Goal: Task Accomplishment & Management: Manage account settings

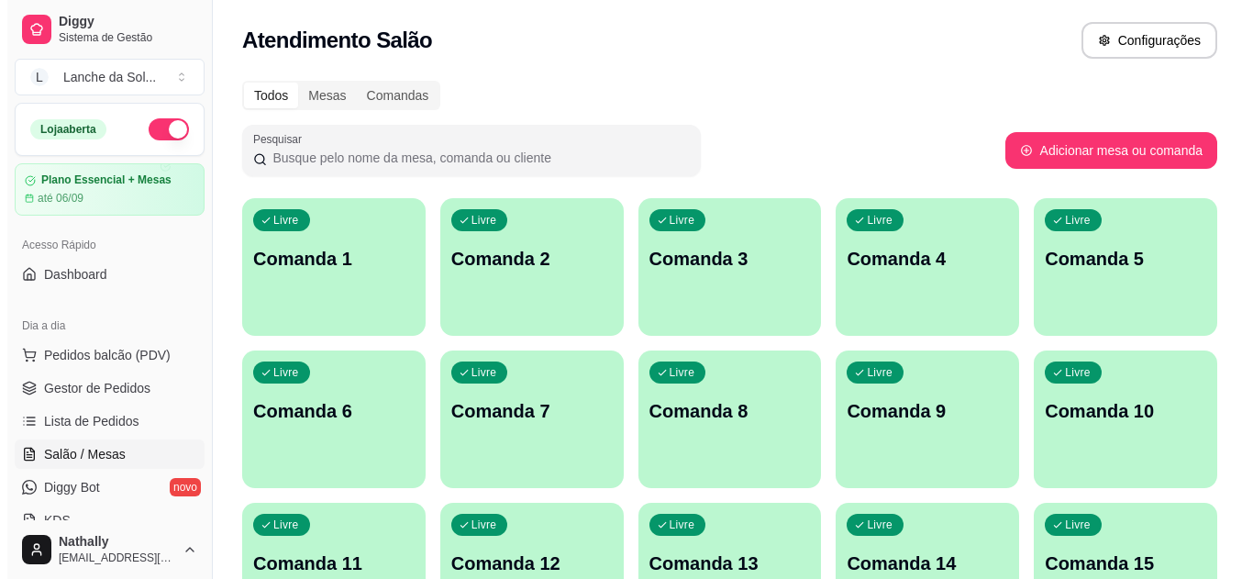
scroll to position [184, 0]
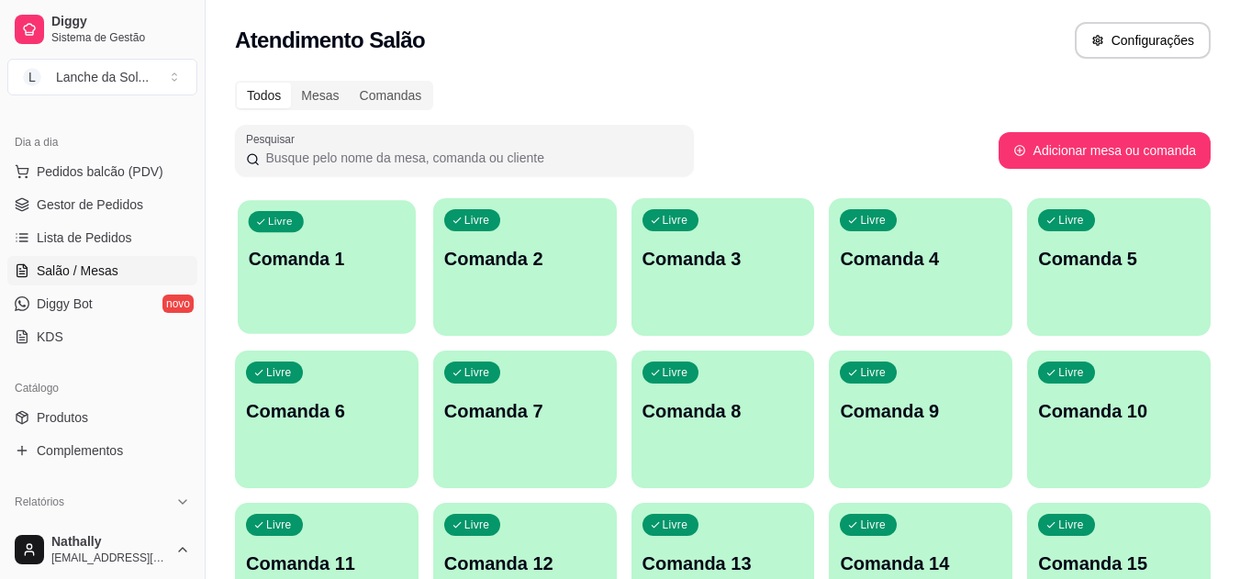
click at [383, 249] on p "Comanda 1" at bounding box center [327, 259] width 157 height 25
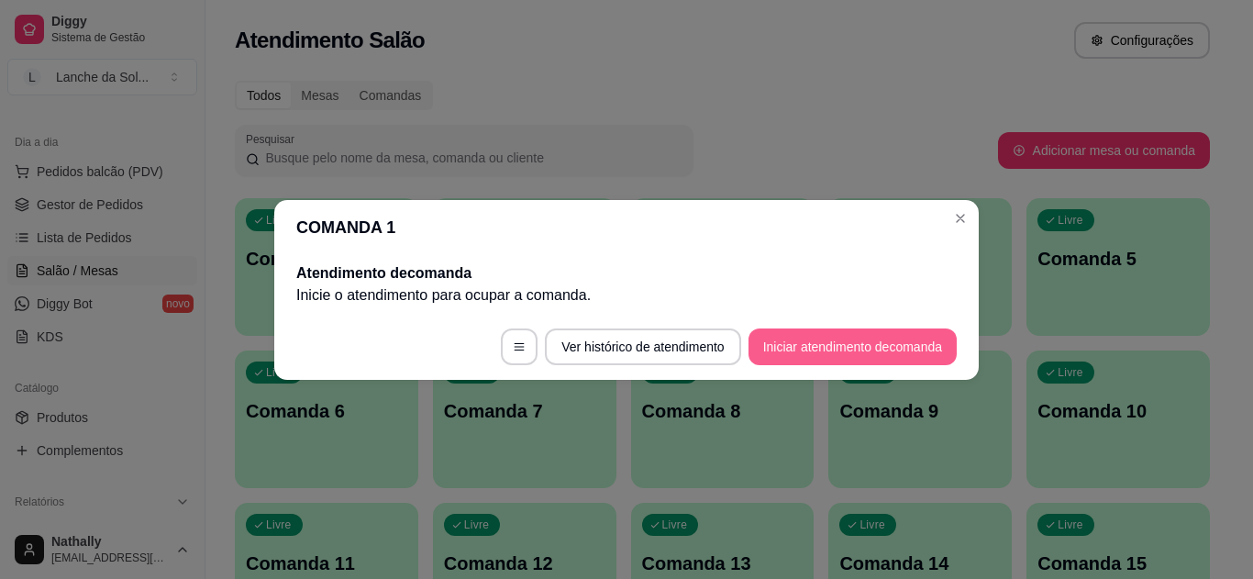
click at [764, 342] on button "Iniciar atendimento de comanda" at bounding box center [853, 347] width 208 height 37
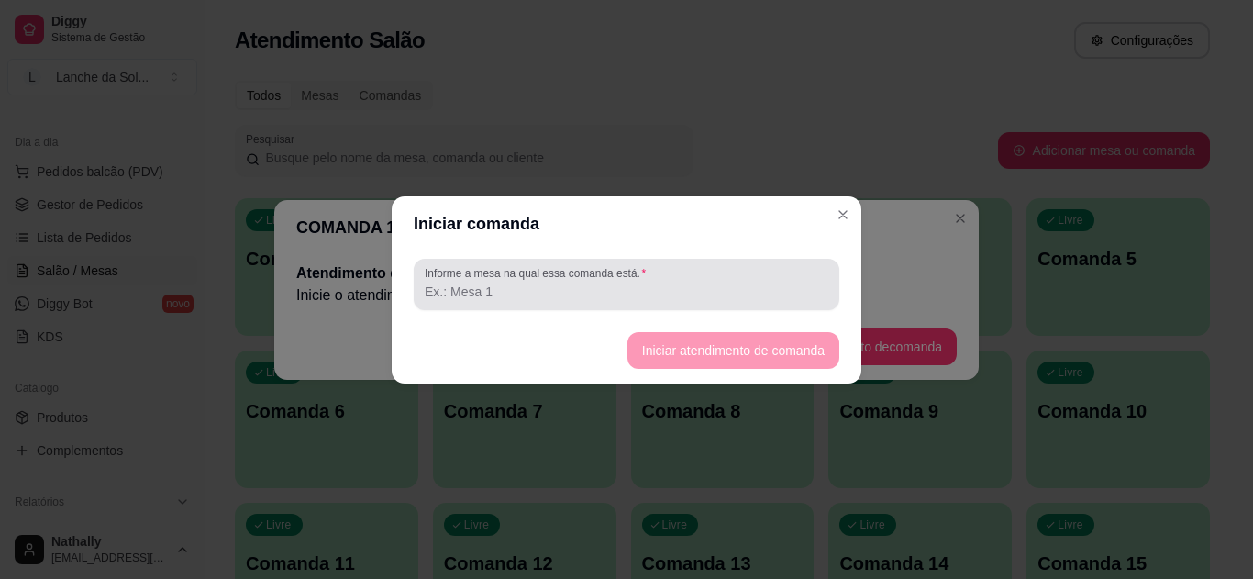
click at [710, 301] on div at bounding box center [627, 284] width 404 height 37
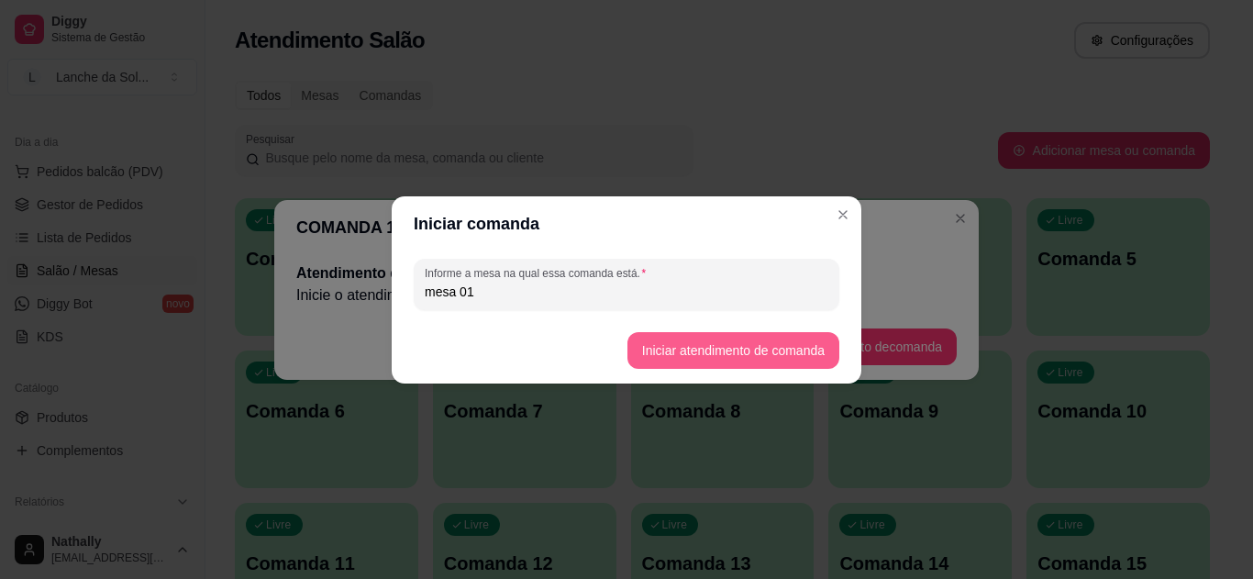
type input "mesa 01"
click at [660, 339] on button "Iniciar atendimento de comanda" at bounding box center [733, 350] width 206 height 36
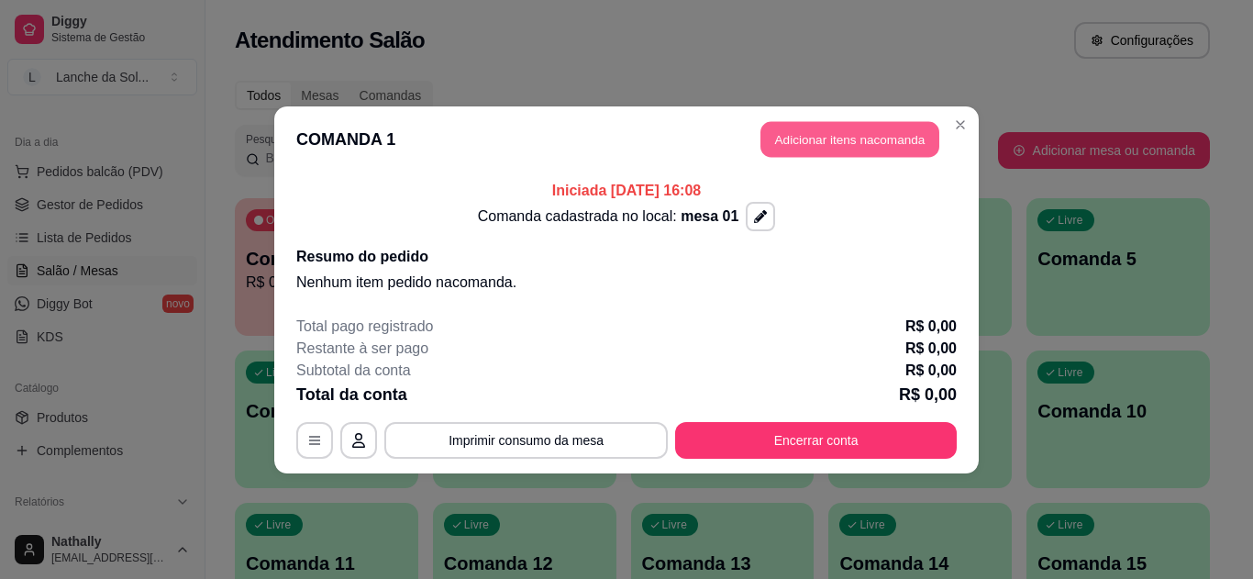
click at [813, 123] on button "Adicionar itens na comanda" at bounding box center [850, 139] width 179 height 36
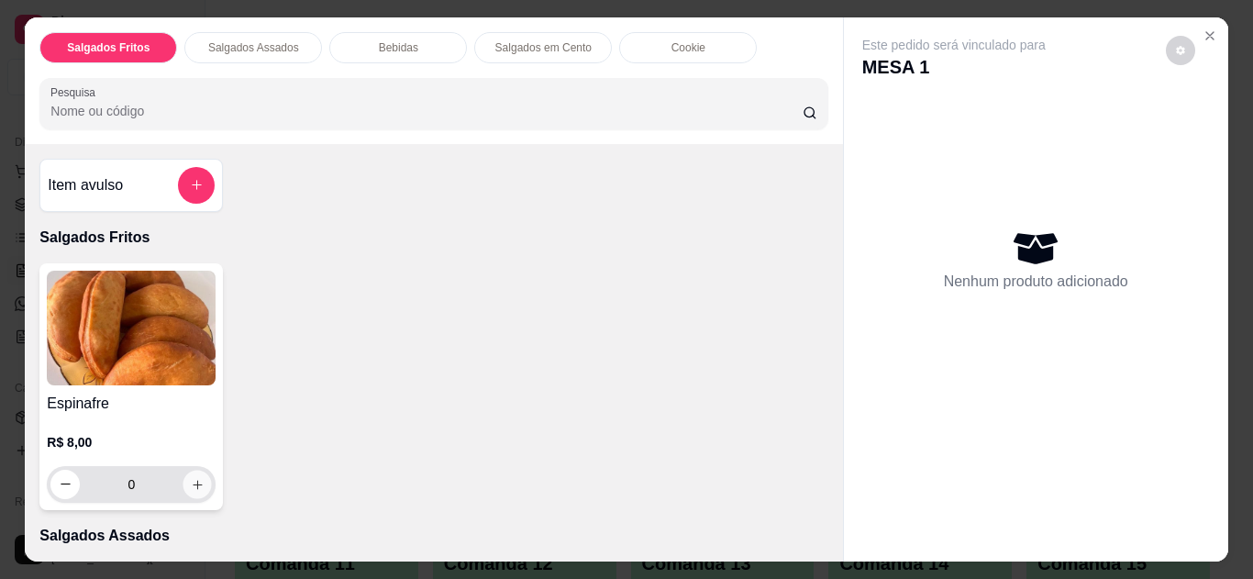
click at [195, 478] on icon "increase-product-quantity" at bounding box center [198, 485] width 14 height 14
type input "1"
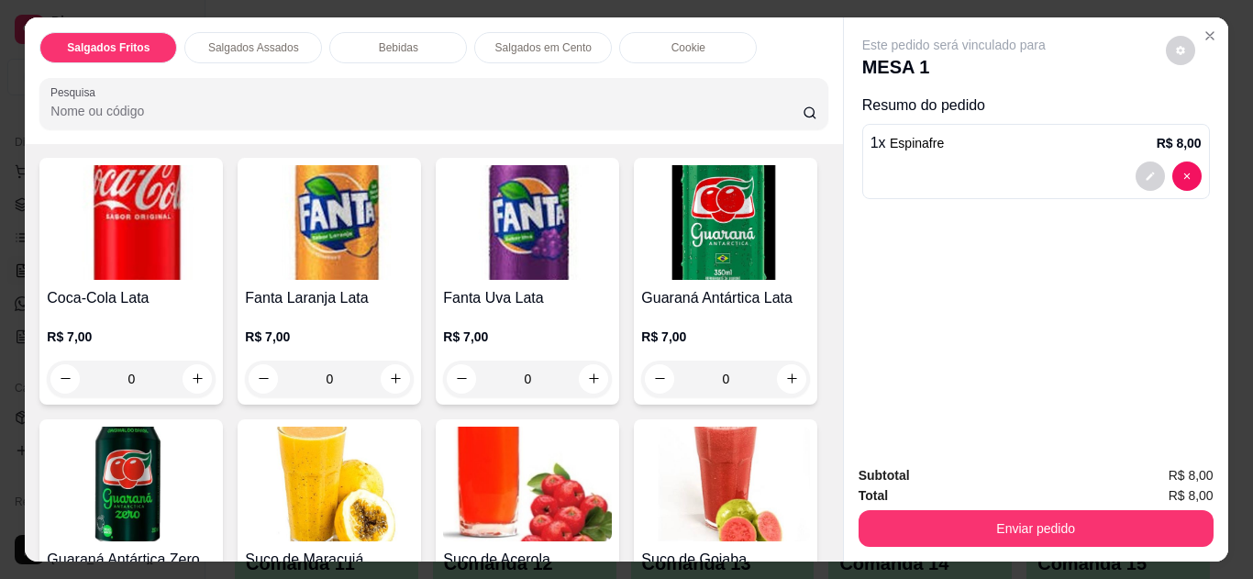
scroll to position [732, 0]
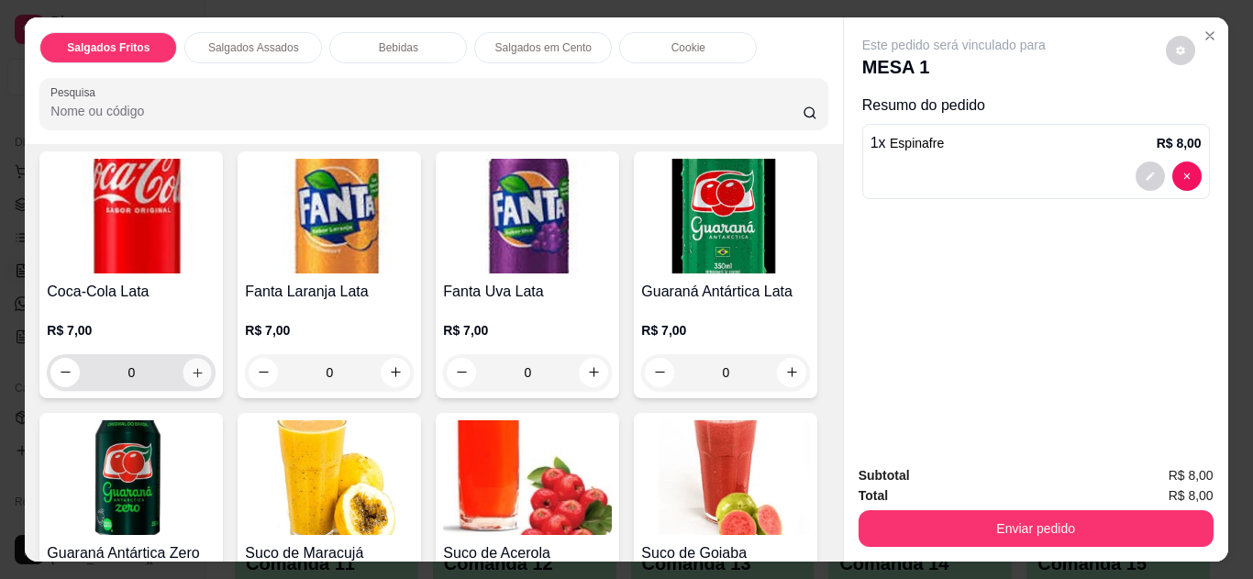
click at [194, 358] on button "increase-product-quantity" at bounding box center [198, 372] width 28 height 28
click at [191, 366] on icon "increase-product-quantity" at bounding box center [198, 373] width 14 height 14
type input "1"
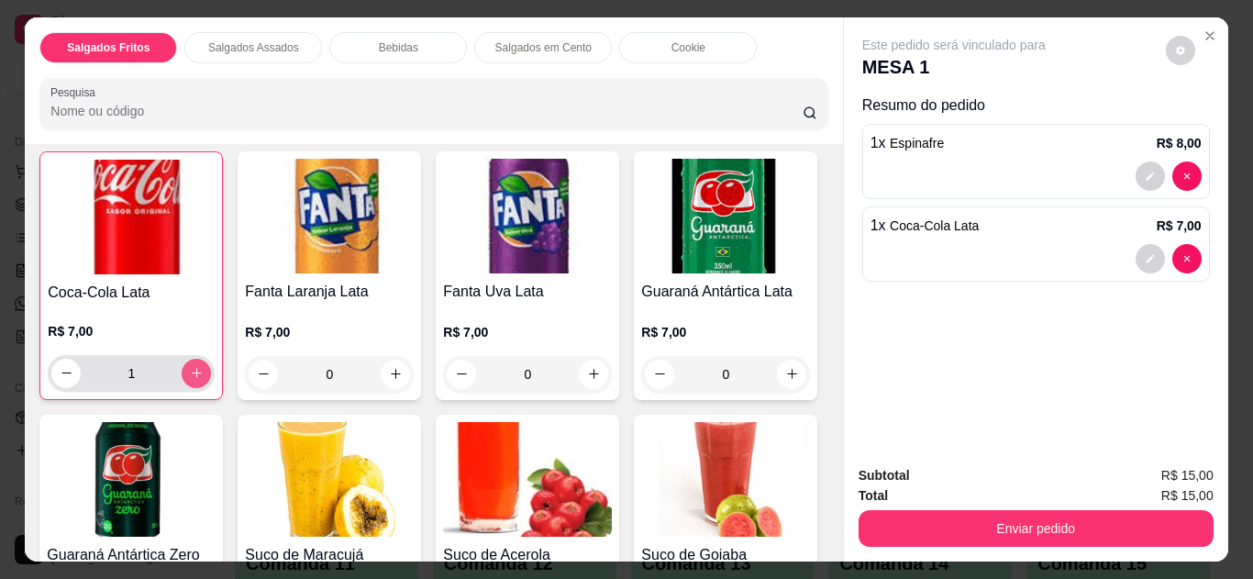
scroll to position [733, 0]
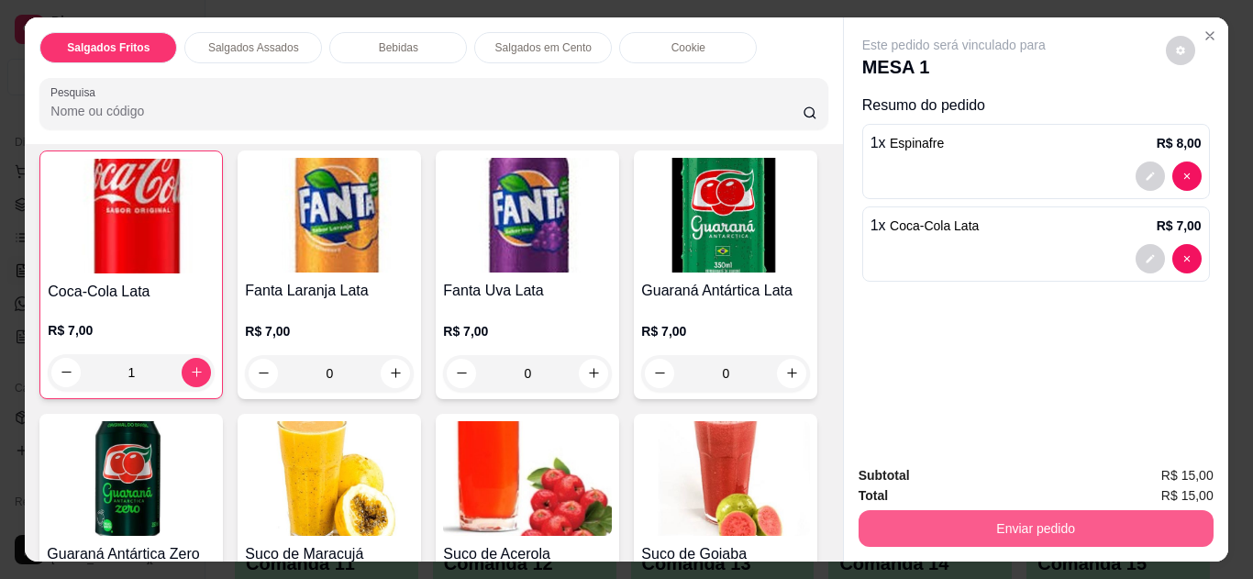
click at [889, 510] on button "Enviar pedido" at bounding box center [1036, 528] width 355 height 37
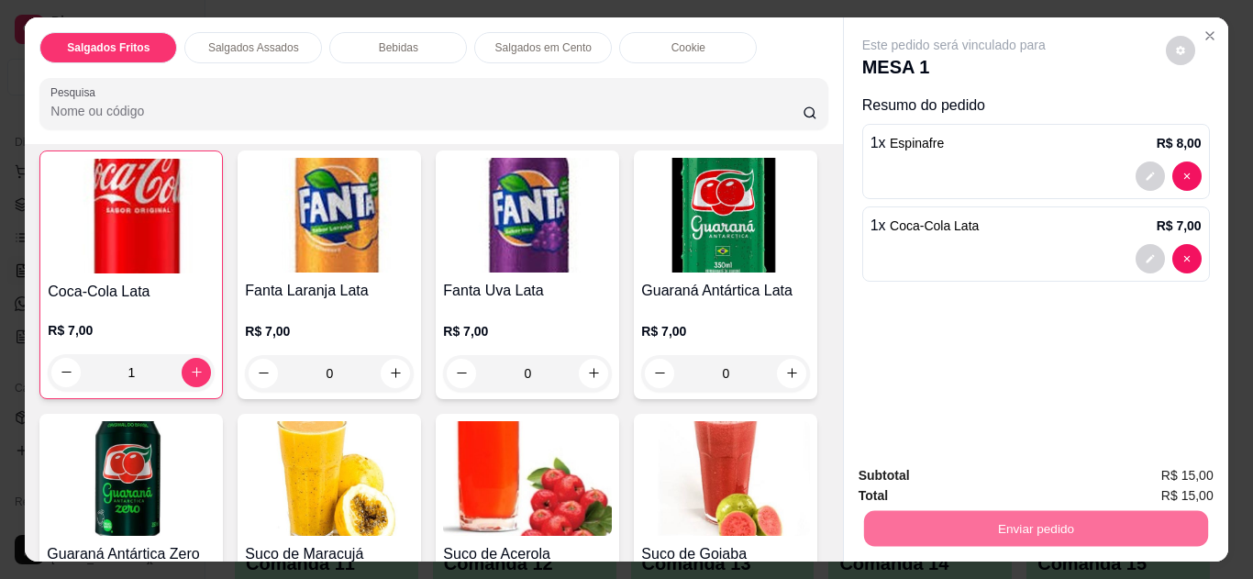
click at [896, 479] on button "Não registrar e enviar pedido" at bounding box center [975, 477] width 185 height 34
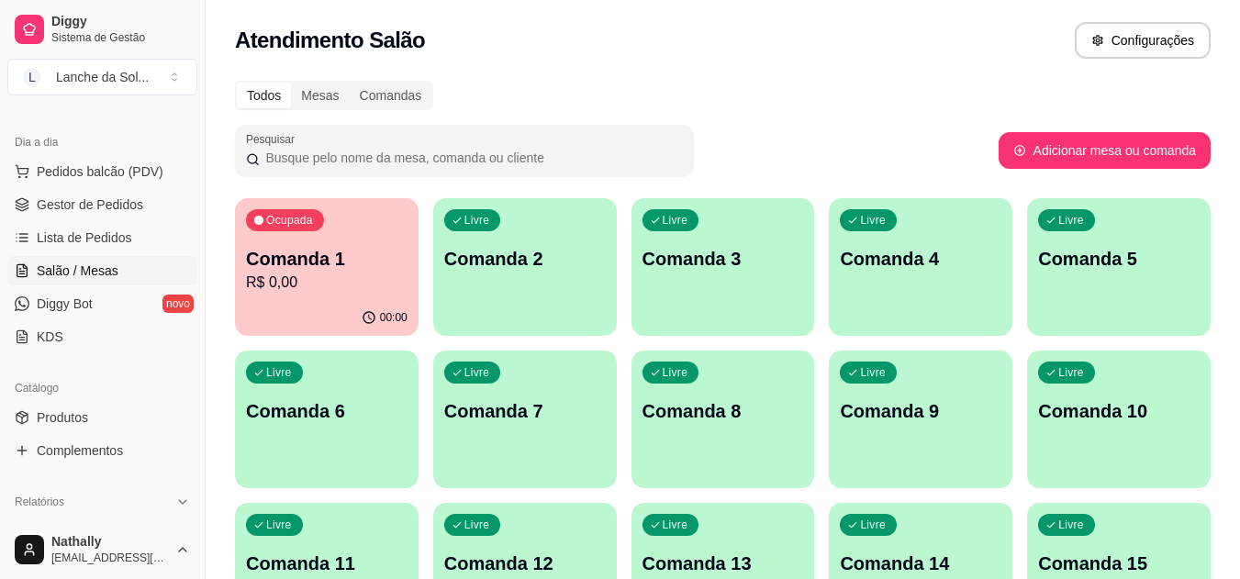
click at [323, 294] on div "Ocupada Comanda 1 R$ 0,00" at bounding box center [327, 249] width 184 height 102
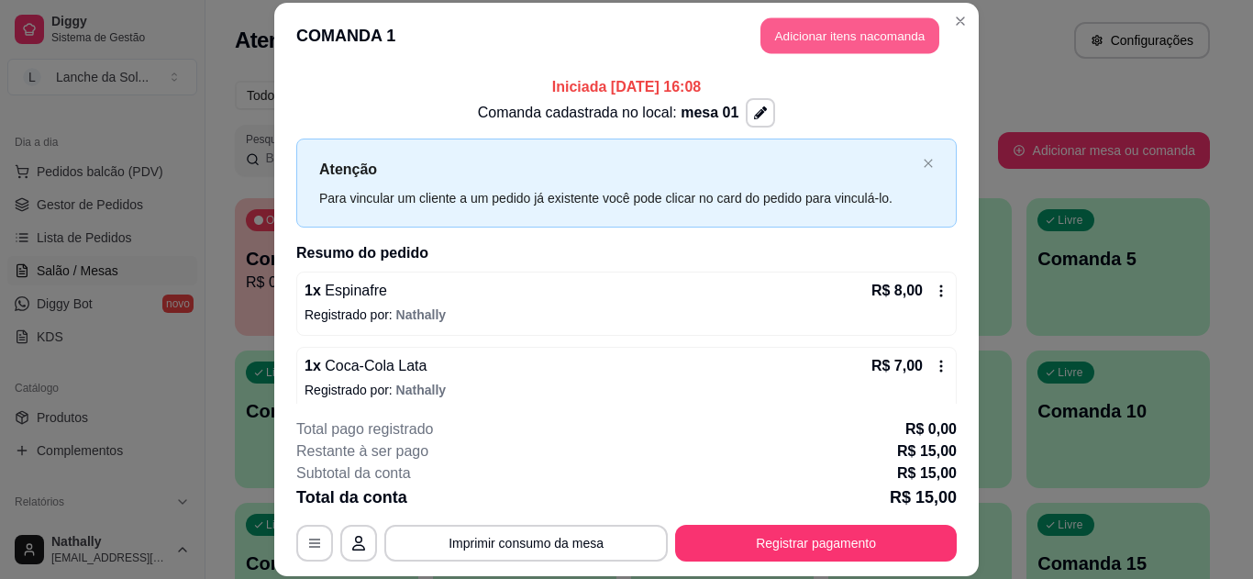
click at [801, 41] on button "Adicionar itens na comanda" at bounding box center [850, 36] width 179 height 36
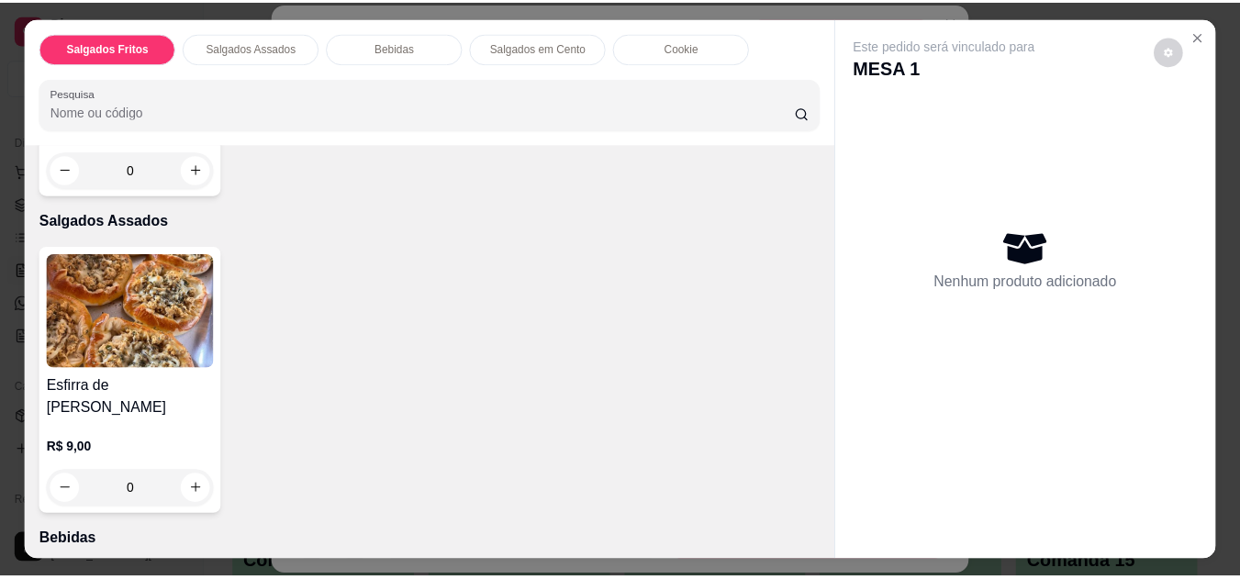
scroll to position [330, 0]
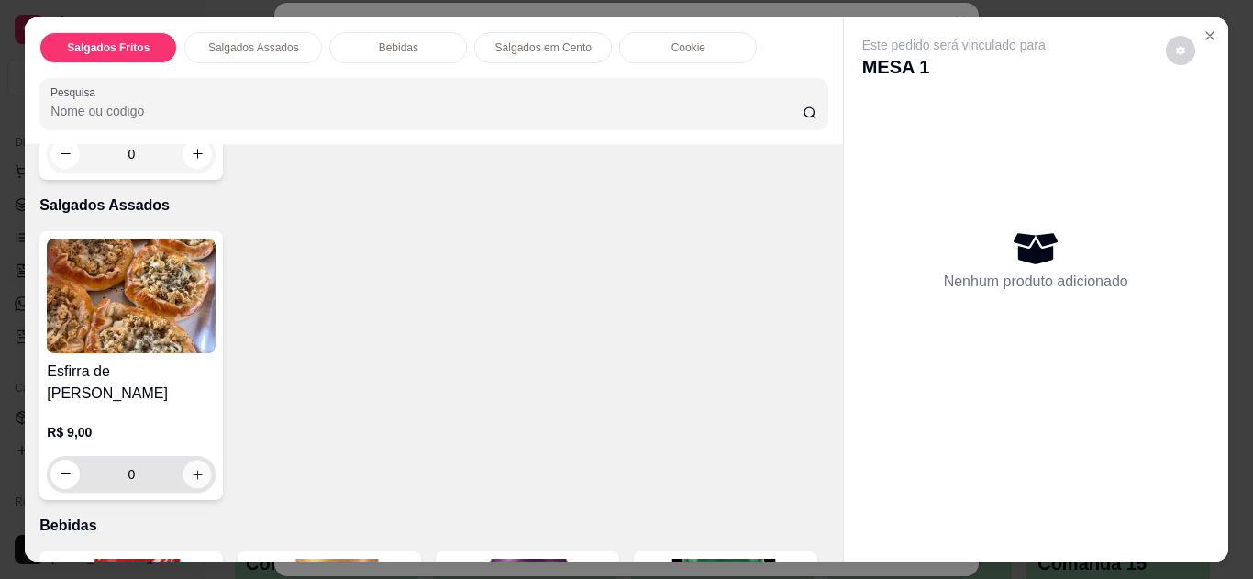
click at [193, 468] on icon "increase-product-quantity" at bounding box center [198, 475] width 14 height 14
type input "1"
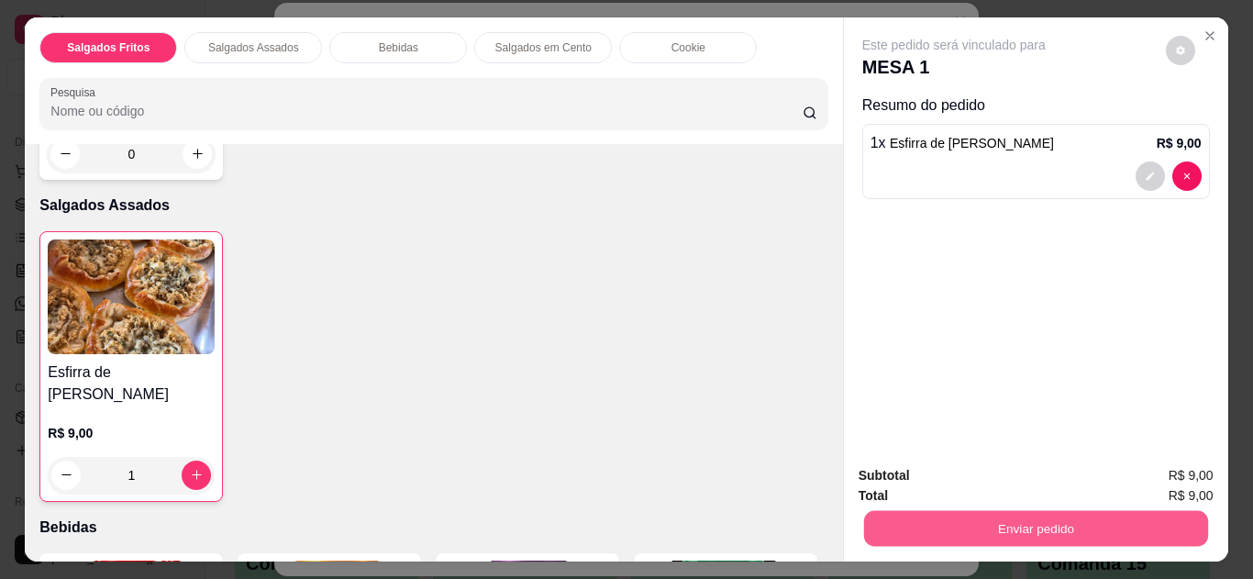
click at [915, 521] on button "Enviar pedido" at bounding box center [1035, 529] width 344 height 36
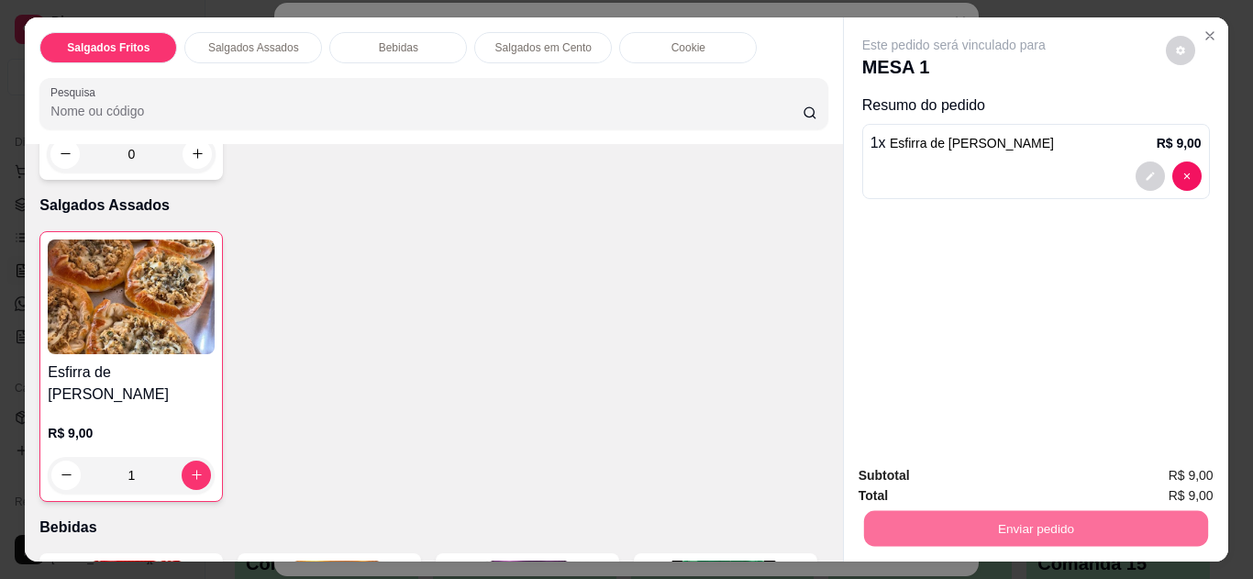
click at [963, 465] on button "Não registrar e enviar pedido" at bounding box center [975, 477] width 185 height 34
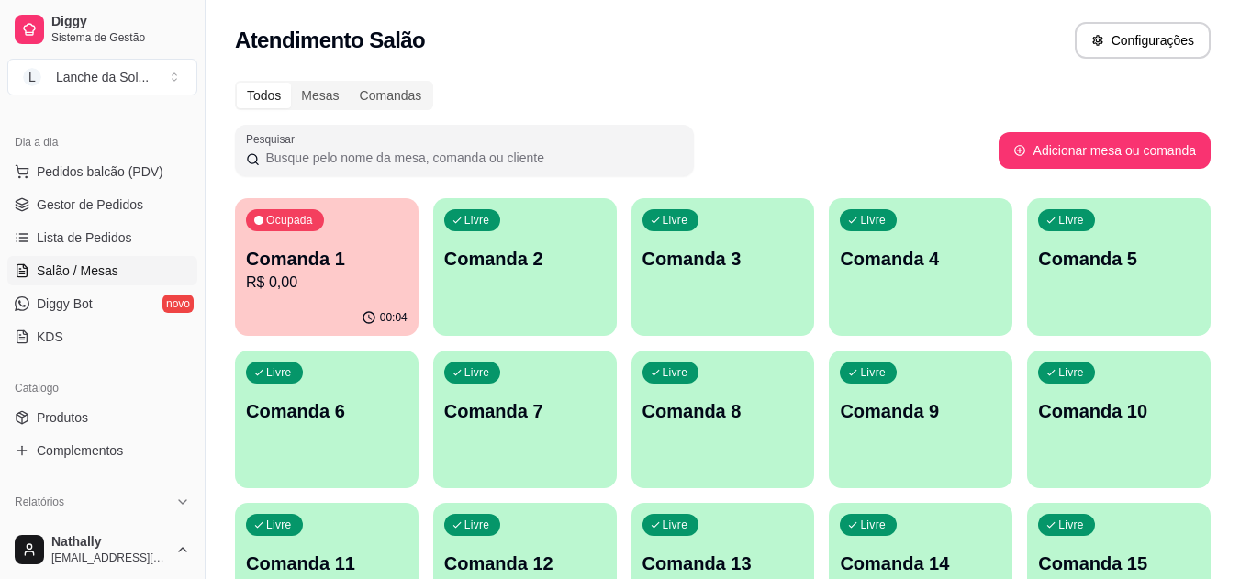
click at [124, 418] on link "Produtos" at bounding box center [102, 417] width 190 height 29
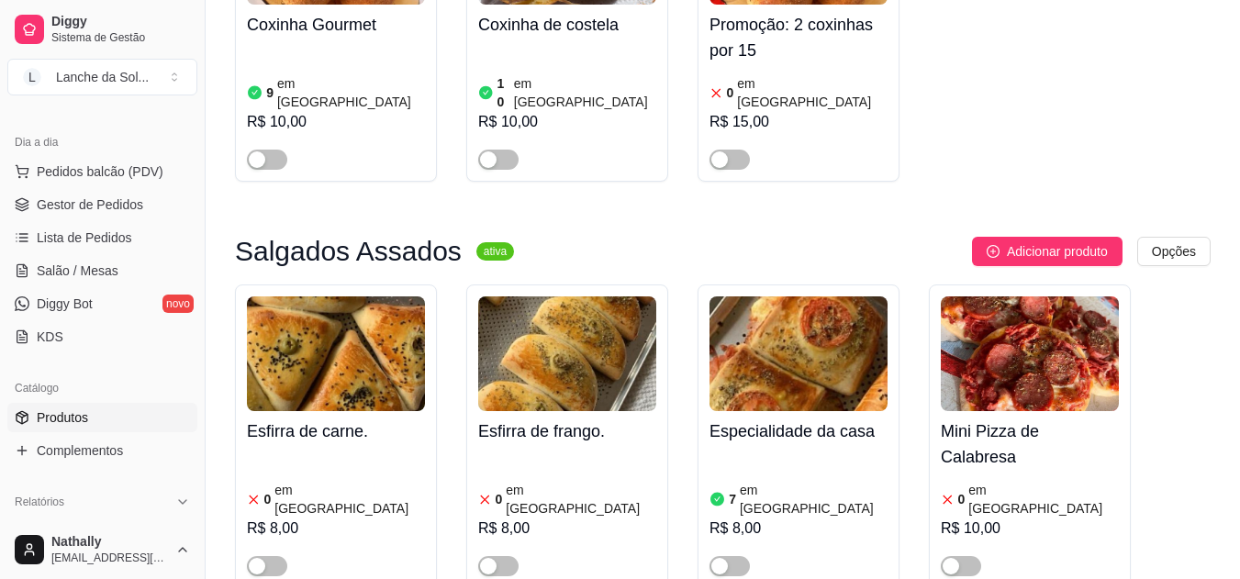
scroll to position [721, 0]
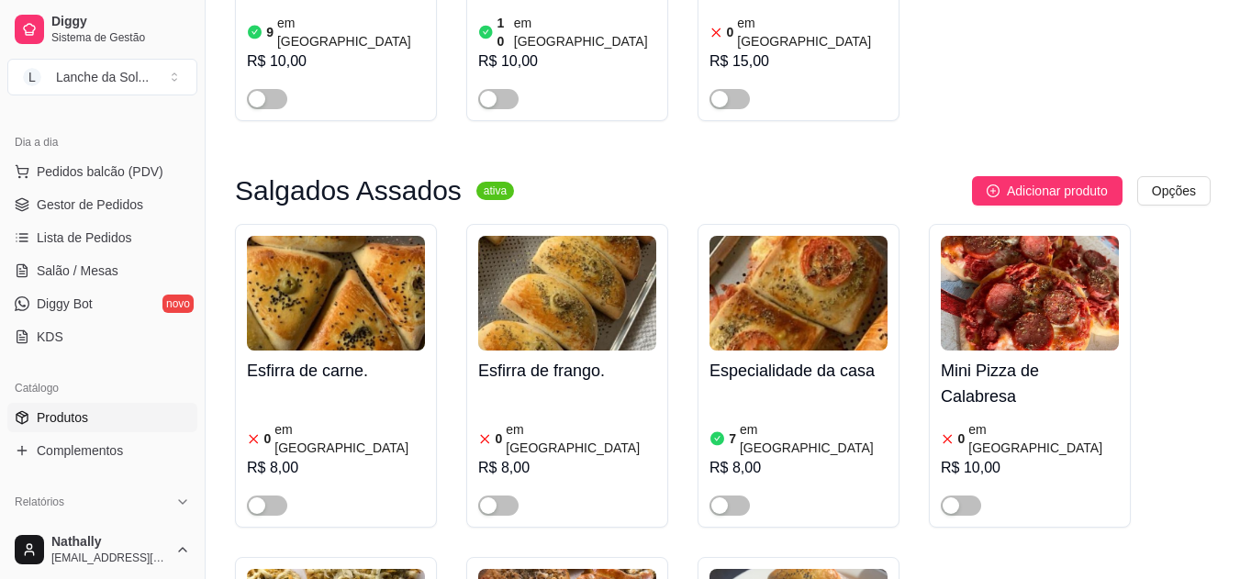
click at [731, 496] on span "button" at bounding box center [729, 506] width 40 height 20
click at [96, 195] on span "Gestor de Pedidos" at bounding box center [90, 204] width 106 height 18
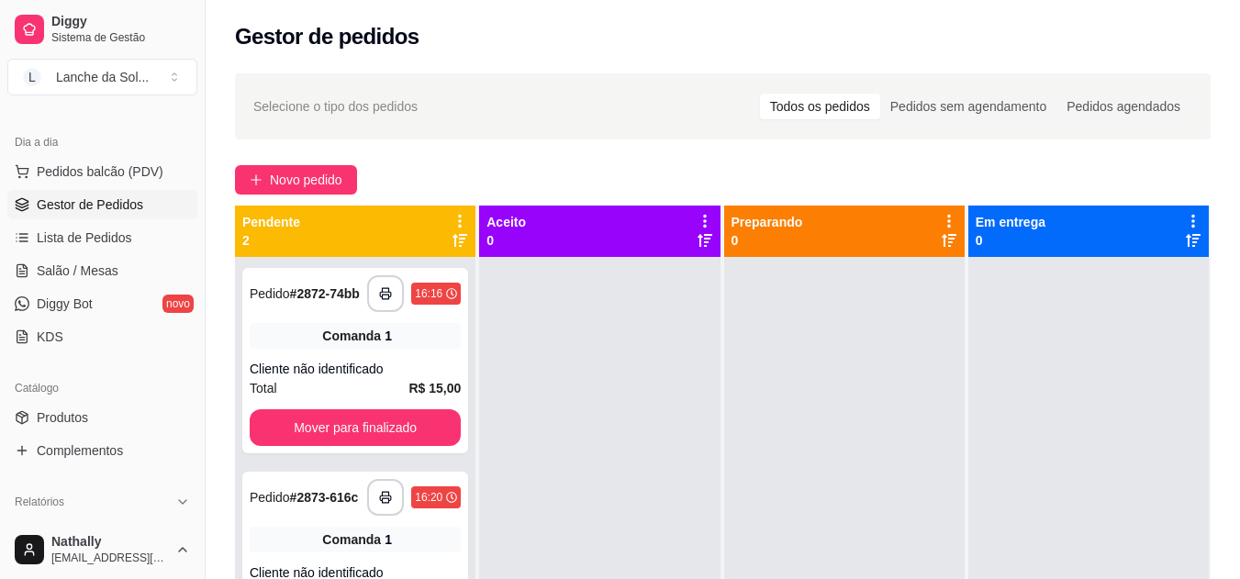
click at [94, 266] on span "Salão / Mesas" at bounding box center [78, 271] width 82 height 18
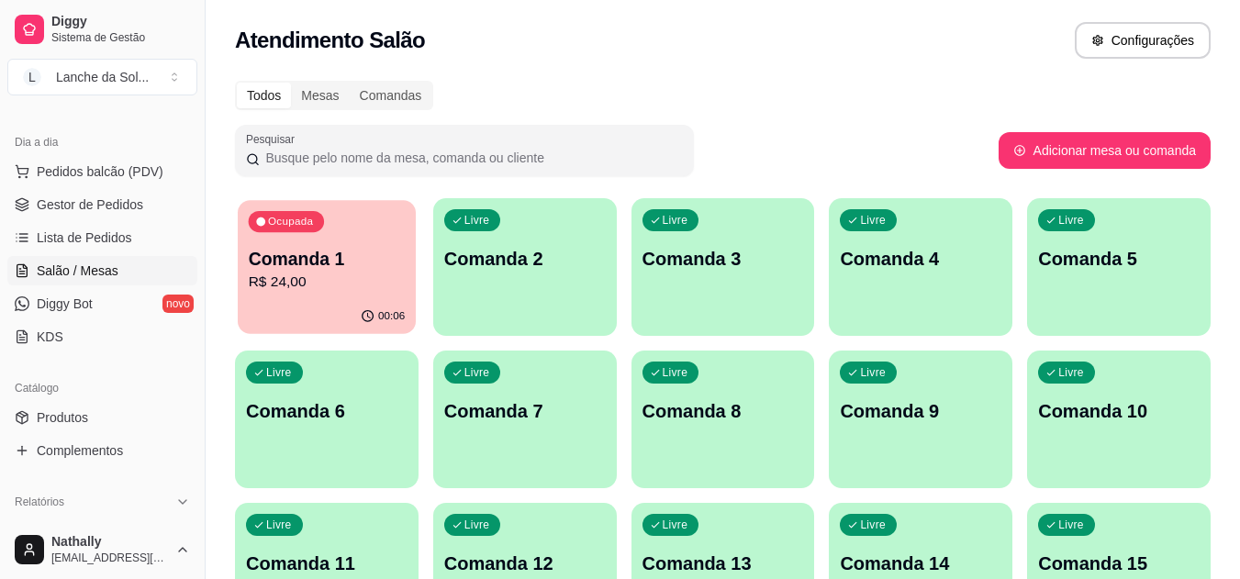
click at [329, 298] on div "Ocupada Comanda 1 R$ 24,00" at bounding box center [327, 249] width 178 height 99
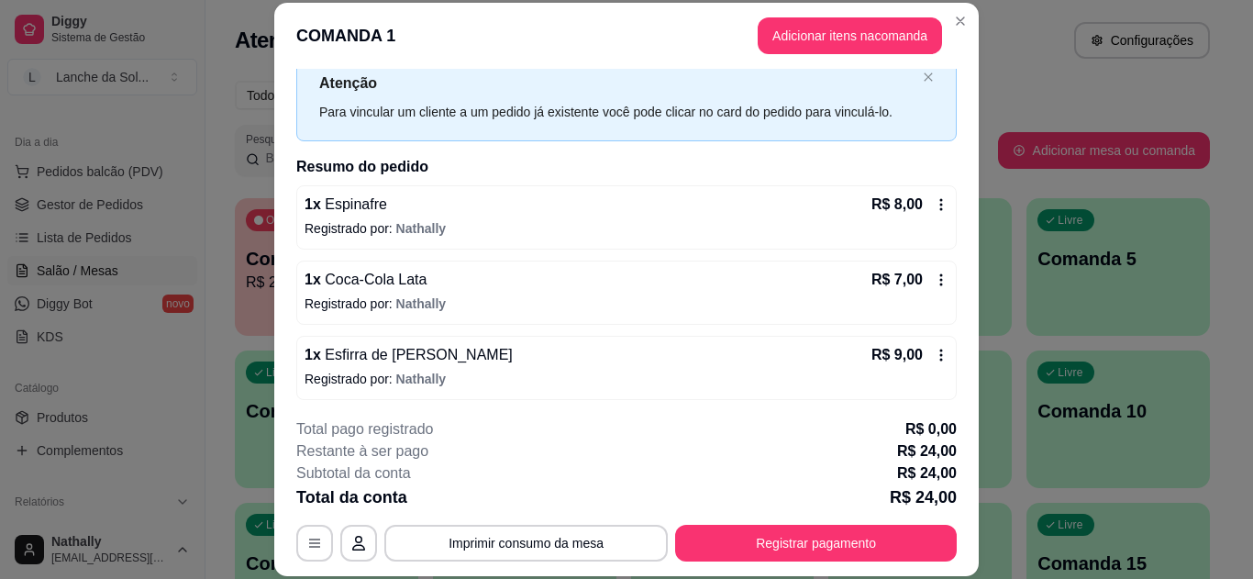
scroll to position [90, 0]
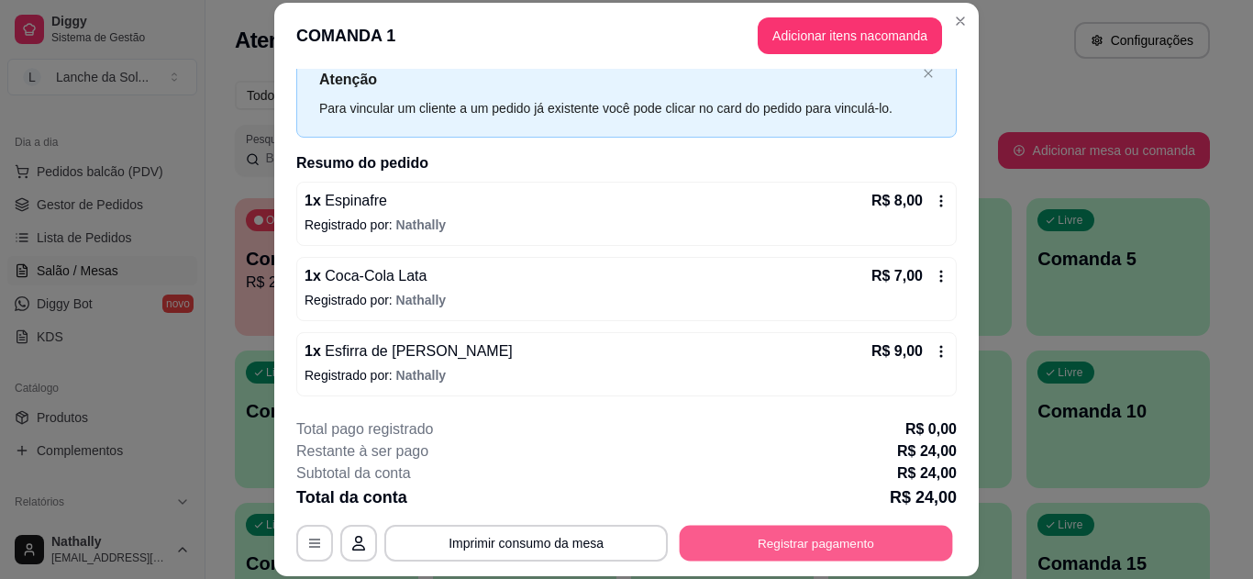
click at [766, 543] on button "Registrar pagamento" at bounding box center [816, 543] width 273 height 36
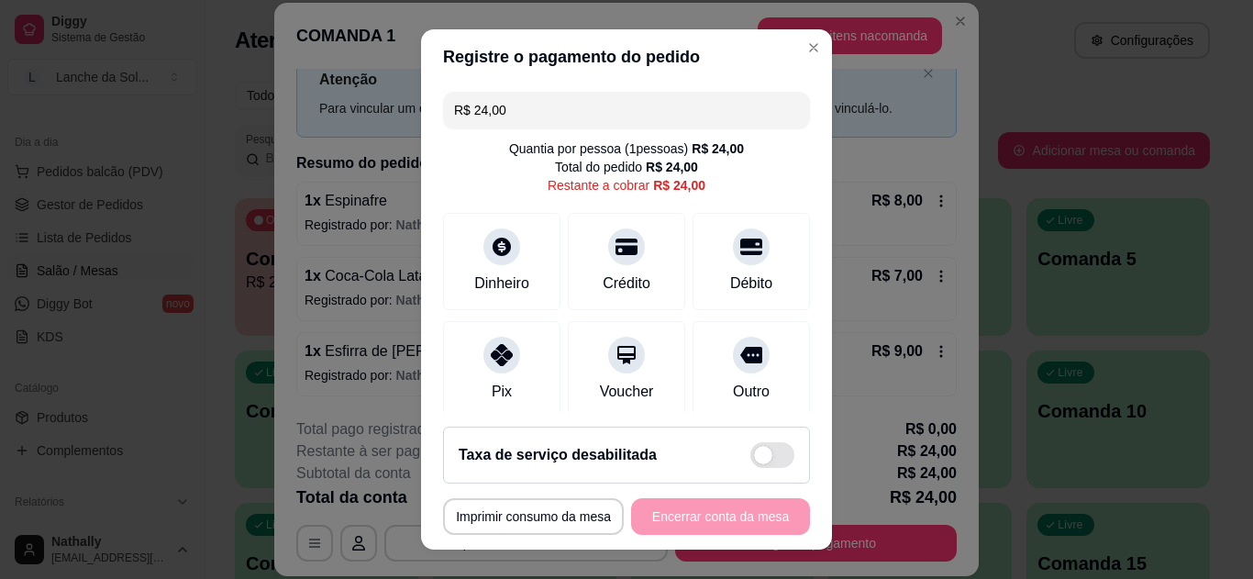
click at [497, 238] on icon at bounding box center [502, 247] width 18 height 18
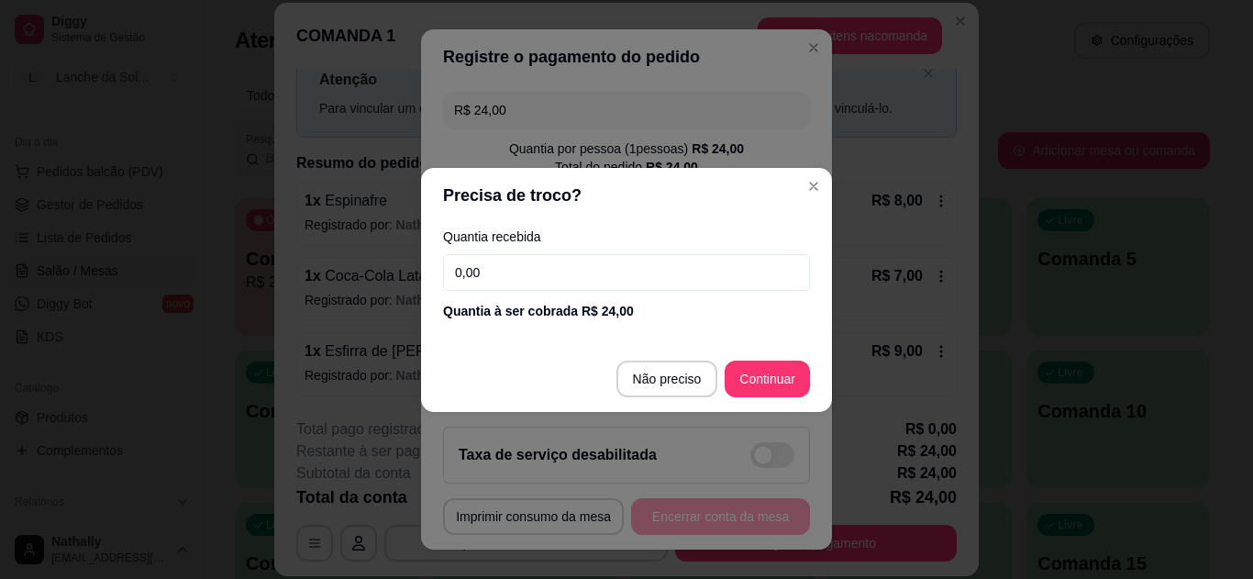
click at [649, 265] on input "0,00" at bounding box center [626, 272] width 367 height 37
type input "24,00"
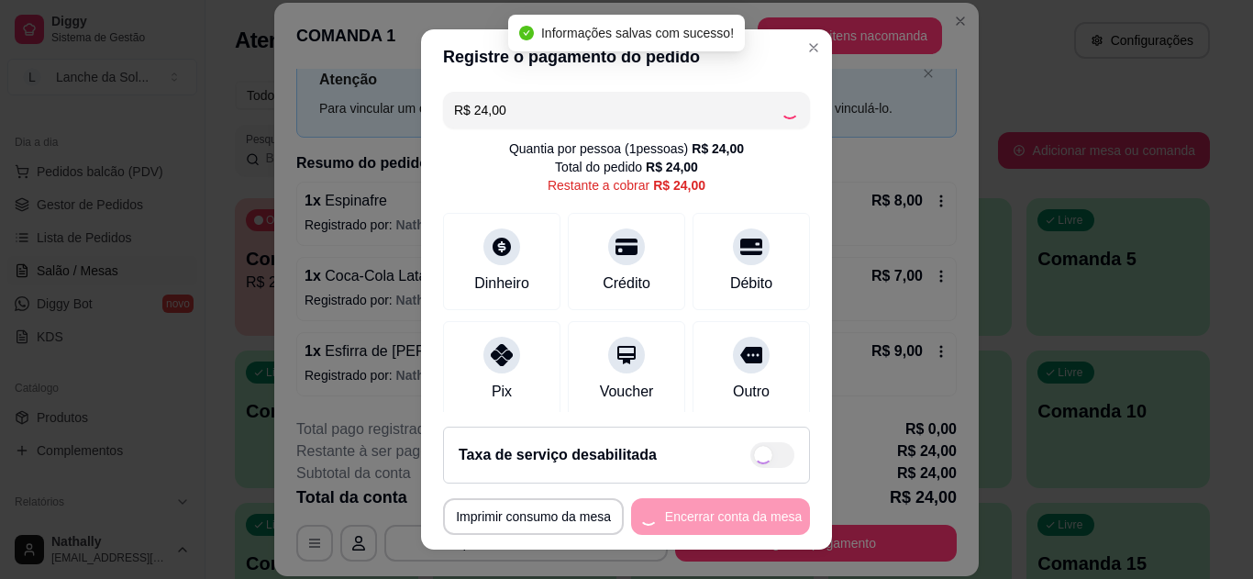
type input "R$ 0,00"
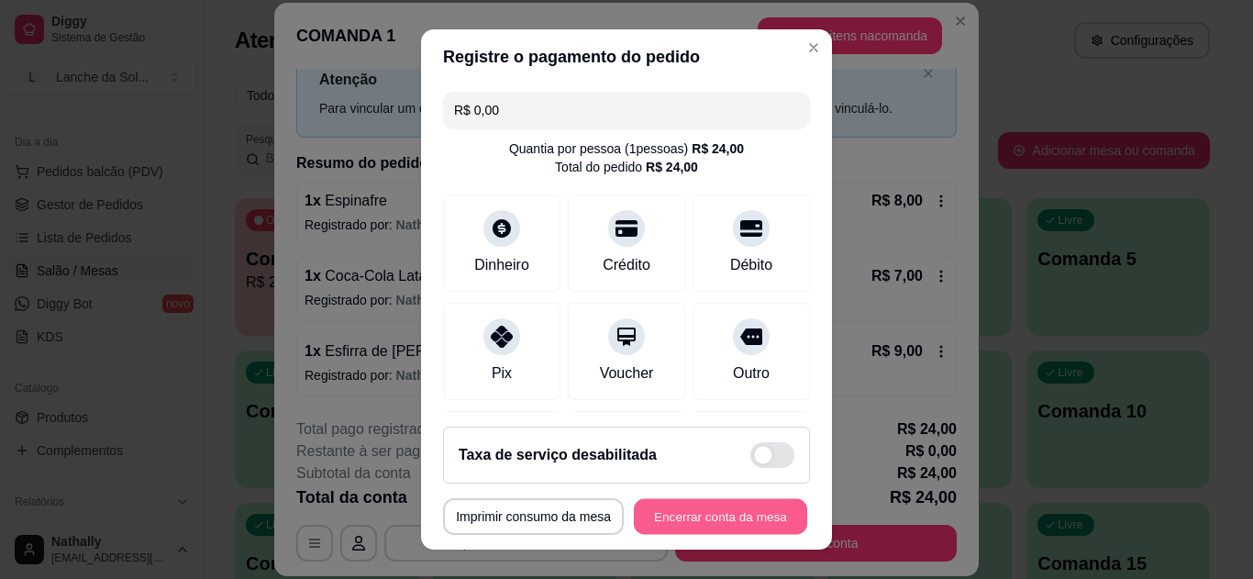
click at [661, 521] on button "Encerrar conta da mesa" at bounding box center [720, 517] width 173 height 36
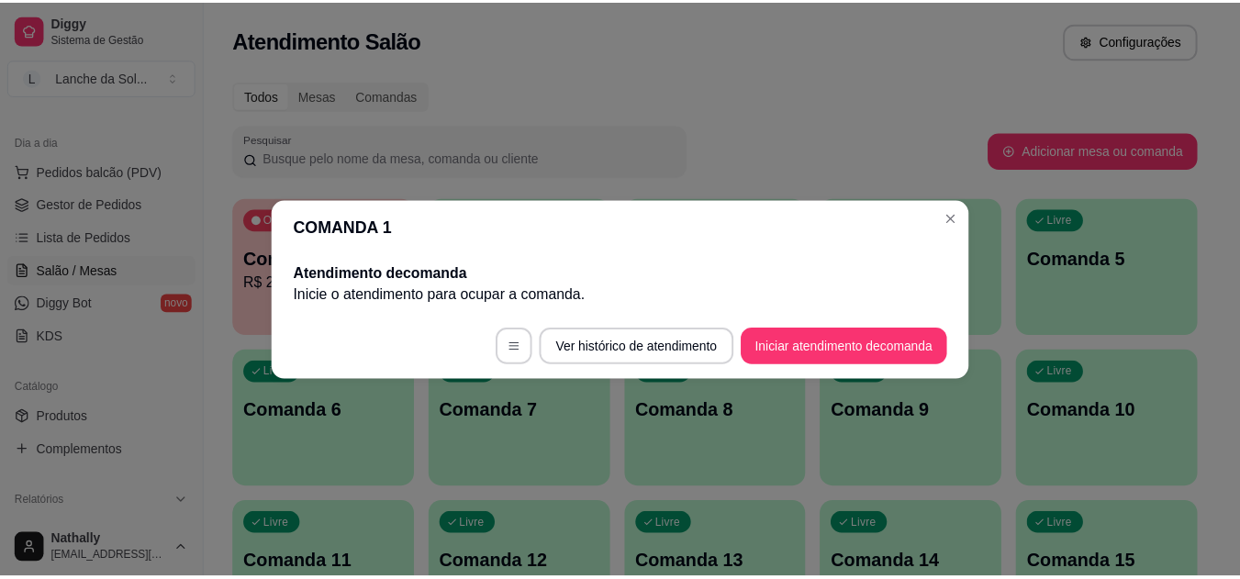
scroll to position [0, 0]
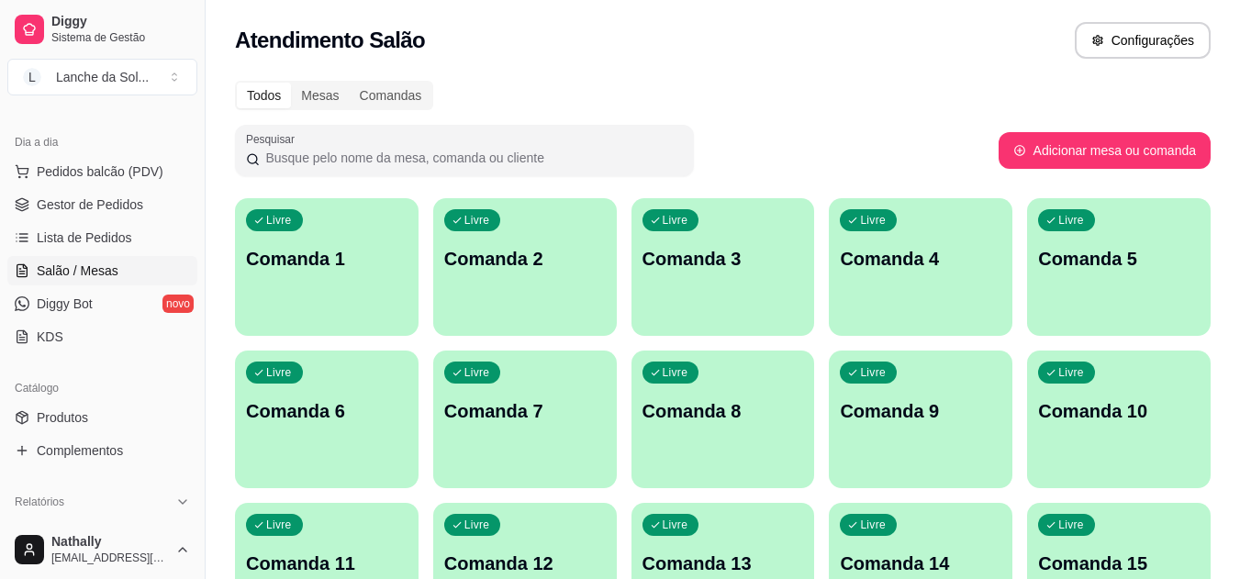
click at [108, 213] on span "Gestor de Pedidos" at bounding box center [90, 204] width 106 height 18
click at [125, 193] on link "Gestor de Pedidos" at bounding box center [102, 204] width 190 height 29
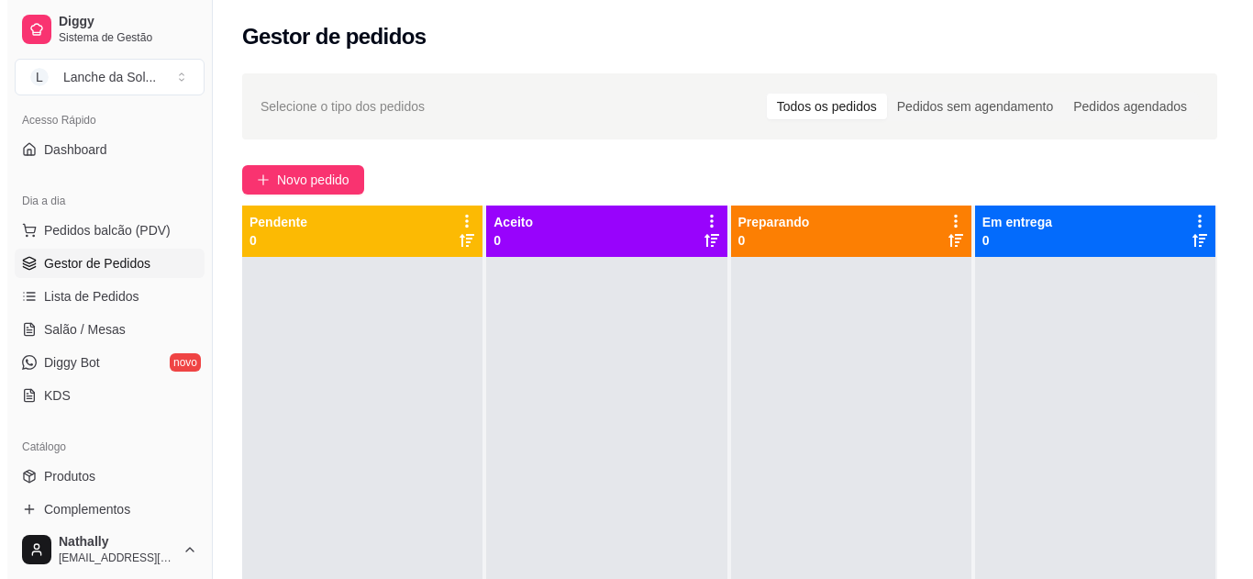
scroll to position [114, 0]
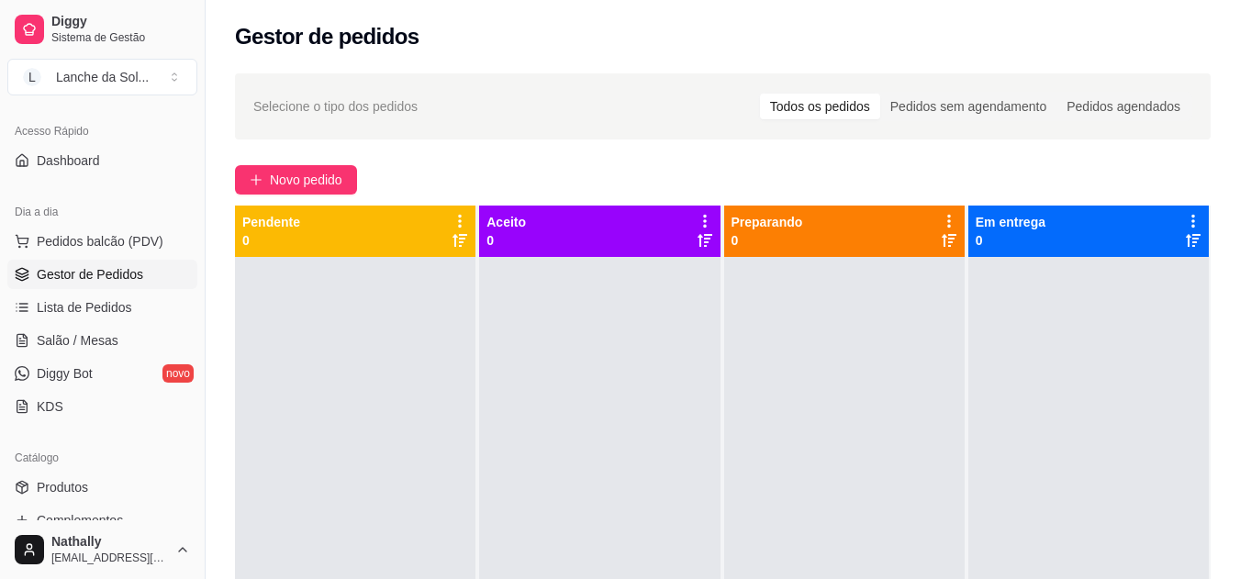
click at [84, 237] on span "Pedidos balcão (PDV)" at bounding box center [100, 241] width 127 height 18
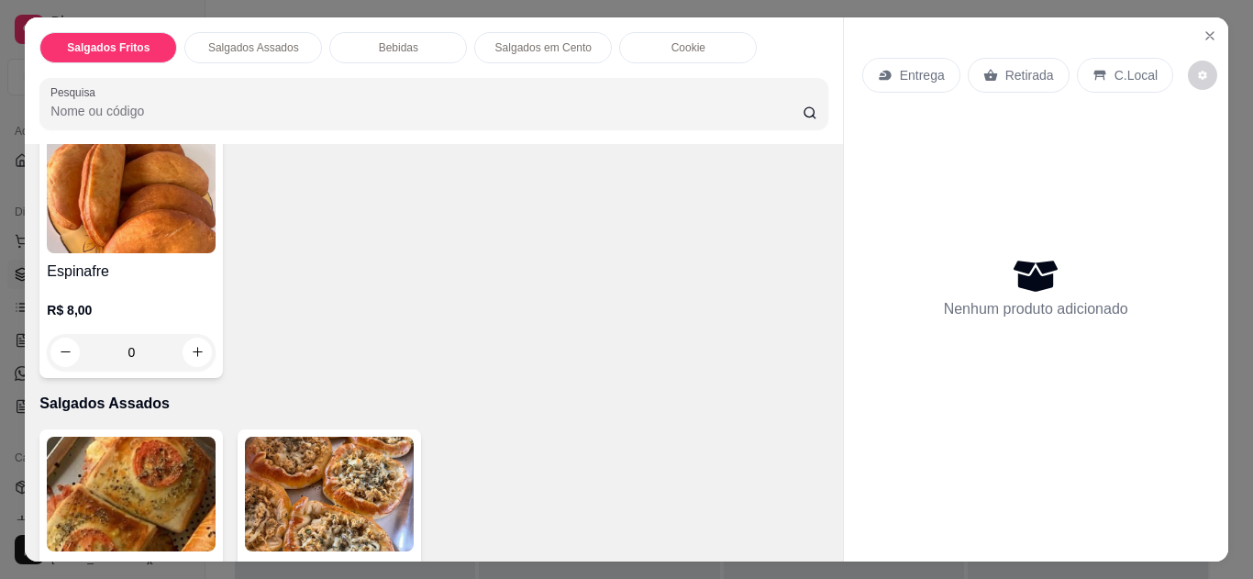
scroll to position [138, 0]
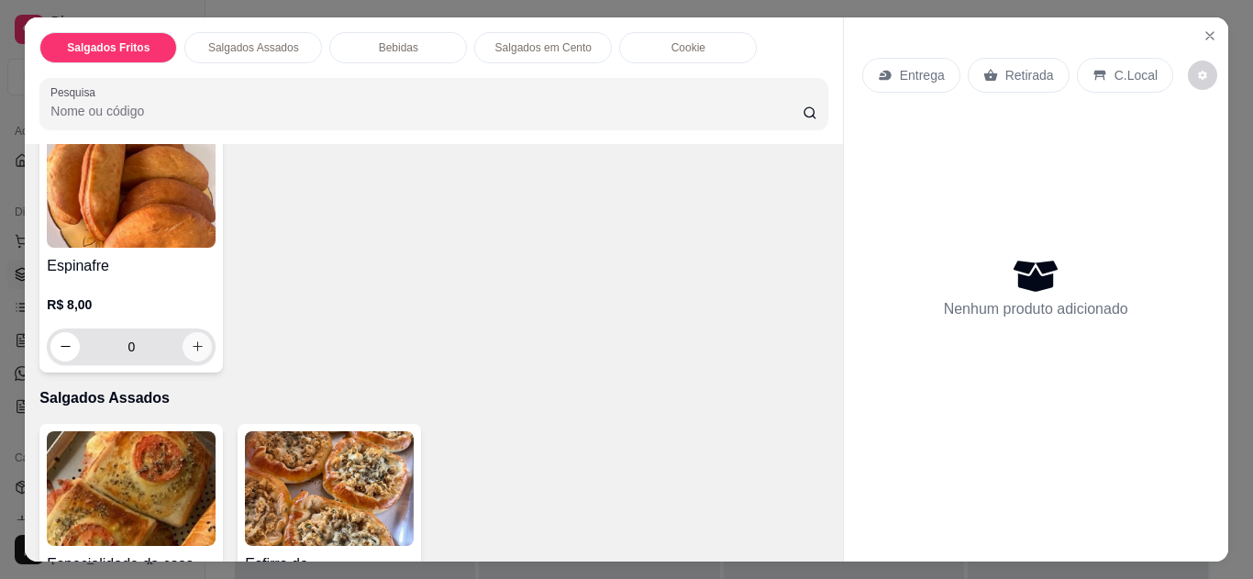
click at [195, 340] on icon "increase-product-quantity" at bounding box center [198, 347] width 14 height 14
type input "1"
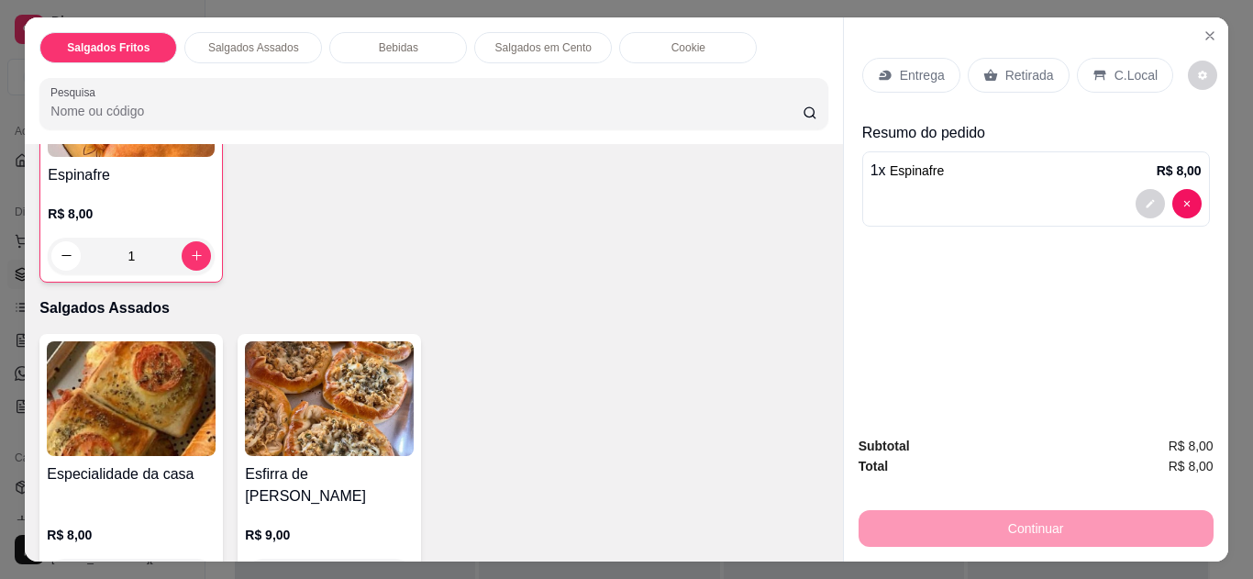
scroll to position [398, 0]
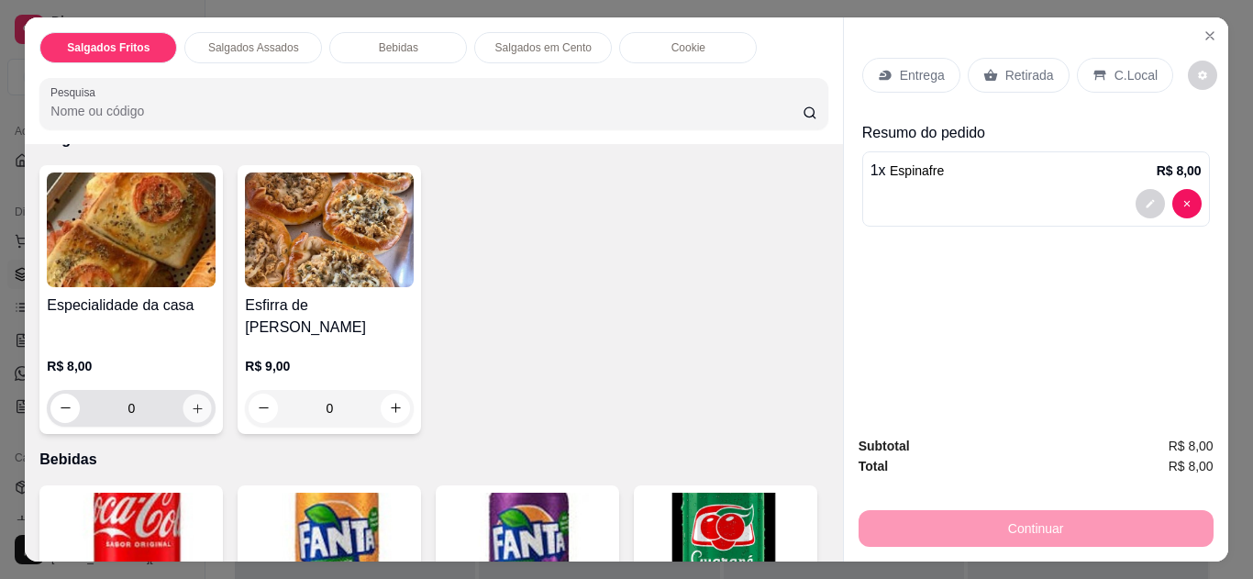
click at [193, 404] on icon "increase-product-quantity" at bounding box center [197, 408] width 9 height 9
type input "1"
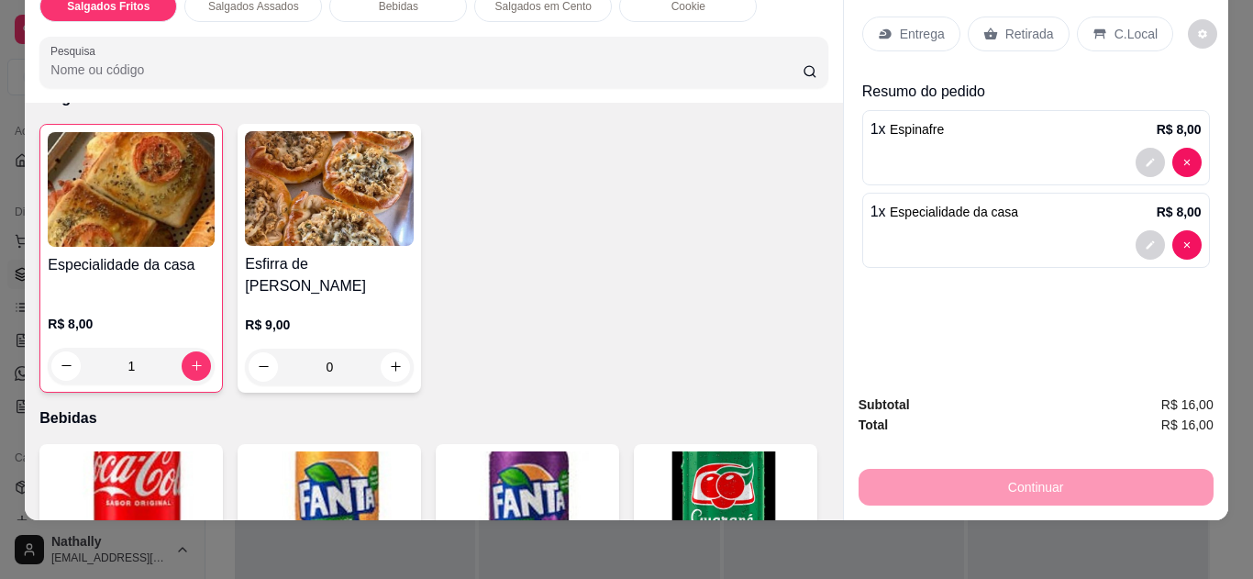
scroll to position [0, 0]
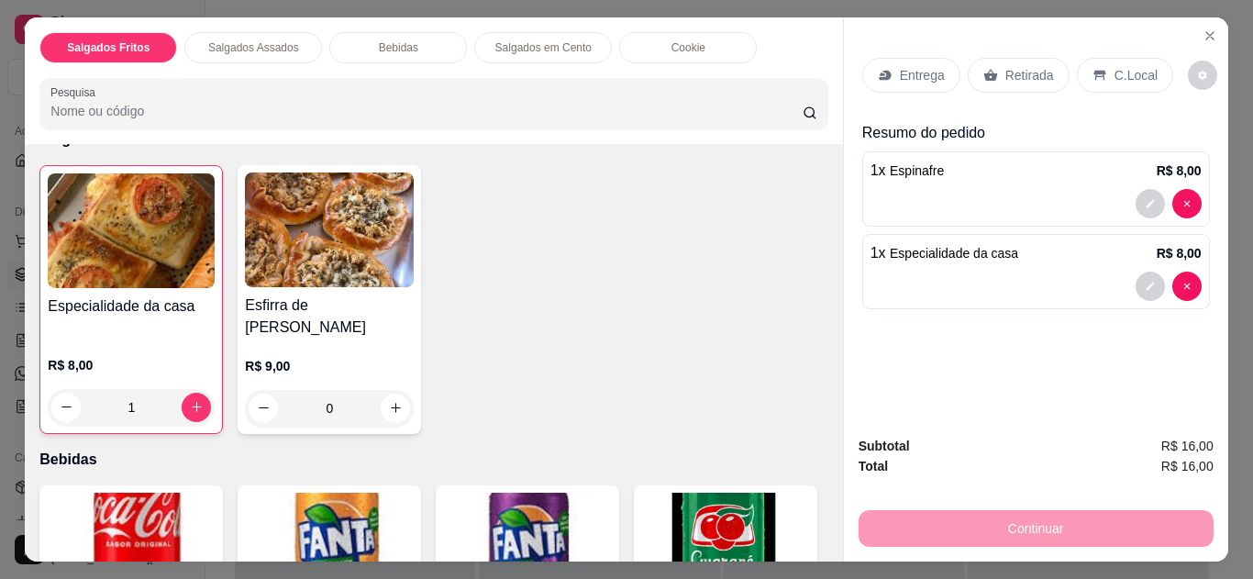
click at [1015, 68] on p "Retirada" at bounding box center [1030, 75] width 49 height 18
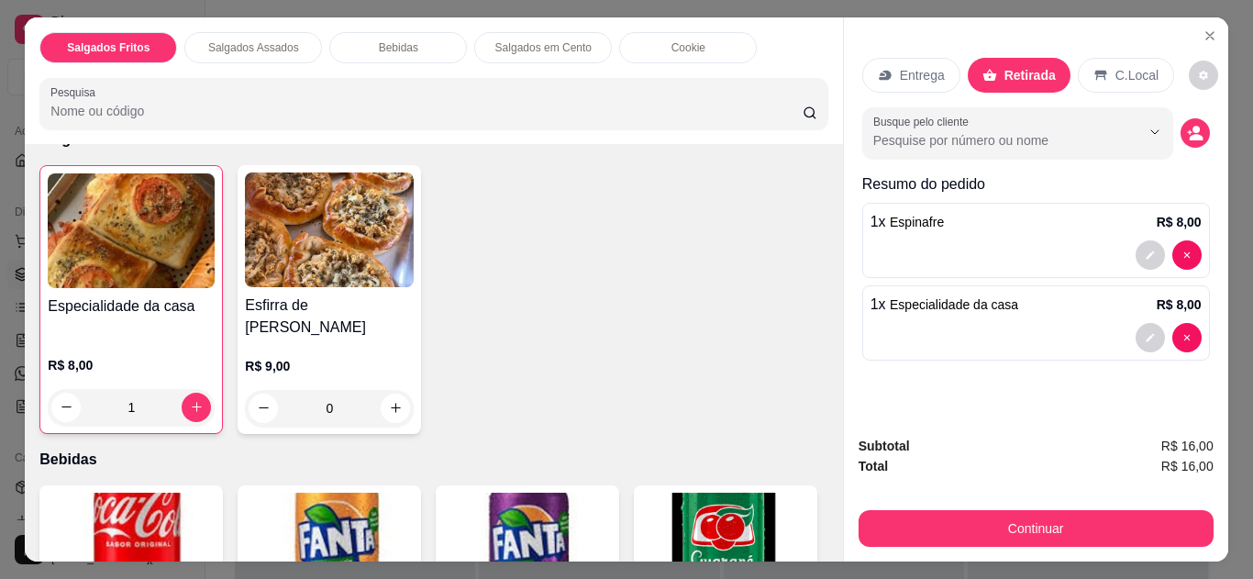
scroll to position [49, 0]
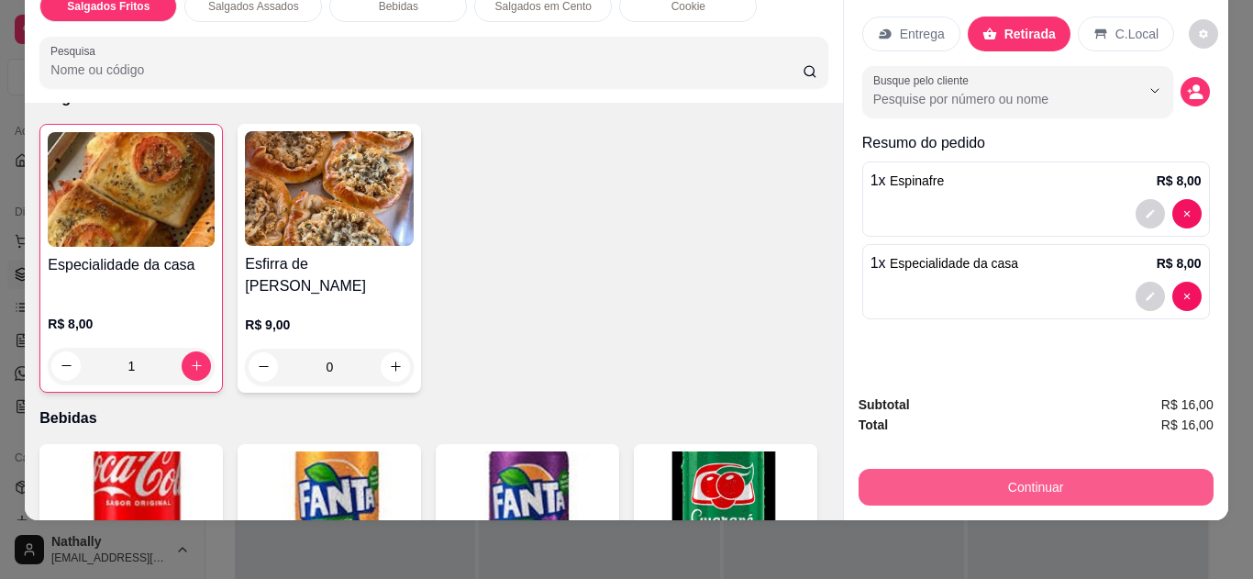
click at [1045, 469] on button "Continuar" at bounding box center [1036, 487] width 355 height 37
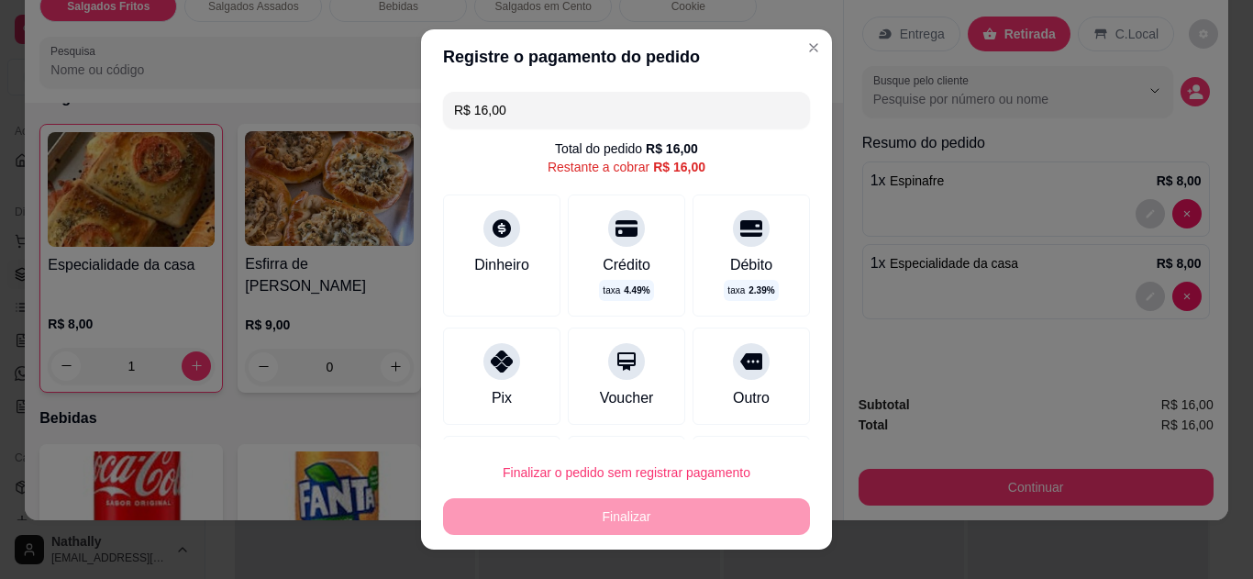
click at [741, 362] on icon at bounding box center [752, 361] width 22 height 17
type input "R$ 0,00"
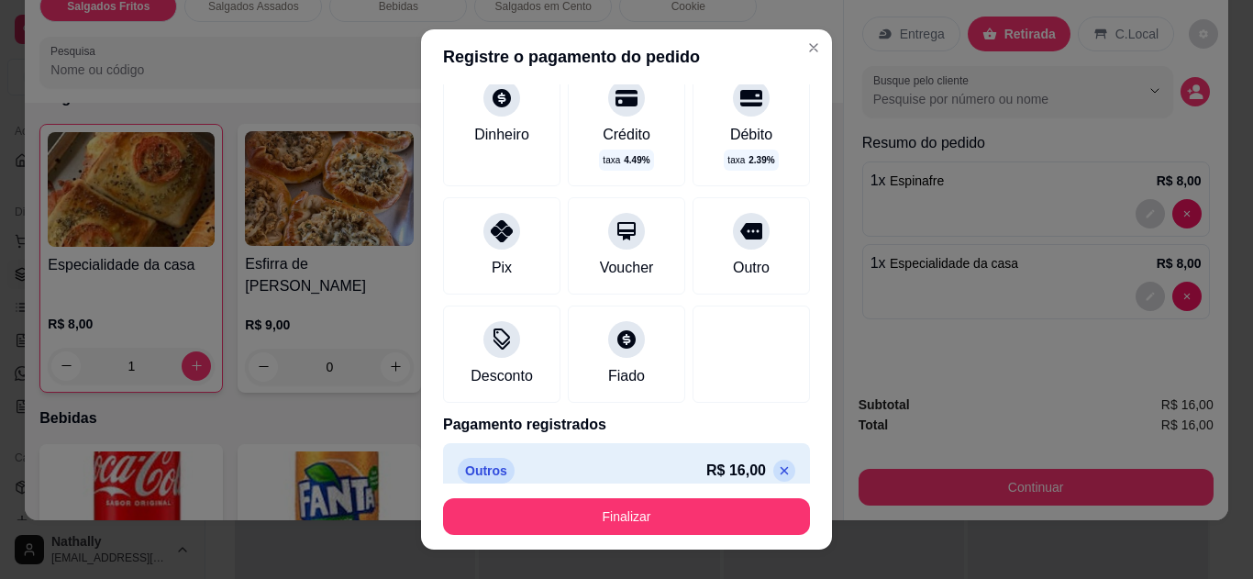
scroll to position [128, 0]
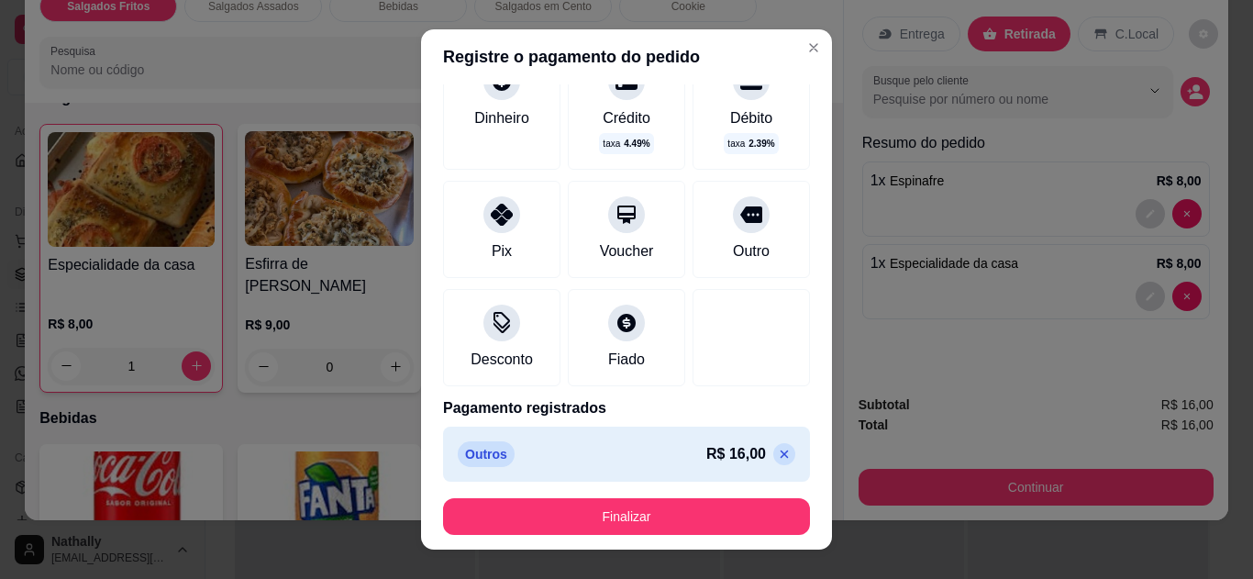
click at [618, 323] on icon at bounding box center [627, 323] width 18 height 18
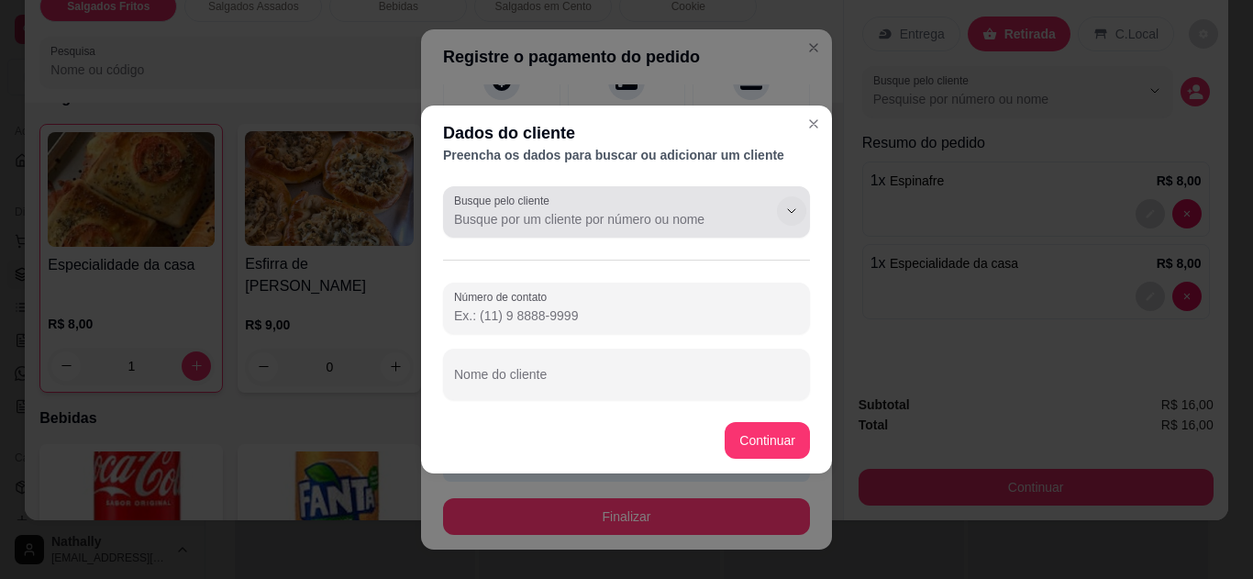
click at [792, 211] on icon "Show suggestions" at bounding box center [792, 211] width 15 height 15
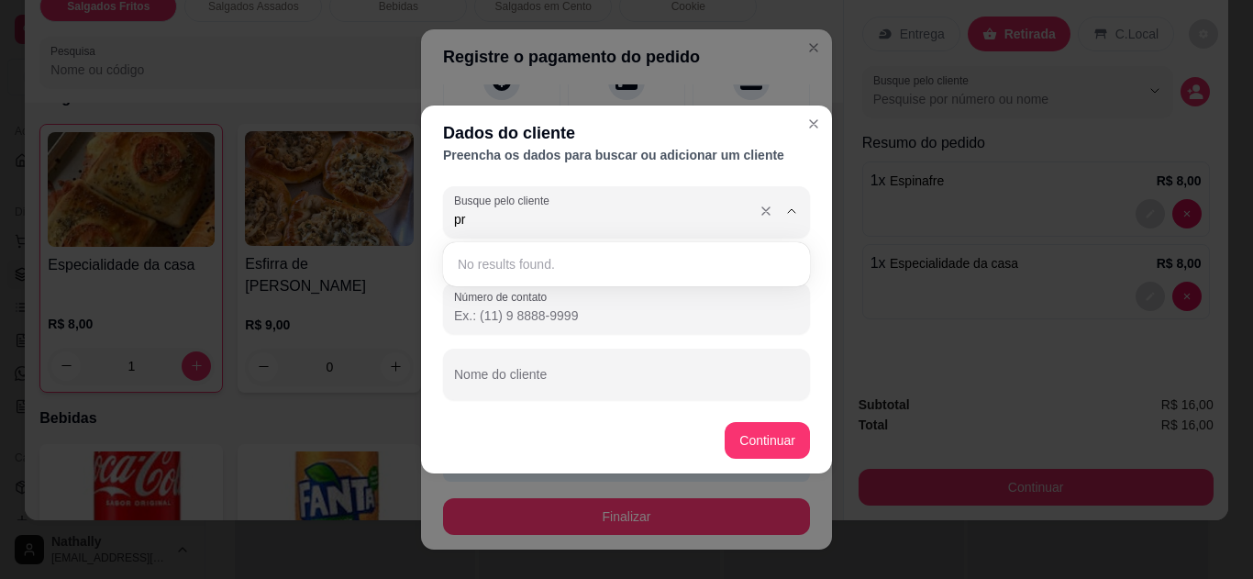
type input "p"
type input "Priscilão"
drag, startPoint x: 513, startPoint y: 213, endPoint x: 333, endPoint y: 220, distance: 180.0
click at [333, 220] on div "Dados do cliente Preencha os dados para buscar ou adicionar um cliente Busque p…" at bounding box center [626, 289] width 1253 height 579
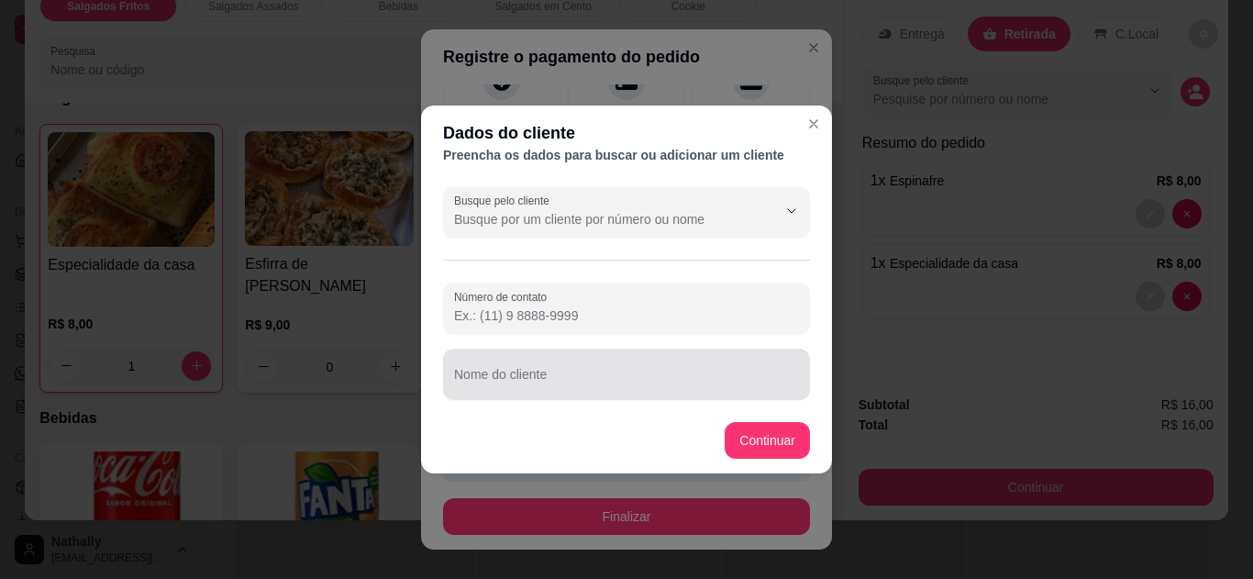
click at [491, 377] on input "Nome do cliente" at bounding box center [626, 382] width 345 height 18
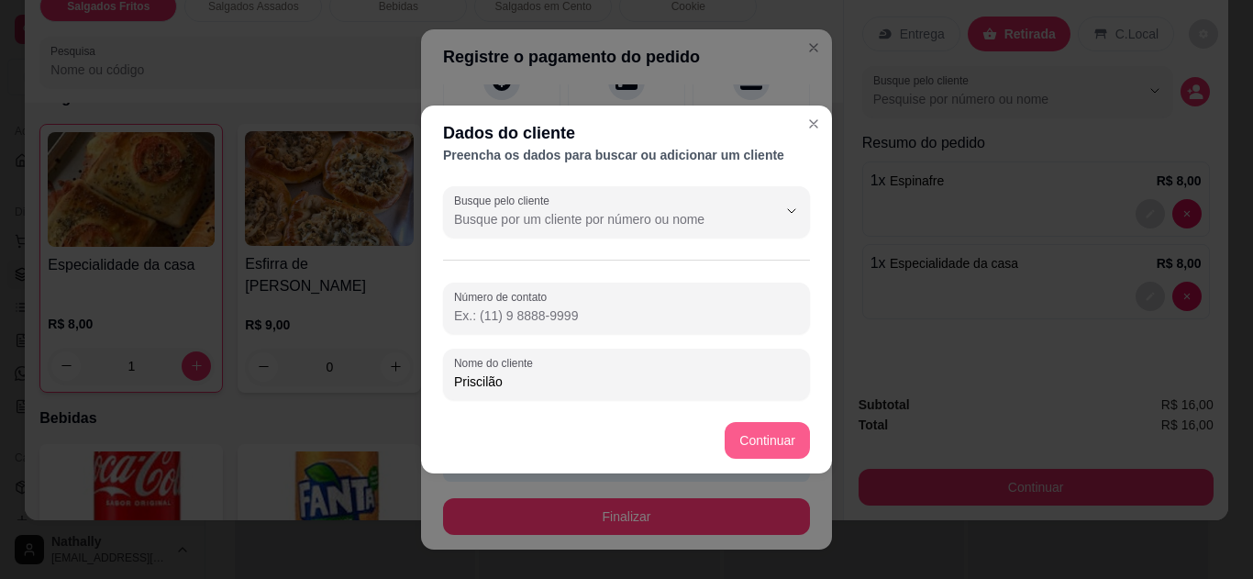
type input "Priscilão"
click at [786, 437] on button "Continuar" at bounding box center [767, 440] width 85 height 37
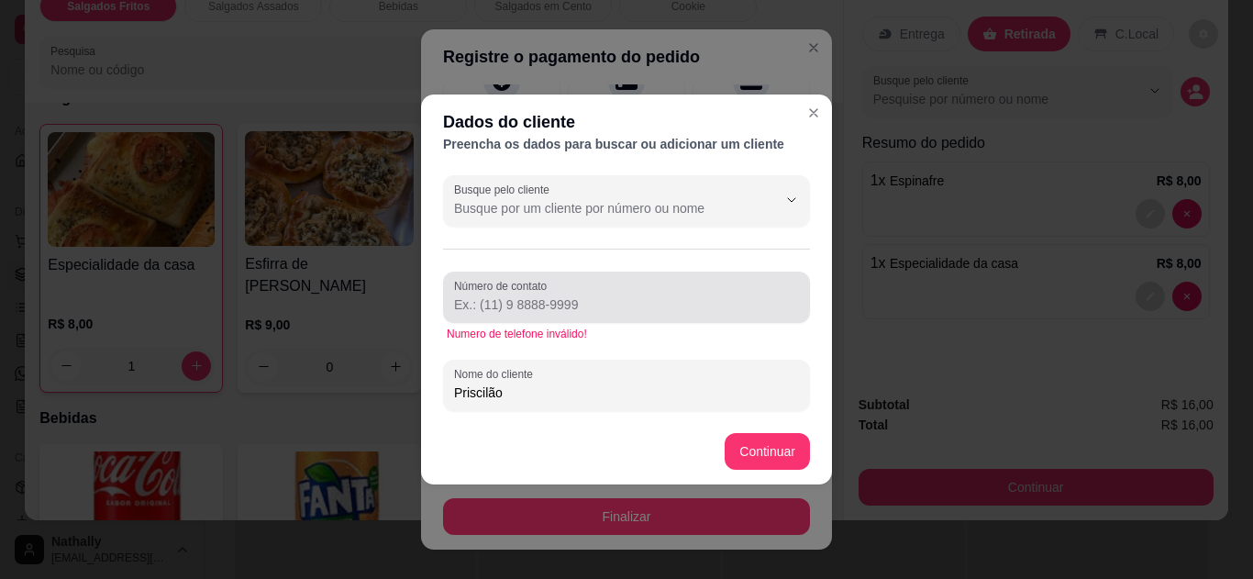
click at [563, 294] on div at bounding box center [626, 297] width 345 height 37
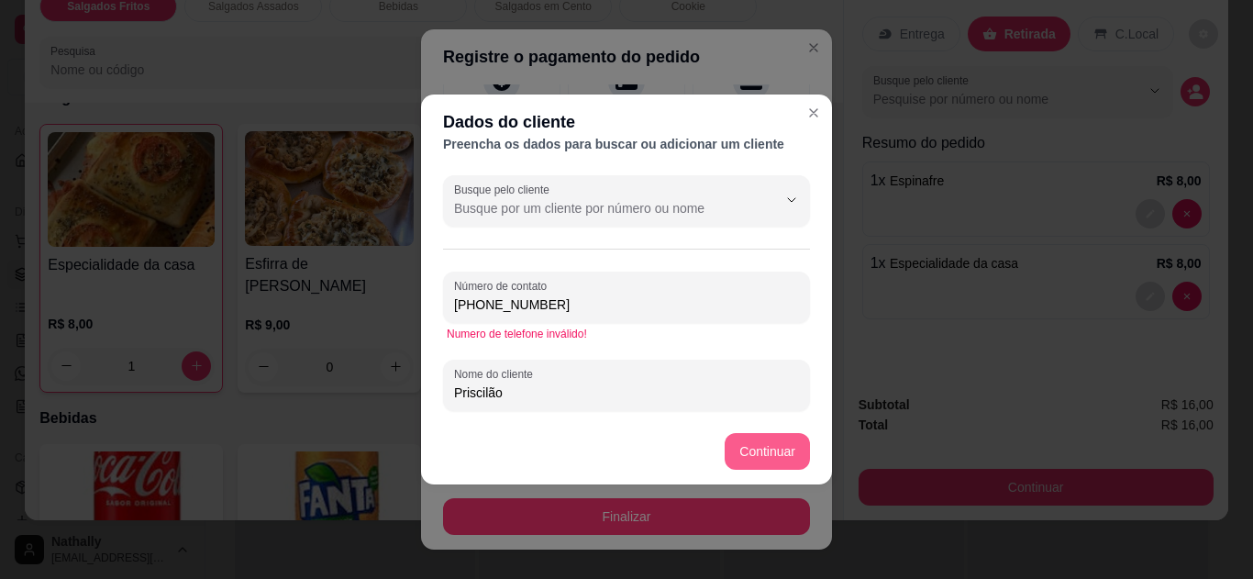
click at [758, 451] on button "Continuar" at bounding box center [767, 451] width 85 height 37
drag, startPoint x: 585, startPoint y: 298, endPoint x: 446, endPoint y: 312, distance: 139.2
click at [446, 312] on div "Número de contato +11 11 11111-111111" at bounding box center [626, 297] width 367 height 51
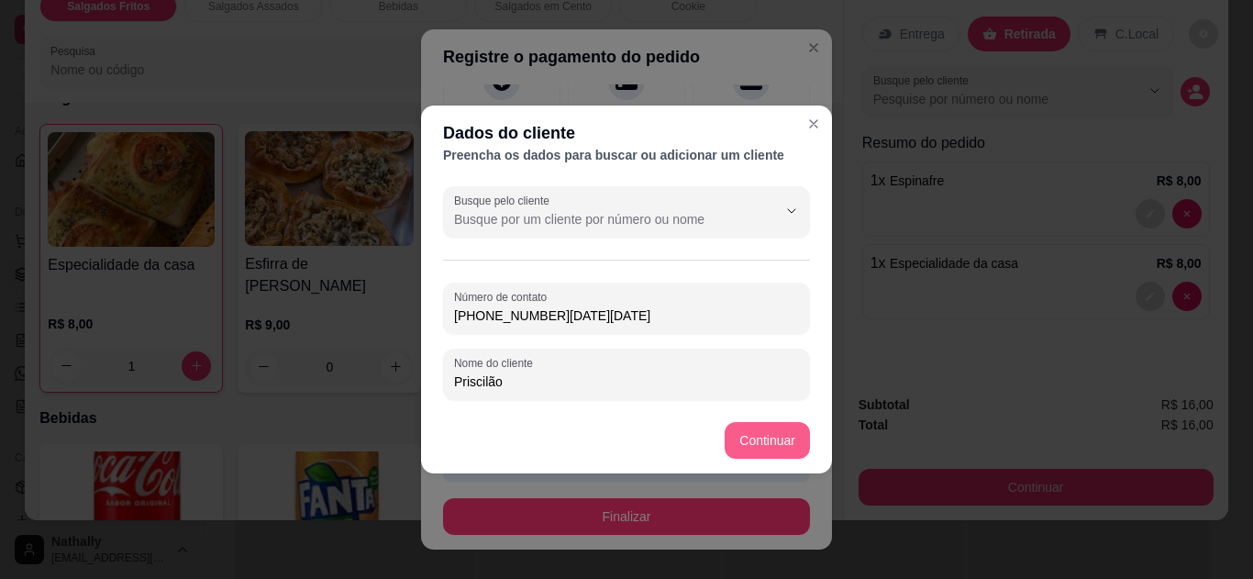
type input "(11) 1111-1111"
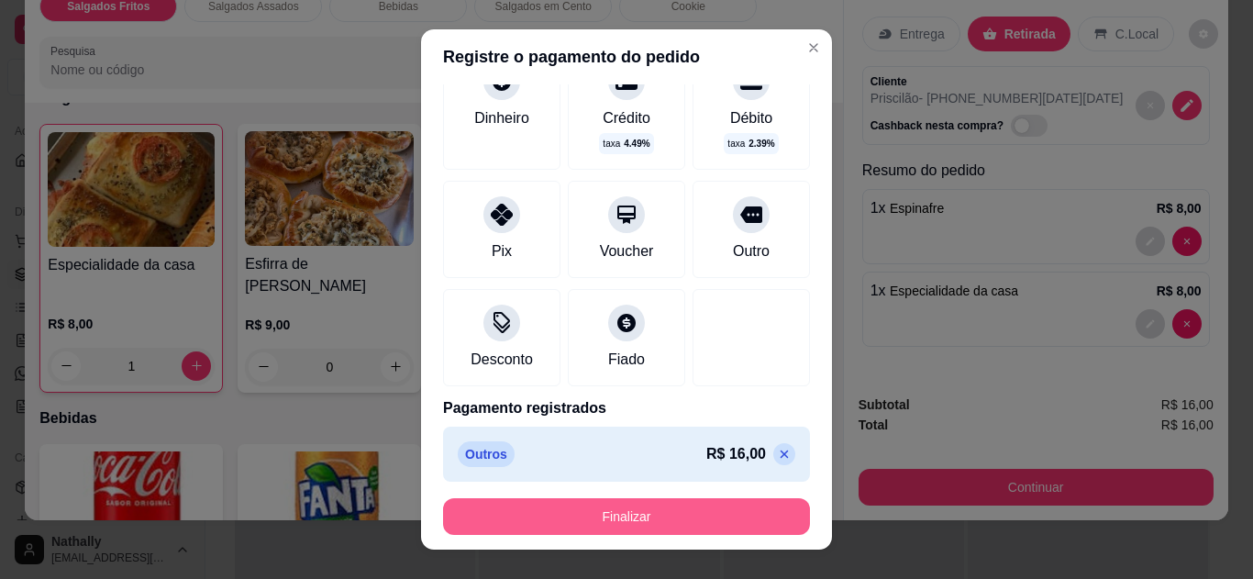
click at [641, 510] on button "Finalizar" at bounding box center [626, 516] width 367 height 37
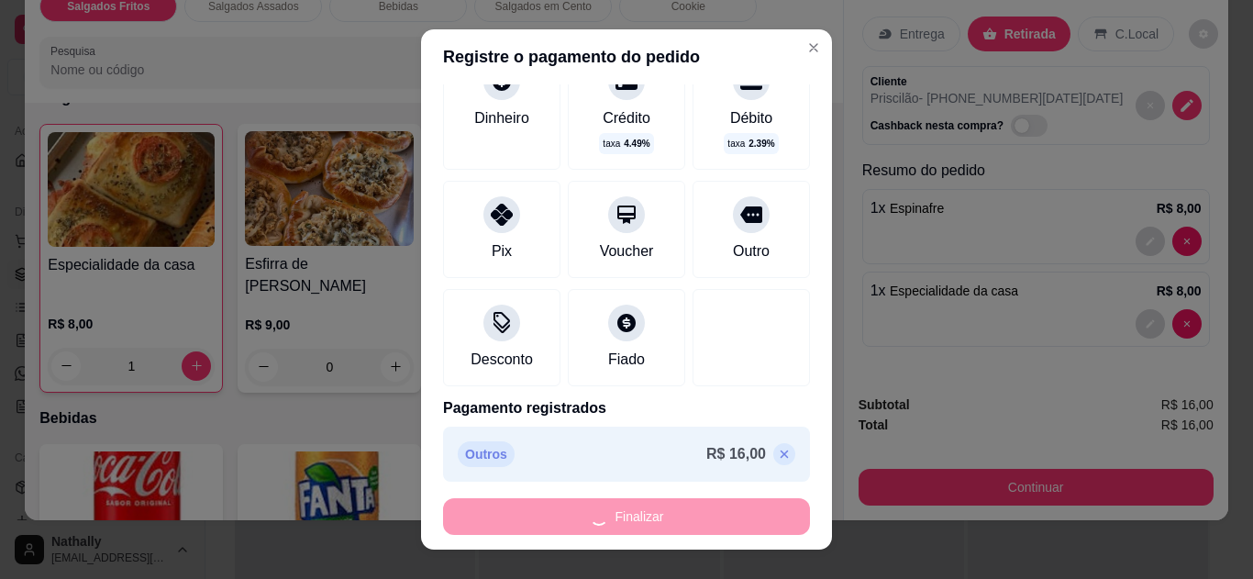
type input "0"
type input "-R$ 16,00"
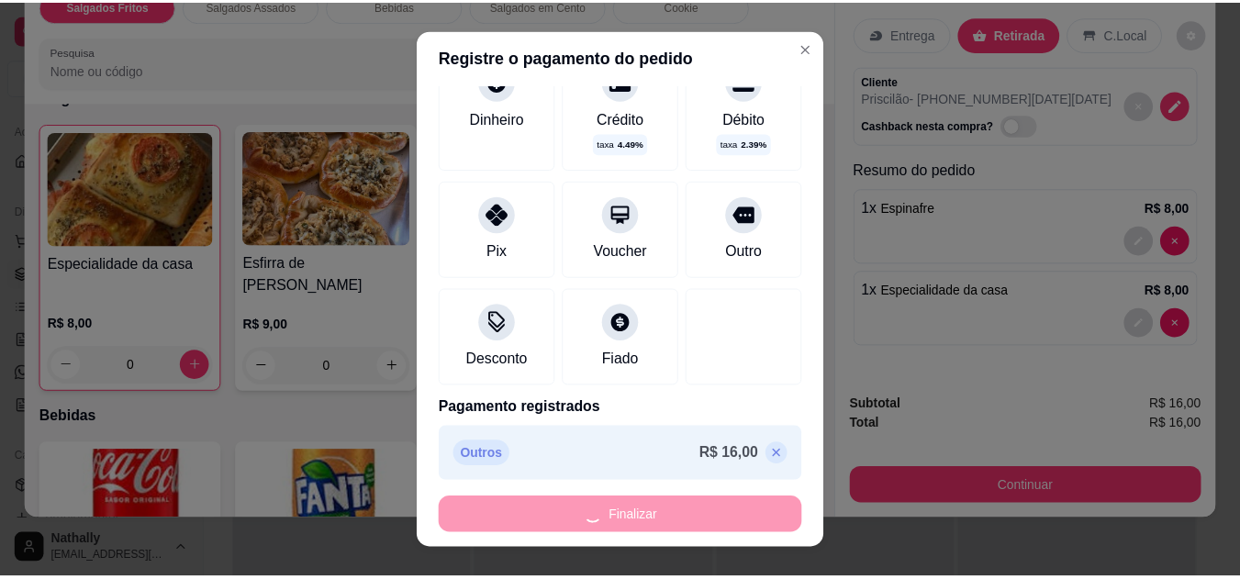
scroll to position [396, 0]
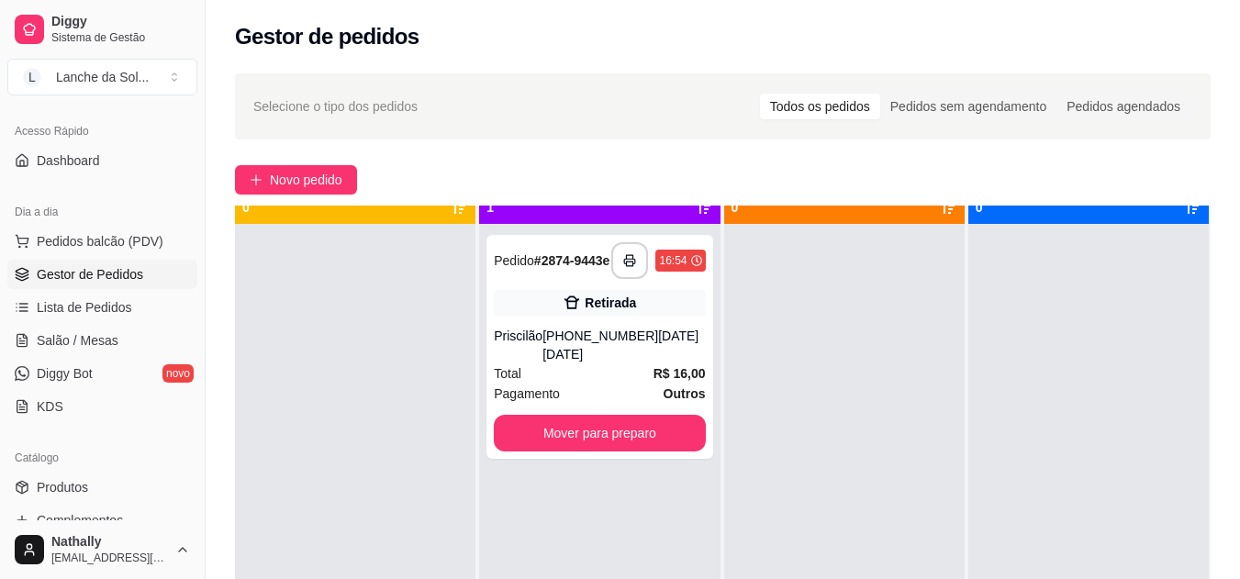
scroll to position [51, 0]
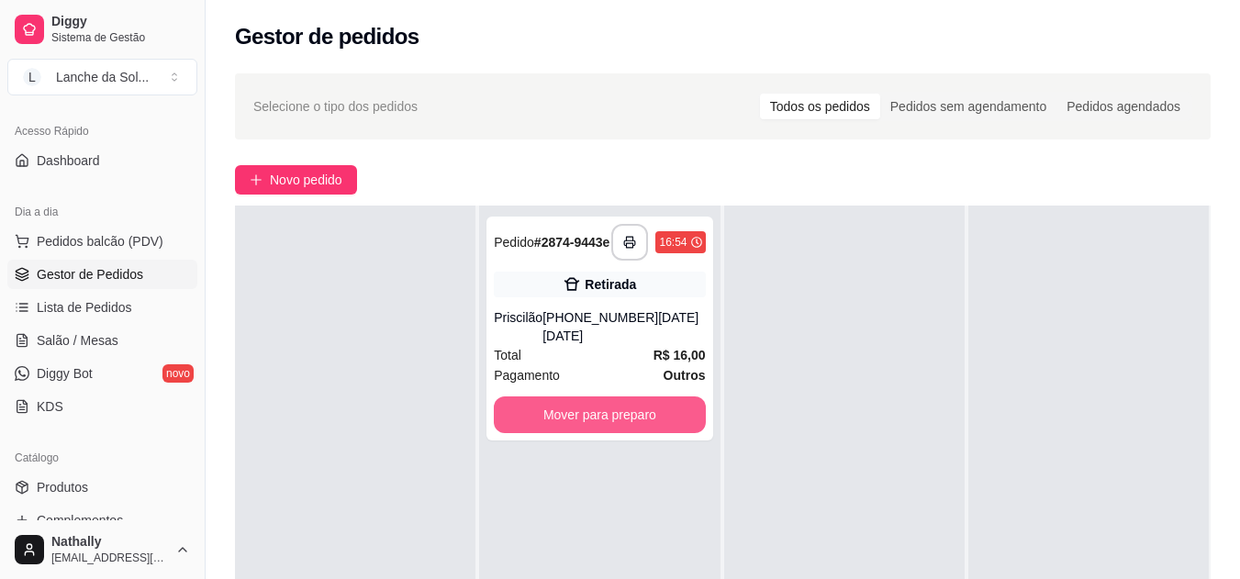
click at [614, 403] on button "Mover para preparo" at bounding box center [599, 414] width 211 height 37
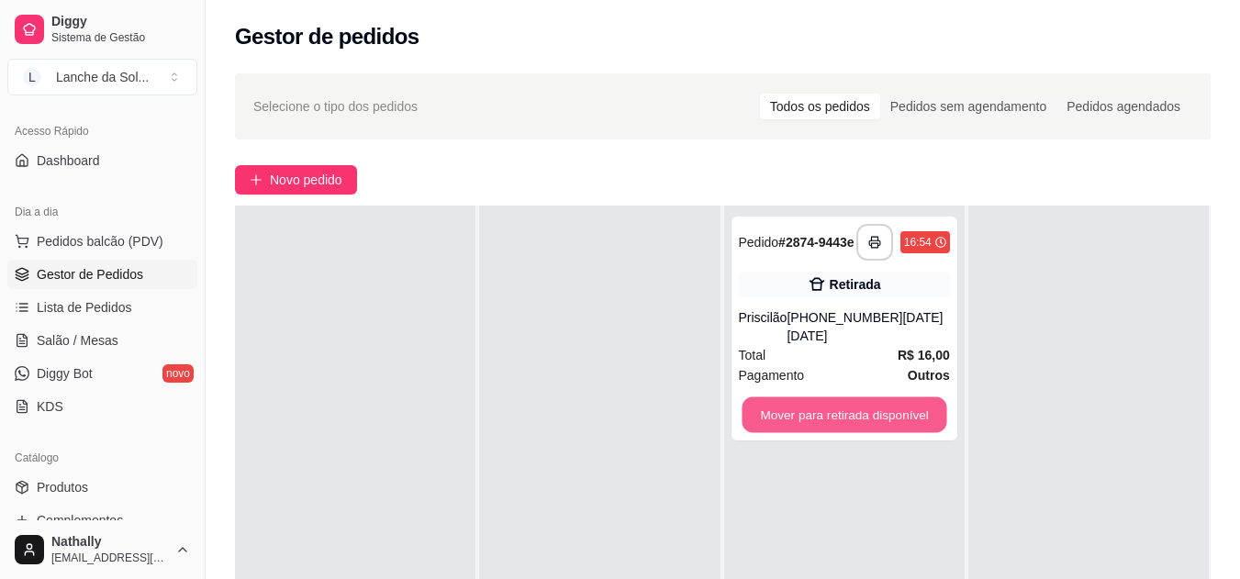
click at [841, 398] on button "Mover para retirada disponível" at bounding box center [843, 415] width 205 height 36
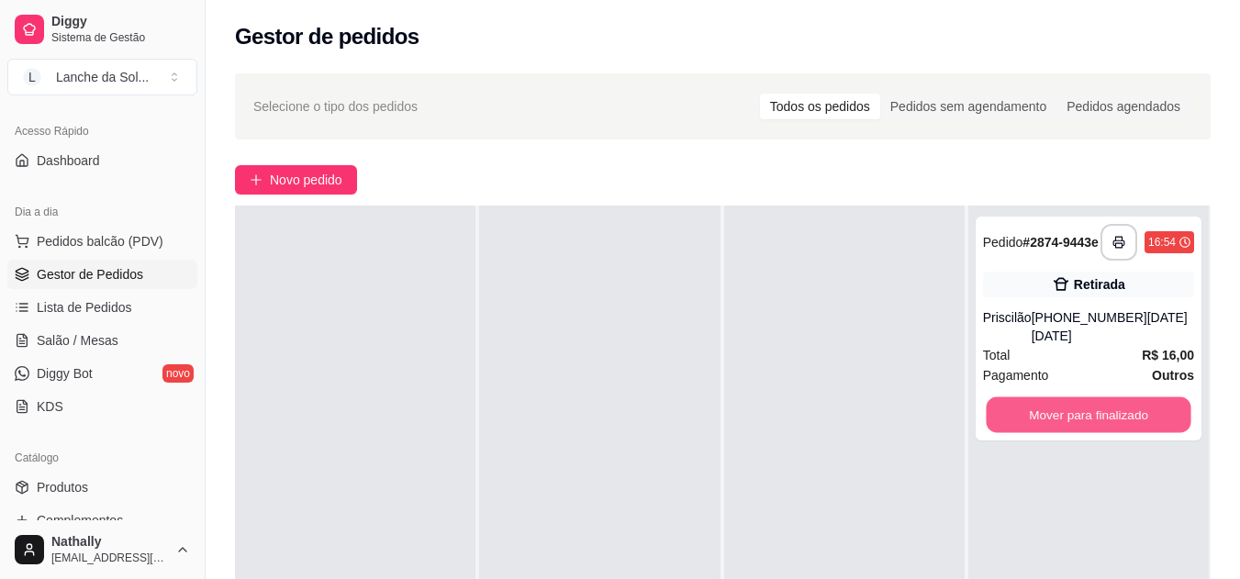
click at [1097, 402] on button "Mover para finalizado" at bounding box center [1088, 415] width 205 height 36
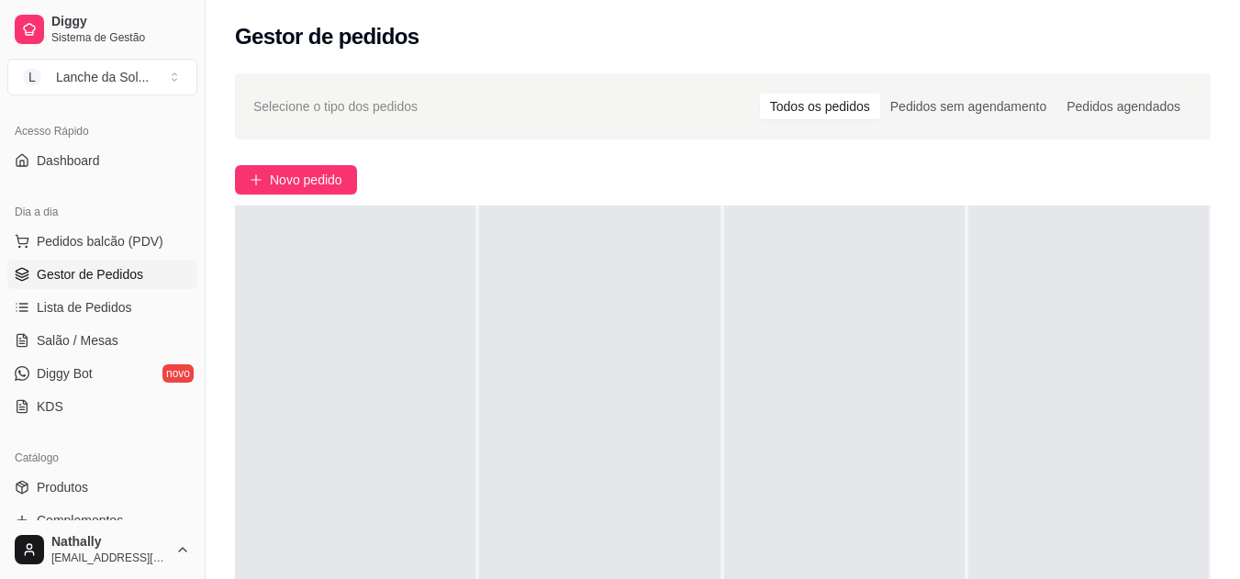
scroll to position [0, 0]
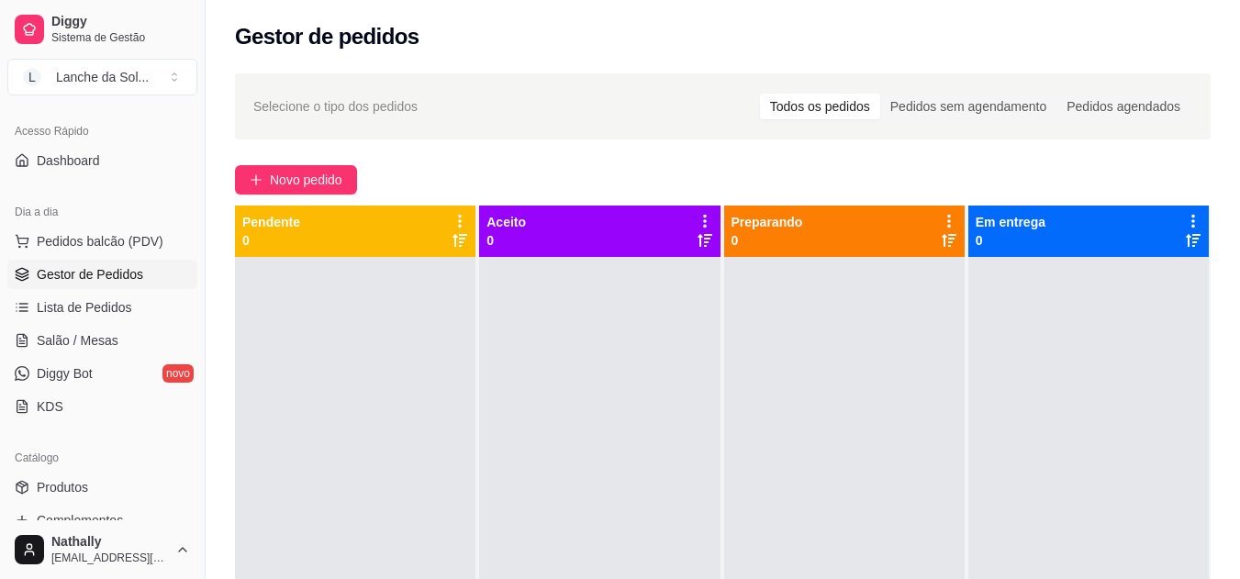
click at [102, 305] on span "Lista de Pedidos" at bounding box center [84, 307] width 95 height 18
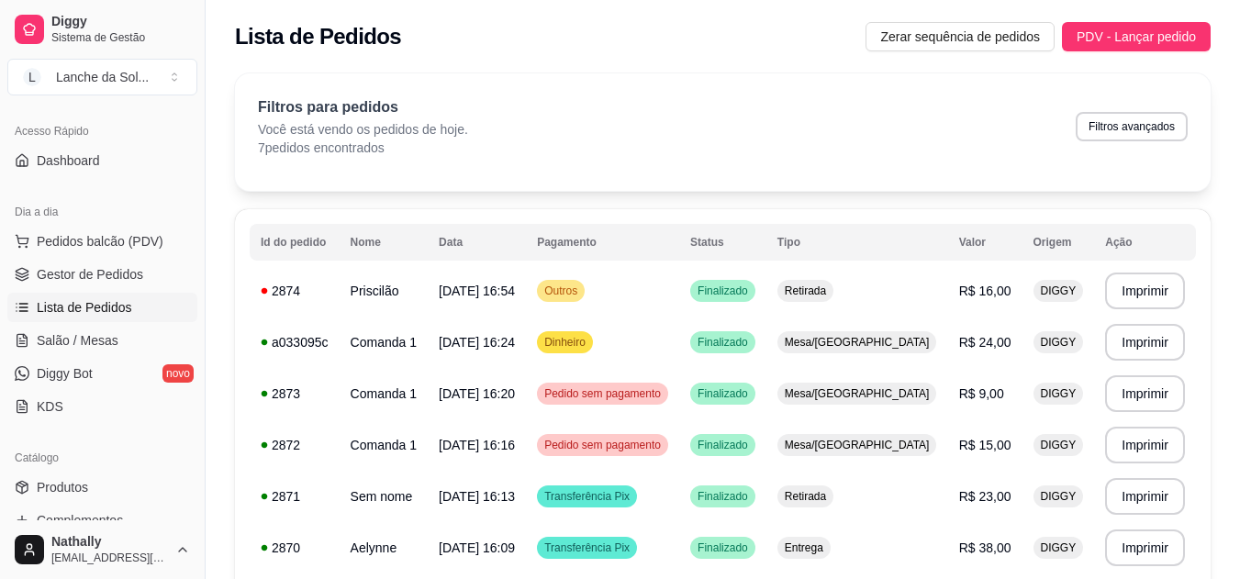
click at [86, 273] on span "Gestor de Pedidos" at bounding box center [90, 274] width 106 height 18
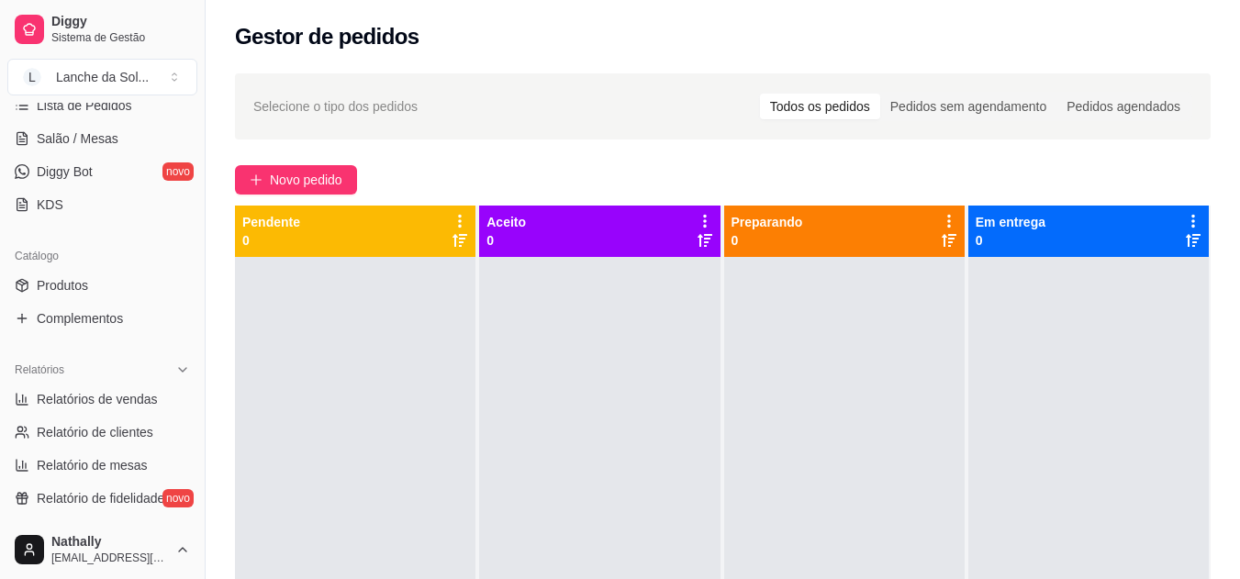
scroll to position [318, 0]
click at [85, 280] on span "Produtos" at bounding box center [62, 282] width 51 height 18
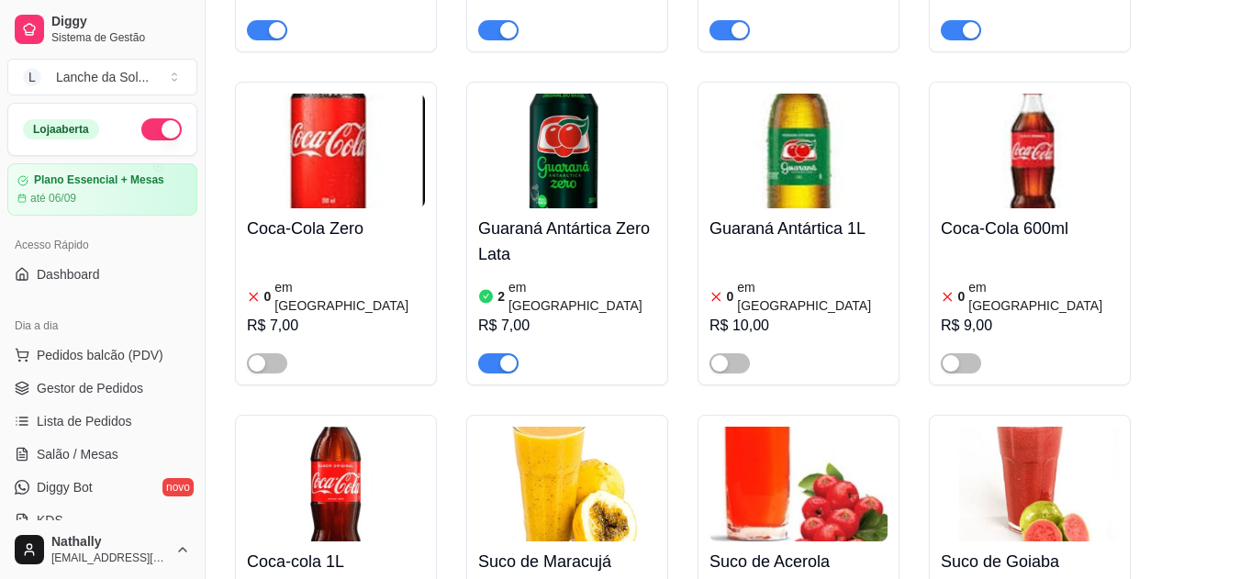
click at [77, 350] on span "Pedidos balcão (PDV)" at bounding box center [100, 355] width 127 height 18
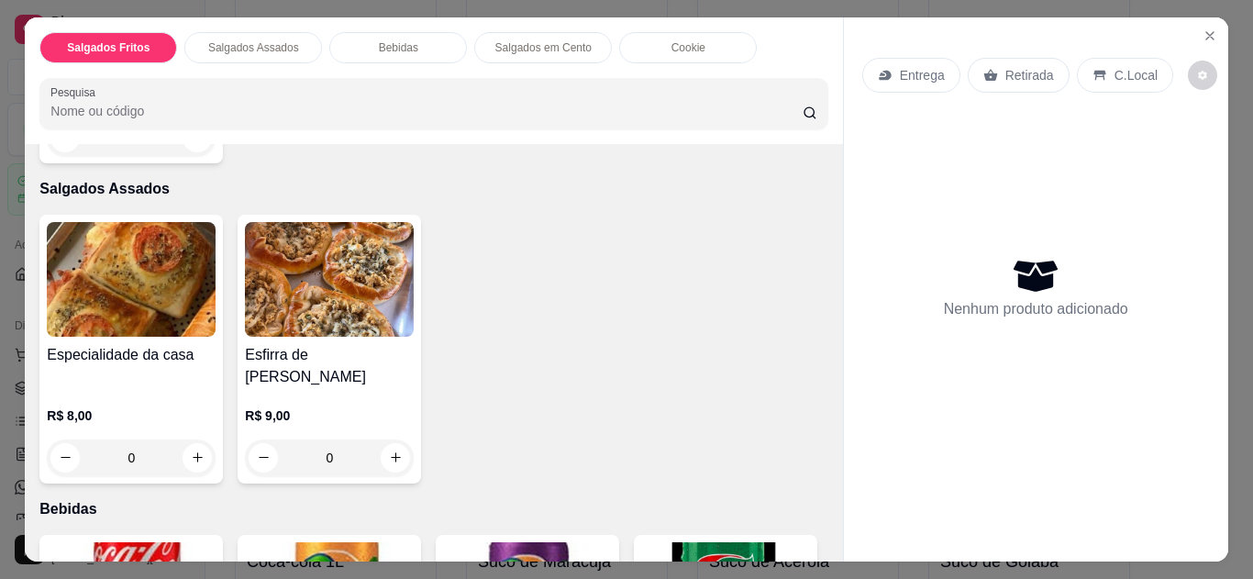
scroll to position [393, 0]
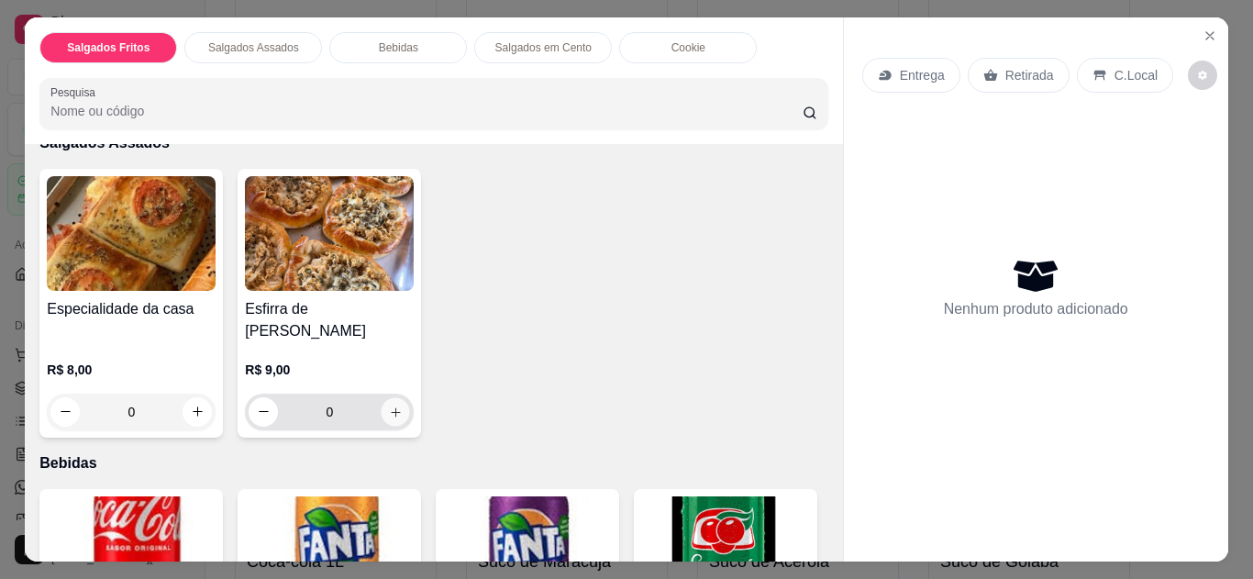
click at [394, 406] on icon "increase-product-quantity" at bounding box center [396, 413] width 14 height 14
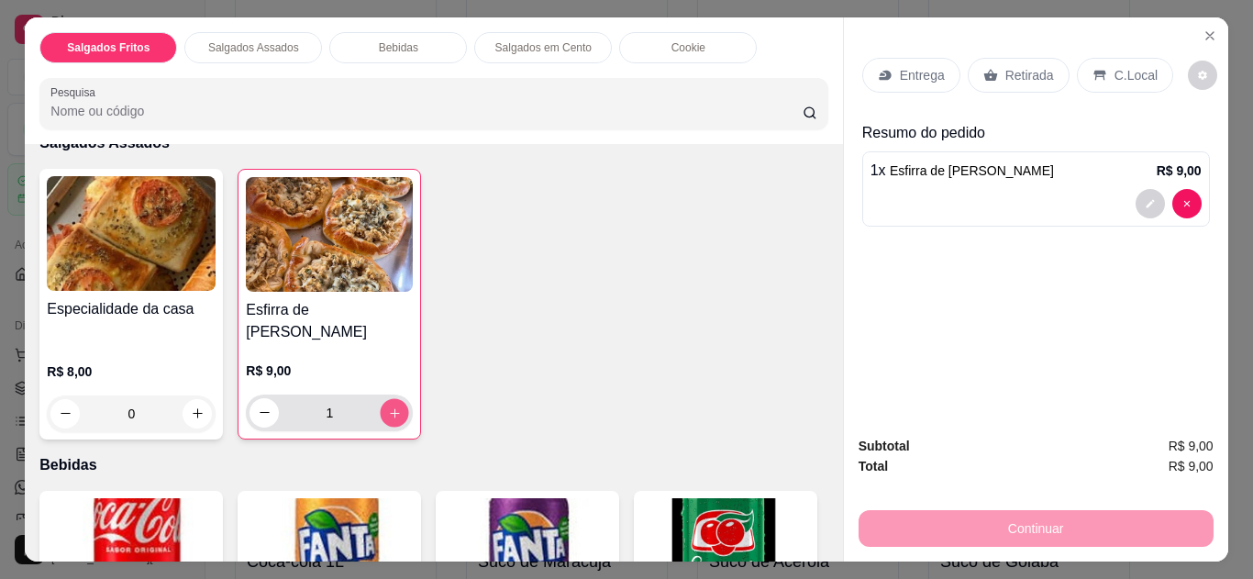
click at [394, 407] on icon "increase-product-quantity" at bounding box center [395, 414] width 14 height 14
click at [394, 406] on icon "increase-product-quantity" at bounding box center [395, 413] width 14 height 14
type input "3"
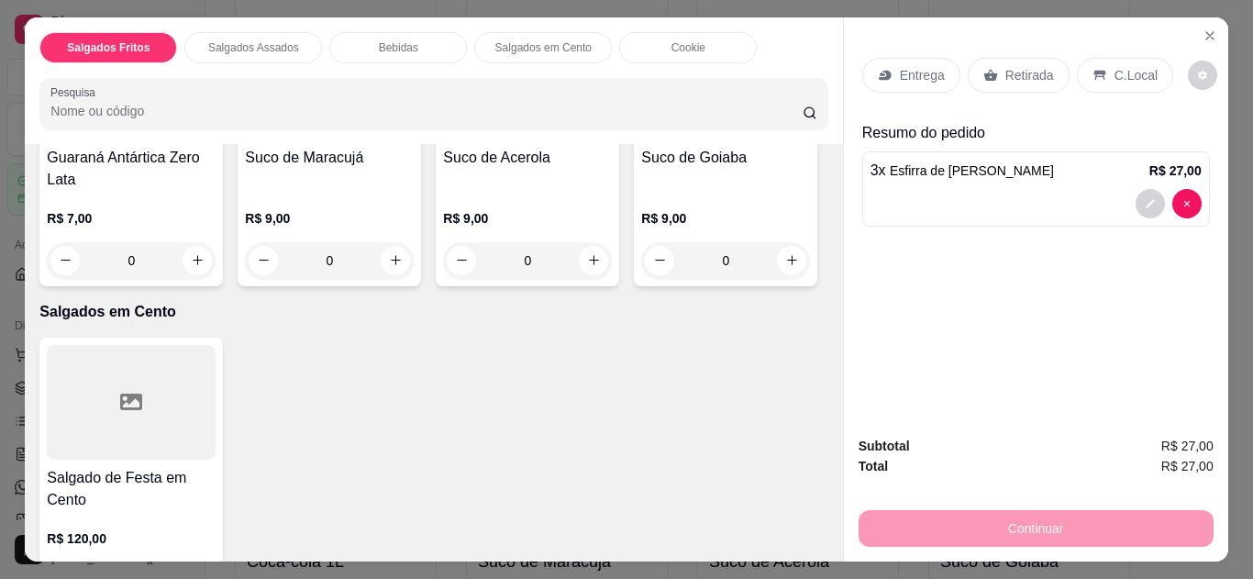
scroll to position [1174, 0]
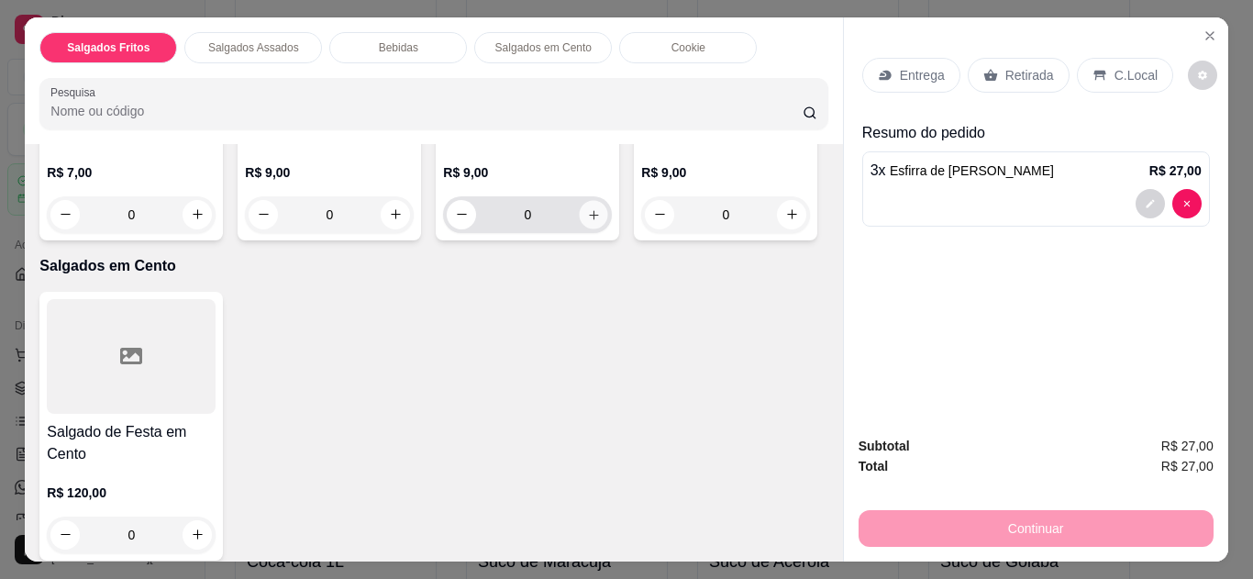
click at [587, 222] on icon "increase-product-quantity" at bounding box center [594, 215] width 14 height 14
type input "1"
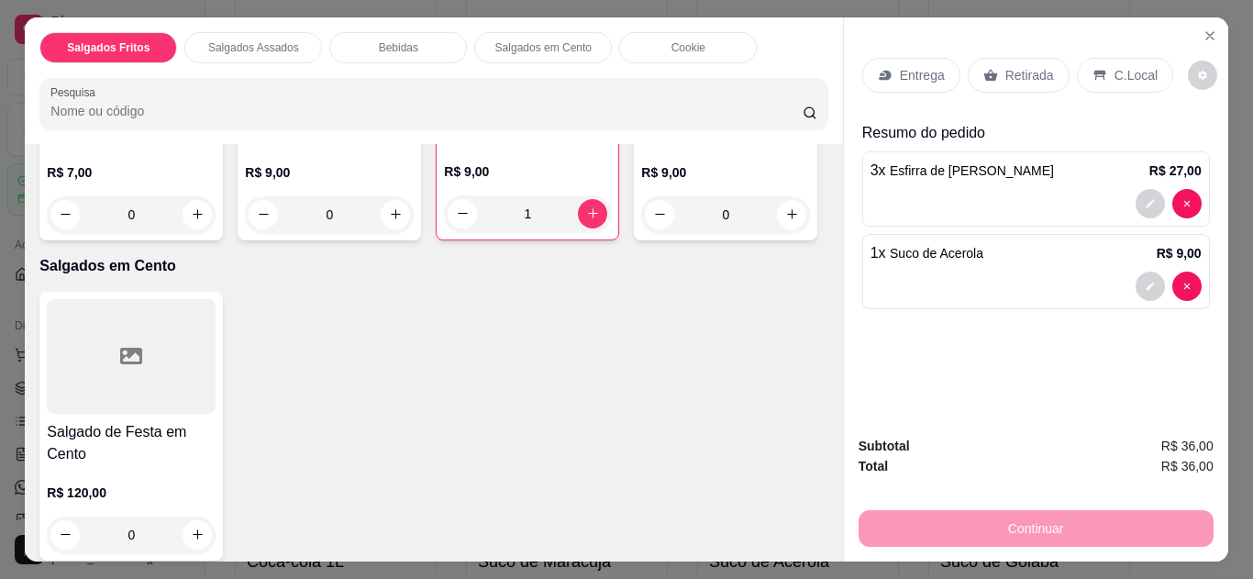
click at [1014, 66] on p "Retirada" at bounding box center [1030, 75] width 49 height 18
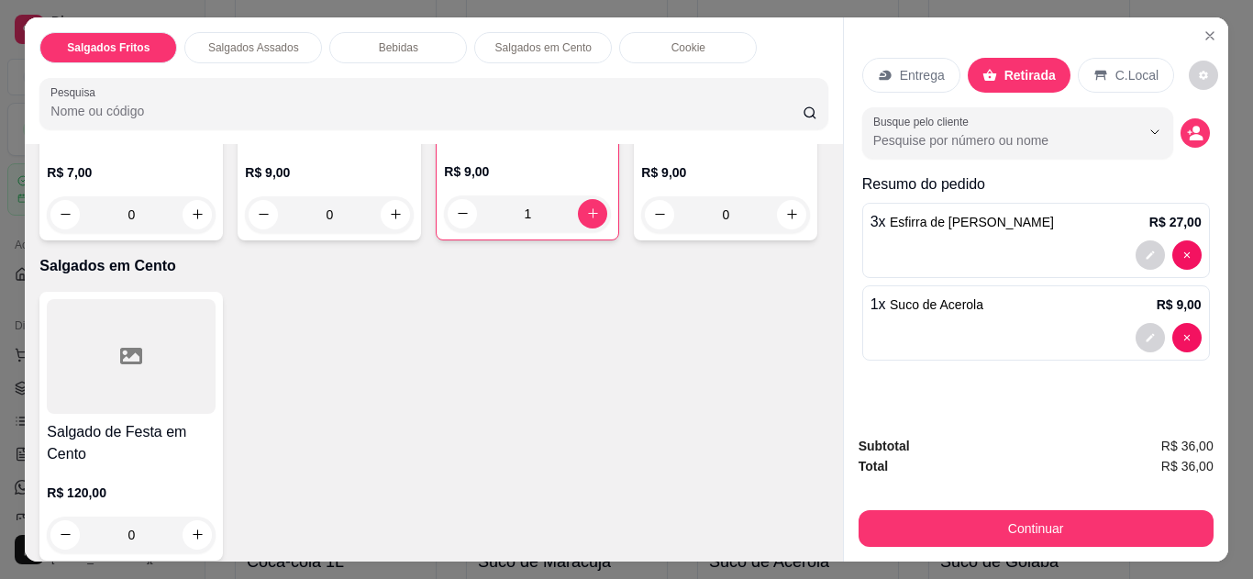
scroll to position [49, 0]
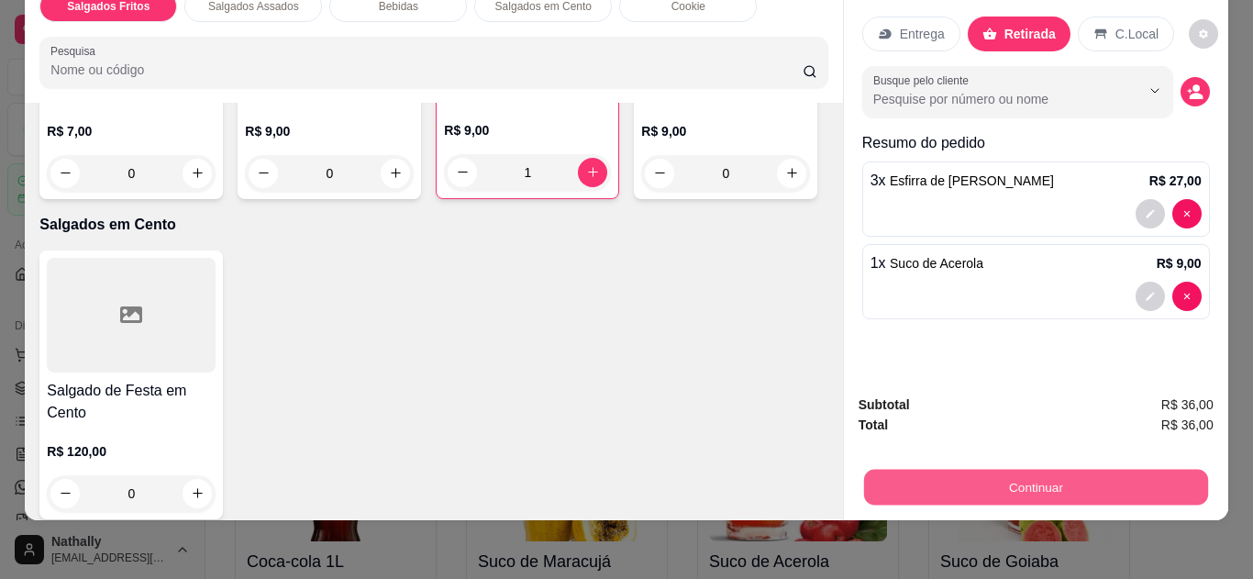
click at [1030, 470] on button "Continuar" at bounding box center [1035, 488] width 344 height 36
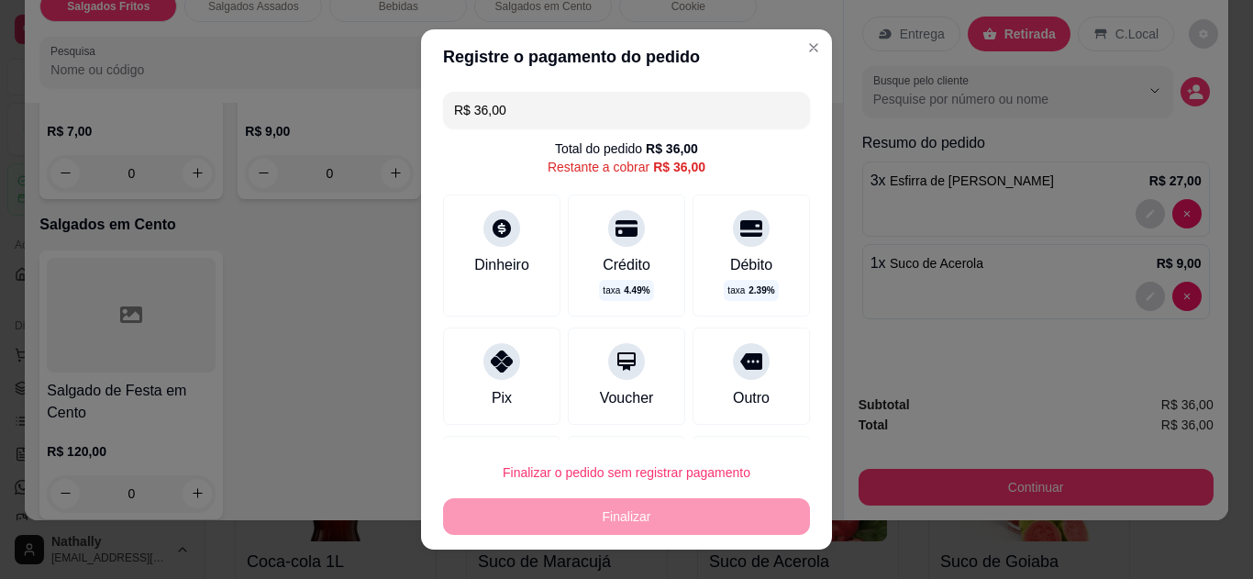
click at [491, 355] on icon at bounding box center [502, 362] width 22 height 22
type input "R$ 0,00"
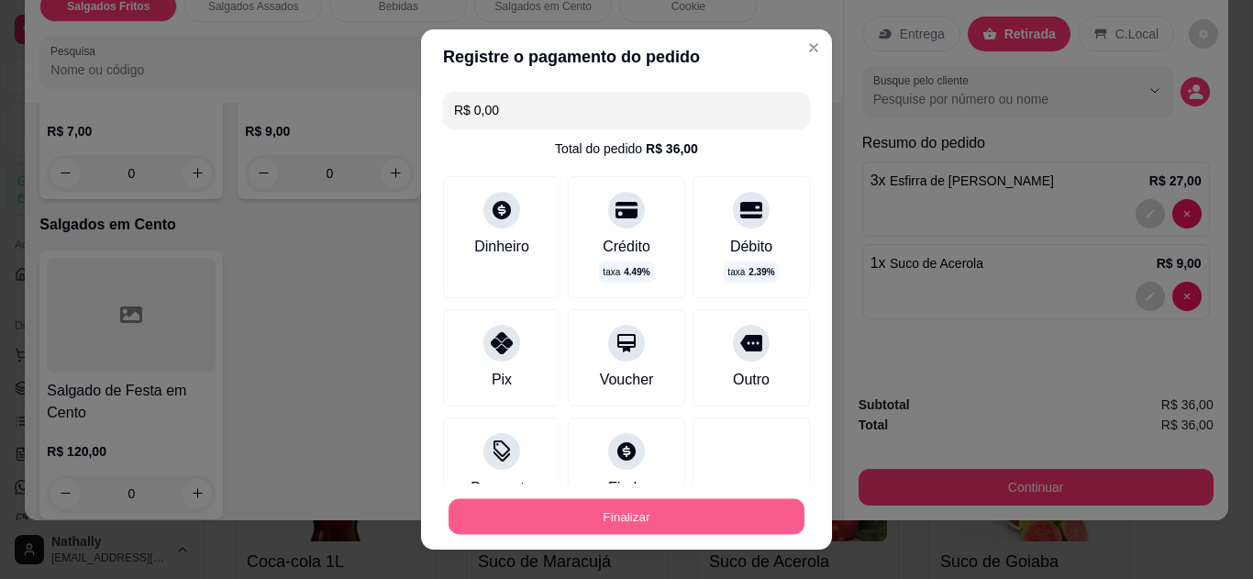
click at [609, 509] on button "Finalizar" at bounding box center [627, 517] width 356 height 36
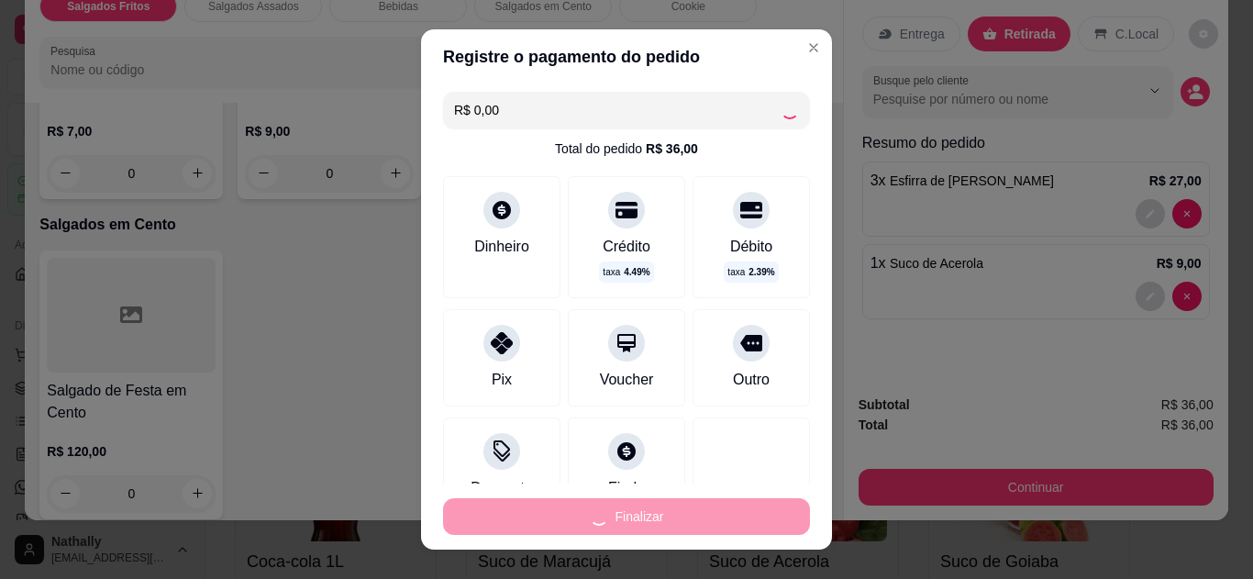
type input "0"
type input "-R$ 36,00"
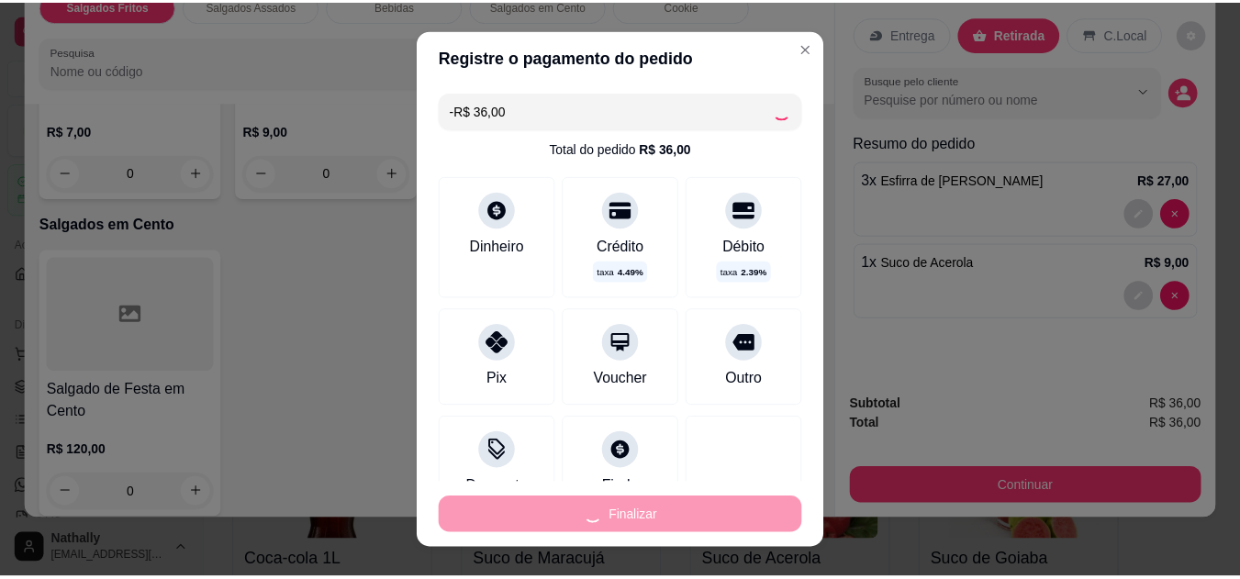
scroll to position [1172, 0]
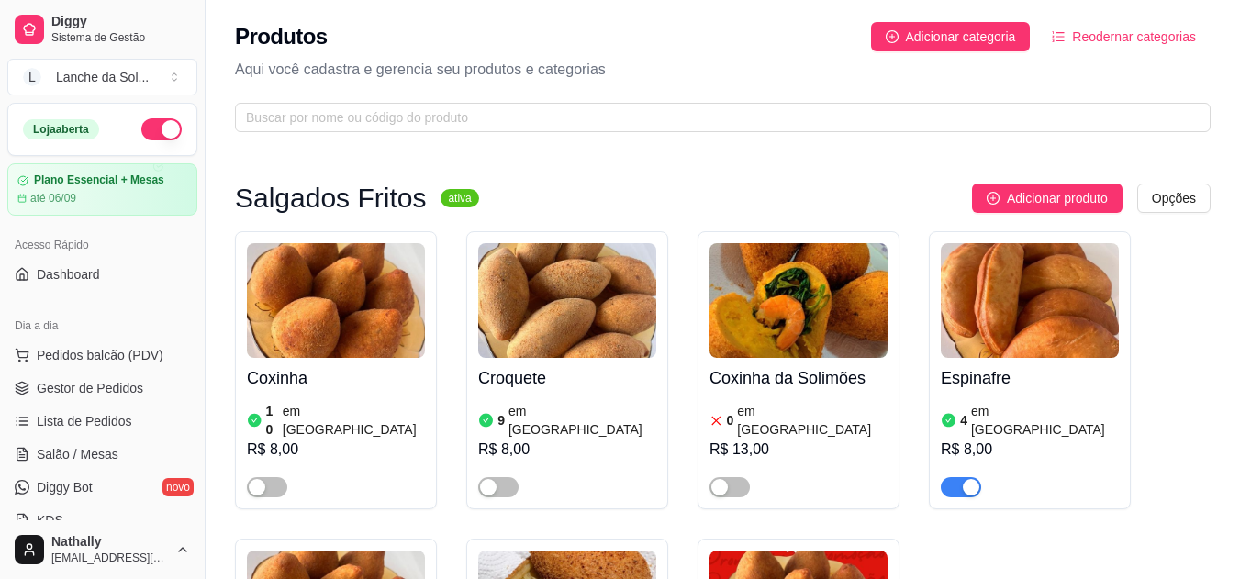
click at [71, 383] on span "Gestor de Pedidos" at bounding box center [90, 388] width 106 height 18
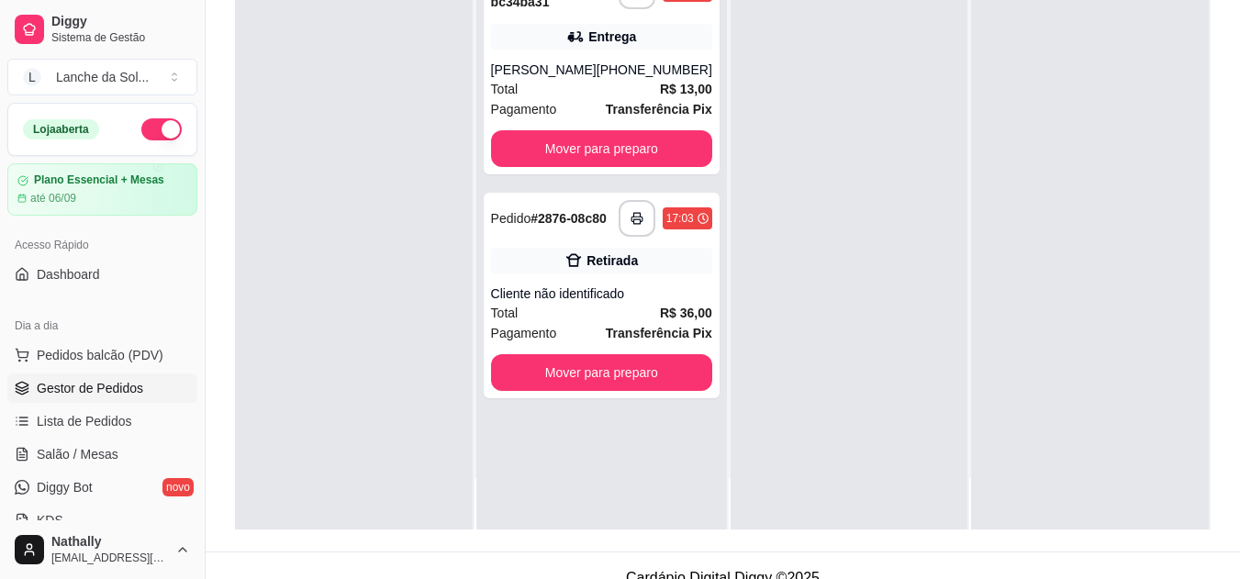
scroll to position [280, 0]
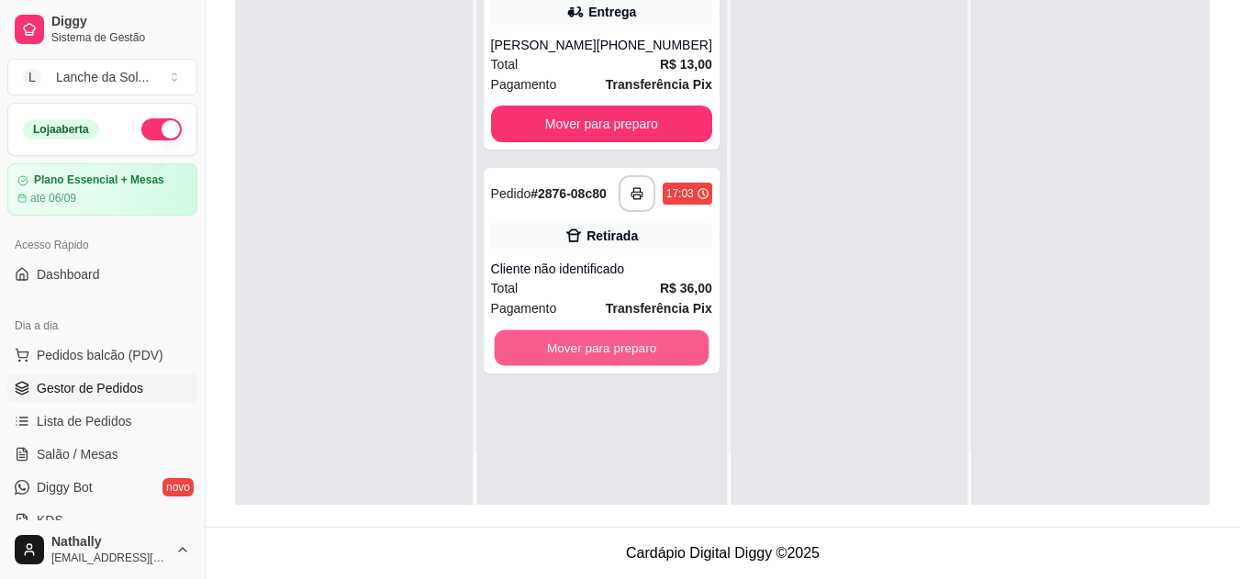
click at [587, 352] on button "Mover para preparo" at bounding box center [601, 348] width 215 height 36
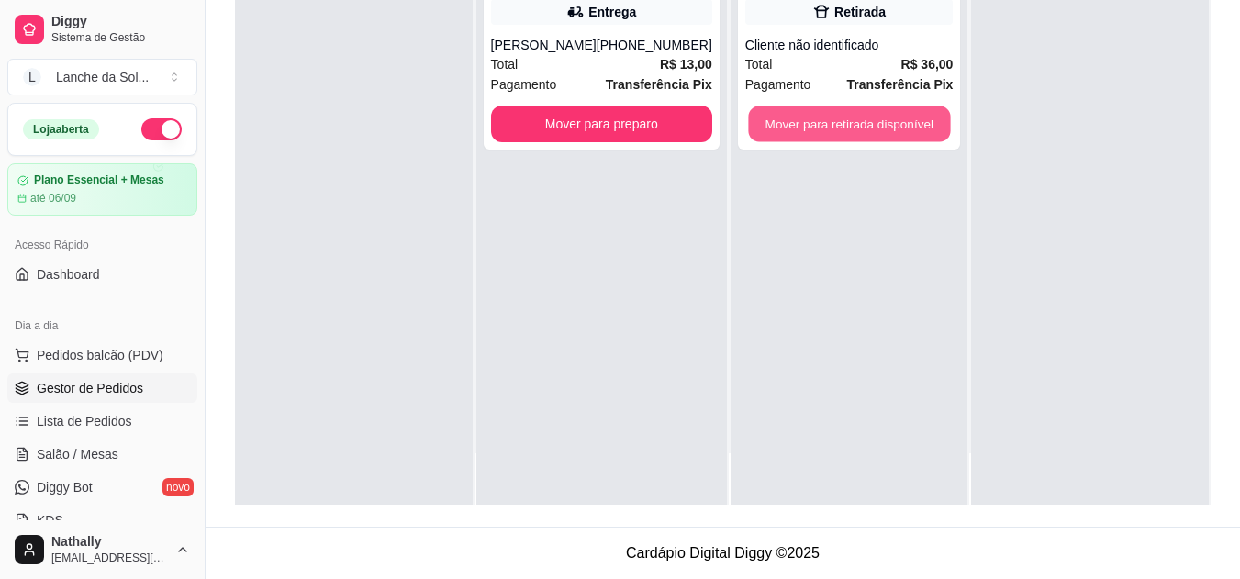
click at [828, 125] on button "Mover para retirada disponível" at bounding box center [849, 124] width 202 height 36
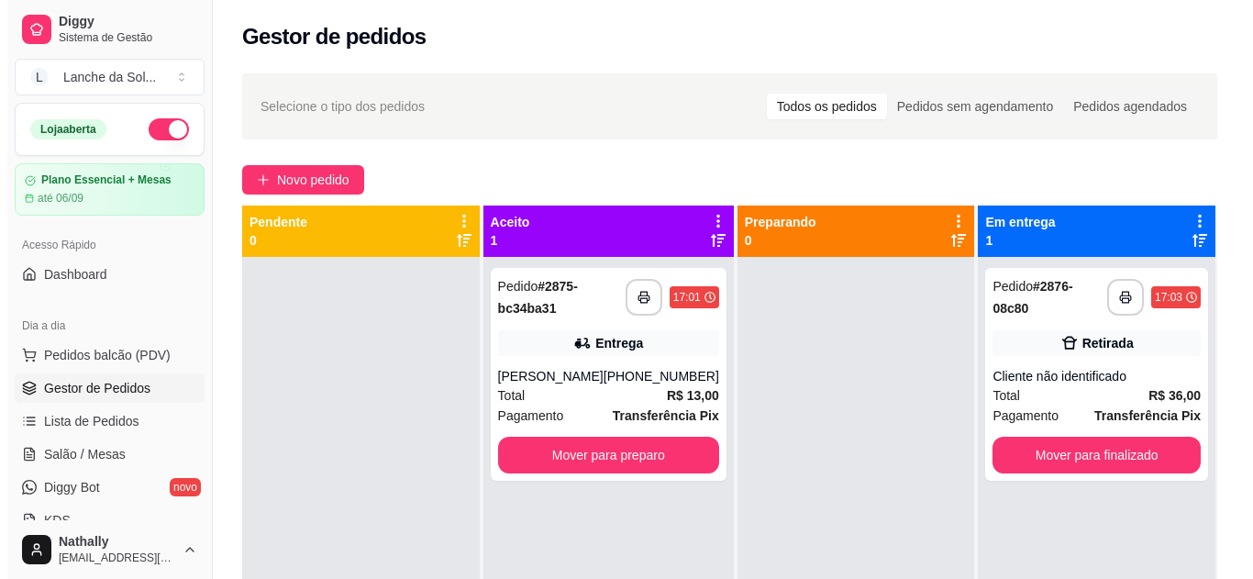
scroll to position [51, 0]
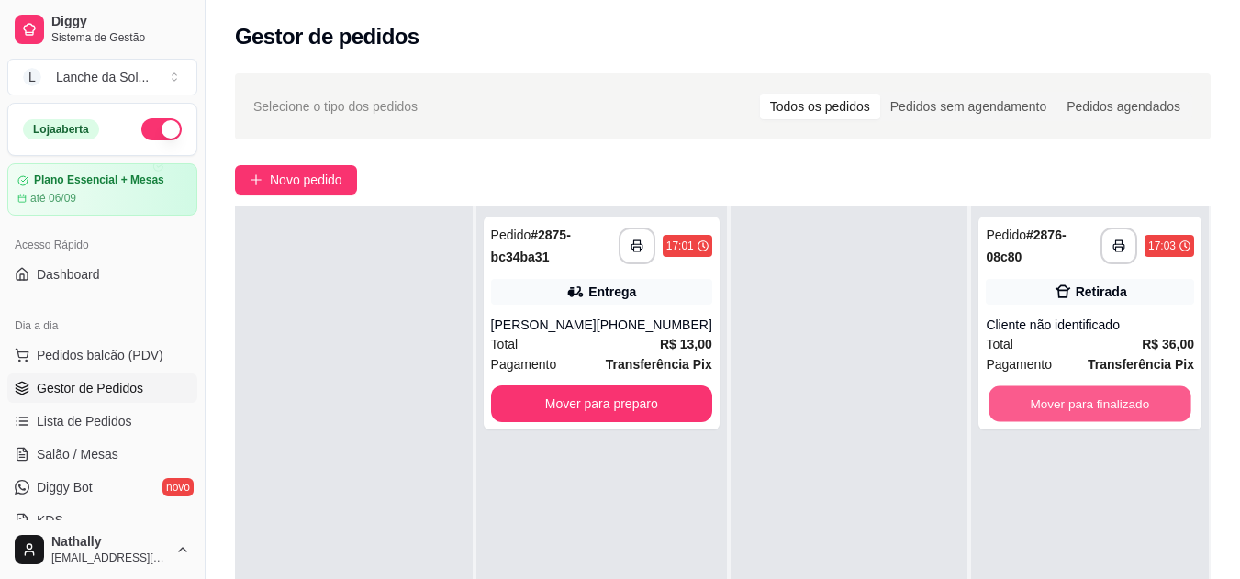
click at [1092, 398] on button "Mover para finalizado" at bounding box center [1090, 404] width 202 height 36
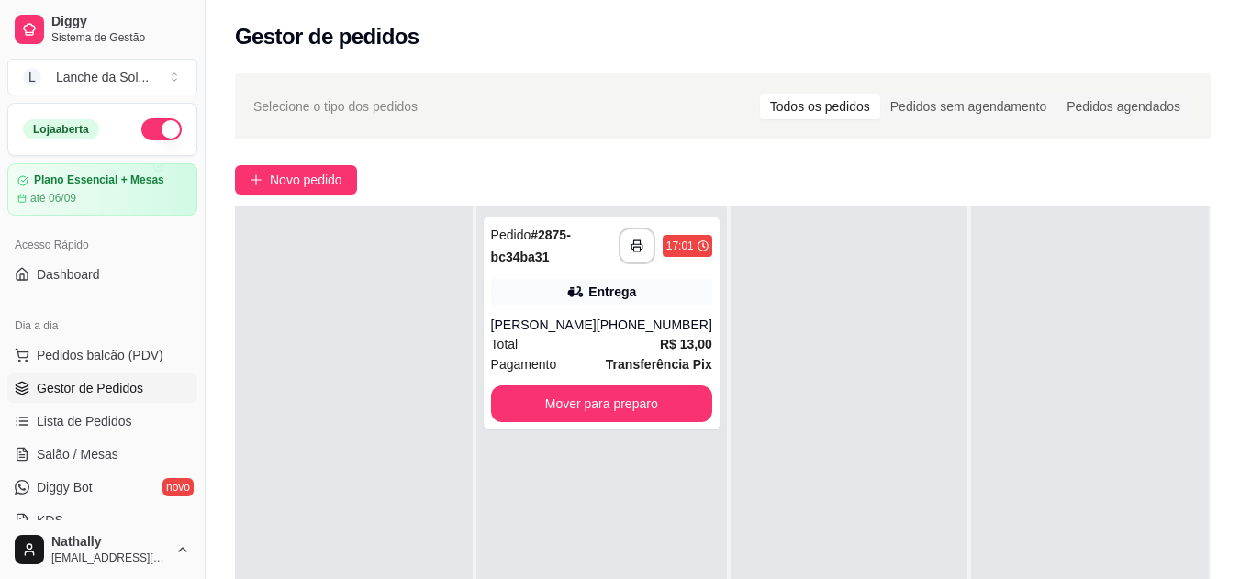
click at [575, 334] on div "Total R$ 13,00" at bounding box center [601, 344] width 221 height 20
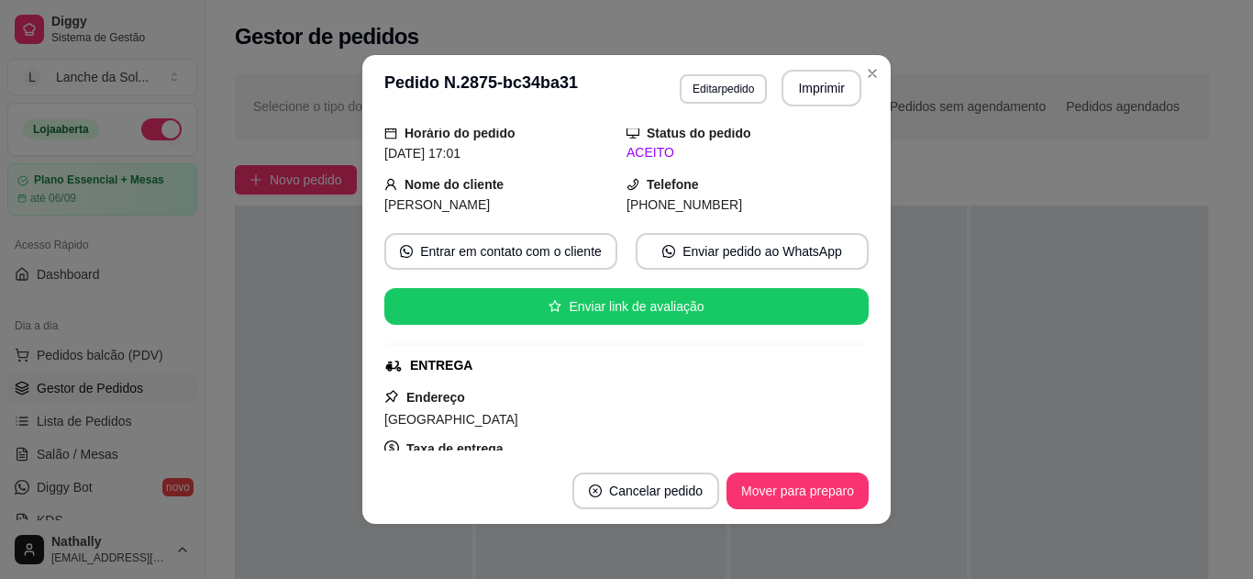
scroll to position [0, 0]
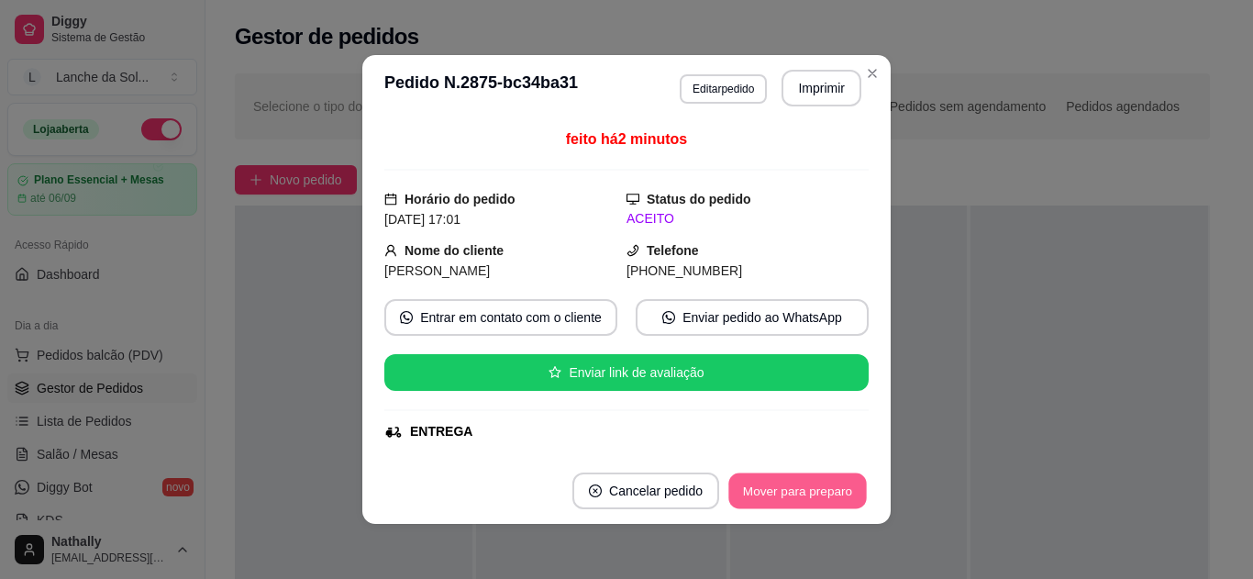
click at [777, 484] on button "Mover para preparo" at bounding box center [798, 492] width 138 height 36
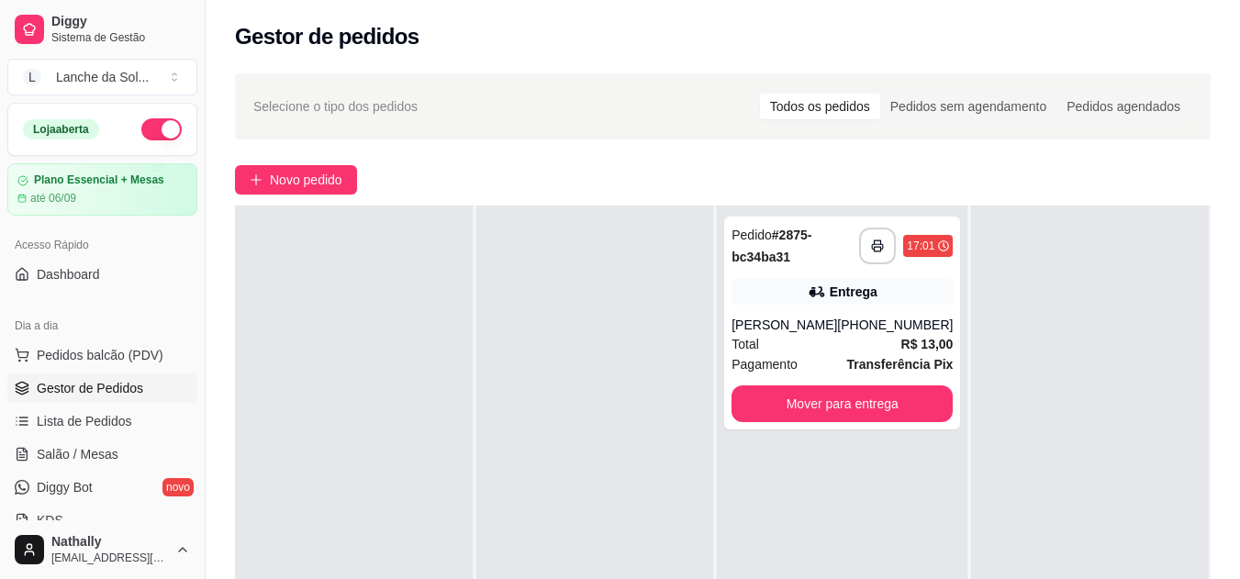
click at [806, 270] on div "**********" at bounding box center [842, 323] width 236 height 213
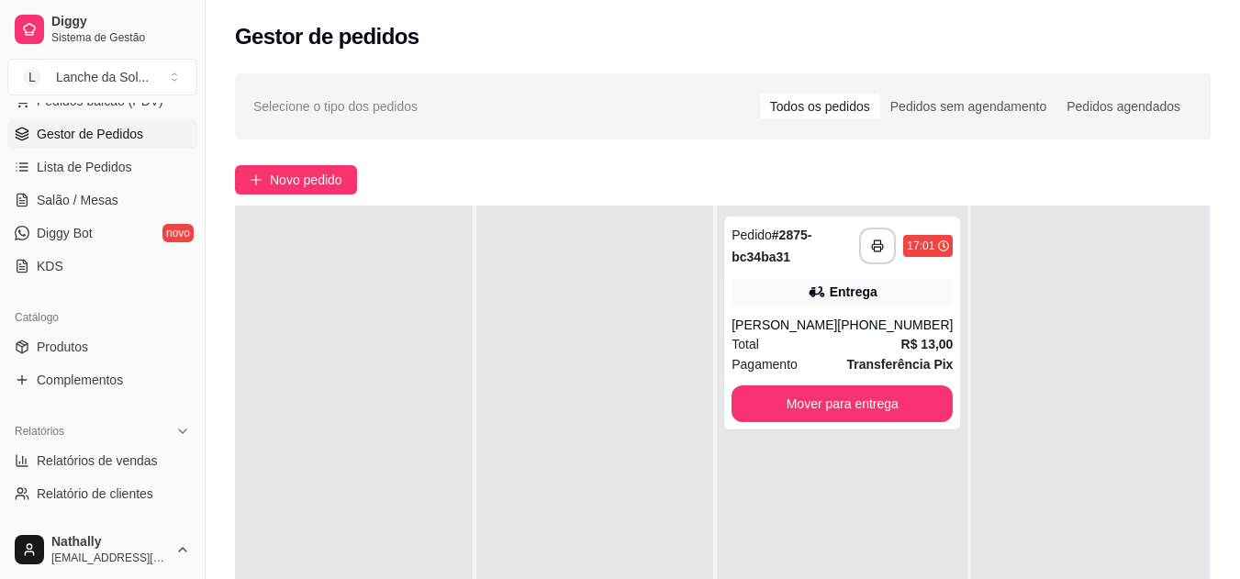
scroll to position [288, 0]
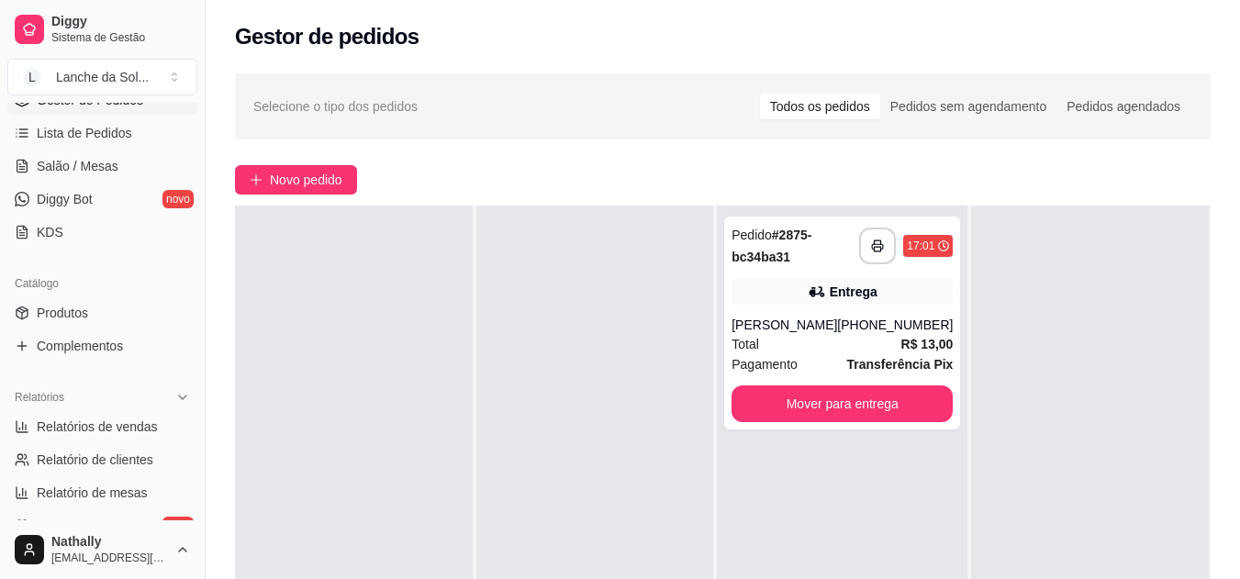
click at [83, 315] on span "Produtos" at bounding box center [62, 313] width 51 height 18
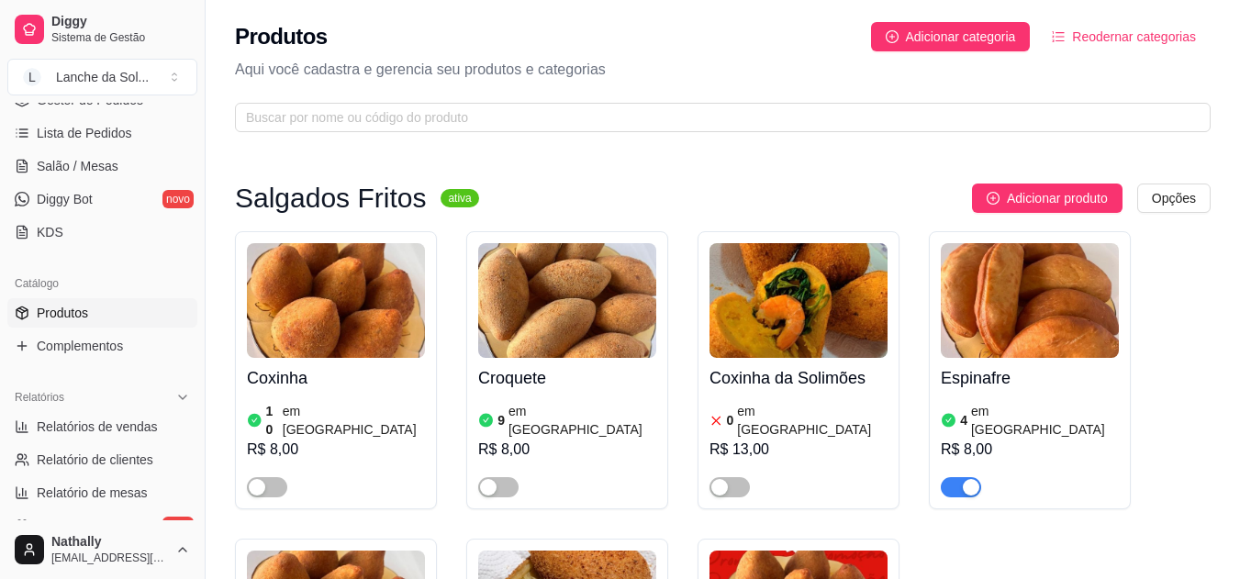
click at [73, 131] on span "Lista de Pedidos" at bounding box center [84, 133] width 95 height 18
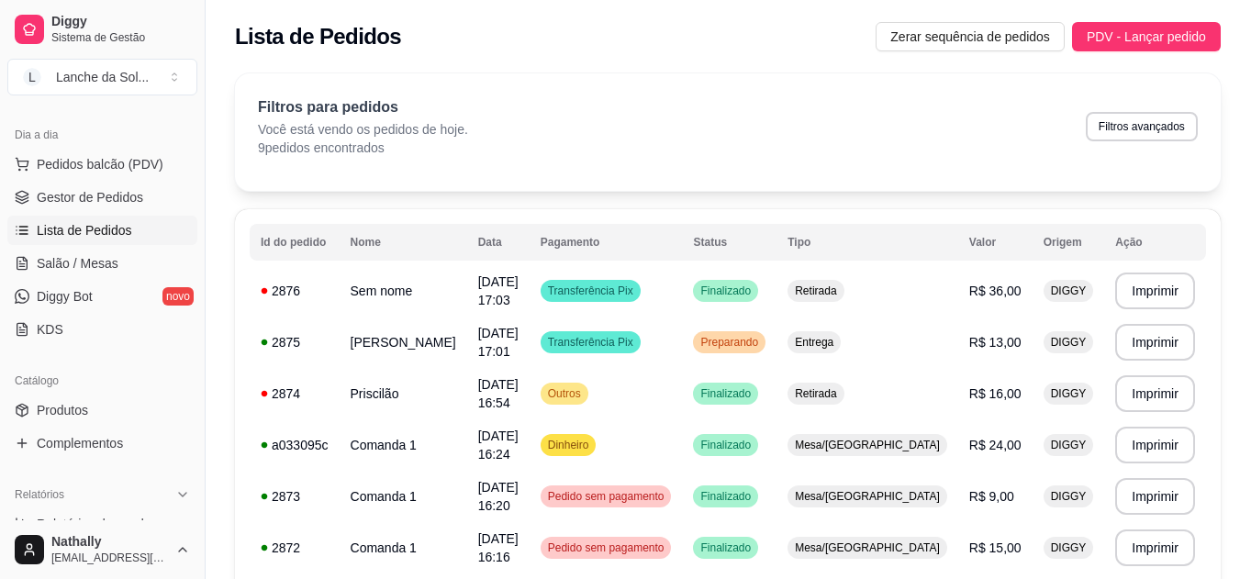
scroll to position [174, 0]
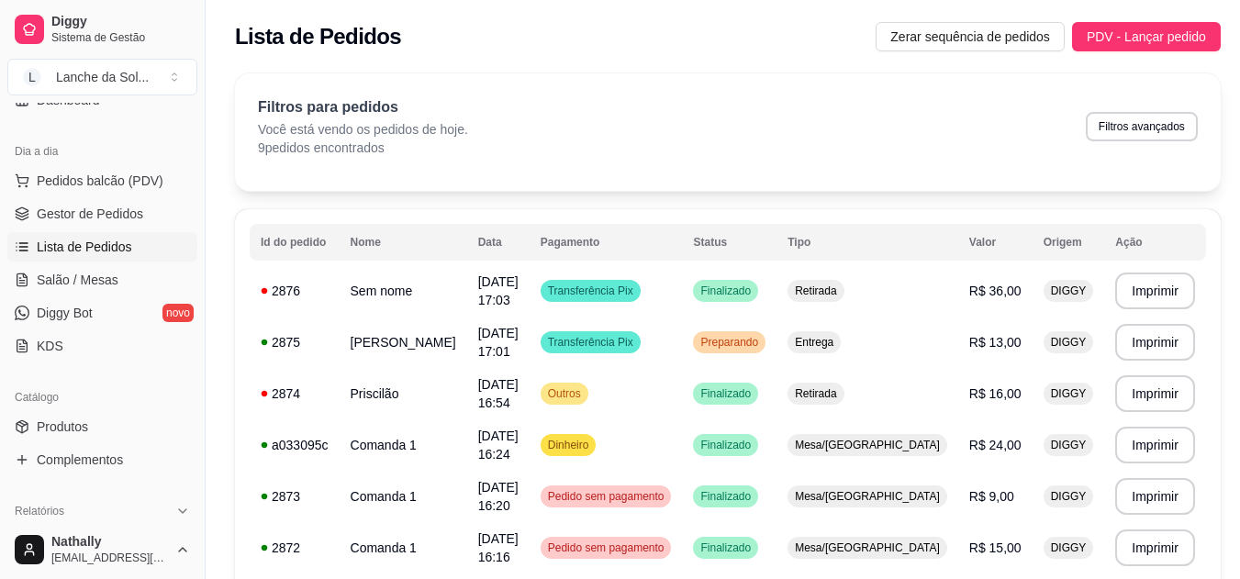
click at [117, 210] on span "Gestor de Pedidos" at bounding box center [90, 214] width 106 height 18
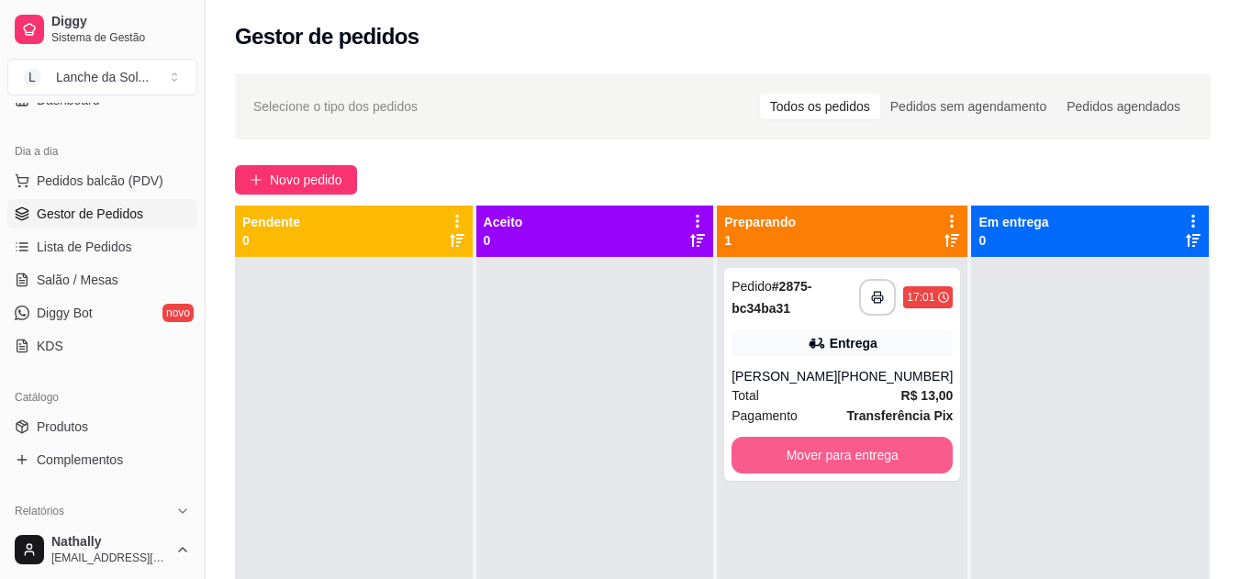
click at [861, 451] on button "Mover para entrega" at bounding box center [841, 455] width 221 height 37
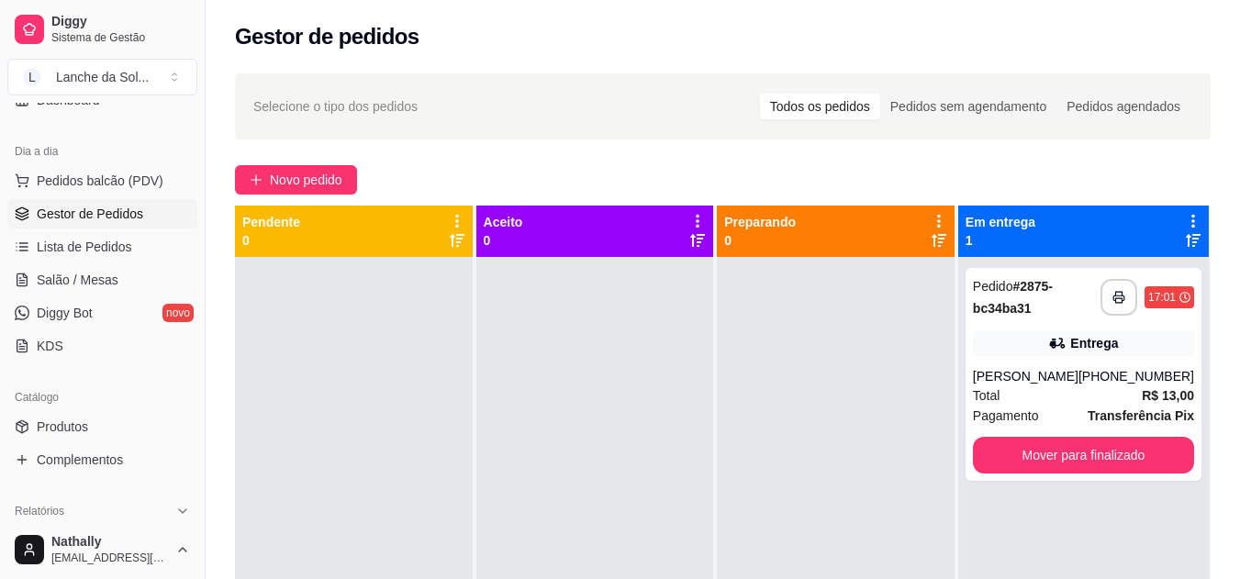
click at [1105, 104] on div "Pedidos agendados" at bounding box center [1123, 107] width 134 height 26
click at [1056, 94] on input "Pedidos agendados" at bounding box center [1056, 94] width 0 height 0
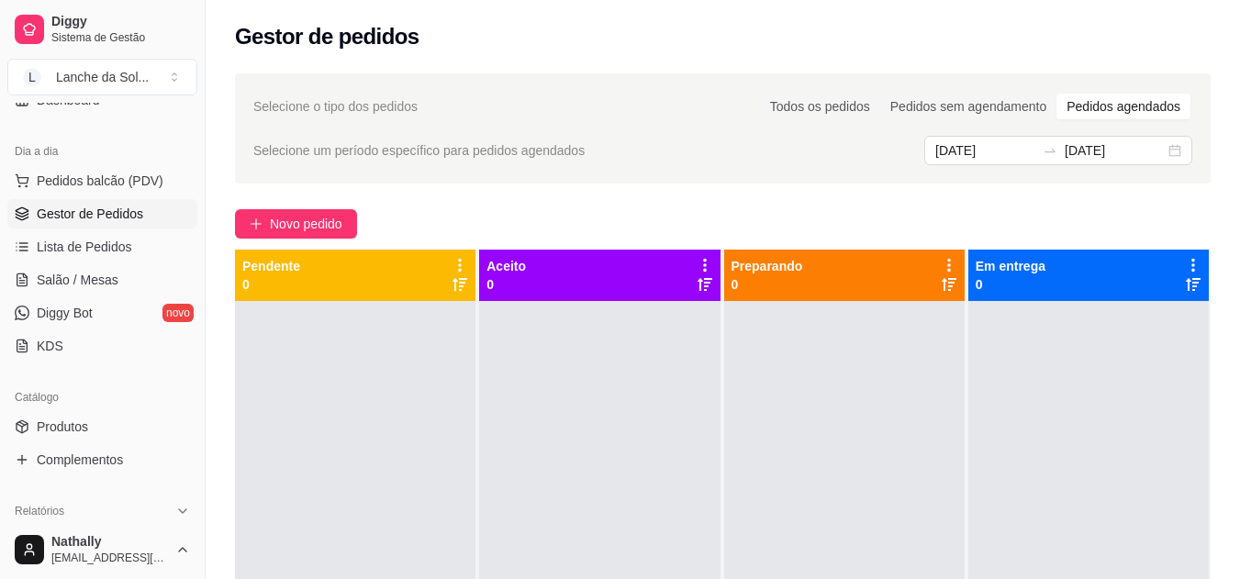
click at [982, 101] on div "Pedidos sem agendamento" at bounding box center [968, 107] width 176 height 26
click at [880, 94] on input "Pedidos sem agendamento" at bounding box center [880, 94] width 0 height 0
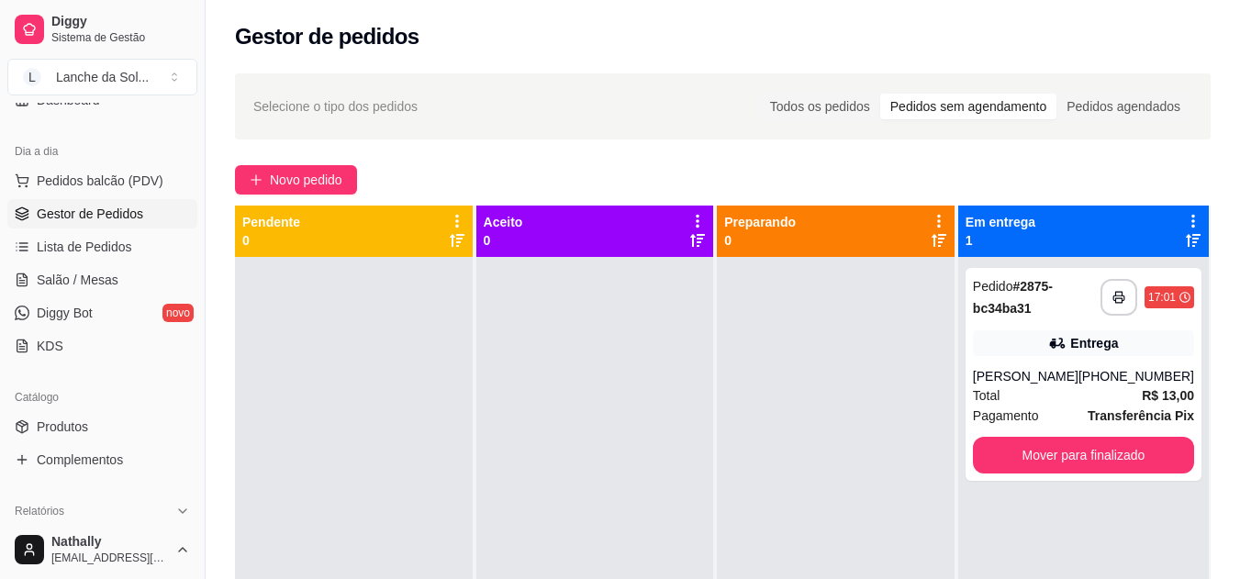
click at [842, 105] on div "Todos os pedidos" at bounding box center [820, 107] width 120 height 26
click at [760, 94] on input "Todos os pedidos" at bounding box center [760, 94] width 0 height 0
click at [1113, 450] on button "Mover para finalizado" at bounding box center [1083, 455] width 221 height 37
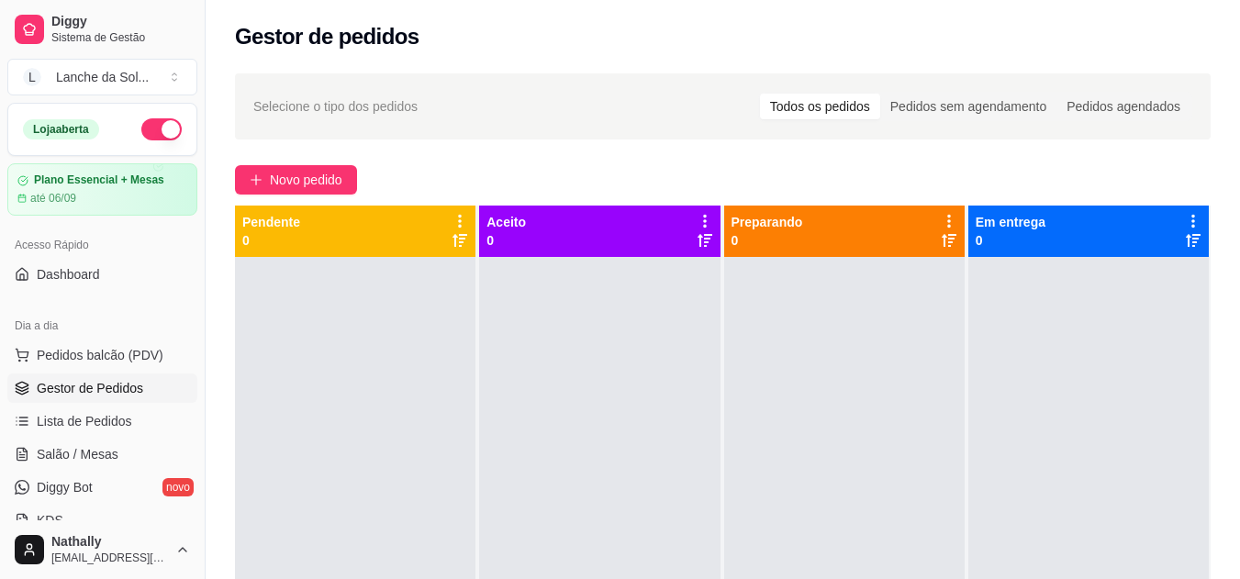
click at [110, 350] on span "Pedidos balcão (PDV)" at bounding box center [100, 355] width 127 height 18
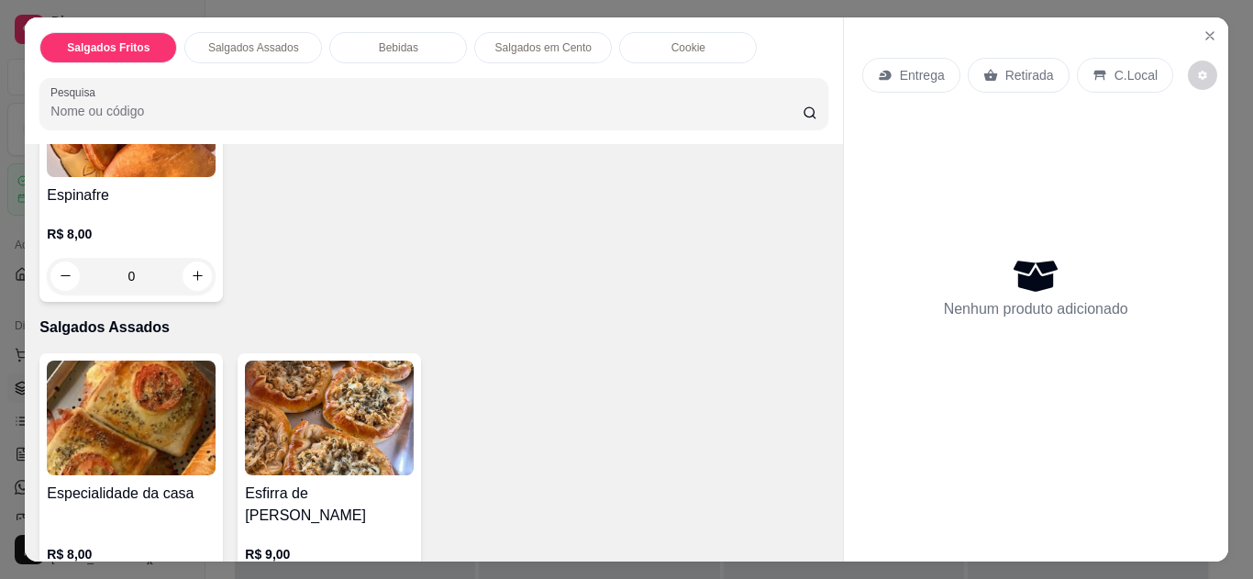
scroll to position [351, 0]
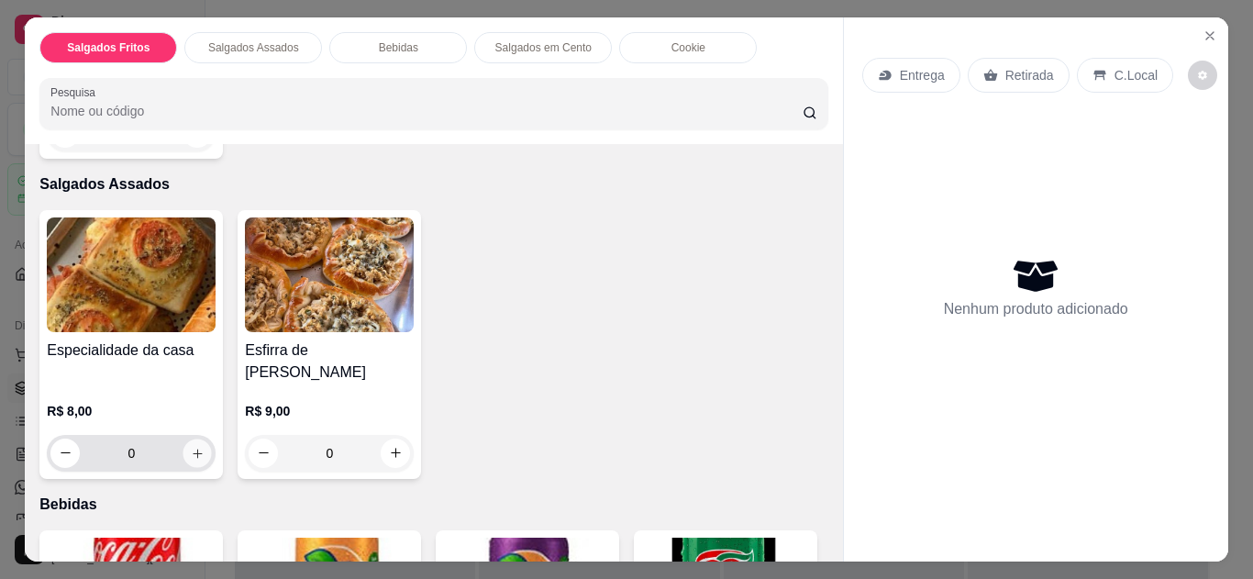
click at [192, 447] on icon "increase-product-quantity" at bounding box center [198, 454] width 14 height 14
type input "1"
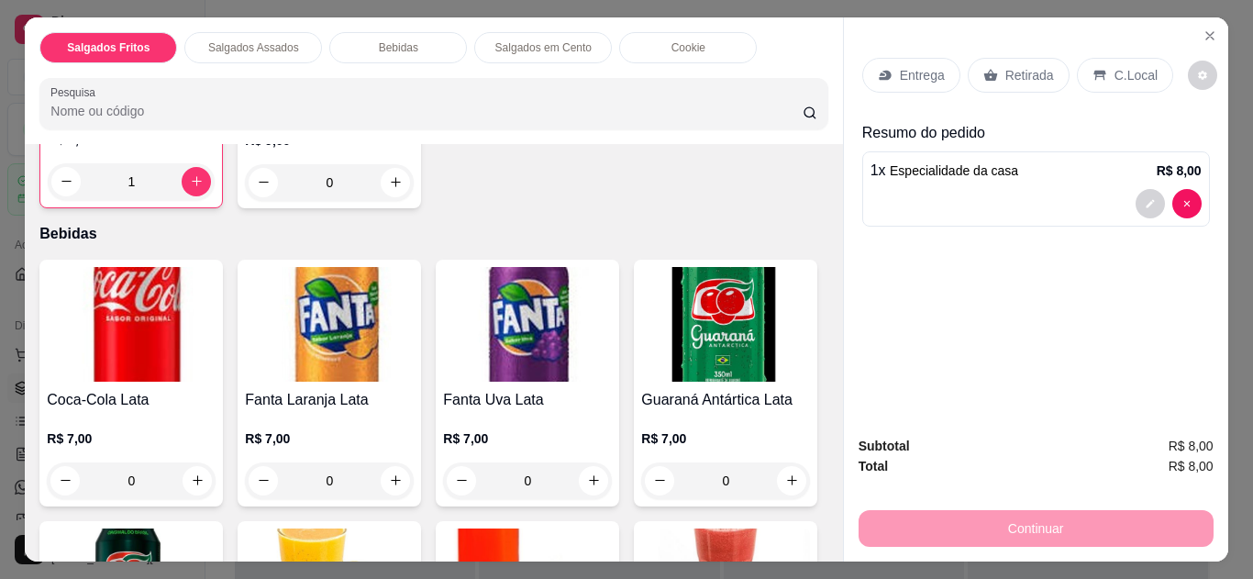
scroll to position [628, 0]
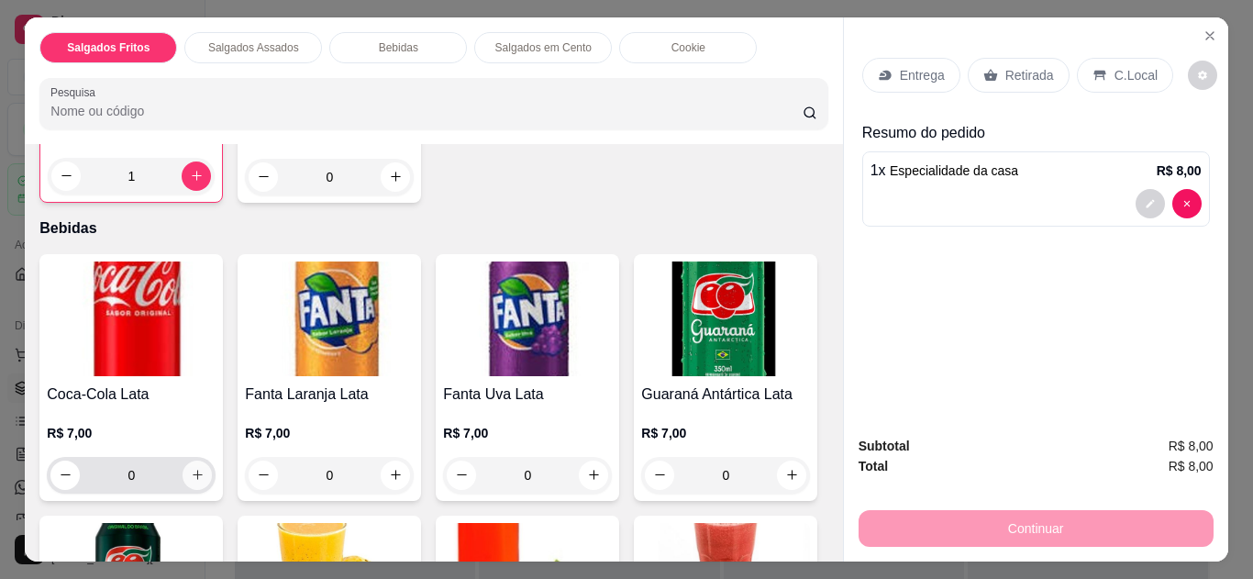
click at [193, 468] on icon "increase-product-quantity" at bounding box center [198, 475] width 14 height 14
type input "1"
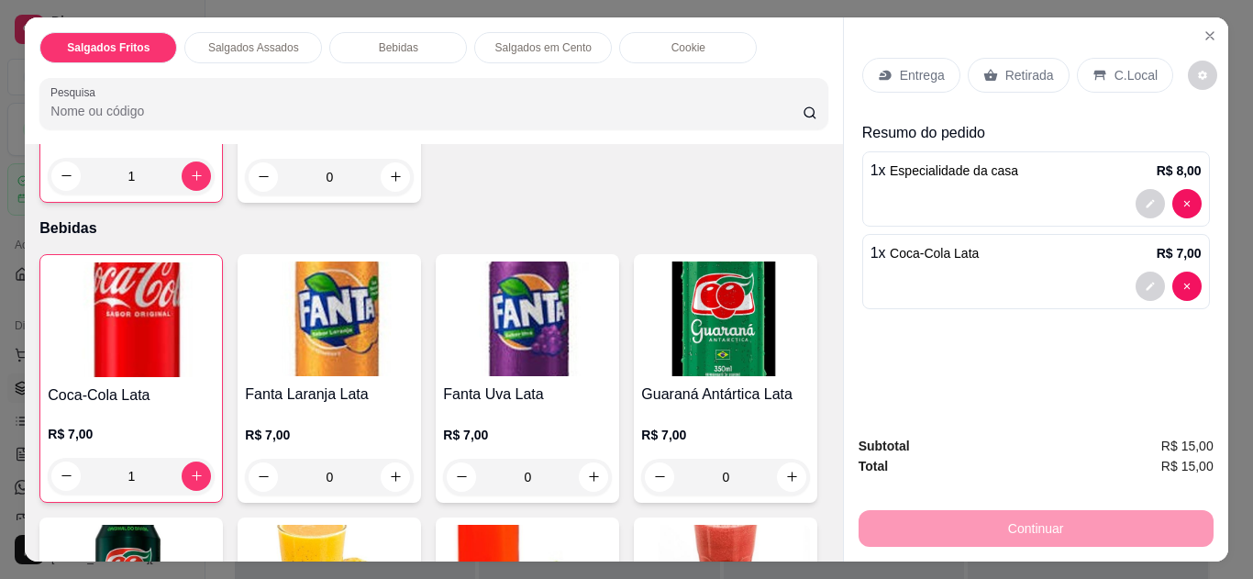
click at [1115, 66] on p "C.Local" at bounding box center [1136, 75] width 43 height 18
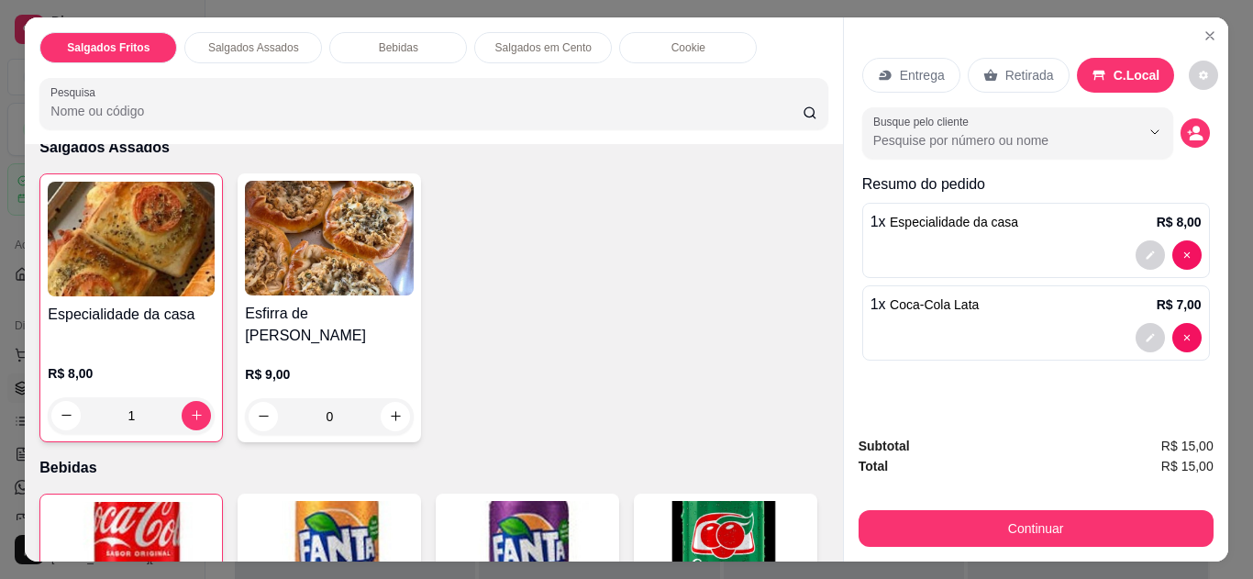
scroll to position [404, 0]
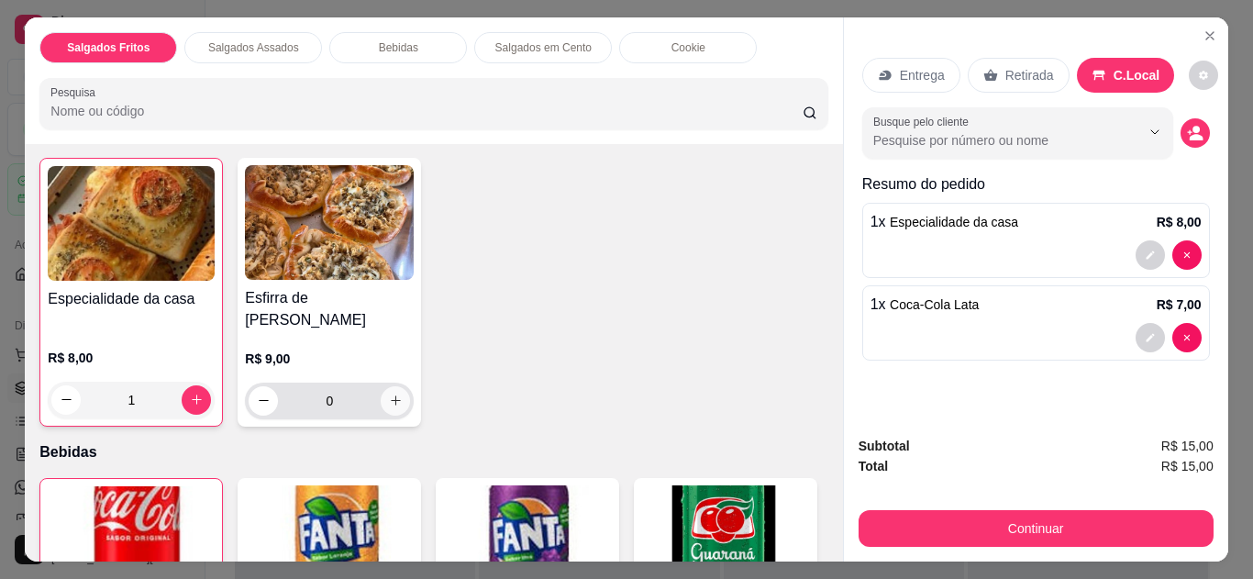
click at [389, 394] on icon "increase-product-quantity" at bounding box center [396, 401] width 14 height 14
type input "1"
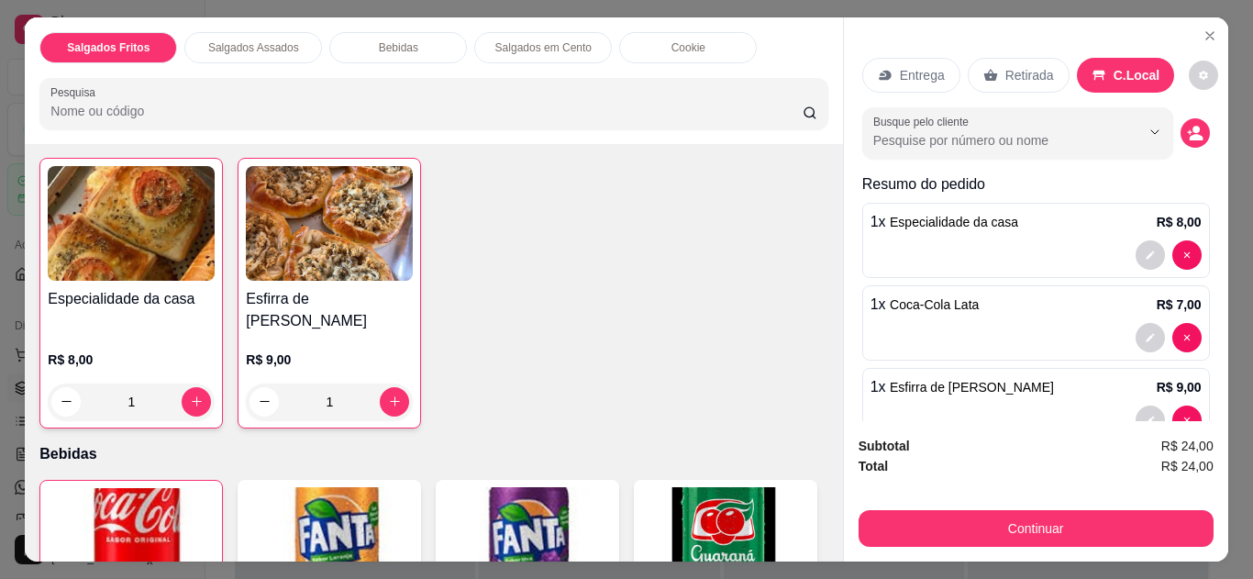
scroll to position [47, 0]
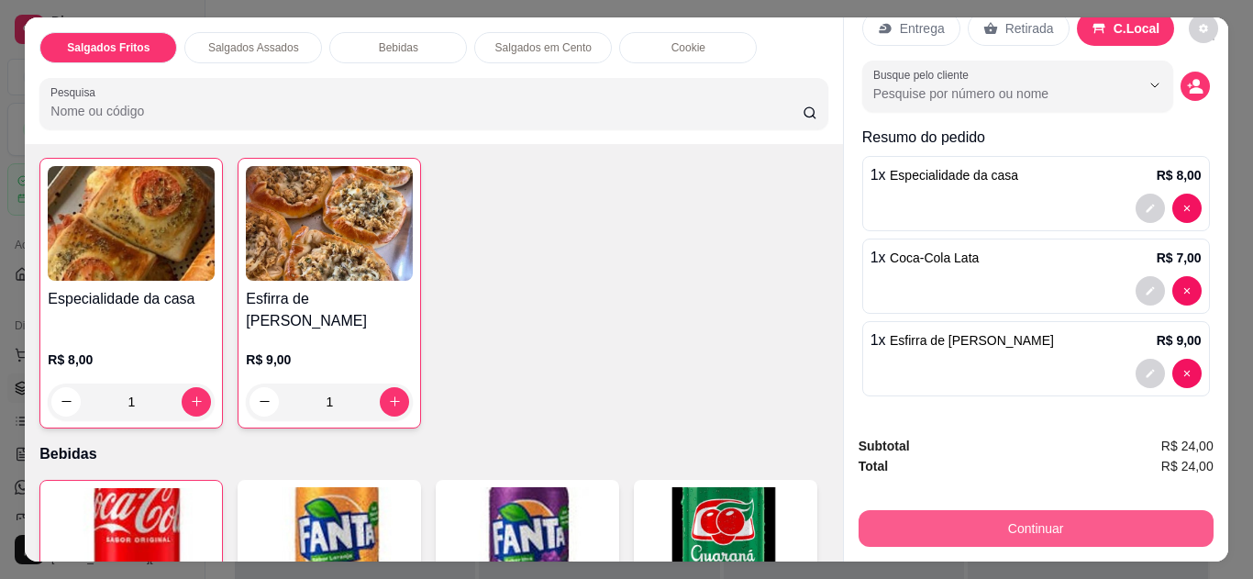
click at [1042, 519] on button "Continuar" at bounding box center [1036, 528] width 355 height 37
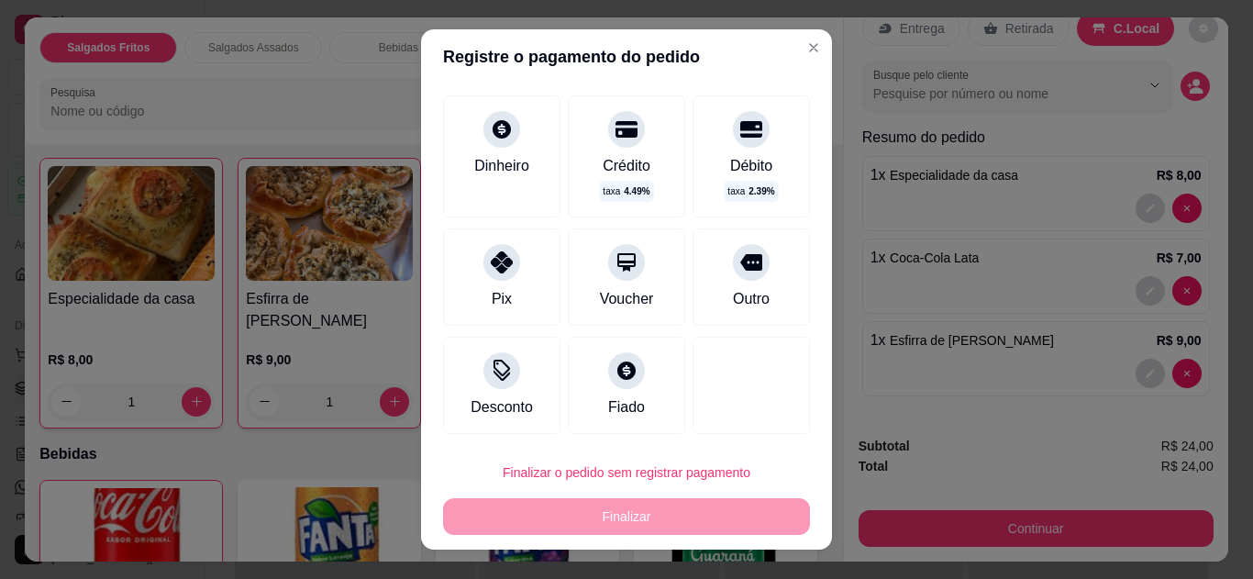
scroll to position [100, 0]
click at [491, 253] on icon at bounding box center [502, 262] width 22 height 22
type input "R$ 0,00"
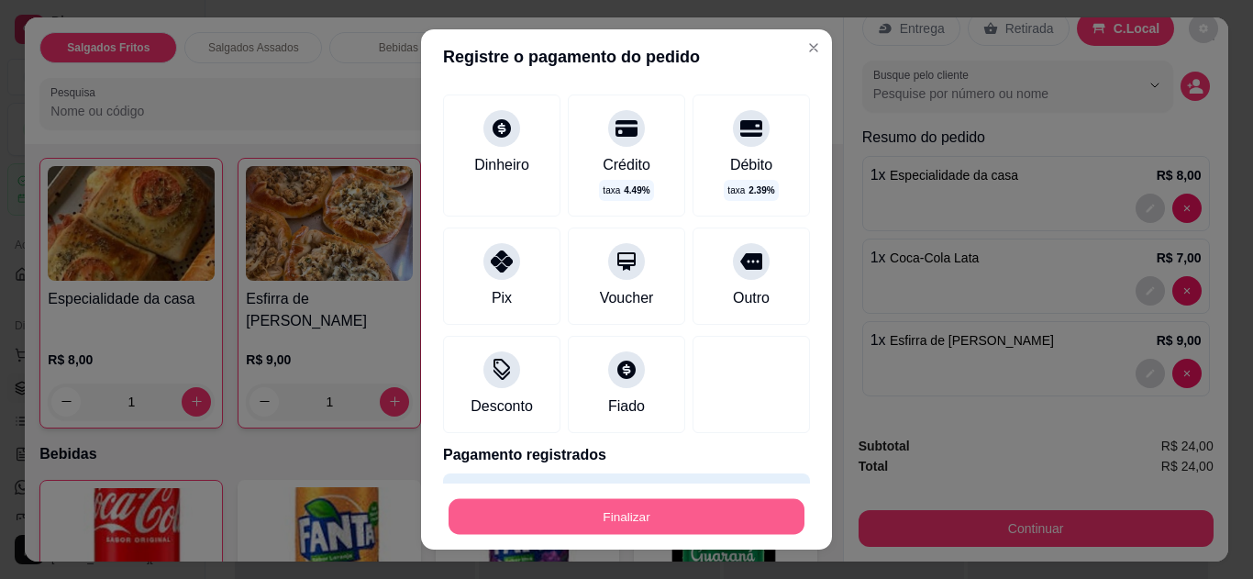
click at [609, 509] on button "Finalizar" at bounding box center [627, 517] width 356 height 36
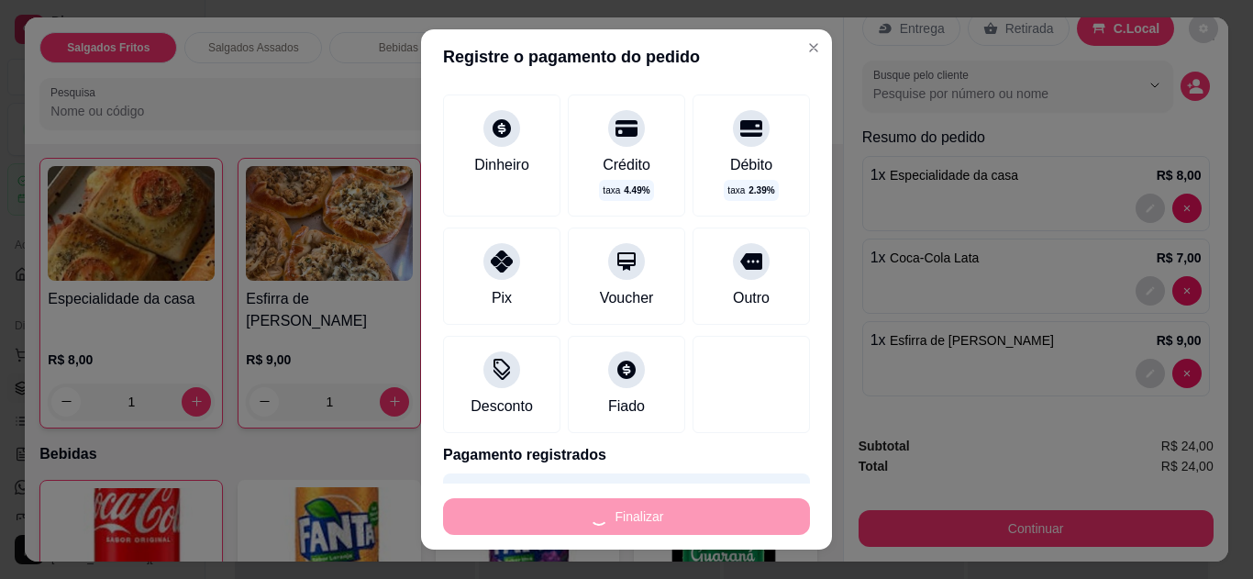
type input "0"
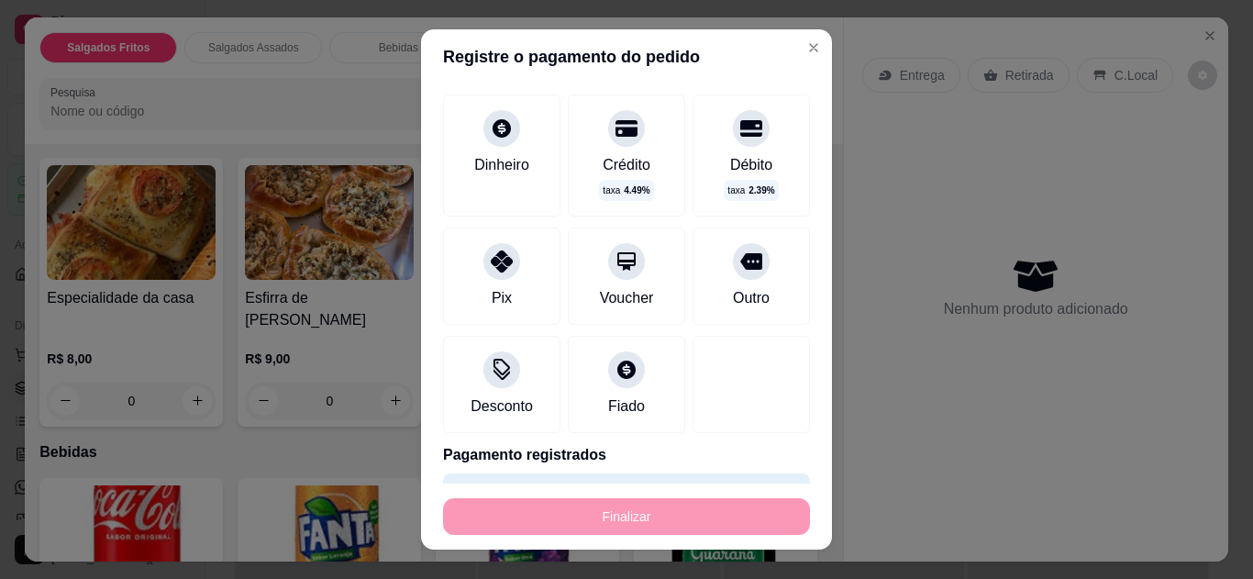
type input "-R$ 24,00"
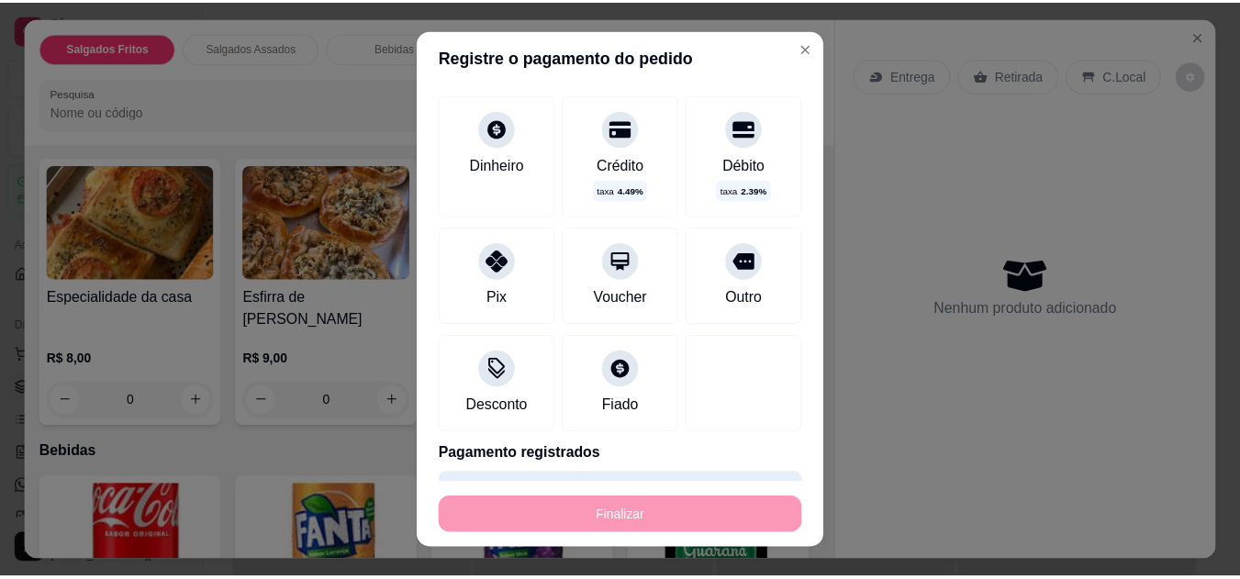
scroll to position [0, 0]
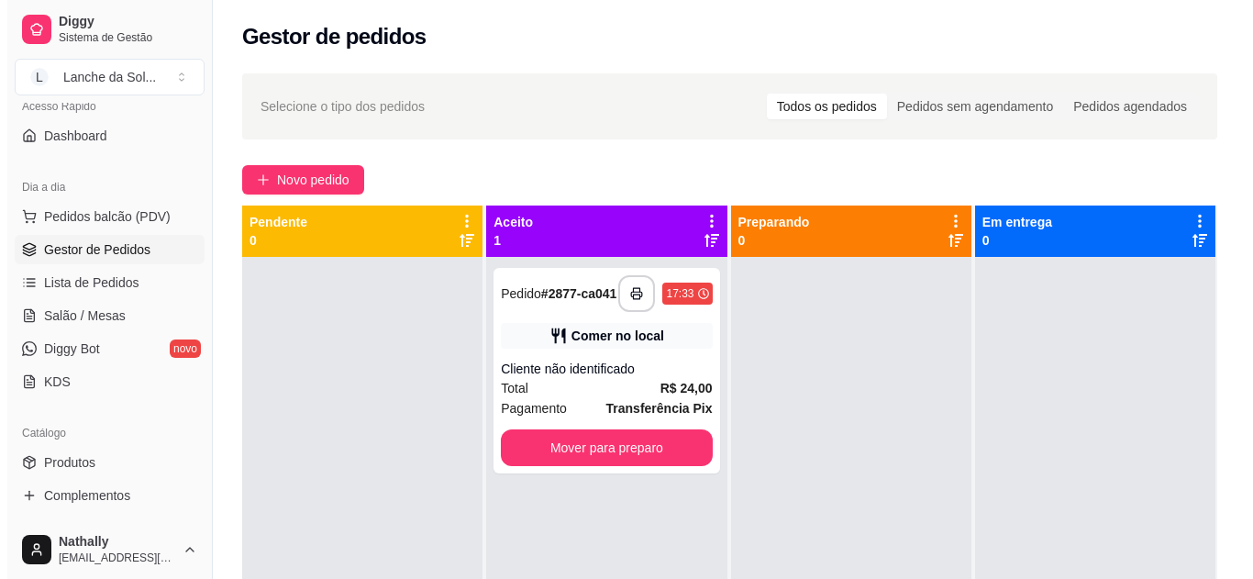
scroll to position [133, 0]
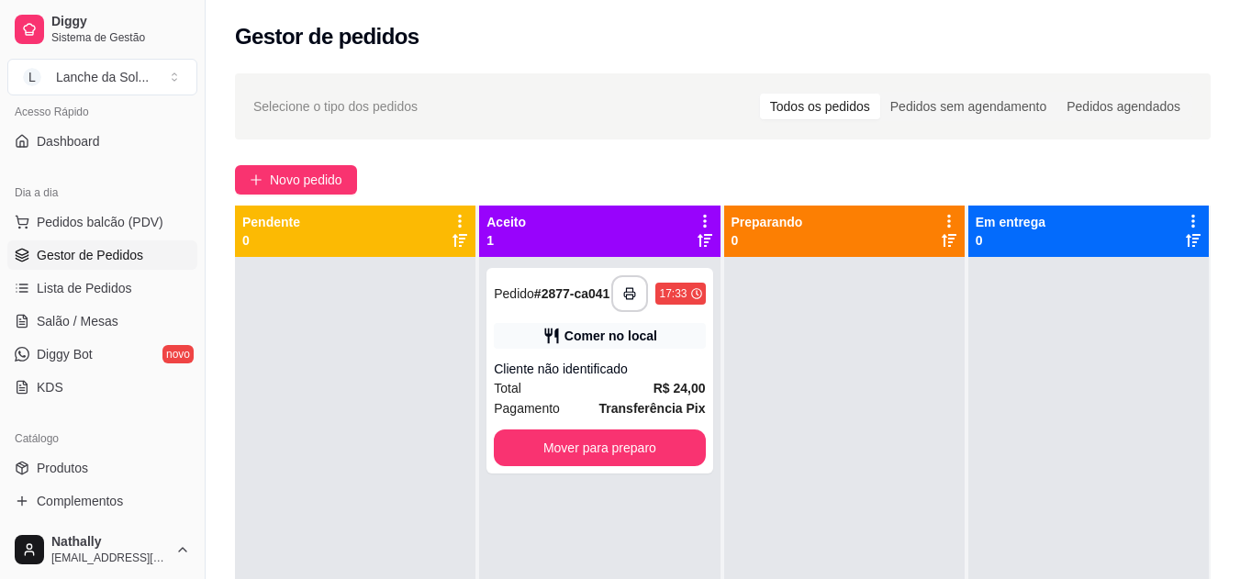
click at [87, 320] on span "Salão / Mesas" at bounding box center [78, 321] width 82 height 18
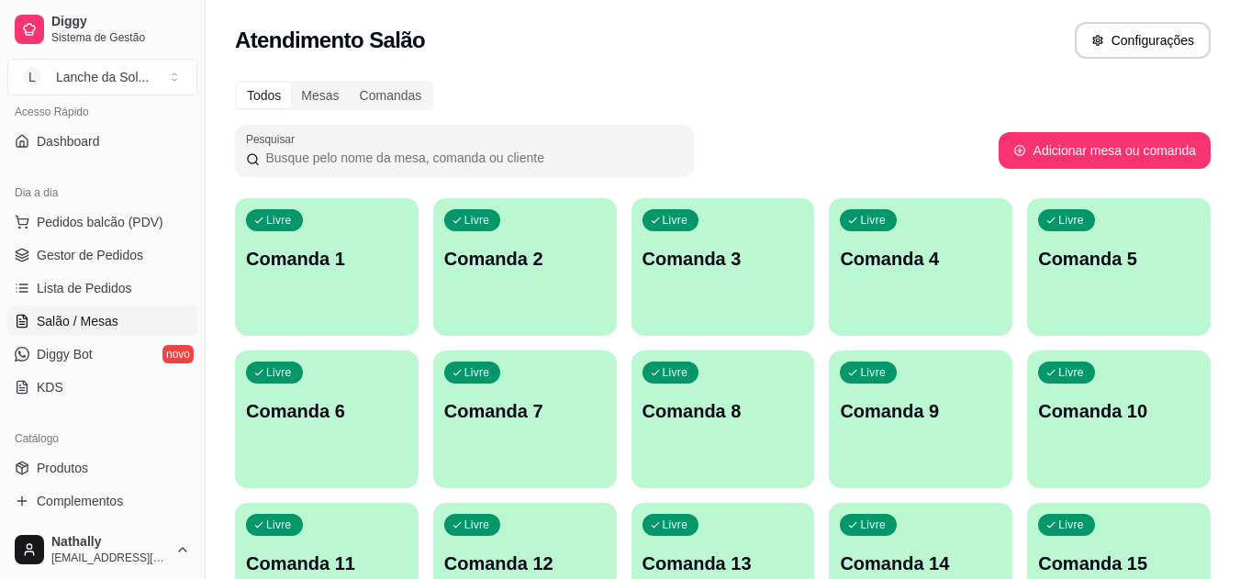
click at [340, 267] on p "Comanda 1" at bounding box center [327, 259] width 162 height 26
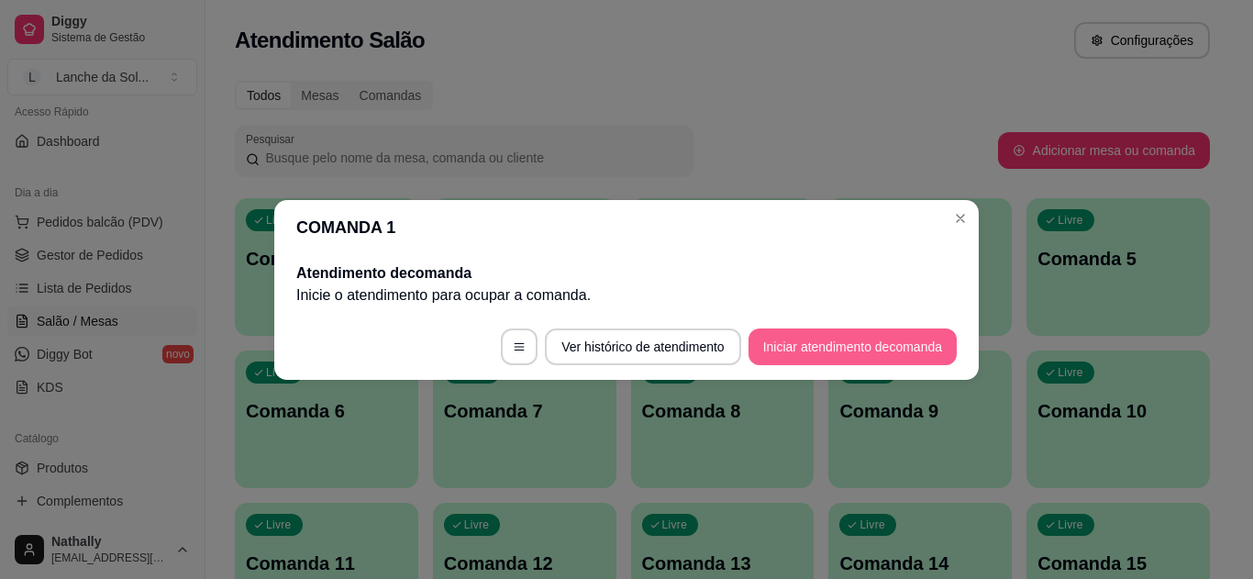
click at [812, 339] on button "Iniciar atendimento de comanda" at bounding box center [853, 347] width 208 height 37
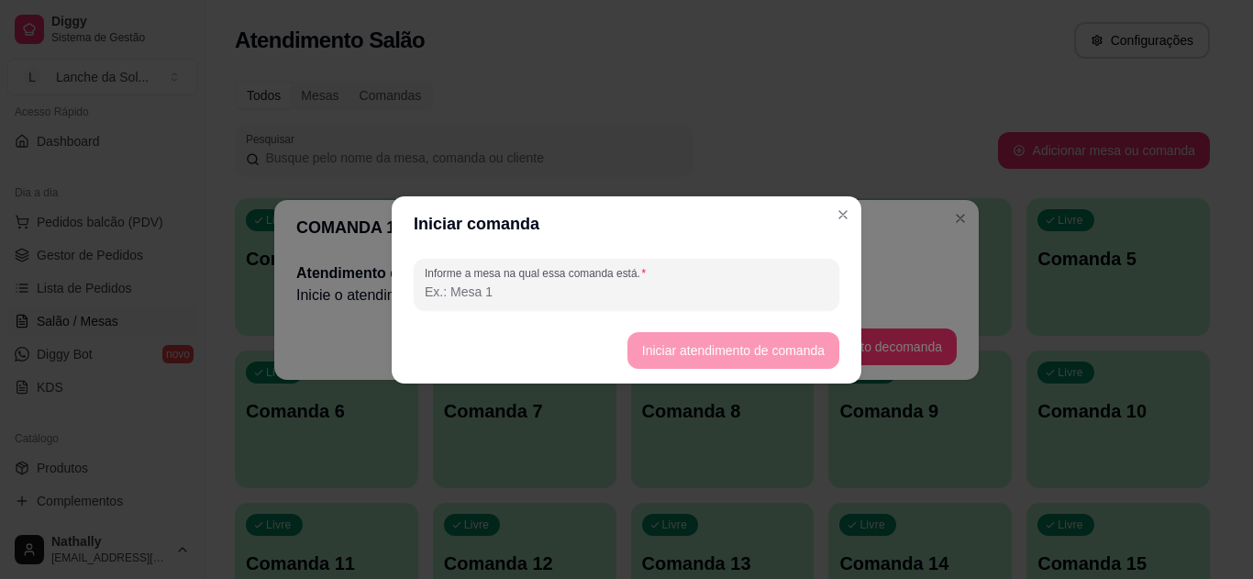
click at [565, 295] on input "Informe a mesa na qual essa comanda está." at bounding box center [627, 292] width 404 height 18
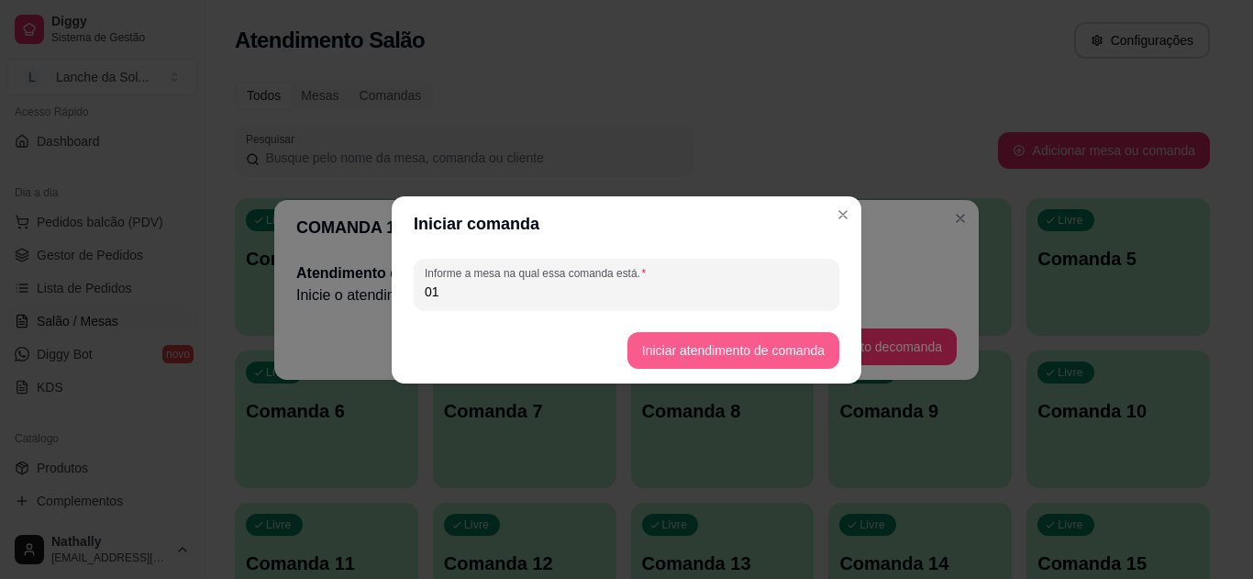
type input "01"
click at [731, 348] on button "Iniciar atendimento de comanda" at bounding box center [733, 350] width 206 height 36
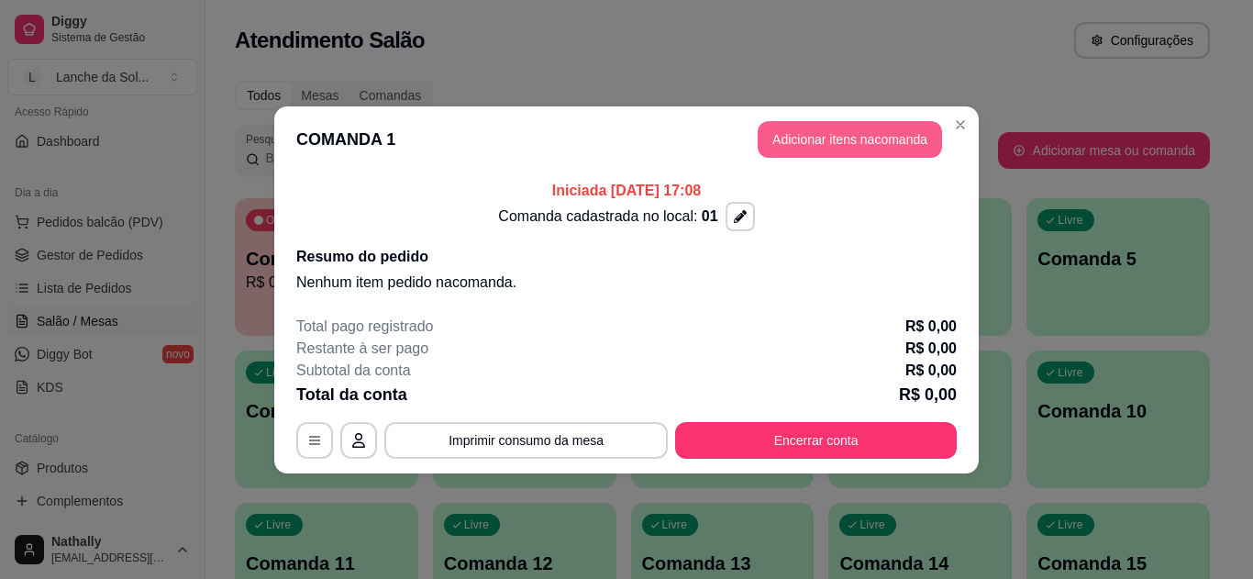
click at [838, 138] on button "Adicionar itens na comanda" at bounding box center [850, 139] width 184 height 37
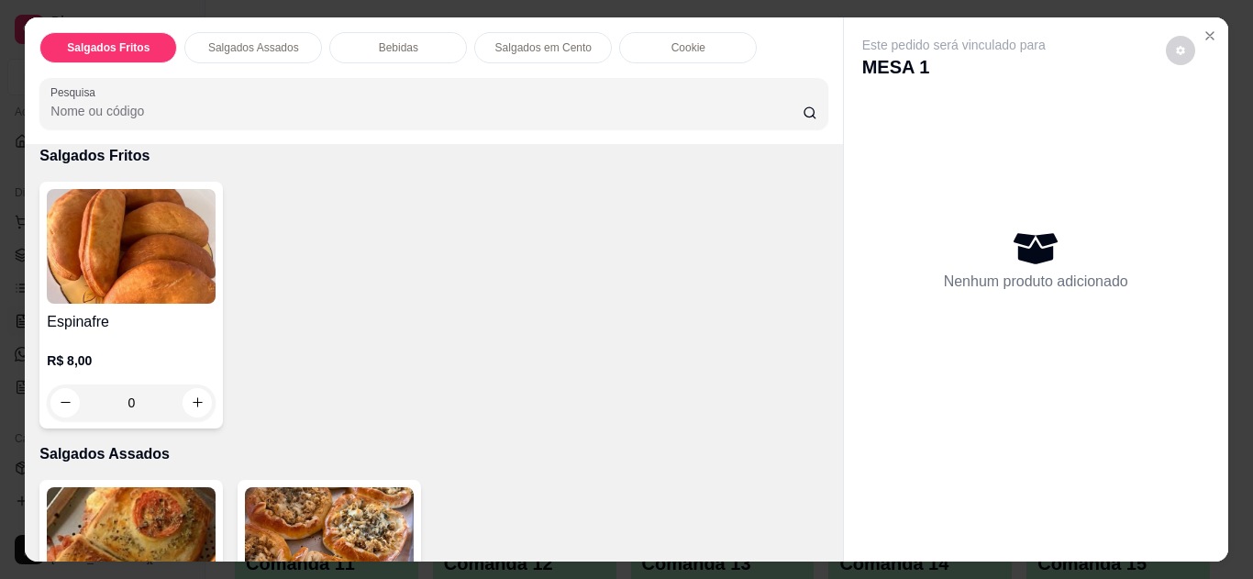
scroll to position [106, 0]
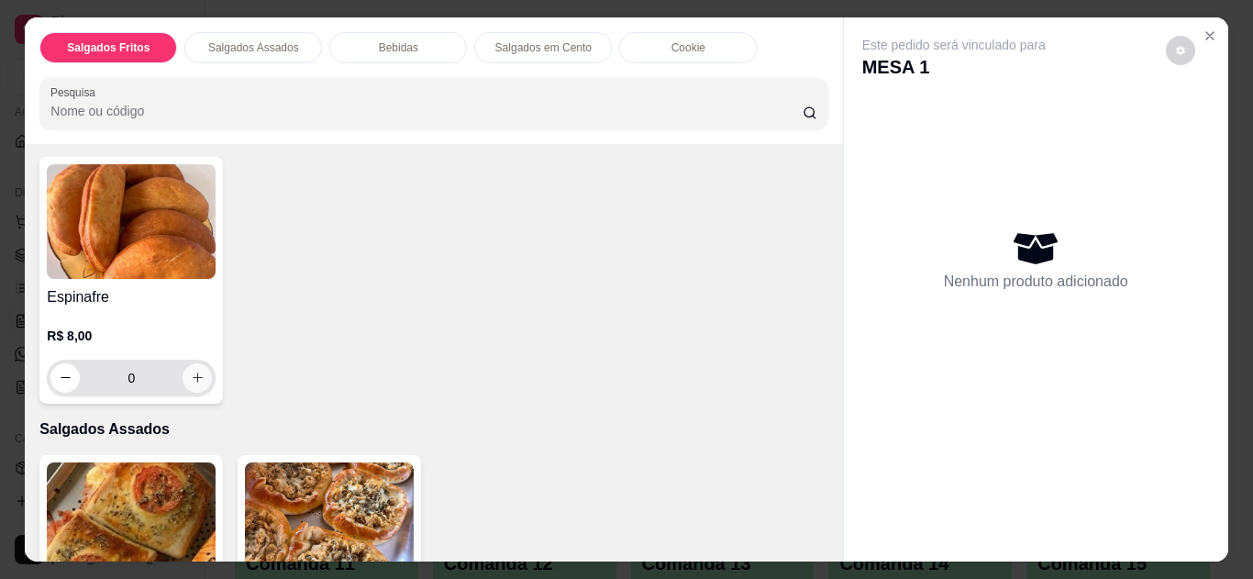
click at [195, 373] on icon "increase-product-quantity" at bounding box center [198, 378] width 14 height 14
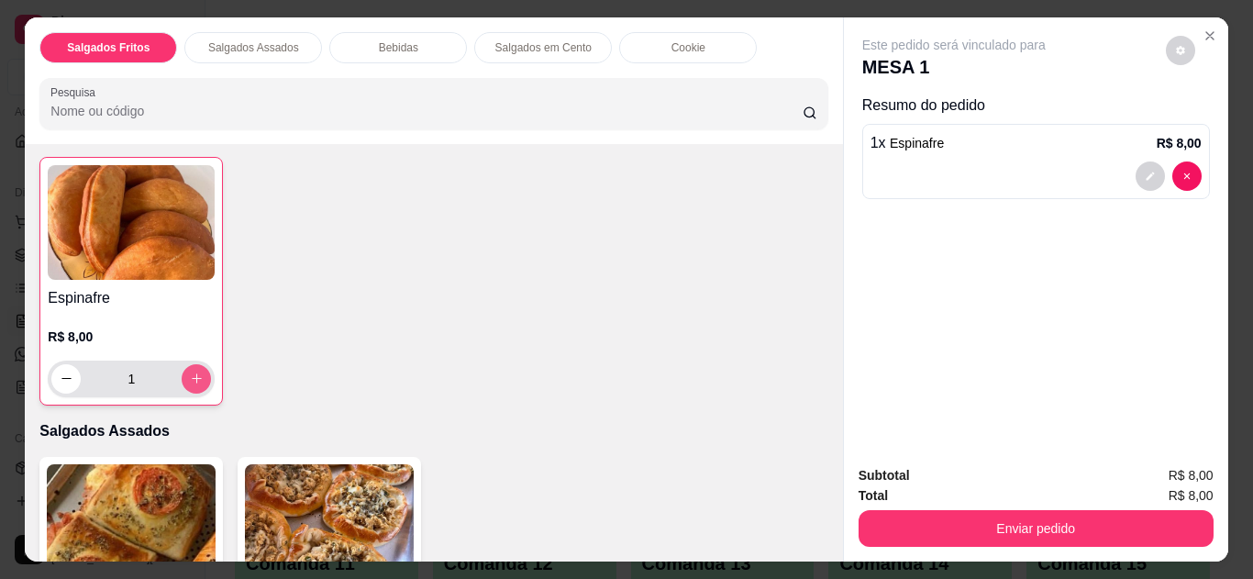
type input "1"
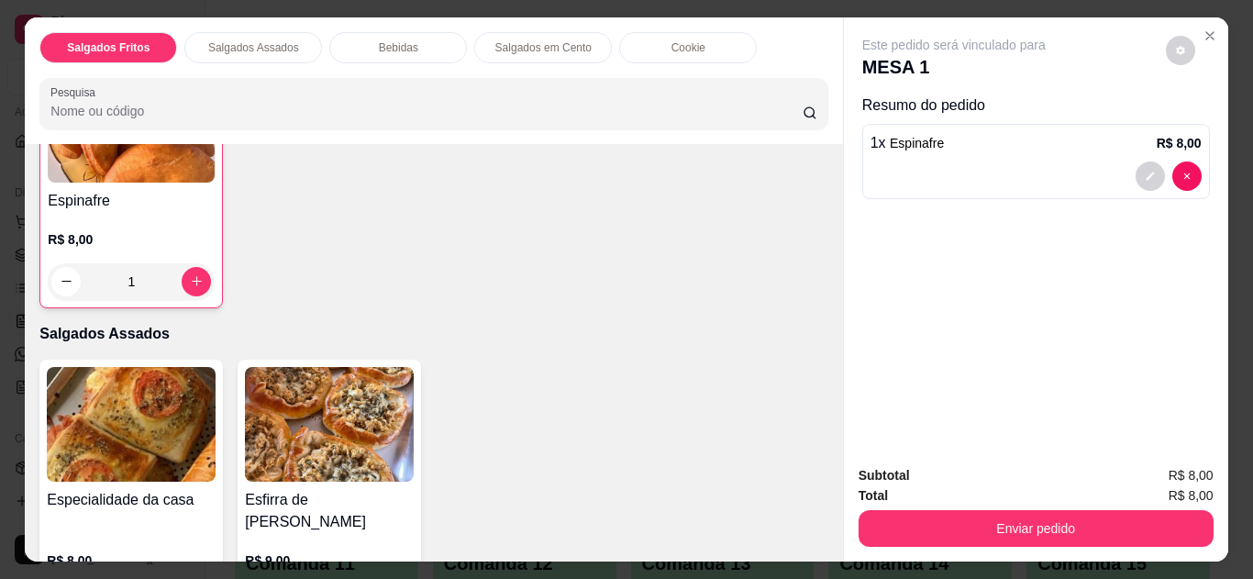
scroll to position [321, 0]
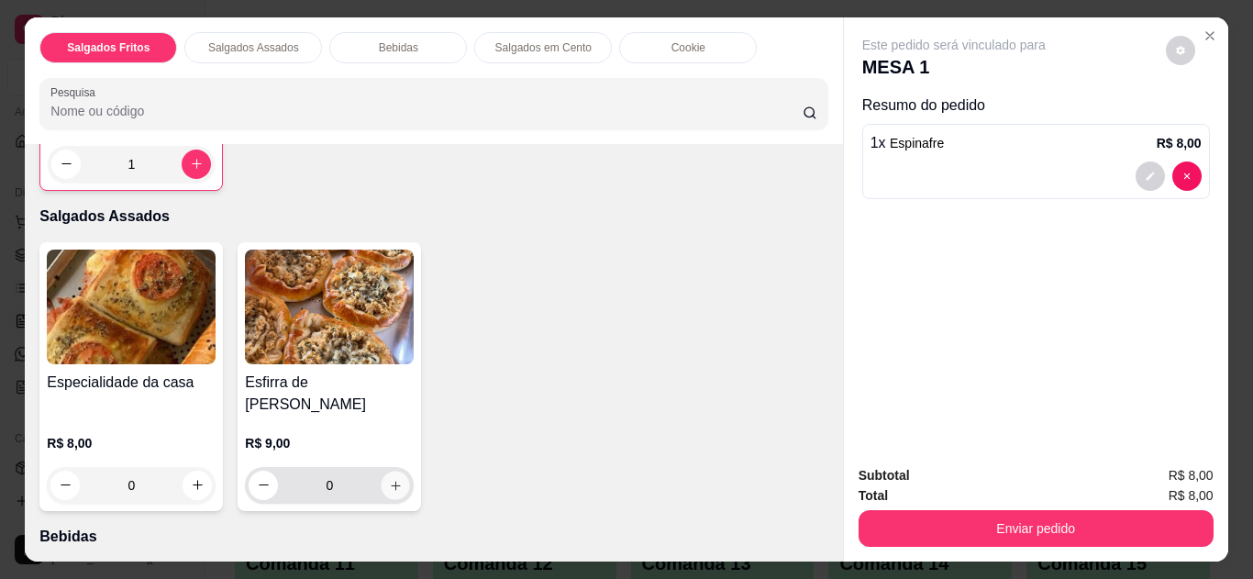
click at [393, 479] on icon "increase-product-quantity" at bounding box center [396, 486] width 14 height 14
type input "1"
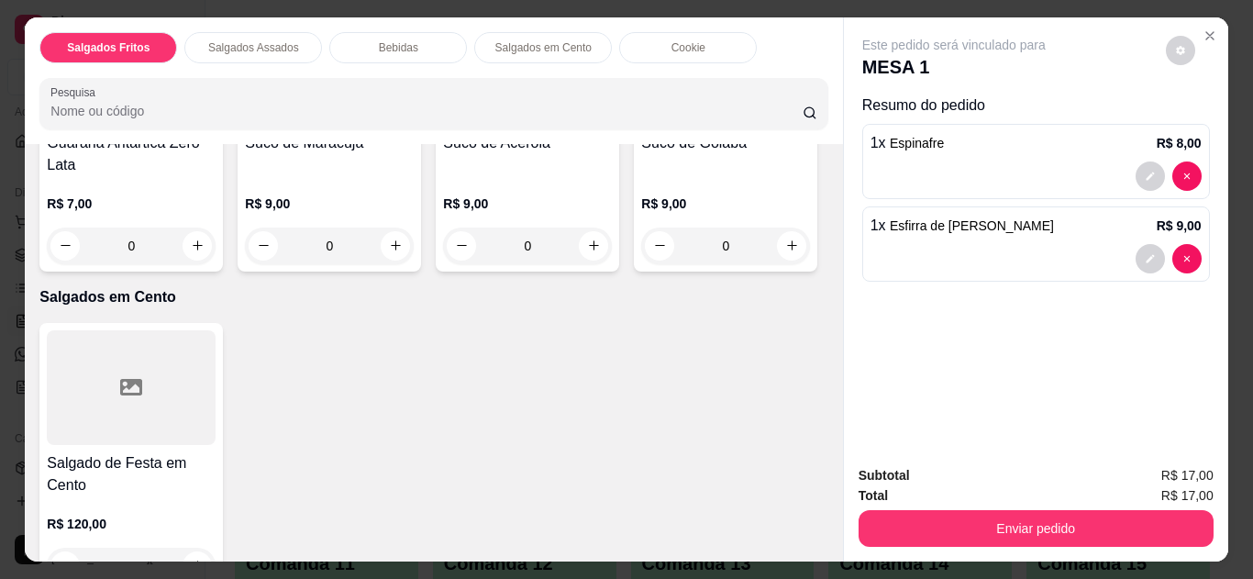
scroll to position [1164, 0]
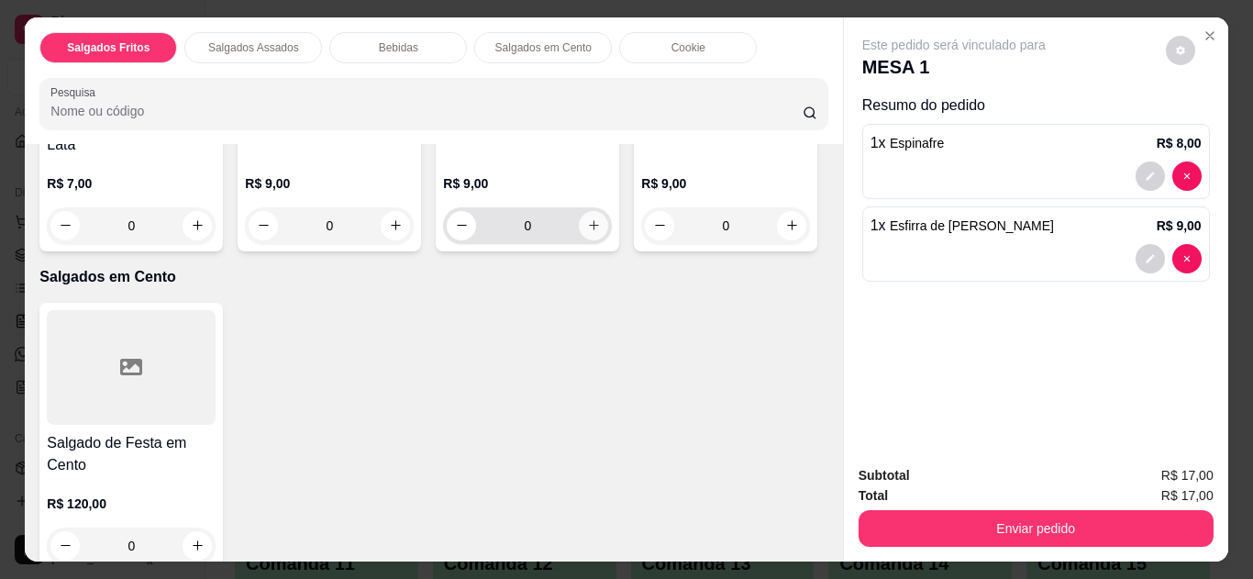
click at [587, 232] on icon "increase-product-quantity" at bounding box center [594, 225] width 14 height 14
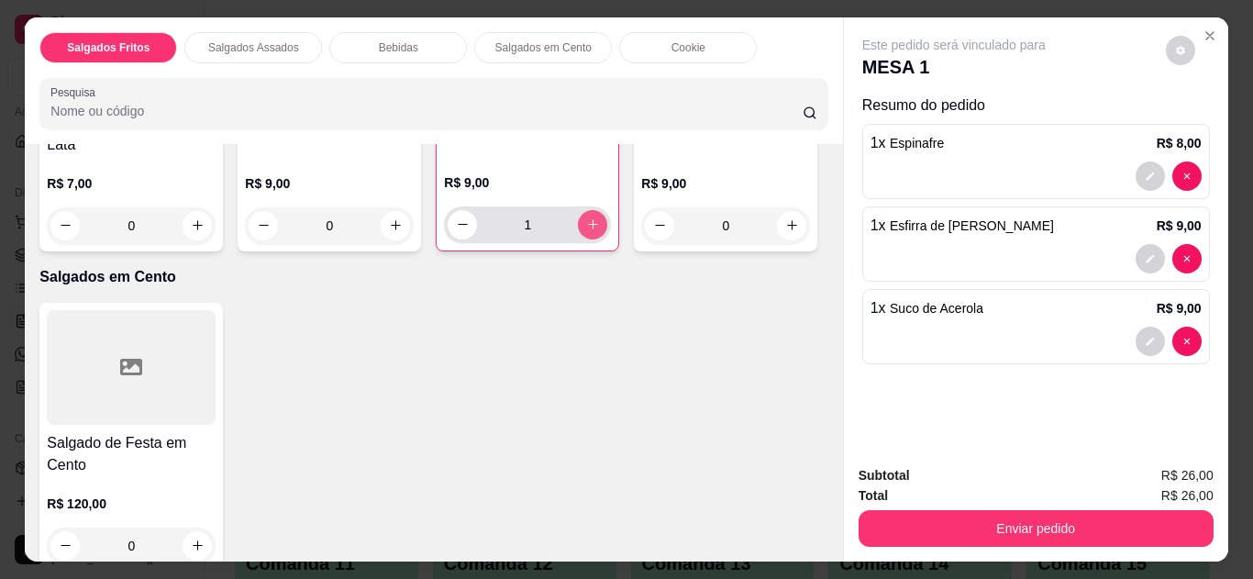
click at [586, 231] on icon "increase-product-quantity" at bounding box center [593, 224] width 14 height 14
type input "2"
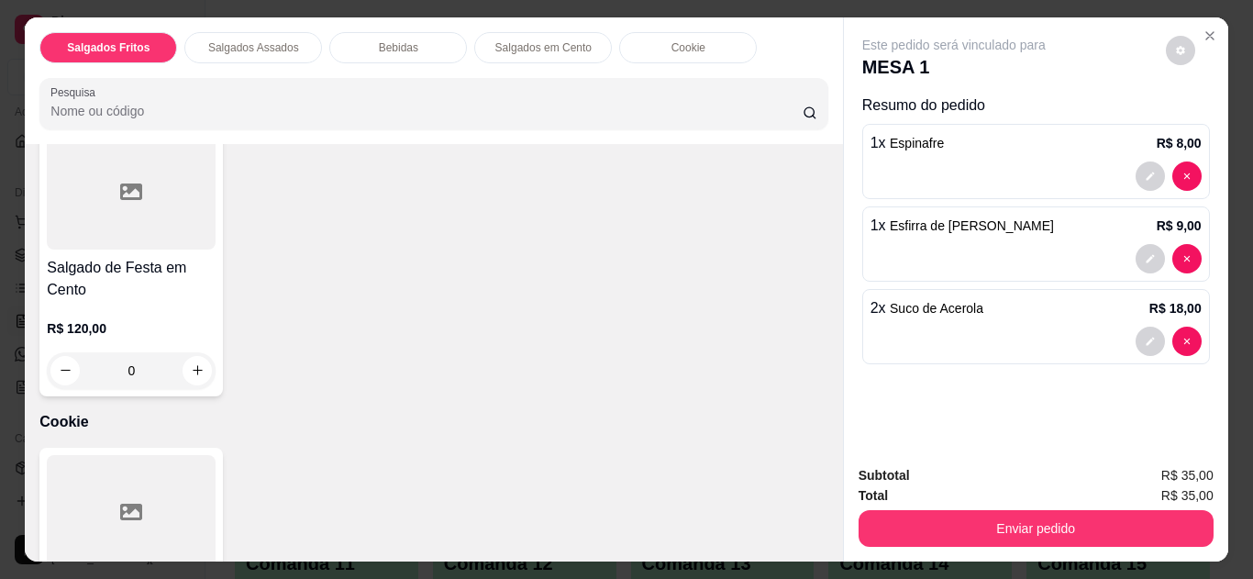
scroll to position [1387, 0]
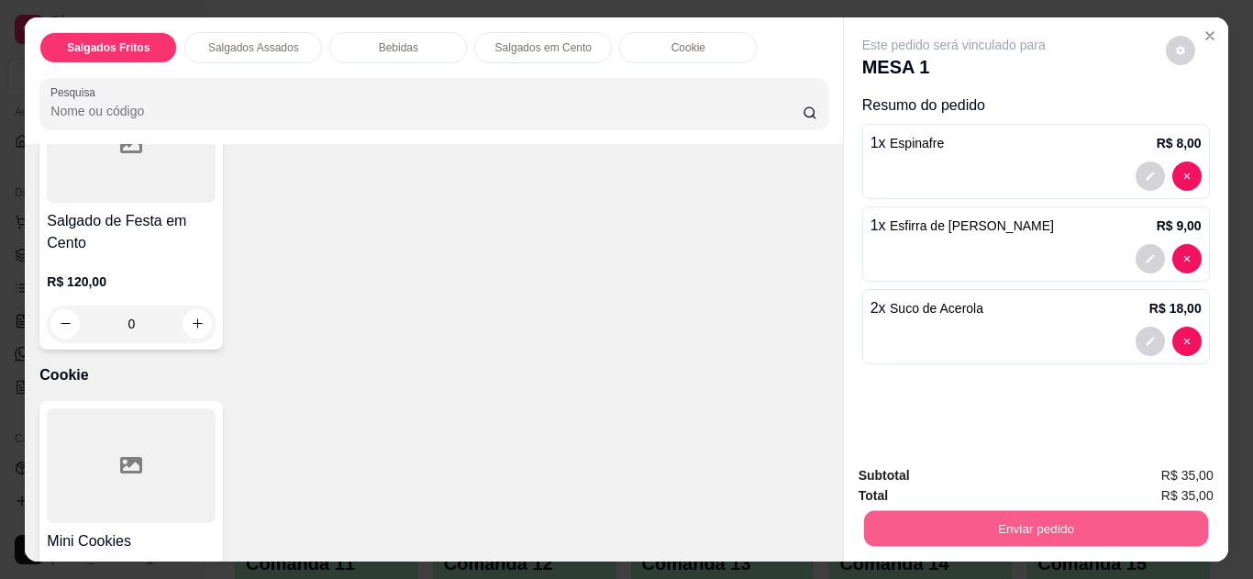
click at [1050, 516] on button "Enviar pedido" at bounding box center [1035, 529] width 344 height 36
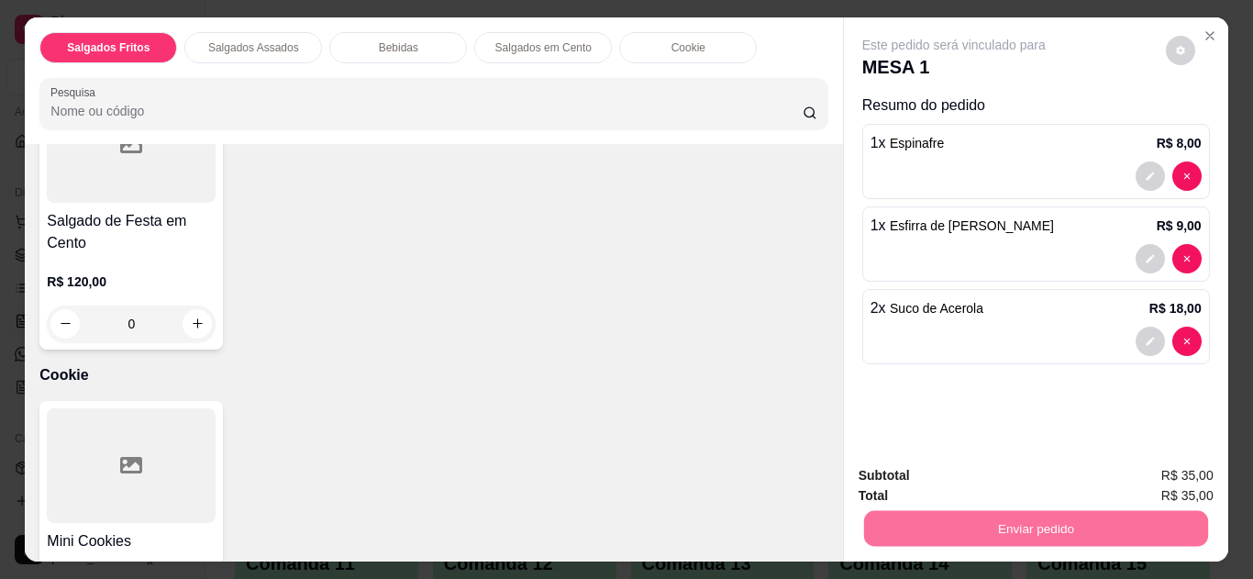
click at [1007, 470] on button "Não registrar e enviar pedido" at bounding box center [975, 477] width 191 height 35
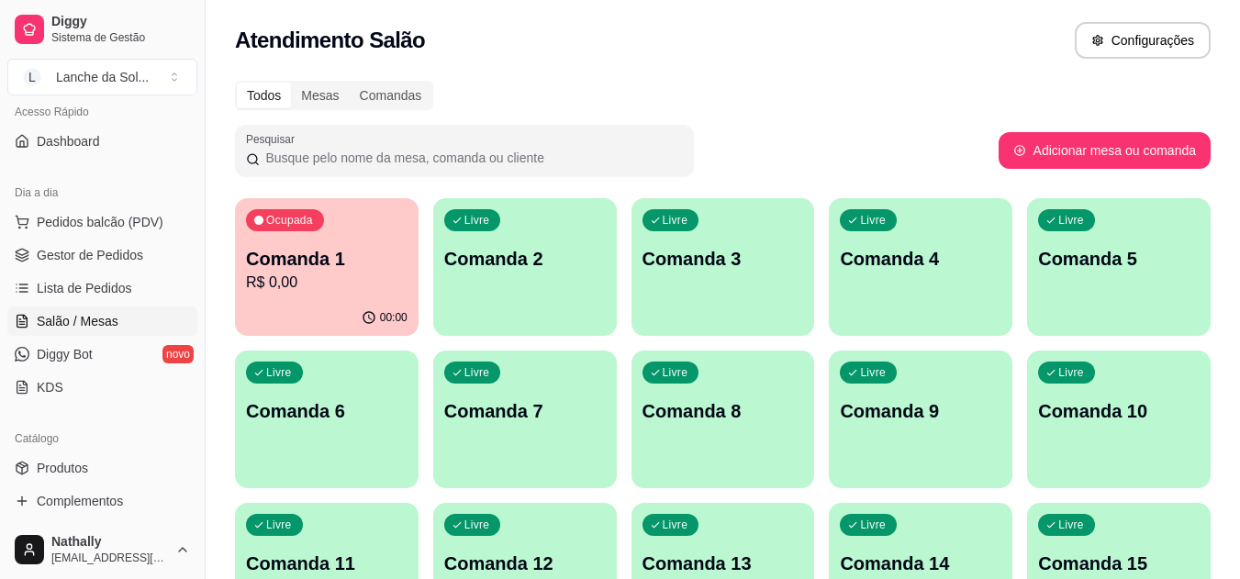
click at [111, 256] on span "Gestor de Pedidos" at bounding box center [90, 255] width 106 height 18
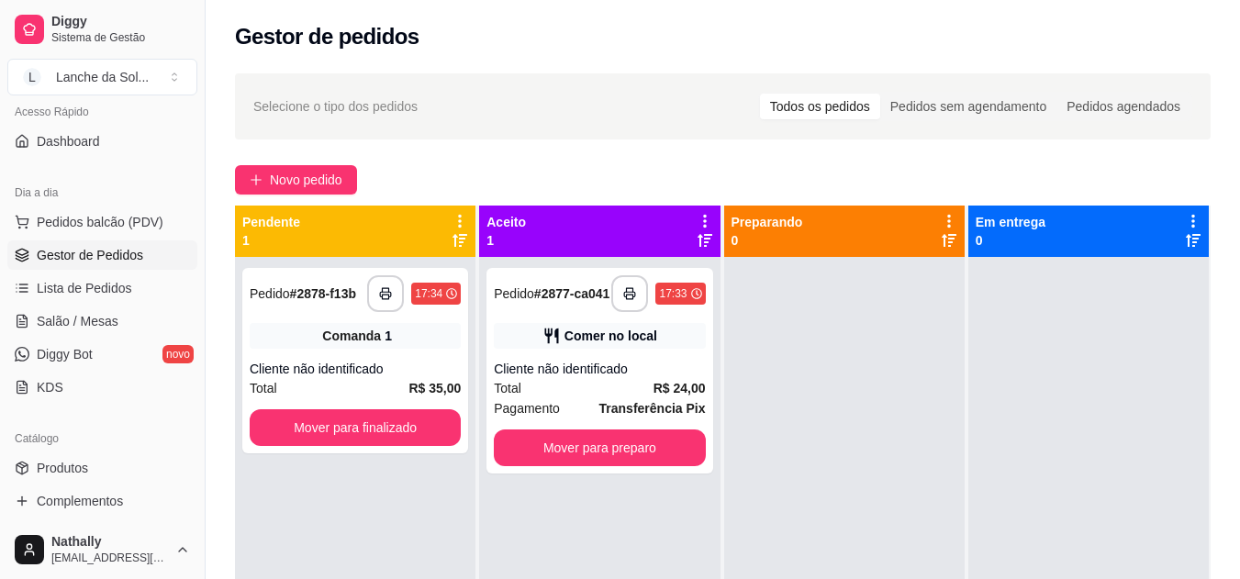
click at [552, 305] on div "Pedido # 2877-ca041" at bounding box center [552, 294] width 116 height 22
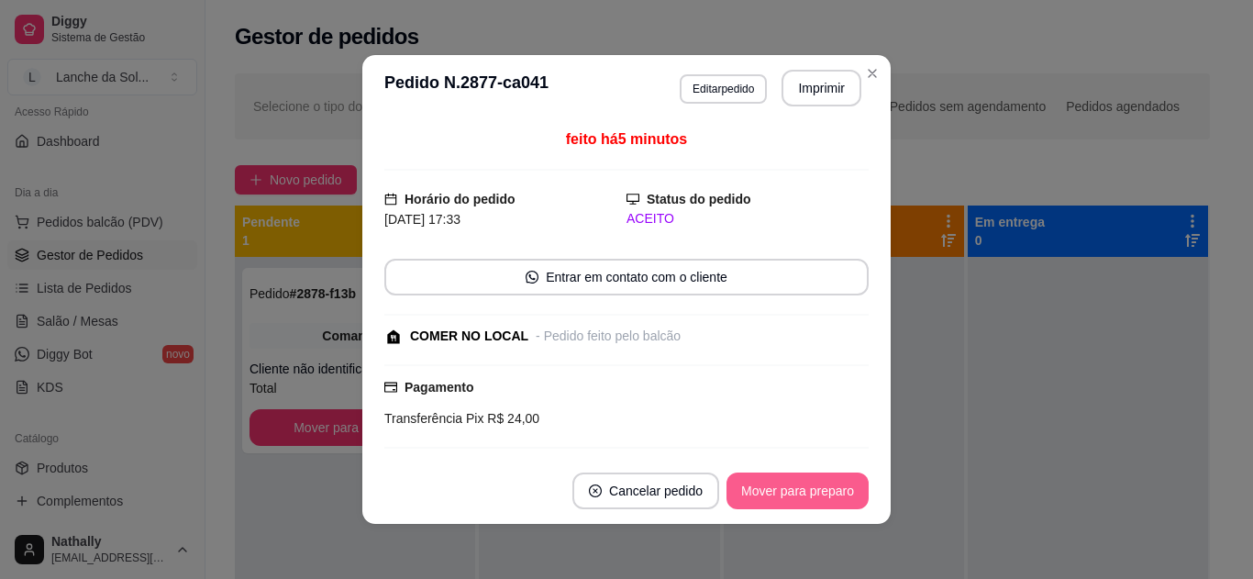
click at [799, 483] on button "Mover para preparo" at bounding box center [798, 491] width 142 height 37
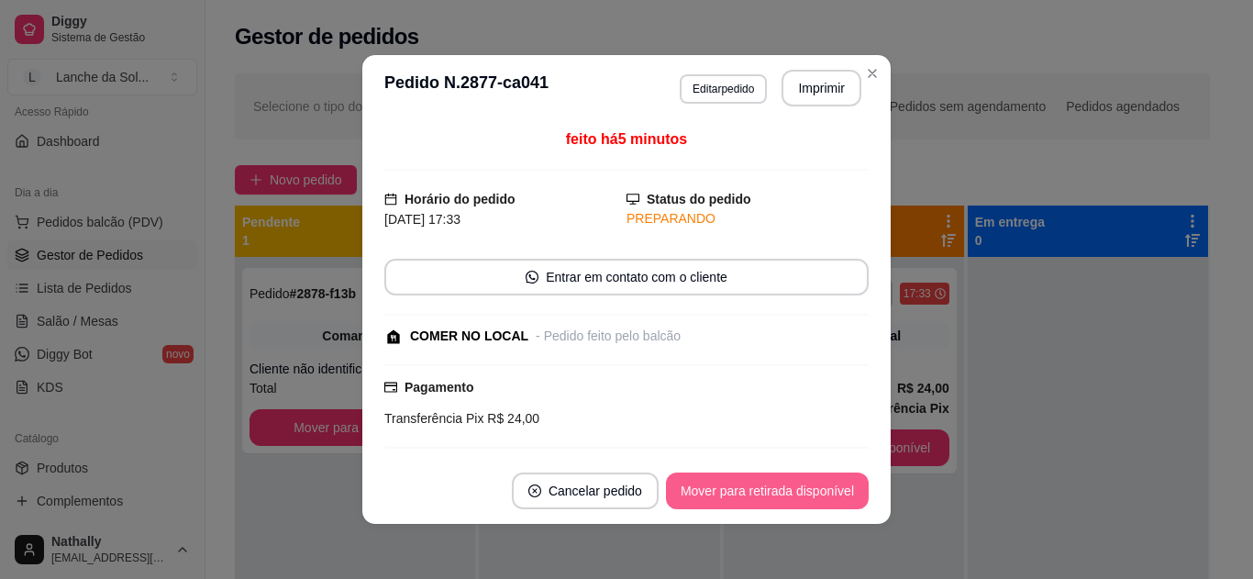
click at [799, 483] on button "Mover para retirada disponível" at bounding box center [767, 491] width 203 height 37
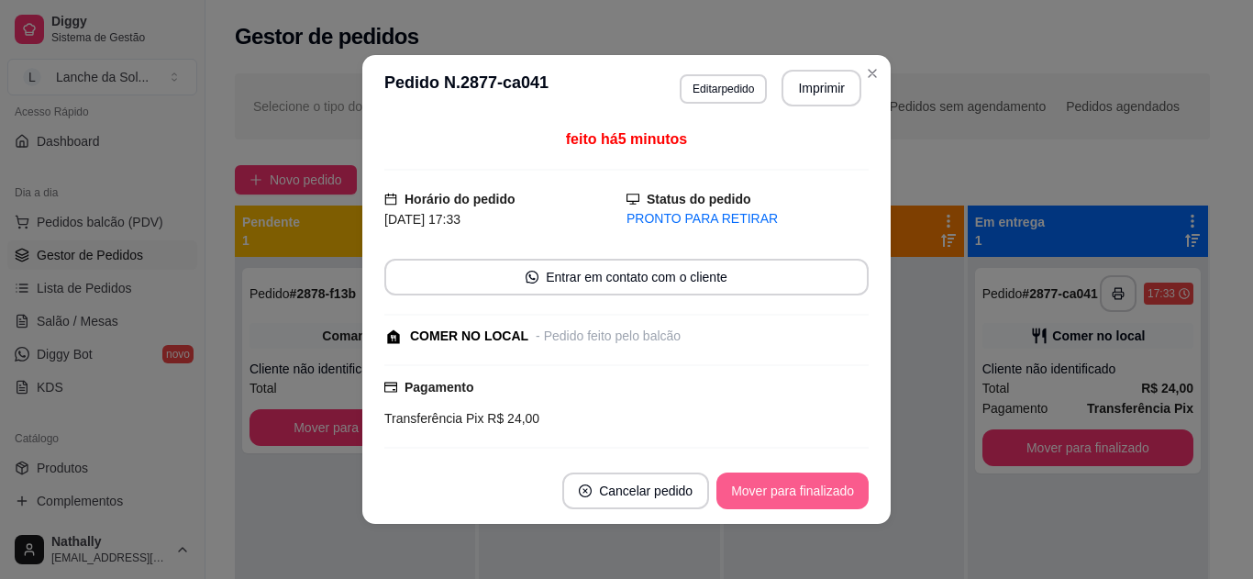
click at [793, 481] on button "Mover para finalizado" at bounding box center [793, 491] width 152 height 37
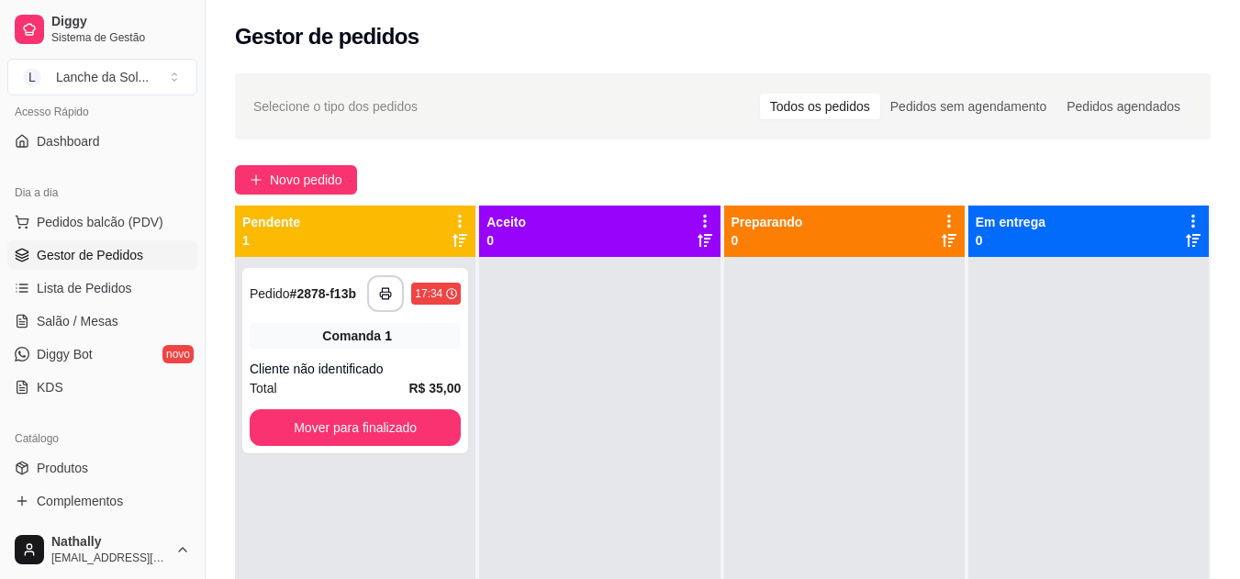
click at [50, 317] on span "Salão / Mesas" at bounding box center [78, 321] width 82 height 18
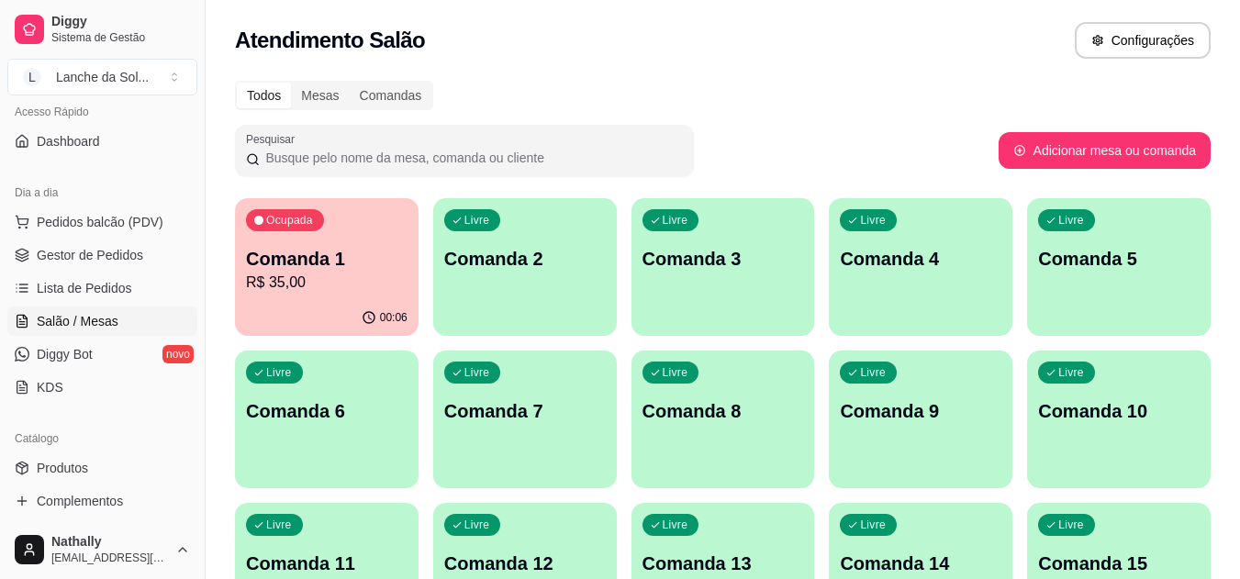
click at [516, 252] on p "Comanda 2" at bounding box center [525, 259] width 162 height 26
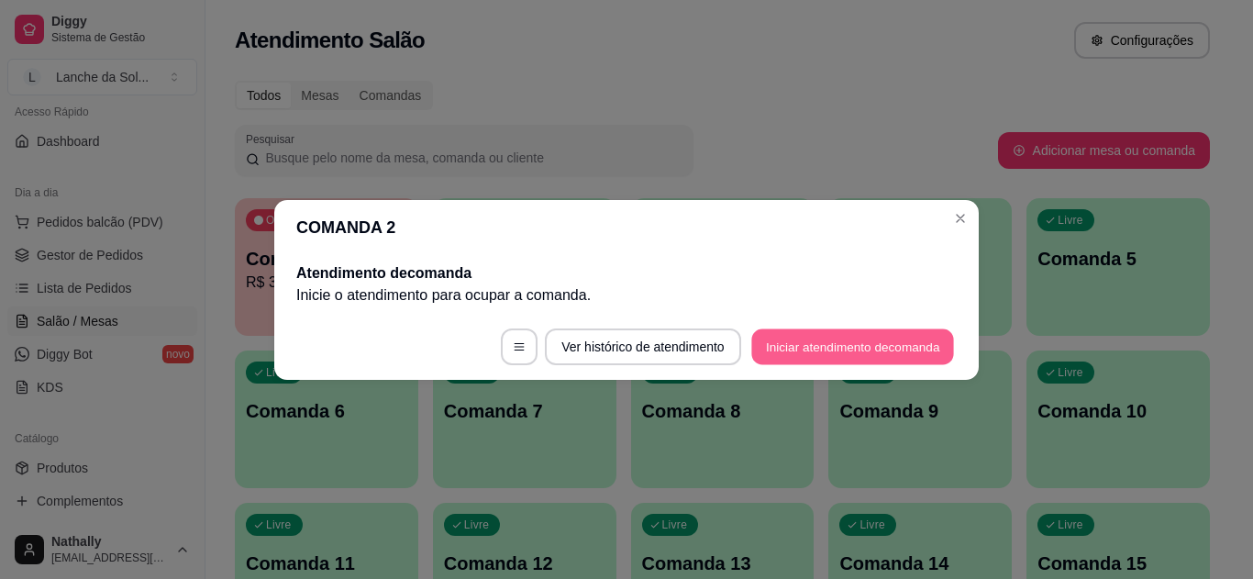
click at [798, 340] on button "Iniciar atendimento de comanda" at bounding box center [853, 347] width 203 height 36
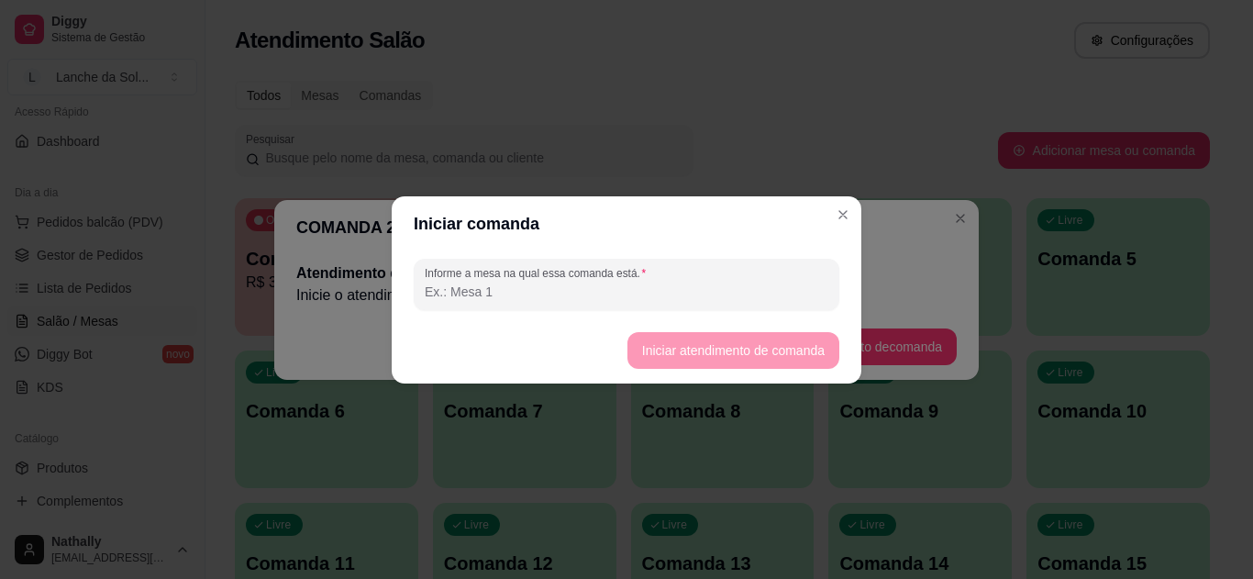
click at [741, 354] on footer "Iniciar atendimento de comanda" at bounding box center [627, 351] width 470 height 66
click at [574, 297] on input "Informe a mesa na qual essa comanda está." at bounding box center [627, 292] width 404 height 18
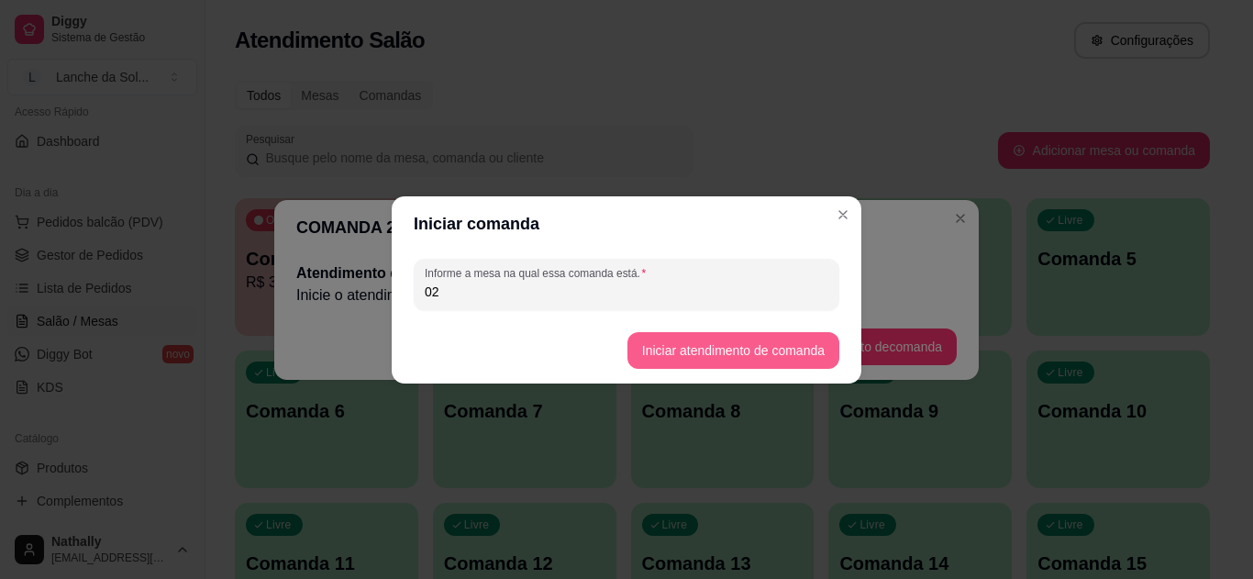
type input "02"
click at [709, 350] on button "Iniciar atendimento de comanda" at bounding box center [734, 350] width 212 height 37
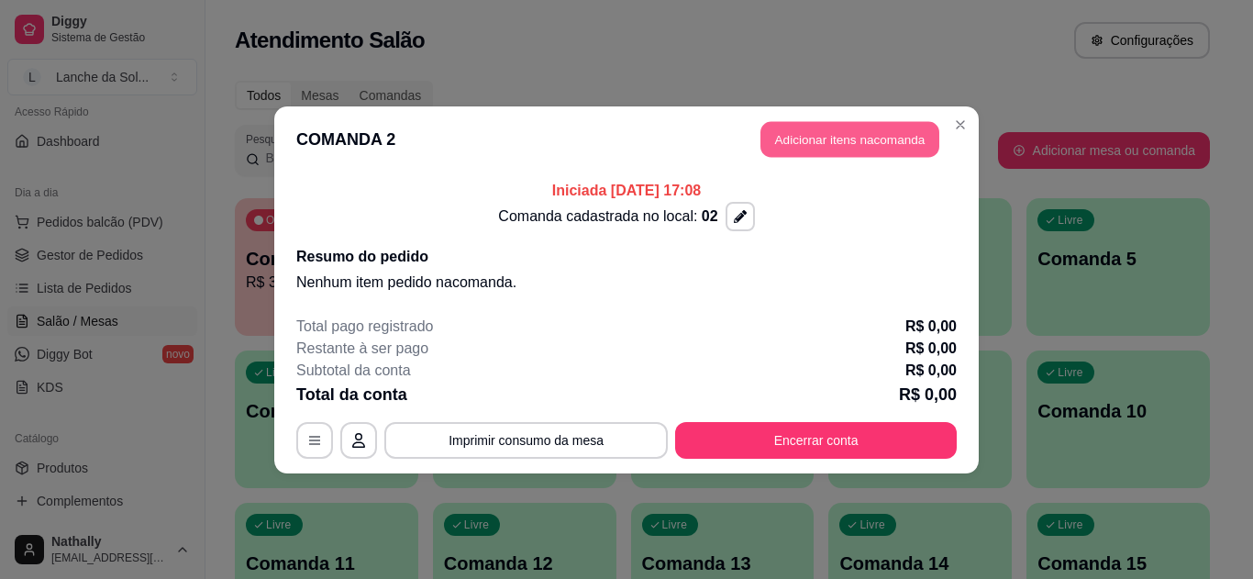
click at [805, 141] on button "Adicionar itens na comanda" at bounding box center [850, 139] width 179 height 36
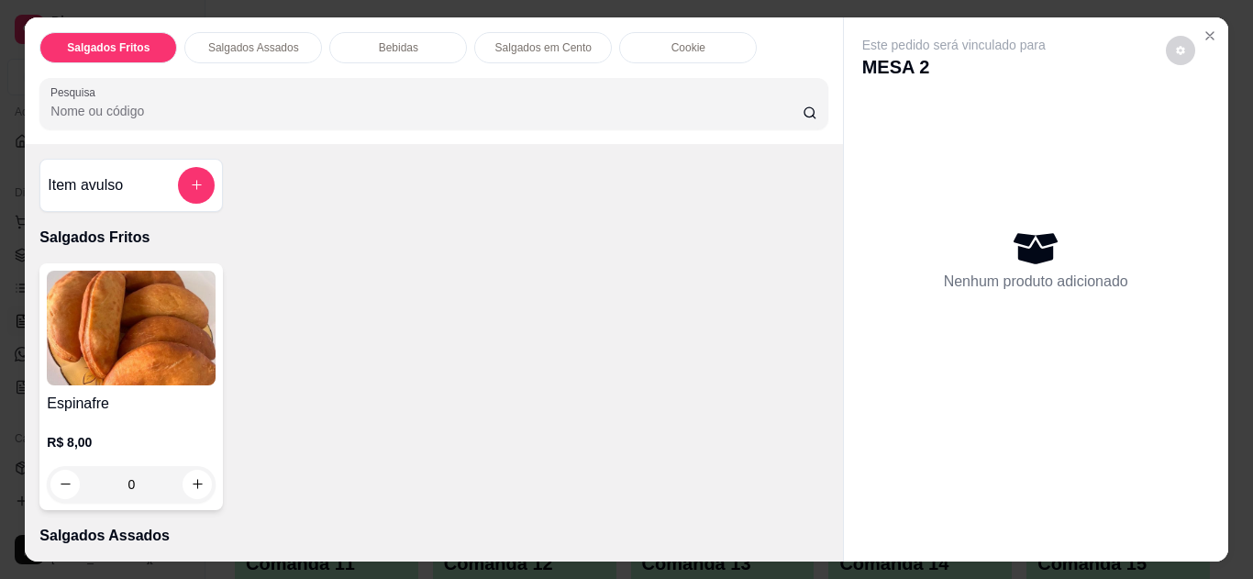
click at [1203, 29] on icon "Close" at bounding box center [1210, 35] width 15 height 15
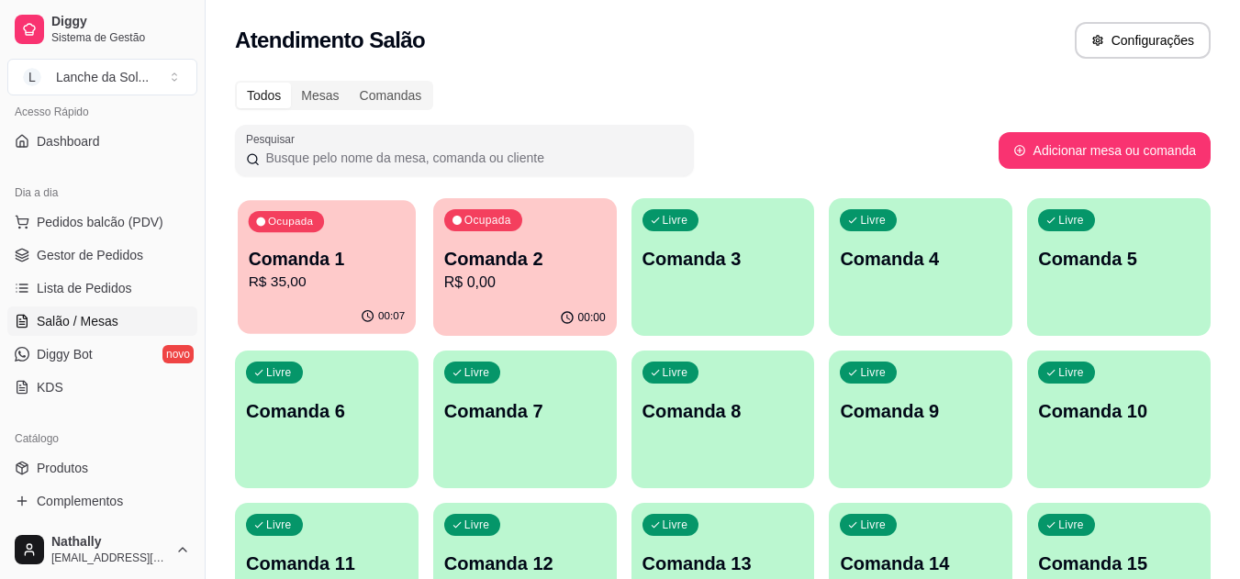
click at [331, 283] on p "R$ 35,00" at bounding box center [327, 282] width 157 height 21
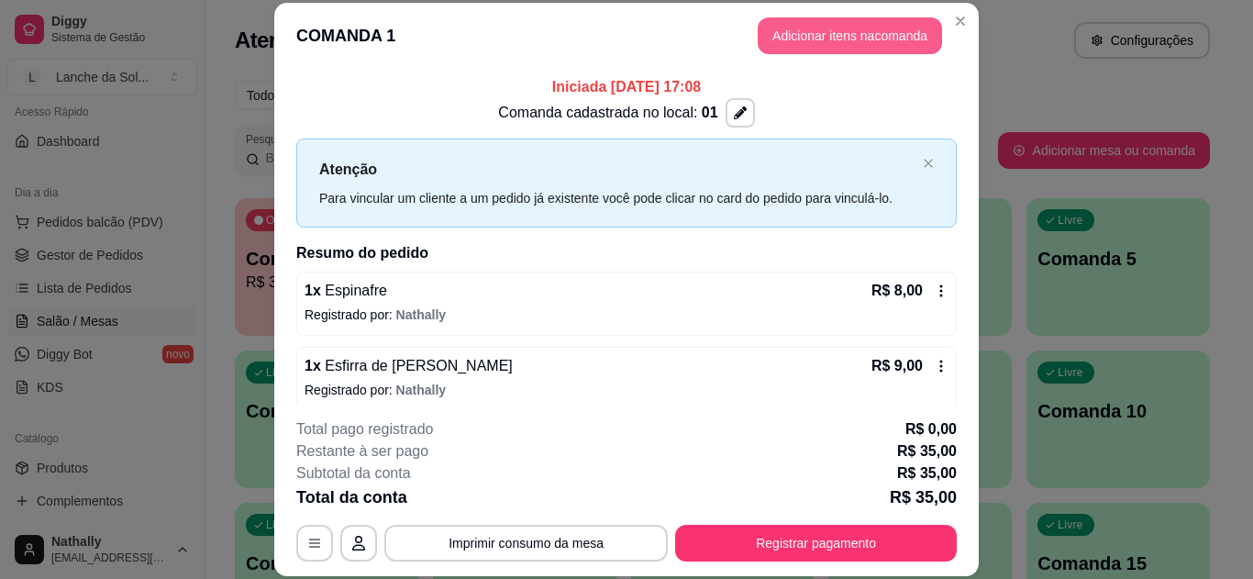
click at [841, 34] on button "Adicionar itens na comanda" at bounding box center [850, 35] width 184 height 37
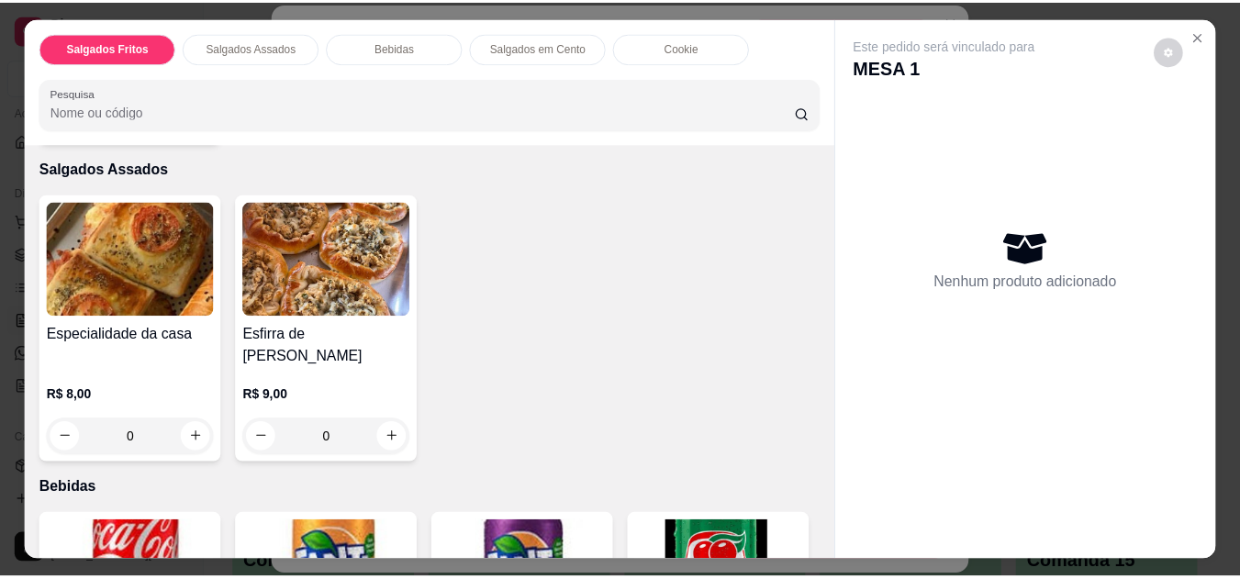
scroll to position [377, 0]
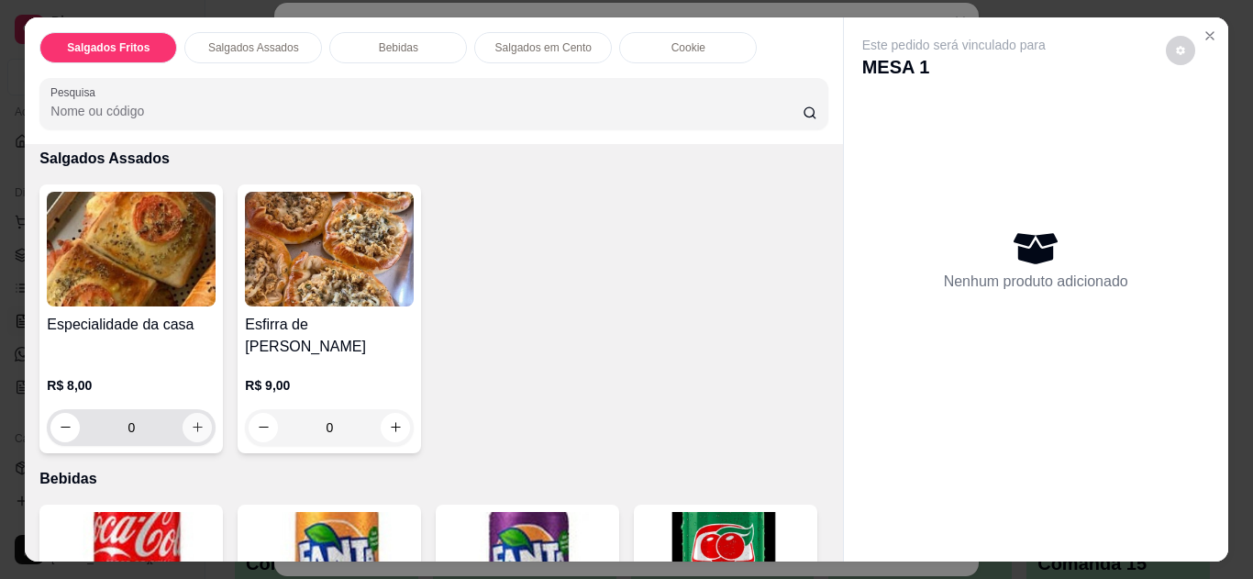
click at [193, 423] on icon "increase-product-quantity" at bounding box center [198, 428] width 10 height 10
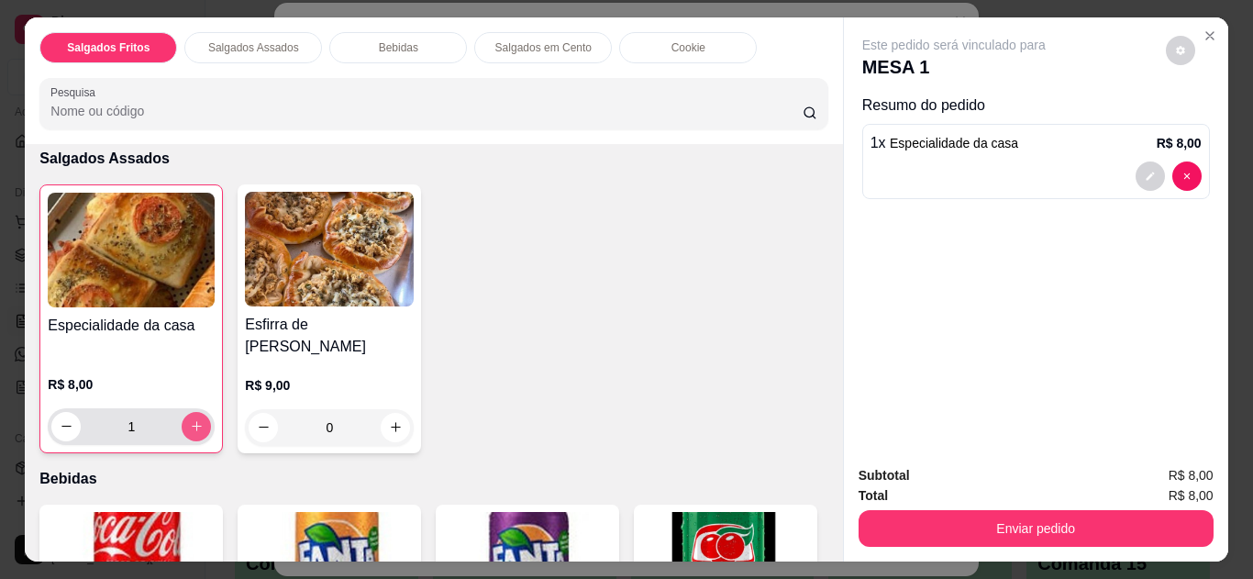
type input "1"
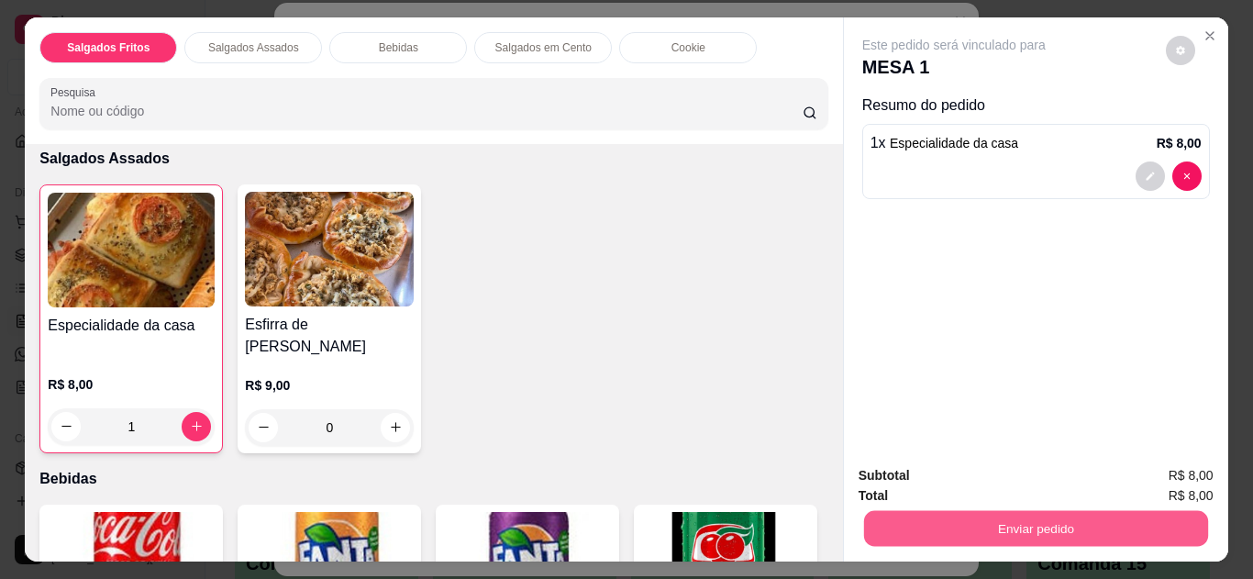
click at [1060, 522] on button "Enviar pedido" at bounding box center [1035, 529] width 344 height 36
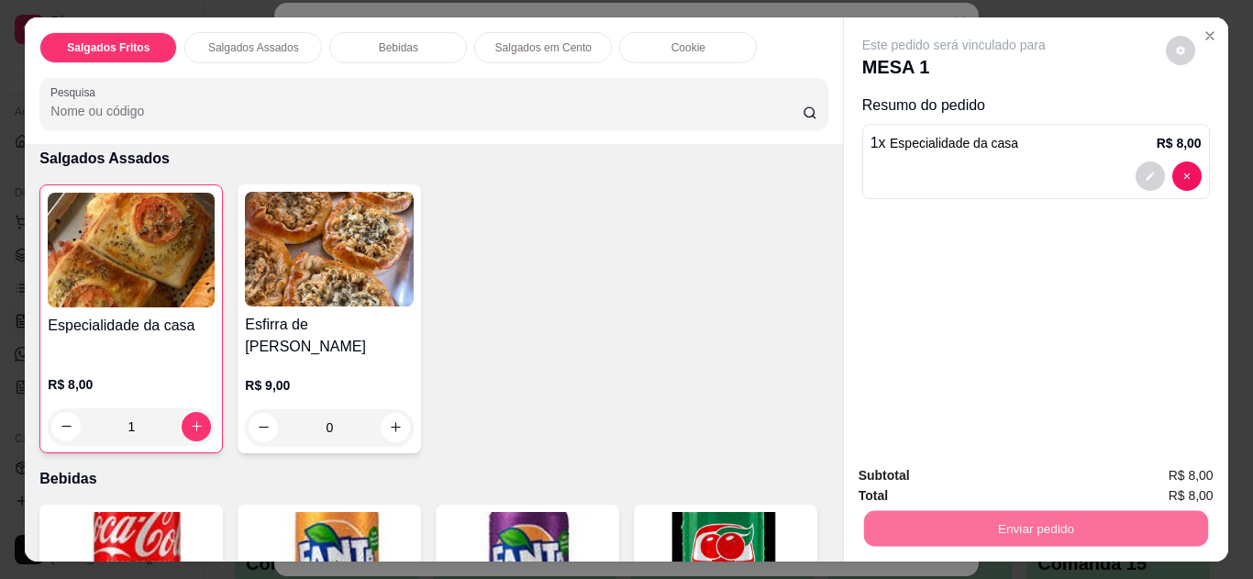
click at [1041, 477] on button "Não registrar e enviar pedido" at bounding box center [975, 477] width 191 height 35
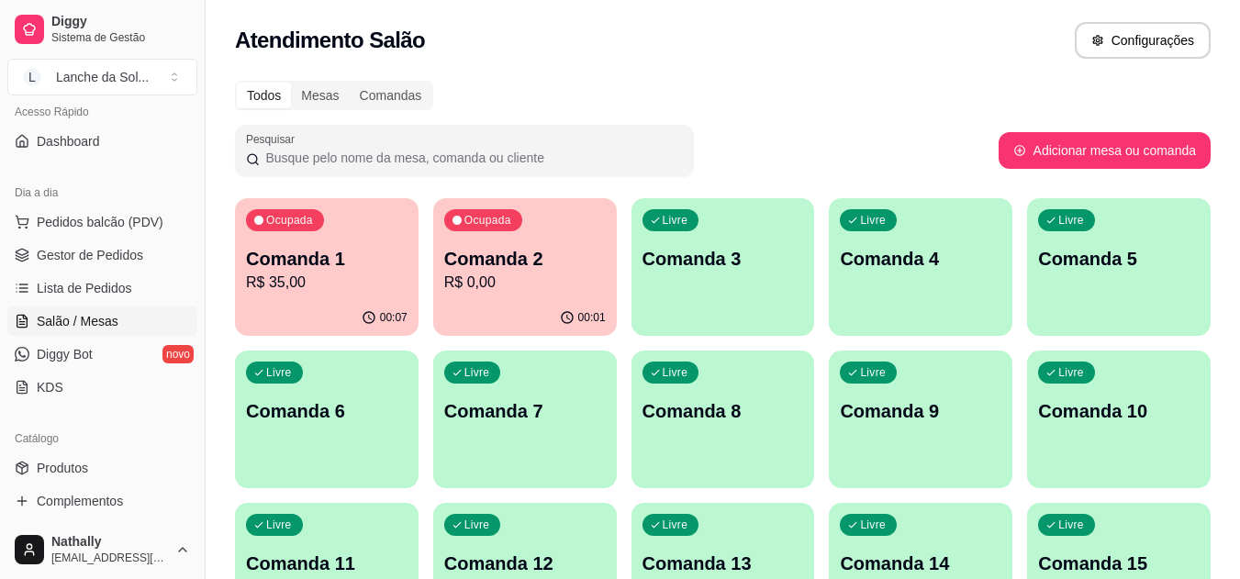
click at [512, 248] on p "Comanda 2" at bounding box center [525, 259] width 162 height 26
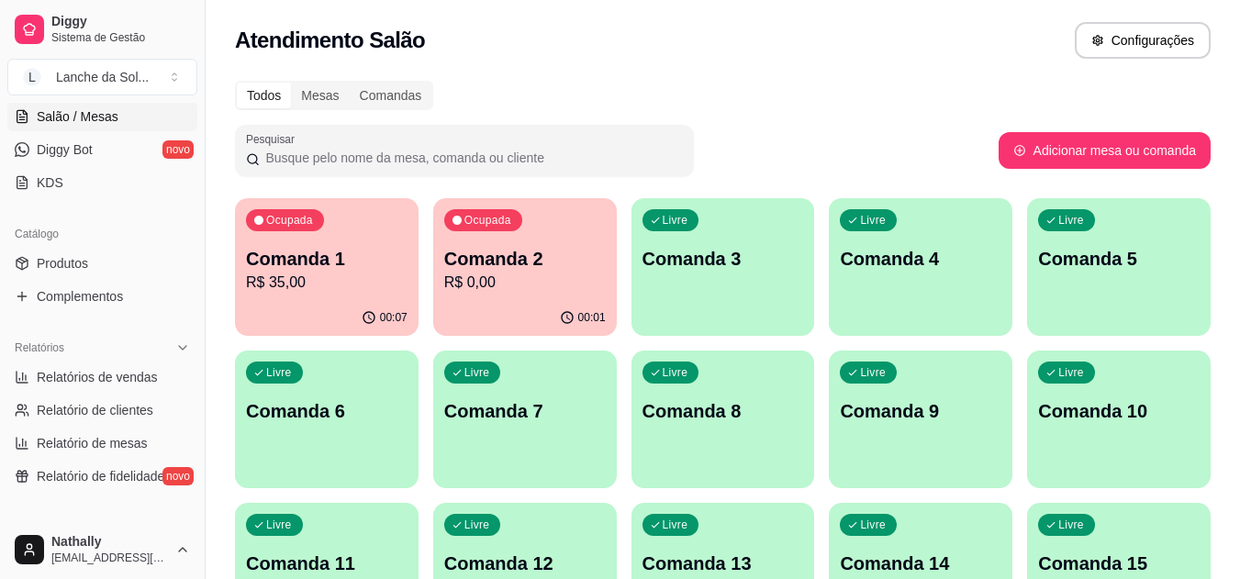
scroll to position [365, 0]
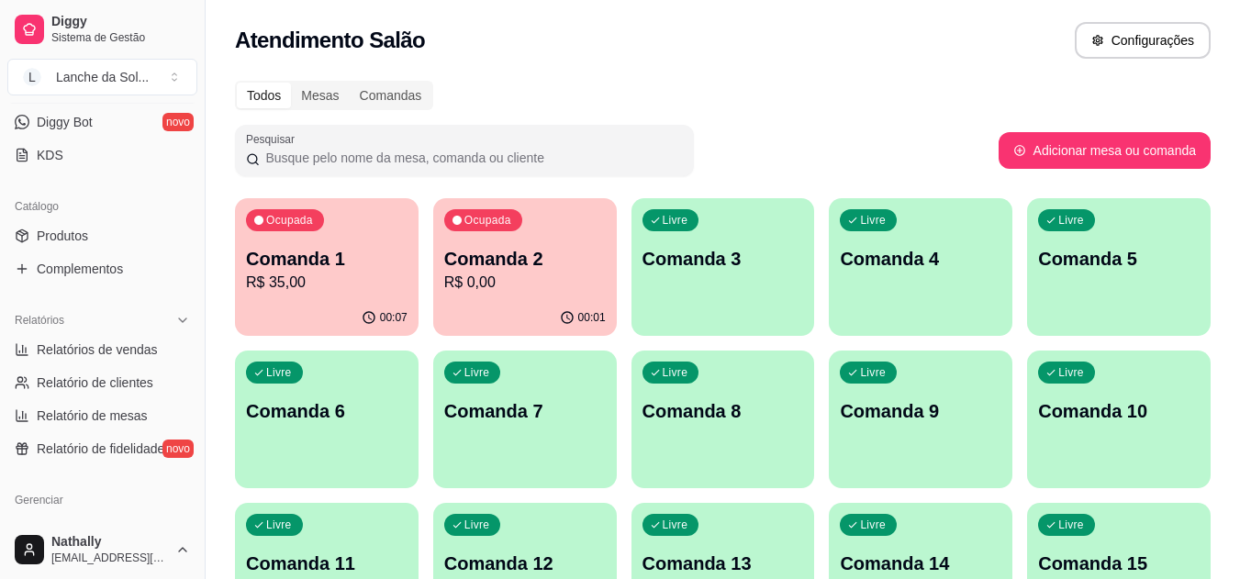
click at [71, 233] on span "Produtos" at bounding box center [62, 236] width 51 height 18
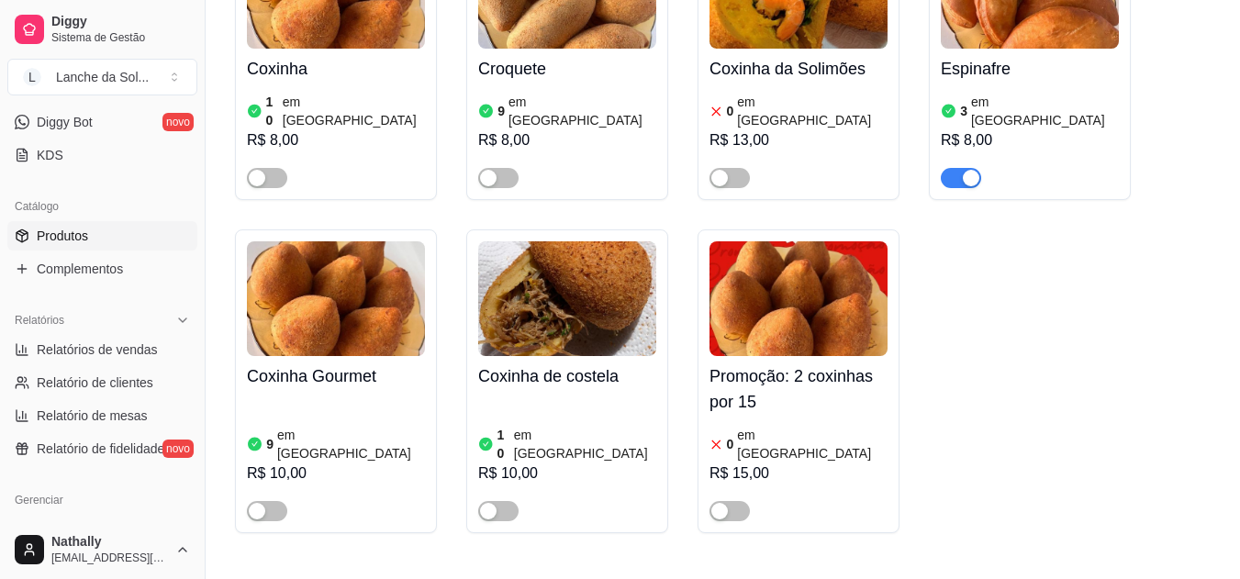
scroll to position [363, 0]
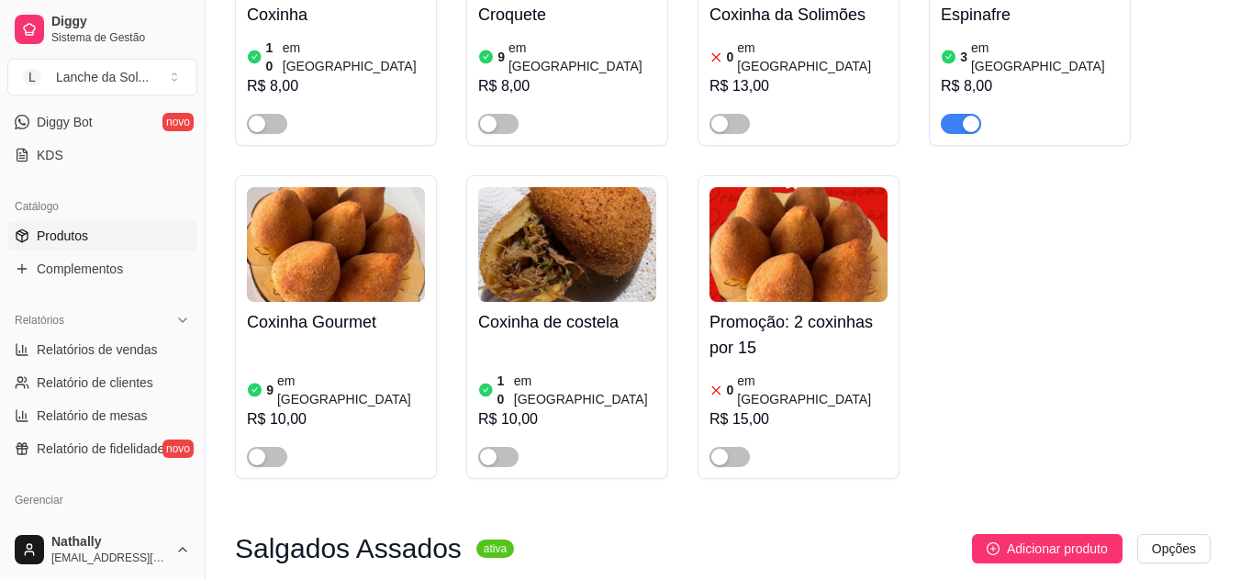
click at [489, 449] on div "button" at bounding box center [488, 457] width 17 height 17
click at [256, 449] on div "button" at bounding box center [257, 457] width 17 height 17
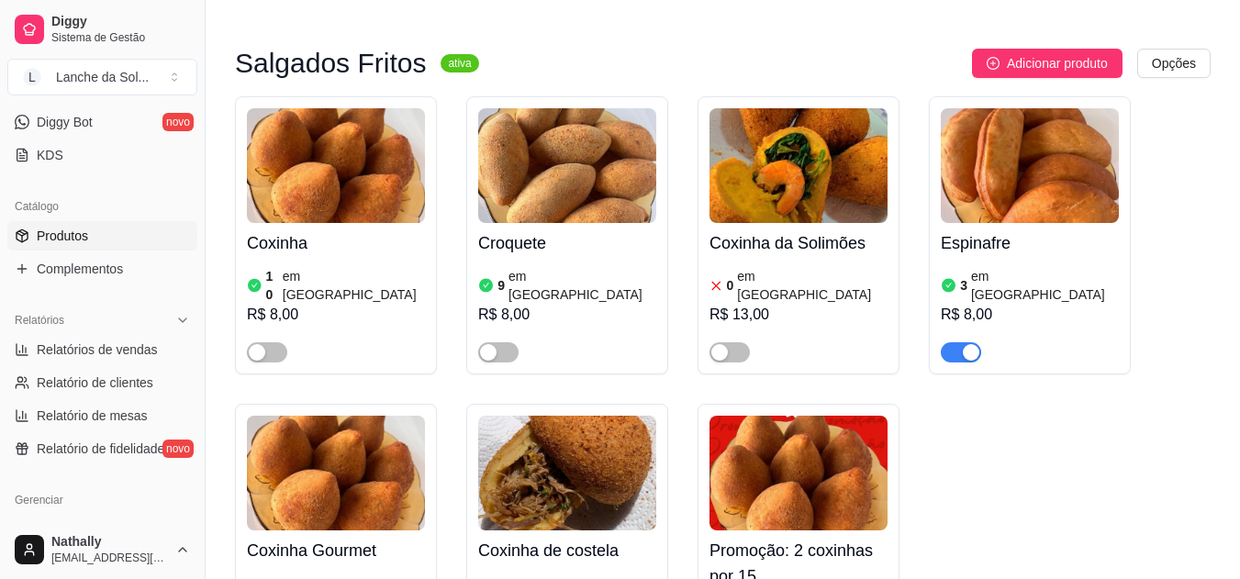
scroll to position [107, 0]
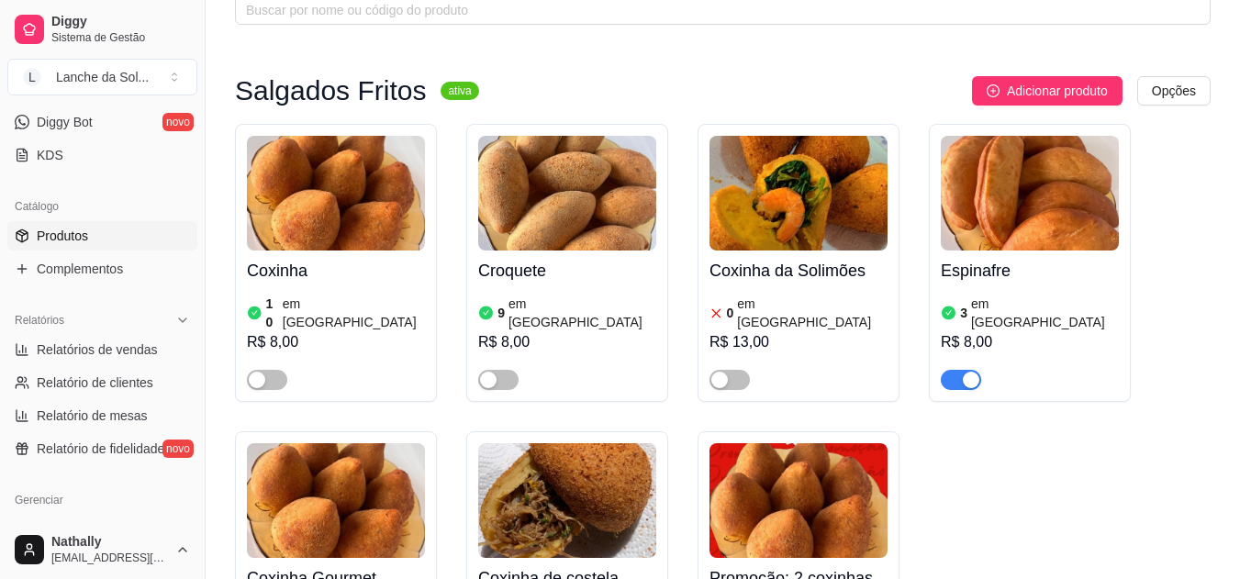
click at [260, 372] on div "button" at bounding box center [257, 380] width 17 height 17
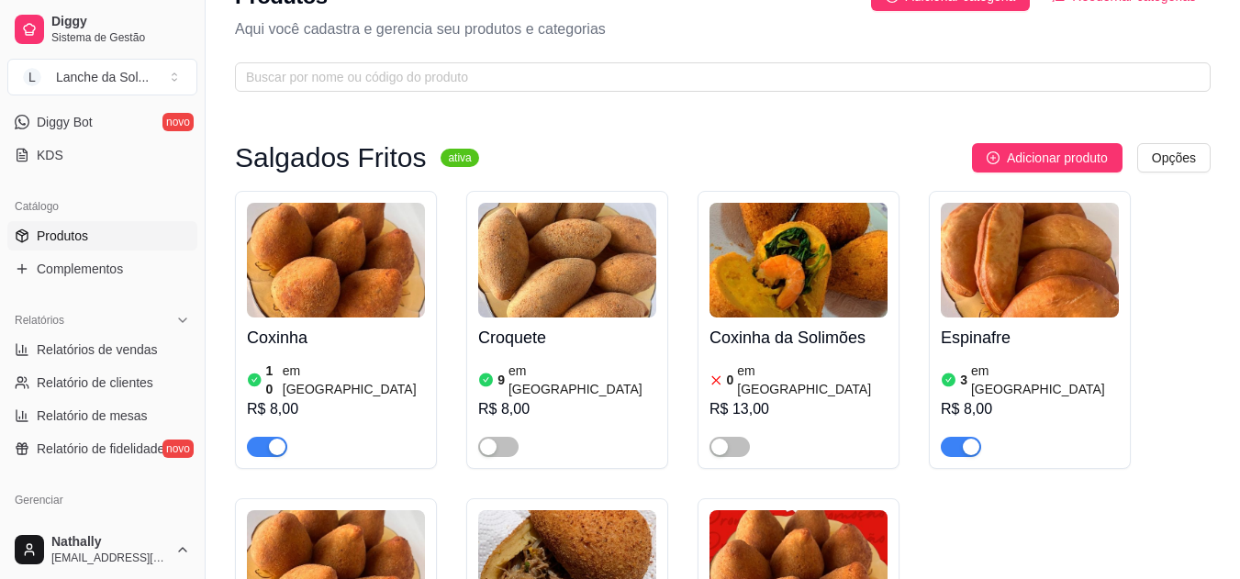
scroll to position [0, 0]
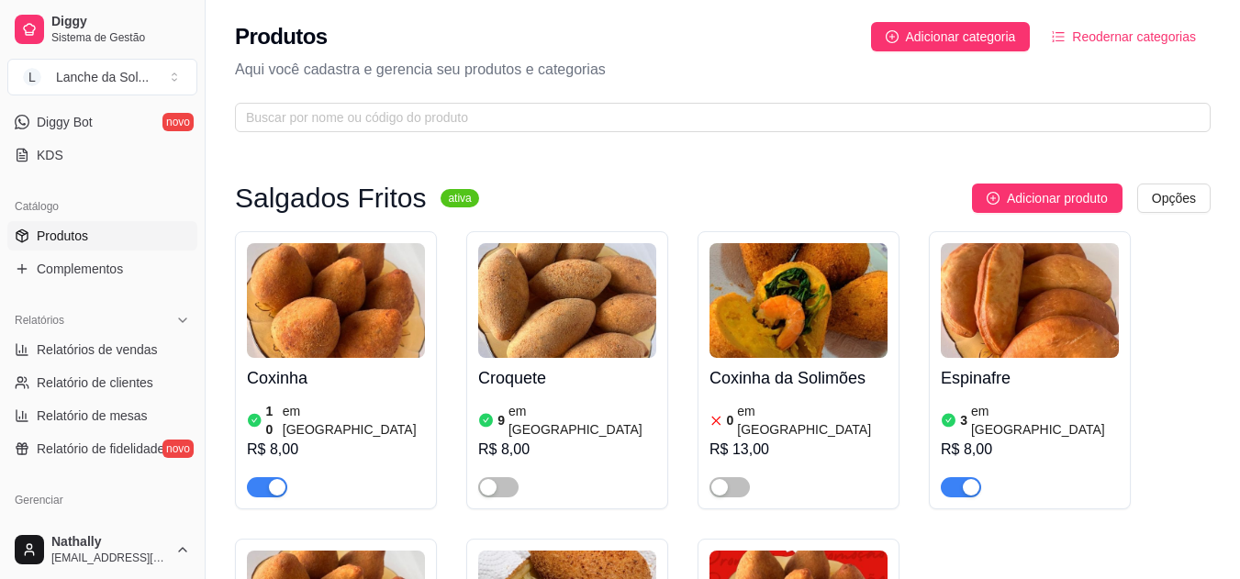
drag, startPoint x: 198, startPoint y: 301, endPoint x: 217, endPoint y: 206, distance: 97.4
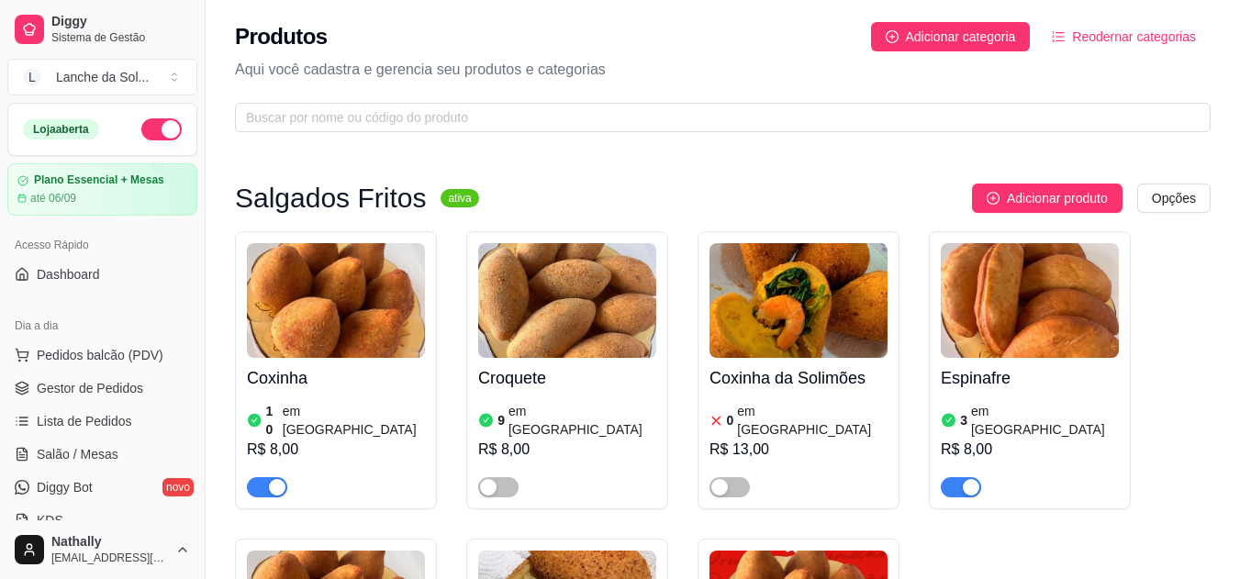
click at [99, 446] on span "Salão / Mesas" at bounding box center [78, 454] width 82 height 18
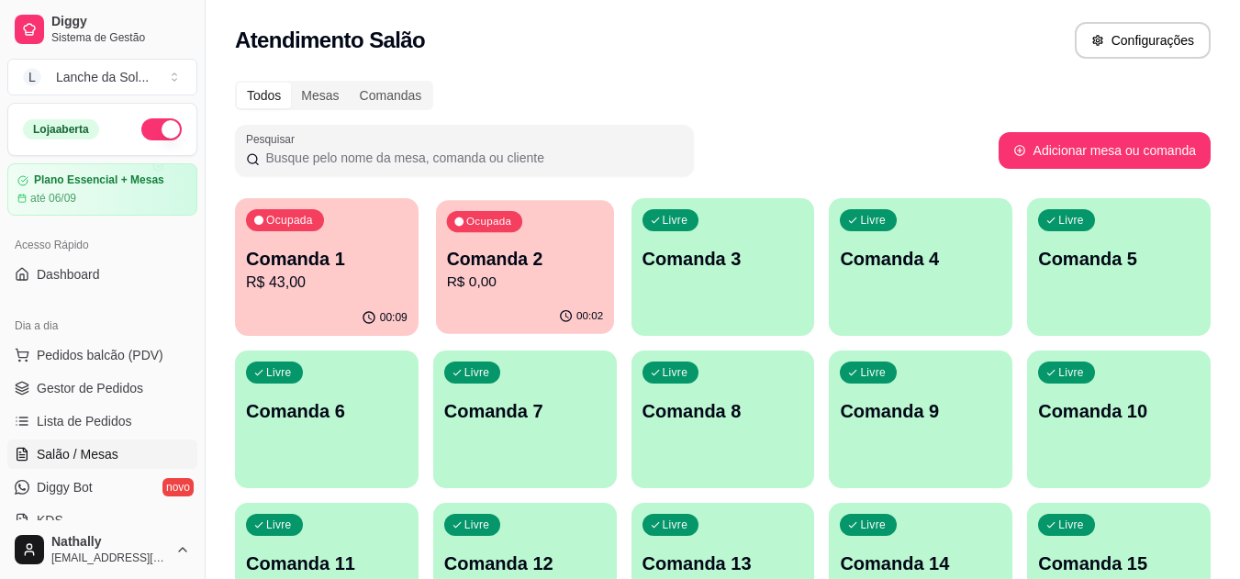
click at [500, 270] on p "Comanda 2" at bounding box center [524, 259] width 157 height 25
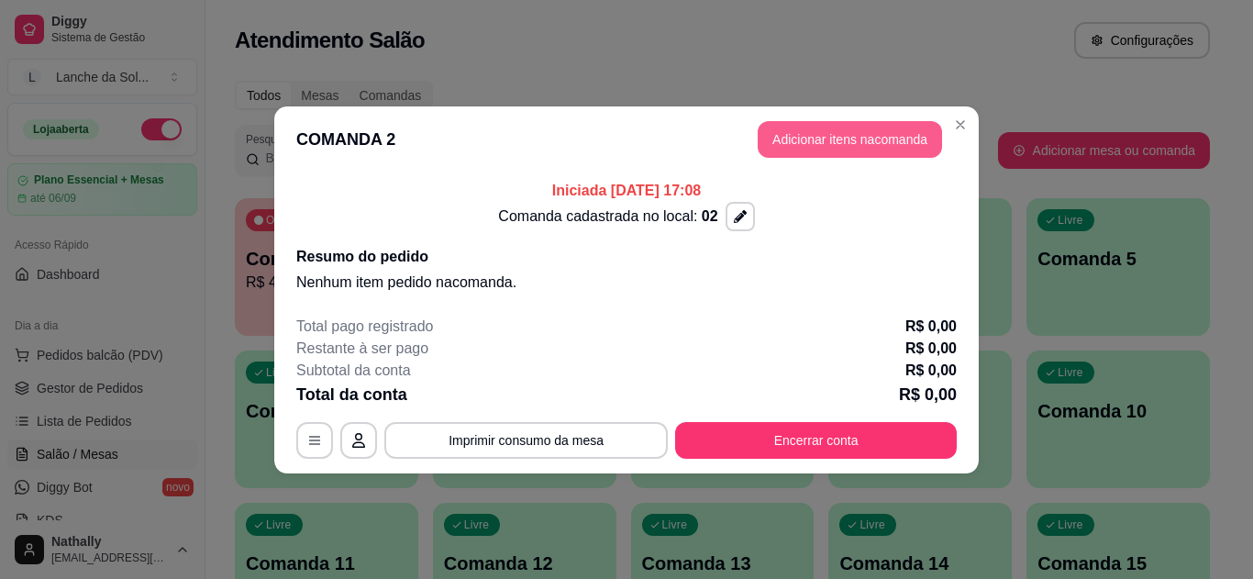
click at [883, 136] on button "Adicionar itens na comanda" at bounding box center [850, 139] width 184 height 37
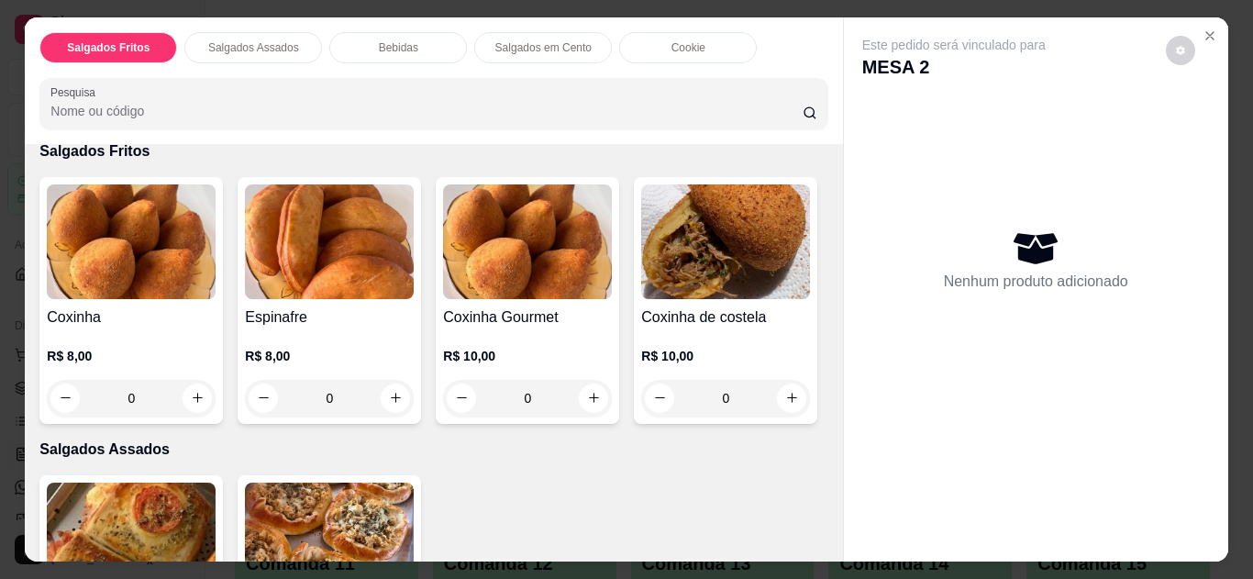
scroll to position [131, 0]
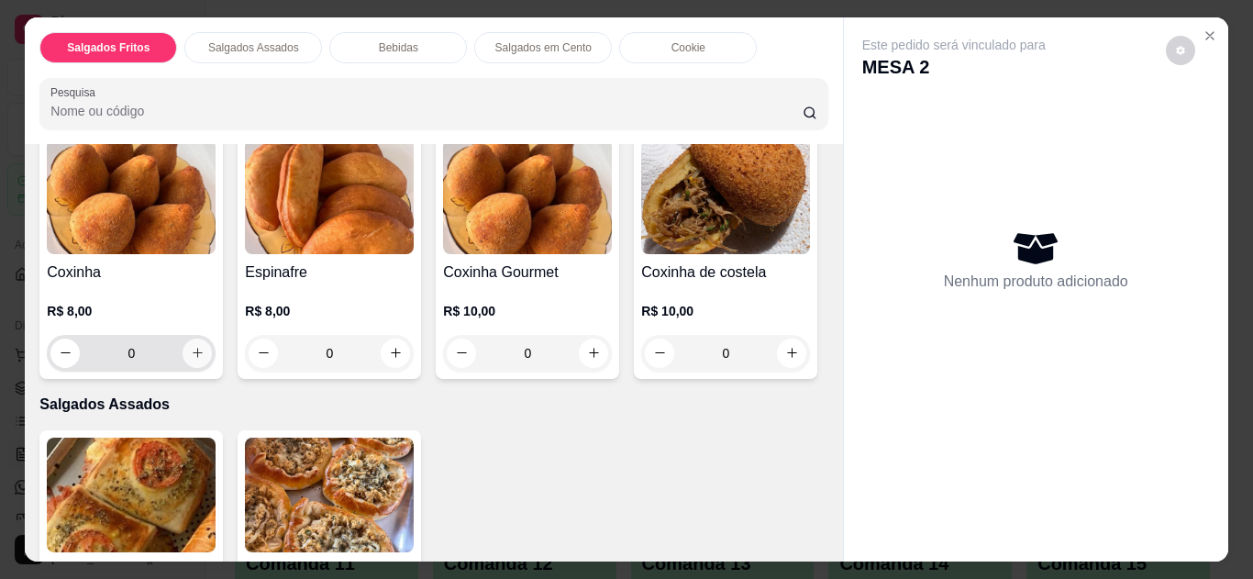
click at [192, 346] on icon "increase-product-quantity" at bounding box center [198, 353] width 14 height 14
type input "1"
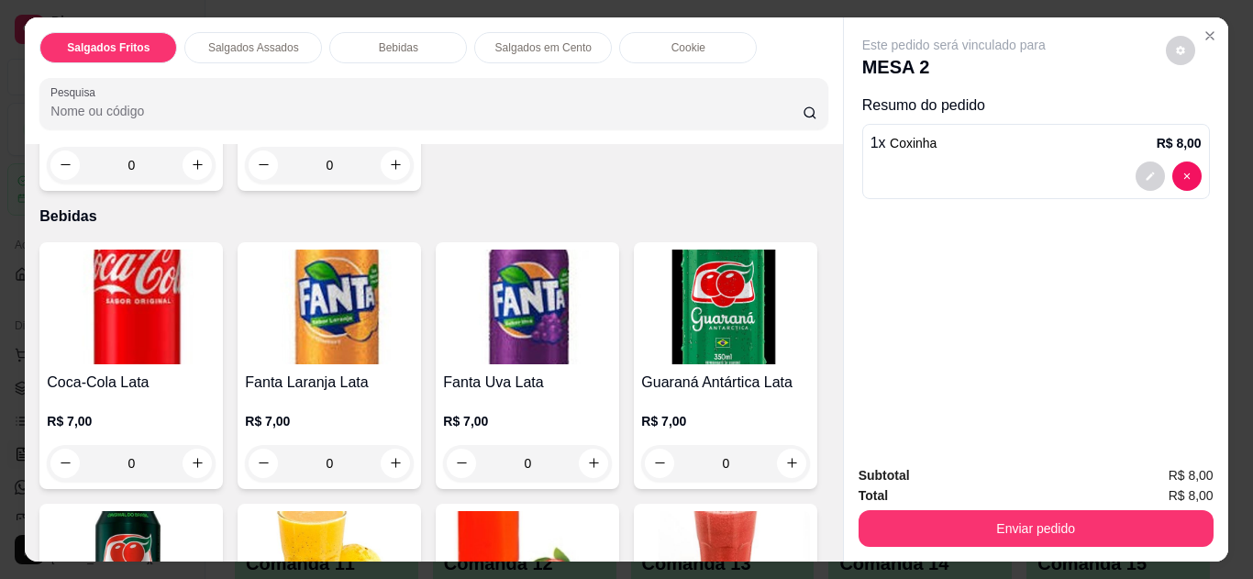
scroll to position [652, 0]
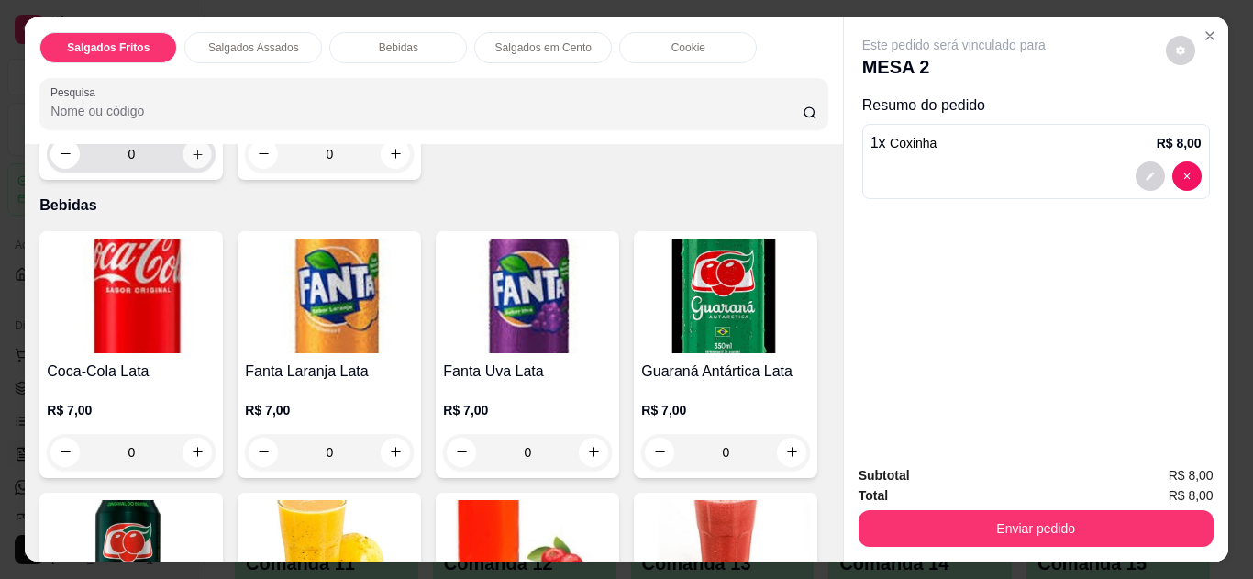
click at [194, 162] on icon "increase-product-quantity" at bounding box center [198, 155] width 14 height 14
type input "1"
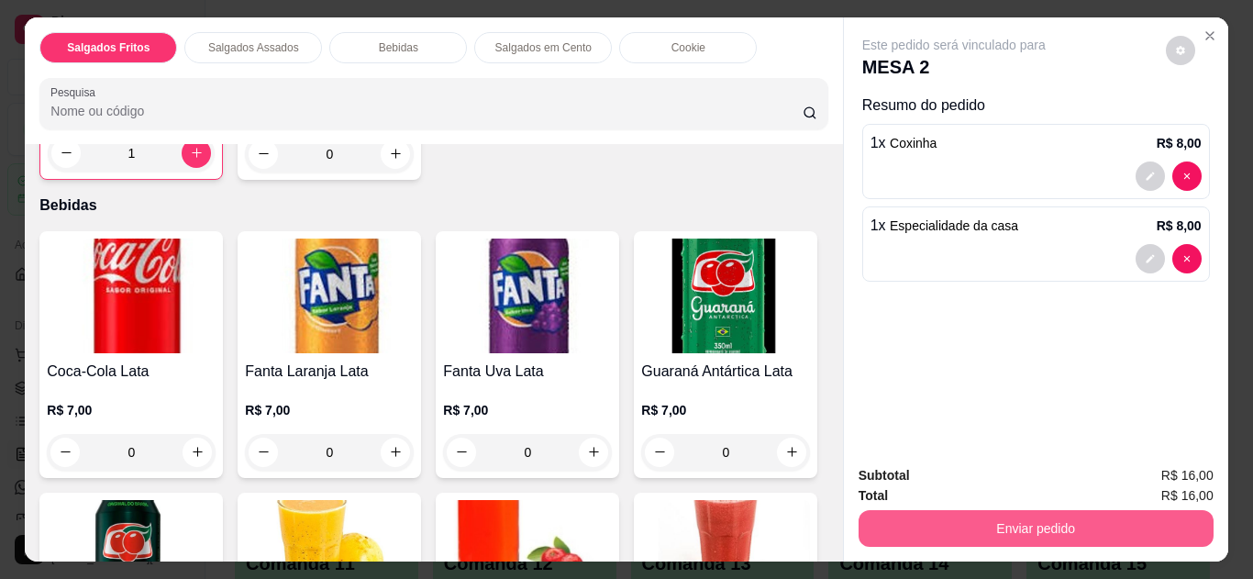
click at [1029, 520] on button "Enviar pedido" at bounding box center [1036, 528] width 355 height 37
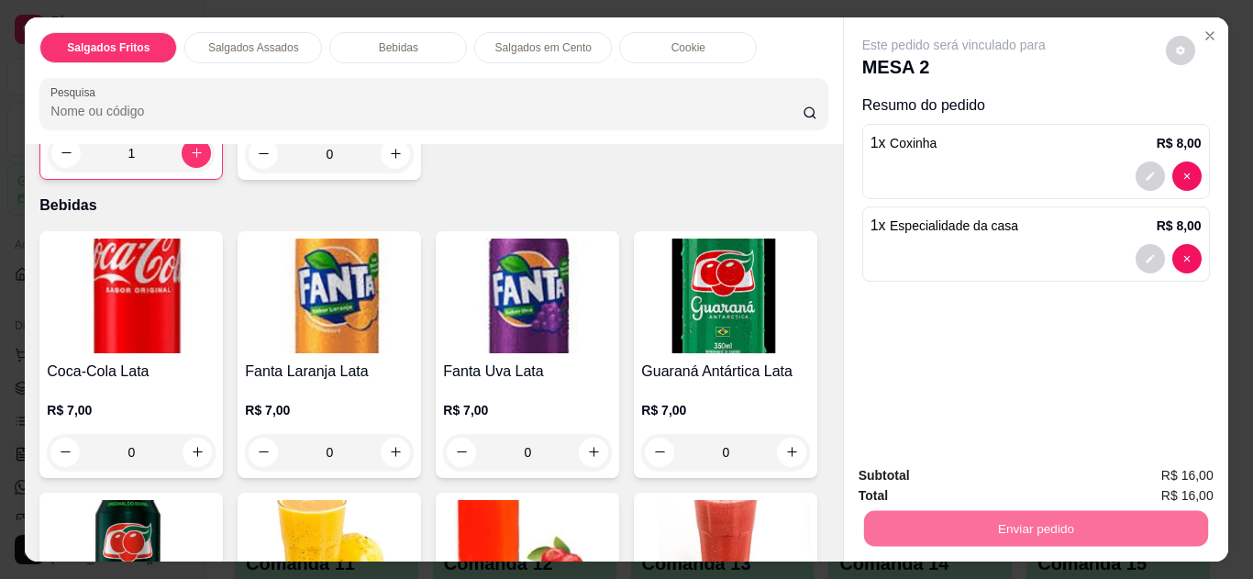
click at [1041, 475] on button "Não registrar e enviar pedido" at bounding box center [975, 476] width 185 height 34
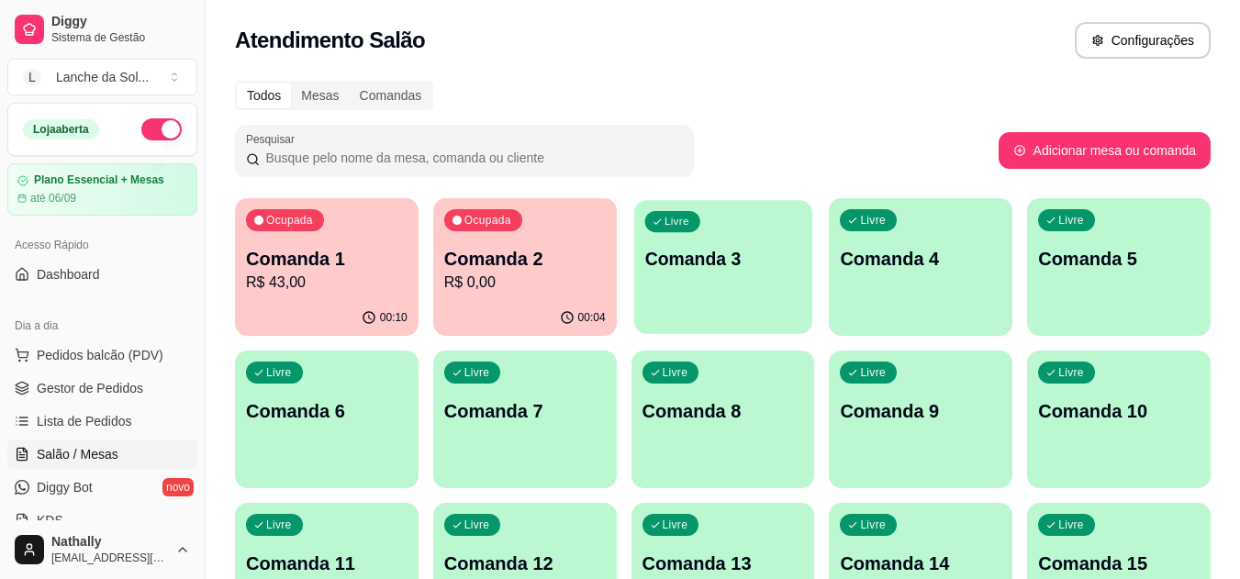
click at [696, 257] on p "Comanda 3" at bounding box center [722, 259] width 157 height 25
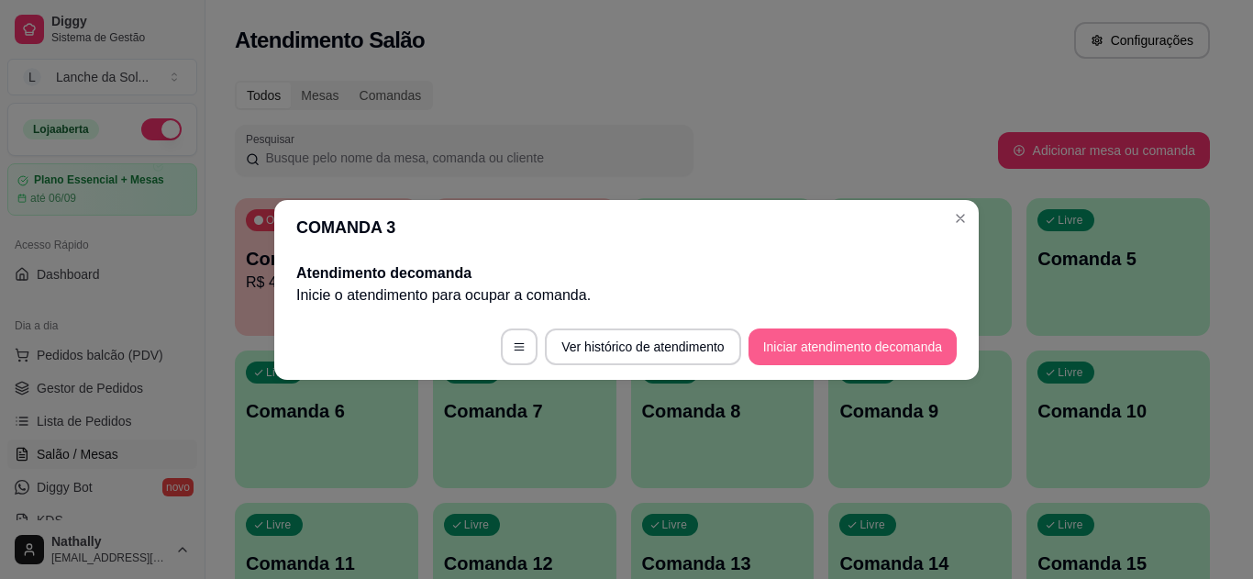
click at [827, 341] on button "Iniciar atendimento de comanda" at bounding box center [853, 347] width 208 height 37
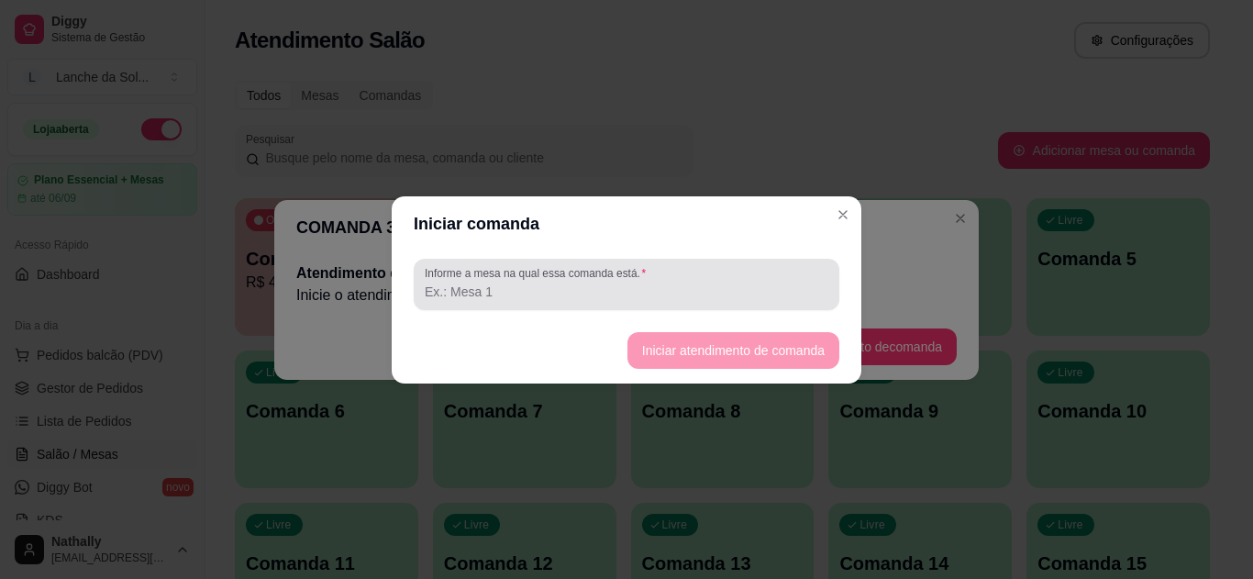
click at [596, 296] on input "Informe a mesa na qual essa comanda está." at bounding box center [627, 292] width 404 height 18
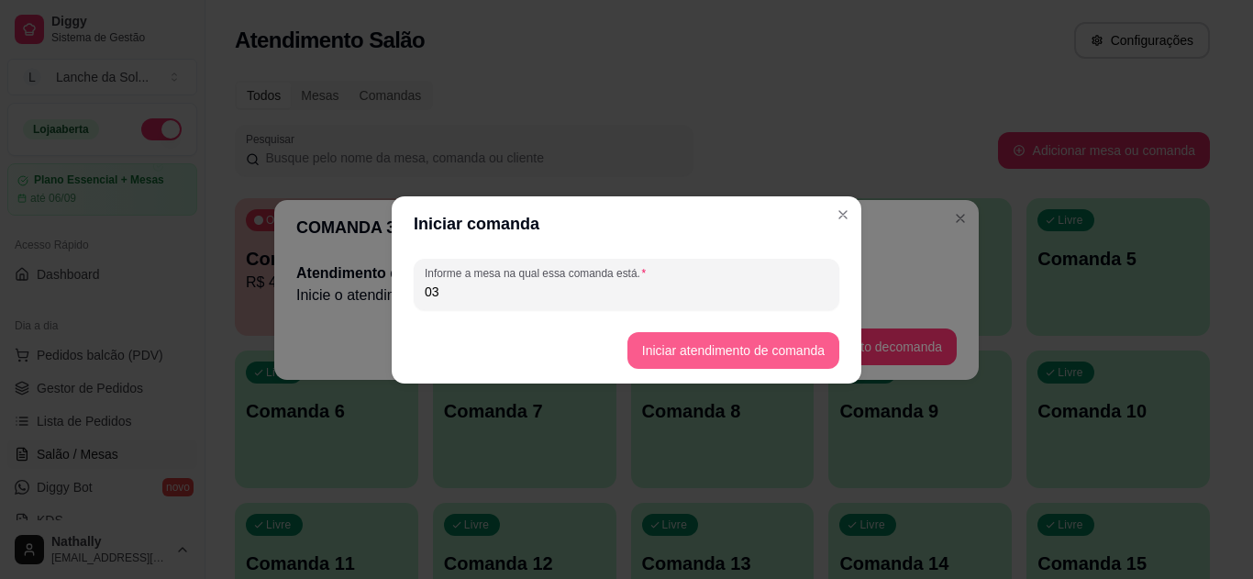
type input "03"
click at [682, 345] on button "Iniciar atendimento de comanda" at bounding box center [734, 350] width 212 height 37
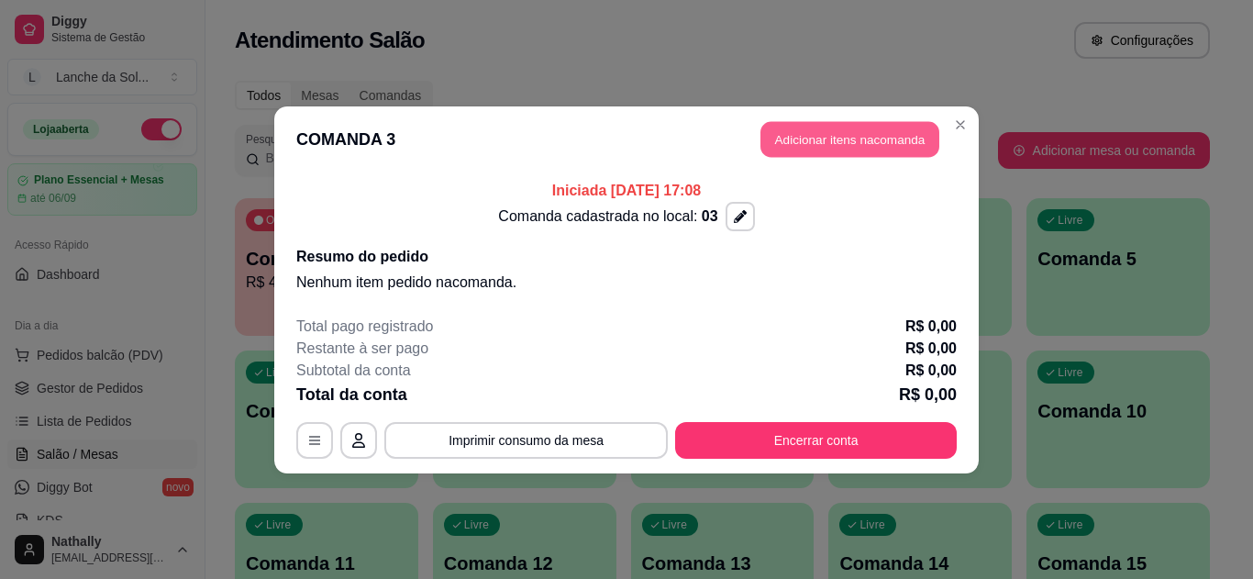
click at [847, 133] on button "Adicionar itens na comanda" at bounding box center [850, 139] width 179 height 36
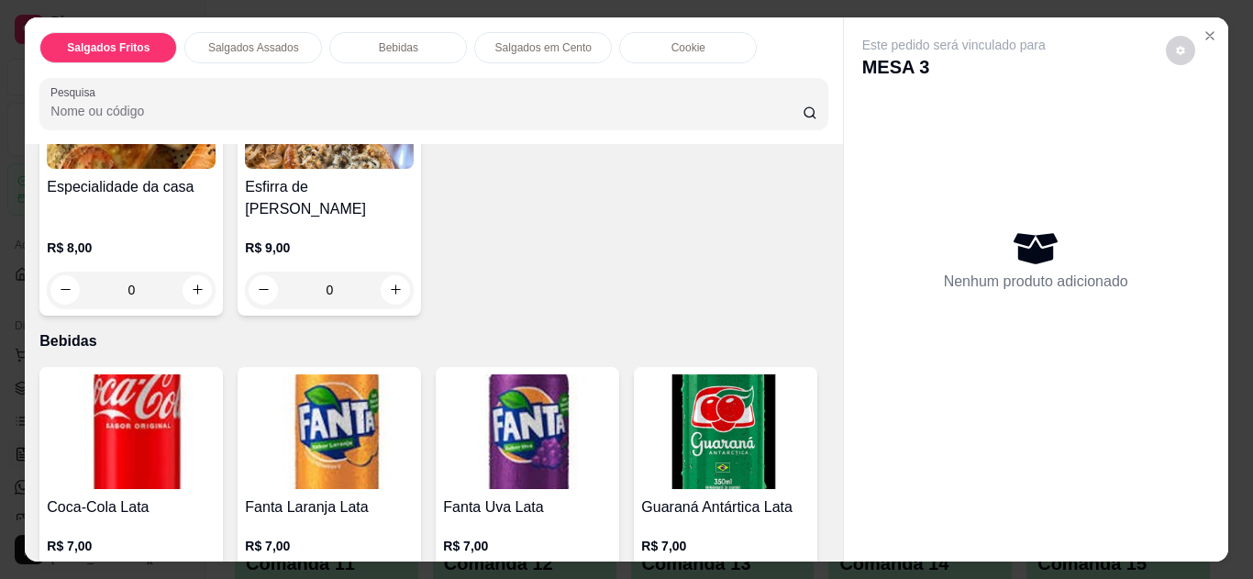
scroll to position [543, 0]
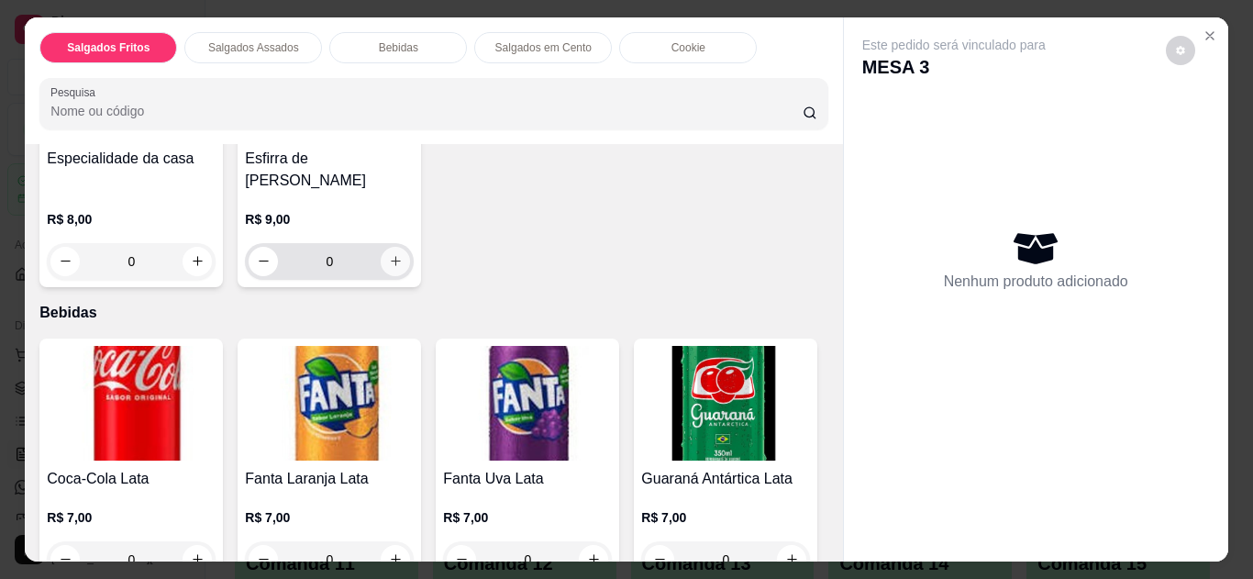
click at [388, 276] on button "increase-product-quantity" at bounding box center [395, 261] width 29 height 29
type input "1"
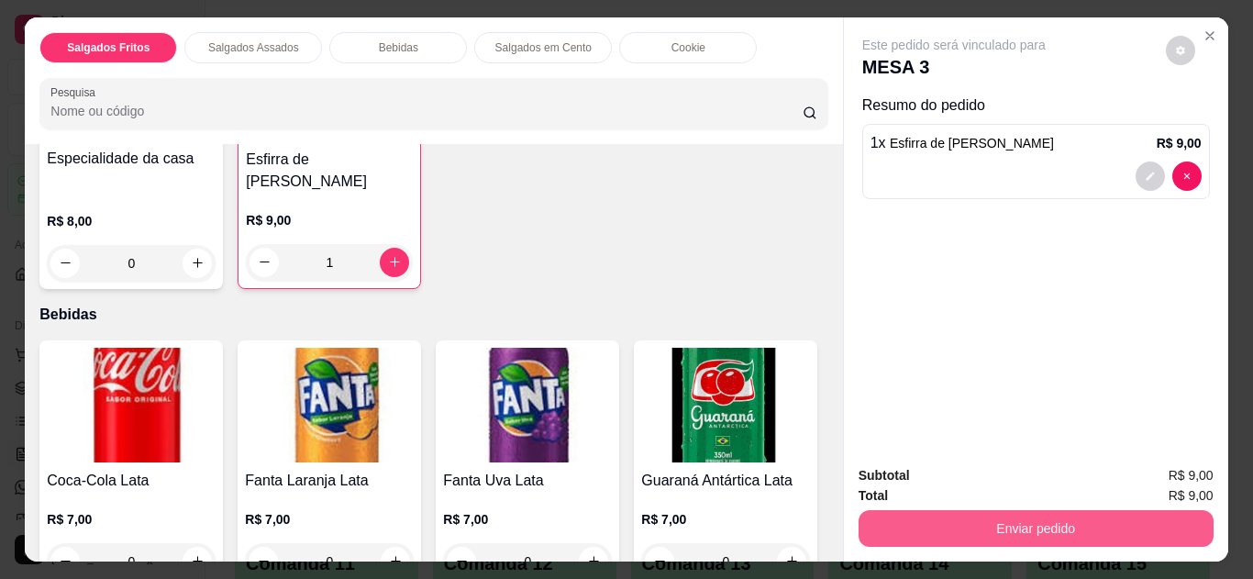
click at [1003, 521] on button "Enviar pedido" at bounding box center [1036, 528] width 355 height 37
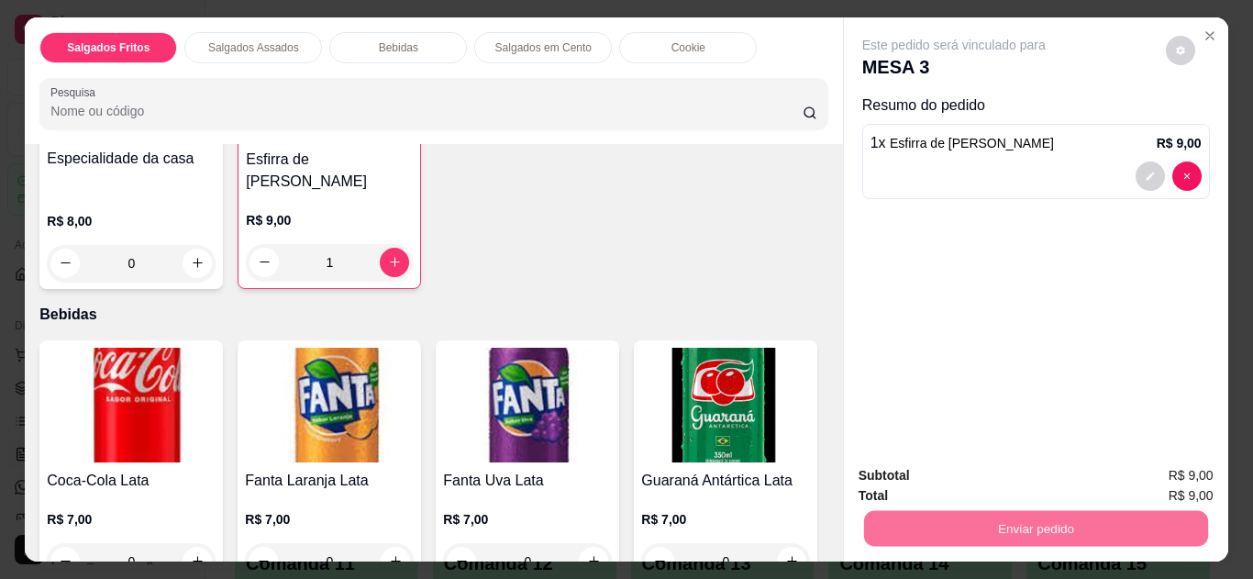
click at [1003, 473] on button "Não registrar e enviar pedido" at bounding box center [975, 477] width 191 height 35
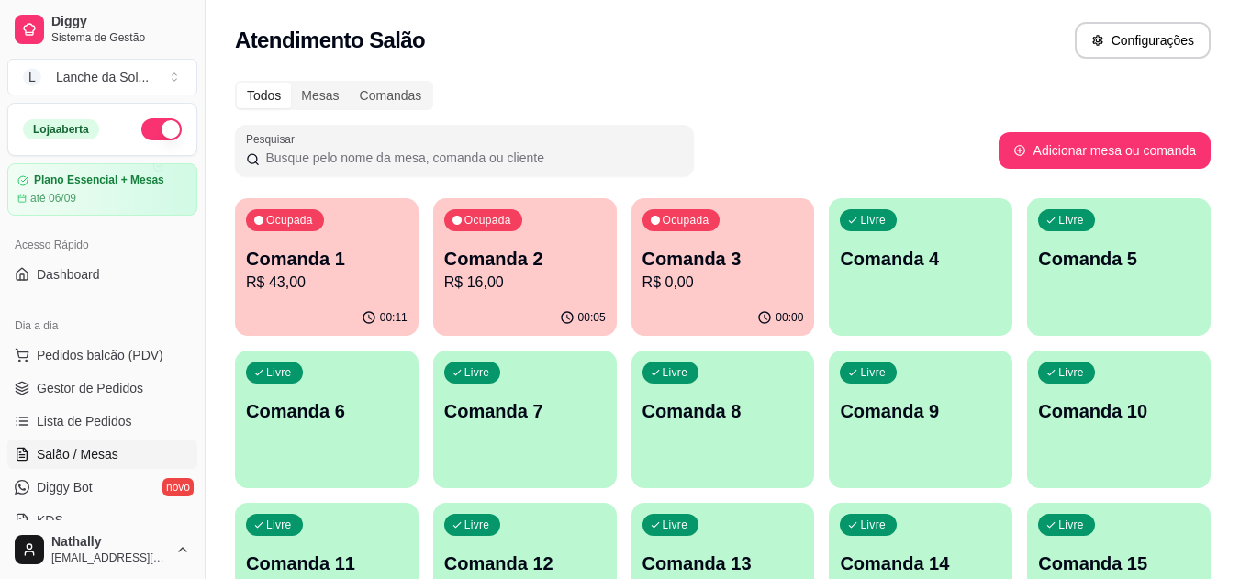
click at [347, 261] on p "Comanda 1" at bounding box center [327, 259] width 162 height 26
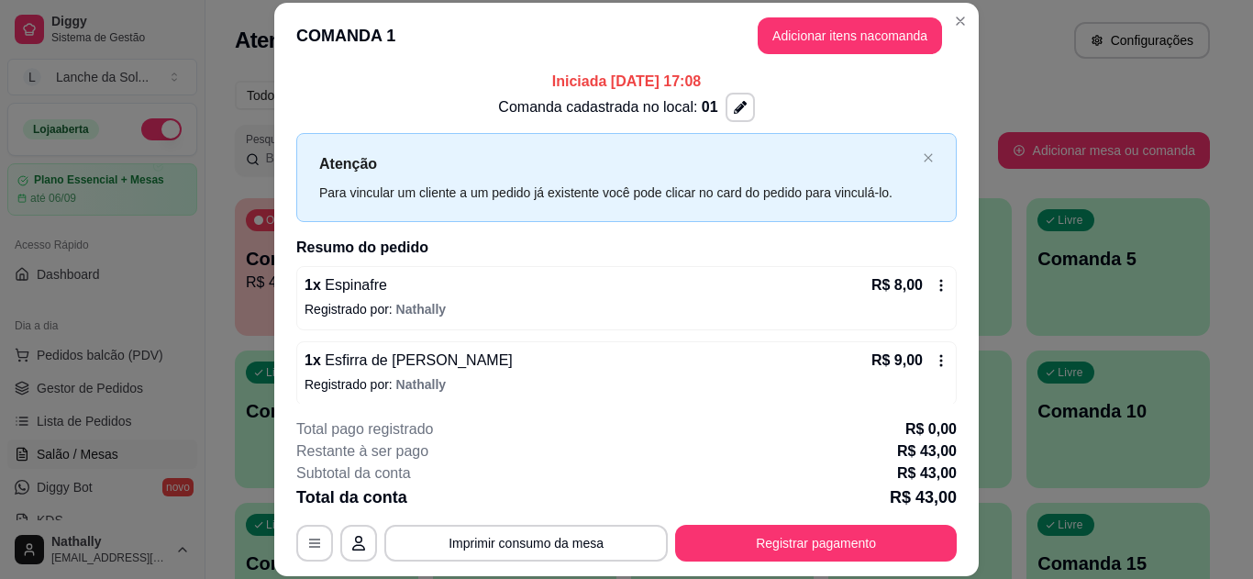
scroll to position [0, 0]
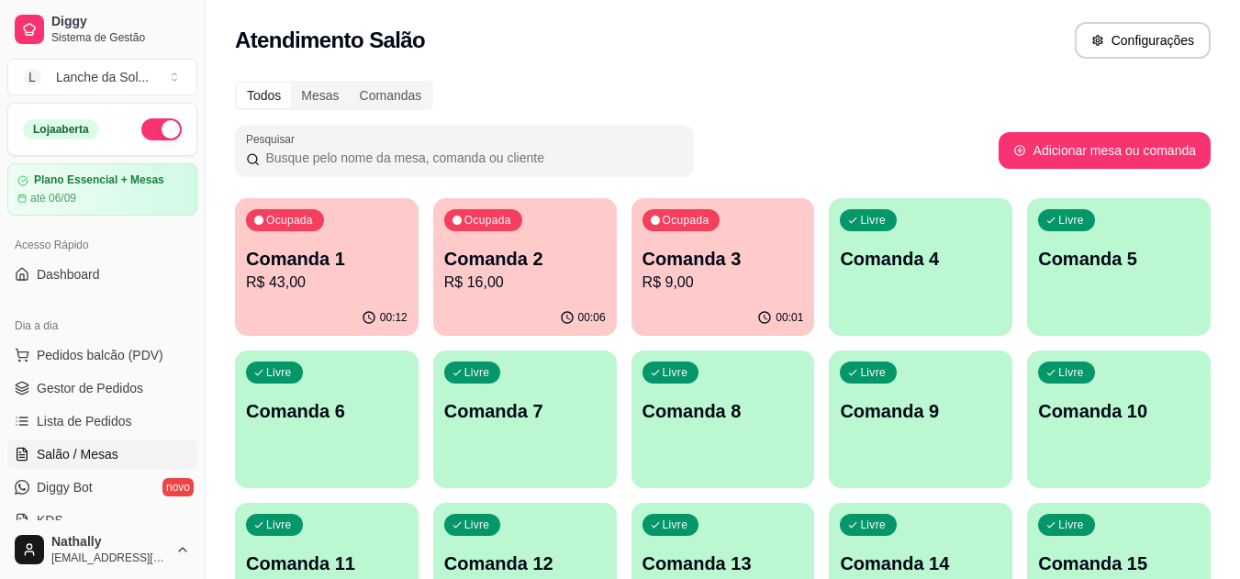
click at [352, 280] on p "R$ 43,00" at bounding box center [327, 283] width 162 height 22
click at [352, 280] on body "Diggy Sistema de Gestão L Lanche da Sol ... Loja aberta Plano Essencial + Mesas…" at bounding box center [620, 289] width 1240 height 579
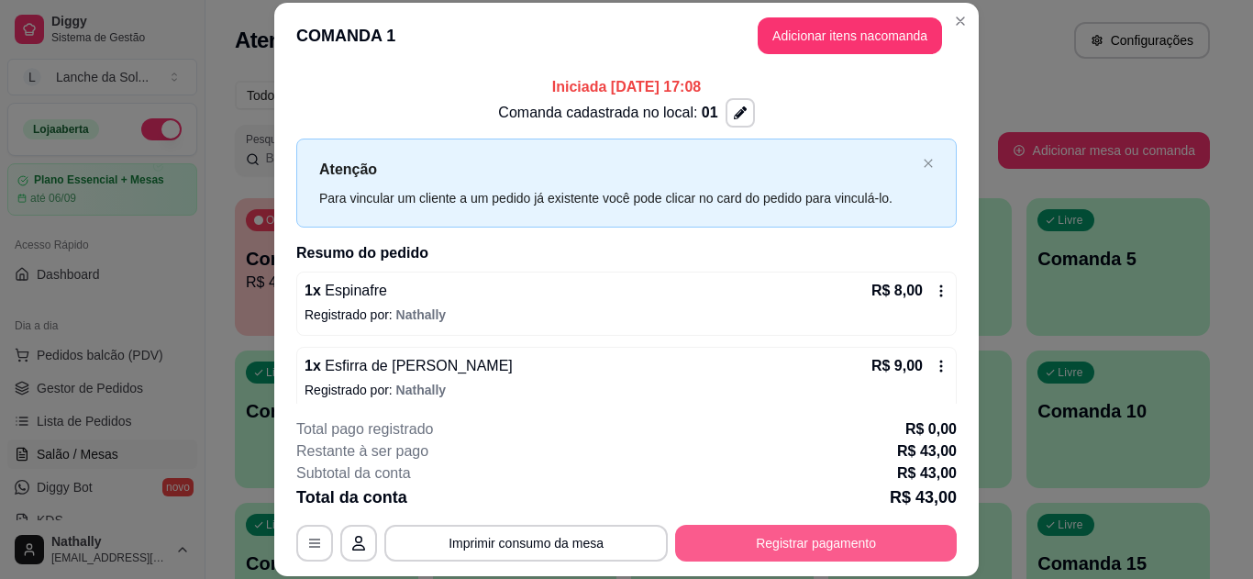
click at [794, 540] on button "Registrar pagamento" at bounding box center [816, 543] width 282 height 37
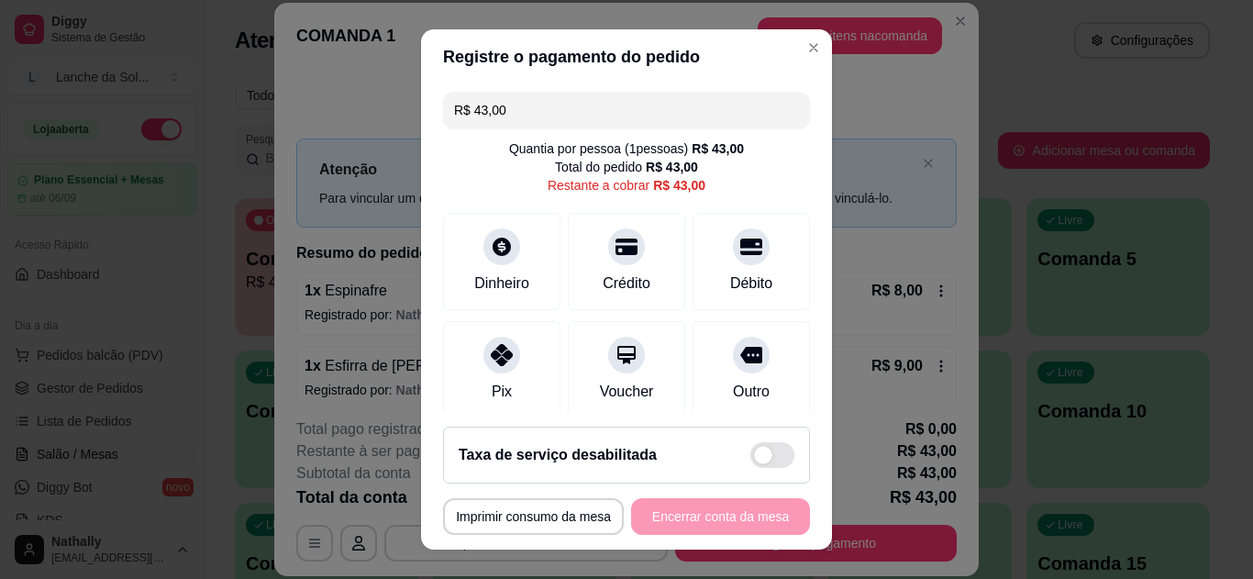
click at [491, 353] on icon at bounding box center [502, 355] width 22 height 22
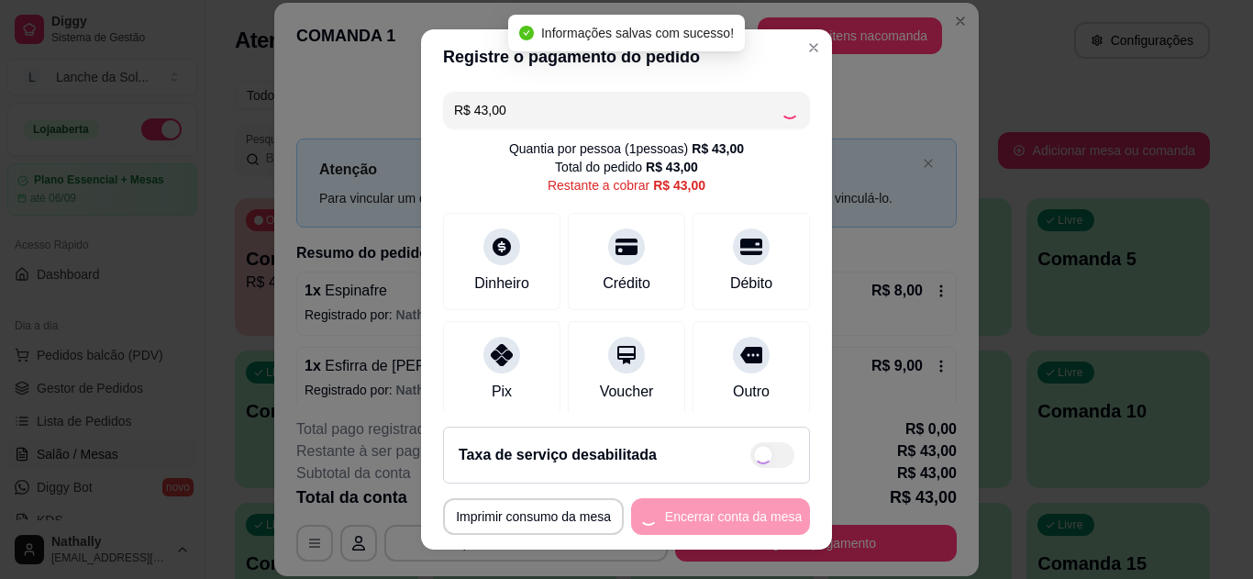
type input "R$ 0,00"
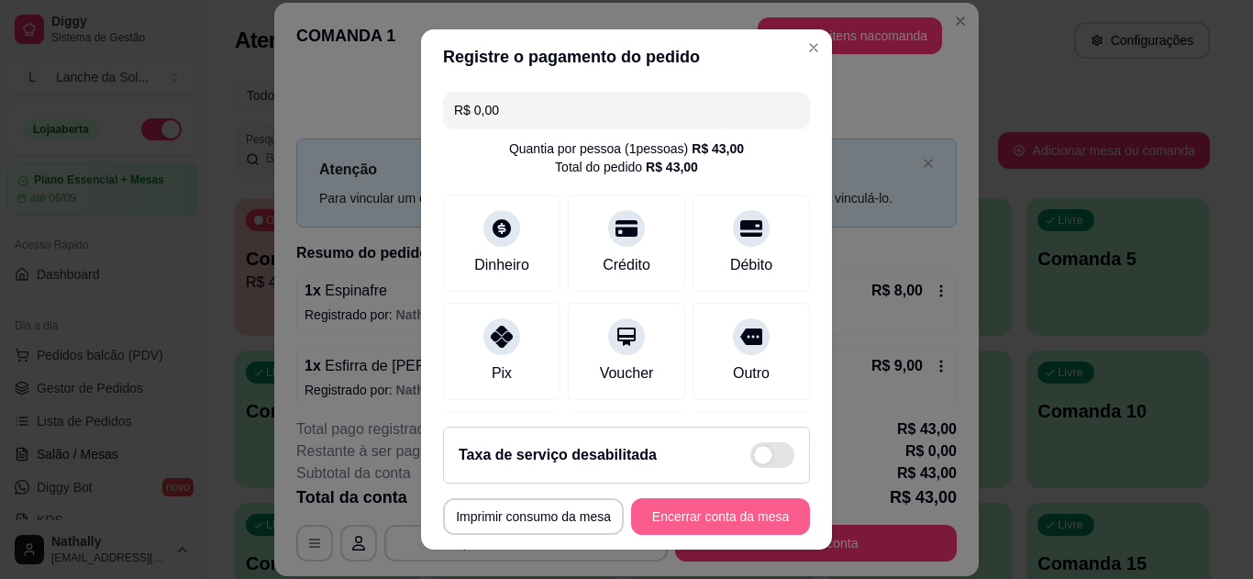
click at [707, 516] on button "Encerrar conta da mesa" at bounding box center [720, 516] width 179 height 37
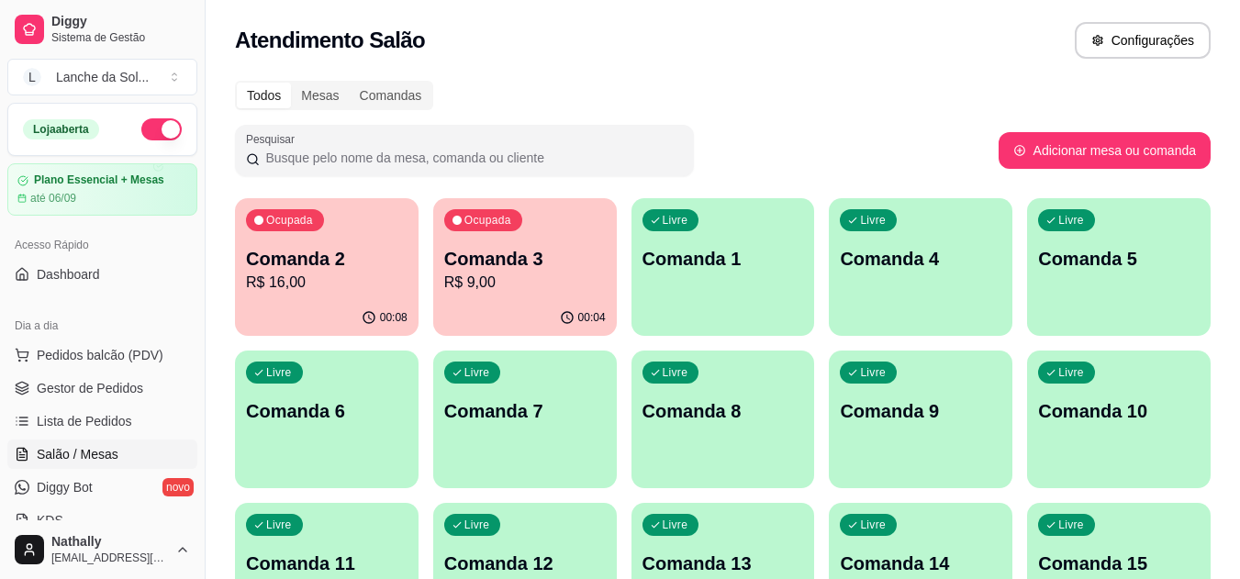
click at [310, 272] on p "R$ 16,00" at bounding box center [327, 283] width 162 height 22
click at [310, 272] on body "Diggy Sistema de Gestão L Lanche da Sol ... Loja aberta Plano Essencial + Mesas…" at bounding box center [620, 289] width 1240 height 579
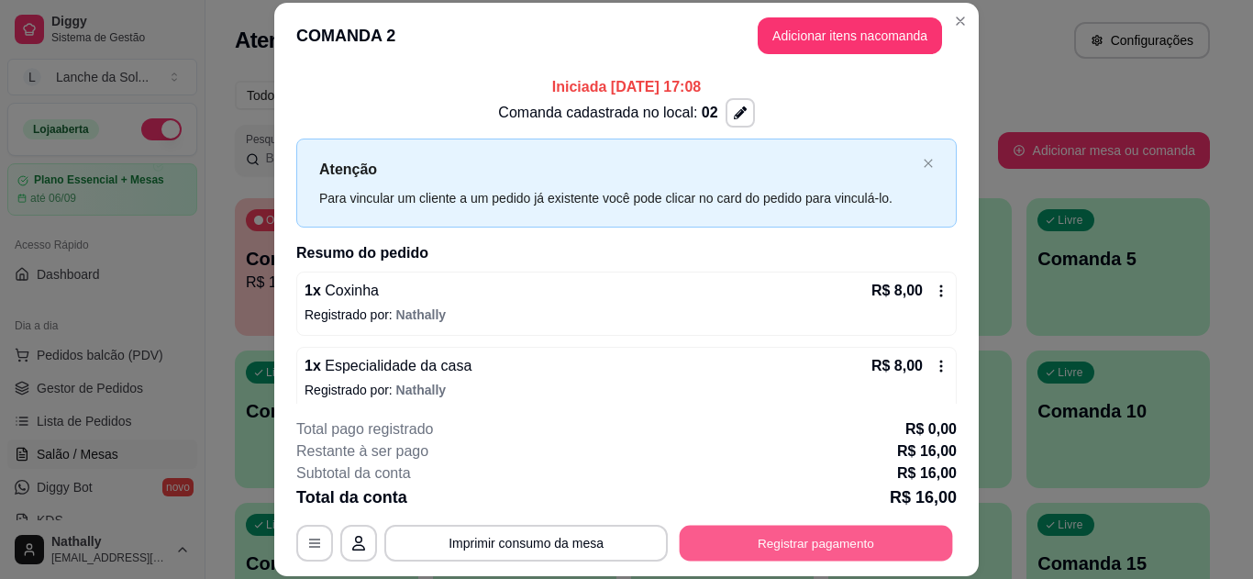
click at [825, 535] on button "Registrar pagamento" at bounding box center [816, 543] width 273 height 36
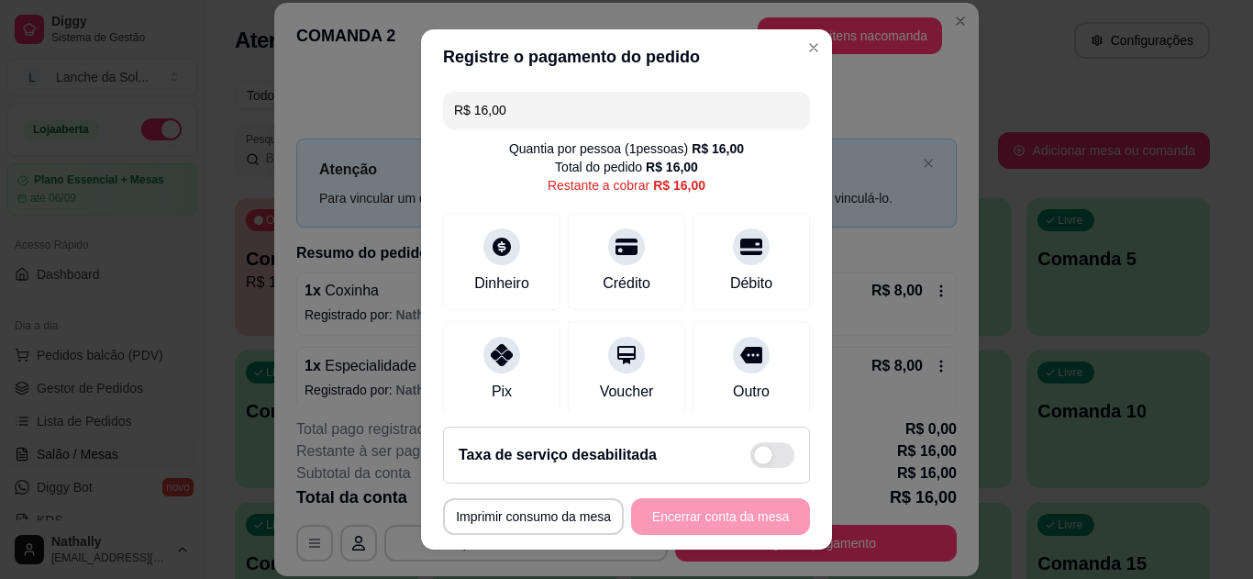
click at [495, 361] on icon at bounding box center [502, 355] width 22 height 22
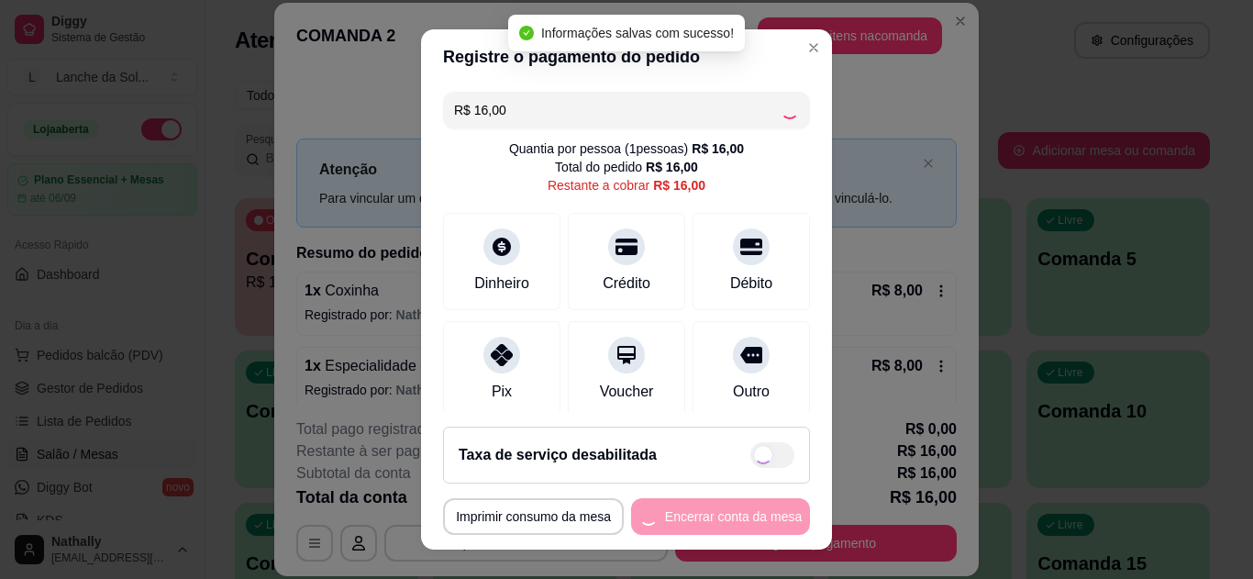
type input "R$ 0,00"
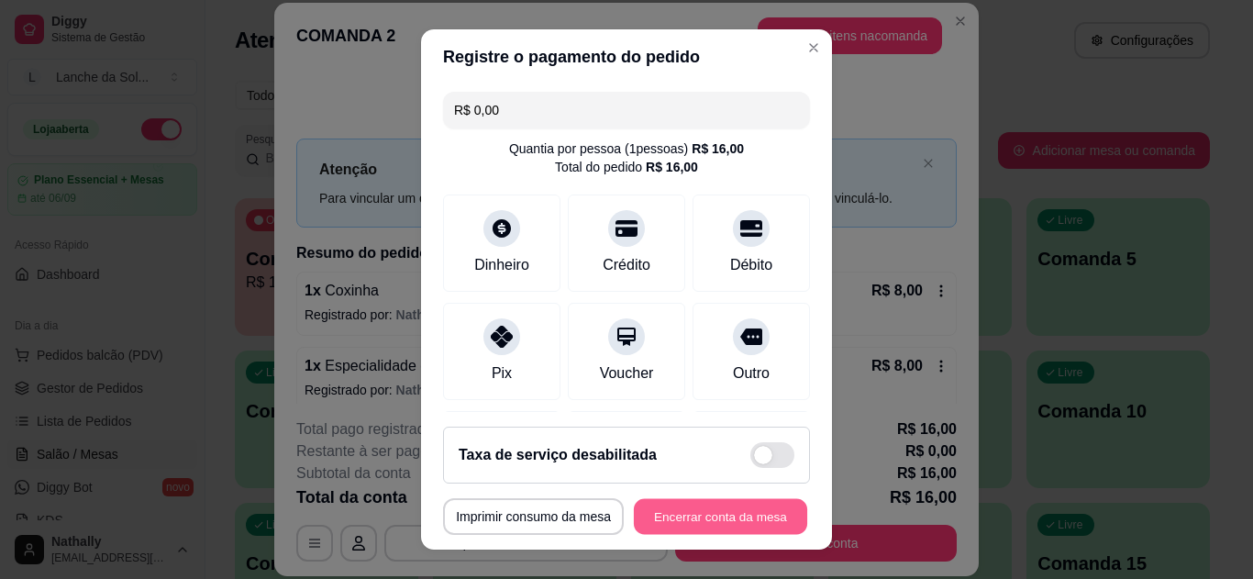
click at [735, 512] on button "Encerrar conta da mesa" at bounding box center [720, 517] width 173 height 36
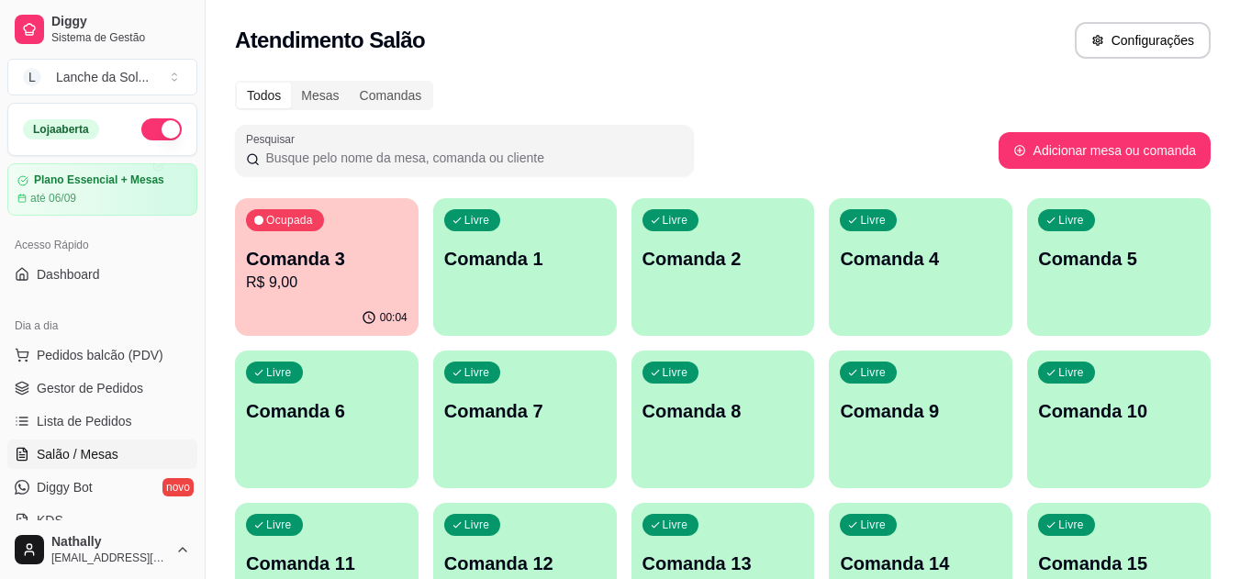
click at [316, 255] on p "Comanda 3" at bounding box center [327, 259] width 162 height 26
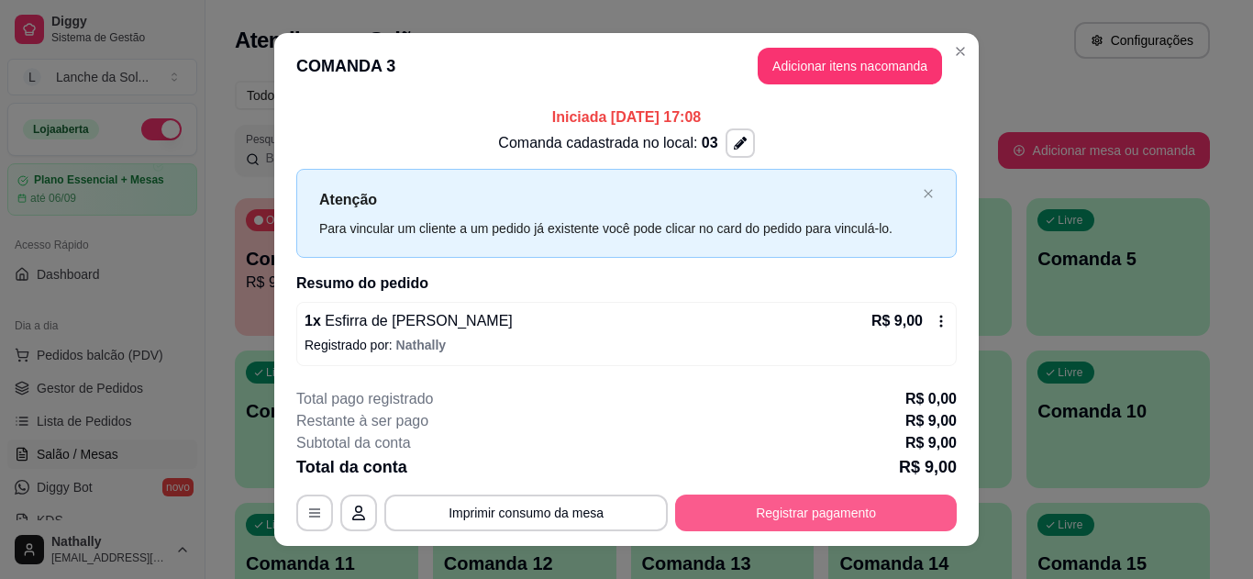
click at [791, 507] on button "Registrar pagamento" at bounding box center [816, 513] width 282 height 37
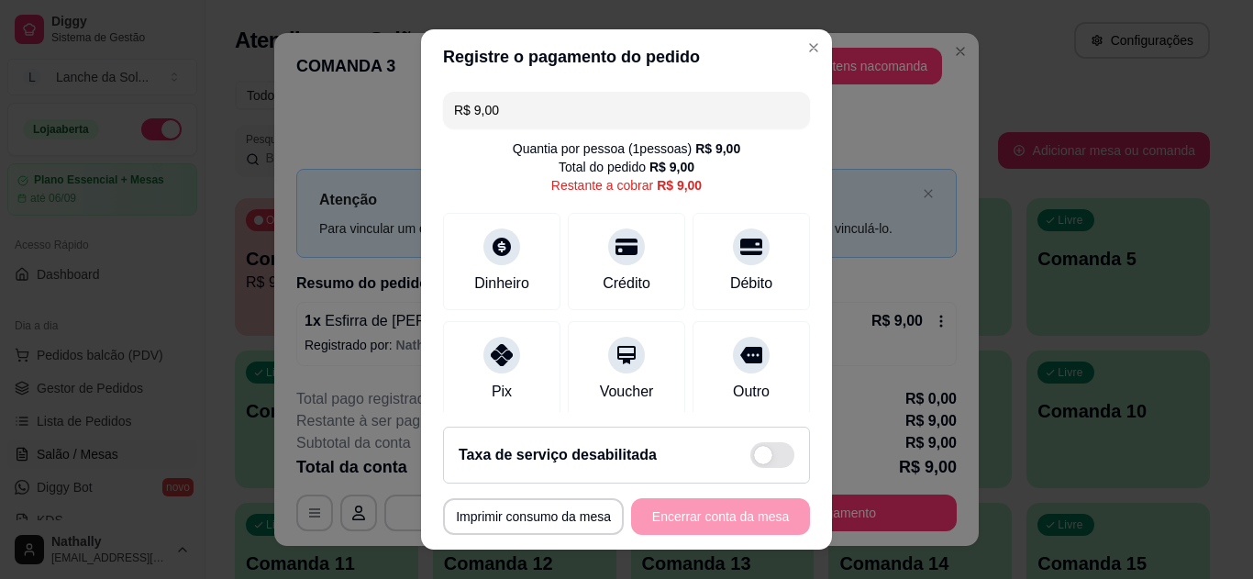
click at [491, 346] on icon at bounding box center [502, 355] width 22 height 22
type input "R$ 0,00"
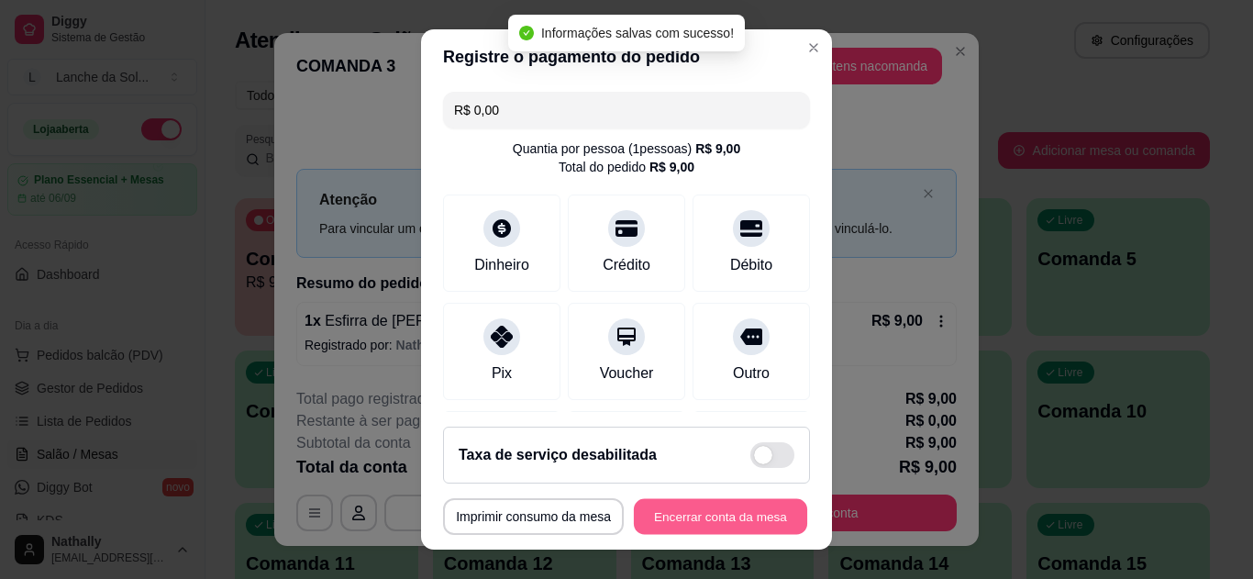
click at [708, 513] on button "Encerrar conta da mesa" at bounding box center [720, 517] width 173 height 36
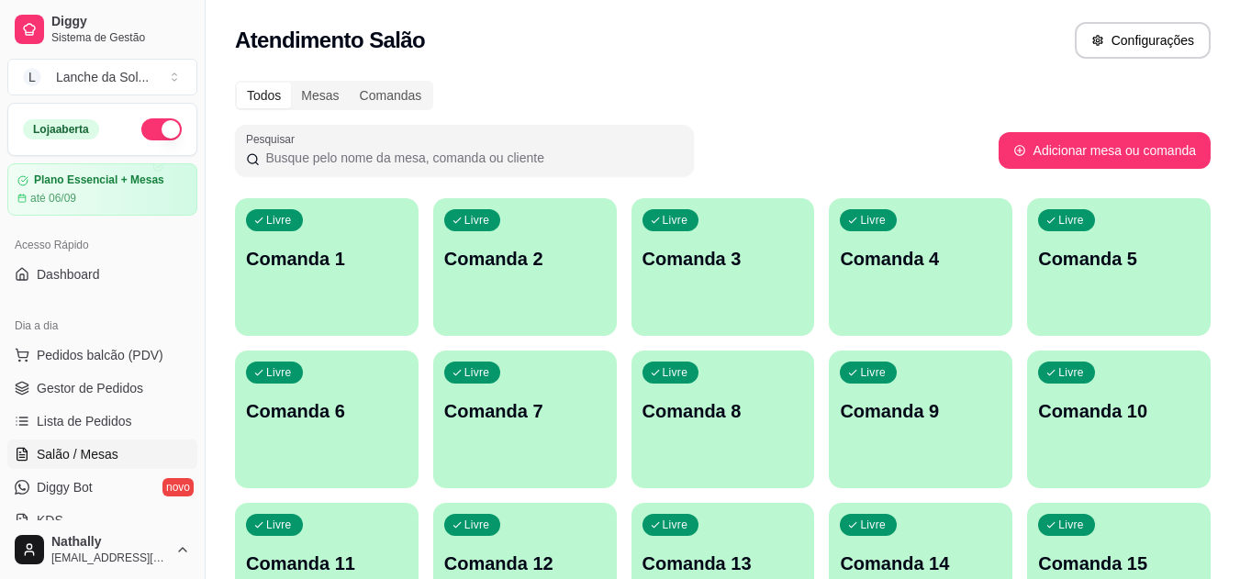
click at [335, 252] on p "Comanda 1" at bounding box center [327, 259] width 162 height 26
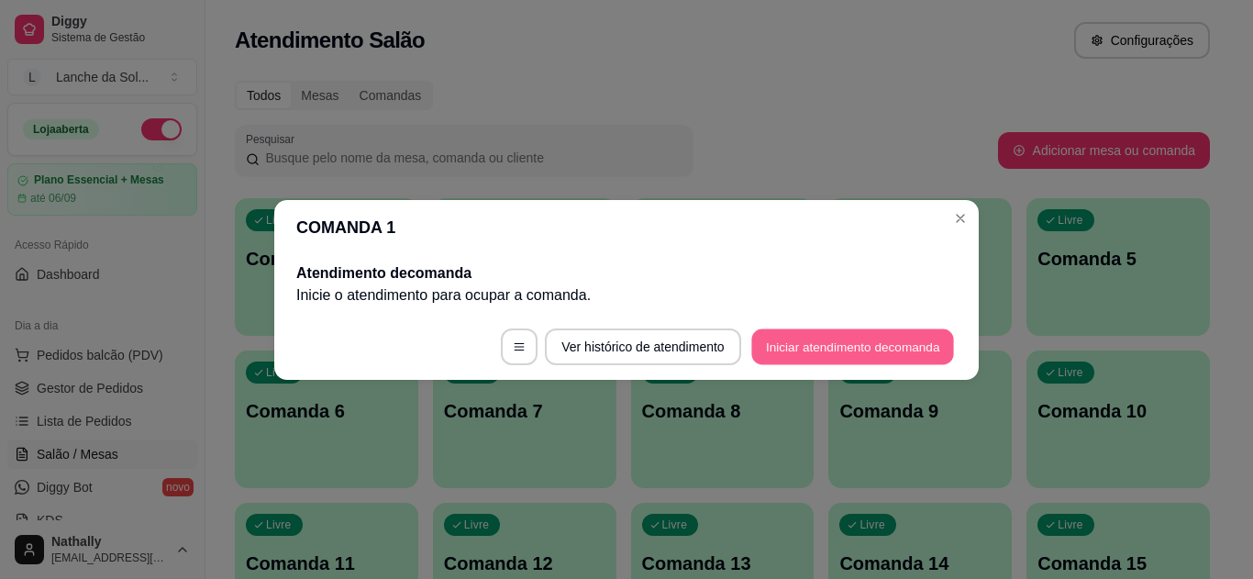
click at [841, 335] on button "Iniciar atendimento de comanda" at bounding box center [853, 347] width 203 height 36
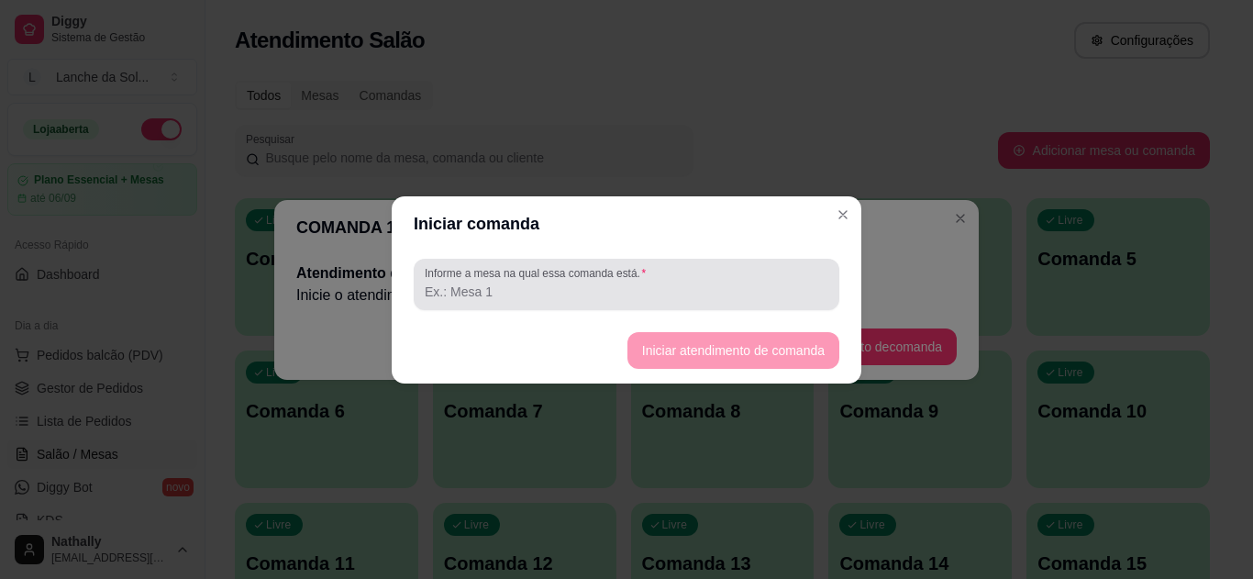
click at [653, 283] on input "Informe a mesa na qual essa comanda está." at bounding box center [627, 292] width 404 height 18
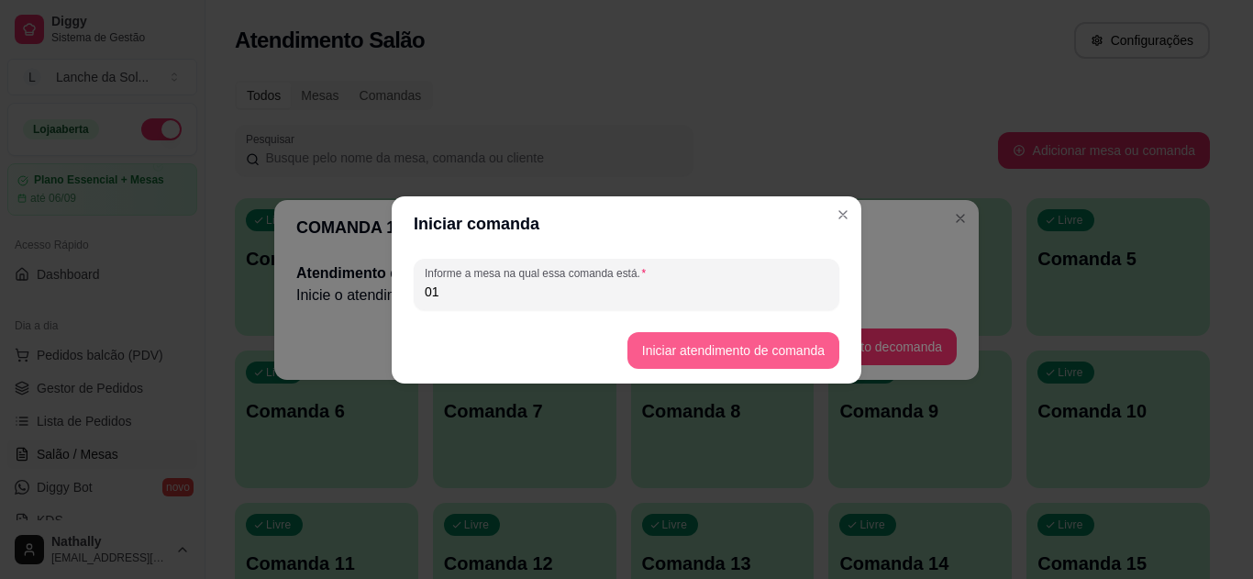
type input "01"
click at [670, 346] on button "Iniciar atendimento de comanda" at bounding box center [733, 350] width 206 height 36
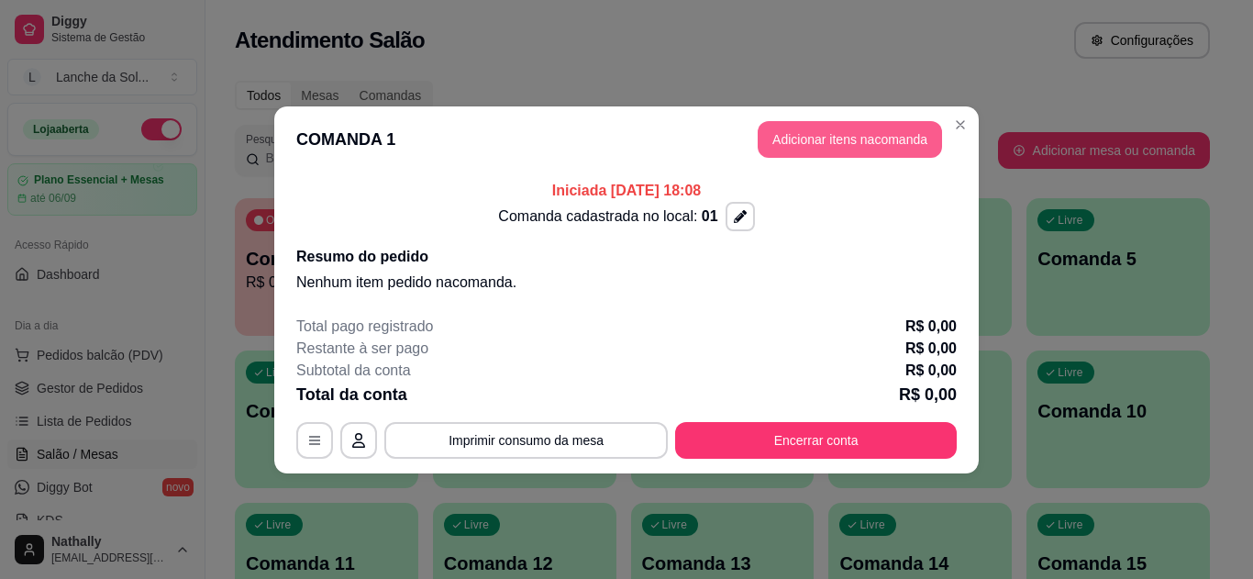
click at [824, 140] on button "Adicionar itens na comanda" at bounding box center [850, 139] width 184 height 37
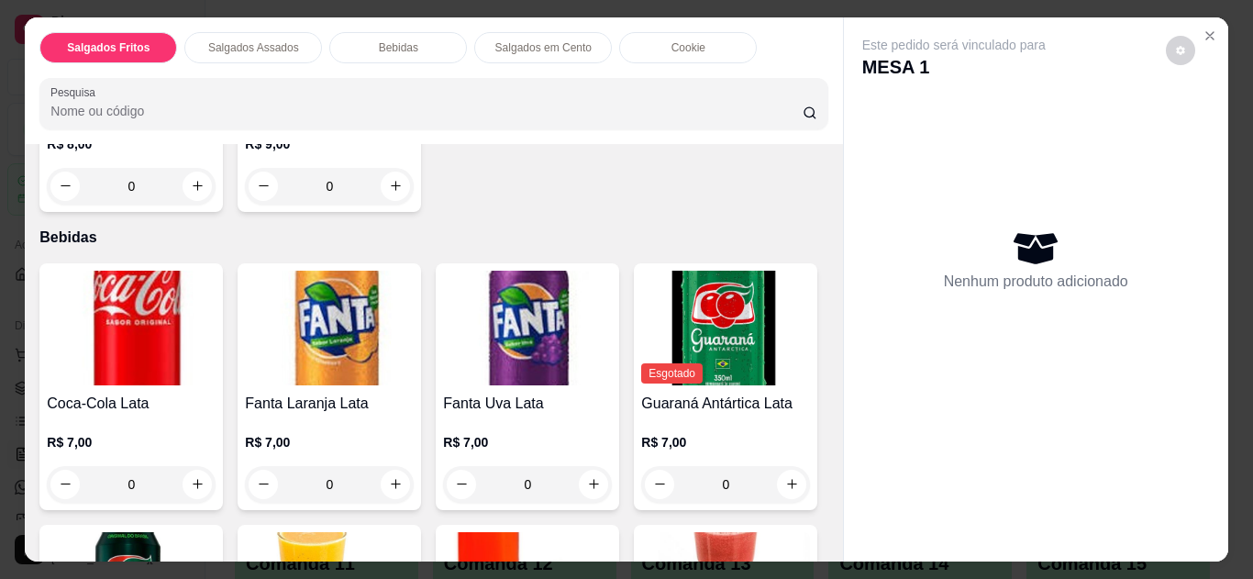
scroll to position [641, 0]
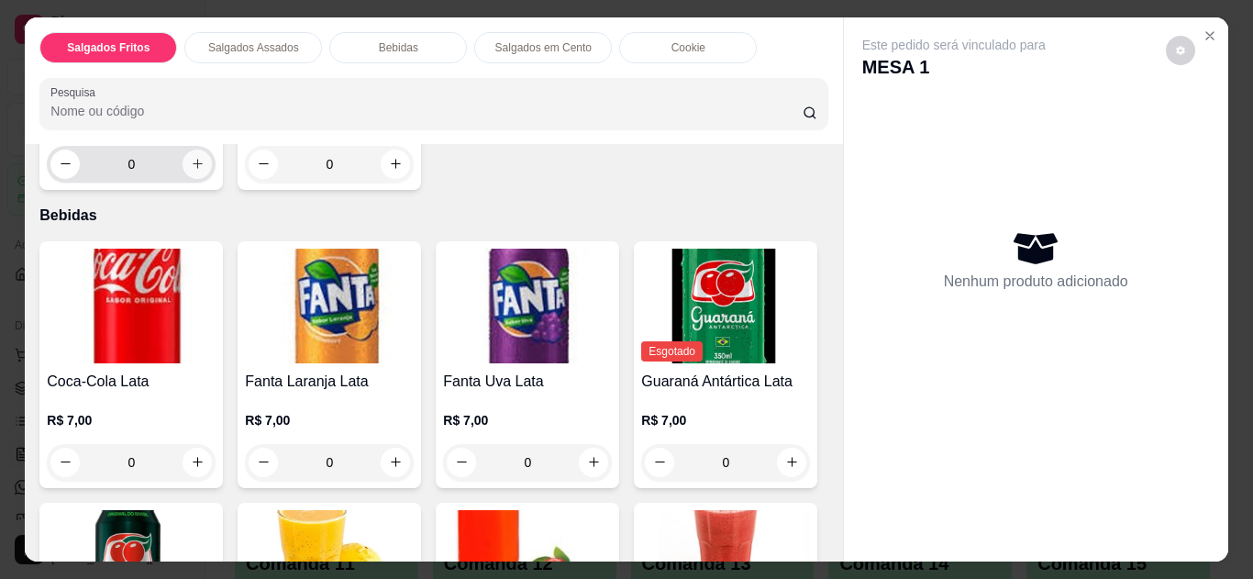
click at [193, 171] on icon "increase-product-quantity" at bounding box center [198, 164] width 14 height 14
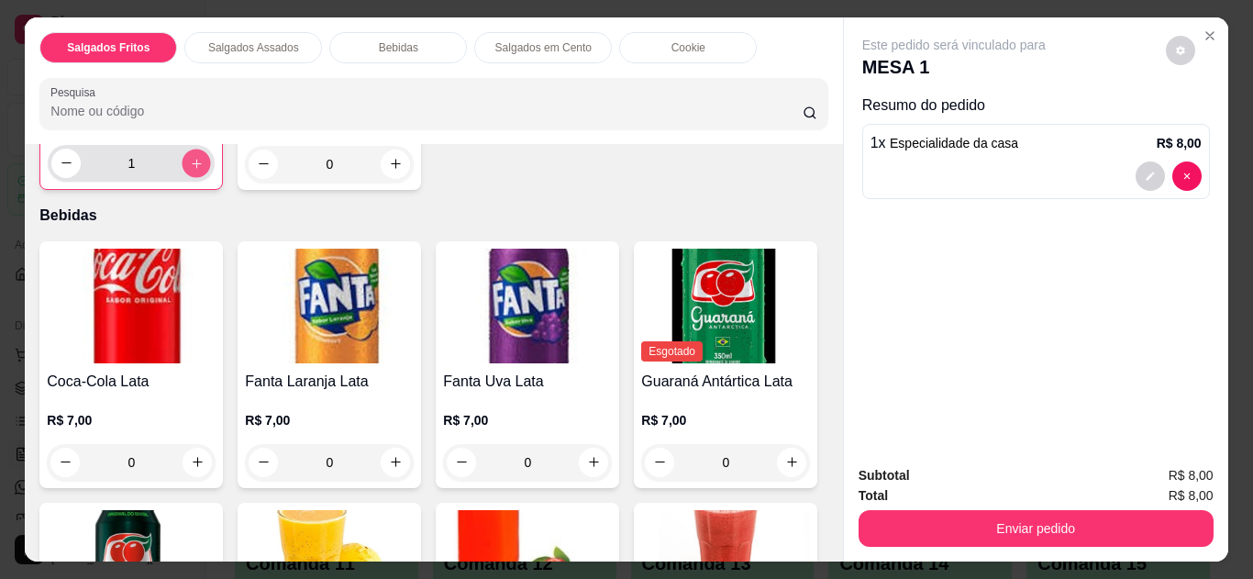
click at [193, 171] on icon "increase-product-quantity" at bounding box center [197, 164] width 14 height 14
type input "2"
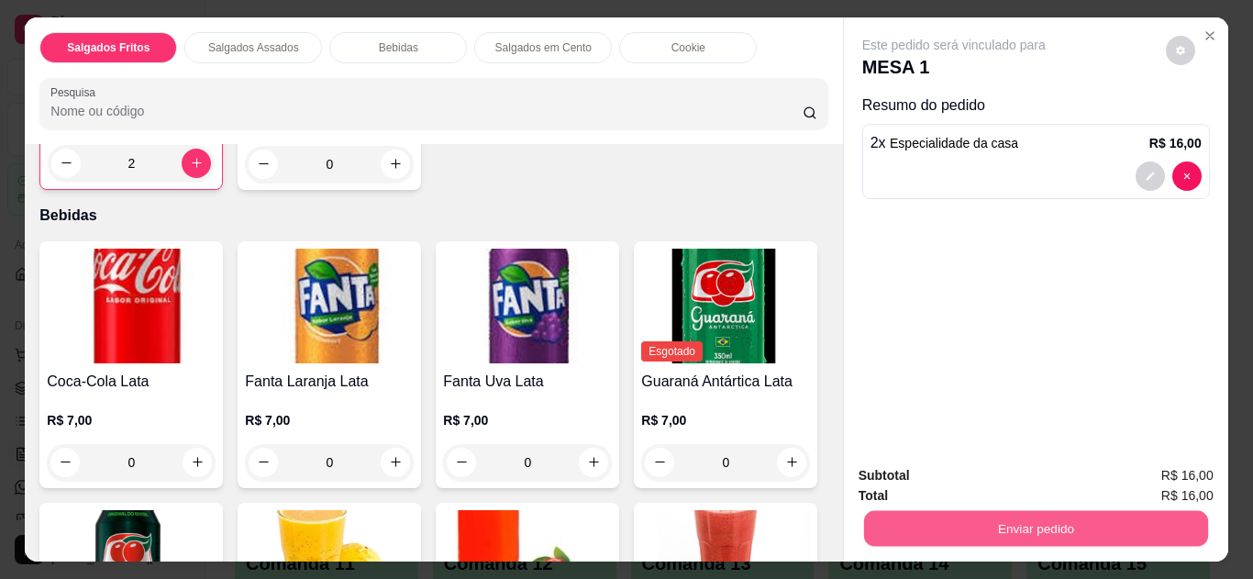
click at [1031, 520] on button "Enviar pedido" at bounding box center [1035, 529] width 344 height 36
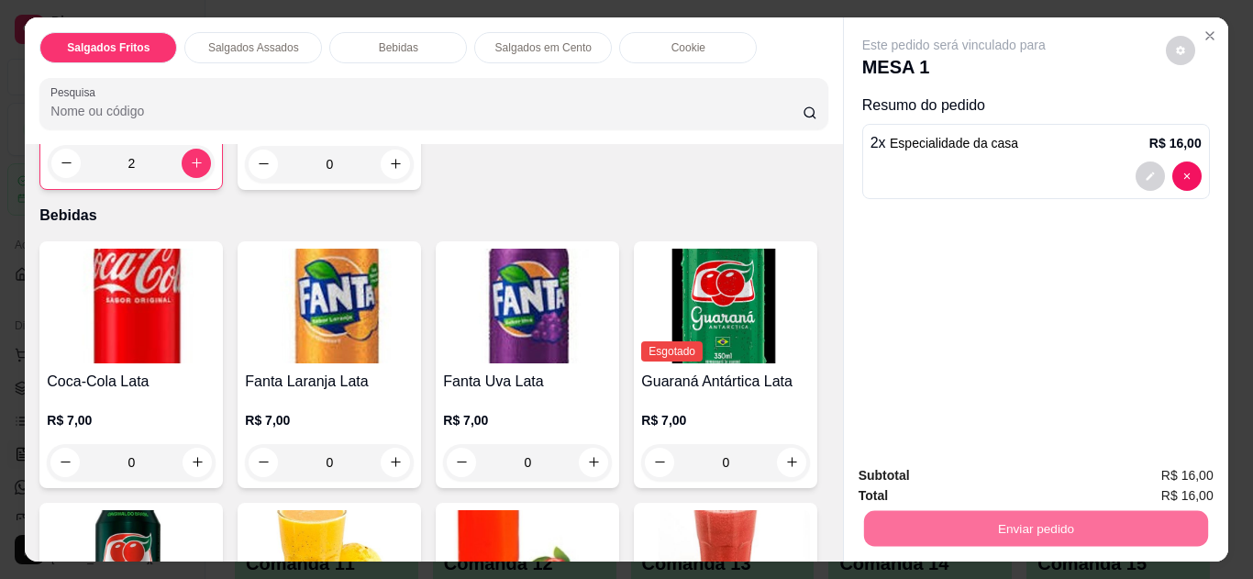
click at [1029, 473] on button "Não registrar e enviar pedido" at bounding box center [975, 477] width 191 height 35
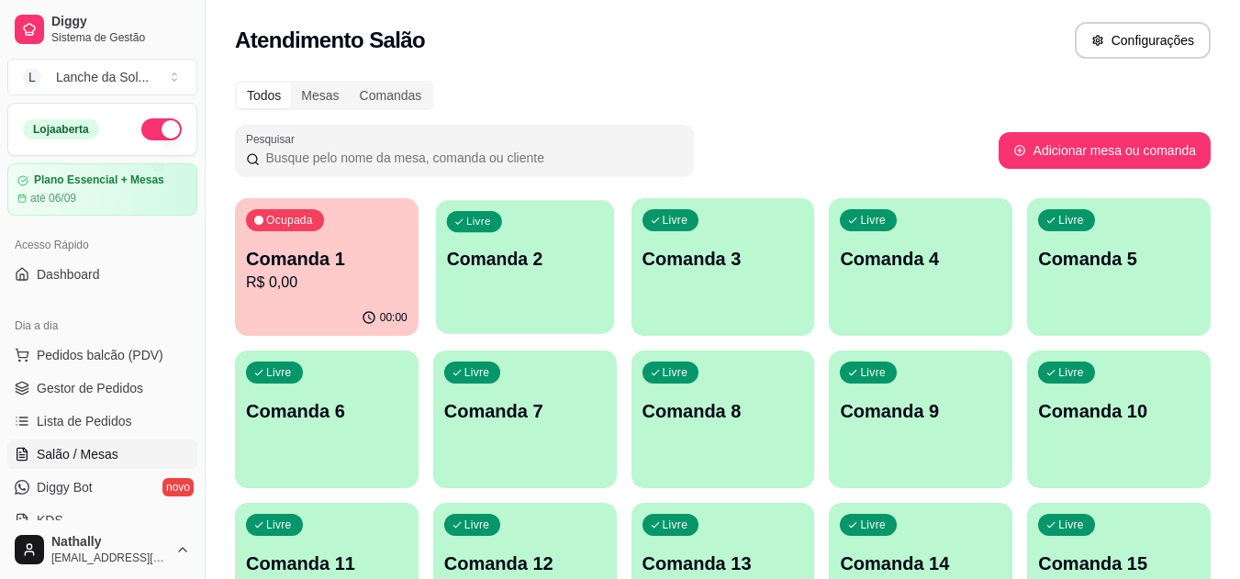
click at [512, 262] on p "Comanda 2" at bounding box center [524, 259] width 157 height 25
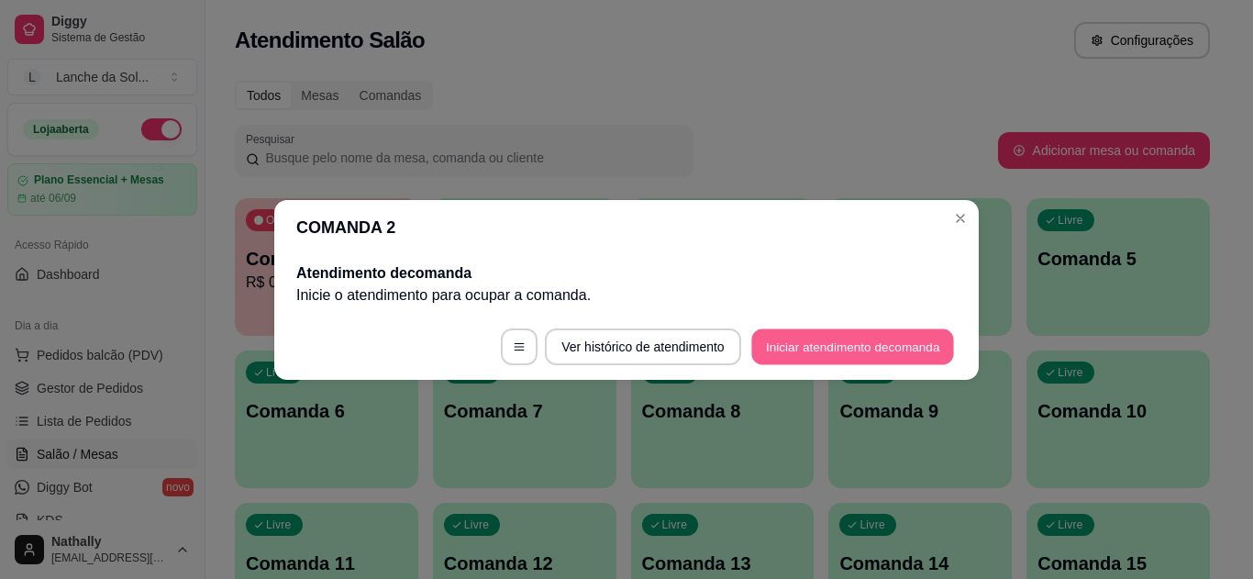
click at [855, 343] on button "Iniciar atendimento de comanda" at bounding box center [853, 347] width 203 height 36
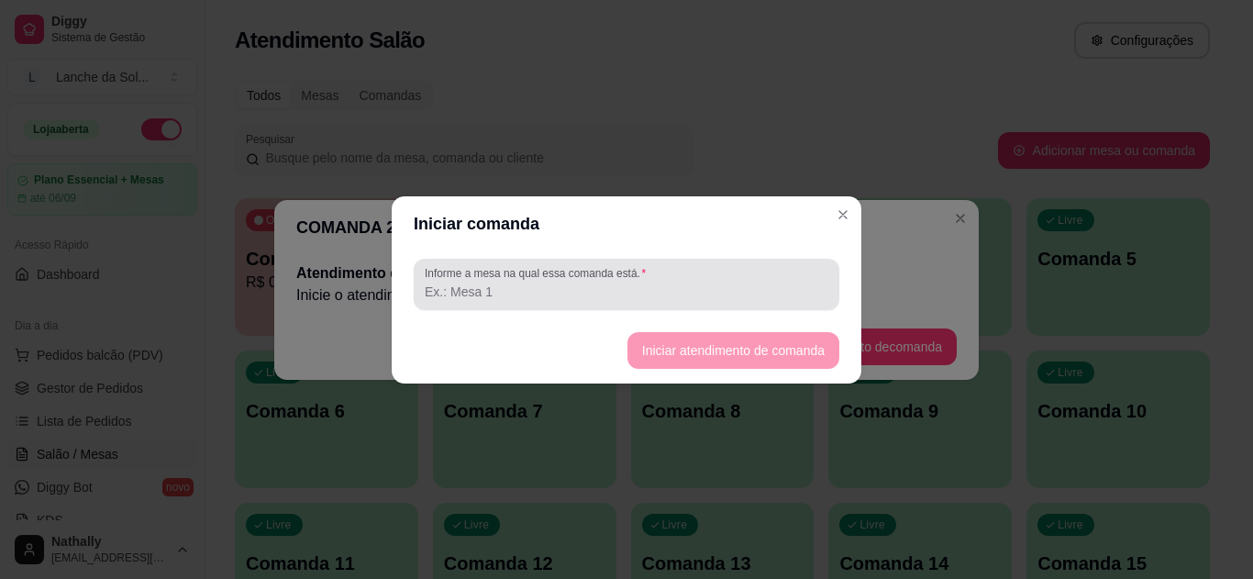
click at [606, 283] on input "Informe a mesa na qual essa comanda está." at bounding box center [627, 292] width 404 height 18
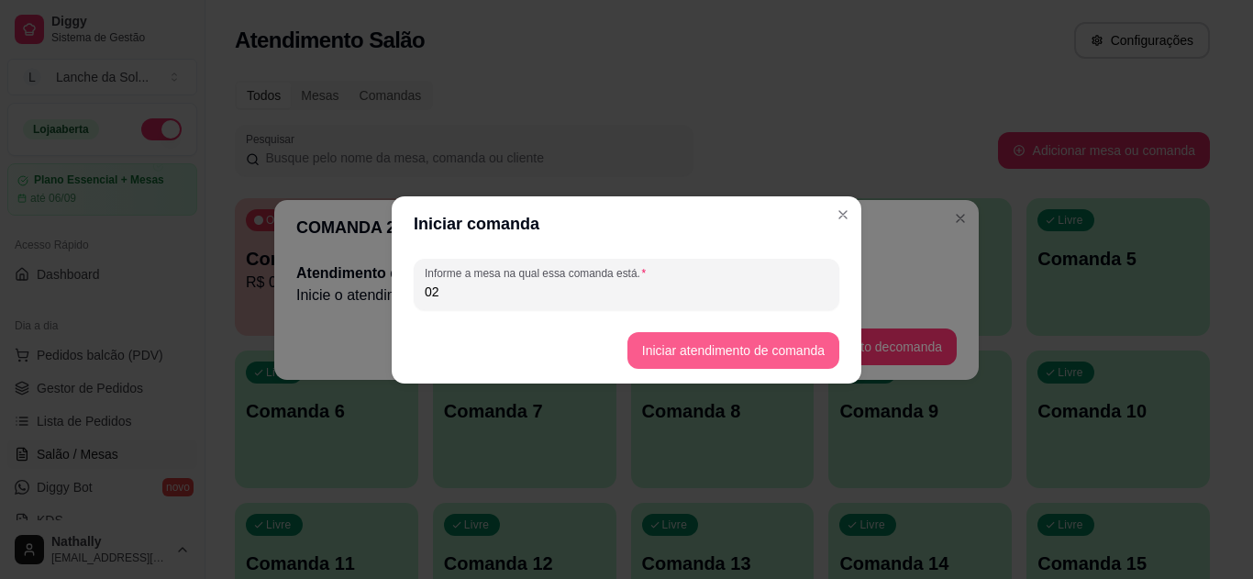
type input "02"
click at [704, 349] on button "Iniciar atendimento de comanda" at bounding box center [734, 350] width 212 height 37
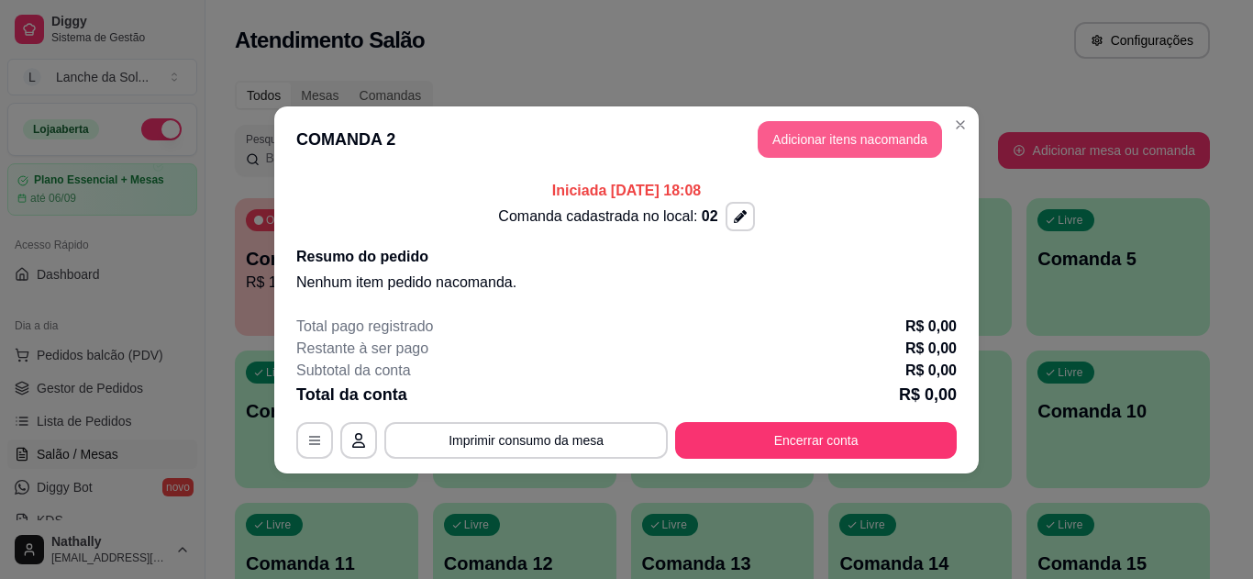
click at [870, 139] on button "Adicionar itens na comanda" at bounding box center [850, 139] width 184 height 37
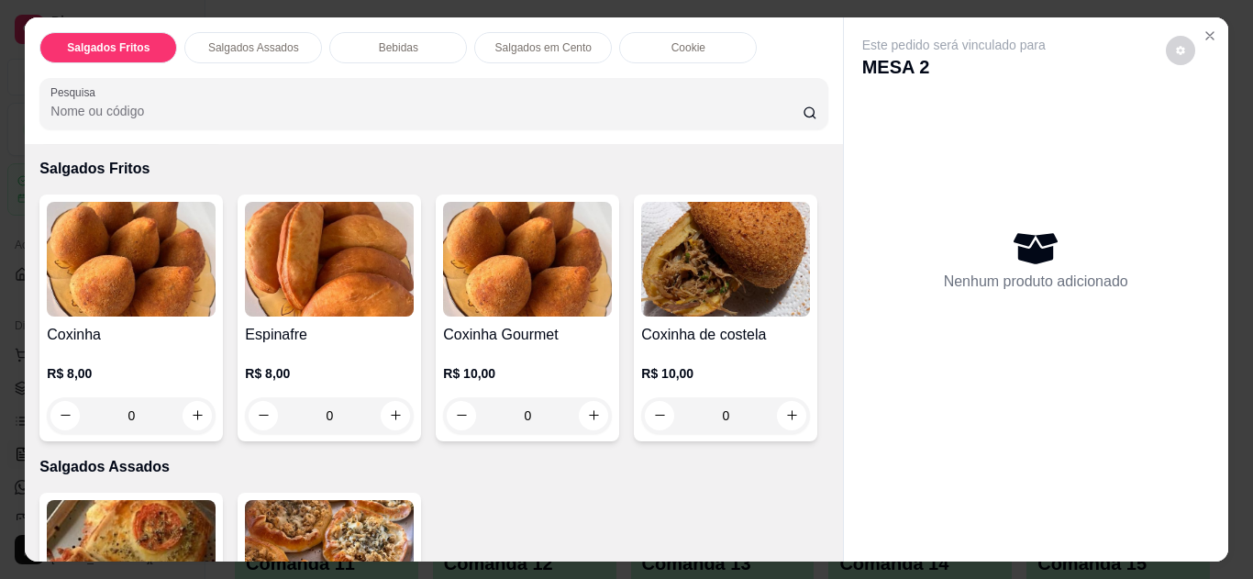
scroll to position [0, 0]
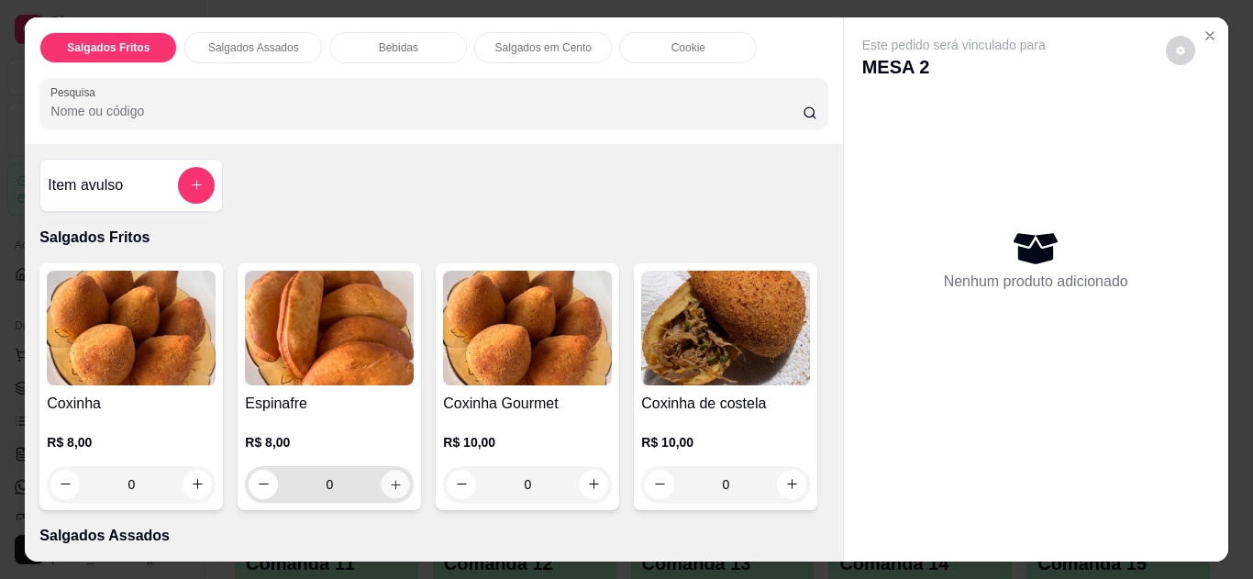
click at [389, 478] on icon "increase-product-quantity" at bounding box center [396, 485] width 14 height 14
type input "1"
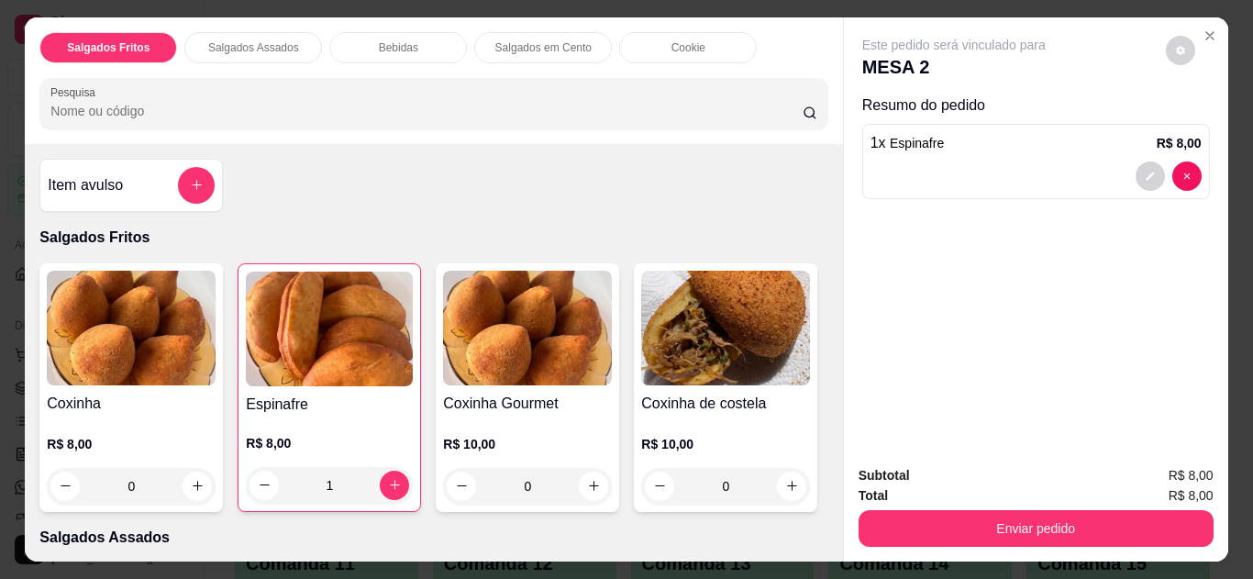
click at [1207, 32] on icon "Close" at bounding box center [1210, 35] width 7 height 7
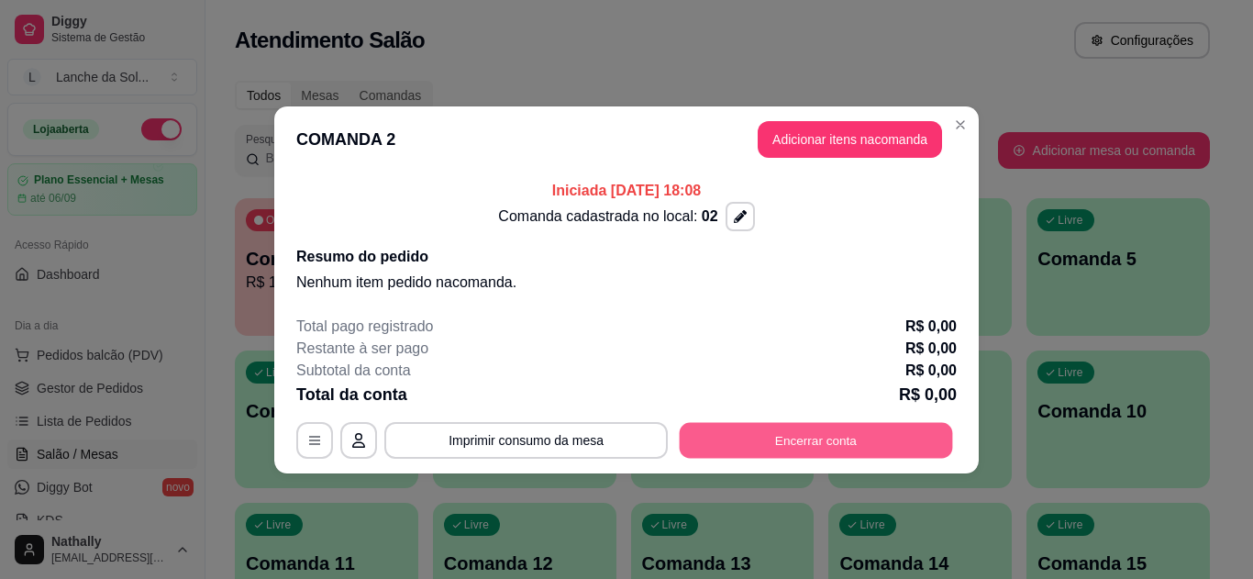
click at [821, 437] on button "Encerrar conta" at bounding box center [816, 440] width 273 height 36
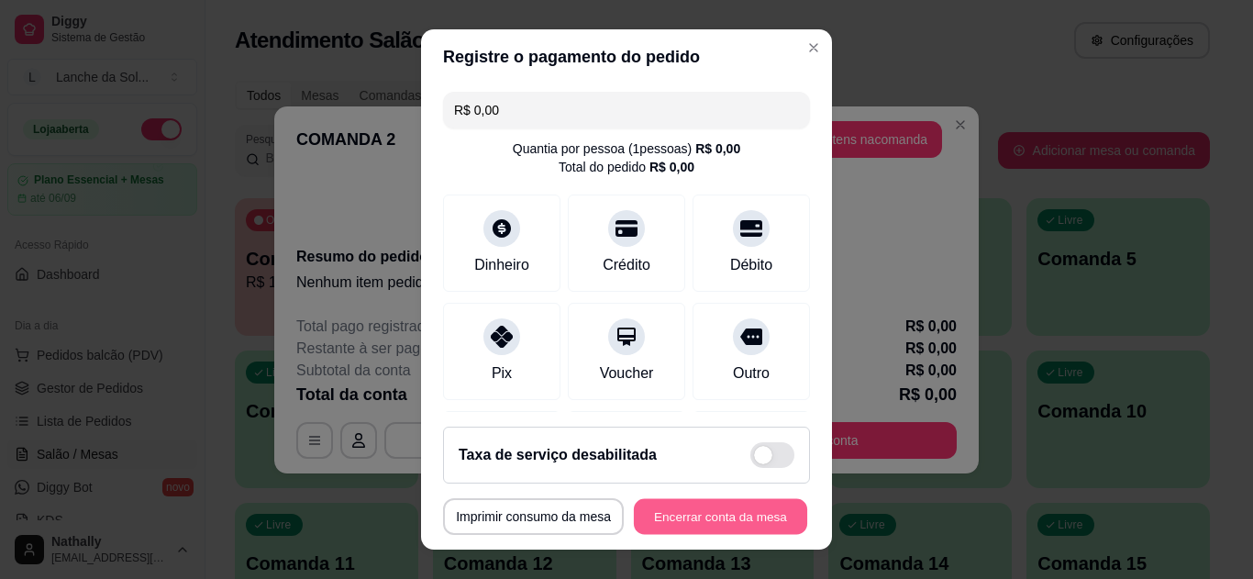
click at [701, 505] on button "Encerrar conta da mesa" at bounding box center [720, 517] width 173 height 36
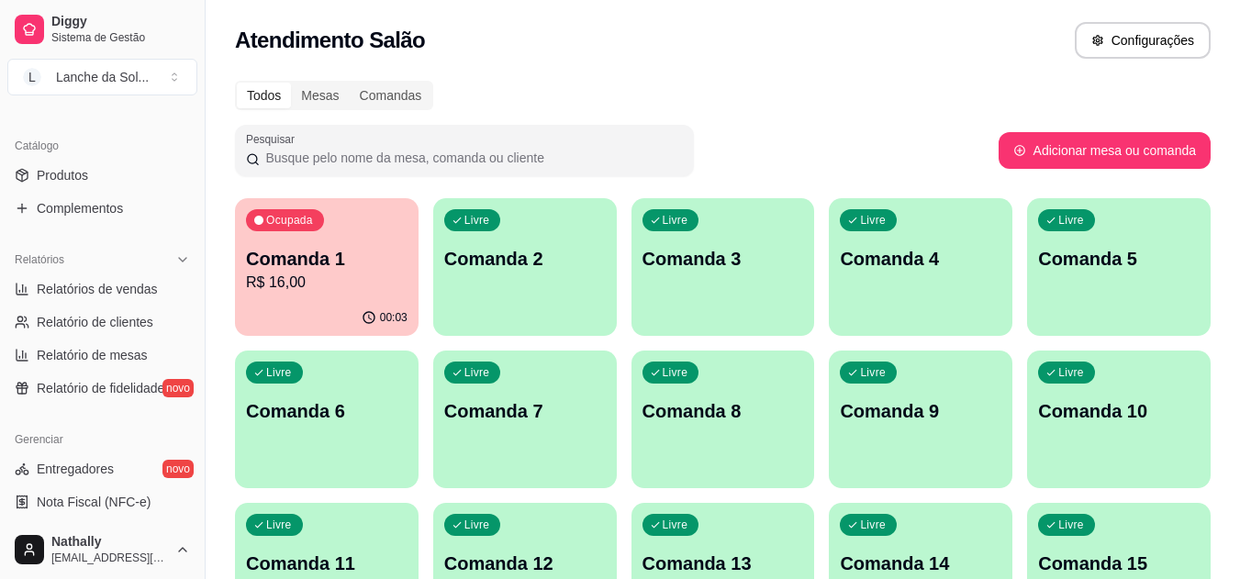
scroll to position [368, 0]
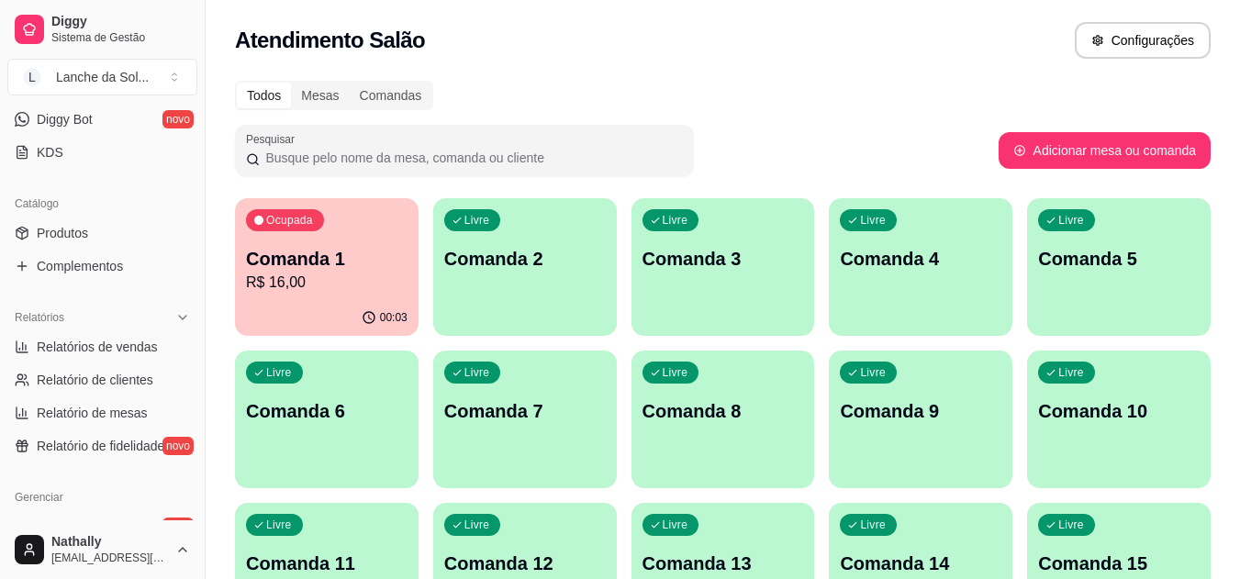
click at [86, 236] on span "Produtos" at bounding box center [62, 233] width 51 height 18
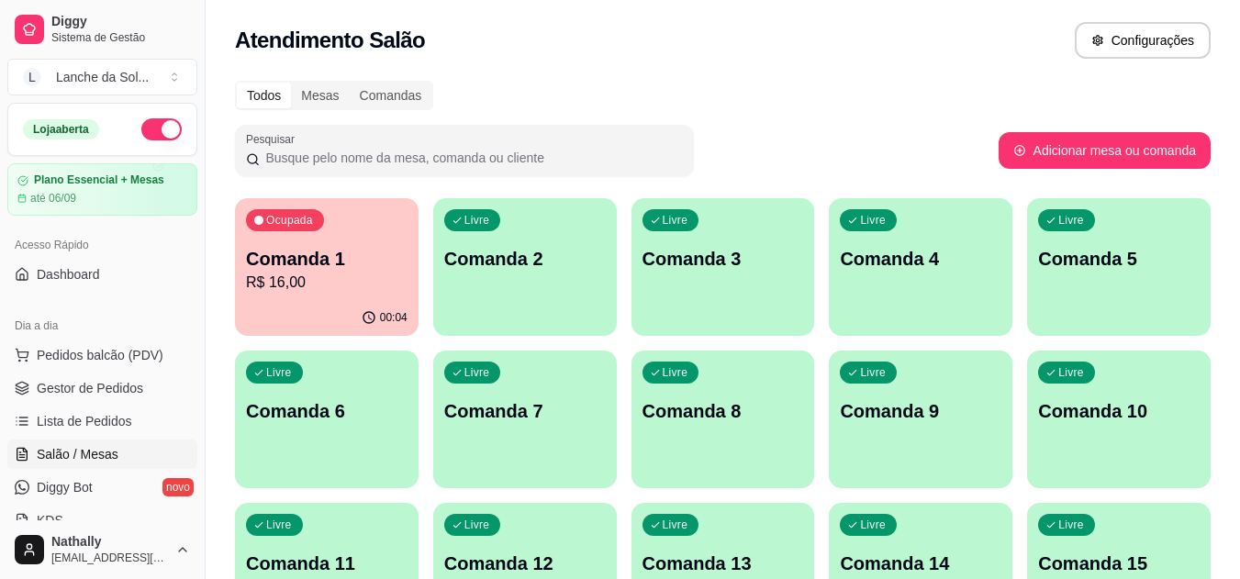
click at [497, 262] on p "Comanda 2" at bounding box center [525, 259] width 162 height 26
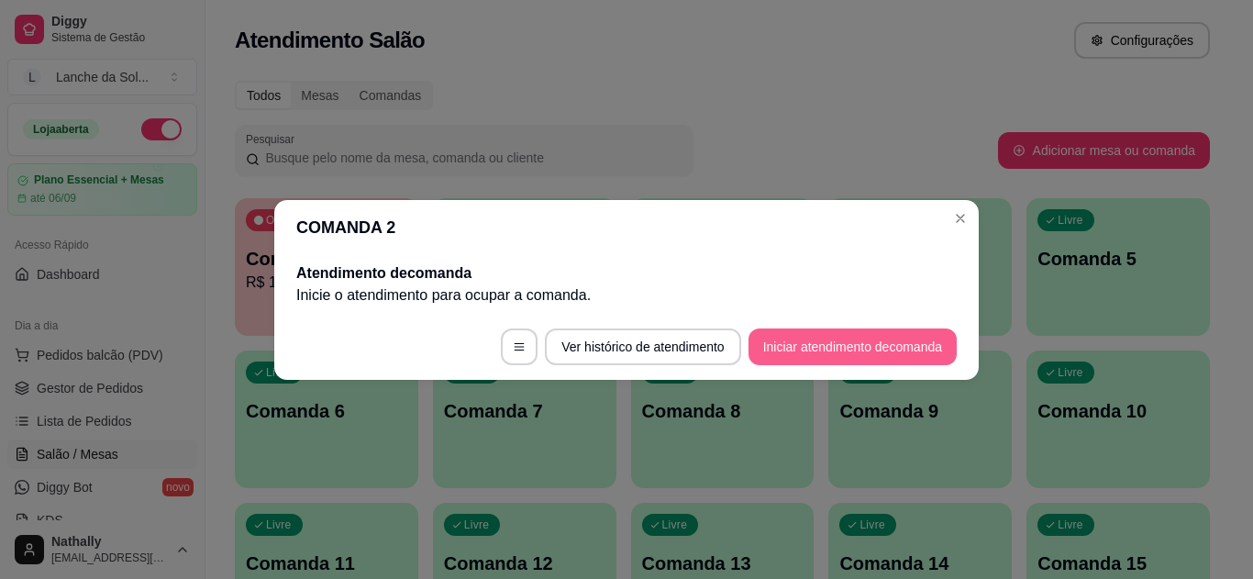
click at [783, 347] on button "Iniciar atendimento de comanda" at bounding box center [853, 347] width 208 height 37
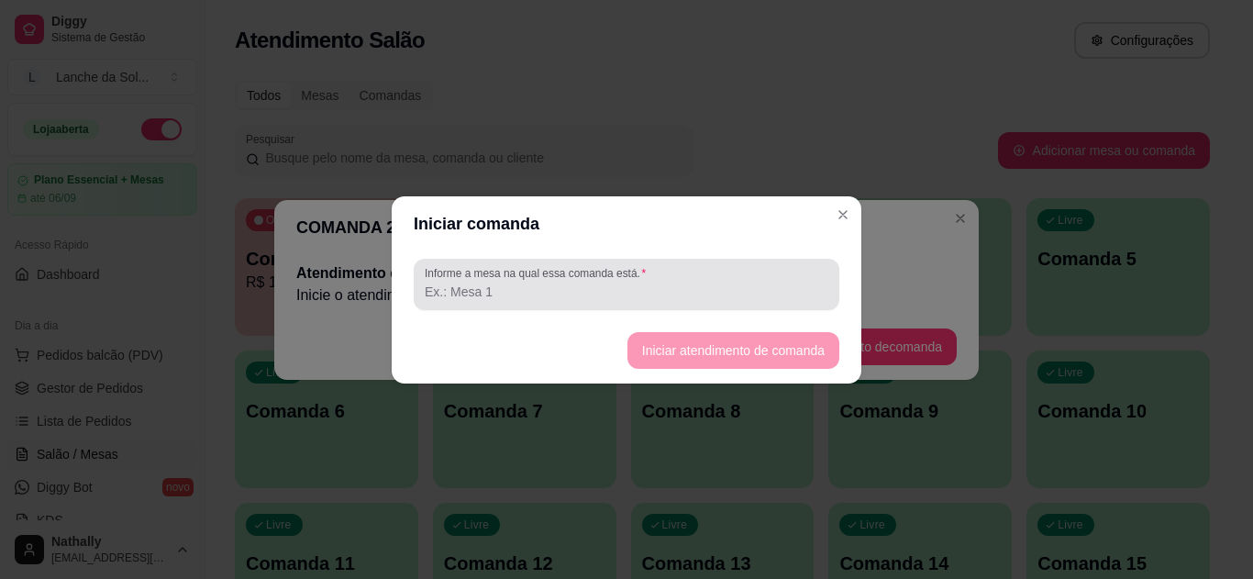
click at [633, 295] on input "Informe a mesa na qual essa comanda está." at bounding box center [627, 292] width 404 height 18
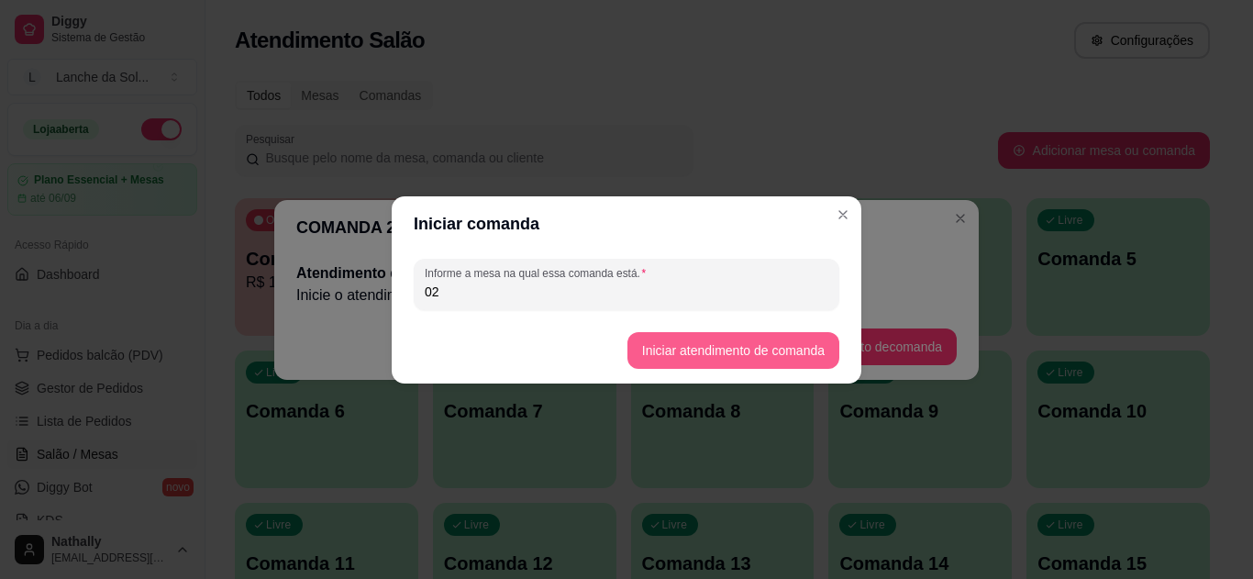
type input "02"
click at [707, 353] on button "Iniciar atendimento de comanda" at bounding box center [734, 350] width 212 height 37
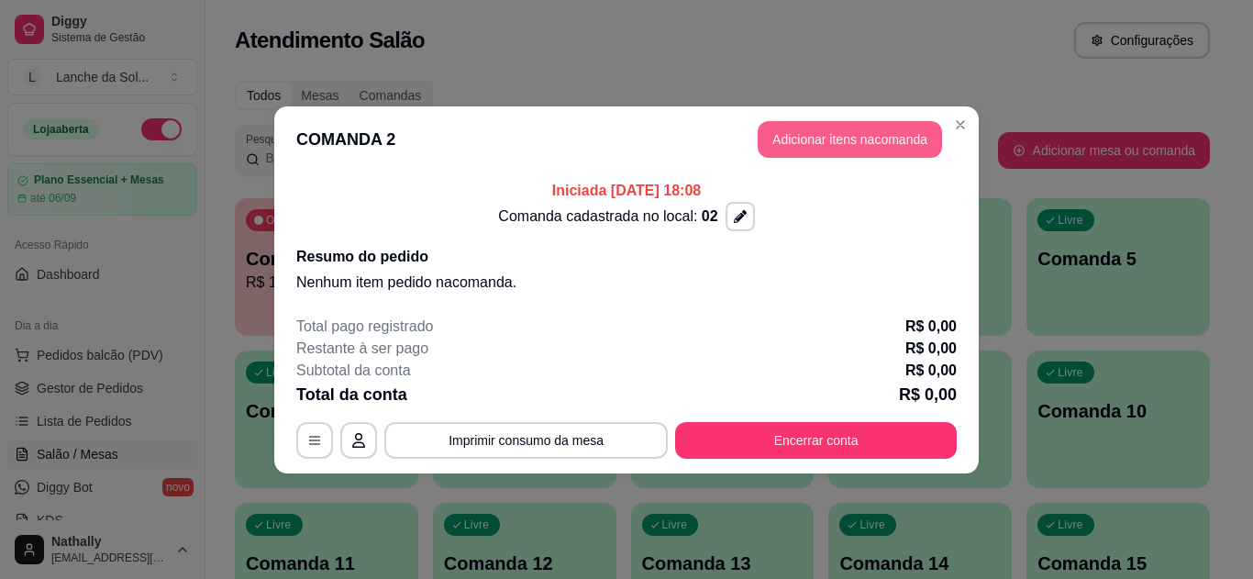
click at [819, 138] on button "Adicionar itens na comanda" at bounding box center [850, 139] width 184 height 37
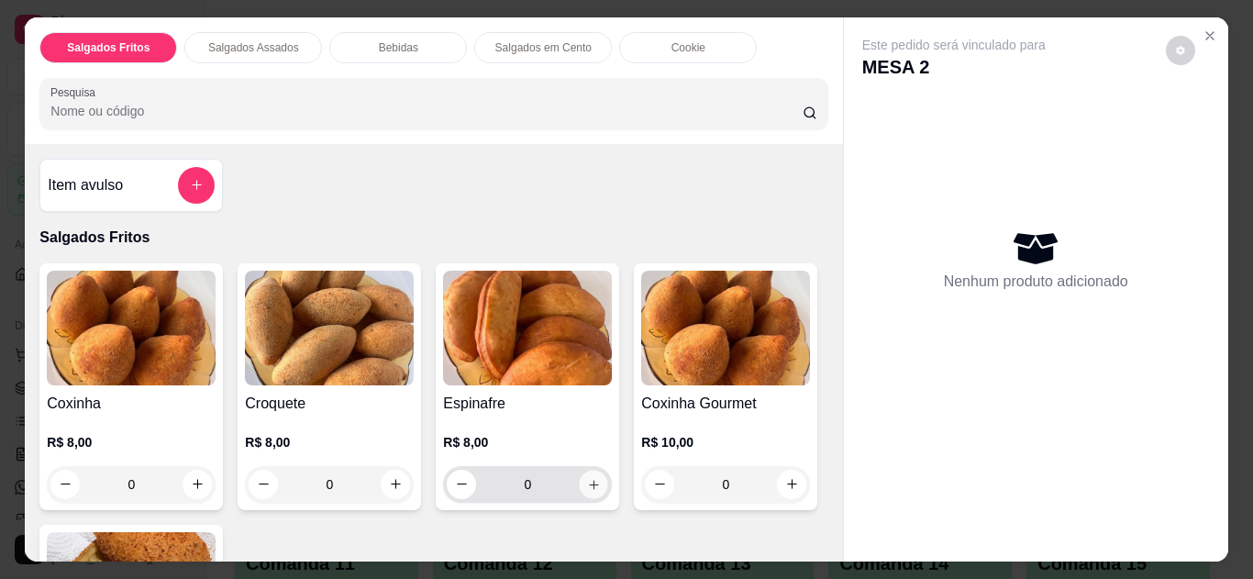
click at [583, 470] on button "increase-product-quantity" at bounding box center [594, 484] width 28 height 28
type input "1"
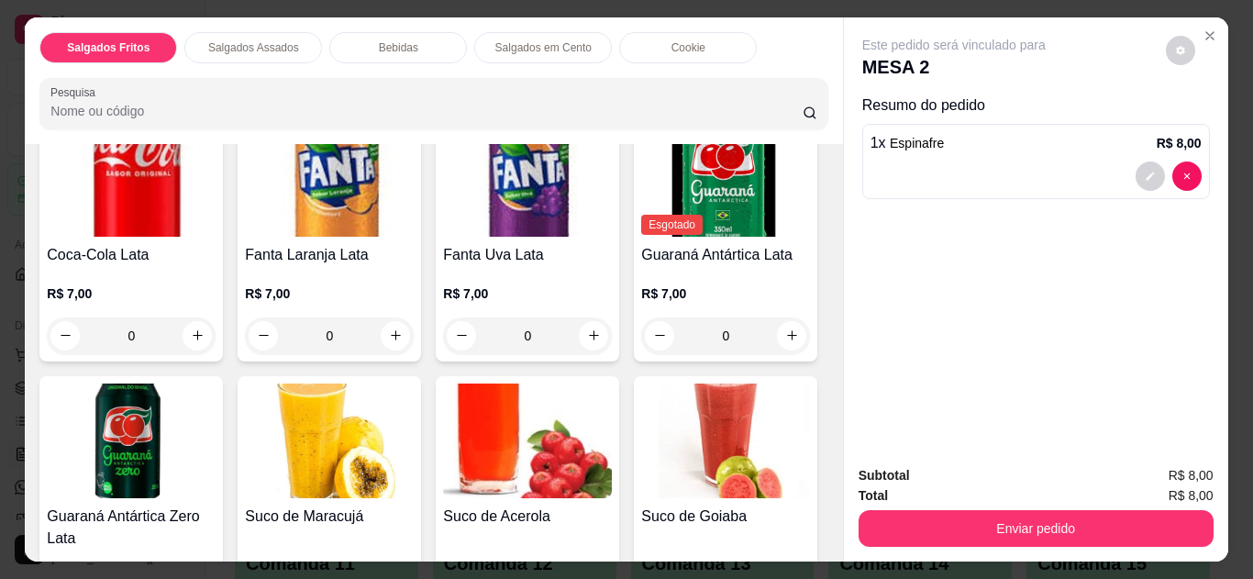
scroll to position [1036, 0]
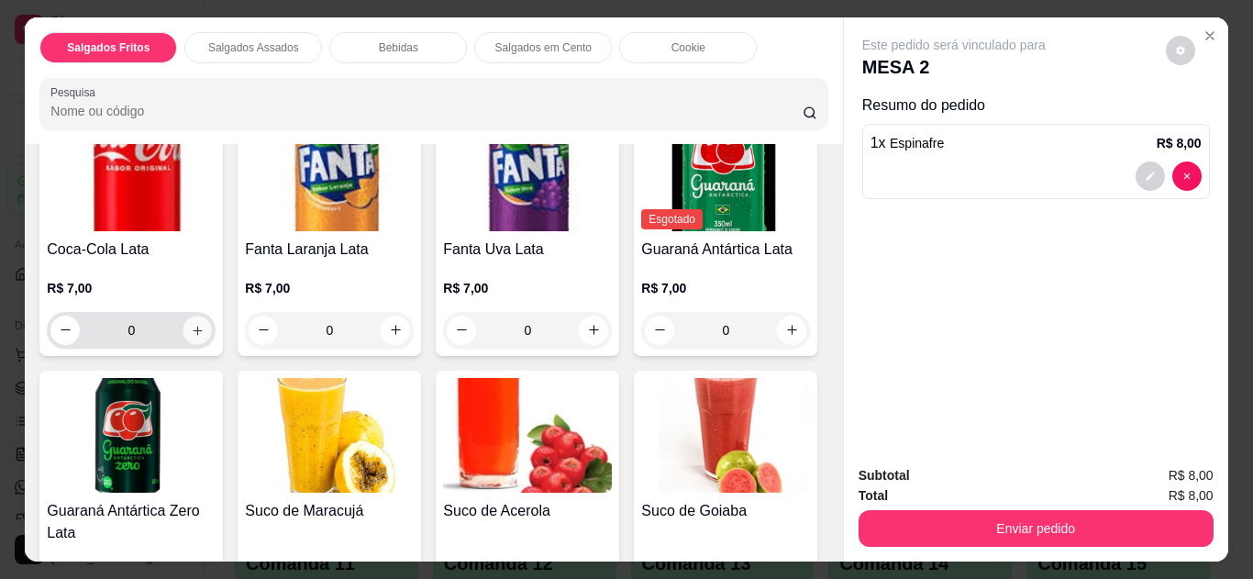
click at [193, 324] on icon "increase-product-quantity" at bounding box center [198, 331] width 14 height 14
type input "1"
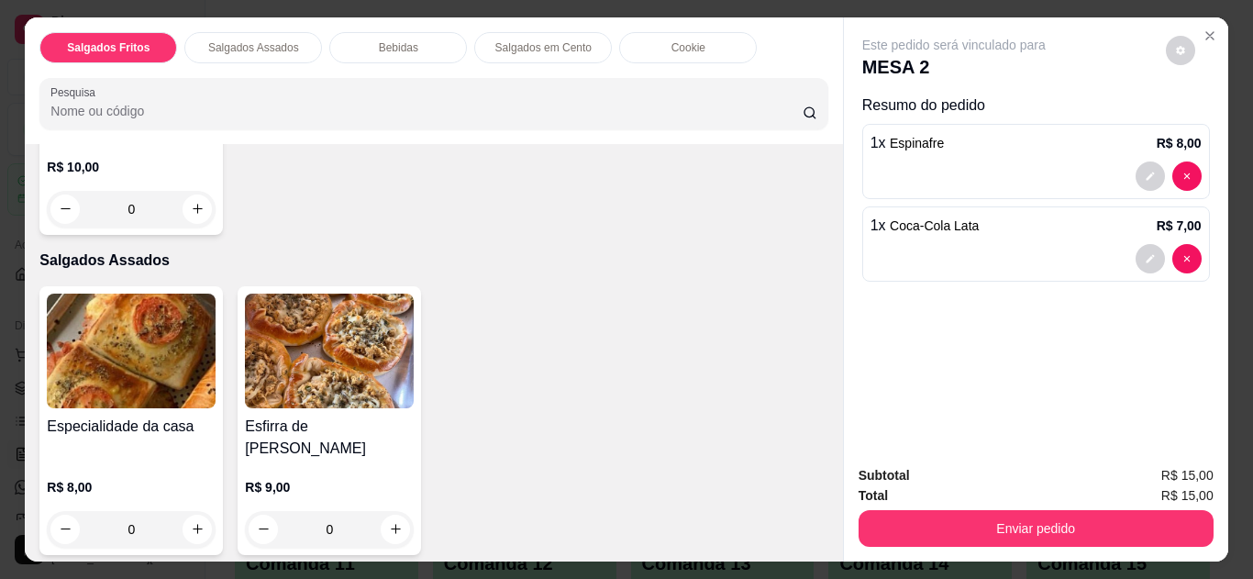
scroll to position [567, 0]
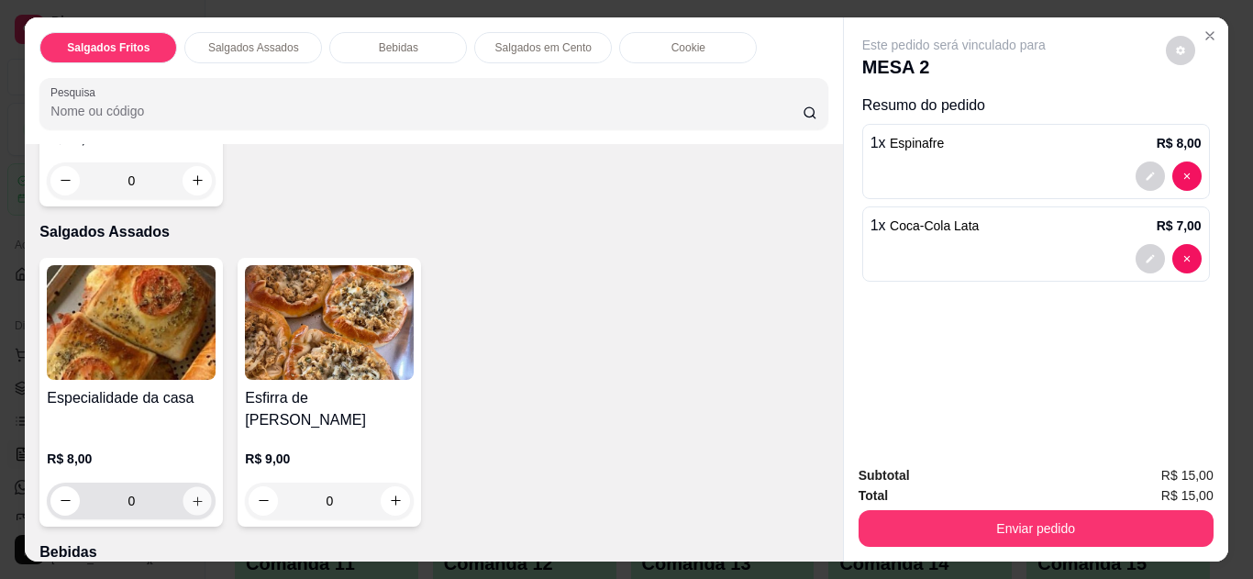
click at [190, 486] on button "increase-product-quantity" at bounding box center [198, 500] width 28 height 28
type input "1"
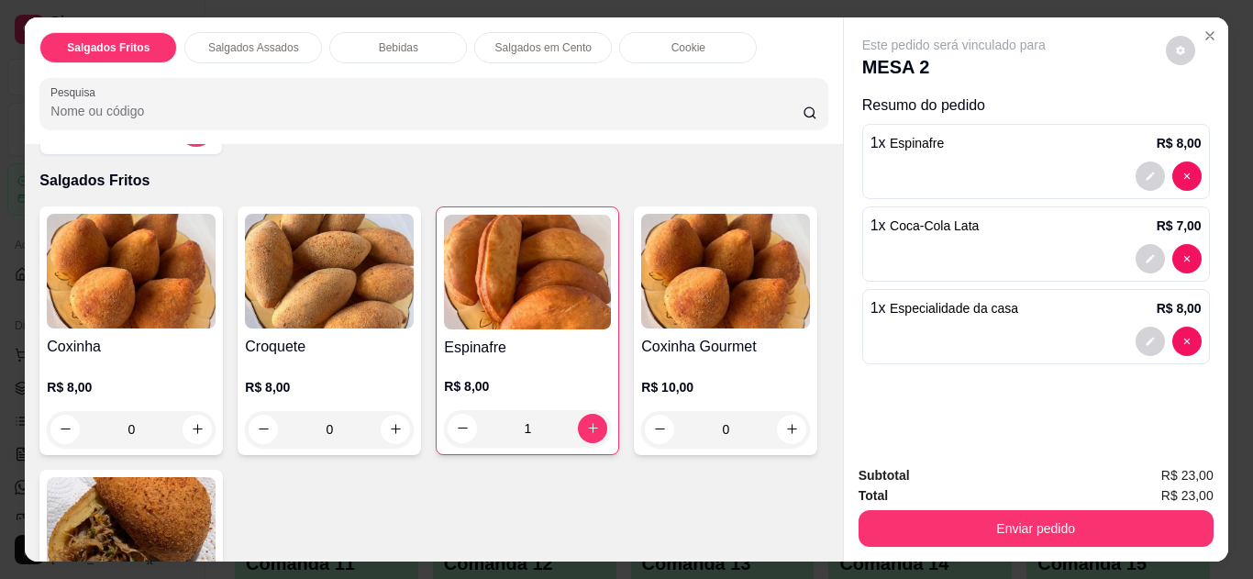
scroll to position [46, 0]
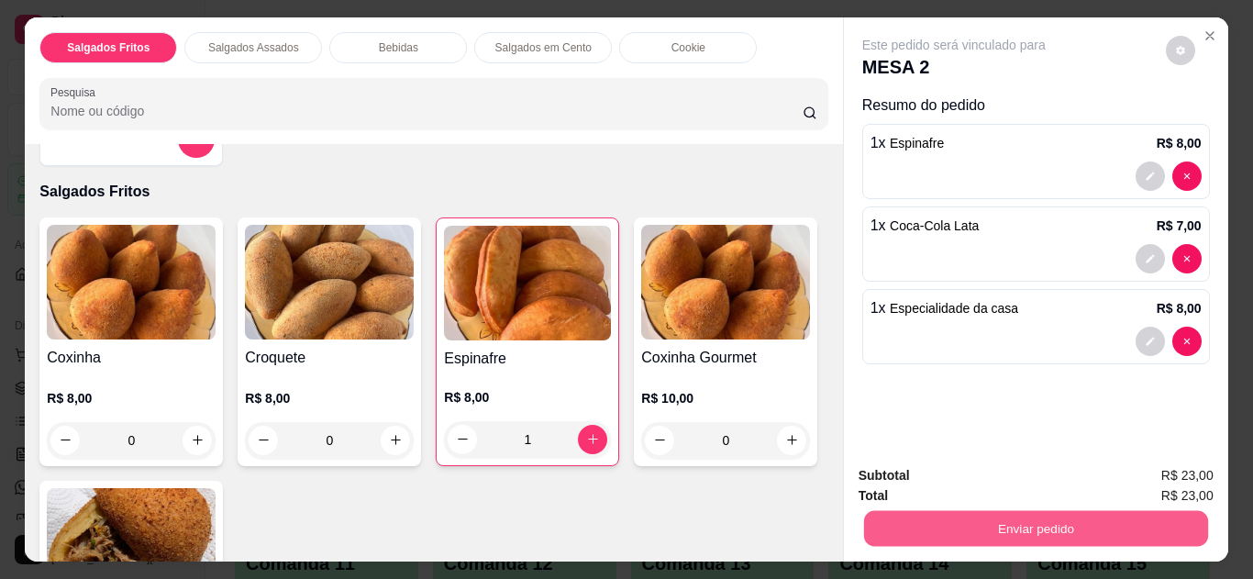
click at [1036, 519] on button "Enviar pedido" at bounding box center [1035, 529] width 344 height 36
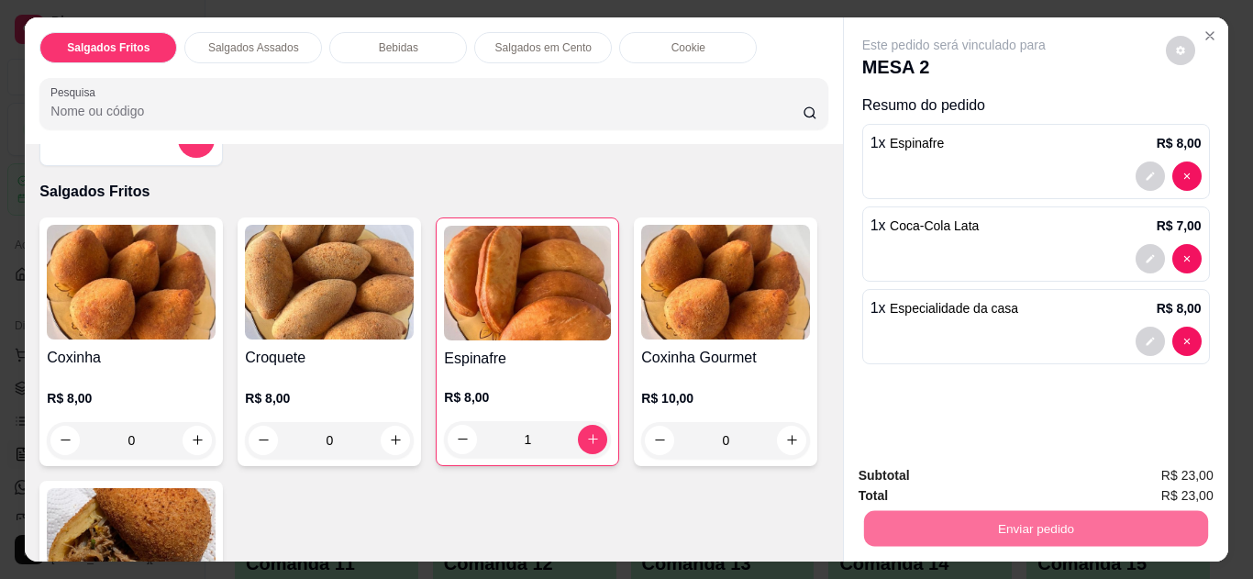
click at [1018, 478] on button "Não registrar e enviar pedido" at bounding box center [975, 477] width 185 height 34
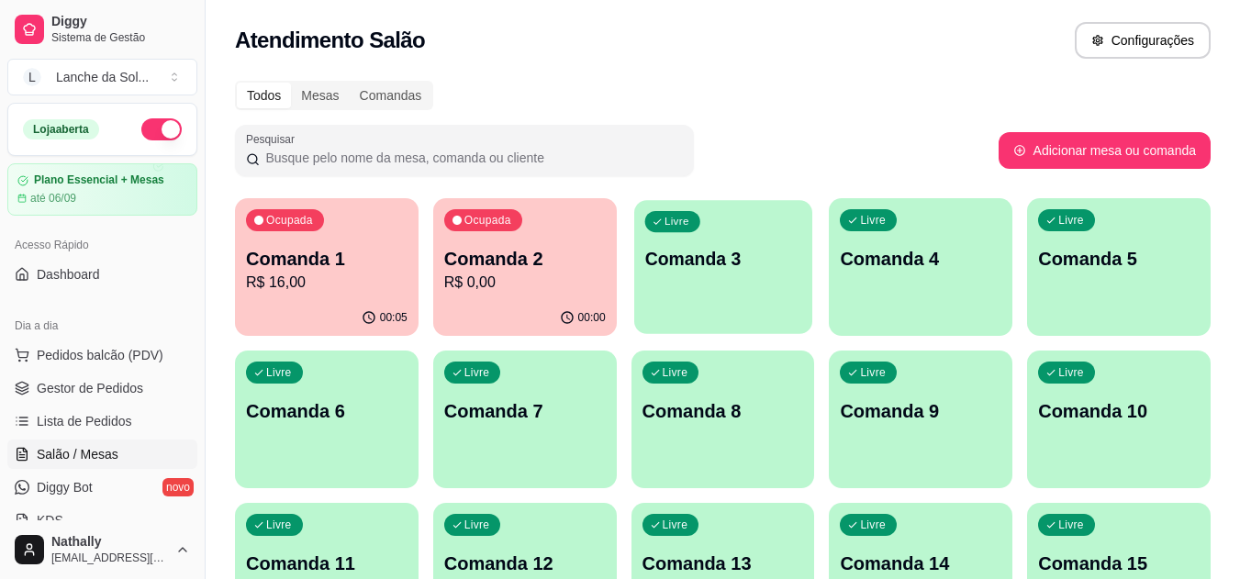
click at [738, 271] on p "Comanda 3" at bounding box center [722, 259] width 157 height 25
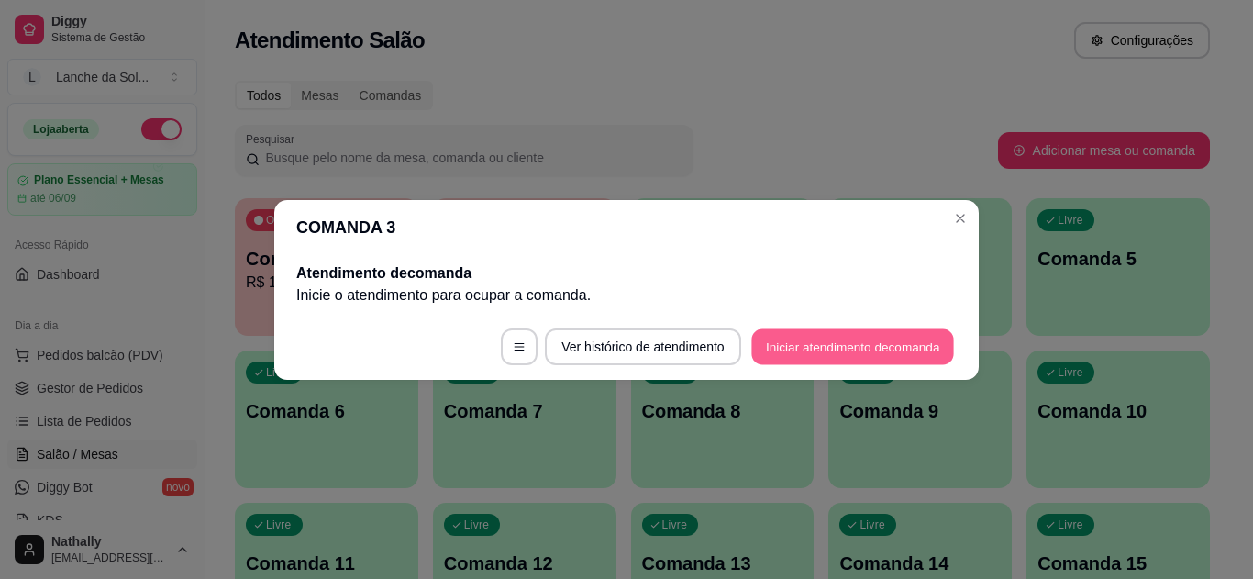
click at [841, 341] on button "Iniciar atendimento de comanda" at bounding box center [853, 347] width 203 height 36
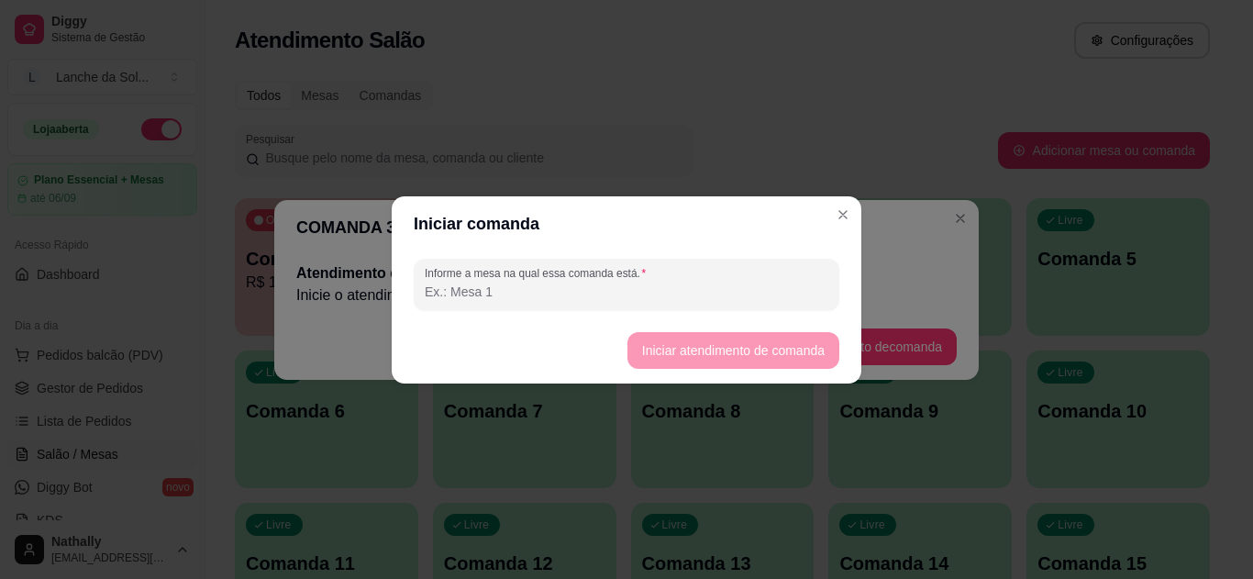
click at [529, 296] on input "Informe a mesa na qual essa comanda está." at bounding box center [627, 292] width 404 height 18
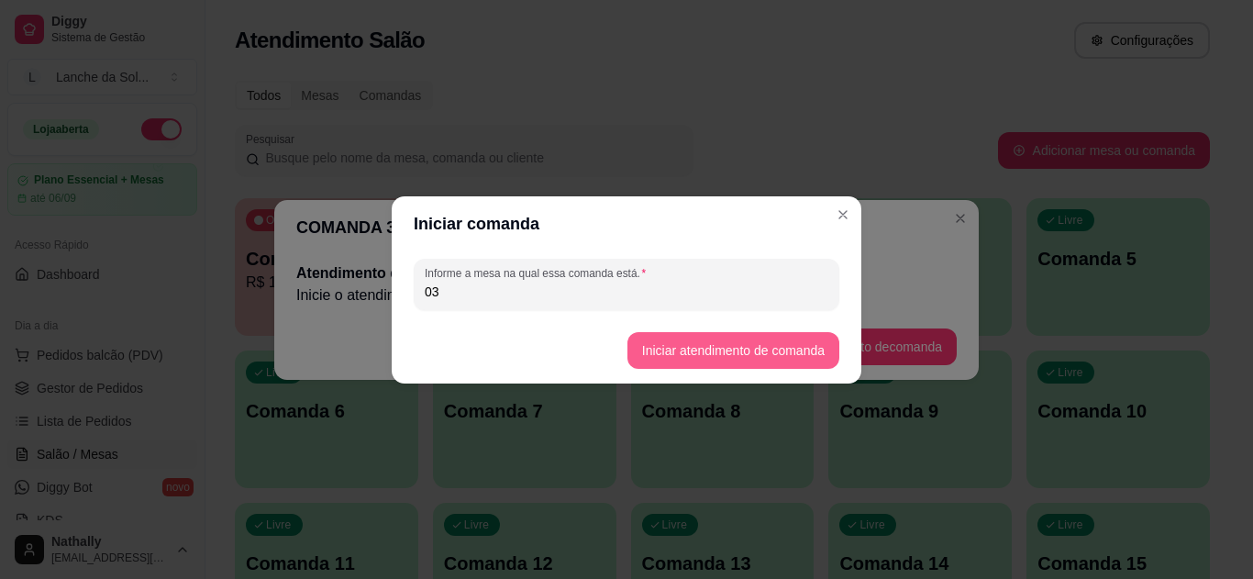
type input "03"
click at [675, 349] on button "Iniciar atendimento de comanda" at bounding box center [734, 350] width 212 height 37
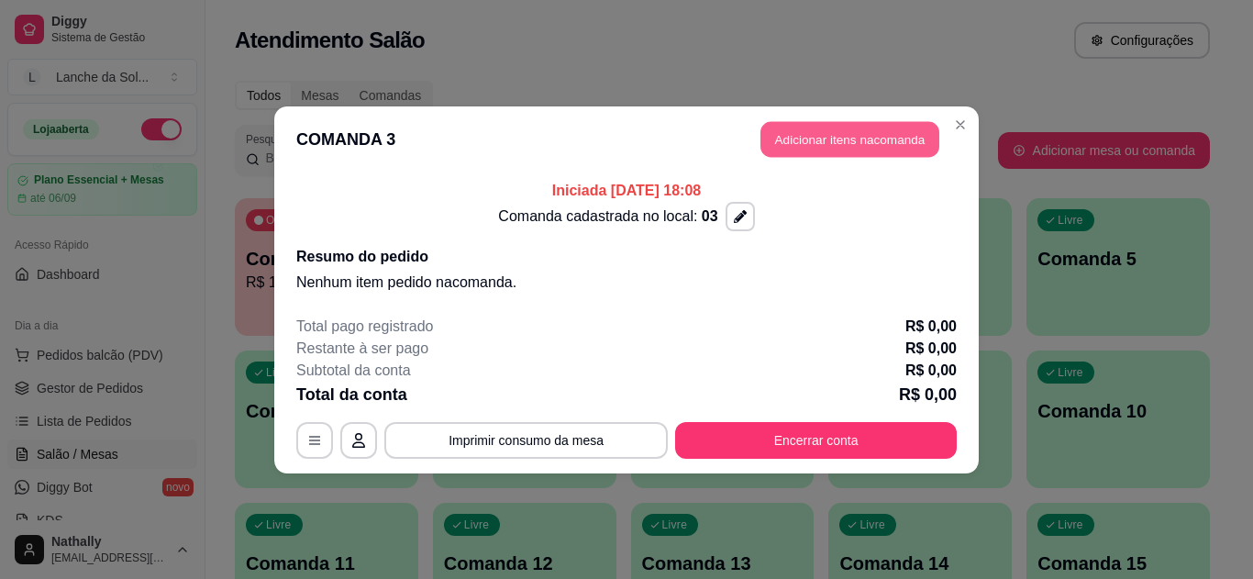
click at [821, 142] on button "Adicionar itens na comanda" at bounding box center [850, 139] width 179 height 36
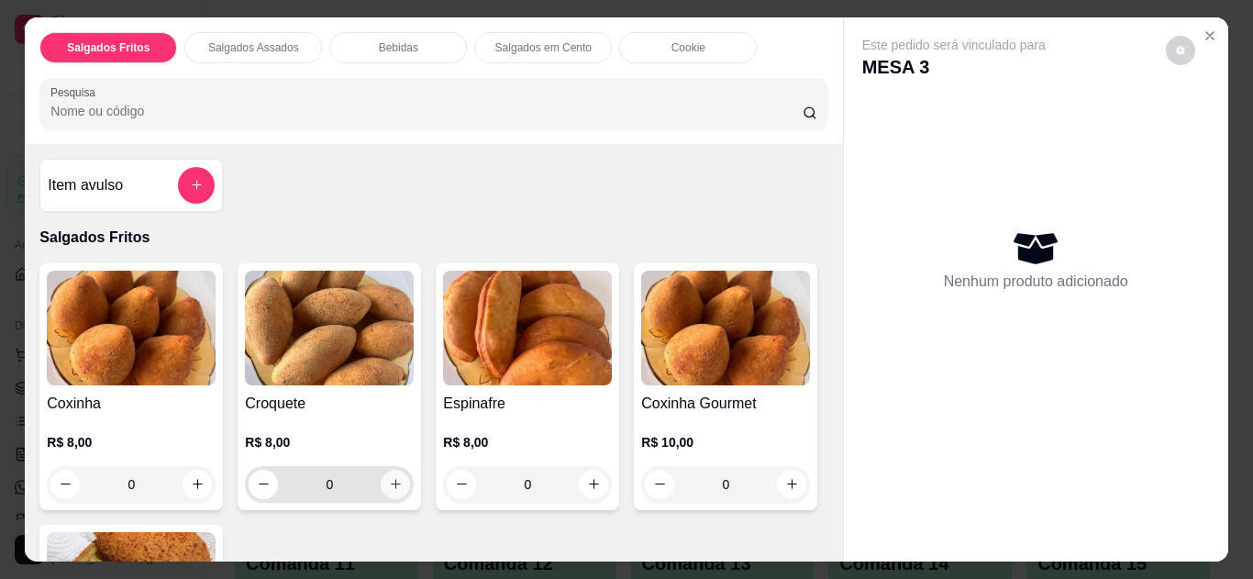
click at [391, 480] on icon "increase-product-quantity" at bounding box center [396, 485] width 10 height 10
type input "1"
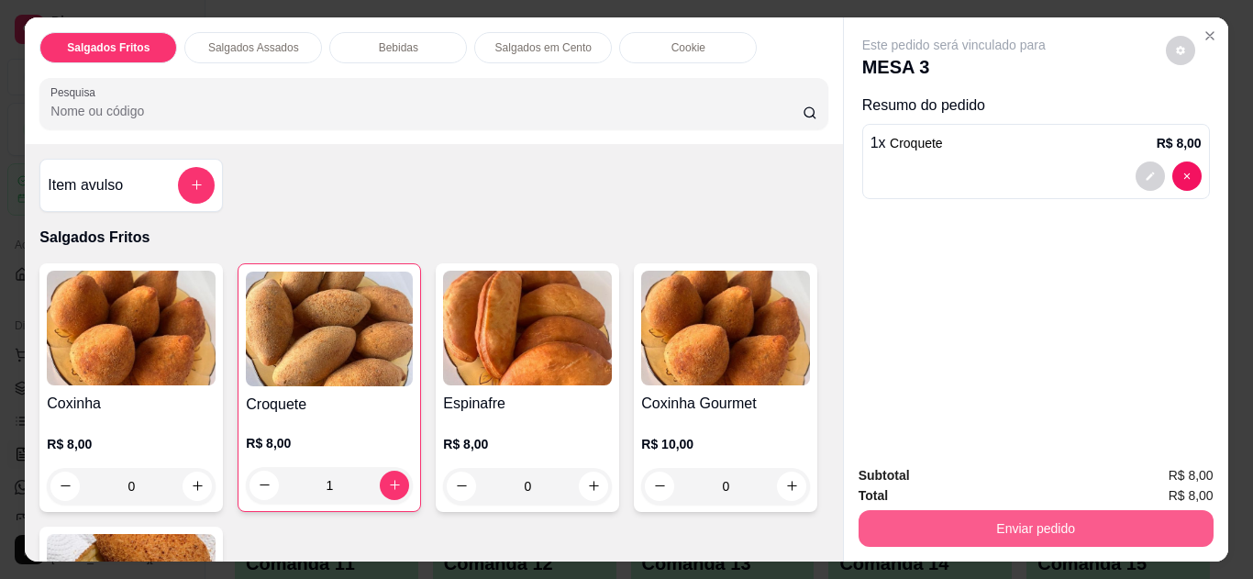
click at [989, 518] on button "Enviar pedido" at bounding box center [1036, 528] width 355 height 37
click at [989, 518] on button "Enviar pedido" at bounding box center [1035, 529] width 344 height 36
click at [1008, 518] on button "Enviar pedido" at bounding box center [1036, 528] width 355 height 37
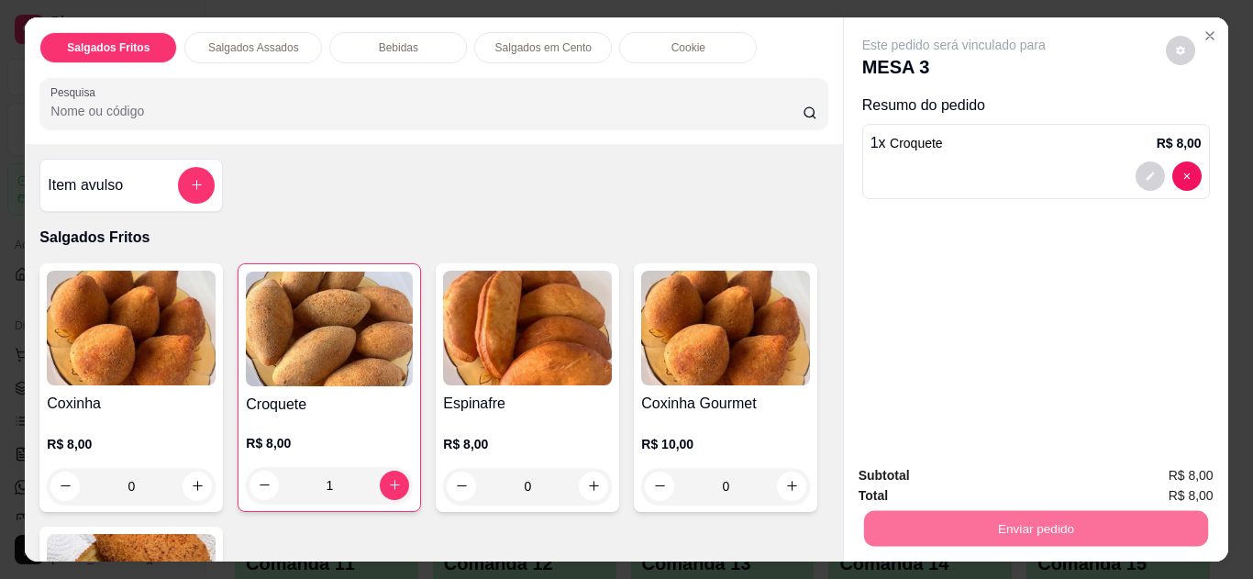
click at [1017, 471] on button "Não registrar e enviar pedido" at bounding box center [975, 476] width 185 height 34
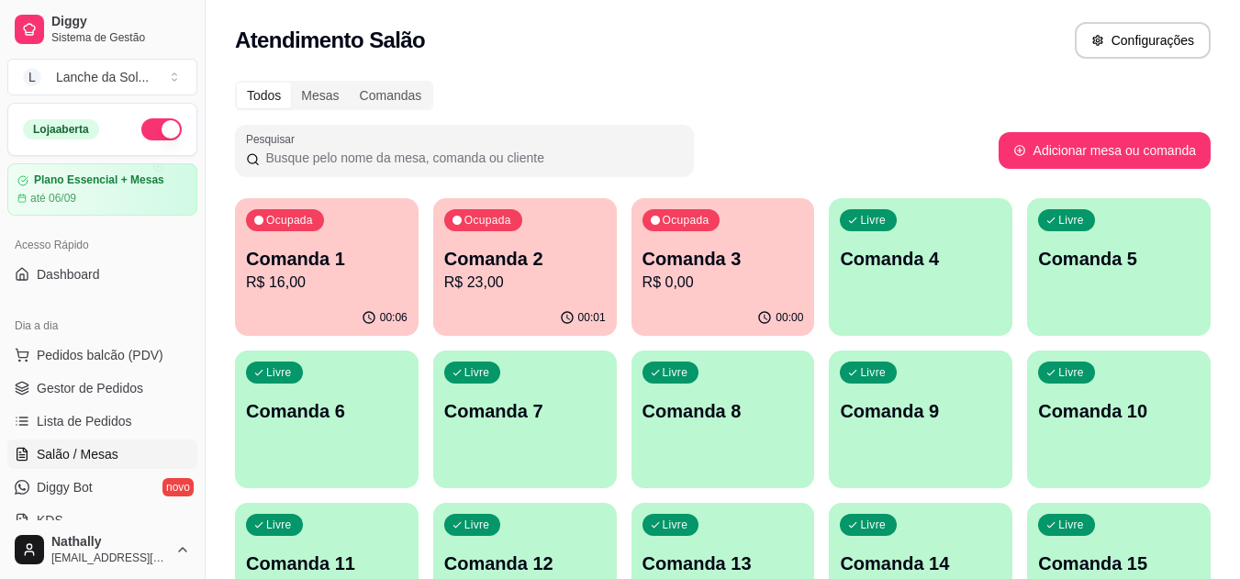
click at [897, 261] on p "Comanda 4" at bounding box center [921, 259] width 162 height 26
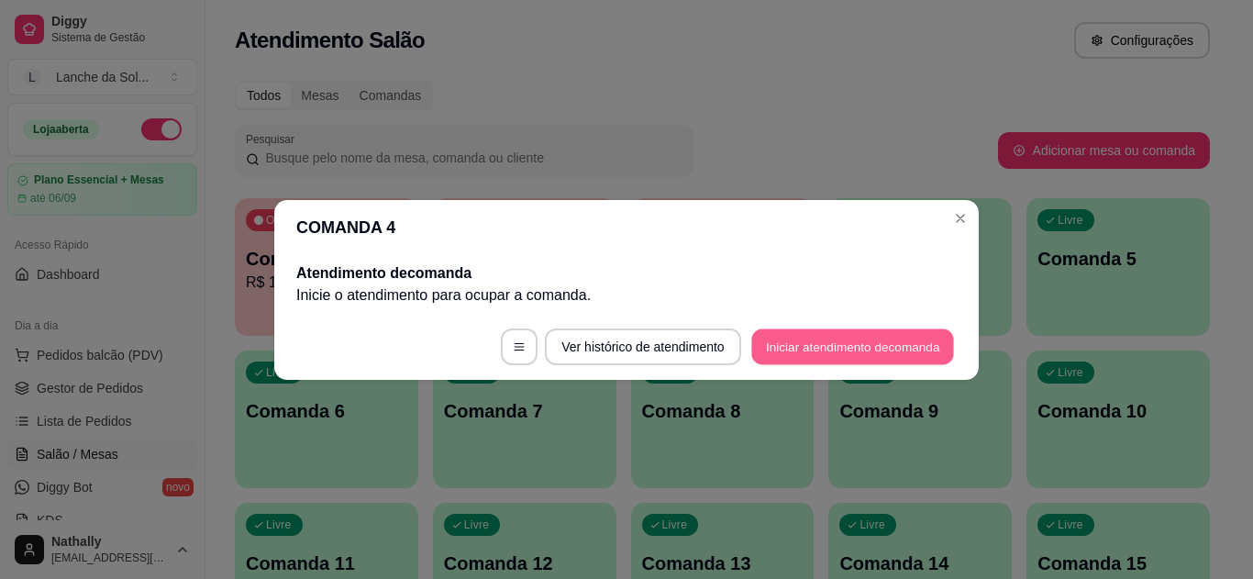
click at [781, 341] on button "Iniciar atendimento de comanda" at bounding box center [853, 347] width 203 height 36
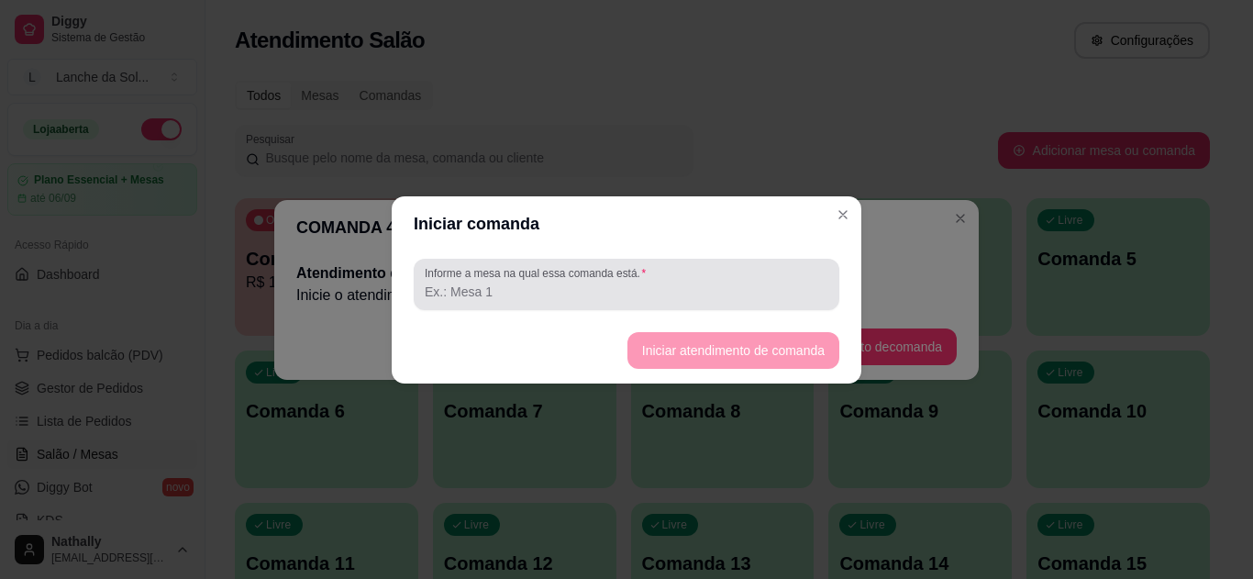
click at [603, 276] on label "Informe a mesa na qual essa comanda está." at bounding box center [539, 273] width 228 height 16
click at [603, 283] on input "Informe a mesa na qual essa comanda está." at bounding box center [627, 292] width 404 height 18
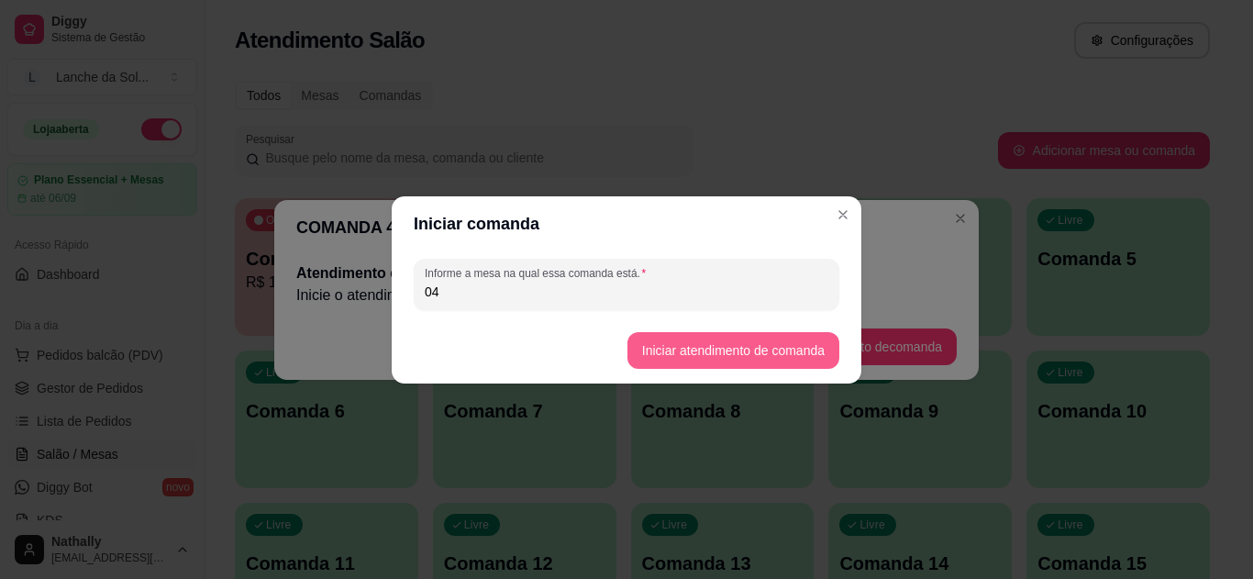
type input "04"
click at [701, 345] on button "Iniciar atendimento de comanda" at bounding box center [733, 350] width 206 height 36
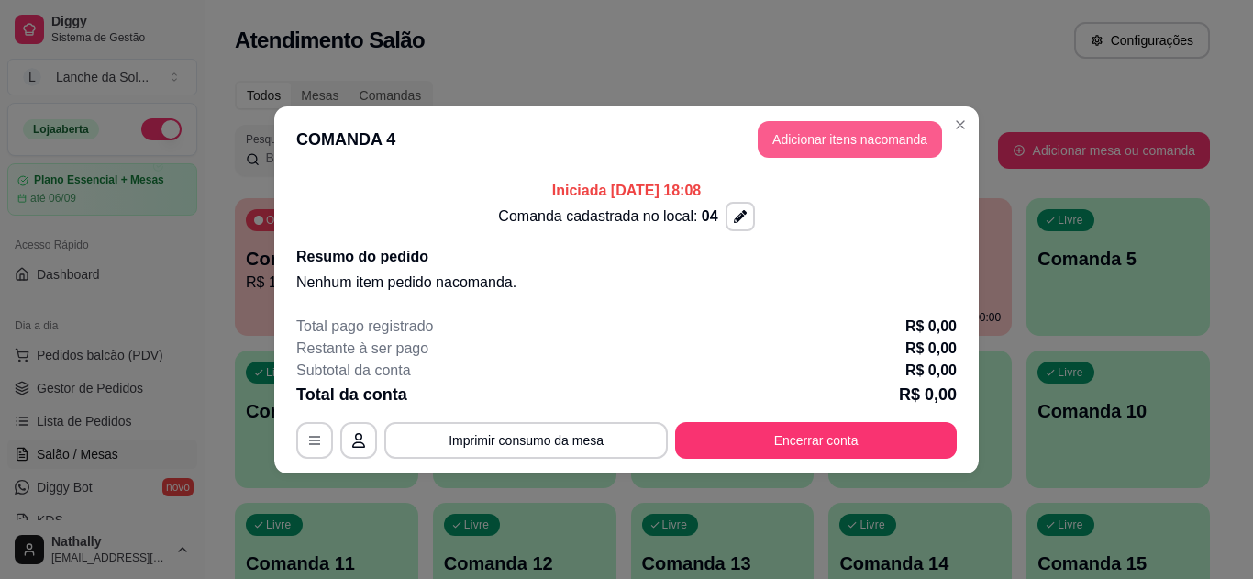
click at [874, 143] on button "Adicionar itens na comanda" at bounding box center [850, 139] width 184 height 37
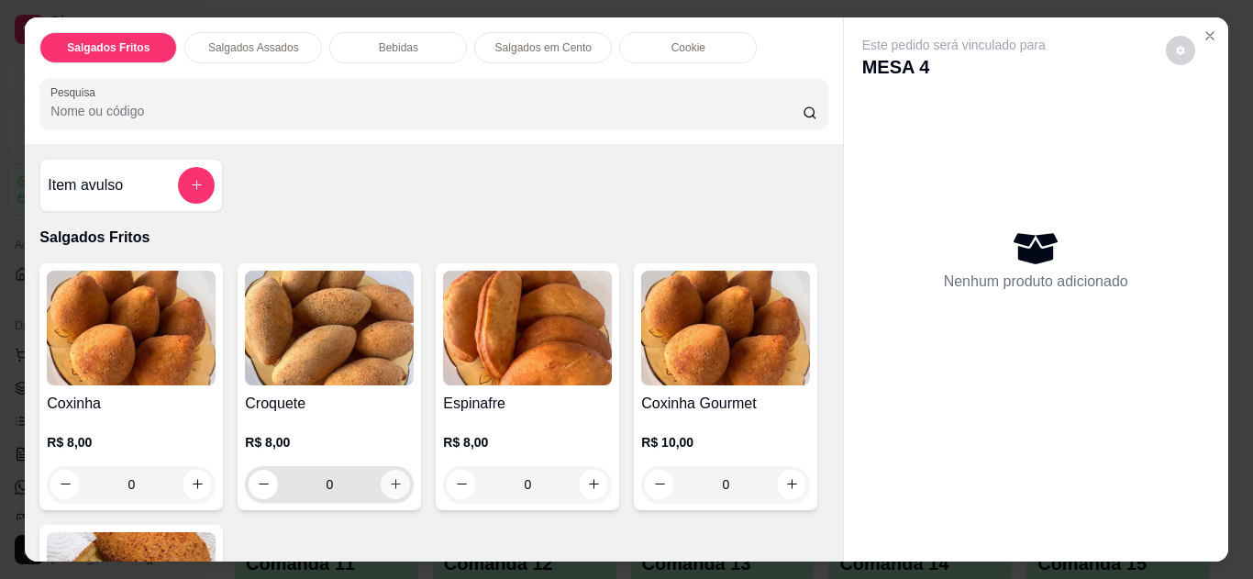
click at [389, 477] on icon "increase-product-quantity" at bounding box center [396, 484] width 14 height 14
type input "1"
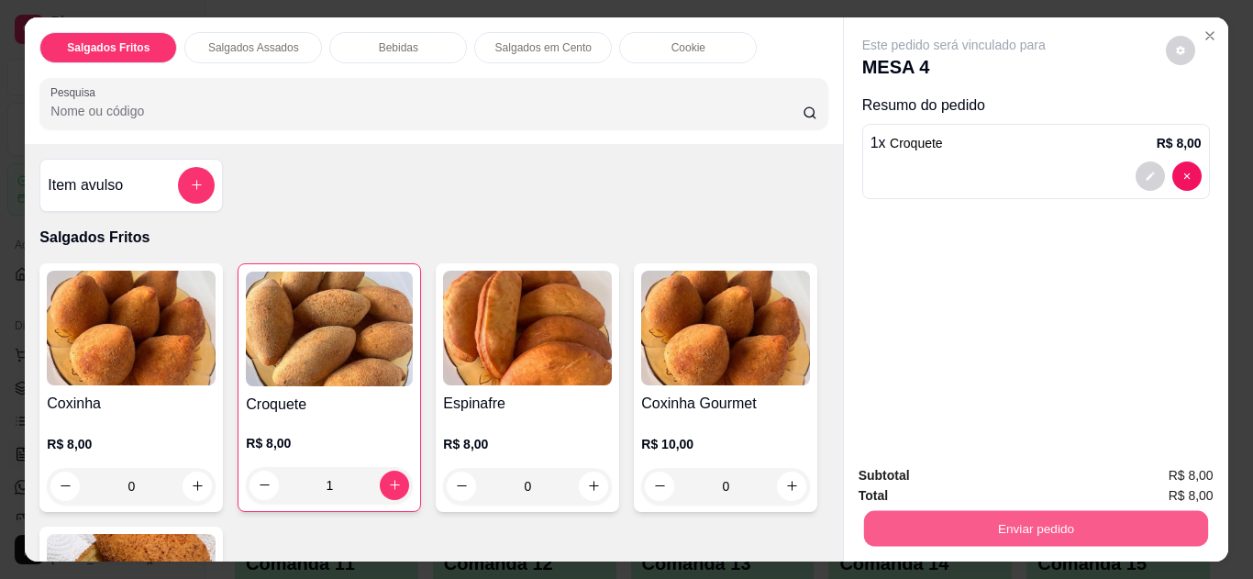
click at [1024, 519] on button "Enviar pedido" at bounding box center [1035, 529] width 344 height 36
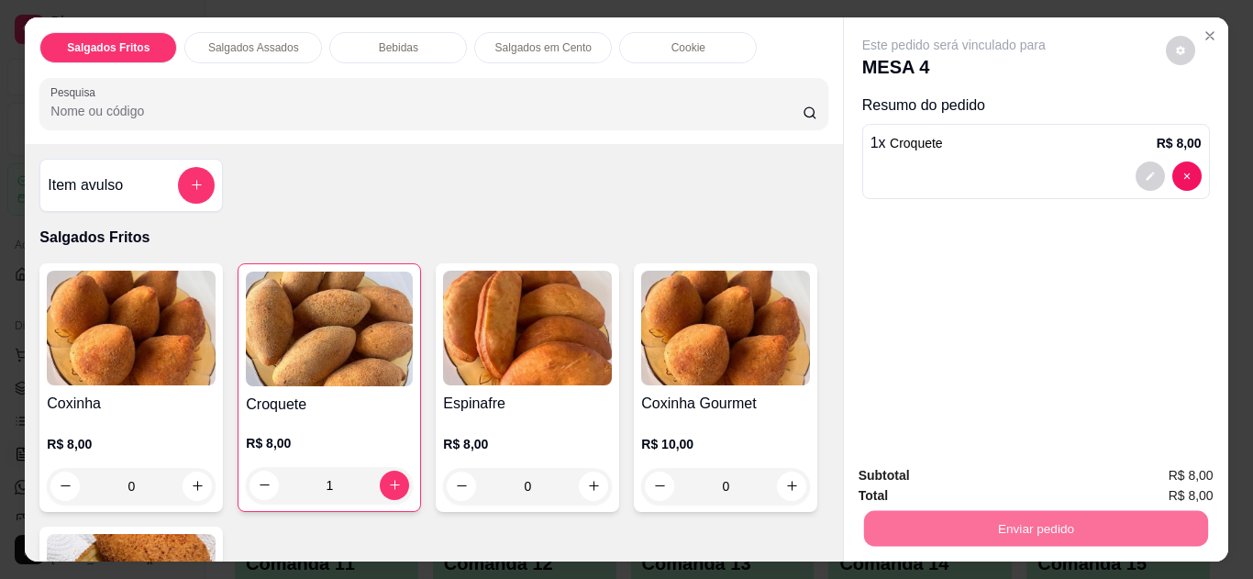
click at [1003, 472] on button "Não registrar e enviar pedido" at bounding box center [975, 477] width 191 height 35
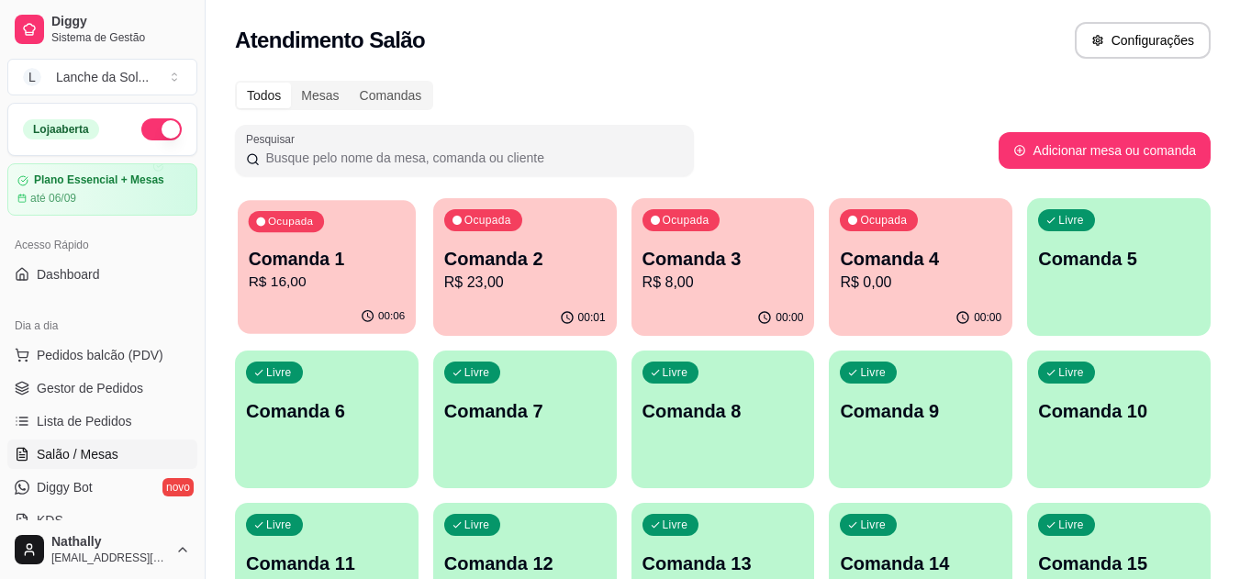
click at [304, 266] on p "Comanda 1" at bounding box center [327, 259] width 157 height 25
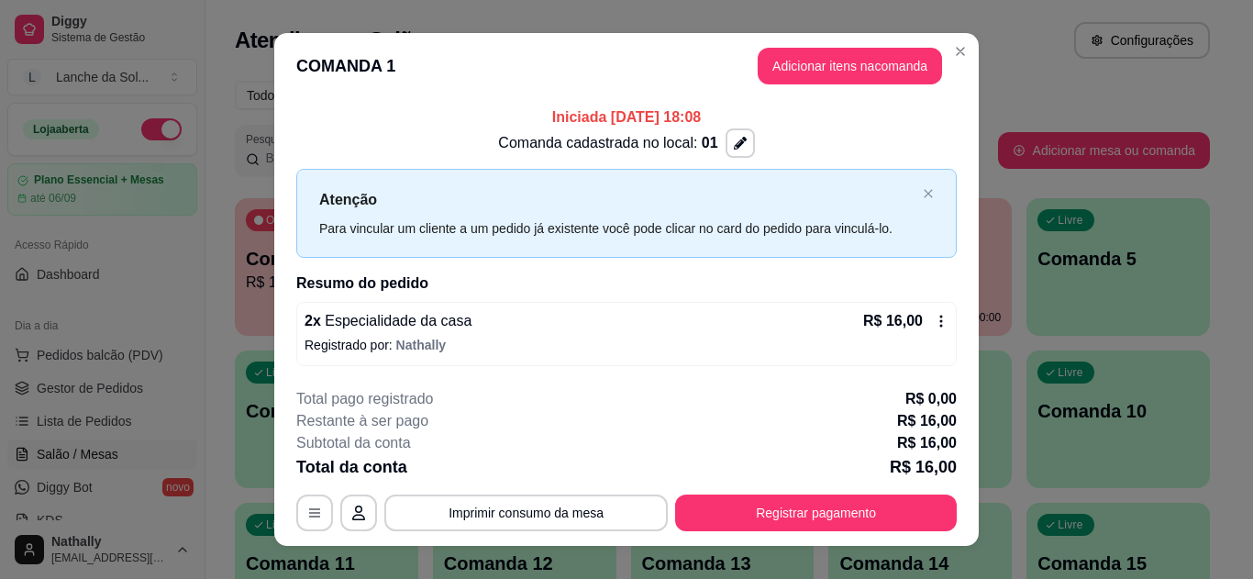
click at [936, 325] on icon at bounding box center [941, 321] width 15 height 15
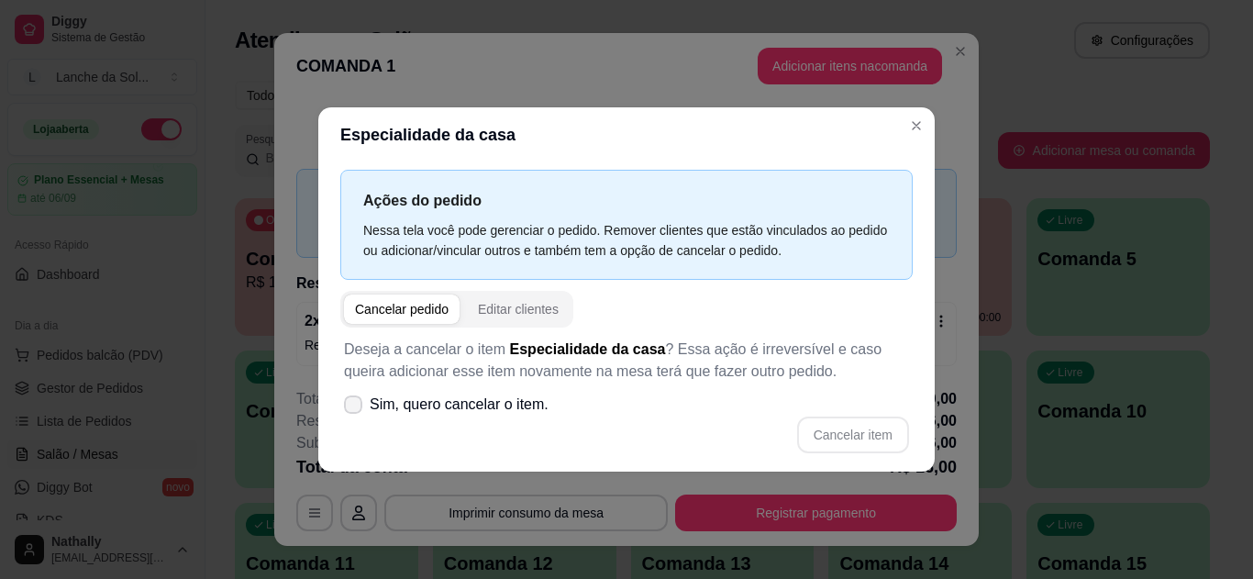
click at [358, 407] on icon at bounding box center [353, 404] width 15 height 11
click at [355, 407] on input "Sim, quero cancelar o item." at bounding box center [349, 413] width 12 height 12
checkbox input "true"
click at [843, 436] on button "Cancelar item" at bounding box center [853, 435] width 112 height 37
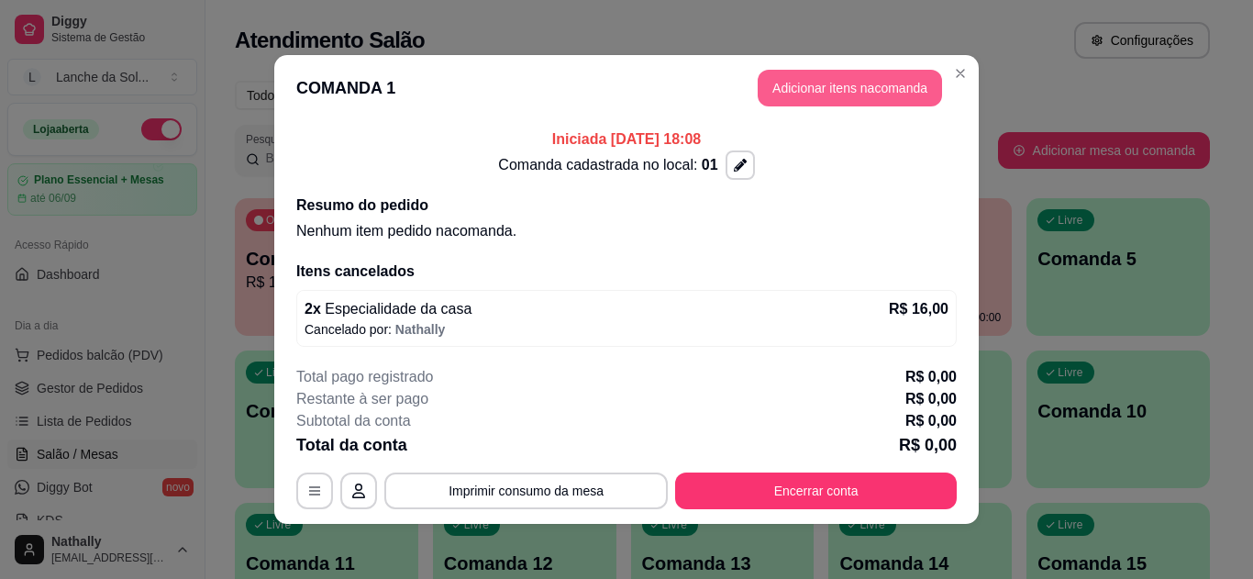
click at [842, 89] on button "Adicionar itens na comanda" at bounding box center [850, 88] width 184 height 37
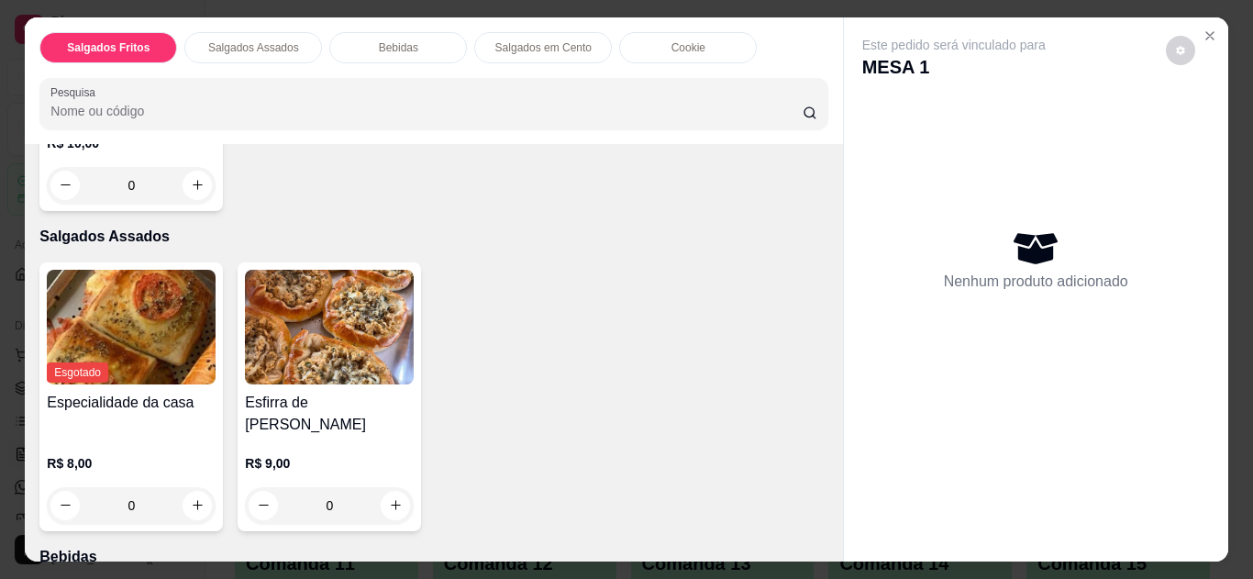
scroll to position [618, 0]
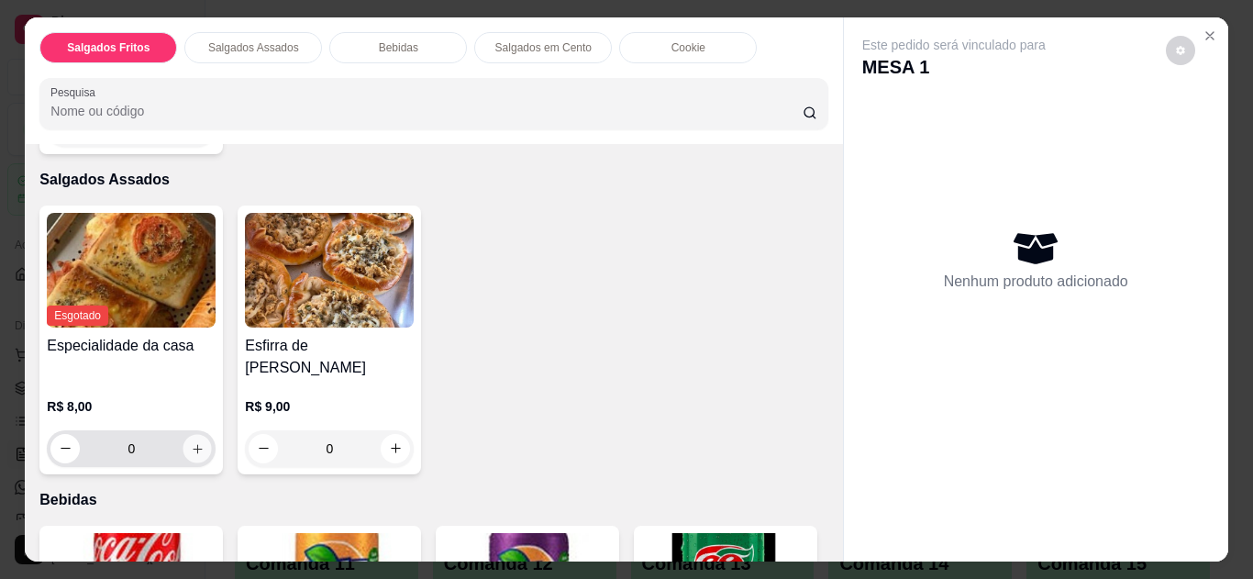
click at [191, 442] on icon "increase-product-quantity" at bounding box center [198, 449] width 14 height 14
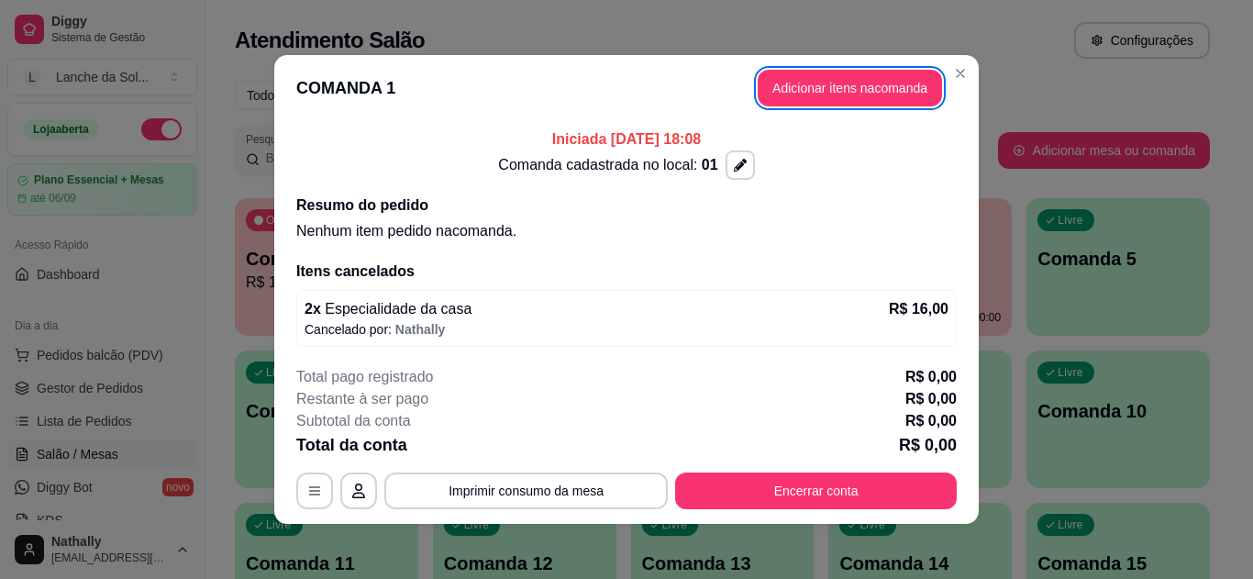
scroll to position [3, 0]
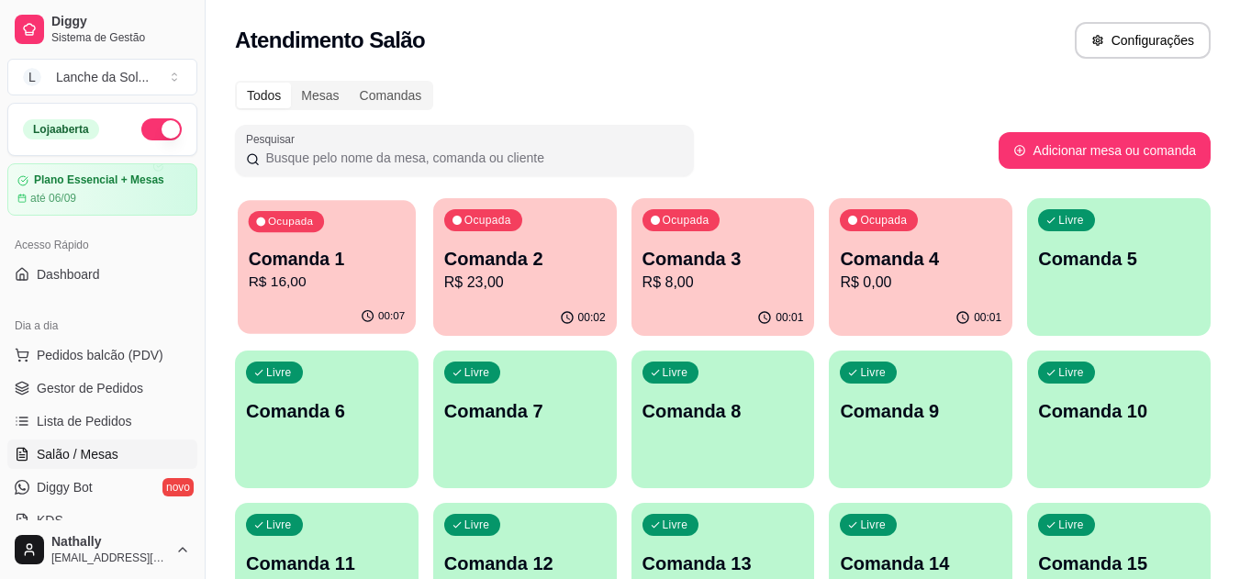
click at [348, 248] on p "Comanda 1" at bounding box center [327, 259] width 157 height 25
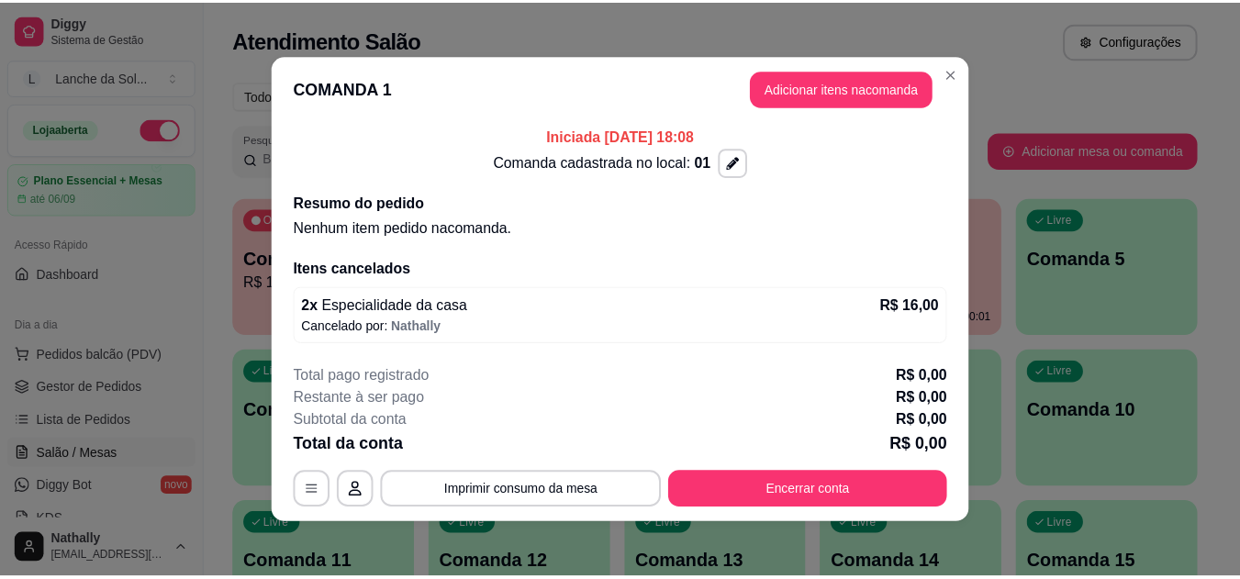
scroll to position [0, 0]
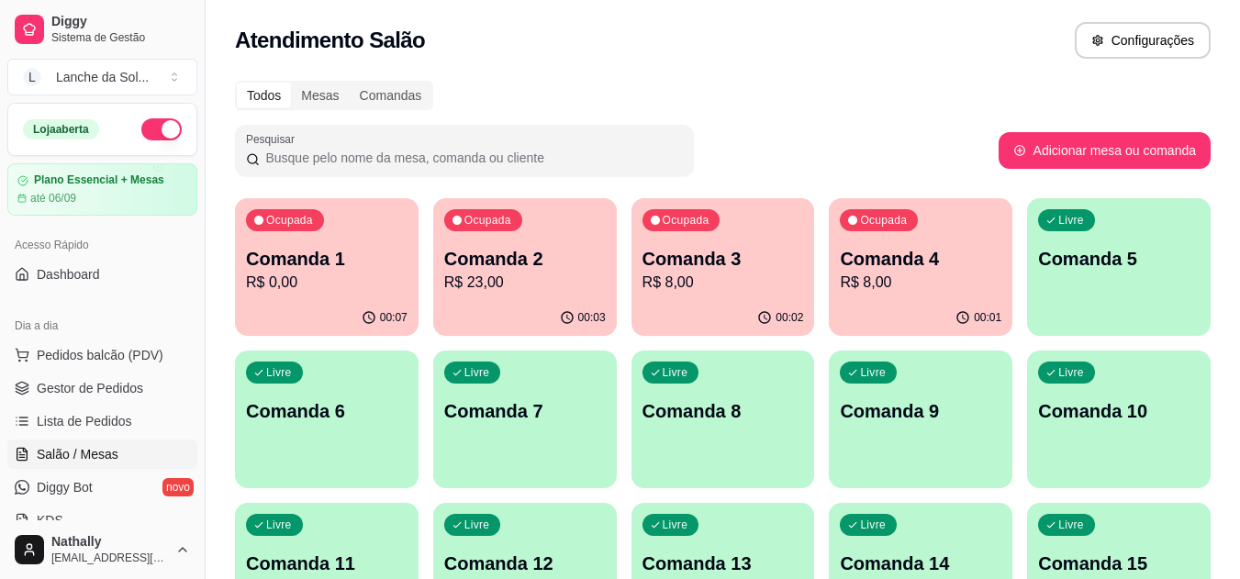
click at [313, 247] on p "Comanda 1" at bounding box center [327, 259] width 162 height 26
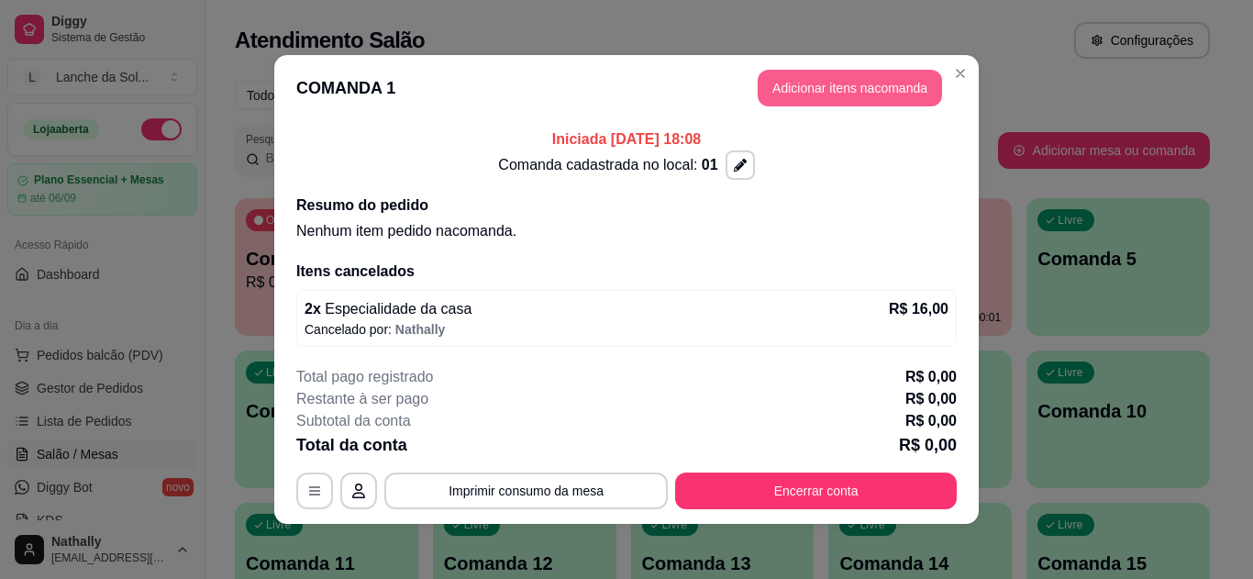
click at [793, 88] on button "Adicionar itens na comanda" at bounding box center [850, 88] width 184 height 37
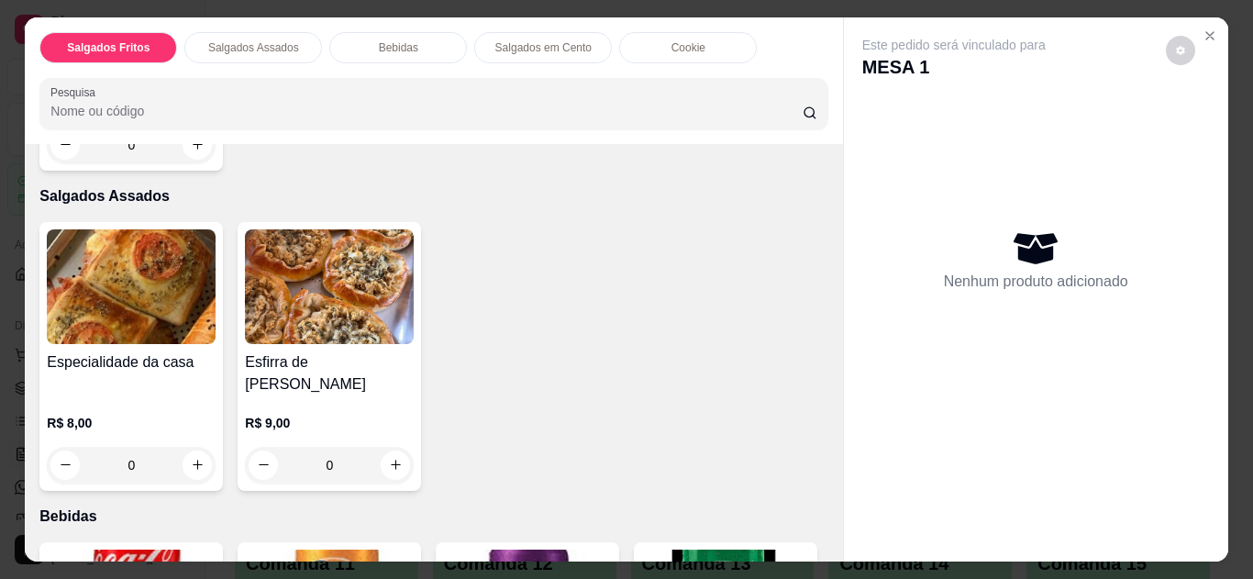
scroll to position [663, 0]
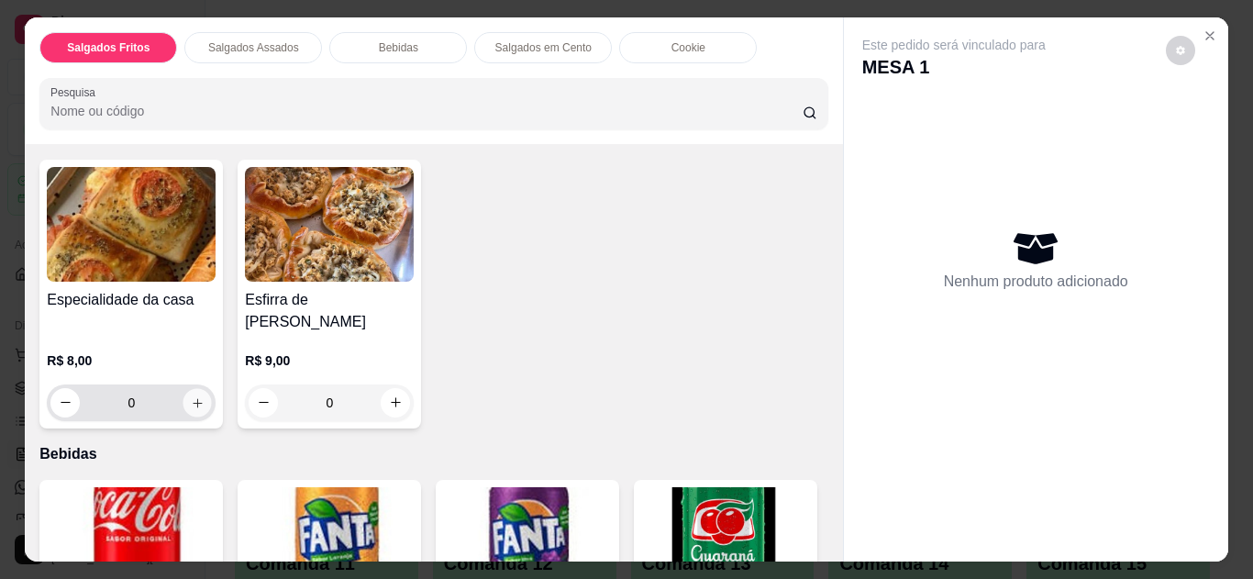
click at [191, 396] on icon "increase-product-quantity" at bounding box center [198, 403] width 14 height 14
type input "1"
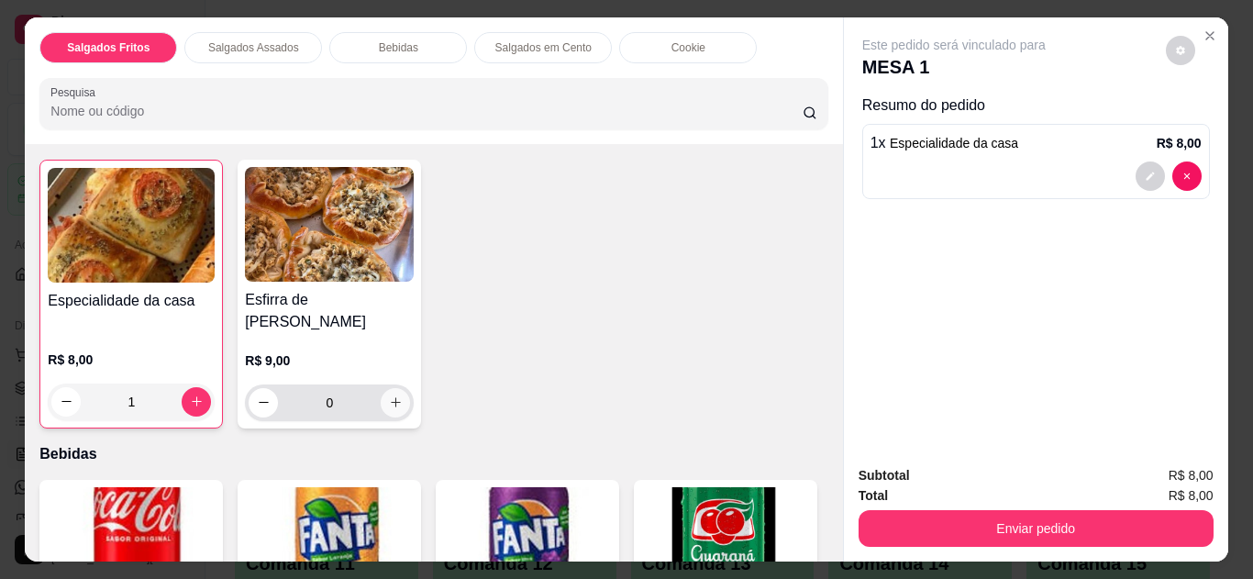
click at [392, 396] on icon "increase-product-quantity" at bounding box center [396, 403] width 14 height 14
type input "1"
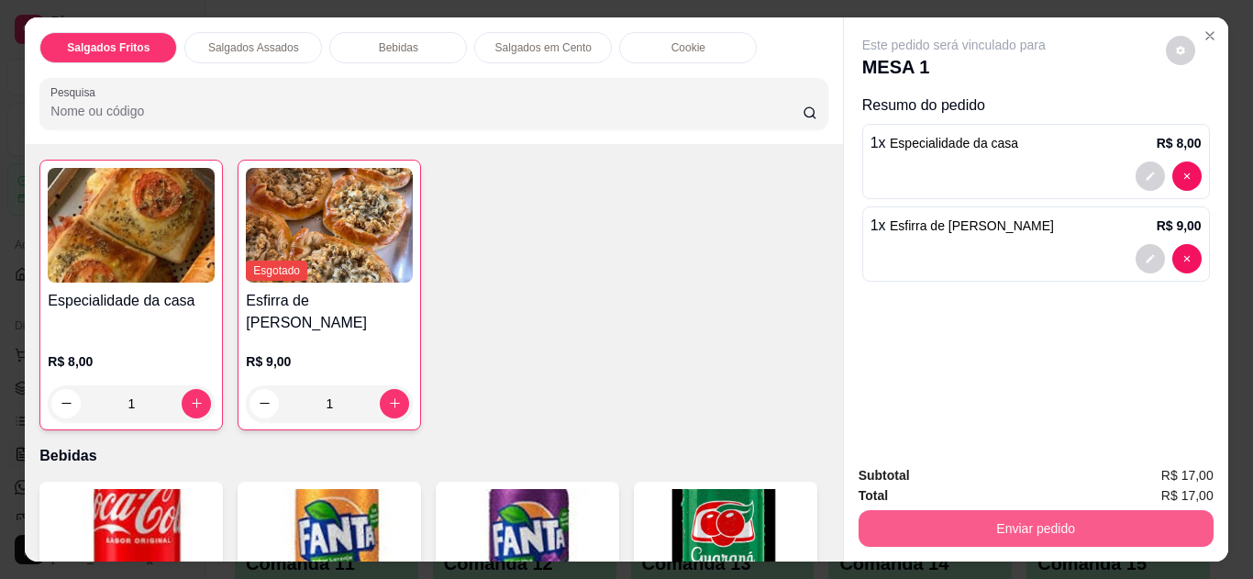
click at [955, 530] on button "Enviar pedido" at bounding box center [1036, 528] width 355 height 37
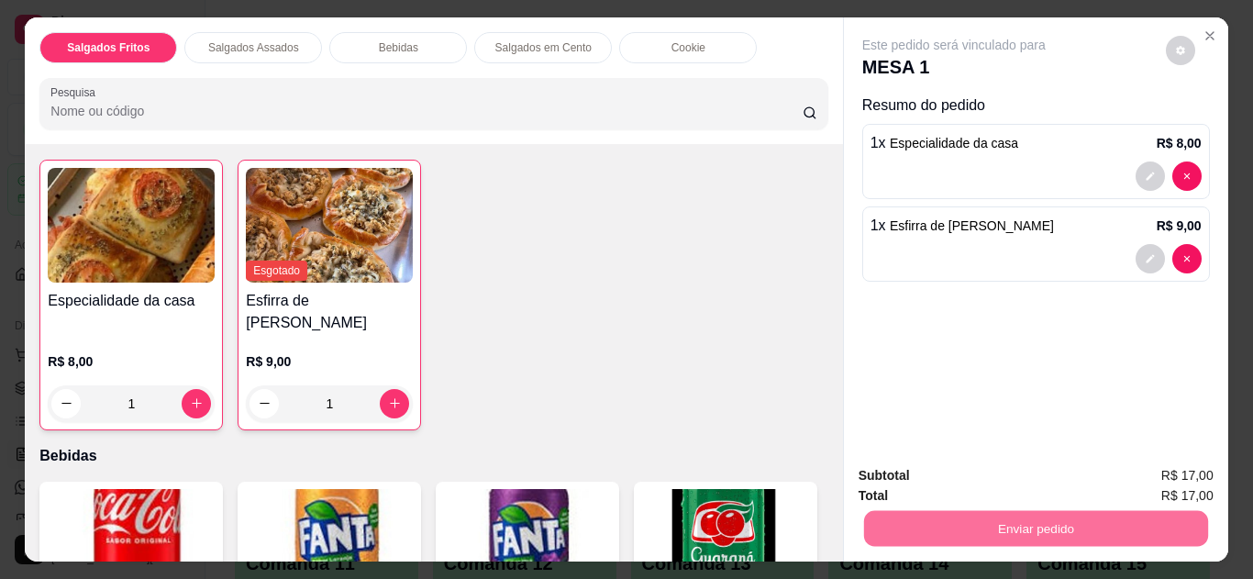
click at [954, 479] on button "Não registrar e enviar pedido" at bounding box center [975, 476] width 185 height 34
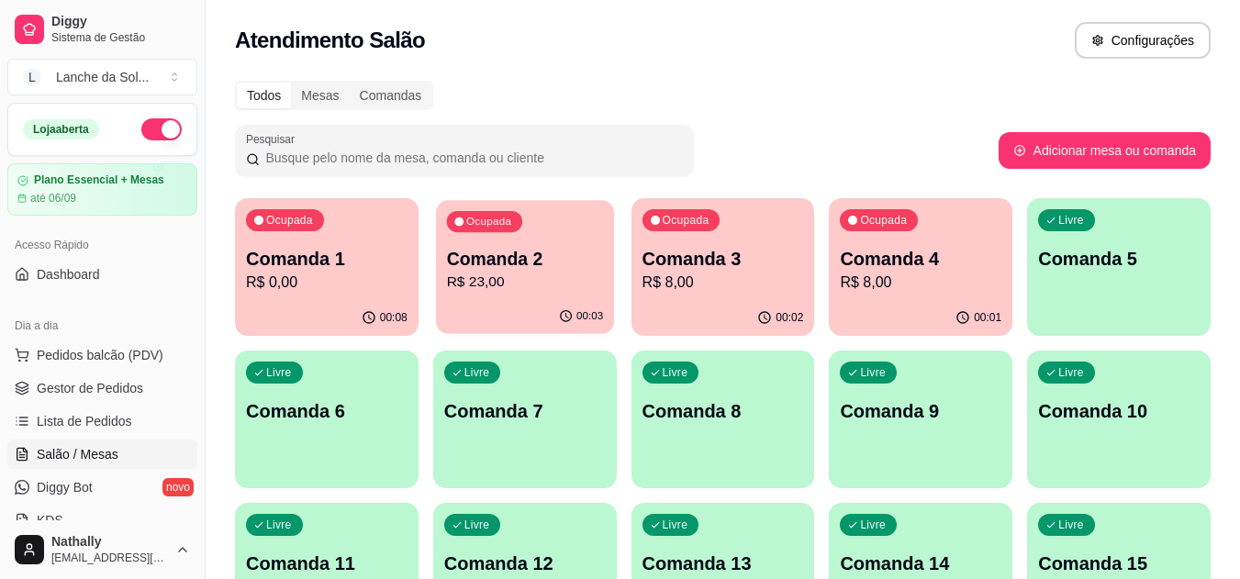
click at [517, 295] on div "Ocupada Comanda 2 R$ 23,00" at bounding box center [525, 249] width 178 height 99
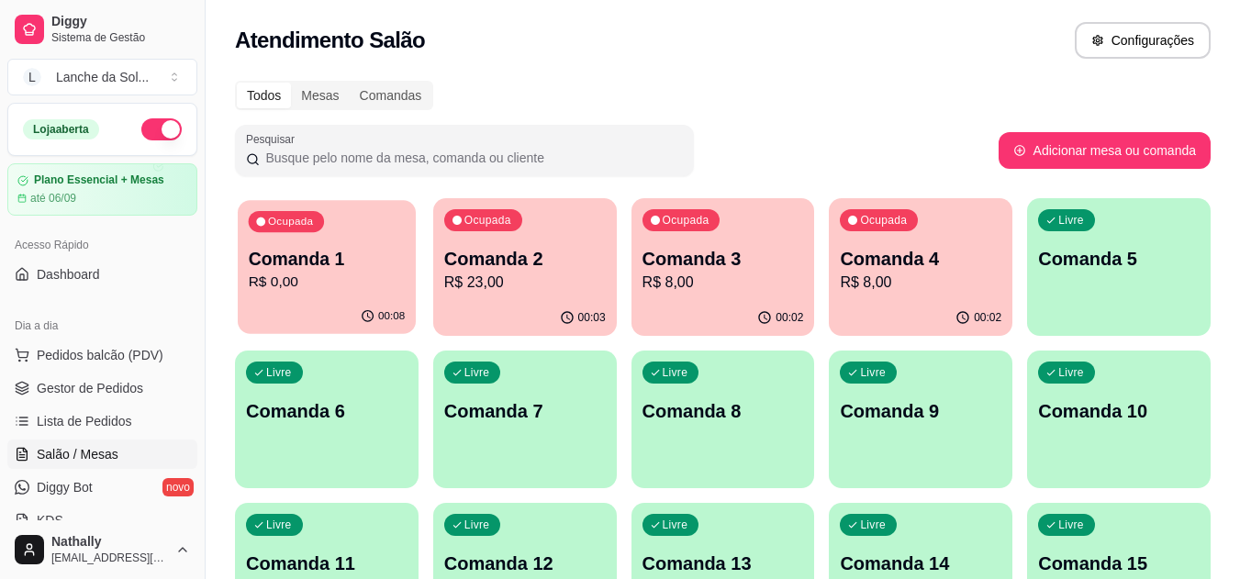
click at [359, 284] on p "R$ 0,00" at bounding box center [327, 282] width 157 height 21
click at [707, 270] on p "Comanda 3" at bounding box center [723, 259] width 162 height 26
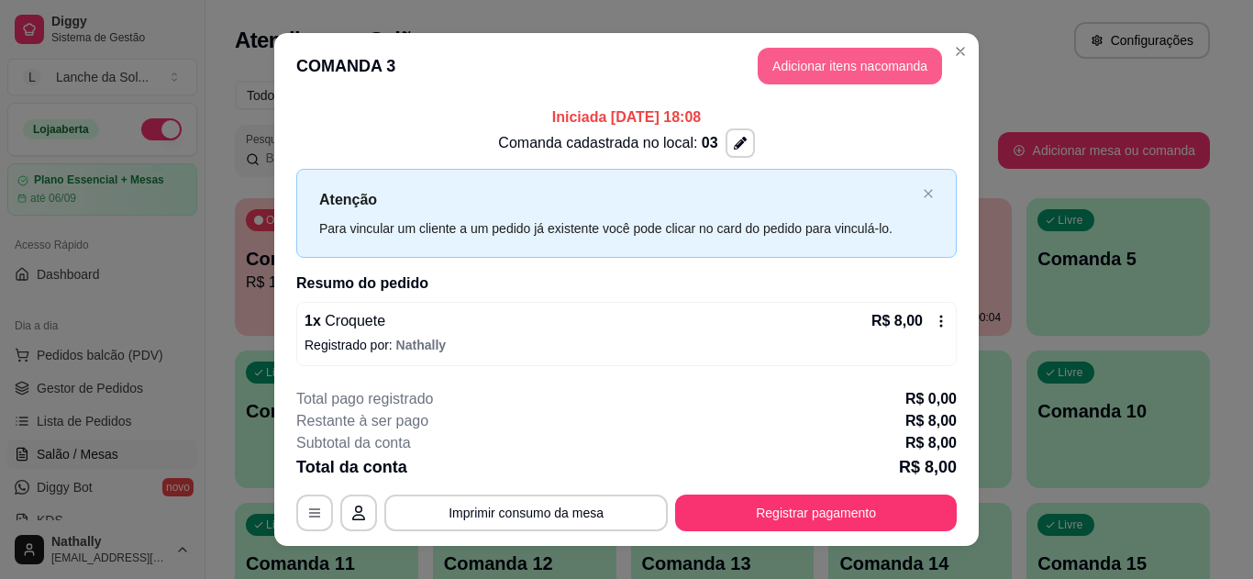
click at [825, 67] on button "Adicionar itens na comanda" at bounding box center [850, 66] width 184 height 37
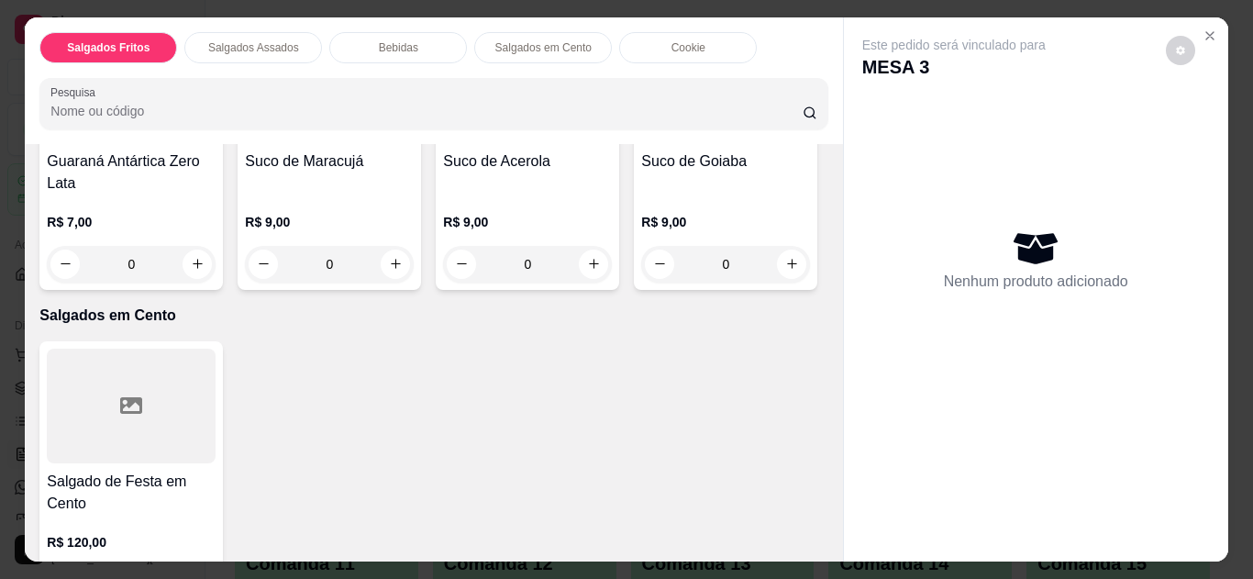
scroll to position [1430, 0]
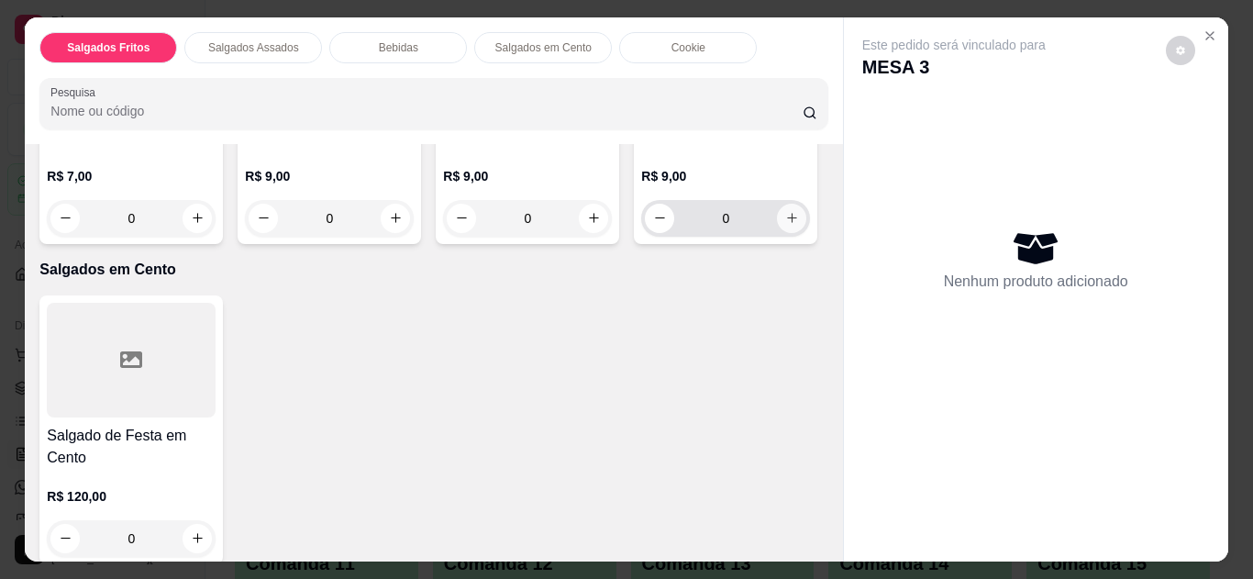
click at [785, 225] on icon "increase-product-quantity" at bounding box center [792, 218] width 14 height 14
type input "1"
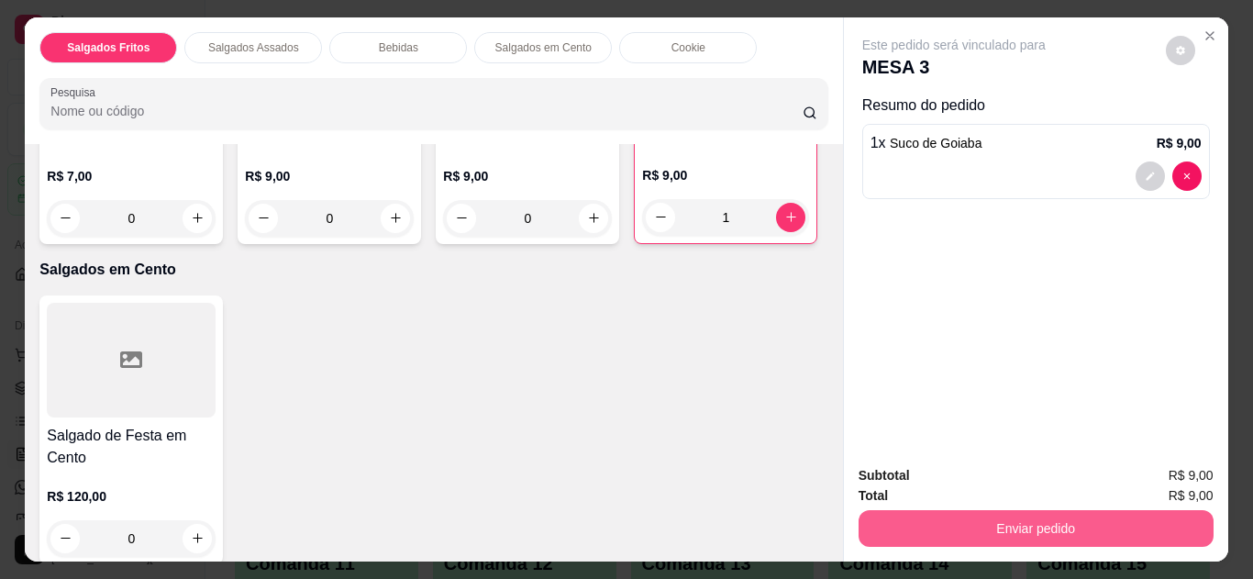
click at [1014, 522] on button "Enviar pedido" at bounding box center [1036, 528] width 355 height 37
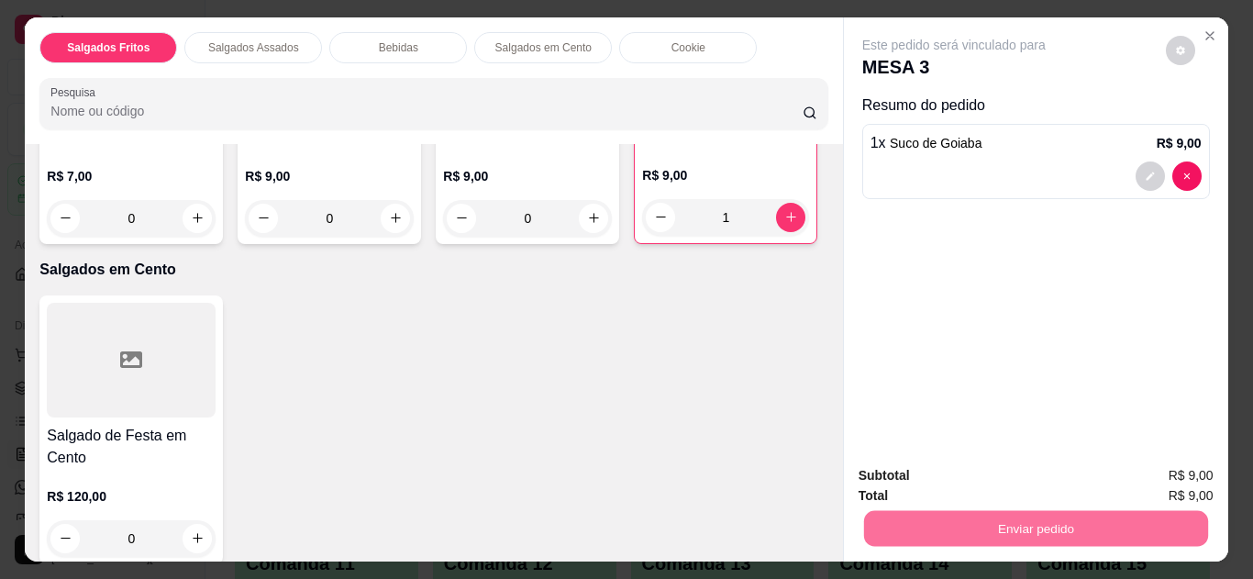
click at [971, 474] on button "Não registrar e enviar pedido" at bounding box center [975, 477] width 191 height 35
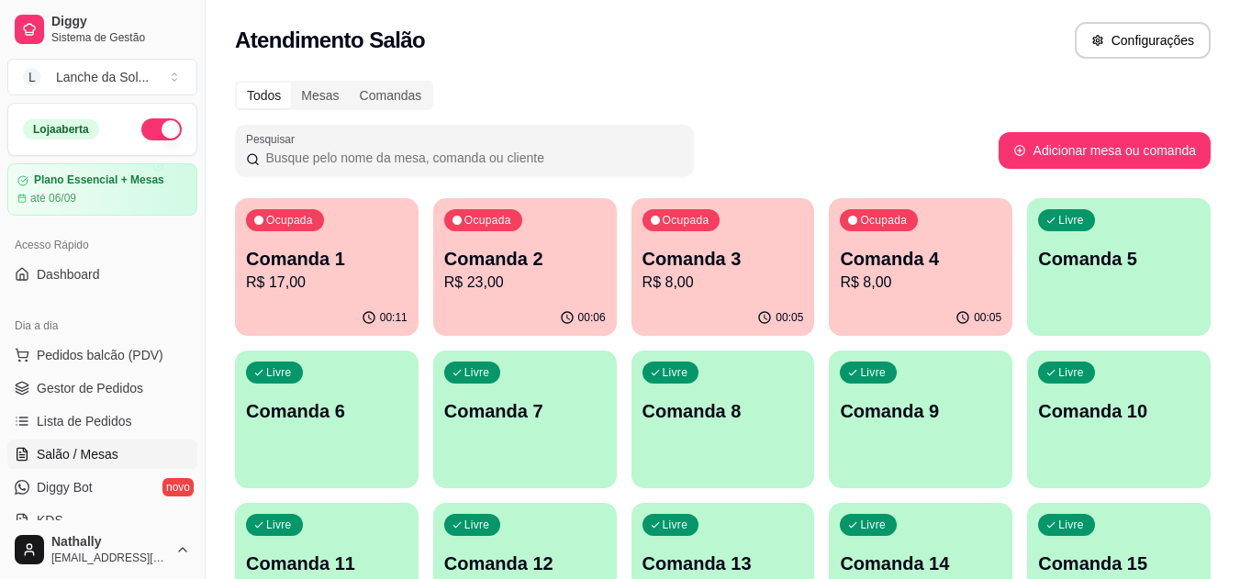
click at [873, 277] on p "R$ 8,00" at bounding box center [921, 283] width 162 height 22
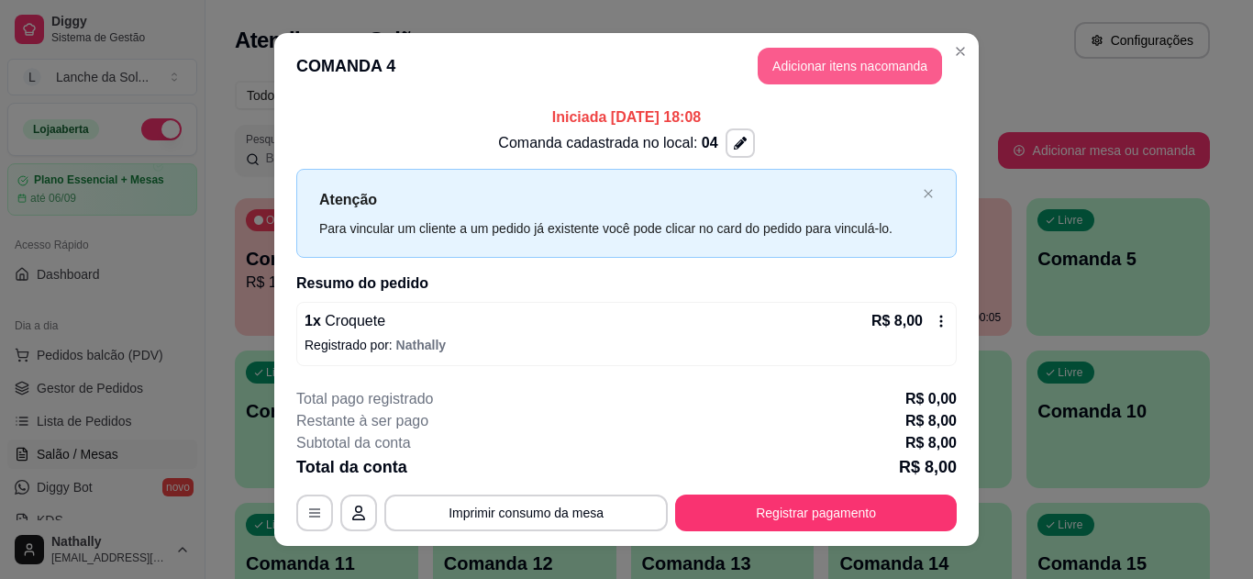
click at [874, 61] on button "Adicionar itens na comanda" at bounding box center [850, 66] width 184 height 37
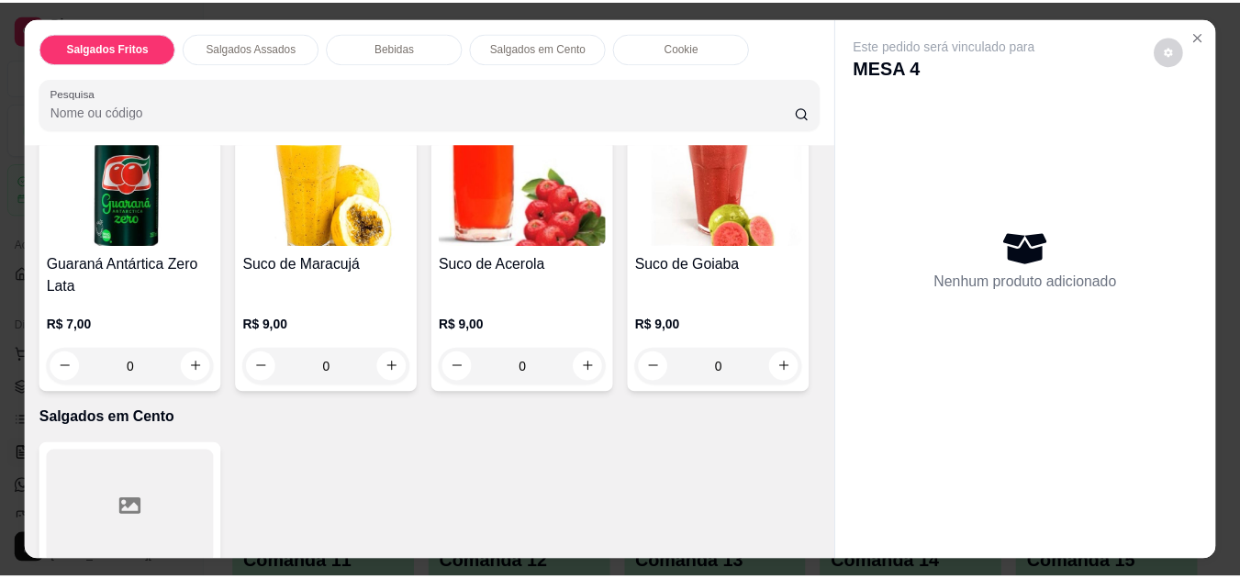
scroll to position [1350, 0]
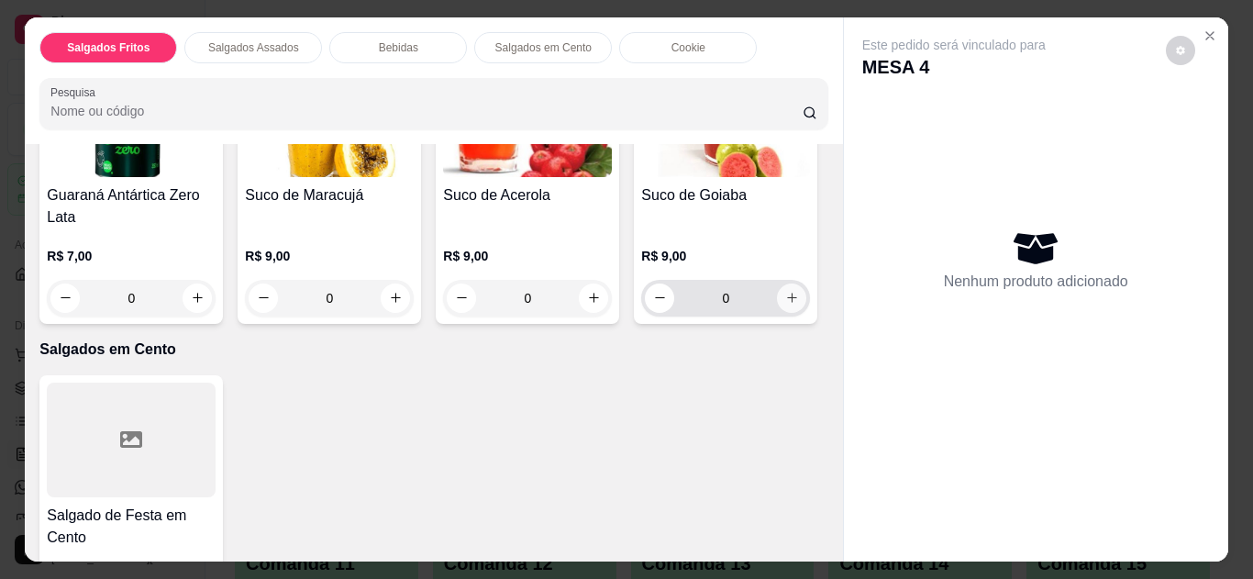
click at [785, 305] on icon "increase-product-quantity" at bounding box center [792, 298] width 14 height 14
type input "1"
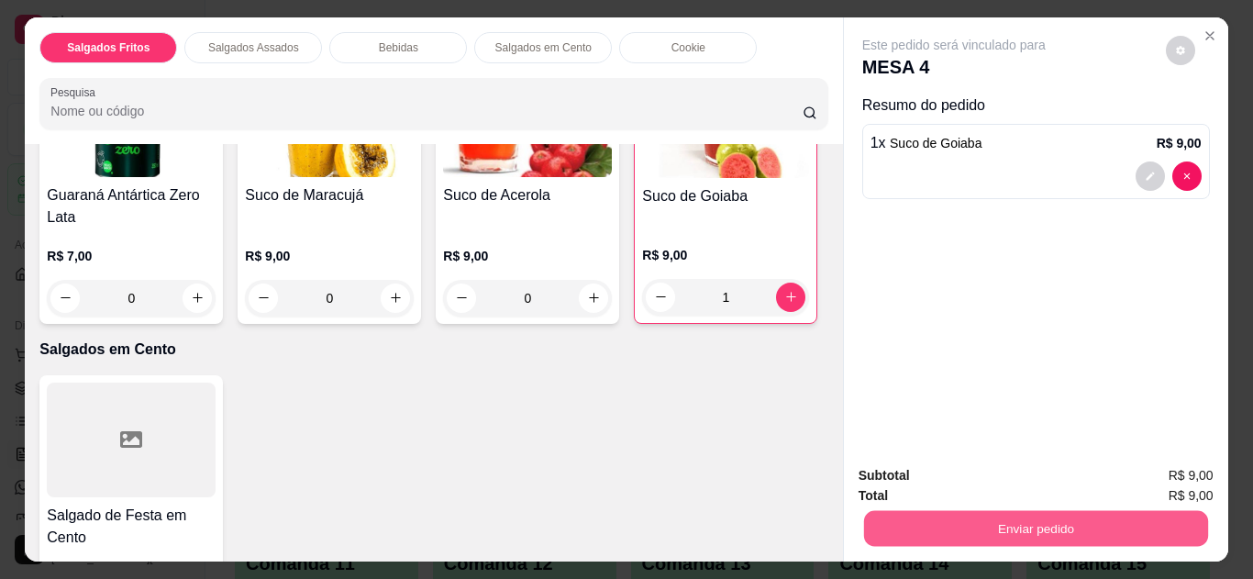
click at [1030, 515] on button "Enviar pedido" at bounding box center [1035, 529] width 344 height 36
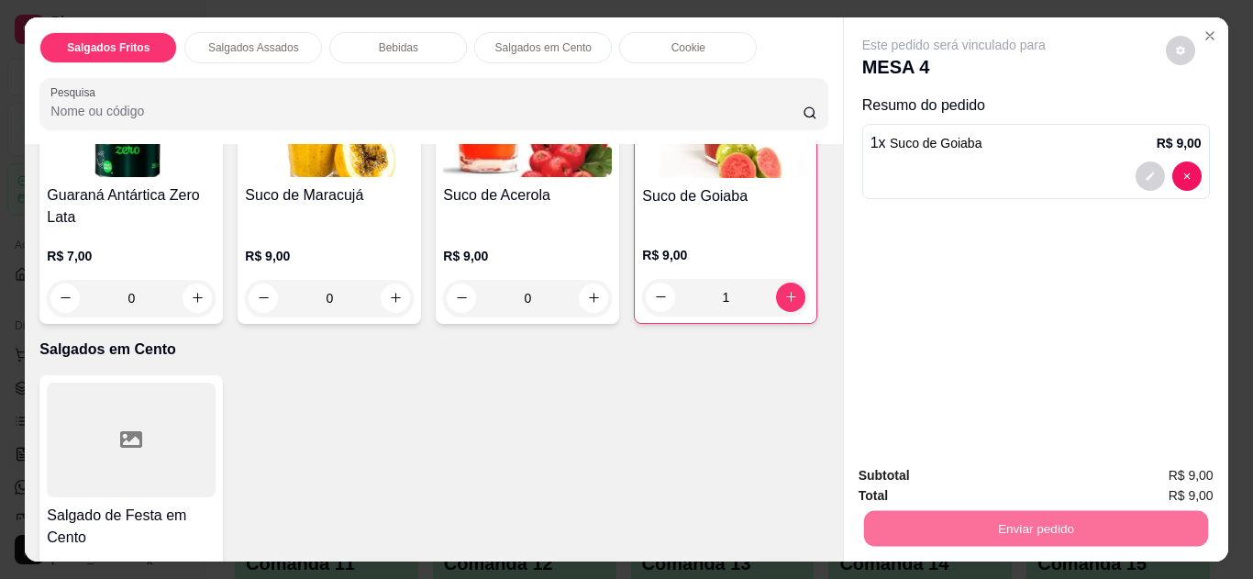
click at [1002, 470] on button "Não registrar e enviar pedido" at bounding box center [975, 477] width 191 height 35
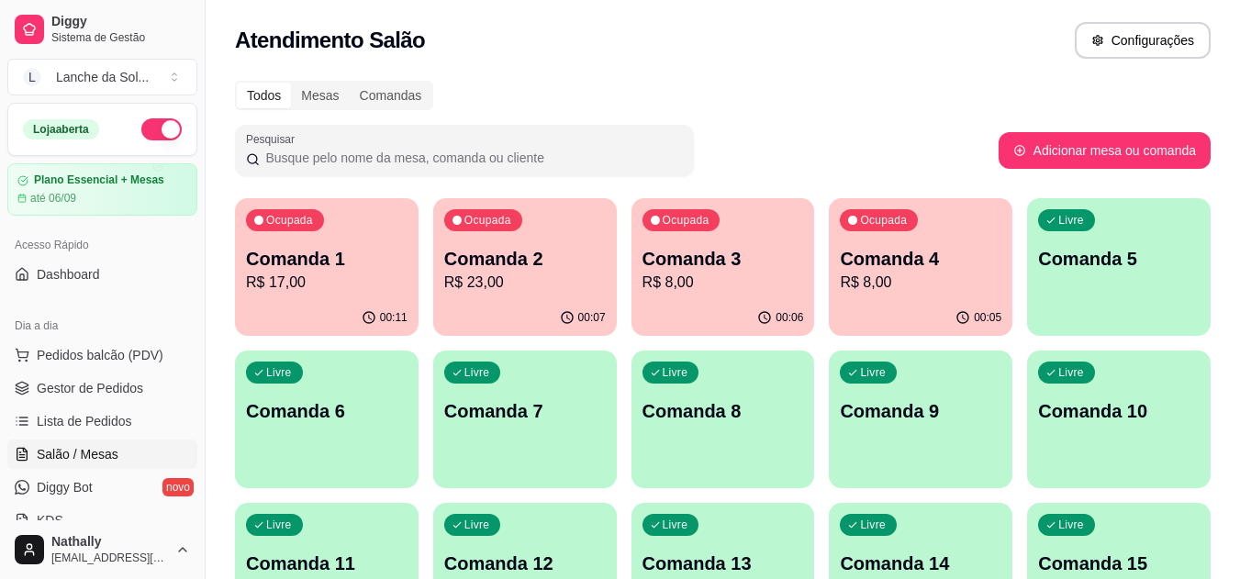
click at [105, 383] on span "Gestor de Pedidos" at bounding box center [90, 388] width 106 height 18
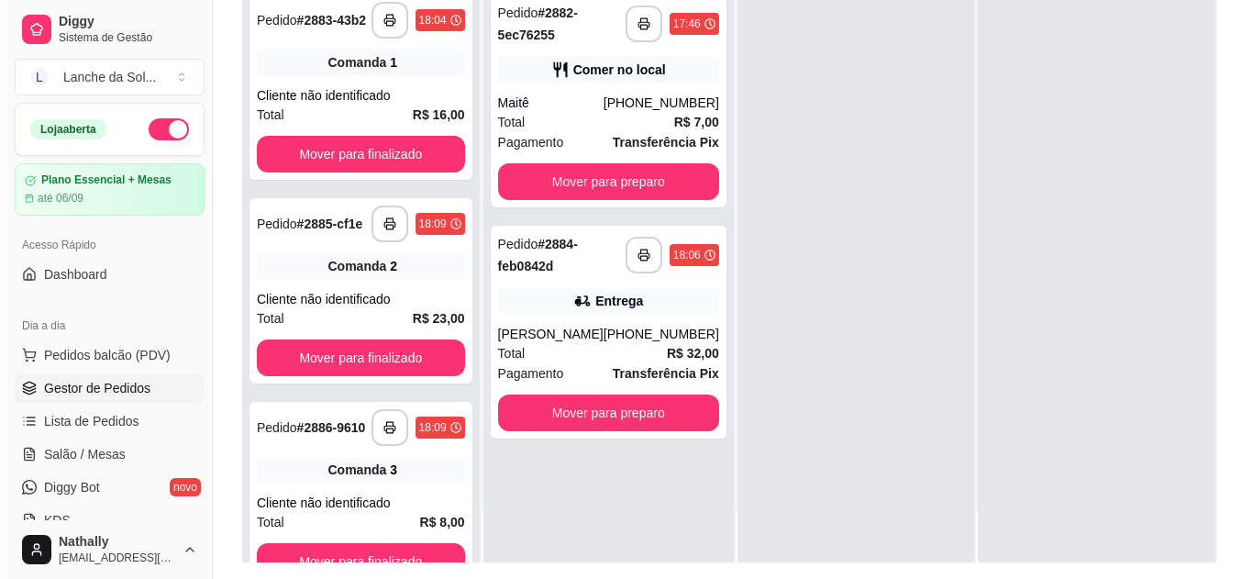
scroll to position [280, 0]
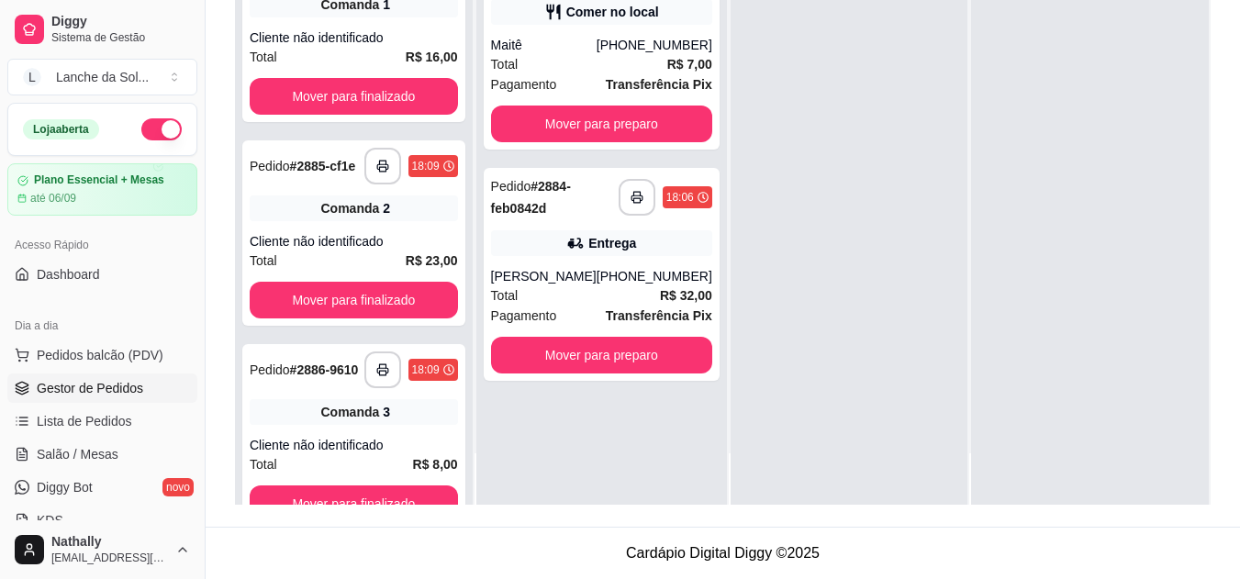
click at [587, 252] on div "Entrega" at bounding box center [601, 243] width 221 height 26
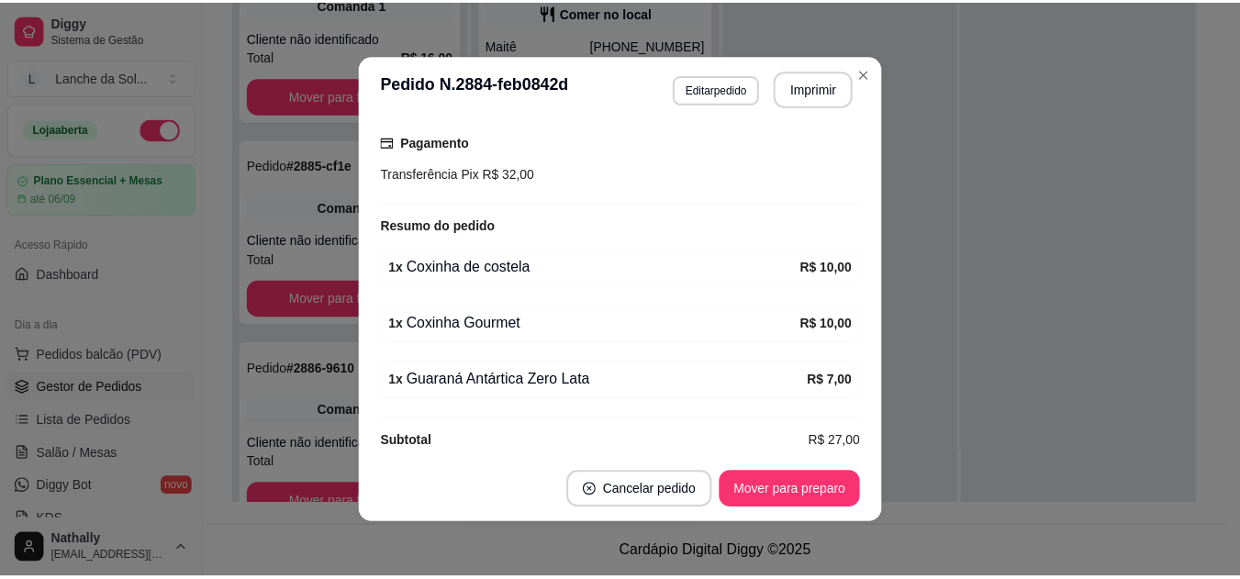
scroll to position [492, 0]
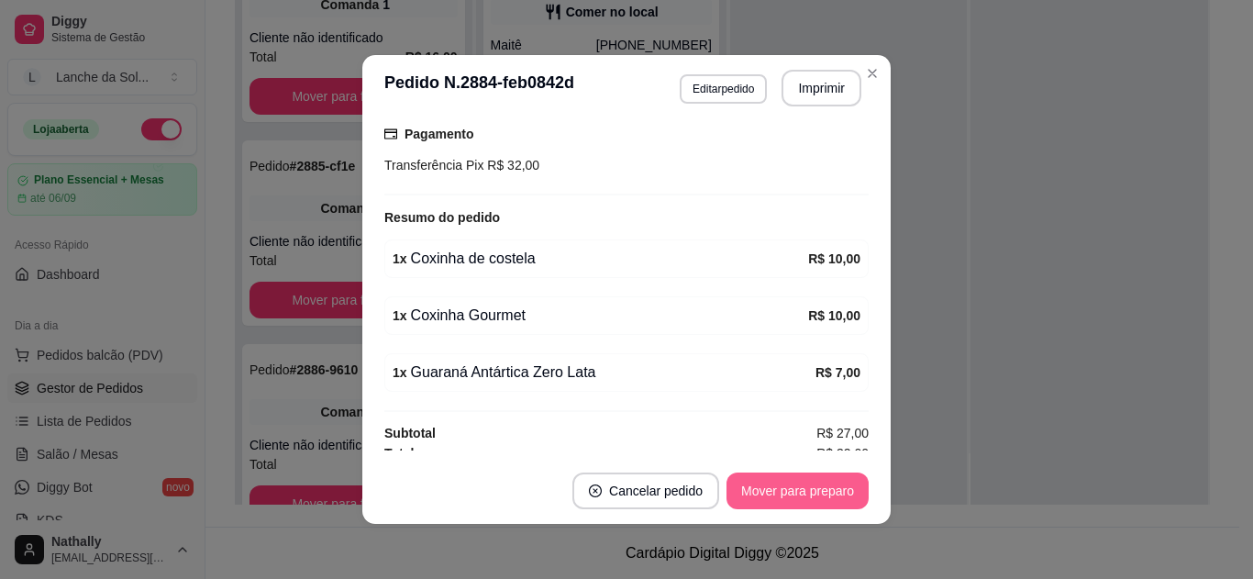
click at [785, 490] on button "Mover para preparo" at bounding box center [798, 491] width 142 height 37
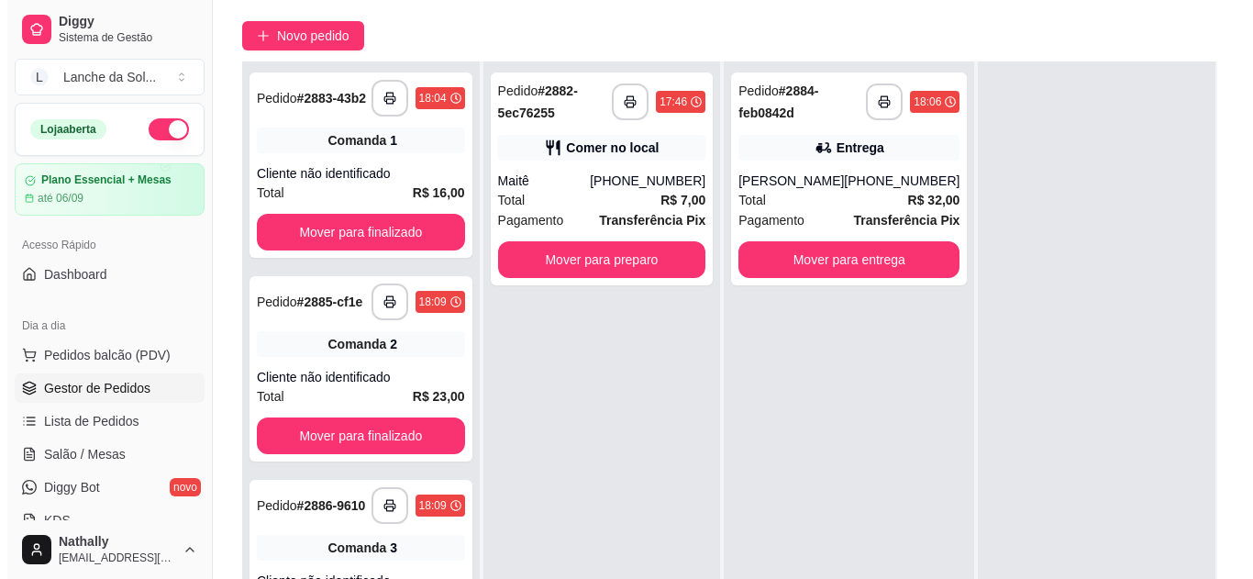
scroll to position [143, 0]
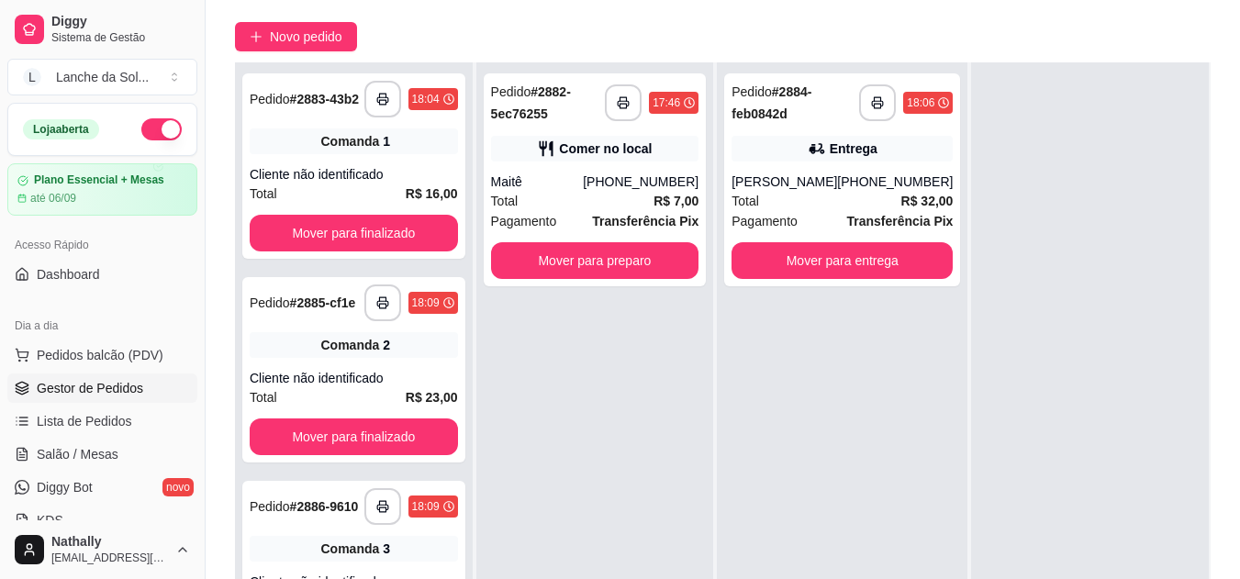
click at [560, 183] on div "Maitê" at bounding box center [537, 182] width 93 height 18
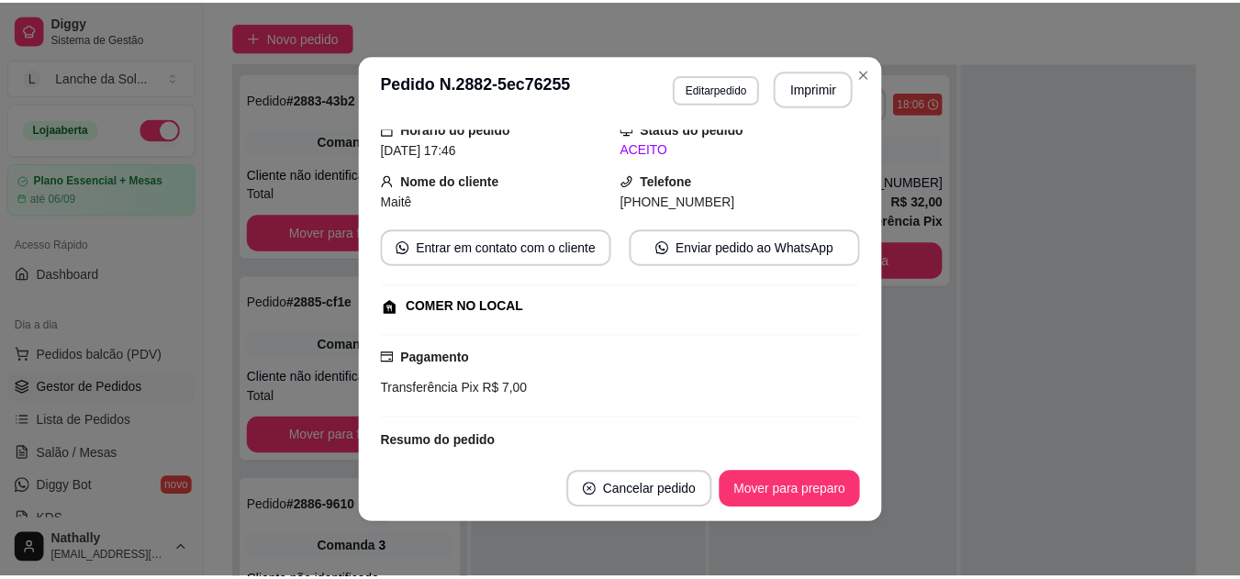
scroll to position [0, 0]
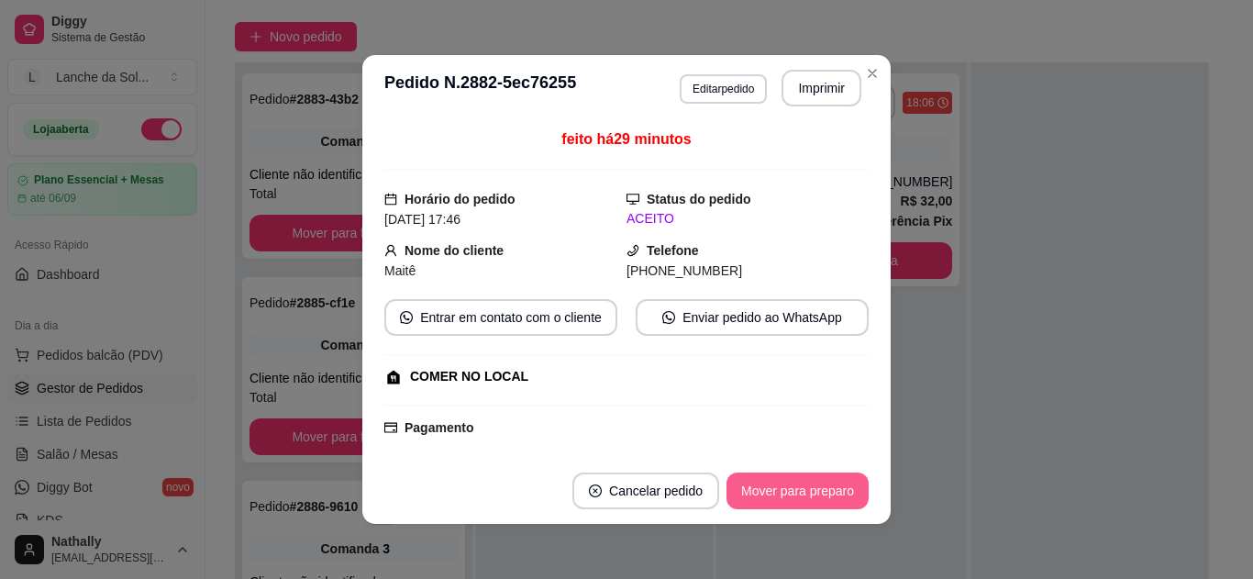
click at [774, 485] on button "Mover para preparo" at bounding box center [798, 491] width 142 height 37
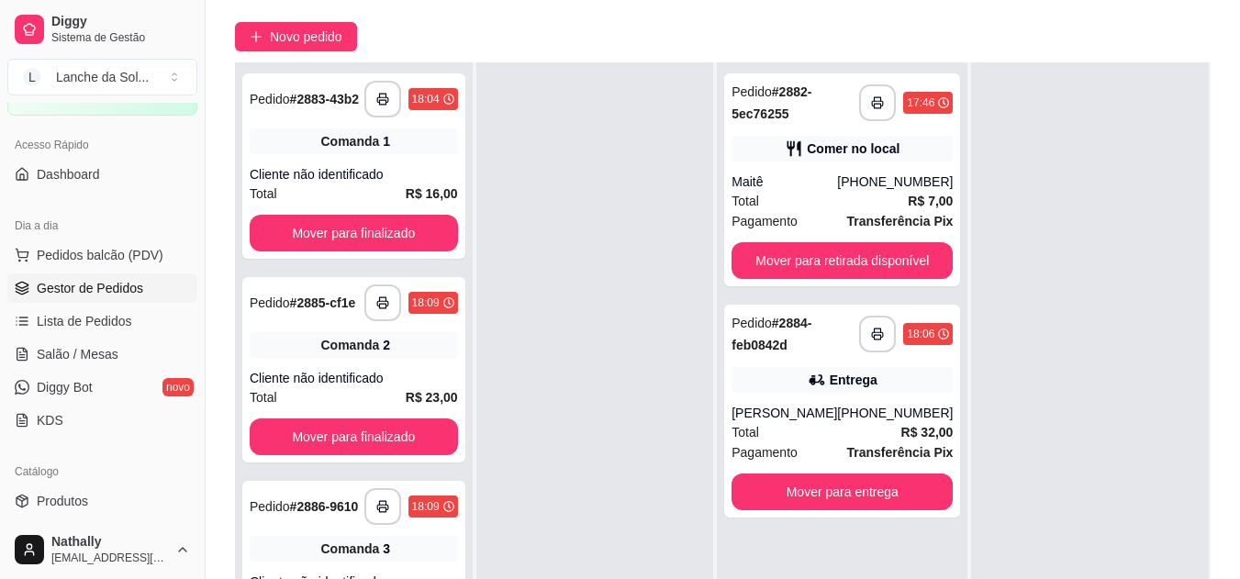
scroll to position [111, 0]
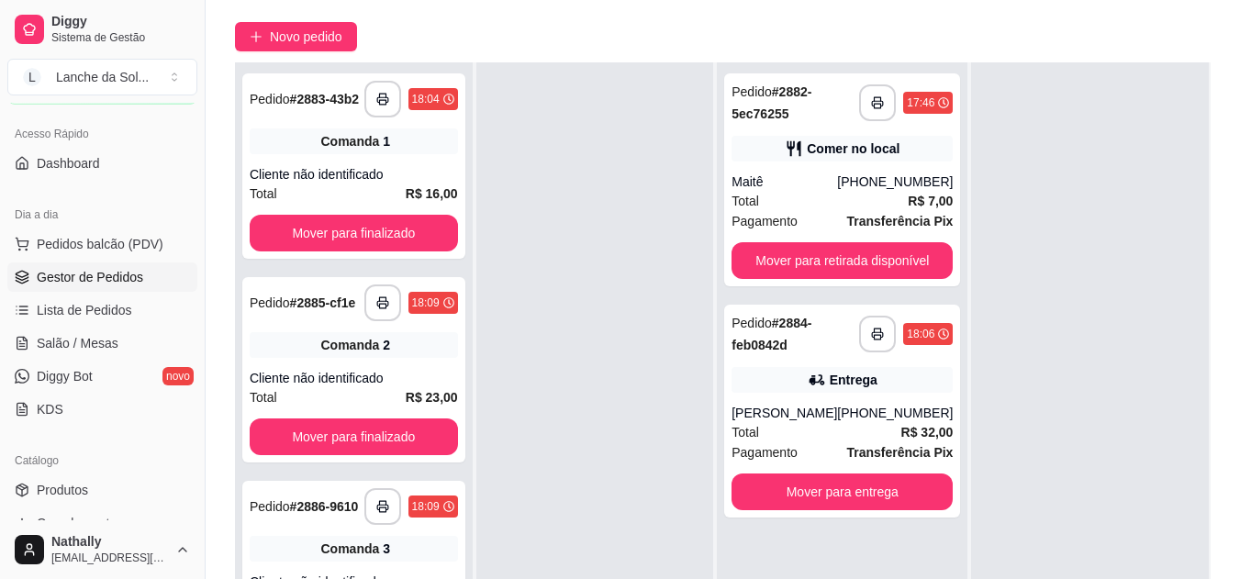
click at [82, 340] on span "Salão / Mesas" at bounding box center [78, 343] width 82 height 18
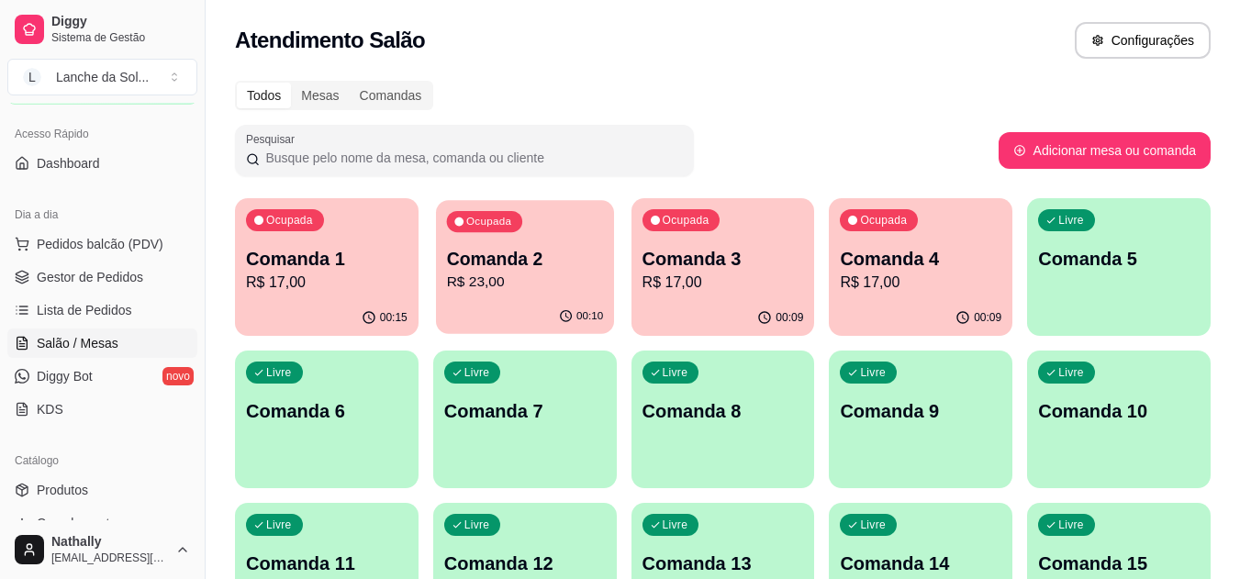
click at [553, 281] on p "R$ 23,00" at bounding box center [524, 282] width 157 height 21
click at [503, 262] on p "Comanda 2" at bounding box center [524, 259] width 157 height 25
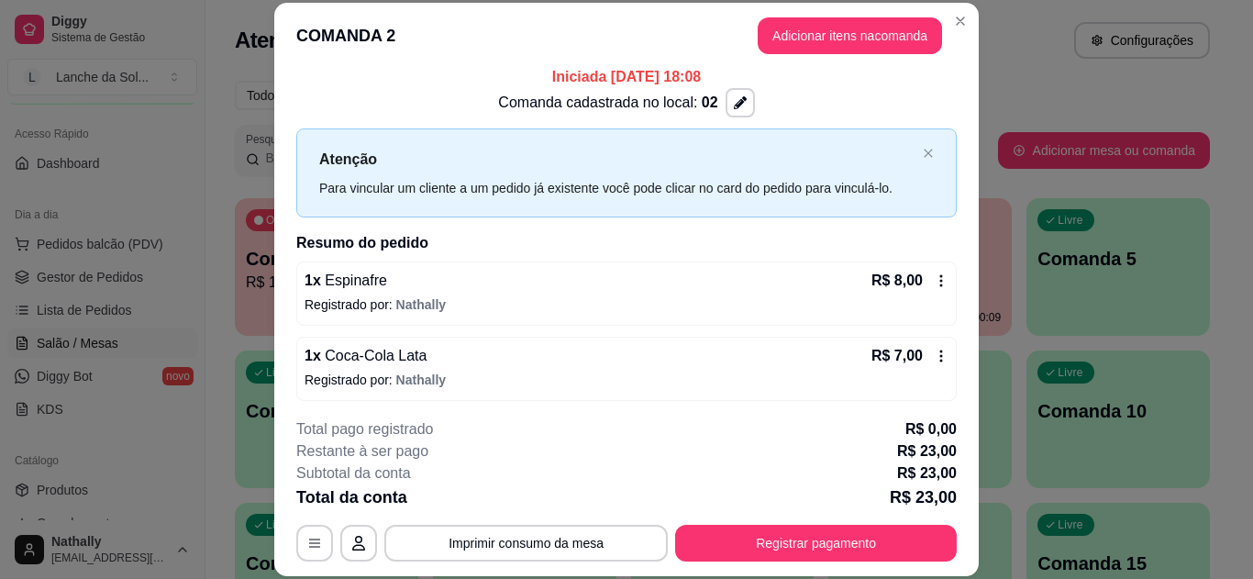
scroll to position [1, 0]
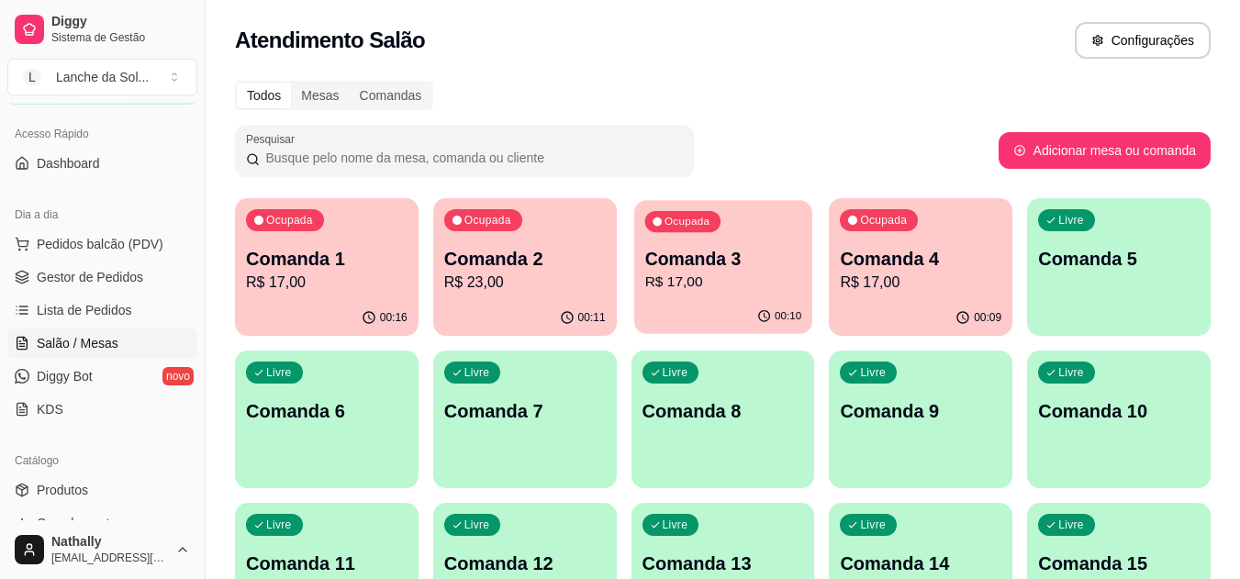
click at [732, 273] on p "R$ 17,00" at bounding box center [722, 282] width 157 height 21
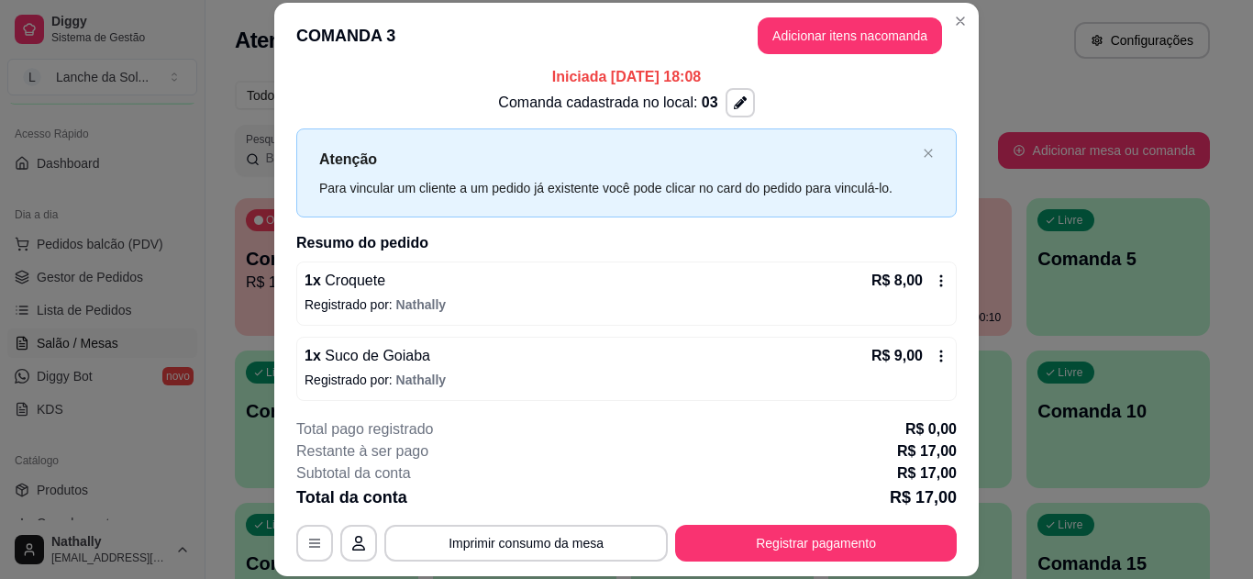
scroll to position [7, 0]
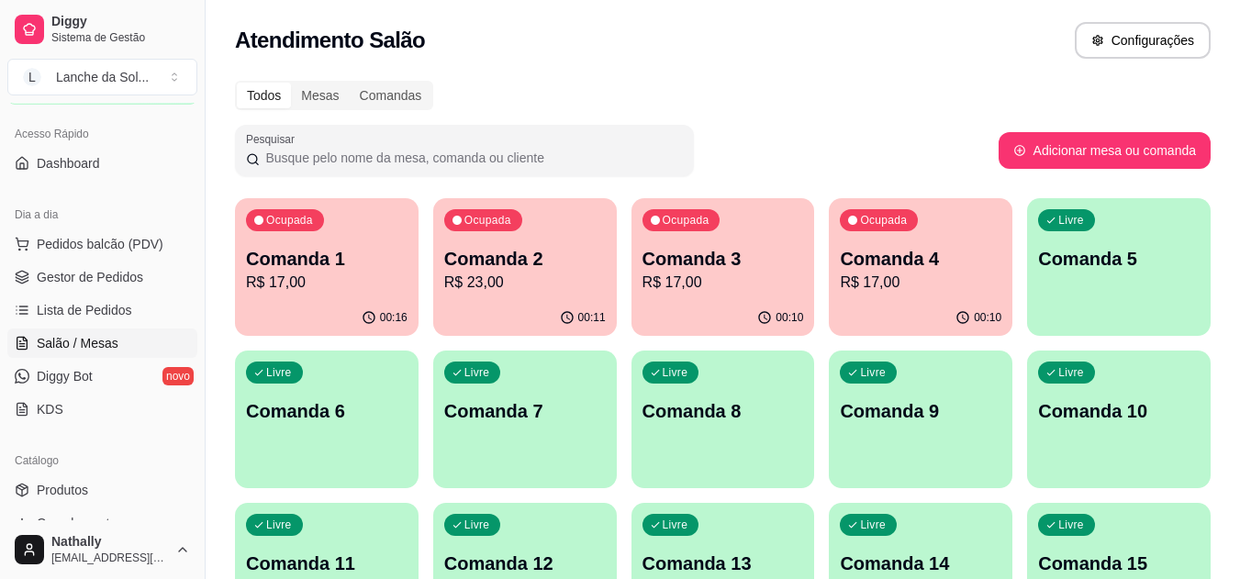
click at [516, 270] on p "Comanda 2" at bounding box center [525, 259] width 162 height 26
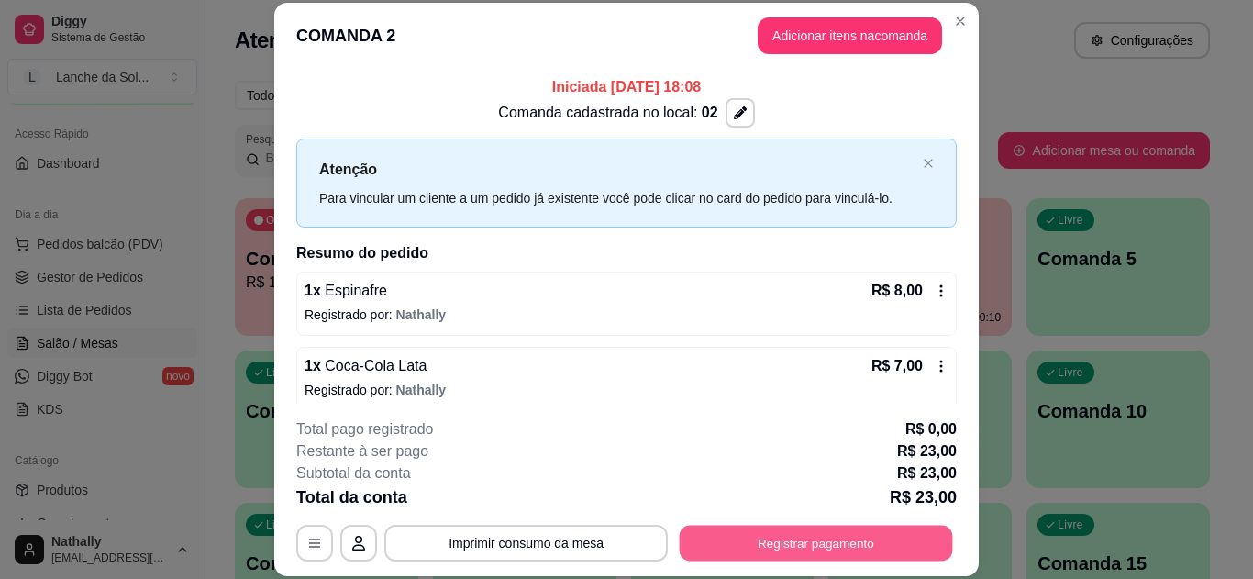
click at [773, 542] on button "Registrar pagamento" at bounding box center [816, 543] width 273 height 36
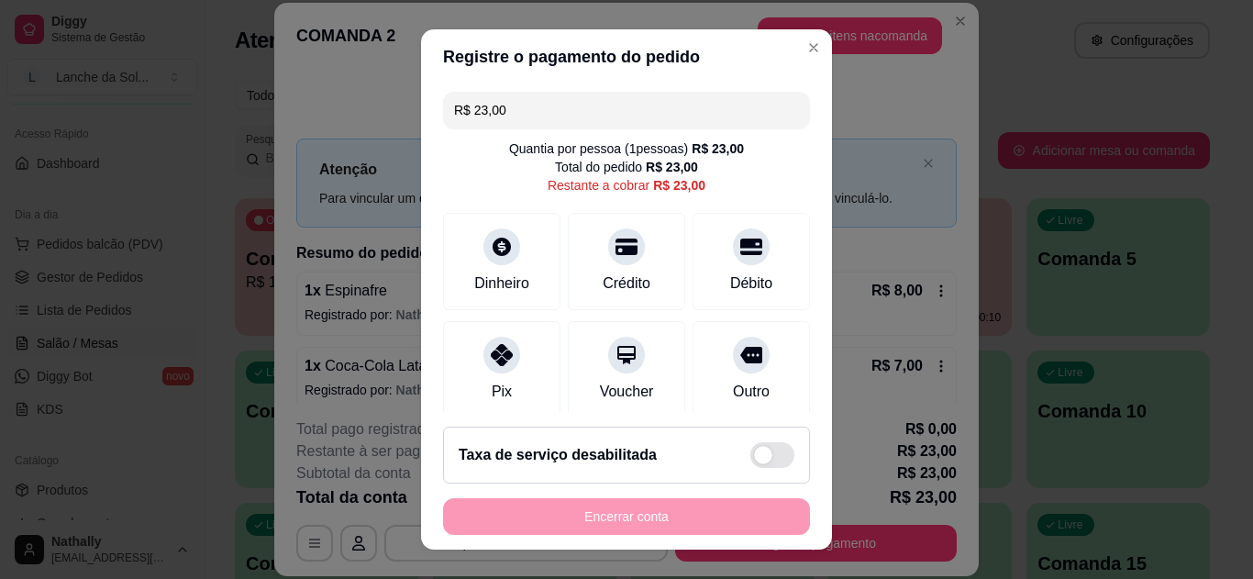
click at [491, 354] on icon at bounding box center [502, 355] width 22 height 22
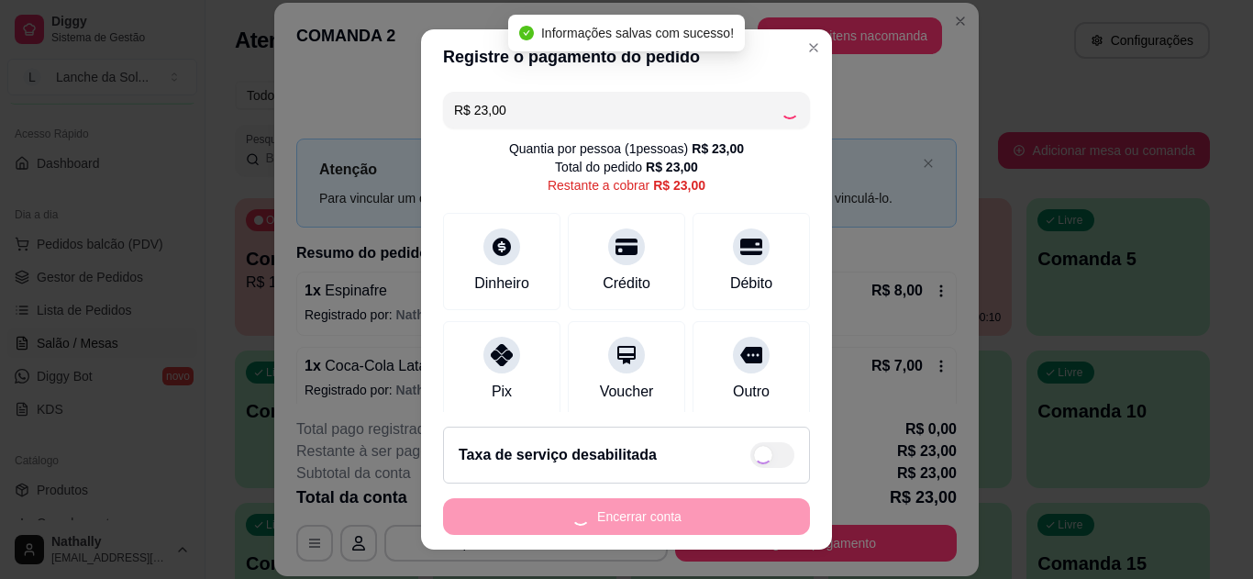
type input "R$ 0,00"
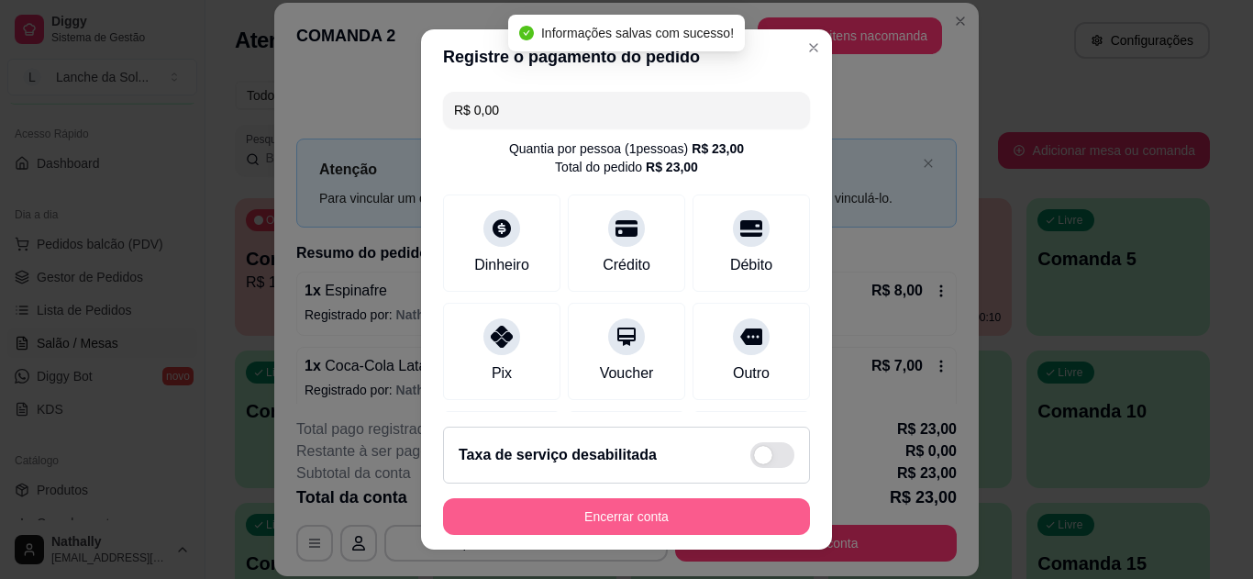
click at [618, 511] on button "Encerrar conta" at bounding box center [626, 516] width 367 height 37
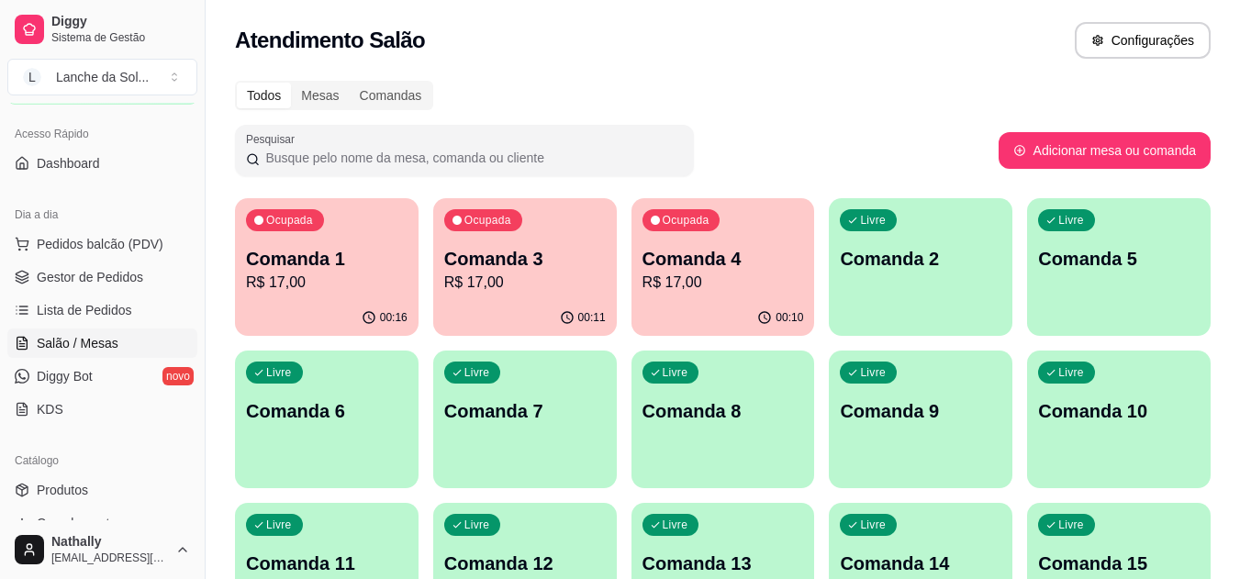
click at [527, 287] on p "R$ 17,00" at bounding box center [525, 283] width 162 height 22
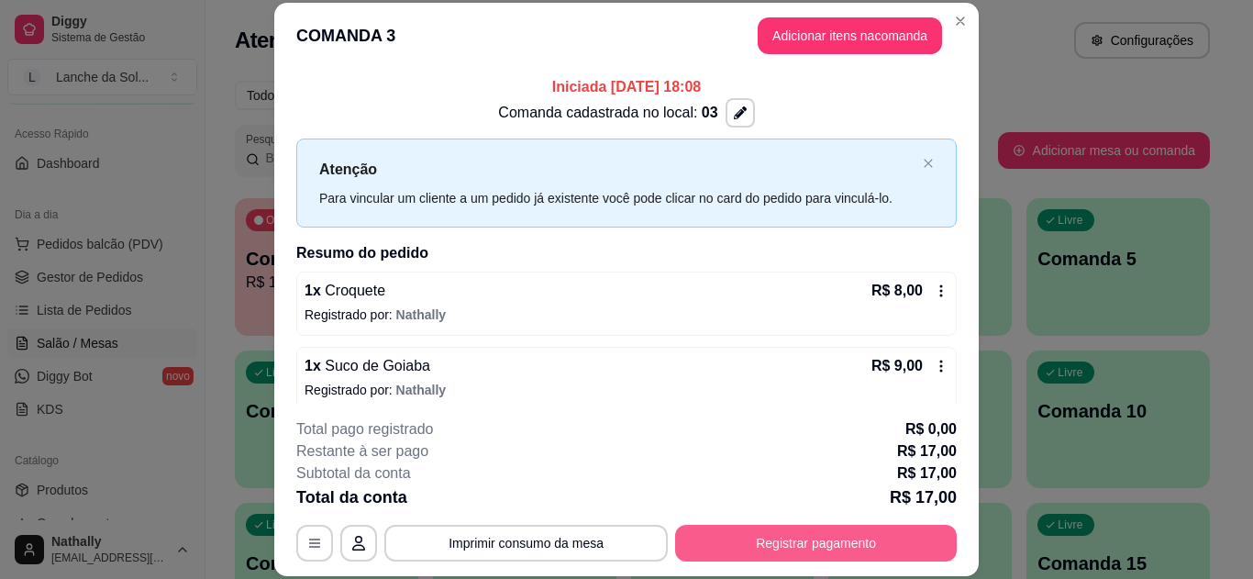
click at [791, 543] on button "Registrar pagamento" at bounding box center [816, 543] width 282 height 37
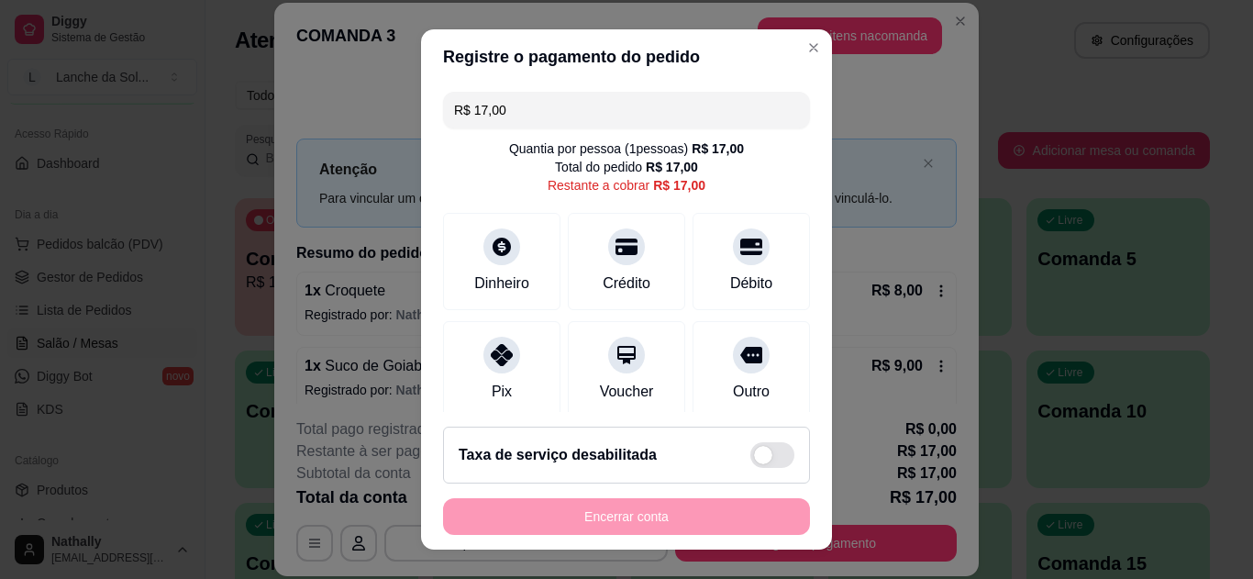
click at [495, 361] on icon at bounding box center [502, 355] width 22 height 22
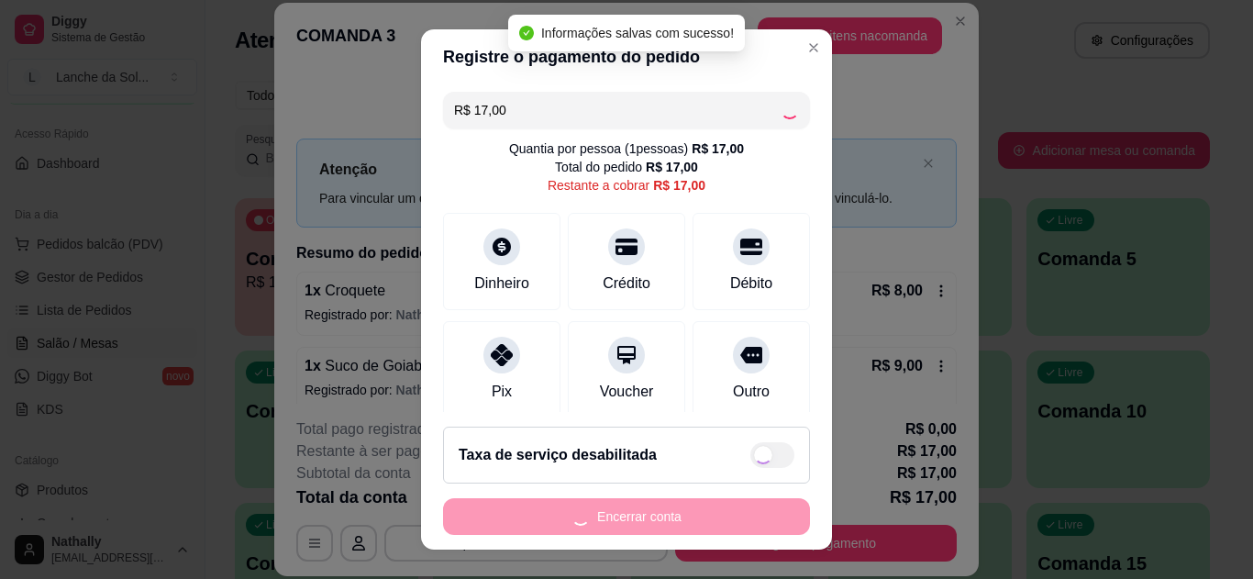
type input "R$ 0,00"
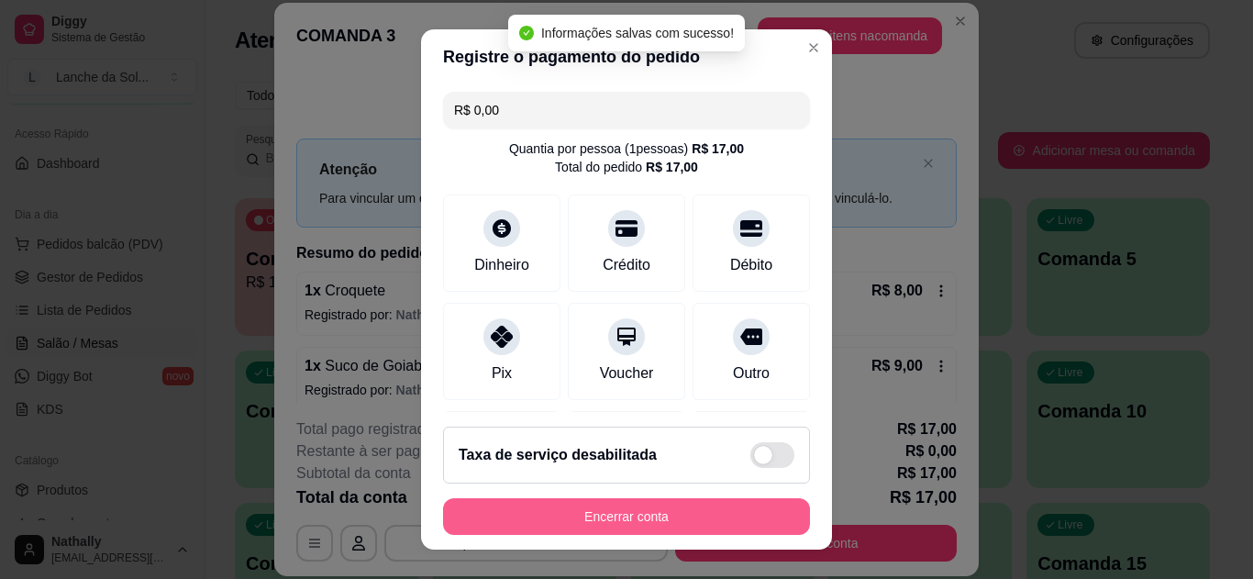
click at [608, 510] on button "Encerrar conta" at bounding box center [626, 516] width 367 height 37
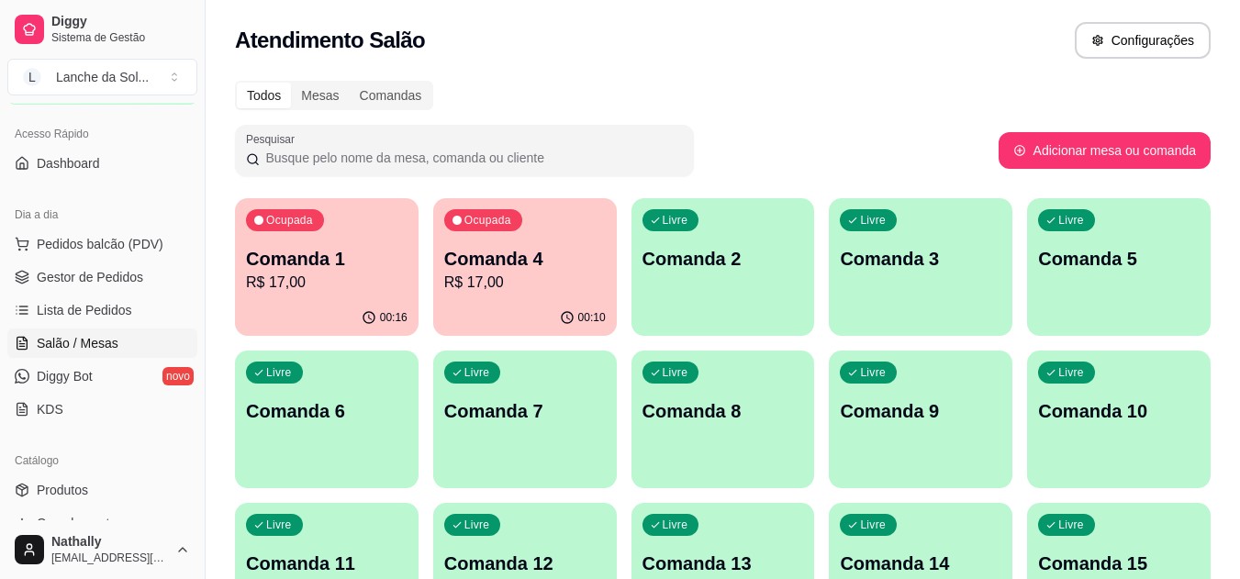
click at [538, 267] on p "Comanda 4" at bounding box center [525, 259] width 162 height 26
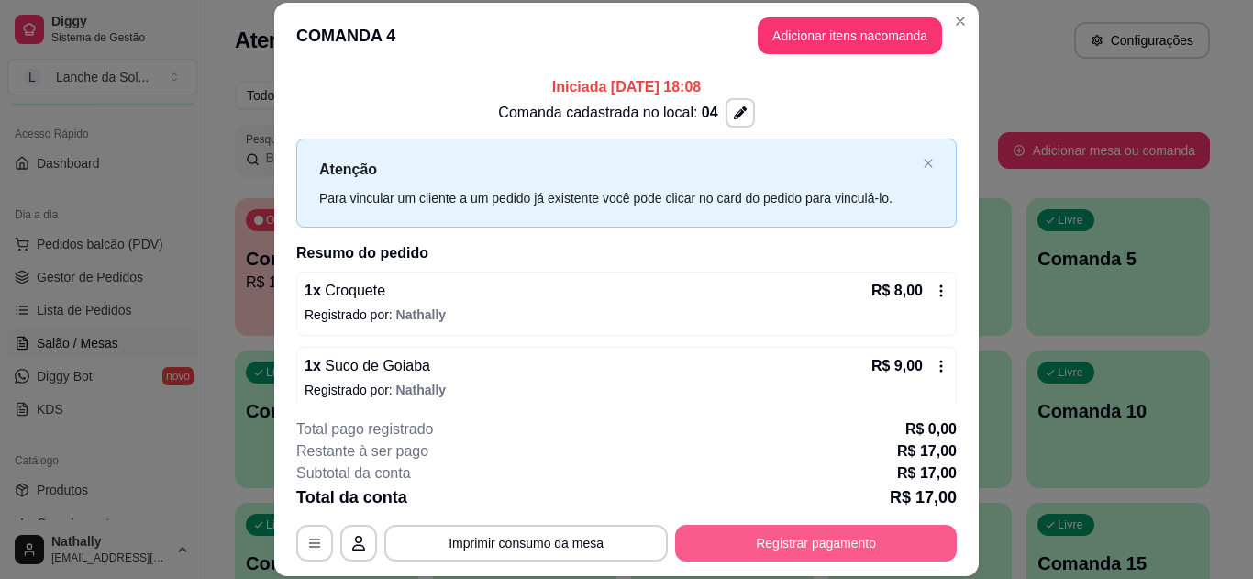
click at [816, 536] on button "Registrar pagamento" at bounding box center [816, 543] width 282 height 37
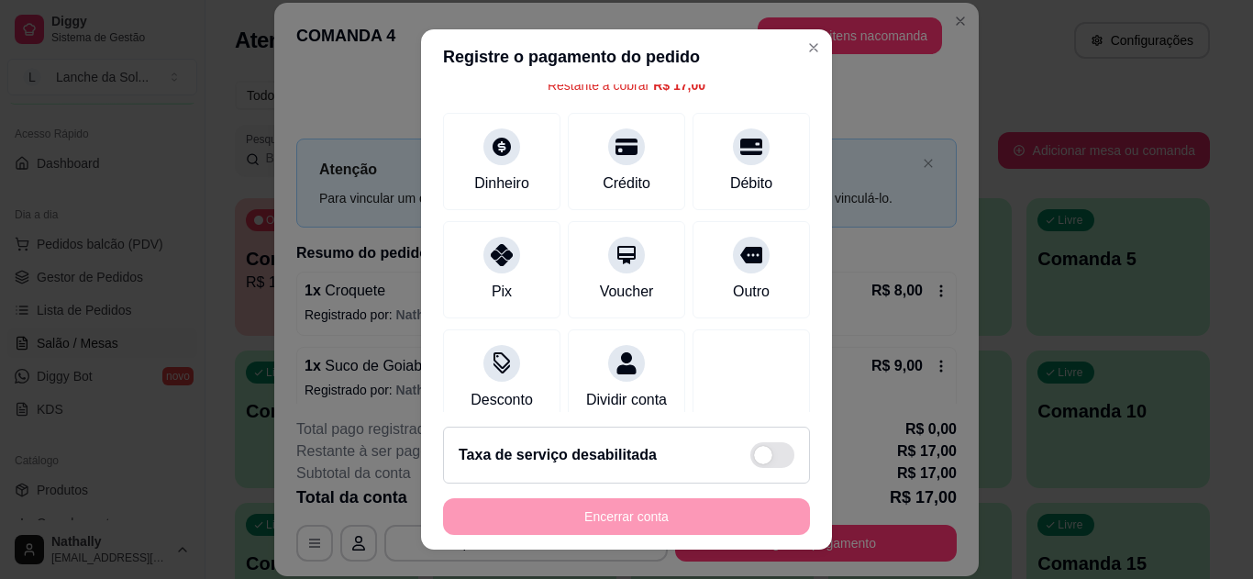
scroll to position [143, 0]
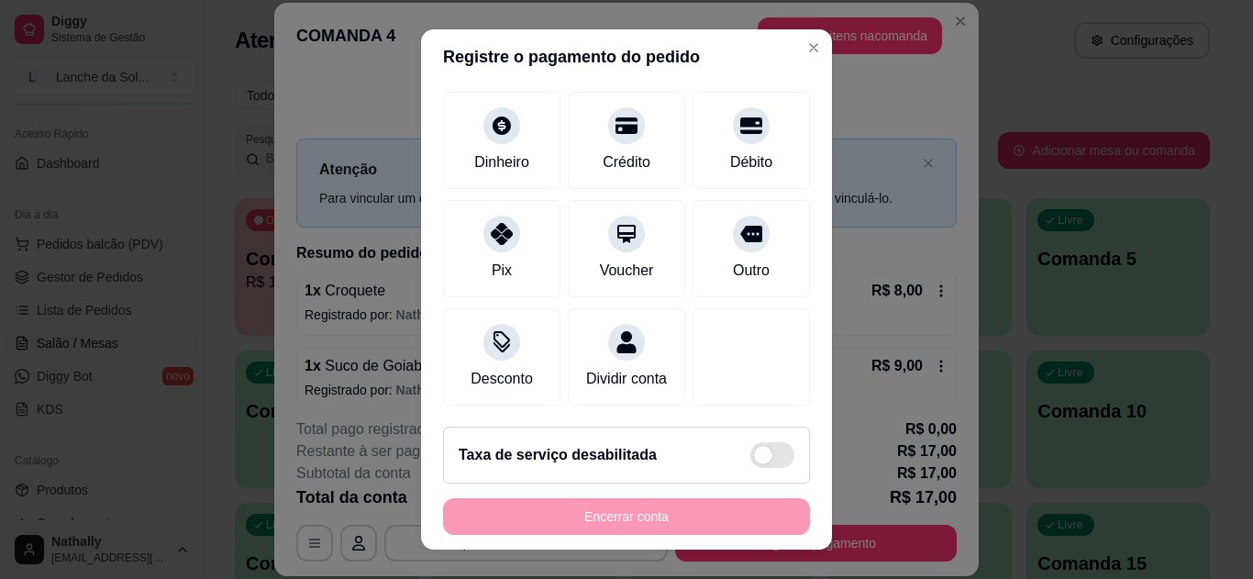
click at [496, 227] on div "Pix" at bounding box center [501, 248] width 117 height 97
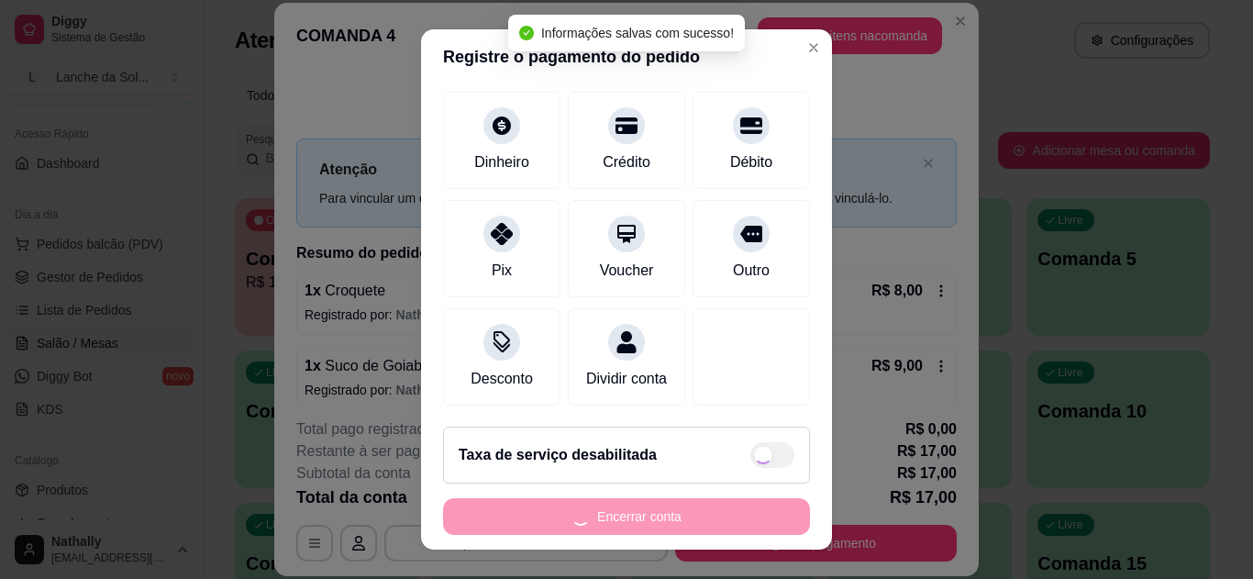
type input "R$ 0,00"
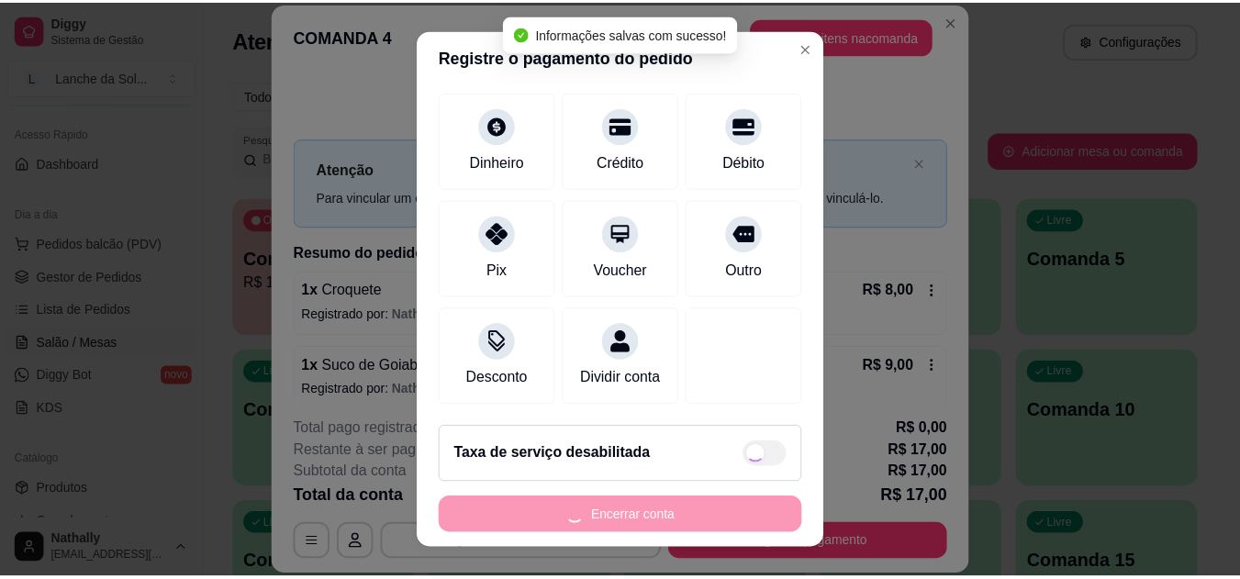
scroll to position [125, 0]
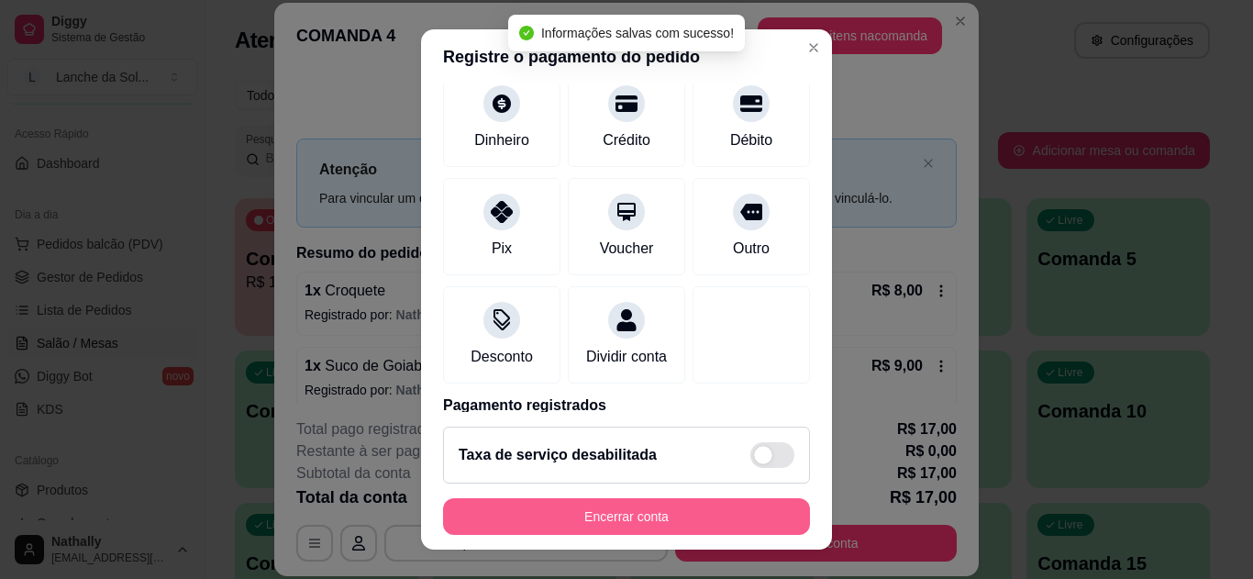
click at [615, 510] on button "Encerrar conta" at bounding box center [626, 516] width 367 height 37
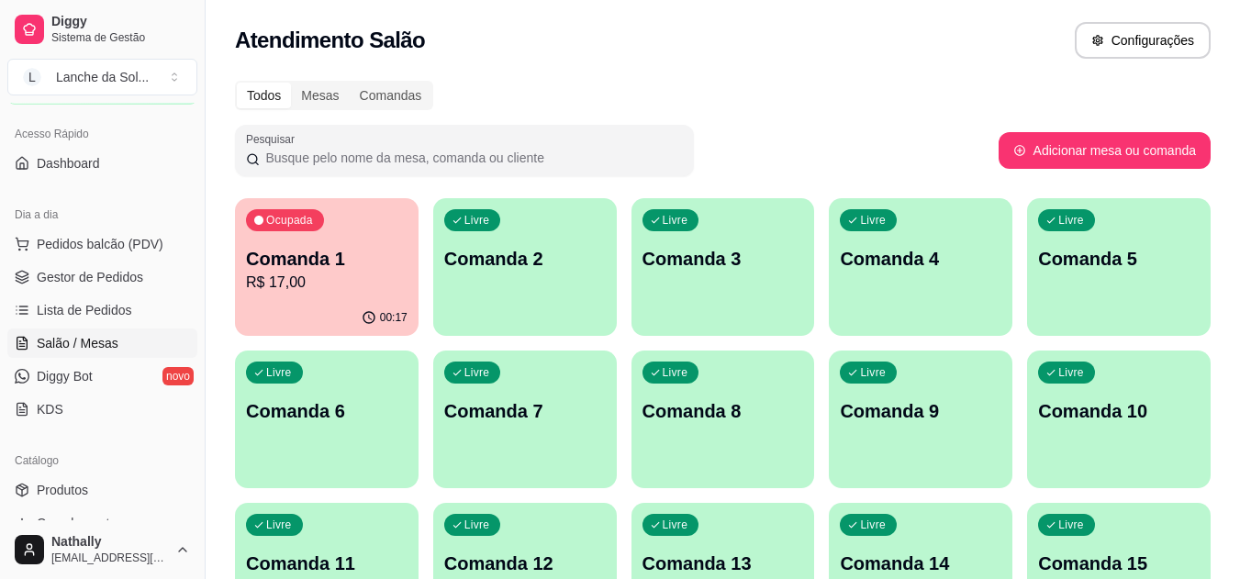
click at [99, 270] on span "Gestor de Pedidos" at bounding box center [90, 277] width 106 height 18
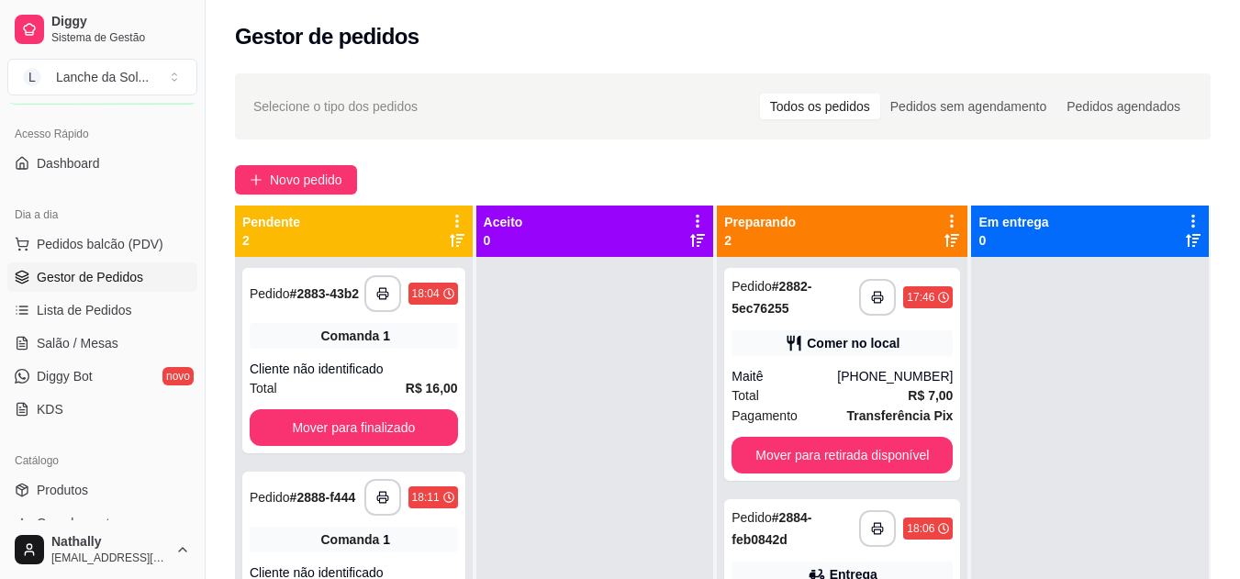
click at [387, 340] on div "1" at bounding box center [386, 336] width 7 height 18
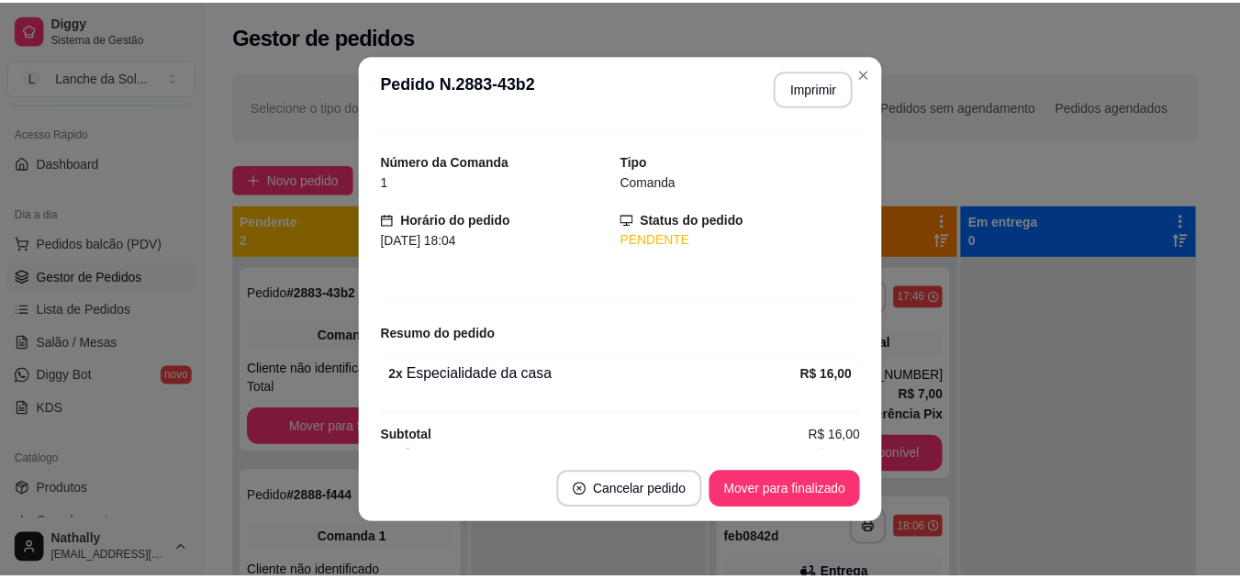
scroll to position [53, 0]
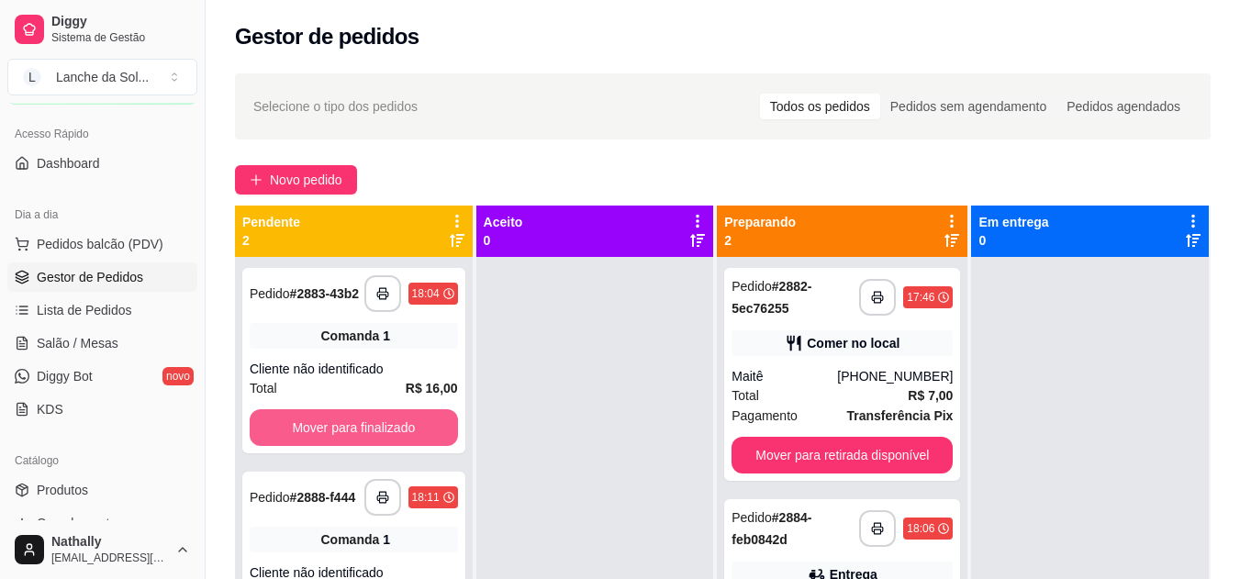
click at [384, 420] on button "Mover para finalizado" at bounding box center [354, 427] width 208 height 37
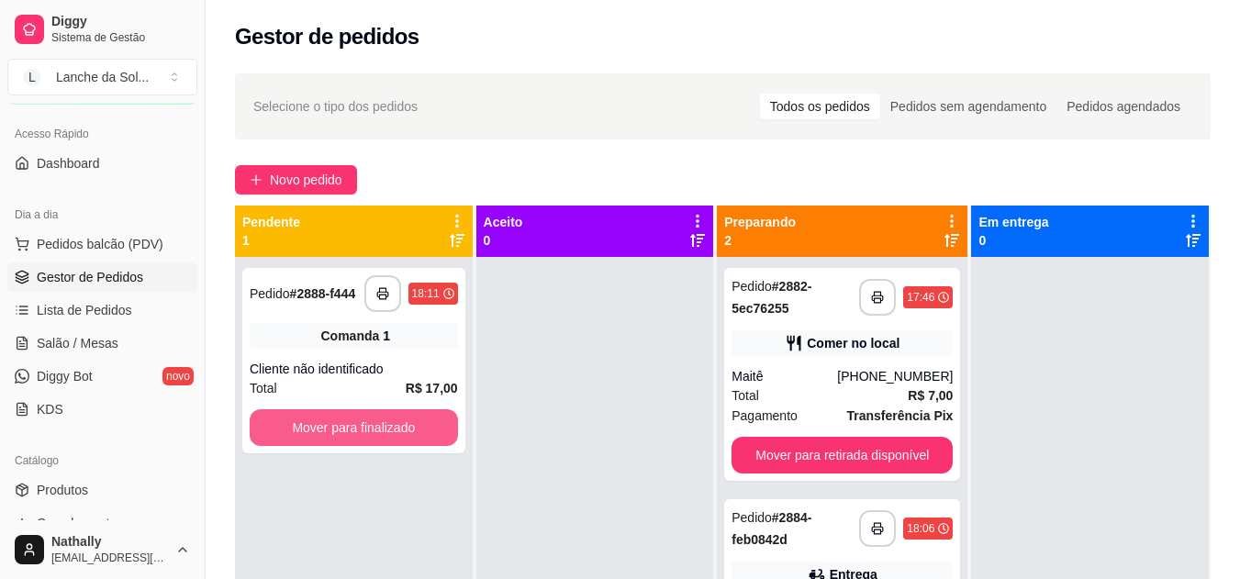
click at [394, 421] on button "Mover para finalizado" at bounding box center [354, 427] width 208 height 37
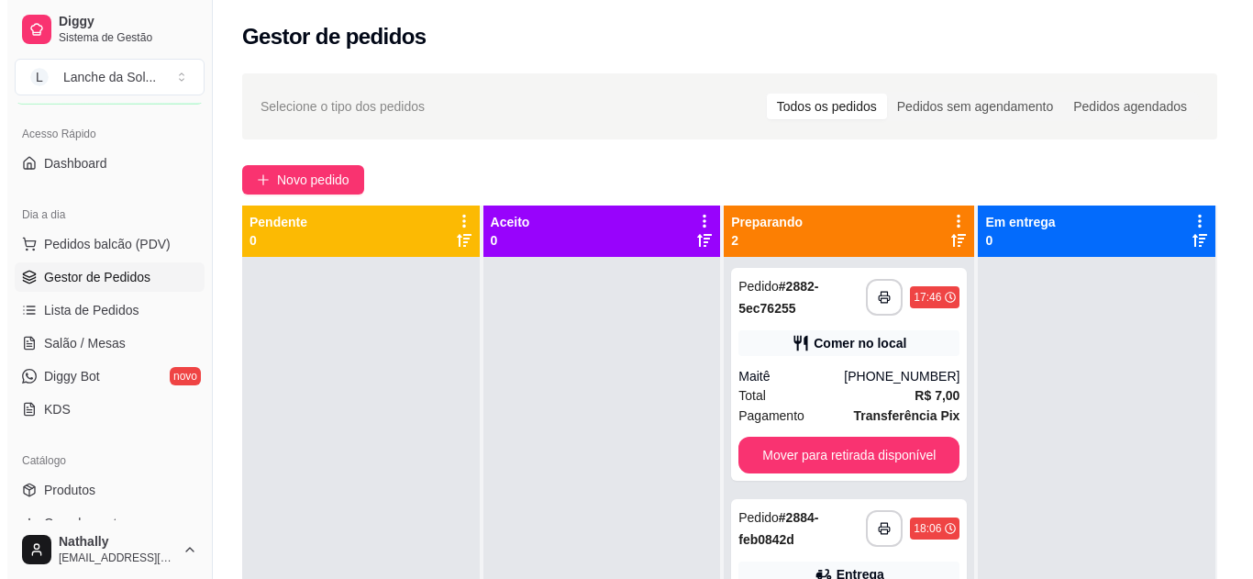
scroll to position [51, 0]
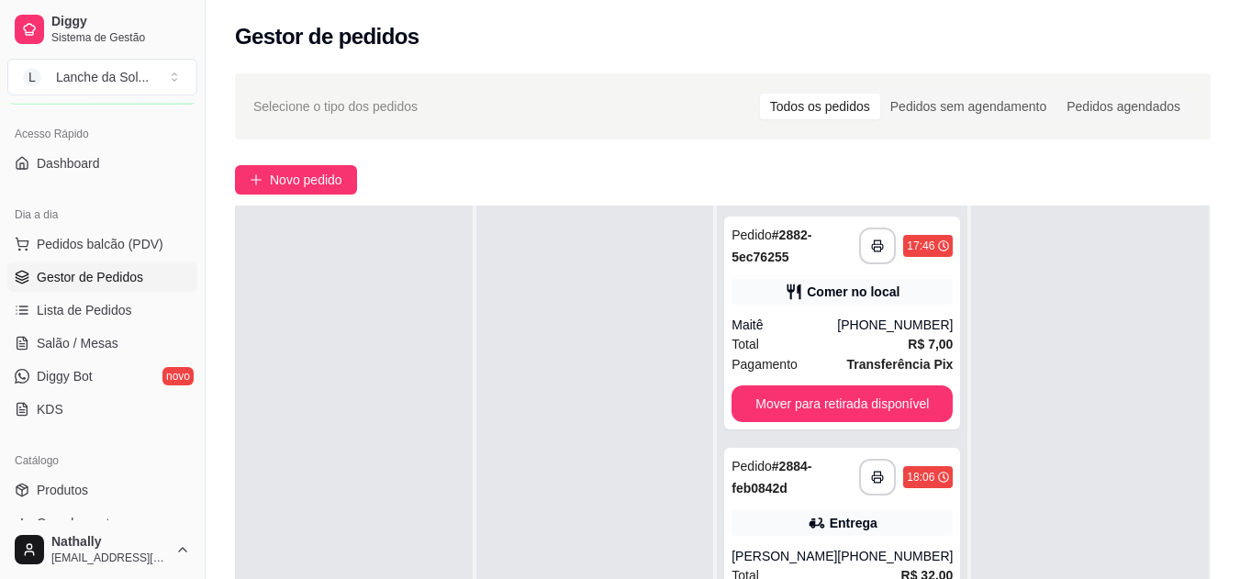
click at [793, 518] on div "Entrega" at bounding box center [841, 523] width 221 height 26
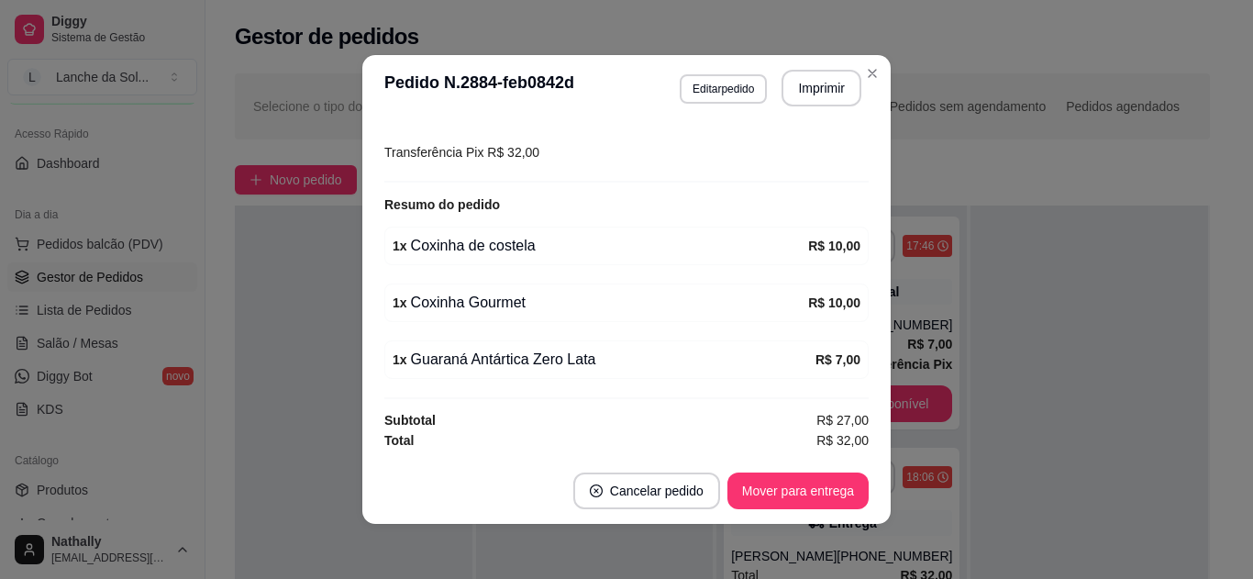
scroll to position [4, 0]
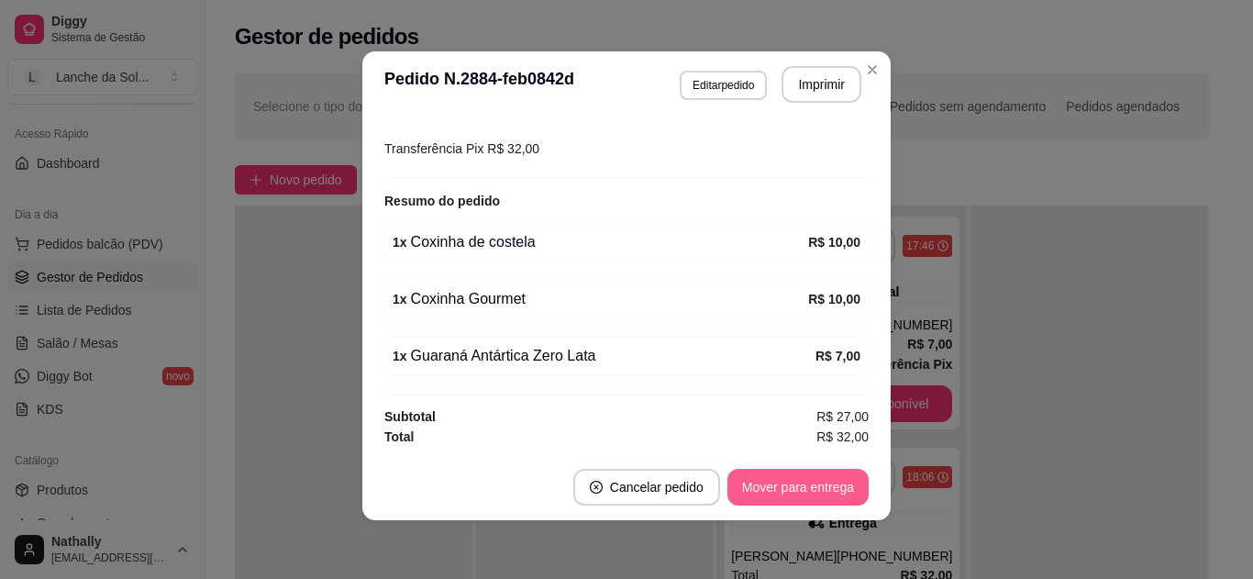
click at [798, 488] on button "Mover para entrega" at bounding box center [798, 487] width 141 height 37
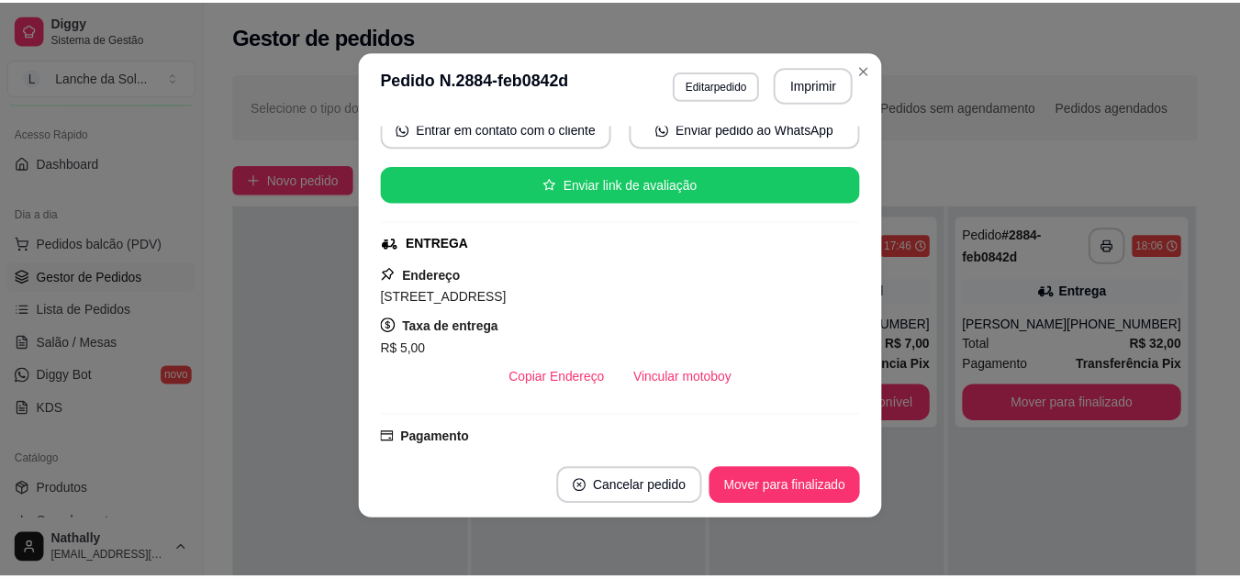
scroll to position [144, 0]
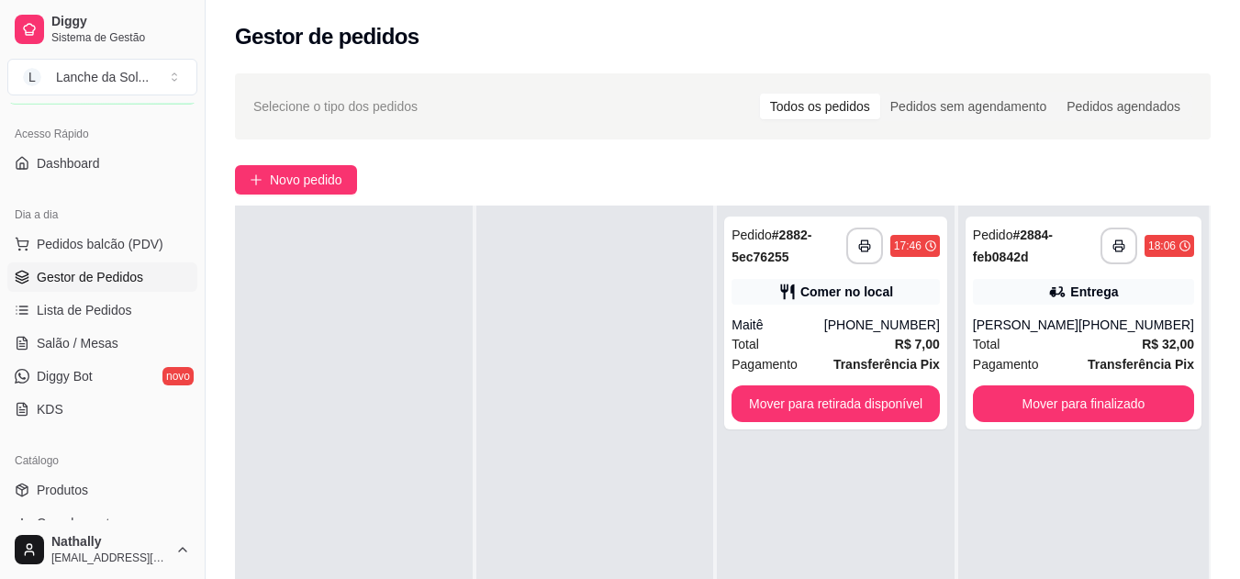
drag, startPoint x: 197, startPoint y: 252, endPoint x: 201, endPoint y: 280, distance: 27.8
click at [201, 280] on button "Toggle Sidebar" at bounding box center [204, 289] width 15 height 579
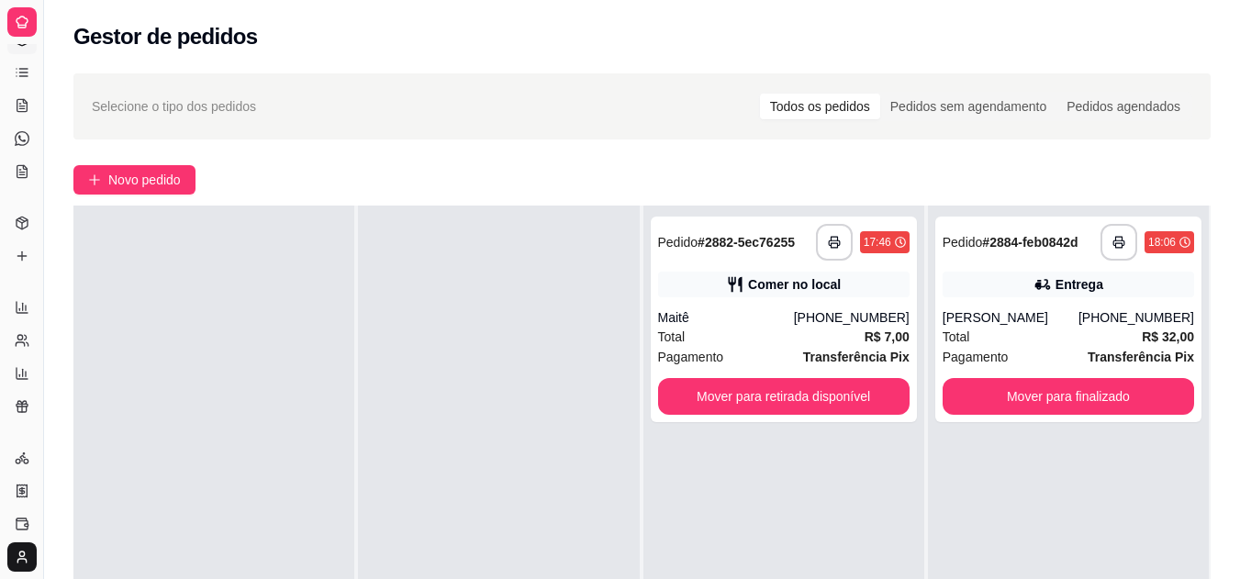
scroll to position [0, 0]
click at [54, 242] on div "**********" at bounding box center [642, 434] width 1196 height 744
drag, startPoint x: 46, startPoint y: 242, endPoint x: 162, endPoint y: 260, distance: 116.9
click at [162, 260] on div "**********" at bounding box center [620, 429] width 1240 height 859
click at [40, 234] on button "Toggle Sidebar" at bounding box center [43, 289] width 15 height 579
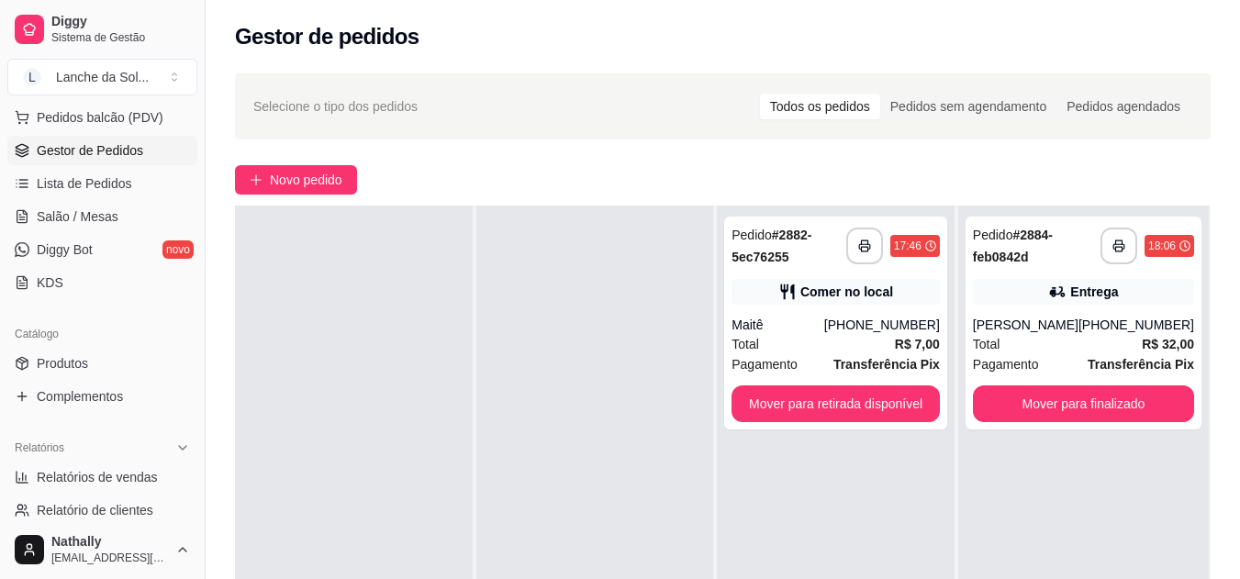
scroll to position [257, 0]
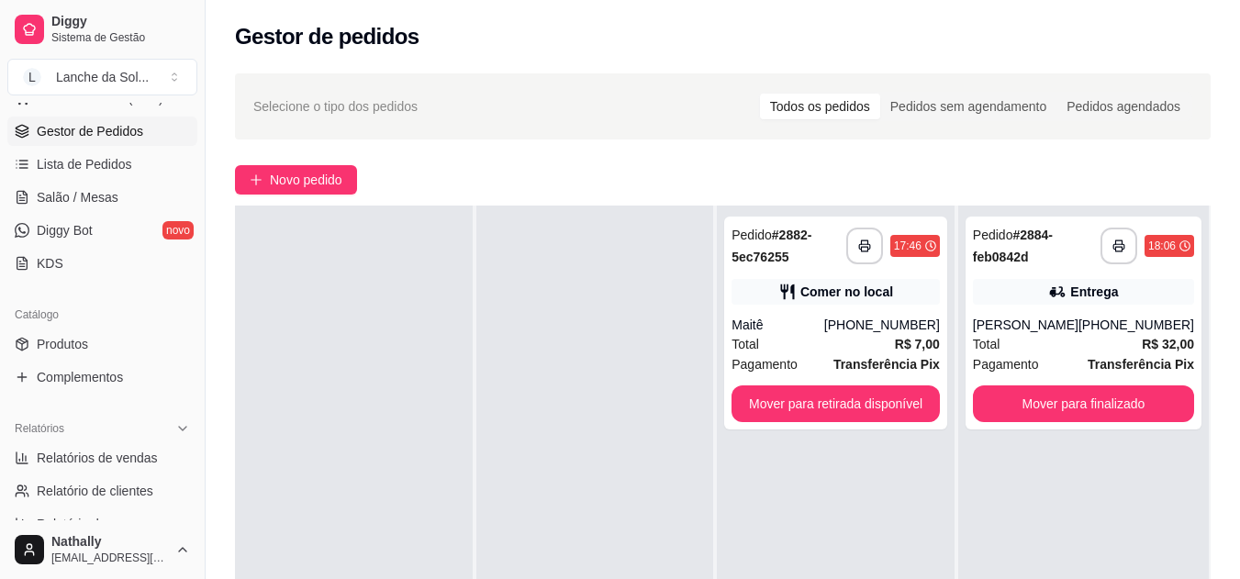
click at [72, 344] on span "Produtos" at bounding box center [62, 344] width 51 height 18
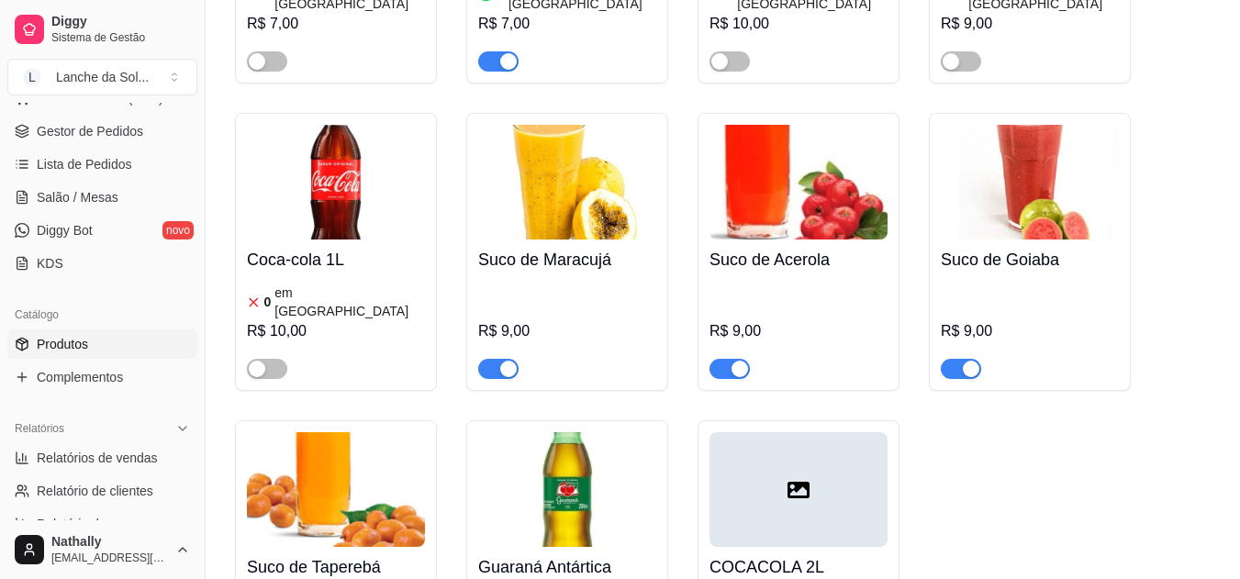
scroll to position [5781, 0]
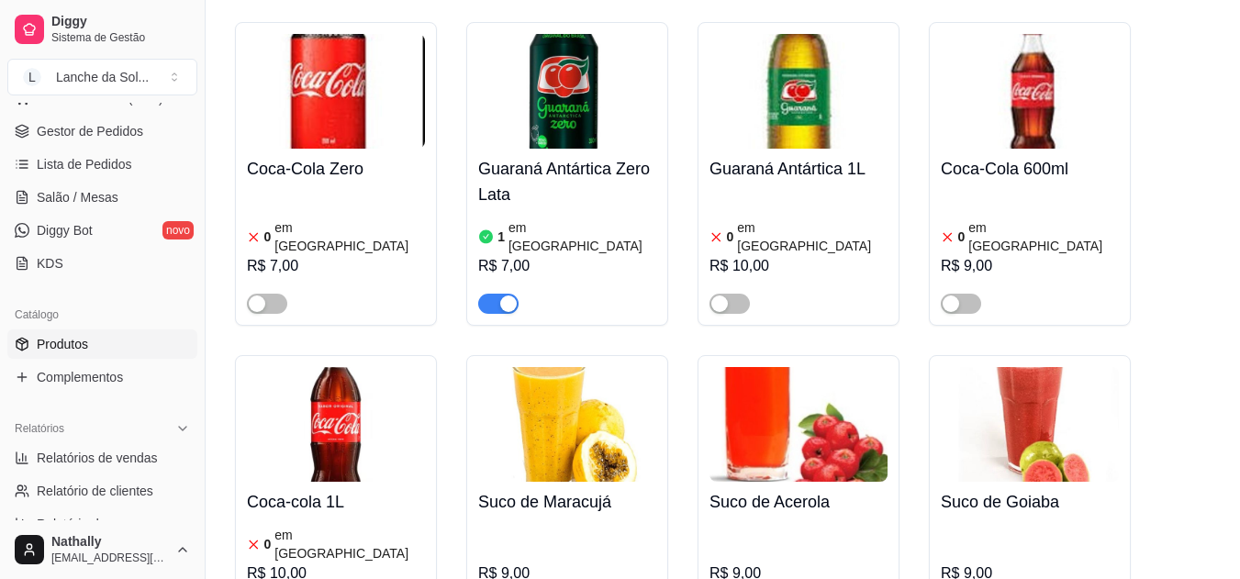
click at [92, 196] on span "Salão / Mesas" at bounding box center [78, 197] width 82 height 18
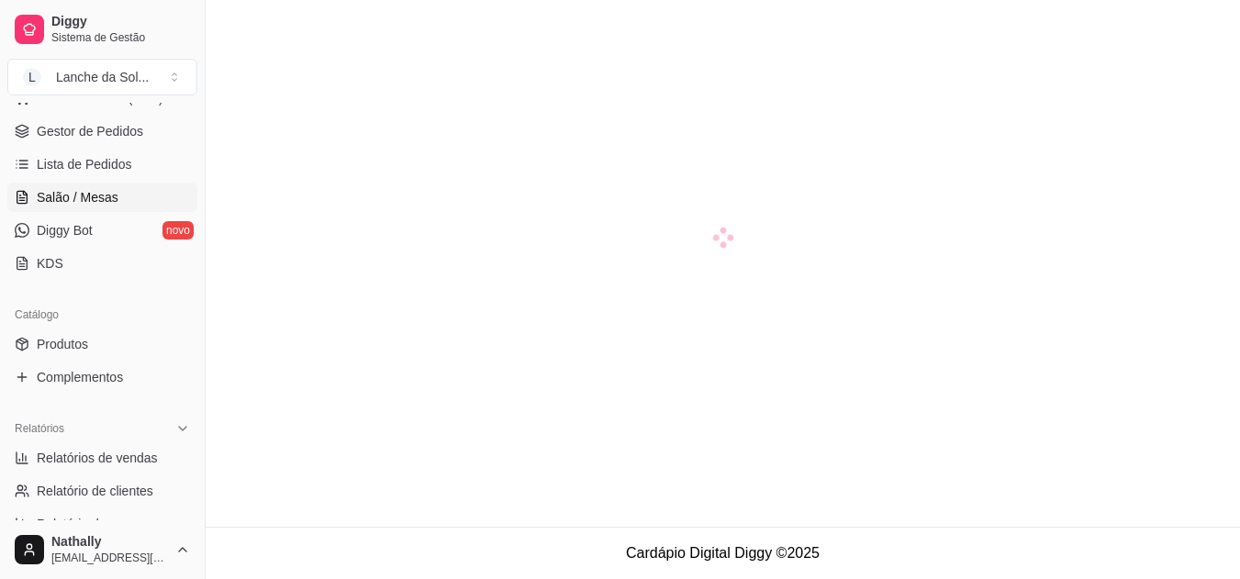
click at [92, 196] on span "Salão / Mesas" at bounding box center [78, 197] width 82 height 18
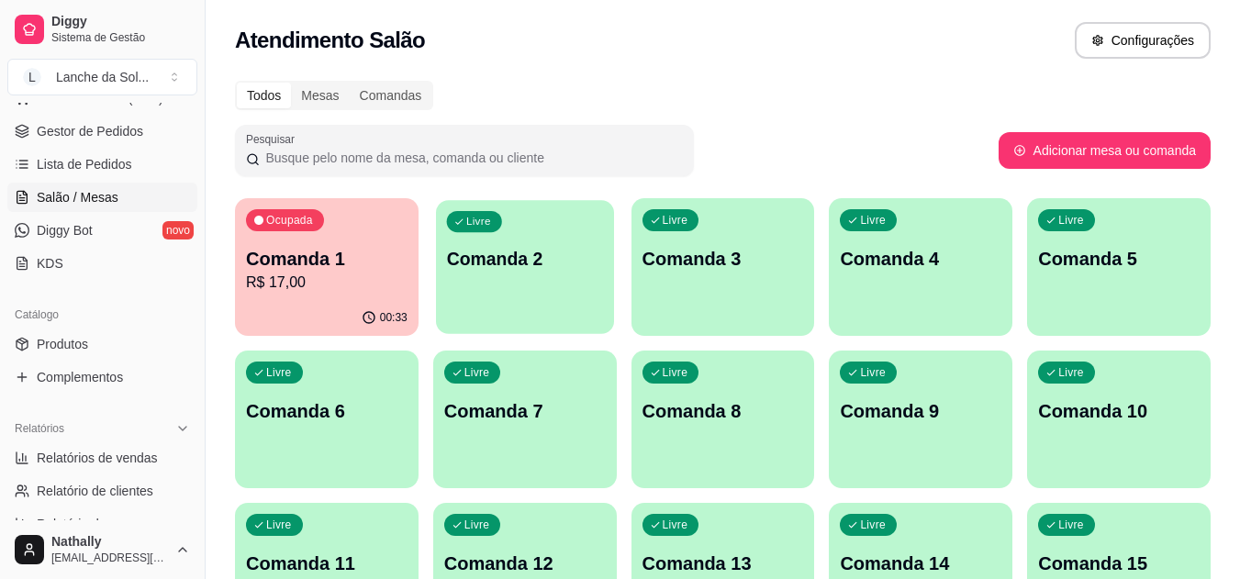
click at [496, 282] on div "Livre Comanda 2" at bounding box center [525, 256] width 178 height 112
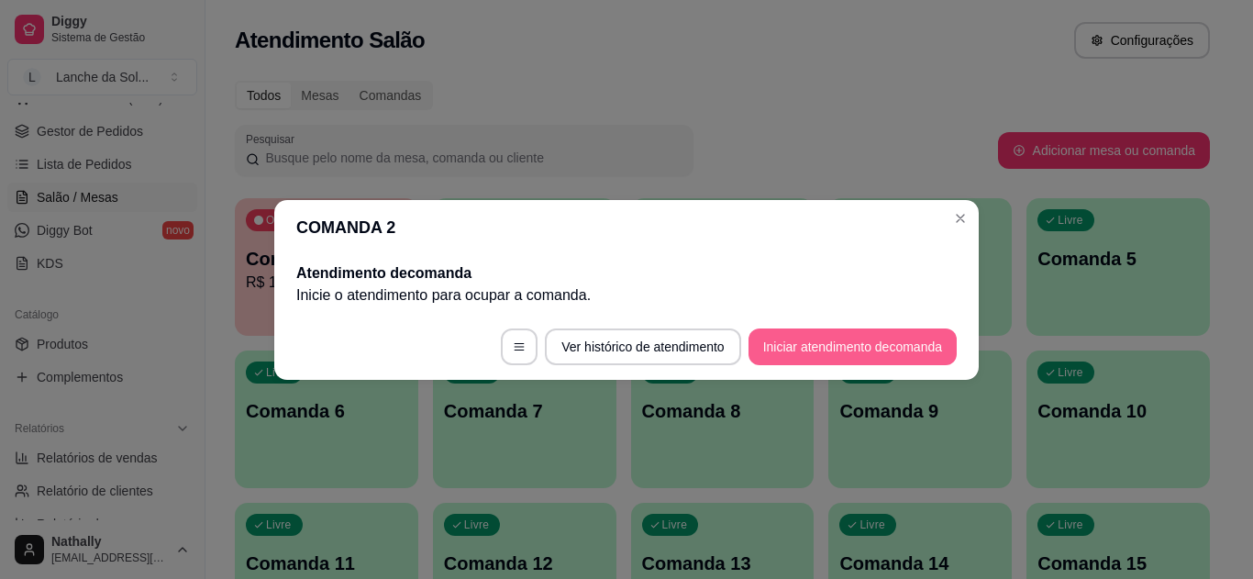
click at [807, 340] on button "Iniciar atendimento de comanda" at bounding box center [853, 347] width 208 height 37
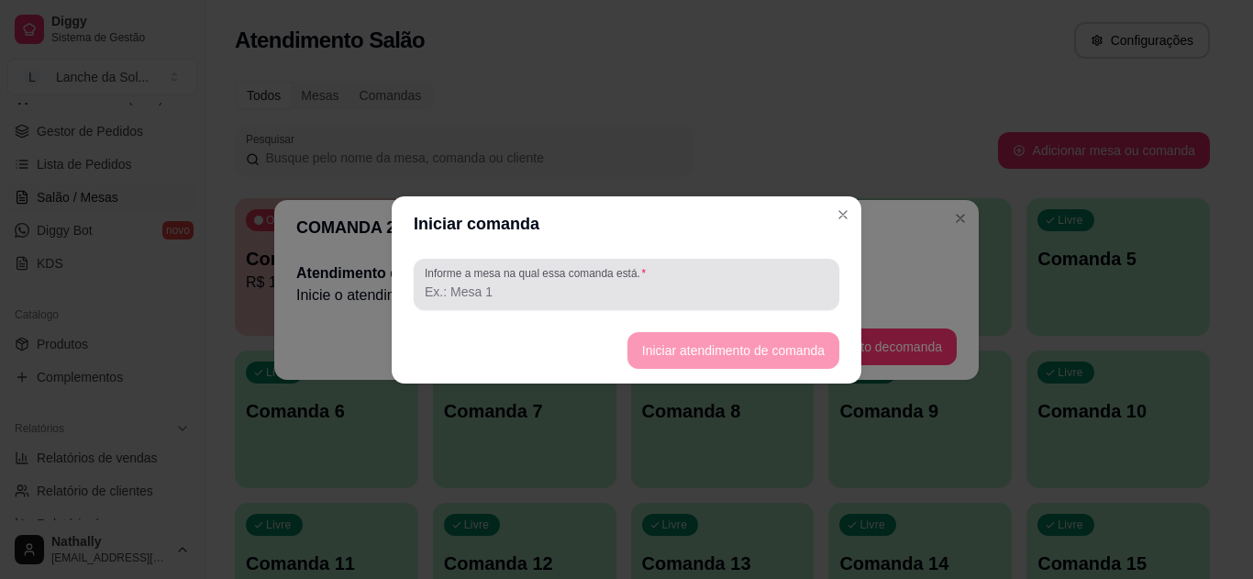
click at [614, 276] on label "Informe a mesa na qual essa comanda está." at bounding box center [539, 273] width 228 height 16
click at [614, 283] on input "Informe a mesa na qual essa comanda está." at bounding box center [627, 292] width 404 height 18
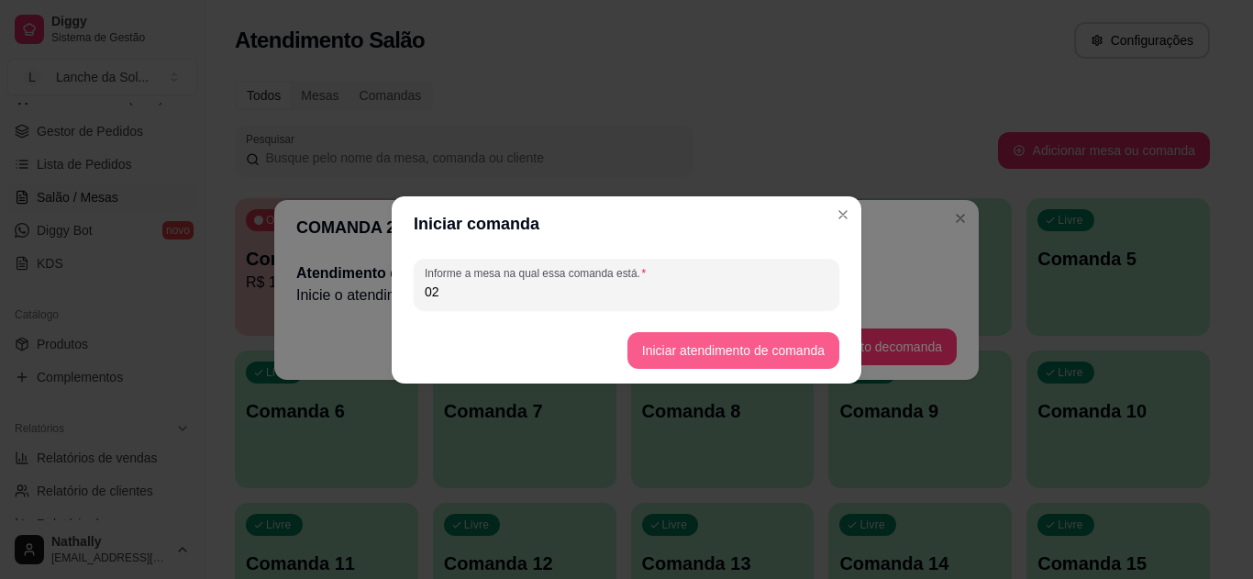
type input "02"
click at [682, 350] on button "Iniciar atendimento de comanda" at bounding box center [733, 350] width 206 height 36
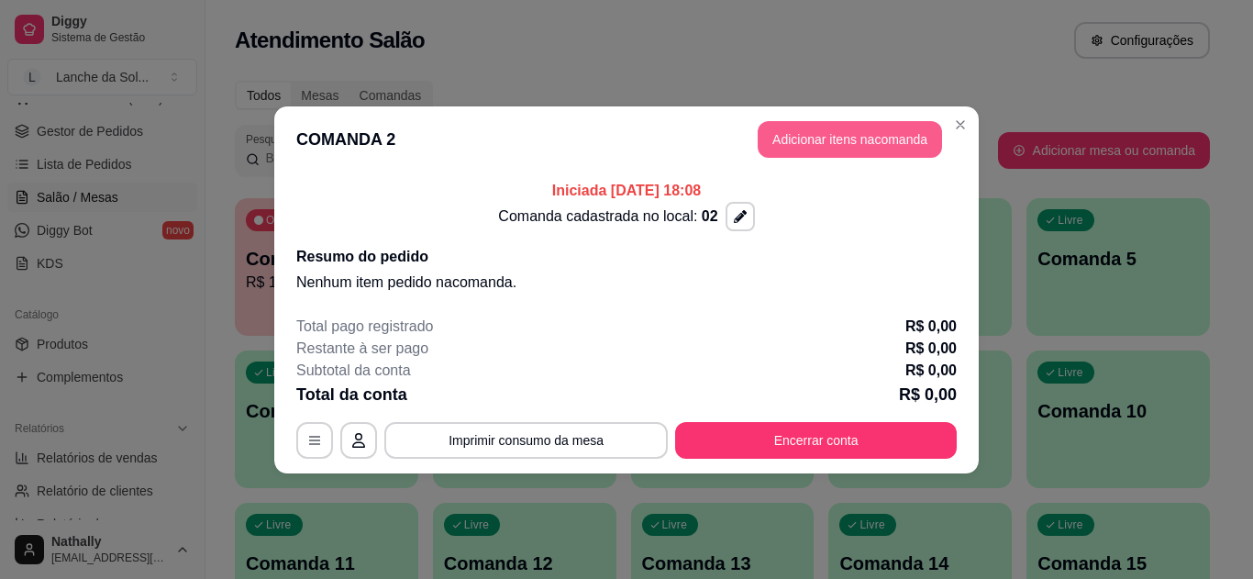
click at [861, 140] on button "Adicionar itens na comanda" at bounding box center [850, 139] width 184 height 37
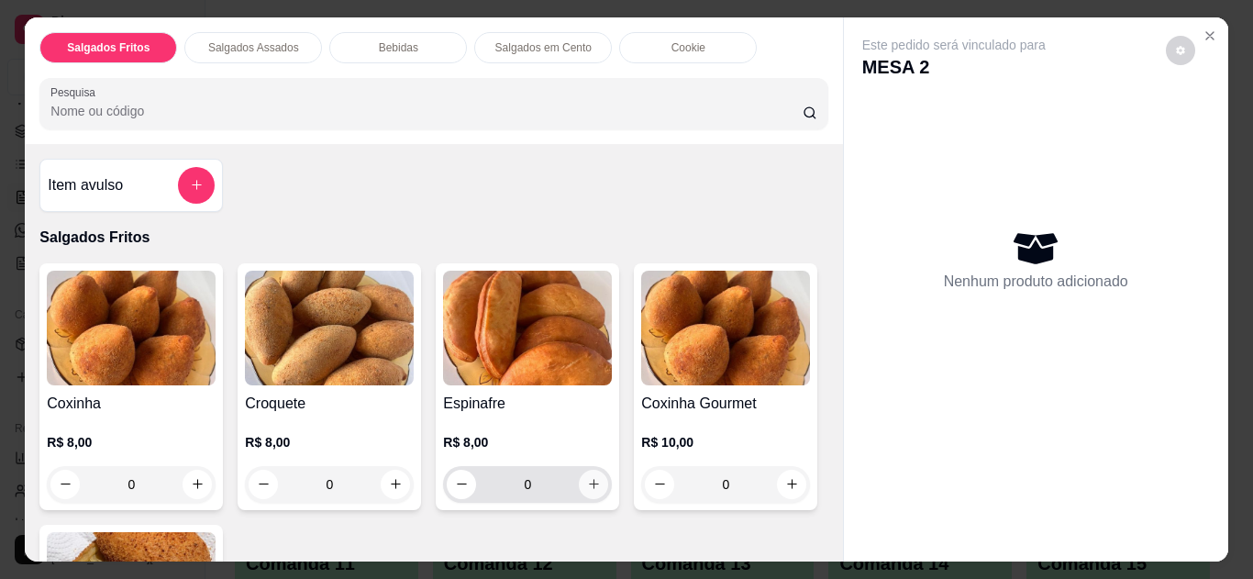
click at [587, 477] on icon "increase-product-quantity" at bounding box center [594, 484] width 14 height 14
type input "1"
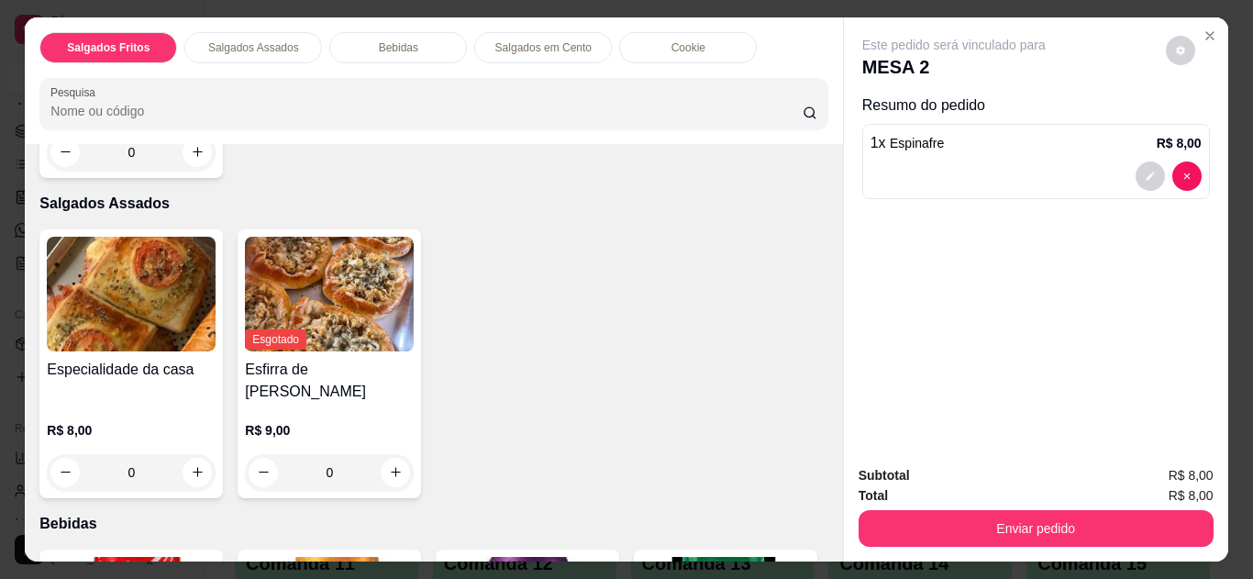
scroll to position [624, 0]
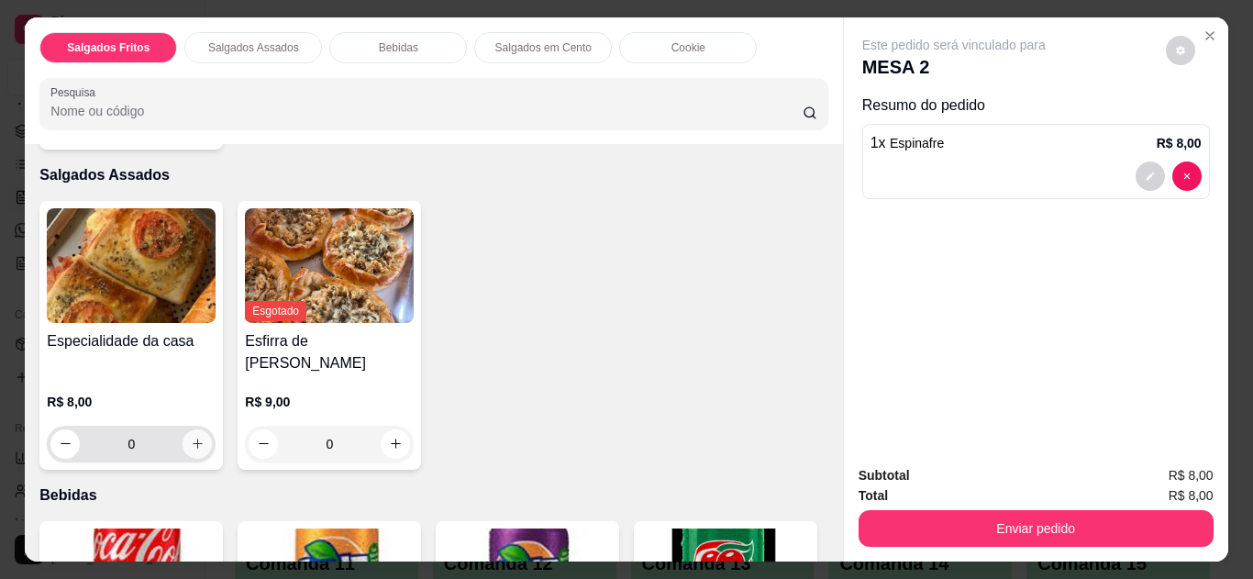
click at [191, 437] on icon "increase-product-quantity" at bounding box center [198, 444] width 14 height 14
type input "1"
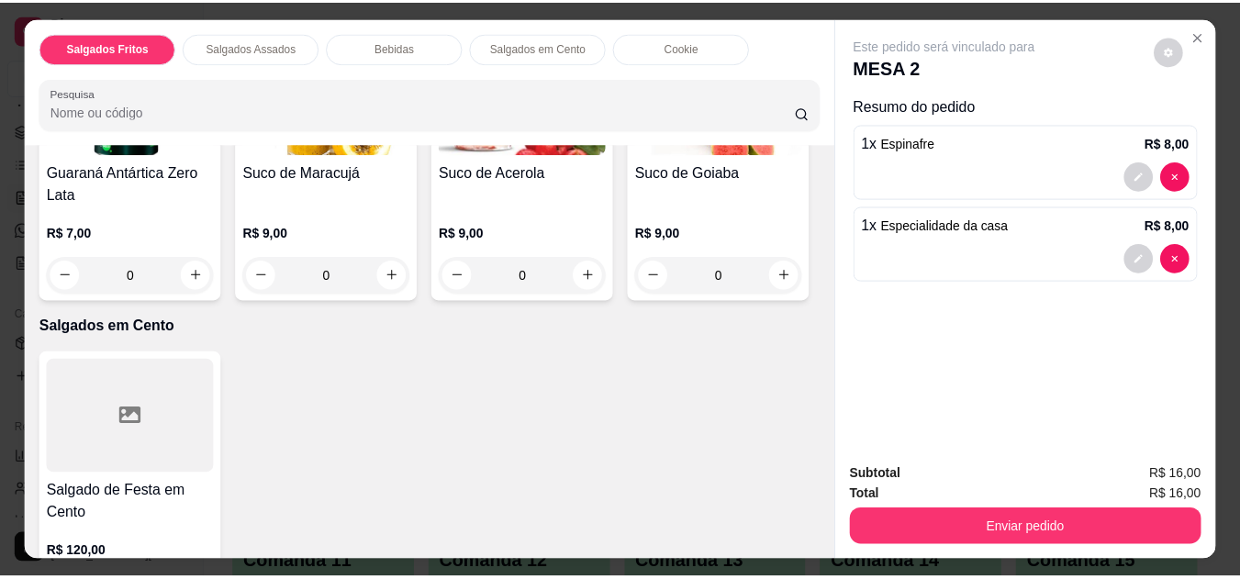
scroll to position [1432, 0]
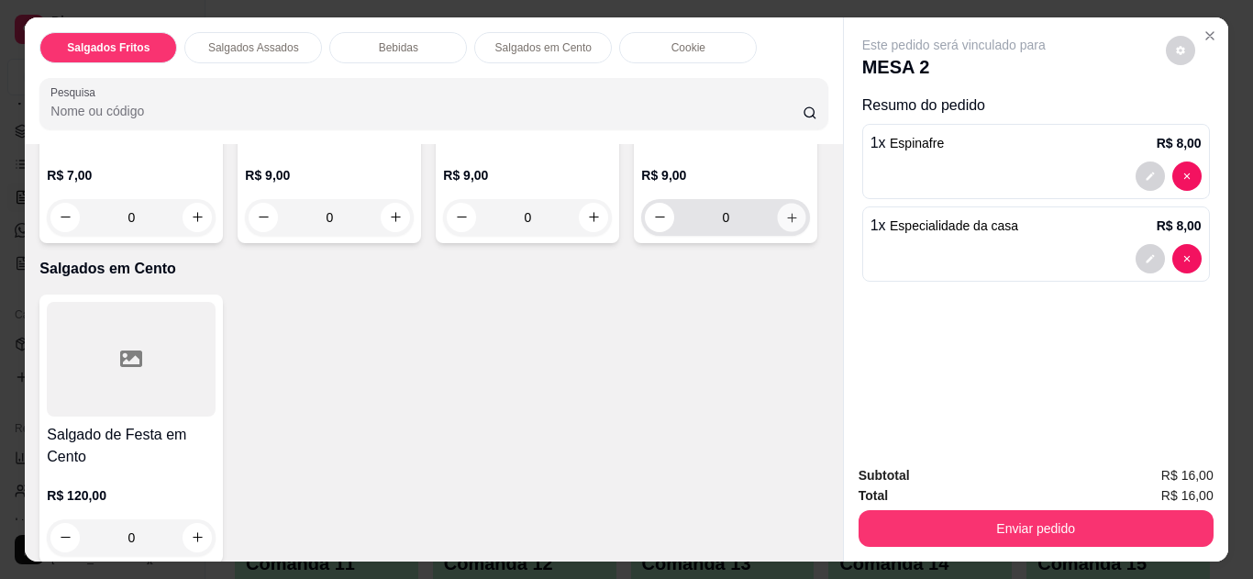
click at [785, 225] on icon "increase-product-quantity" at bounding box center [792, 218] width 14 height 14
type input "1"
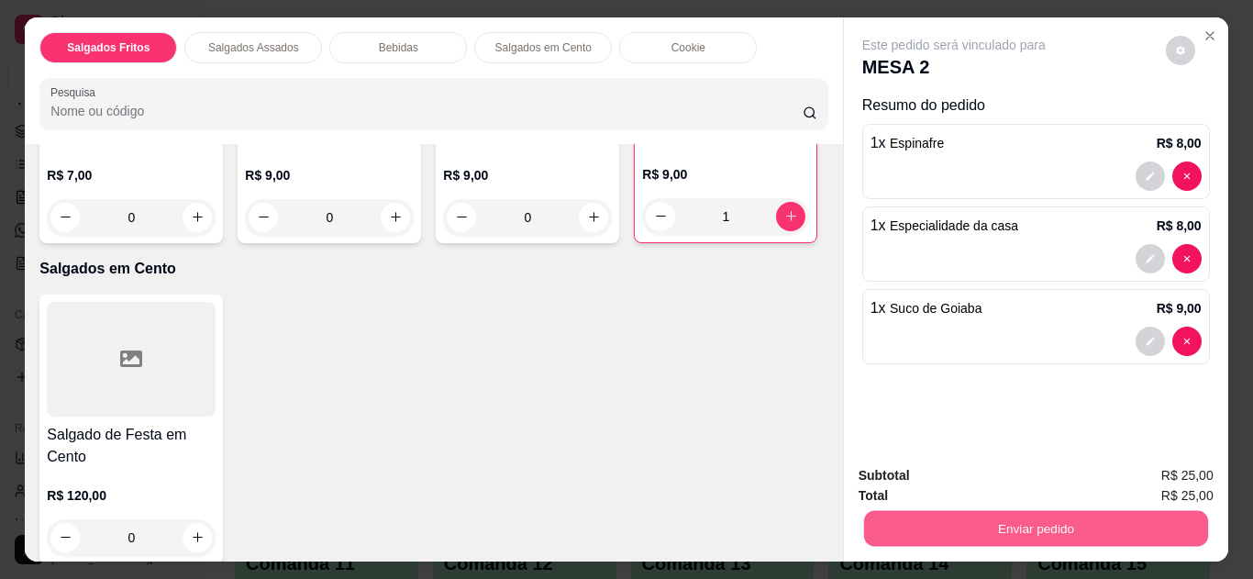
click at [1017, 513] on button "Enviar pedido" at bounding box center [1035, 529] width 344 height 36
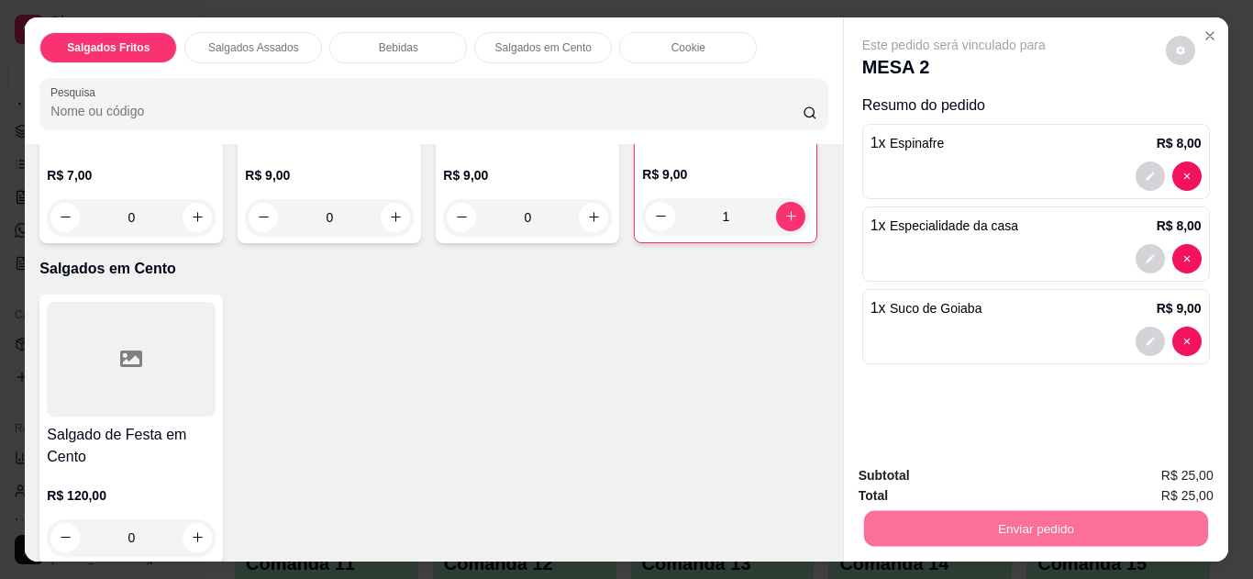
click at [1040, 475] on button "Não registrar e enviar pedido" at bounding box center [975, 477] width 191 height 35
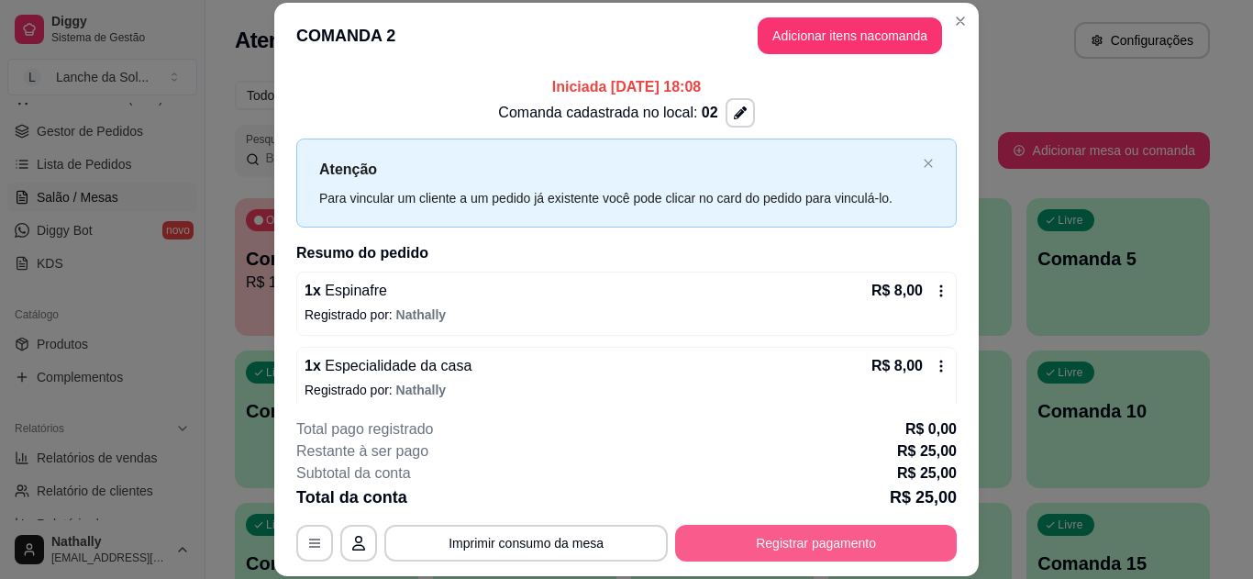
click at [851, 540] on button "Registrar pagamento" at bounding box center [816, 543] width 282 height 37
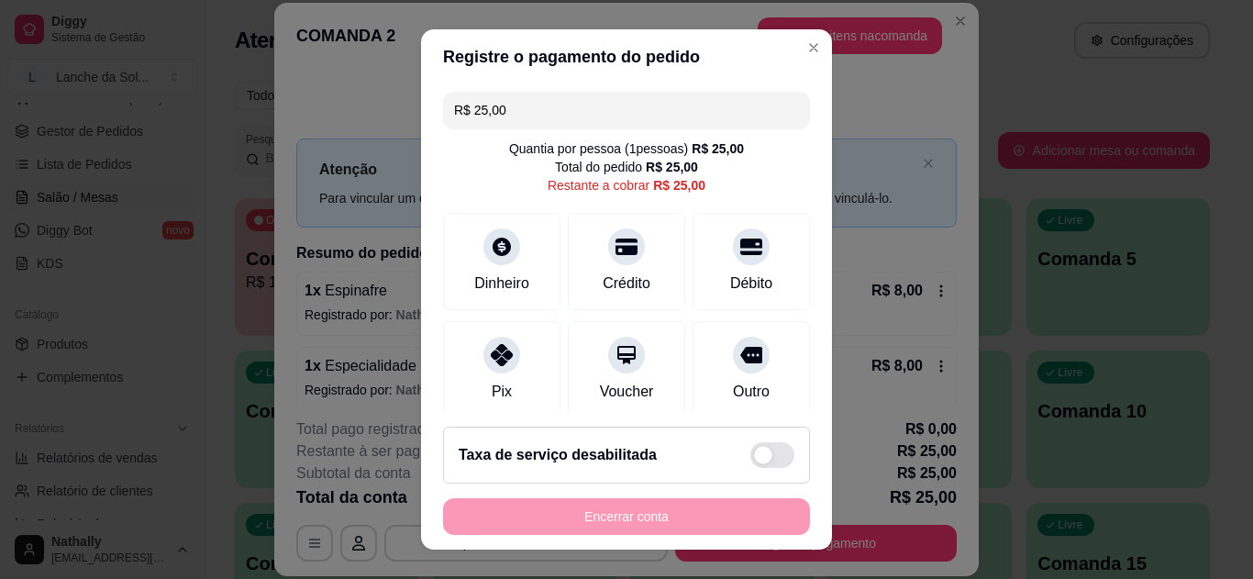
click at [491, 358] on icon at bounding box center [502, 355] width 22 height 22
type input "R$ 0,00"
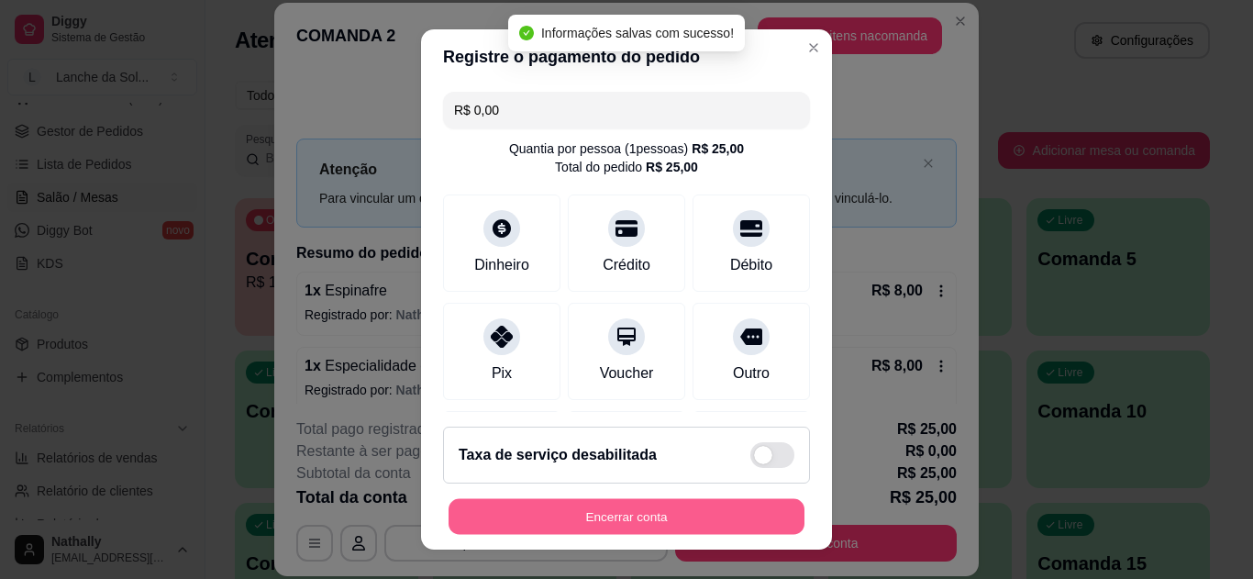
click at [619, 511] on button "Encerrar conta" at bounding box center [627, 517] width 356 height 36
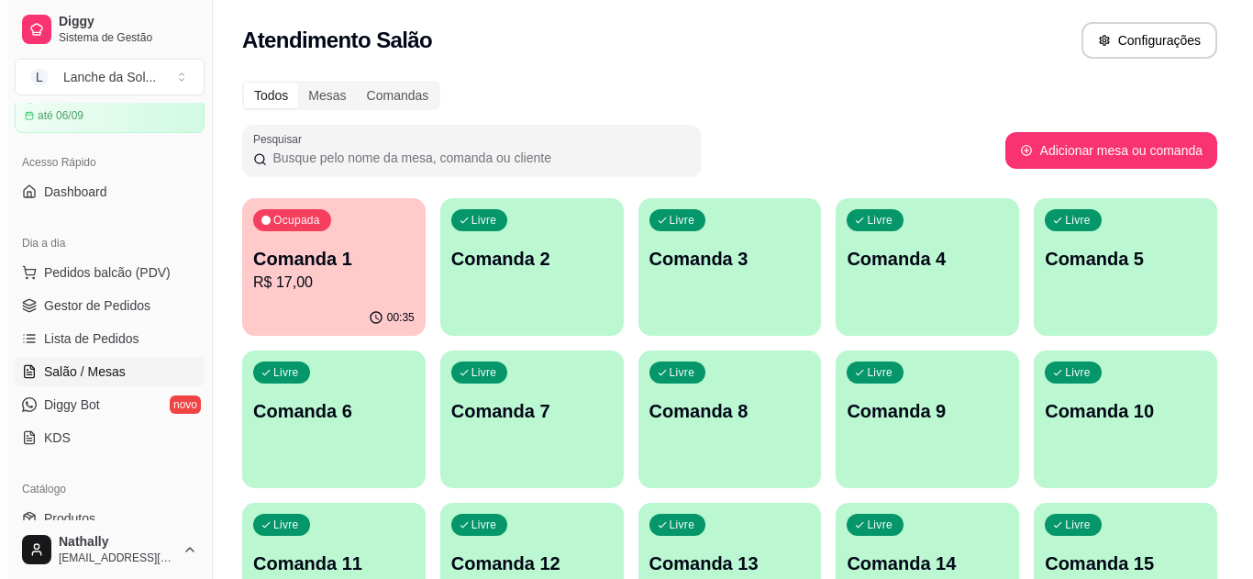
scroll to position [80, 0]
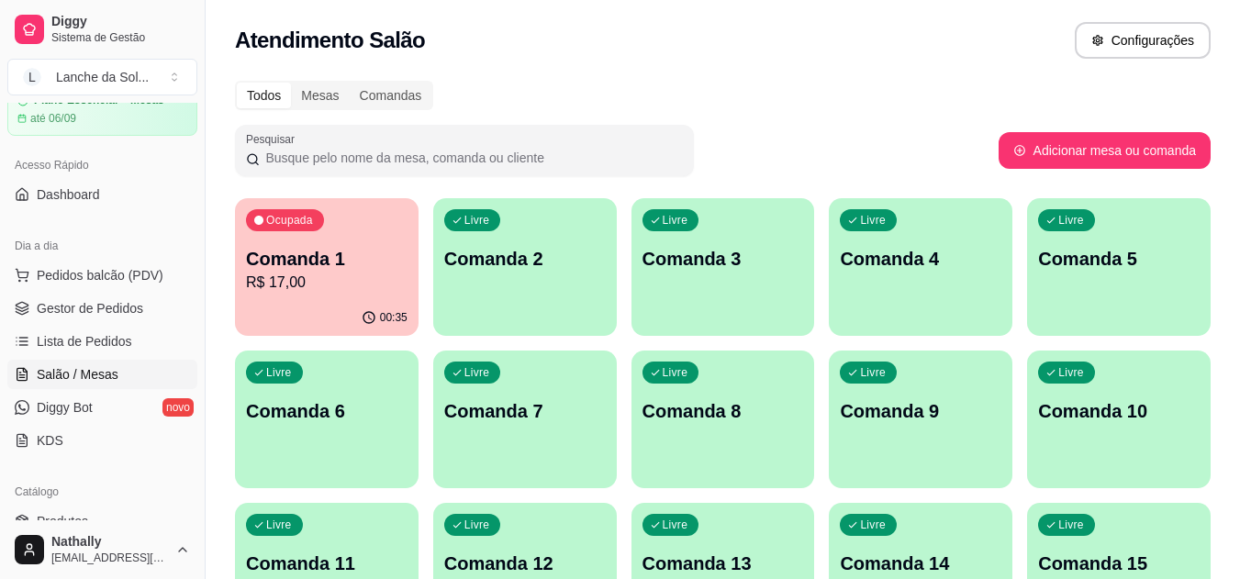
click at [119, 311] on span "Gestor de Pedidos" at bounding box center [90, 308] width 106 height 18
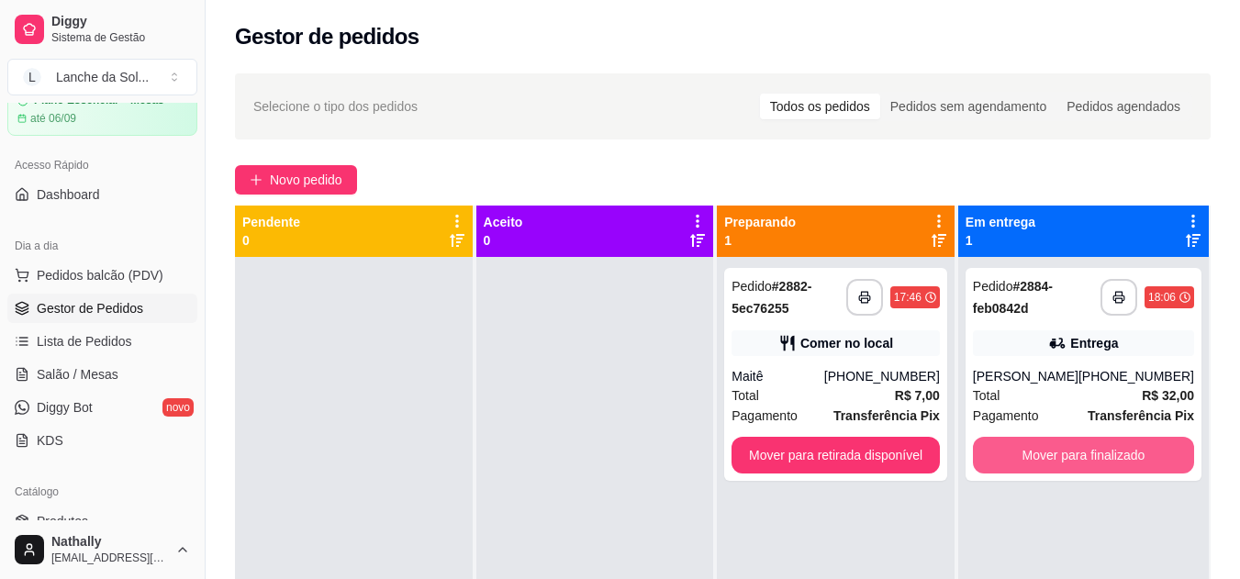
click at [1059, 455] on button "Mover para finalizado" at bounding box center [1083, 455] width 221 height 37
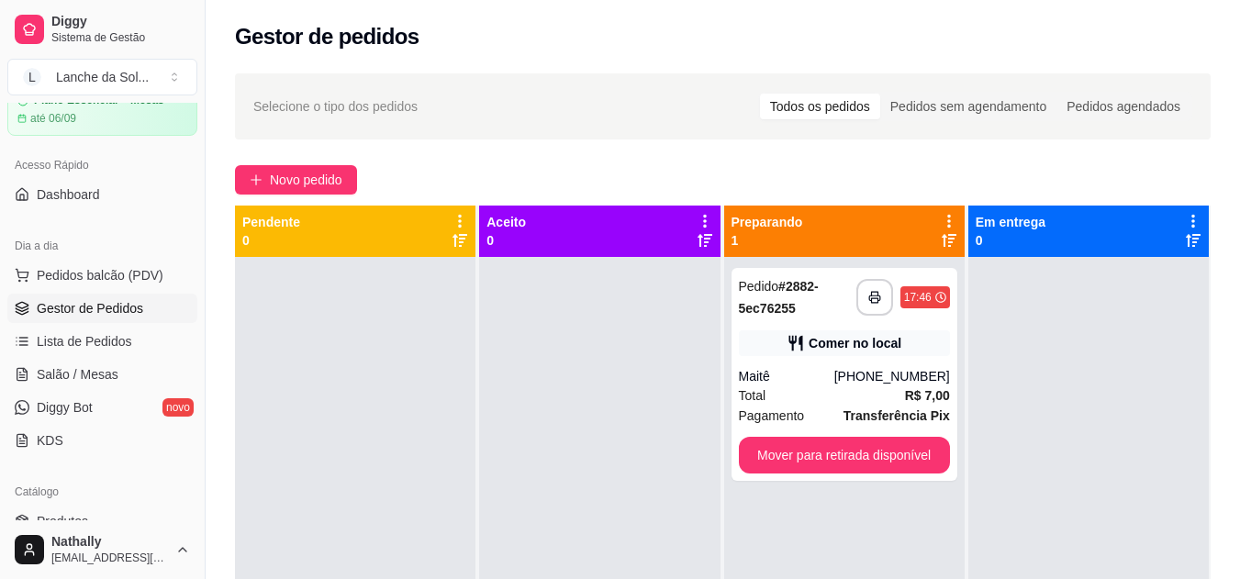
click at [834, 376] on div "Maitê" at bounding box center [786, 376] width 95 height 18
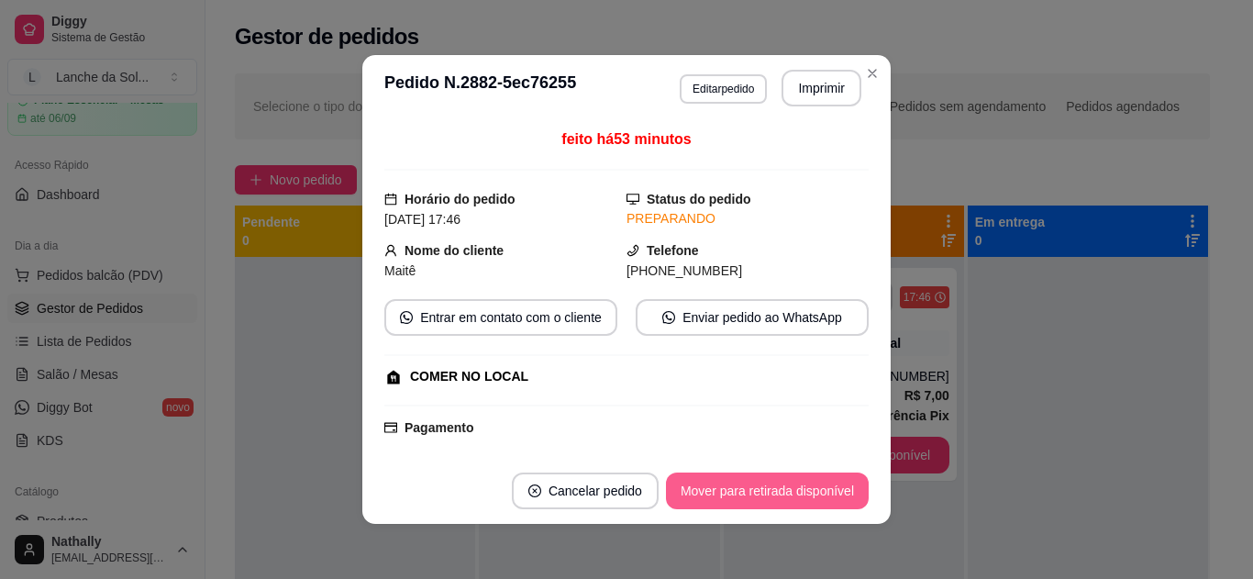
click at [767, 485] on button "Mover para retirada disponível" at bounding box center [767, 491] width 203 height 37
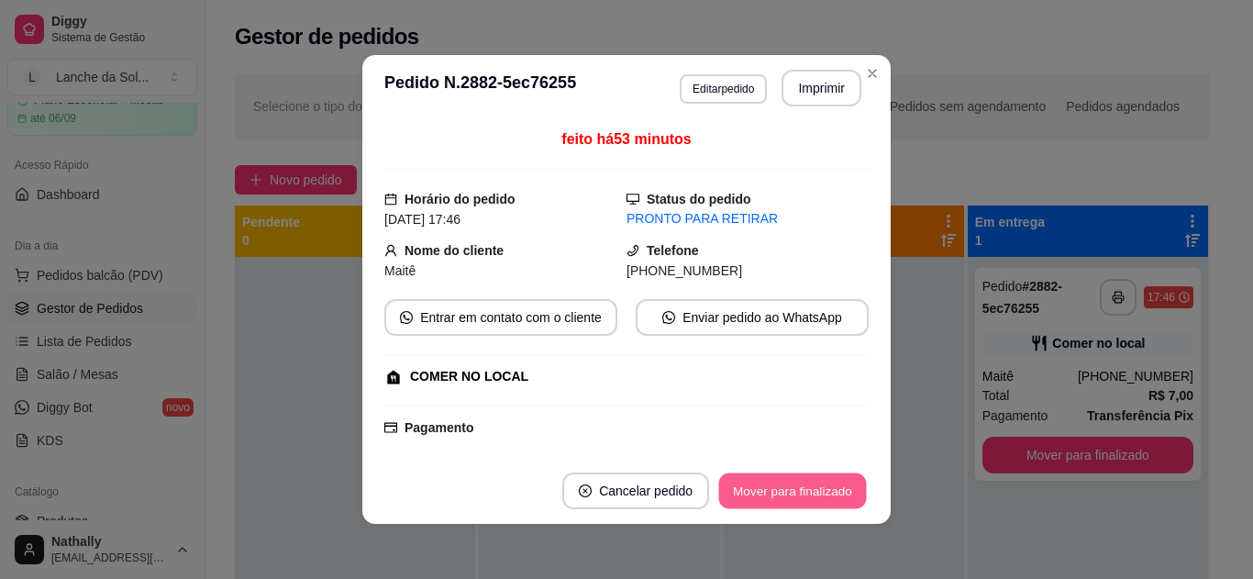
click at [823, 492] on button "Mover para finalizado" at bounding box center [793, 492] width 148 height 36
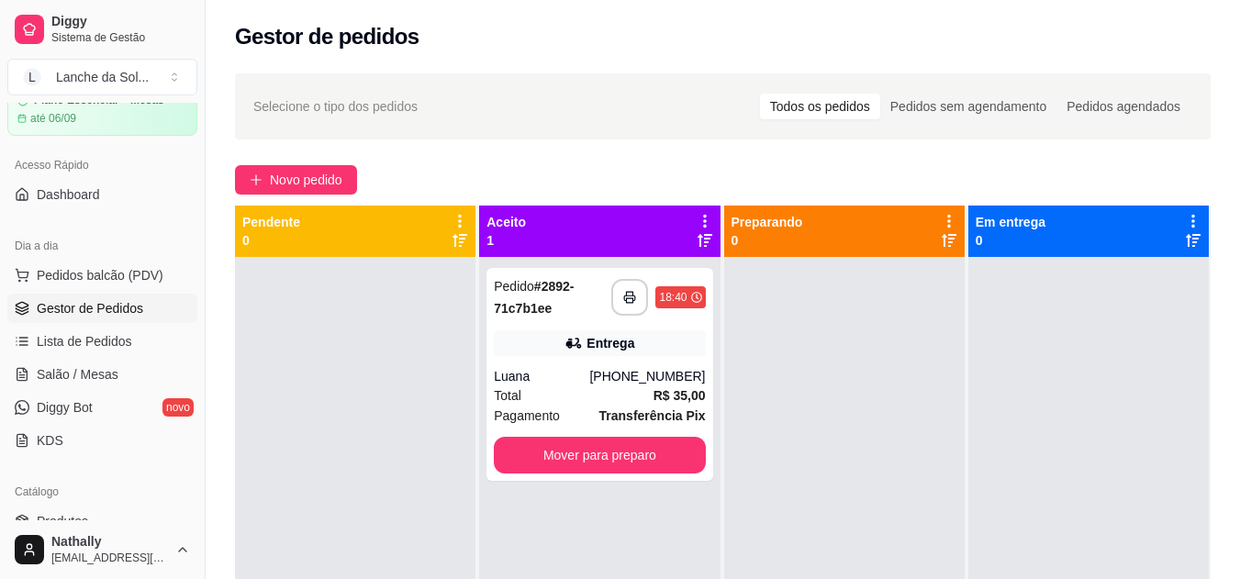
click at [565, 371] on div "Luana" at bounding box center [541, 376] width 95 height 18
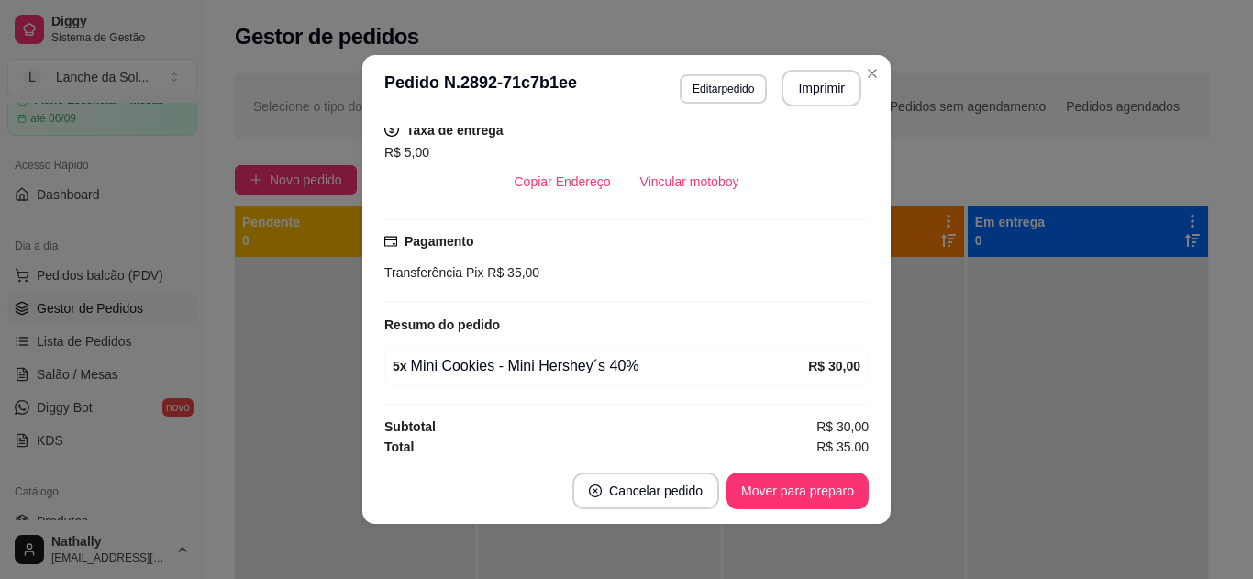
scroll to position [391, 0]
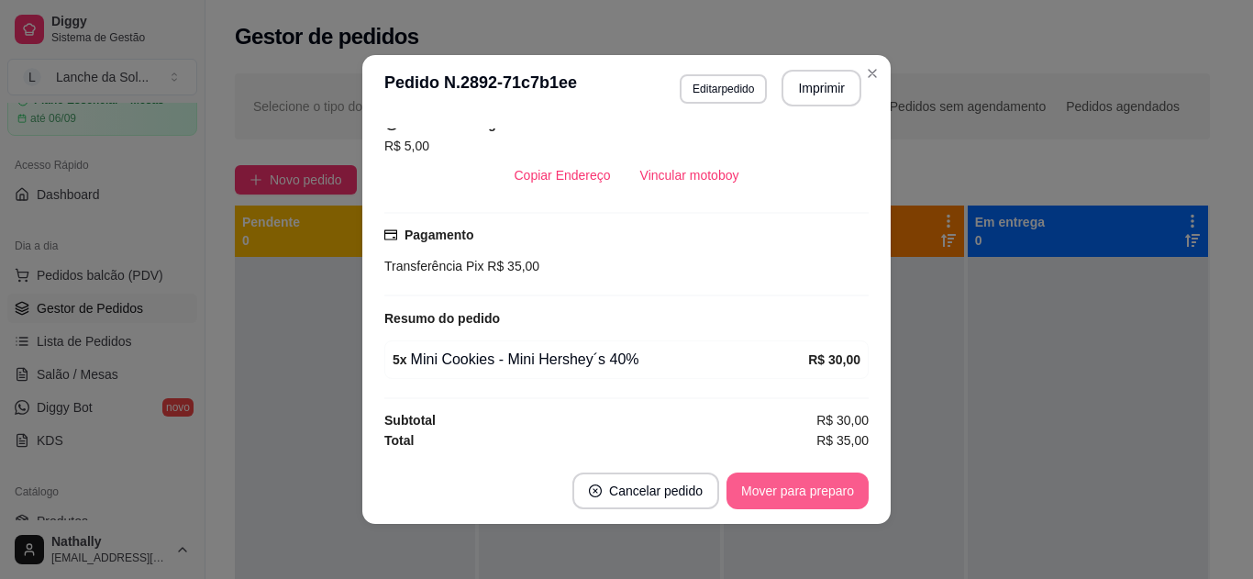
click at [786, 489] on button "Mover para preparo" at bounding box center [798, 491] width 142 height 37
click at [777, 487] on button "Mover para entrega" at bounding box center [798, 491] width 141 height 37
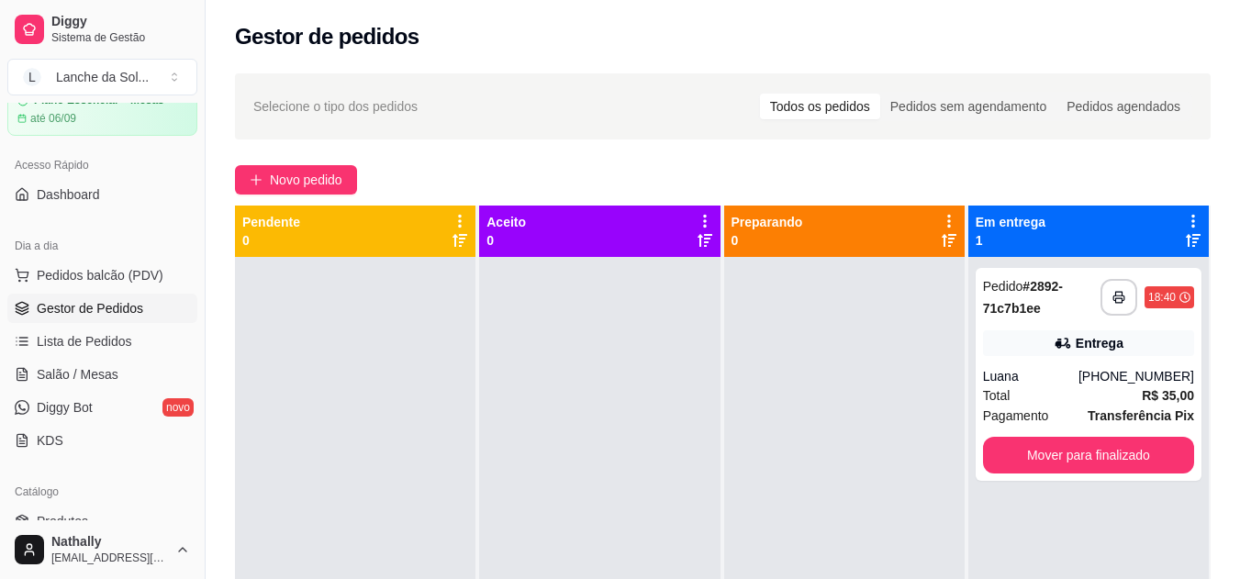
click at [1020, 340] on div "Entrega" at bounding box center [1088, 343] width 211 height 26
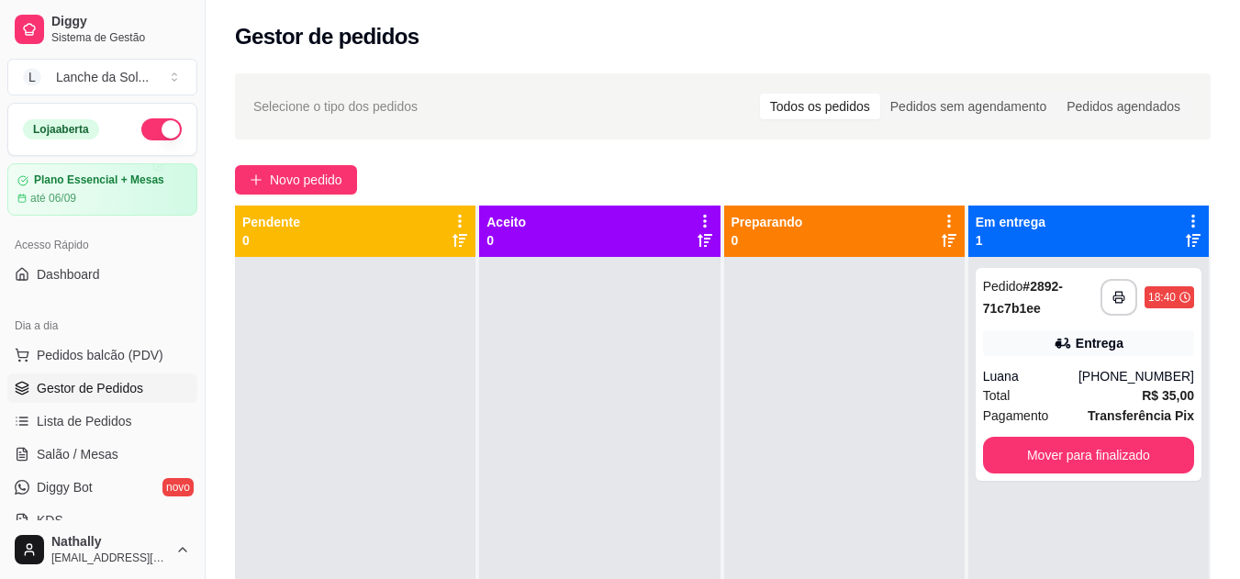
click at [141, 124] on button "button" at bounding box center [161, 129] width 40 height 22
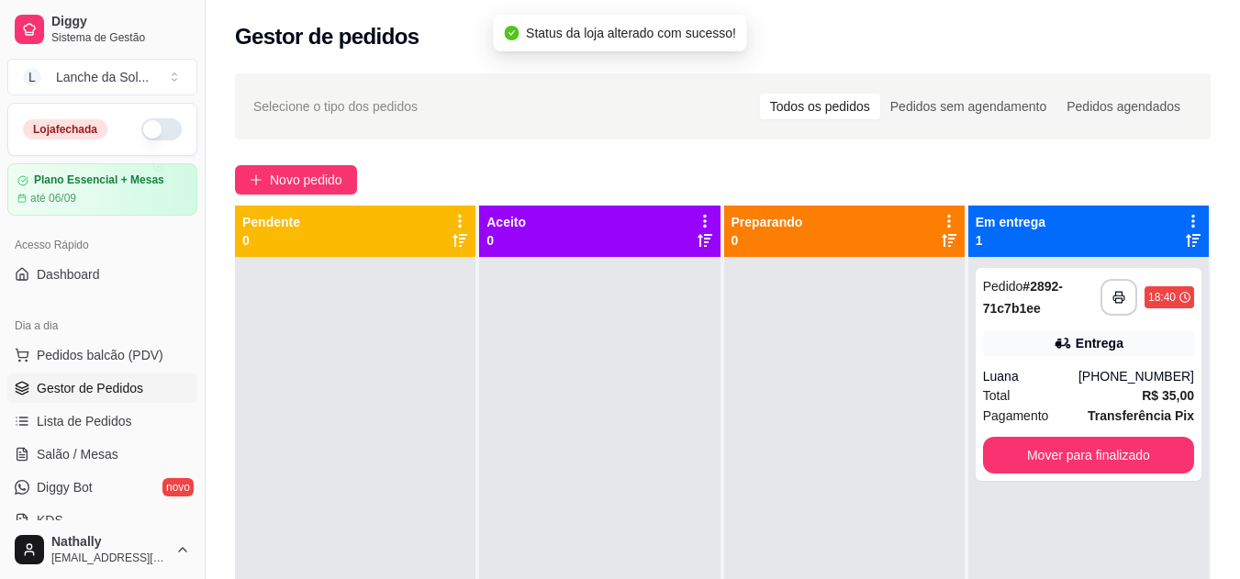
click at [150, 128] on button "button" at bounding box center [161, 129] width 40 height 22
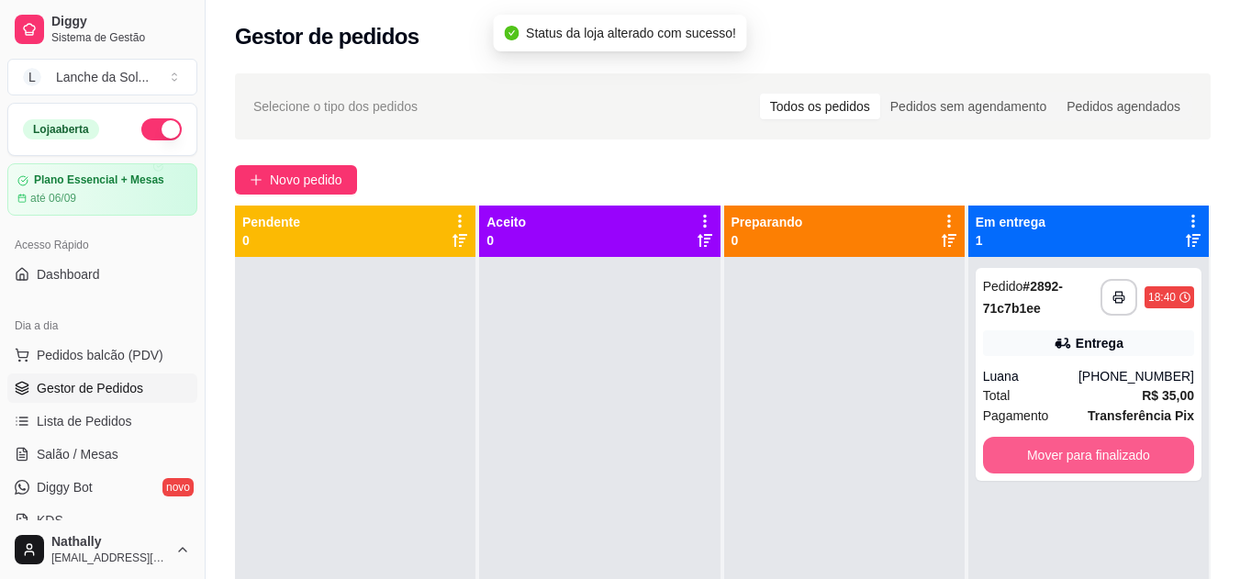
click at [1082, 456] on button "Mover para finalizado" at bounding box center [1088, 455] width 211 height 37
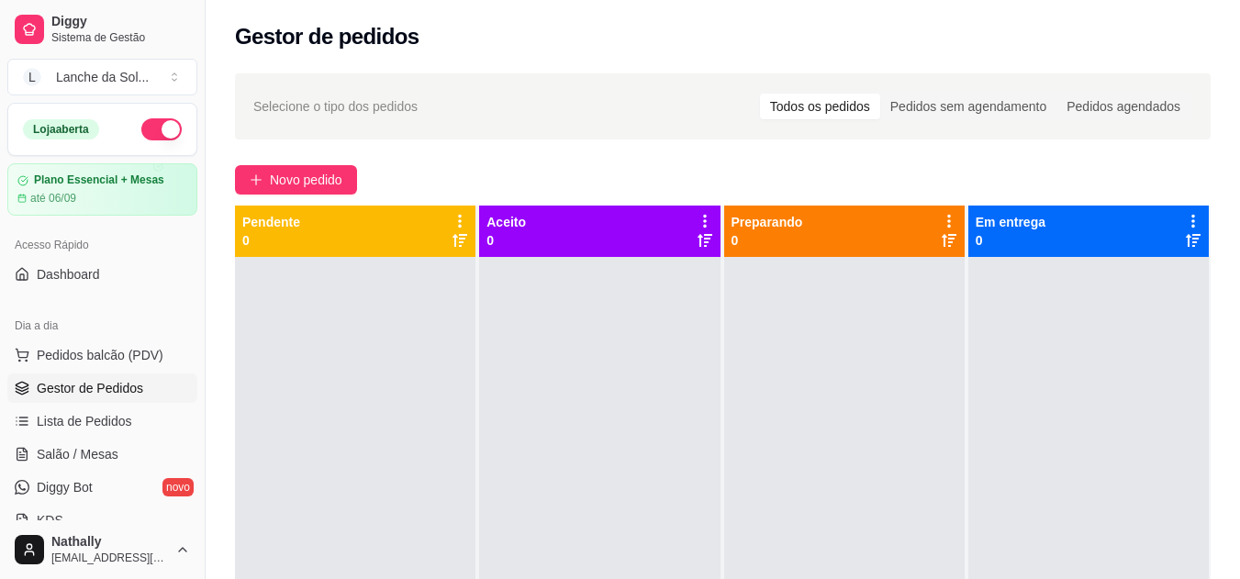
click at [147, 125] on button "button" at bounding box center [161, 129] width 40 height 22
click at [178, 86] on button "L Lanche da Sol ..." at bounding box center [102, 77] width 190 height 37
click at [127, 70] on div "Lanche da Sol ..." at bounding box center [102, 77] width 93 height 18
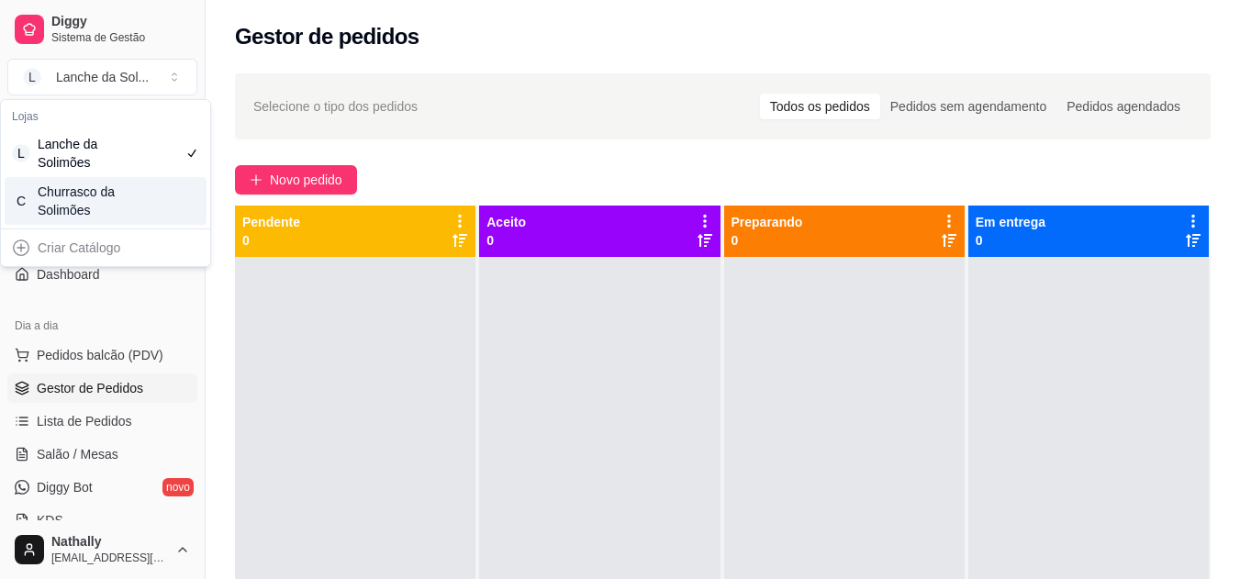
click at [58, 204] on div "Churrasco da Solimões" at bounding box center [79, 201] width 83 height 37
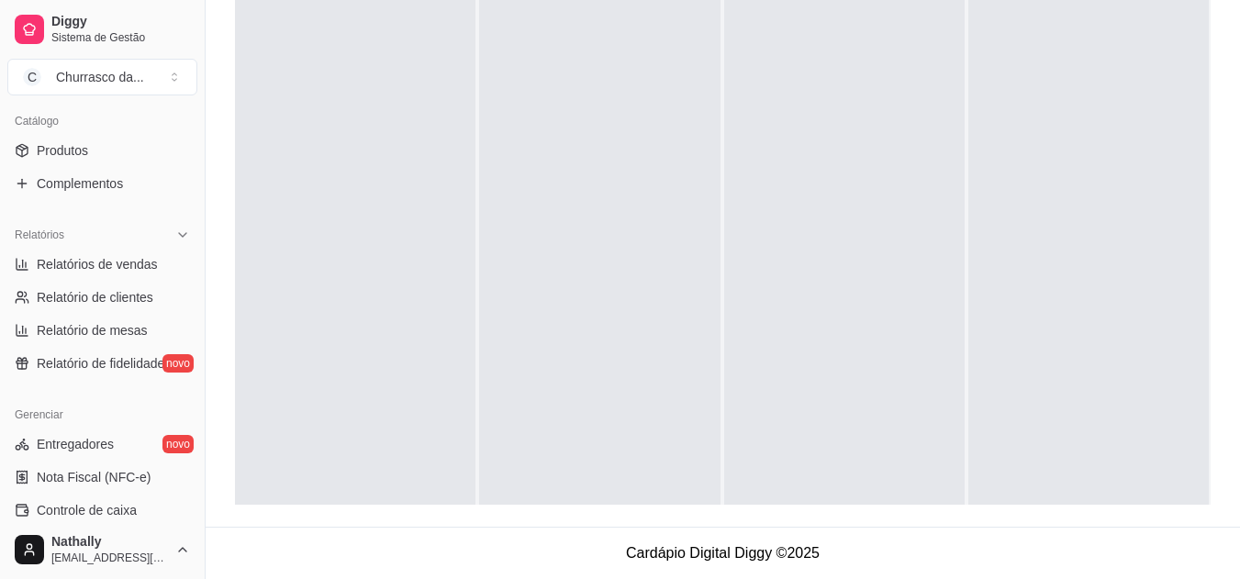
scroll to position [376, 0]
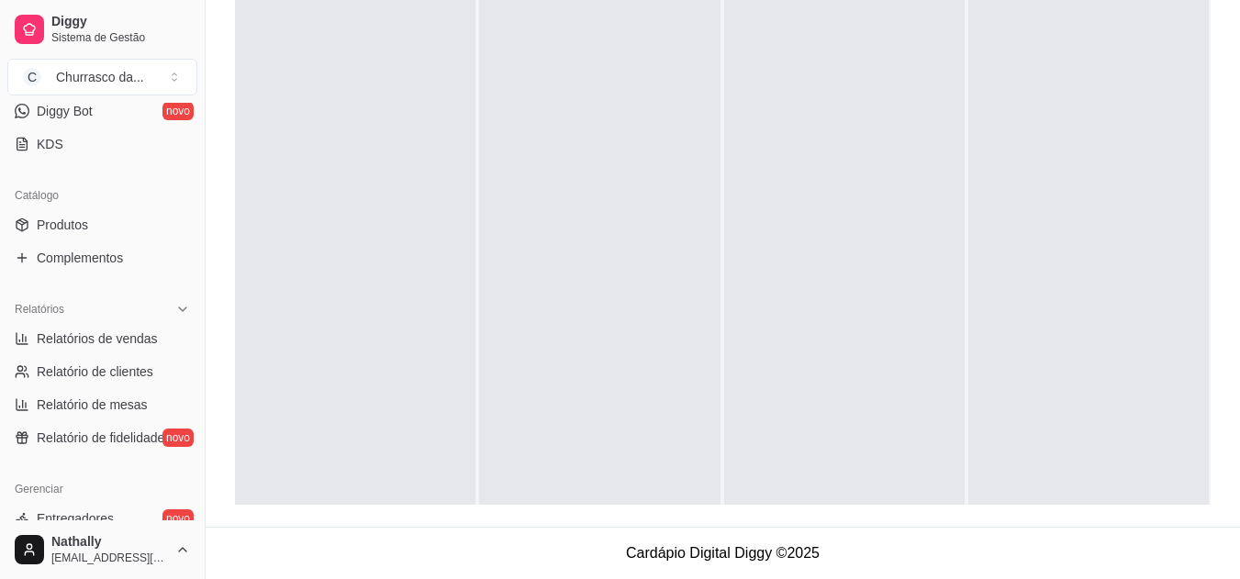
click at [61, 222] on span "Produtos" at bounding box center [62, 225] width 51 height 18
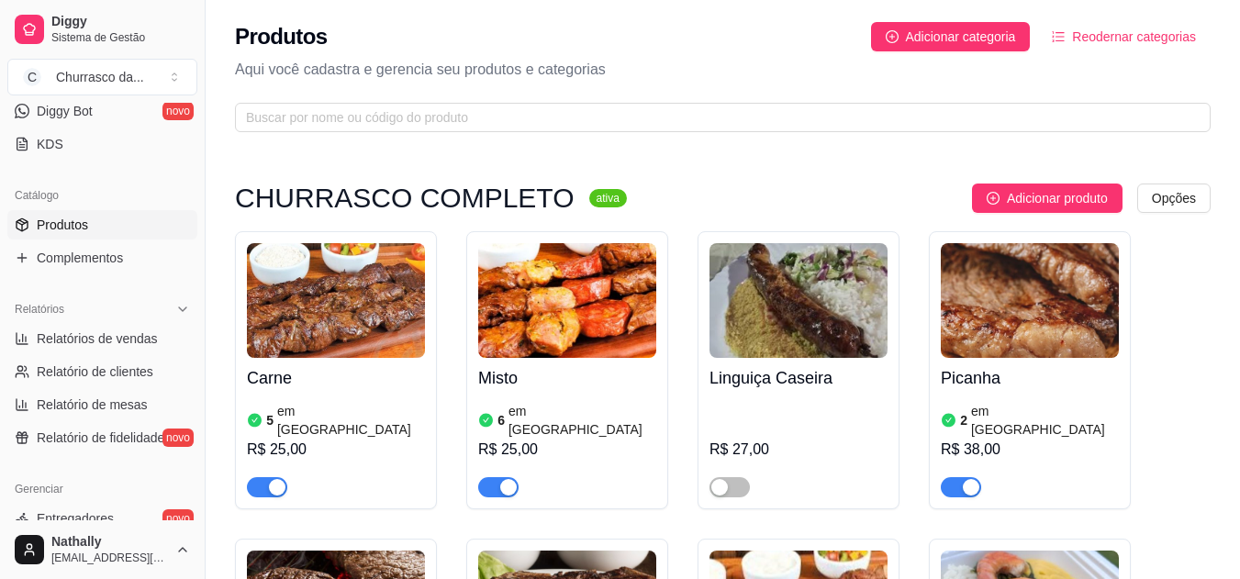
click at [1082, 412] on div "2 em [GEOGRAPHIC_DATA]" at bounding box center [1030, 420] width 178 height 37
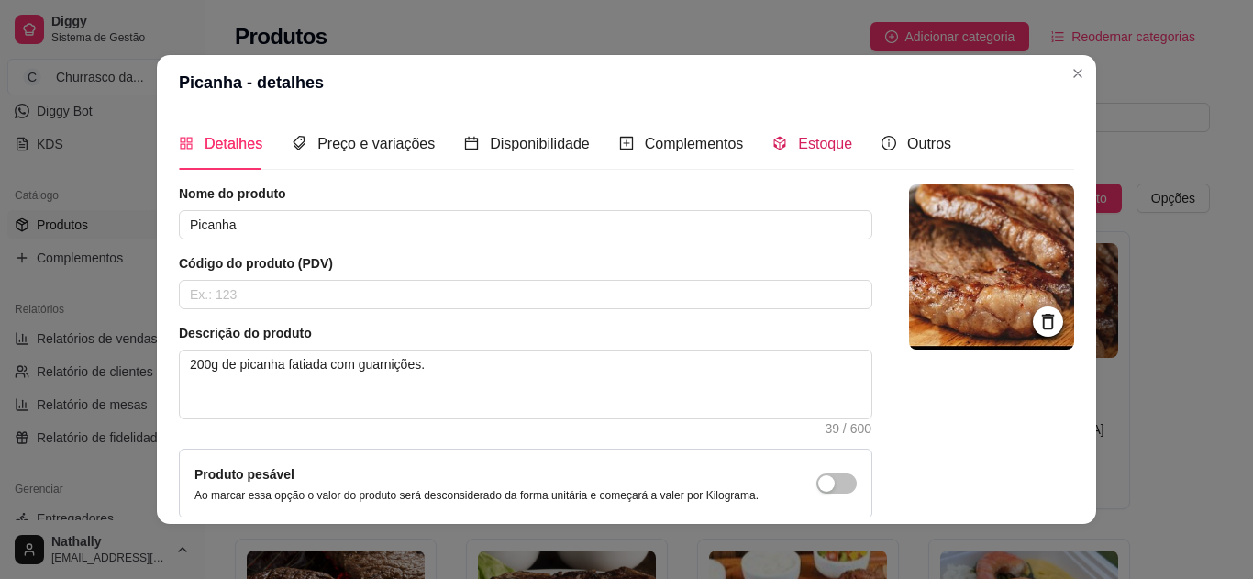
click at [785, 148] on div "Estoque" at bounding box center [813, 143] width 80 height 23
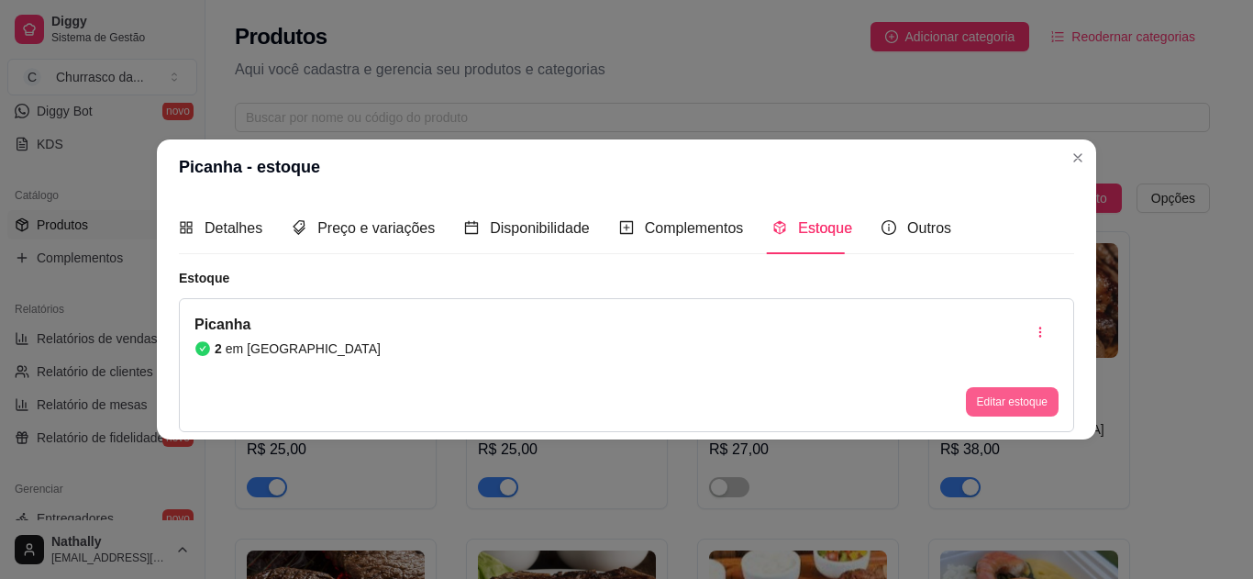
click at [983, 403] on button "Editar estoque" at bounding box center [1012, 401] width 93 height 29
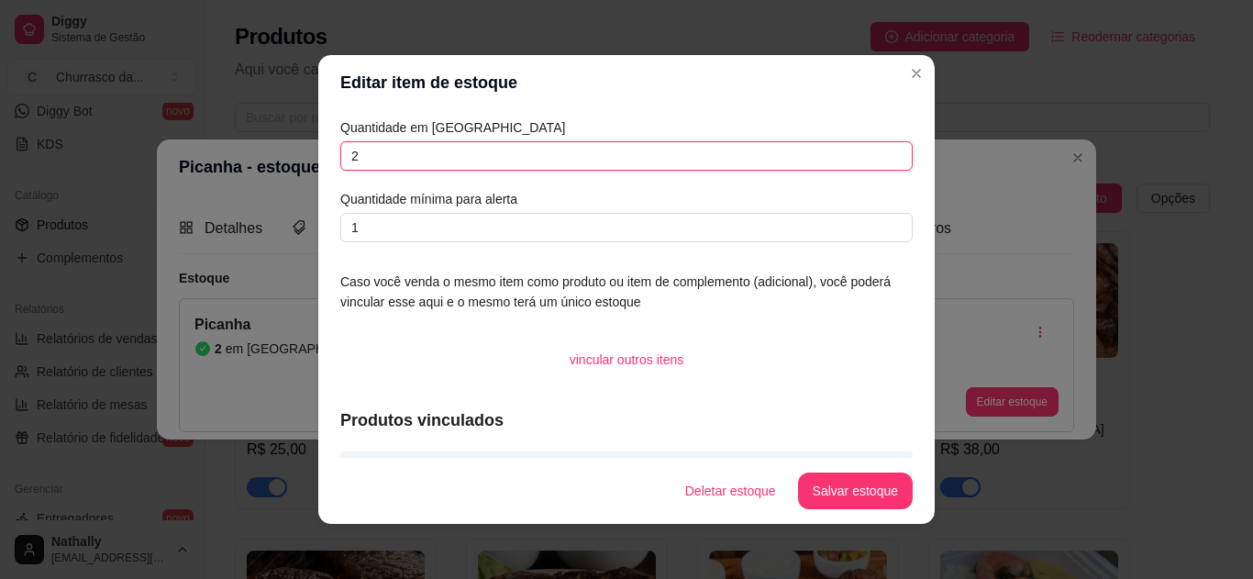
drag, startPoint x: 372, startPoint y: 155, endPoint x: 157, endPoint y: 94, distance: 223.4
click at [177, 101] on div "Editar item de estoque Quantidade em estoque 2 Quantidade mínima para alerta 1 …" at bounding box center [626, 289] width 1253 height 579
type input "15"
click at [845, 475] on button "Salvar estoque" at bounding box center [855, 492] width 112 height 36
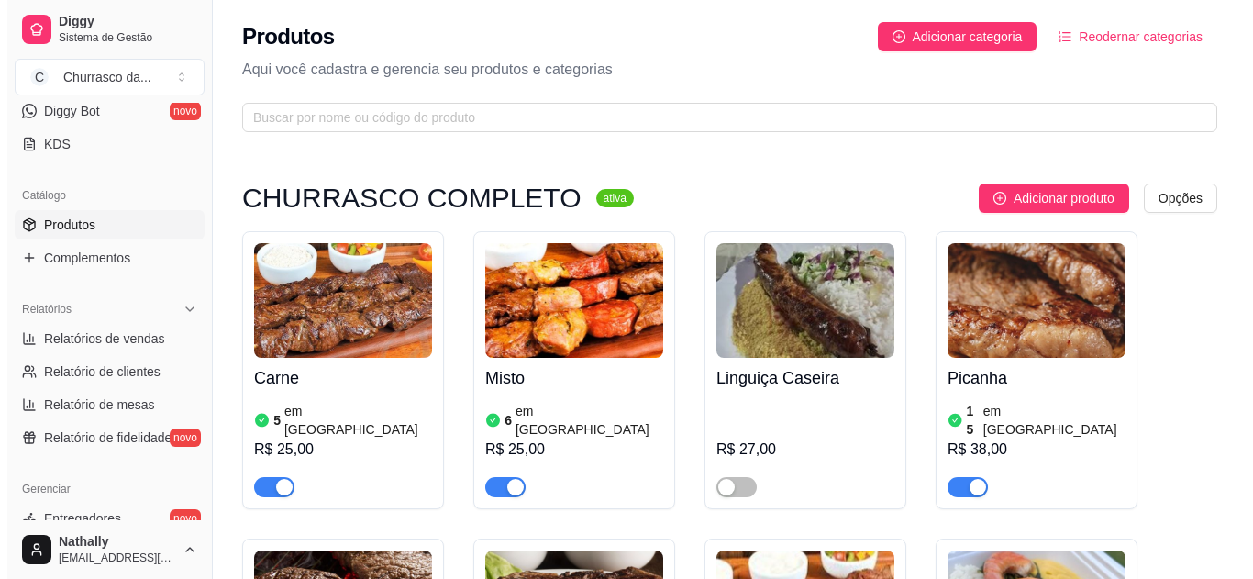
scroll to position [1734, 0]
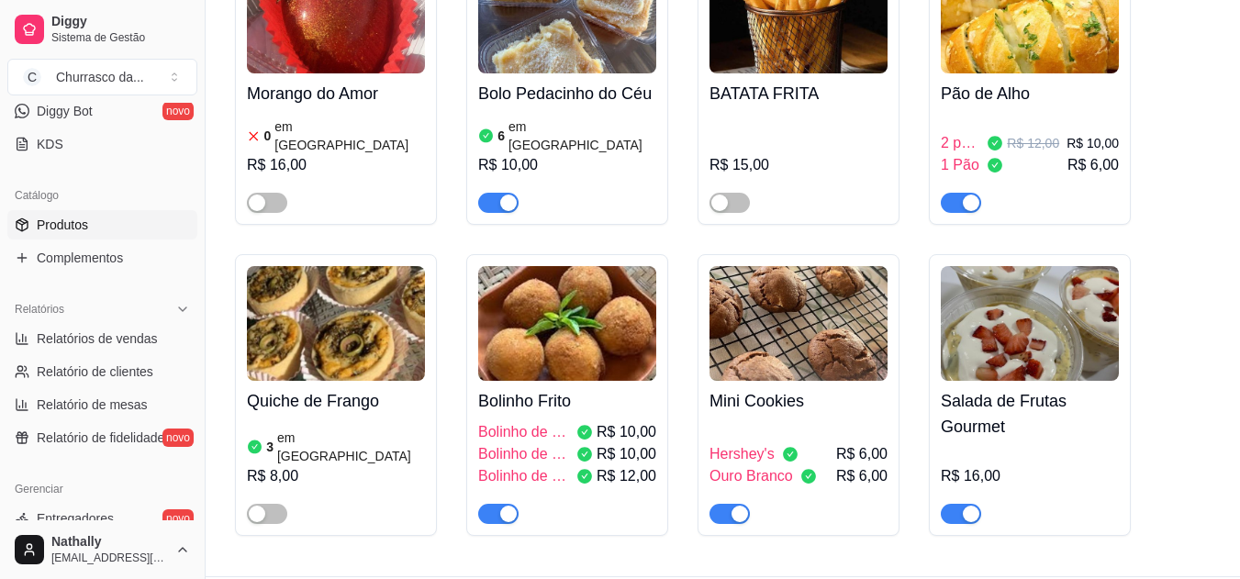
click at [972, 506] on div "button" at bounding box center [971, 514] width 17 height 17
click at [754, 443] on span "Hershey's" at bounding box center [741, 454] width 65 height 22
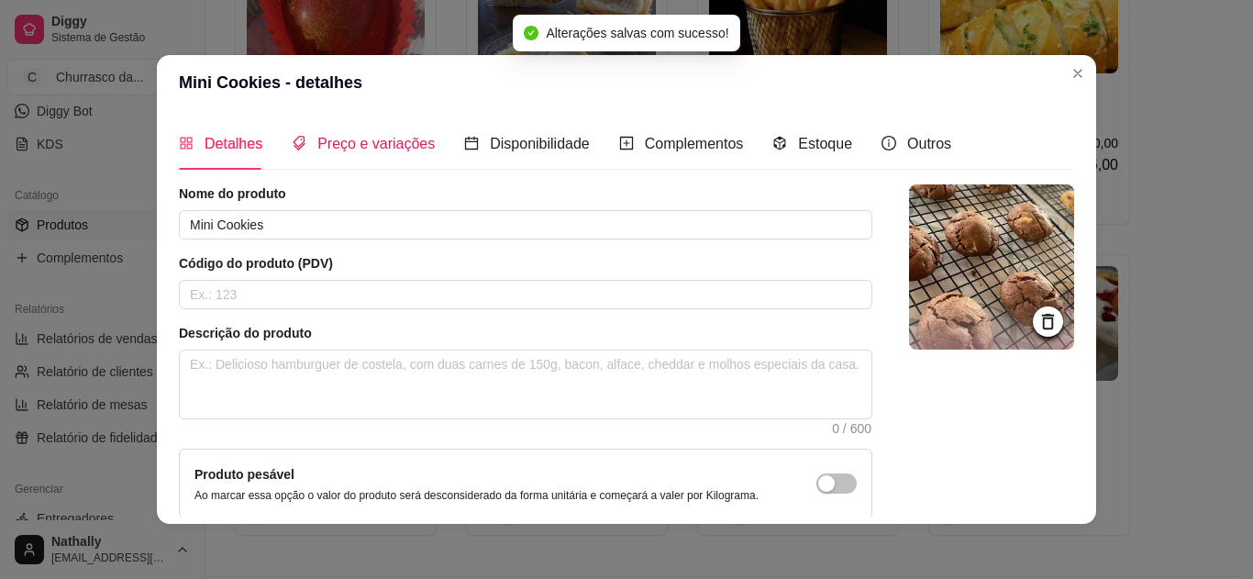
click at [387, 150] on span "Preço e variações" at bounding box center [376, 144] width 117 height 16
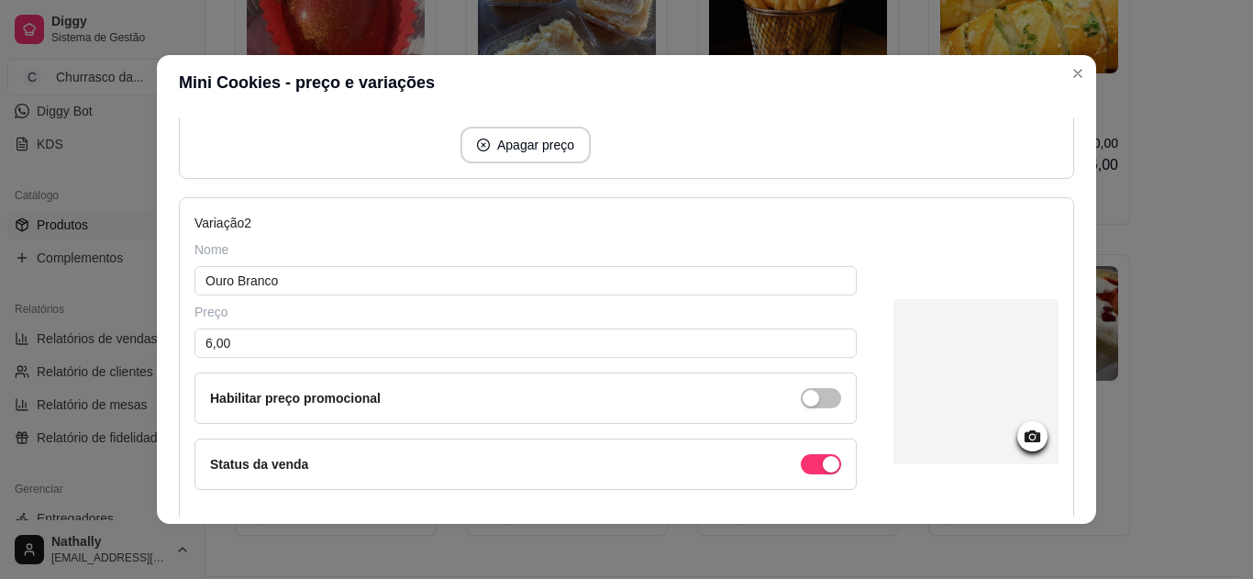
scroll to position [493, 0]
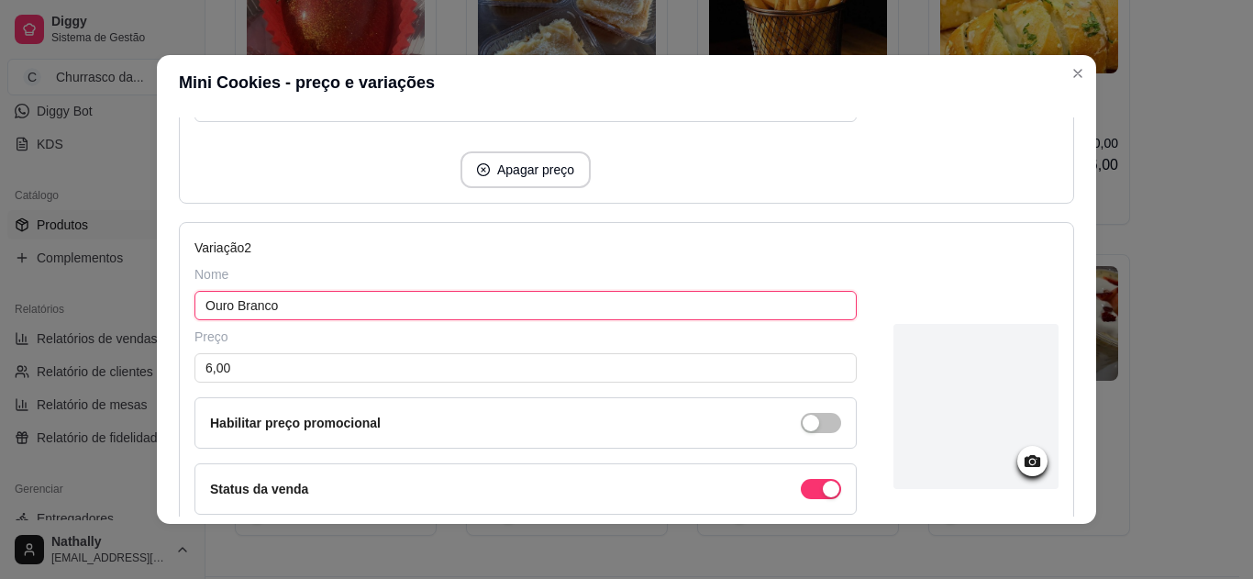
drag, startPoint x: 220, startPoint y: 292, endPoint x: 0, endPoint y: 255, distance: 223.3
click at [0, 255] on div "Mini Cookies - preço e variações Detalhes Preço e variações Disponibilidade Com…" at bounding box center [626, 289] width 1253 height 579
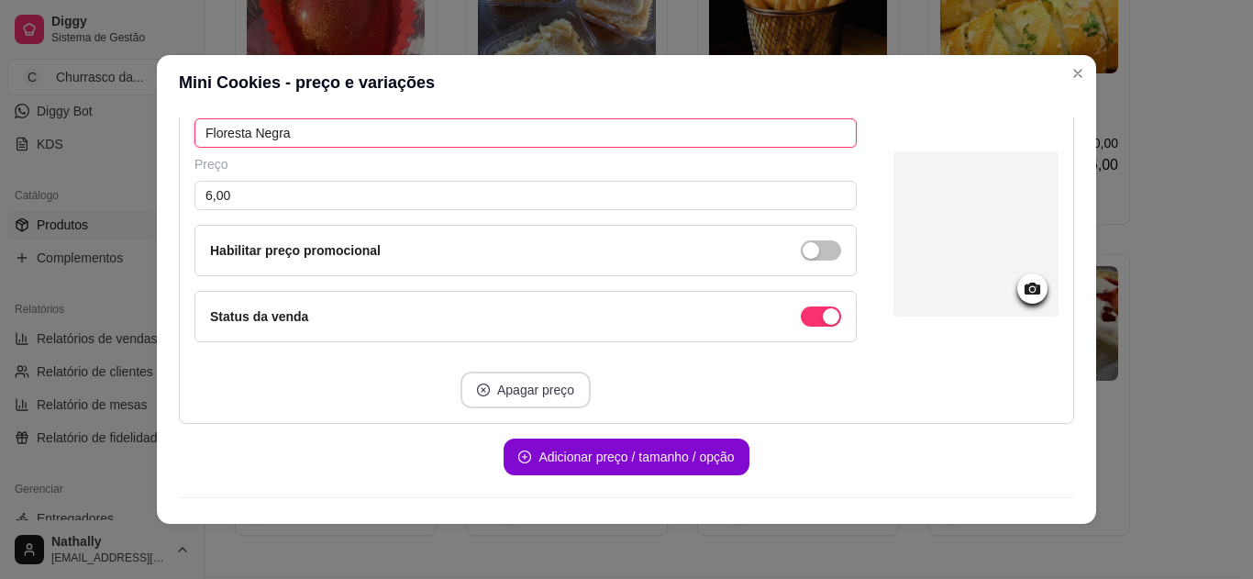
scroll to position [706, 0]
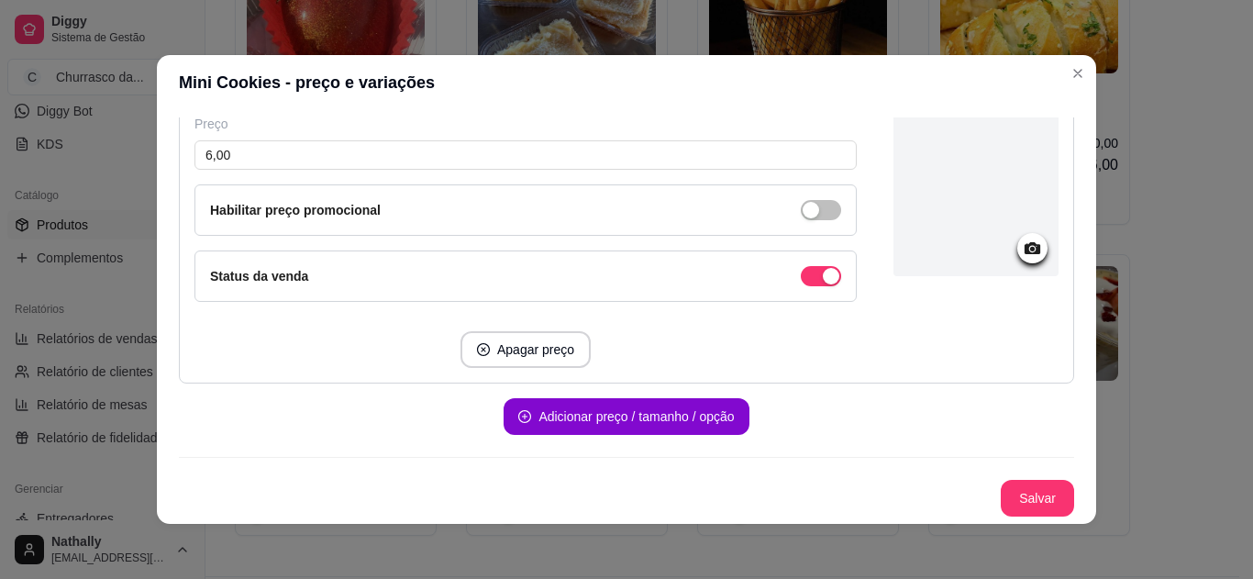
type input "Floresta Negra"
click at [1002, 493] on button "Salvar" at bounding box center [1038, 499] width 72 height 36
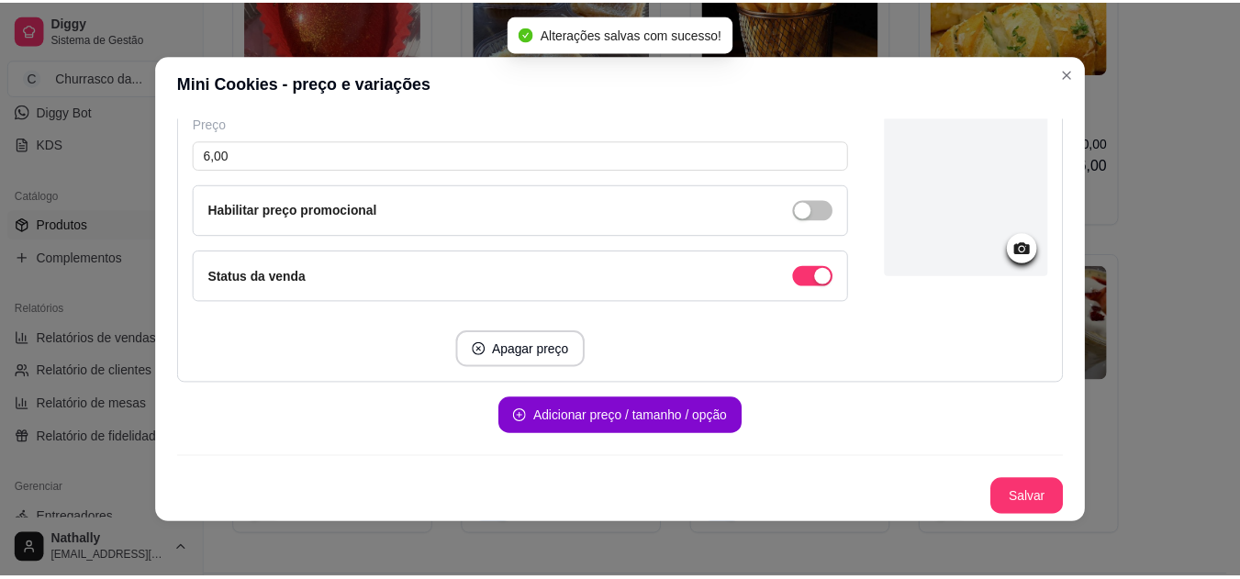
scroll to position [0, 0]
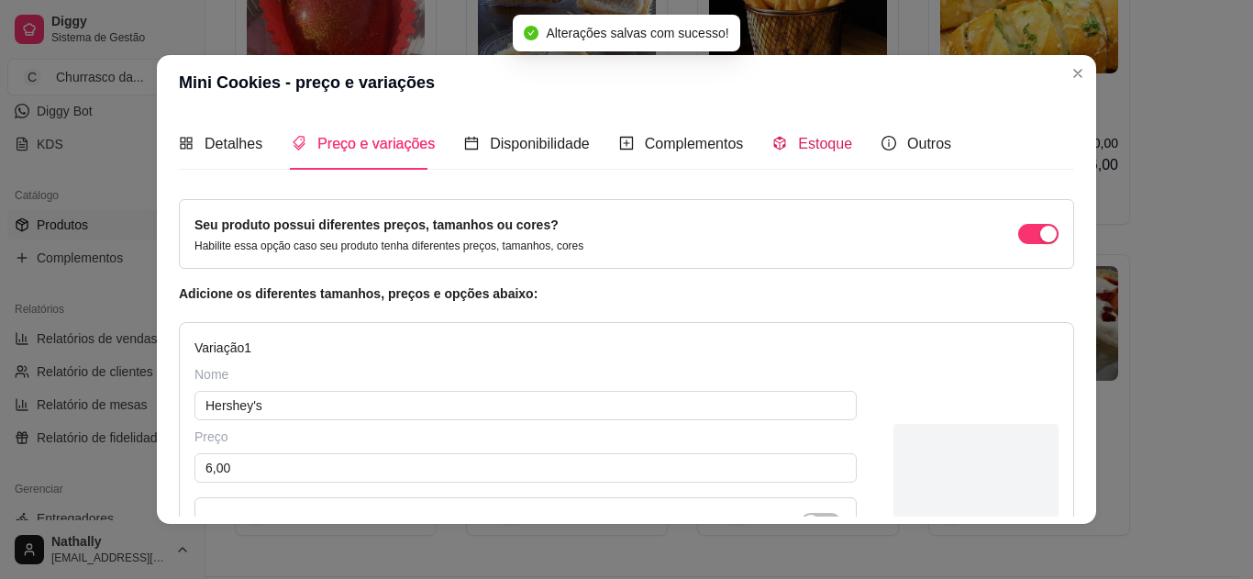
click at [810, 136] on span "Estoque" at bounding box center [825, 144] width 54 height 16
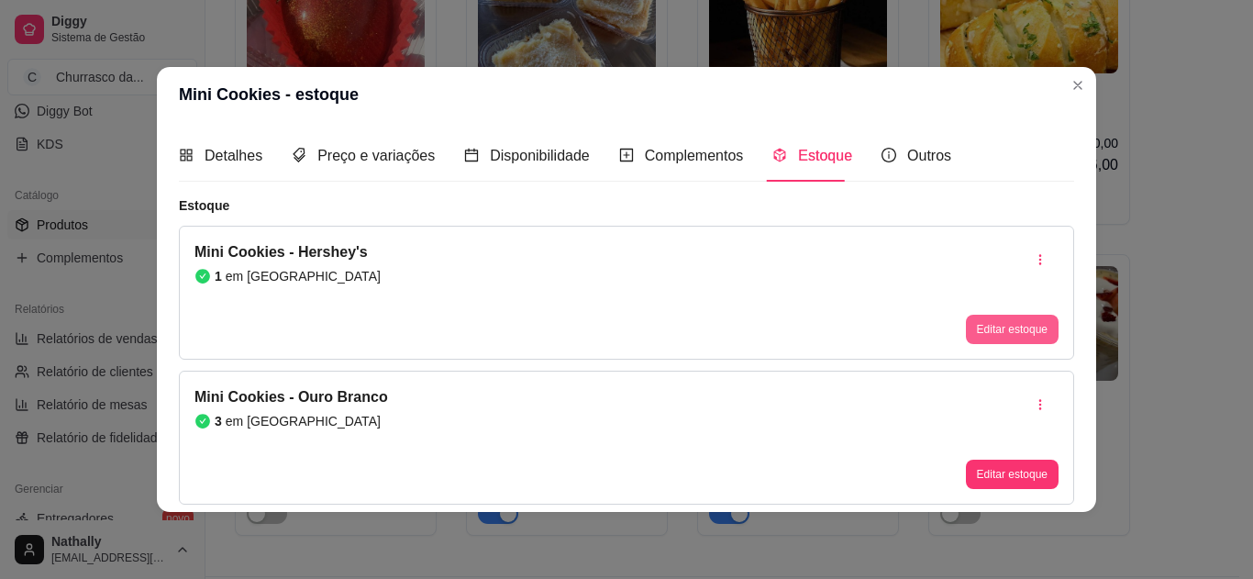
click at [1033, 342] on button "Editar estoque" at bounding box center [1012, 329] width 93 height 29
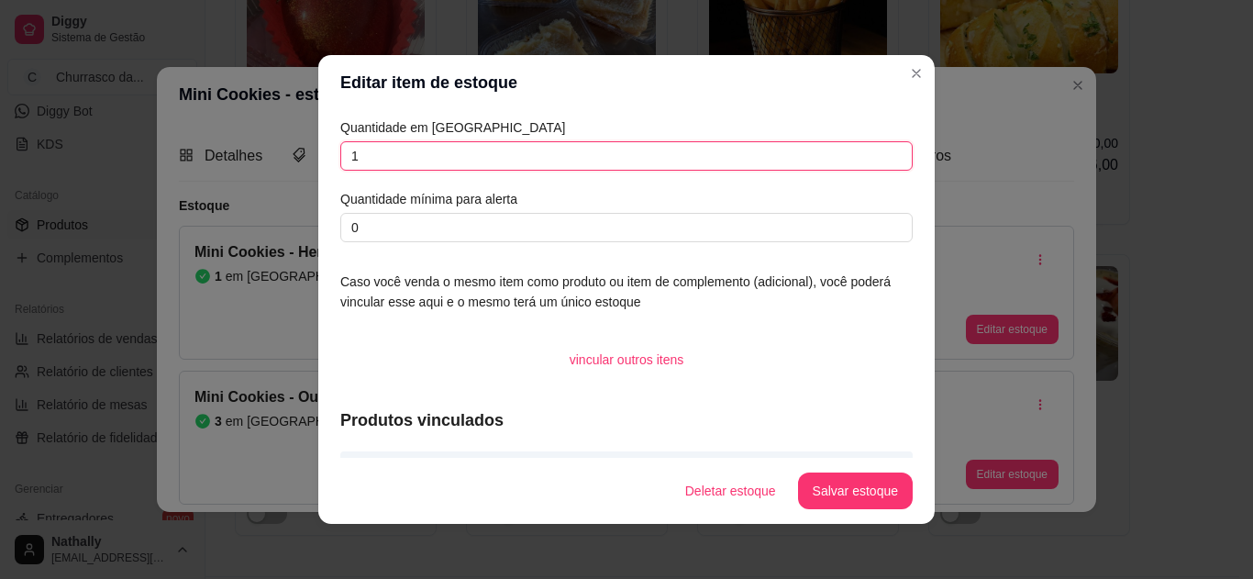
drag, startPoint x: 480, startPoint y: 160, endPoint x: 132, endPoint y: 61, distance: 361.4
click at [132, 61] on div "Editar item de estoque Quantidade em estoque 1 Quantidade mínima para alerta 0 …" at bounding box center [626, 289] width 1253 height 579
type input "7"
click at [861, 495] on button "Salvar estoque" at bounding box center [855, 491] width 115 height 37
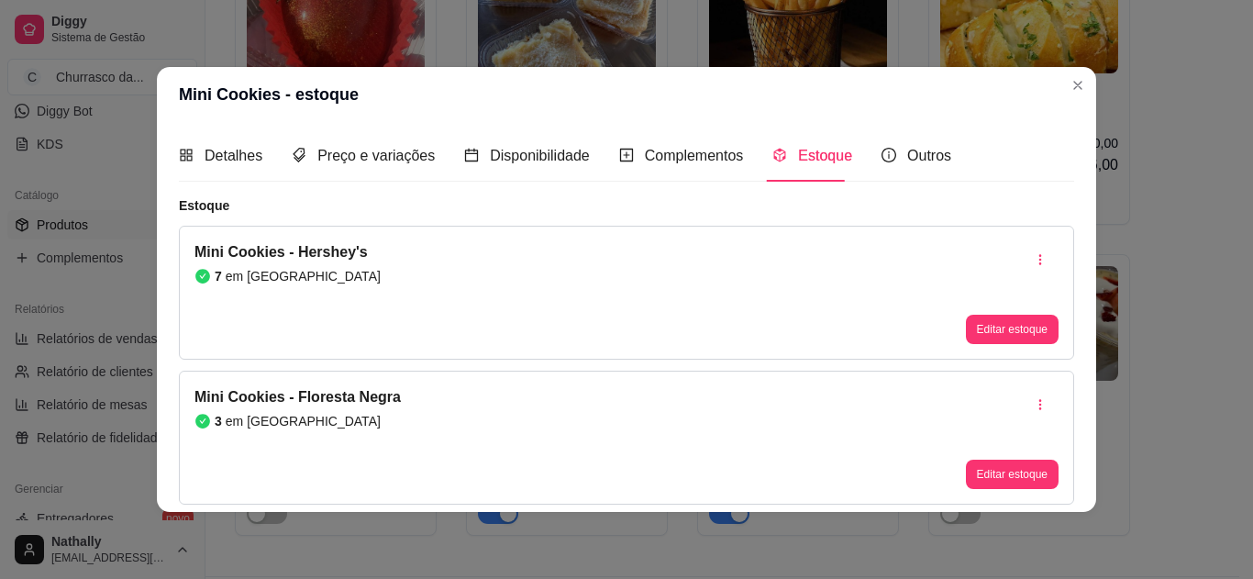
click at [1064, 478] on div "Mini Cookies - Floresta Negra 3 em estoque Editar estoque" at bounding box center [627, 438] width 896 height 134
click at [1040, 469] on button "Editar estoque" at bounding box center [1012, 474] width 93 height 29
click at [1037, 473] on button "Editar estoque" at bounding box center [1012, 474] width 93 height 29
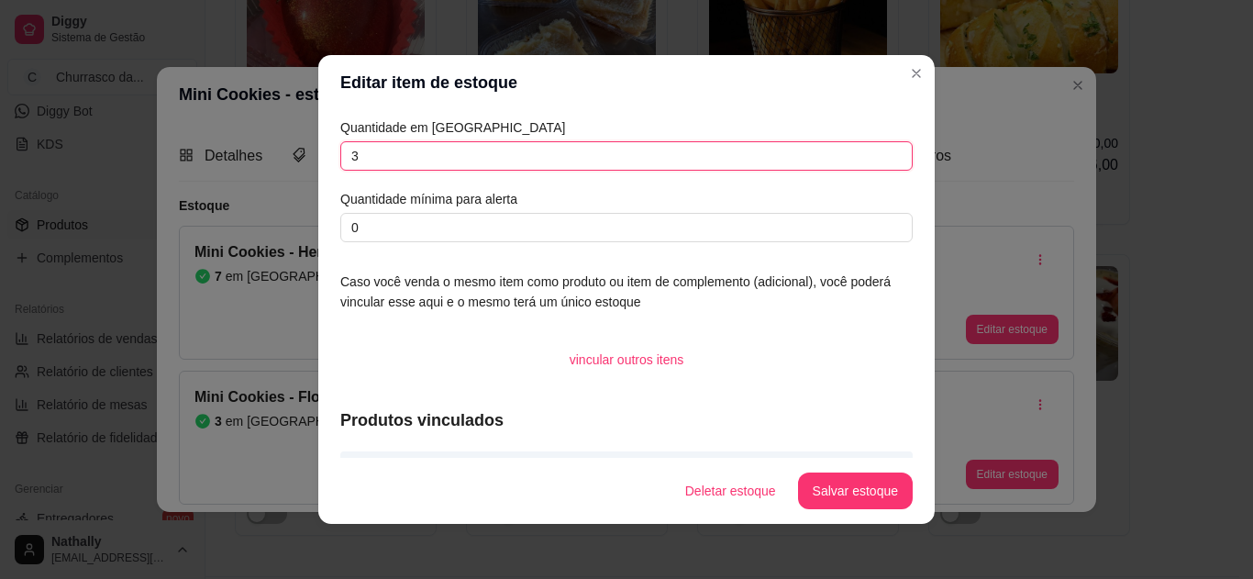
click at [411, 164] on input "3" at bounding box center [626, 155] width 573 height 29
type input "5"
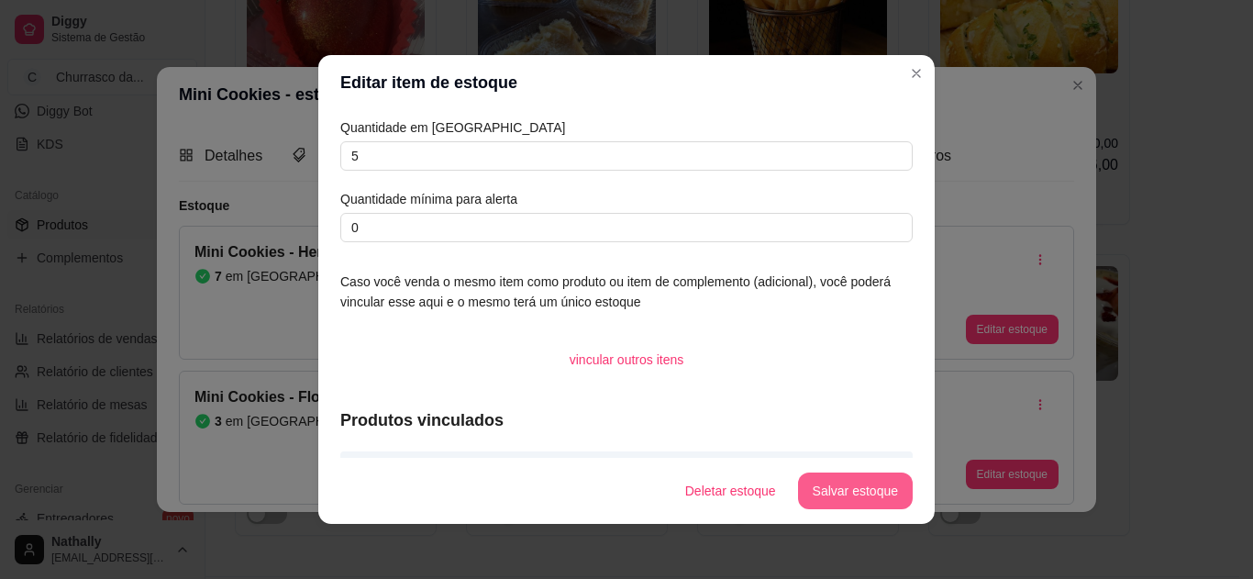
click at [844, 487] on button "Salvar estoque" at bounding box center [855, 491] width 115 height 37
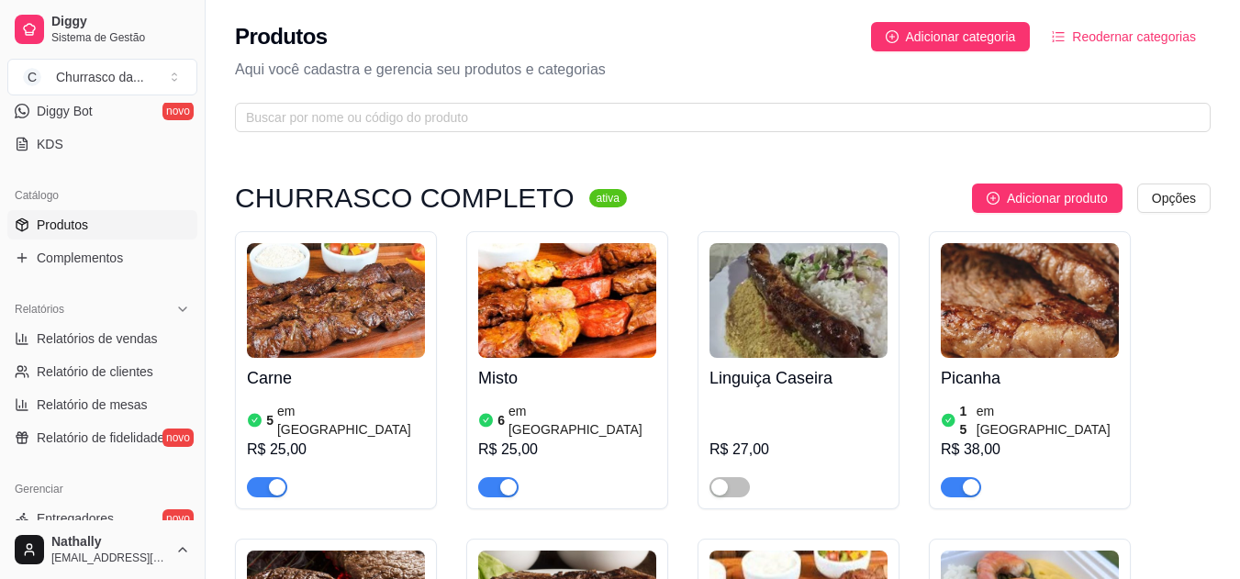
click at [303, 412] on article "em [GEOGRAPHIC_DATA]" at bounding box center [351, 420] width 148 height 37
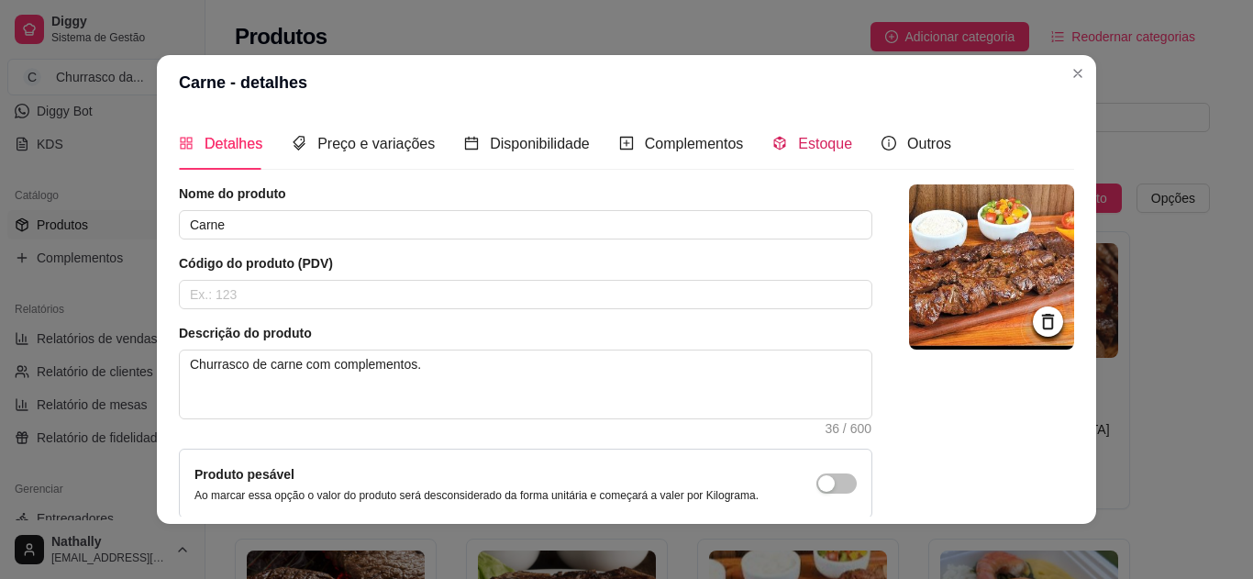
click at [821, 141] on span "Estoque" at bounding box center [825, 144] width 54 height 16
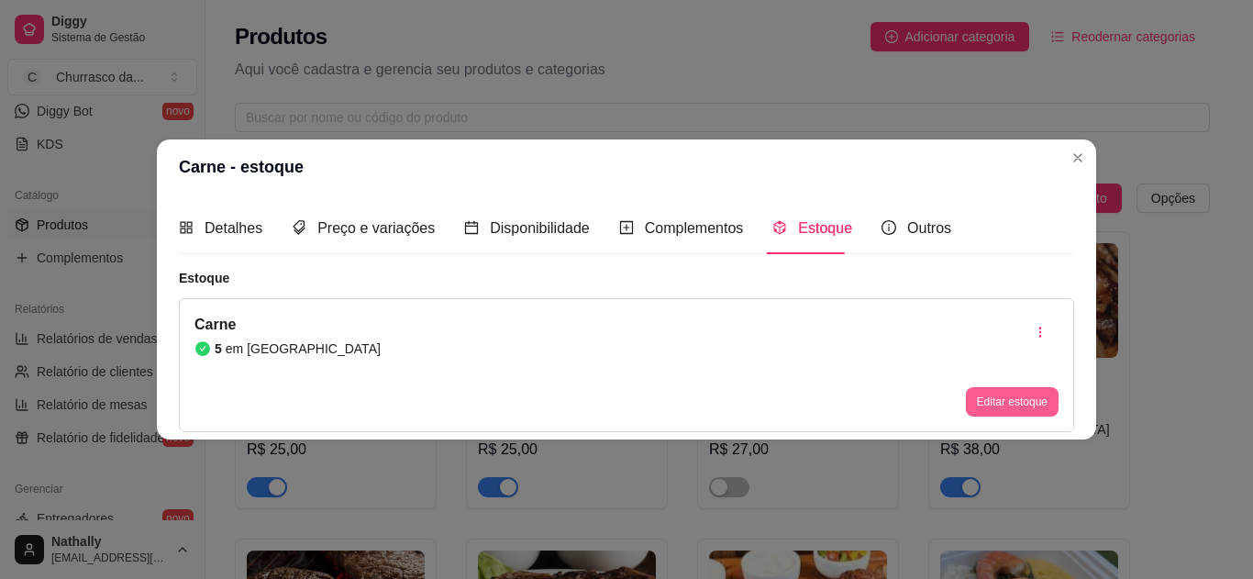
click at [1044, 395] on button "Editar estoque" at bounding box center [1012, 401] width 93 height 29
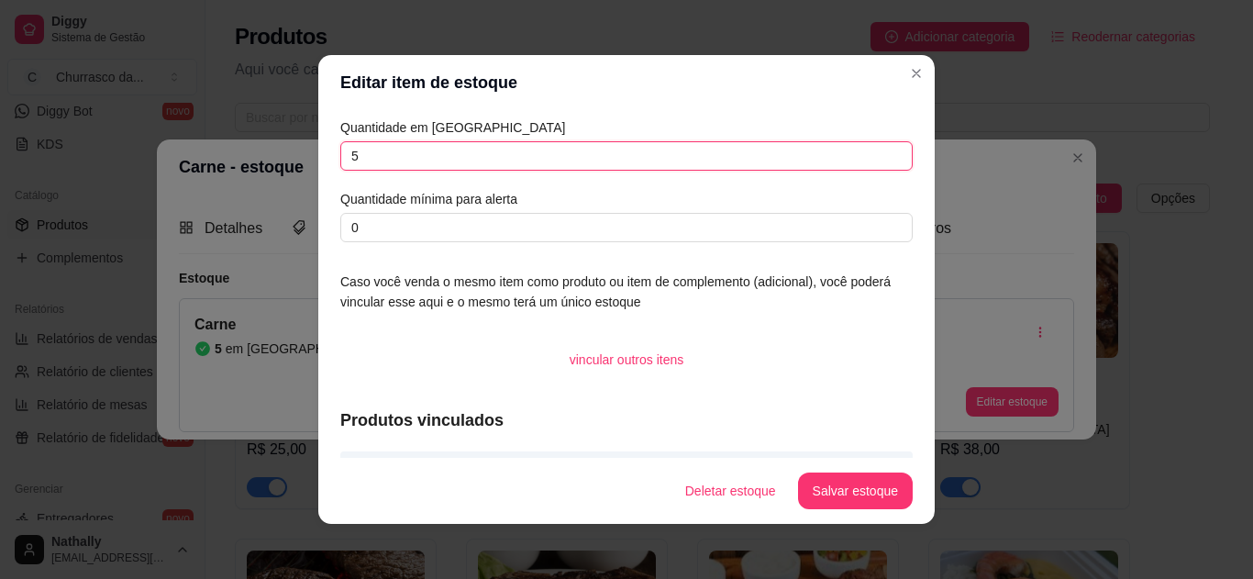
drag, startPoint x: 378, startPoint y: 141, endPoint x: 206, endPoint y: 165, distance: 174.2
click at [206, 165] on div "Editar item de estoque Quantidade em estoque 5 Quantidade mínima para alerta 0 …" at bounding box center [626, 289] width 1253 height 579
type input "14"
click at [843, 487] on button "Salvar estoque" at bounding box center [855, 491] width 115 height 37
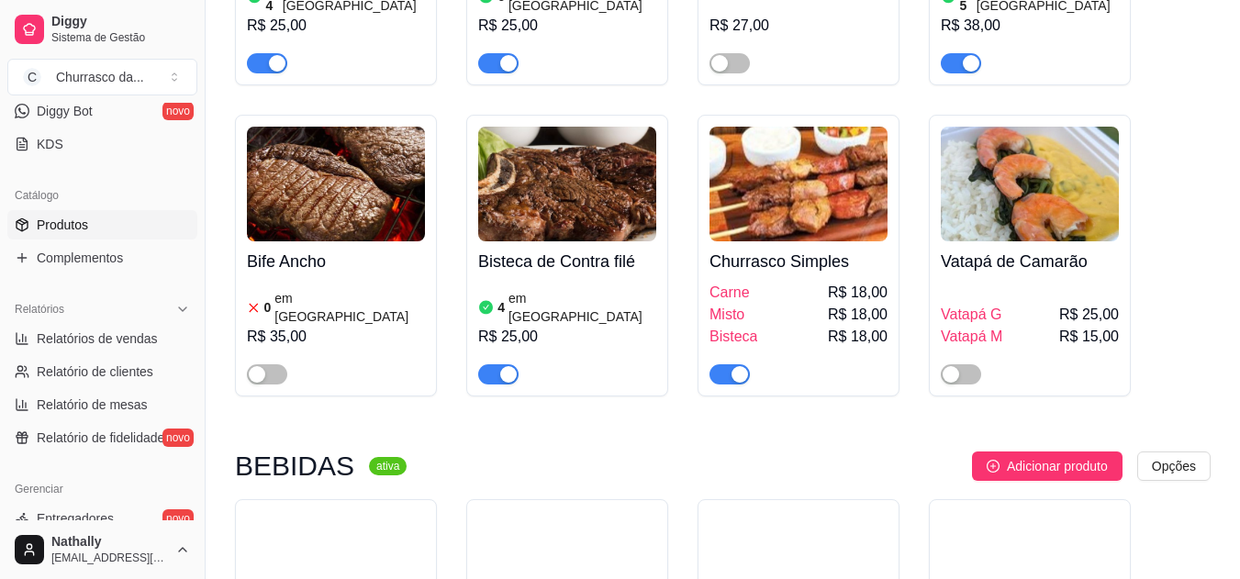
scroll to position [447, 0]
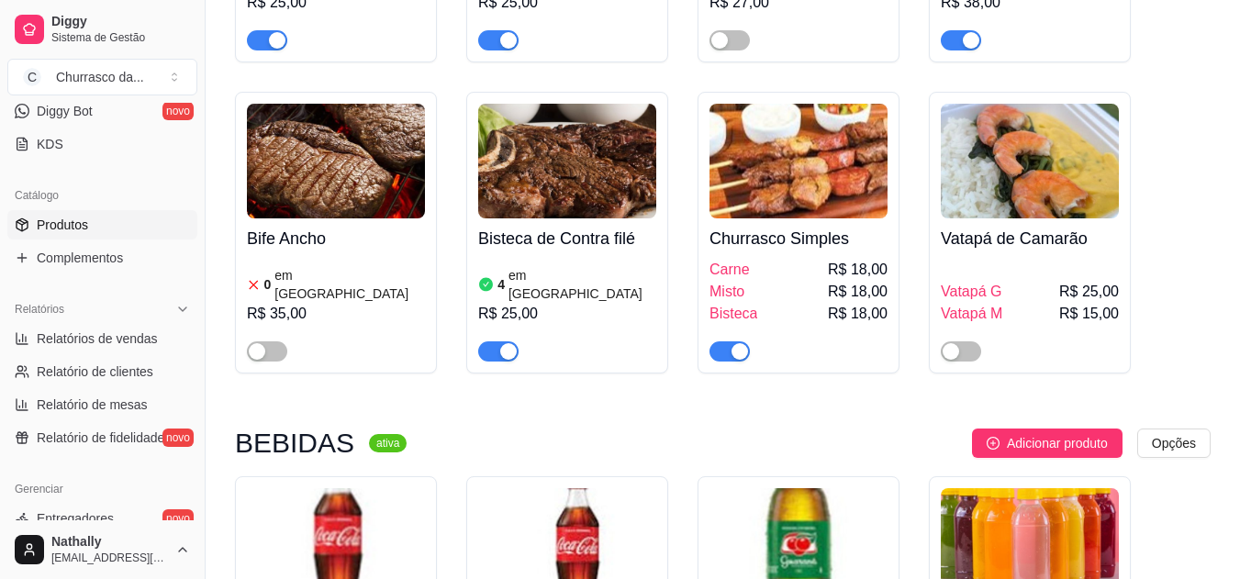
click at [529, 270] on article "em [GEOGRAPHIC_DATA]" at bounding box center [582, 284] width 148 height 37
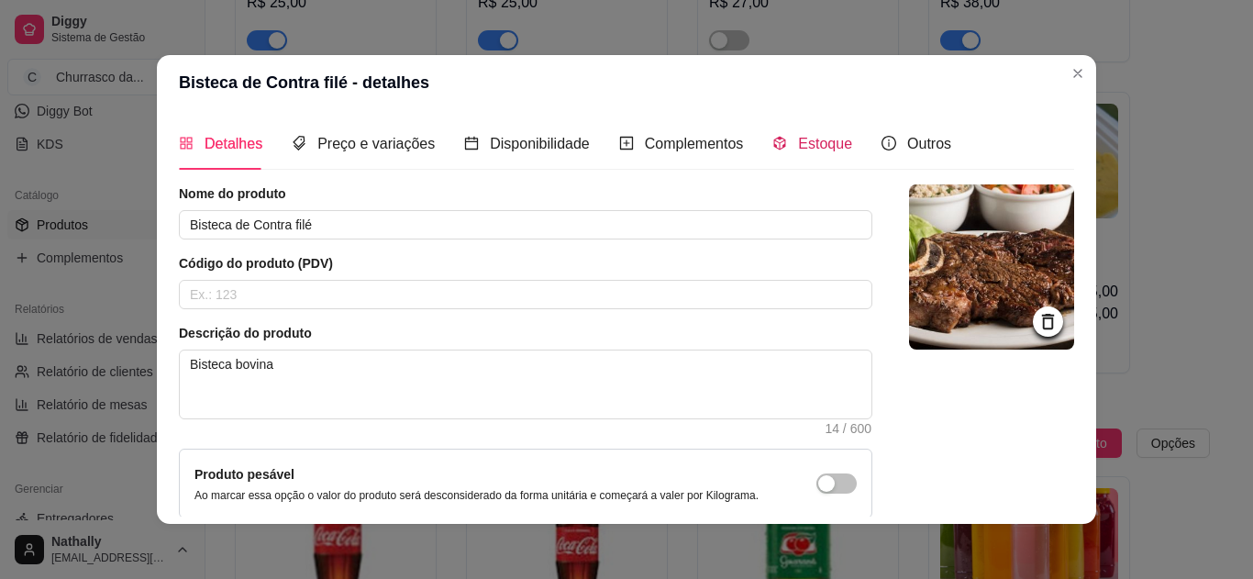
click at [774, 139] on icon "code-sandbox" at bounding box center [780, 144] width 12 height 14
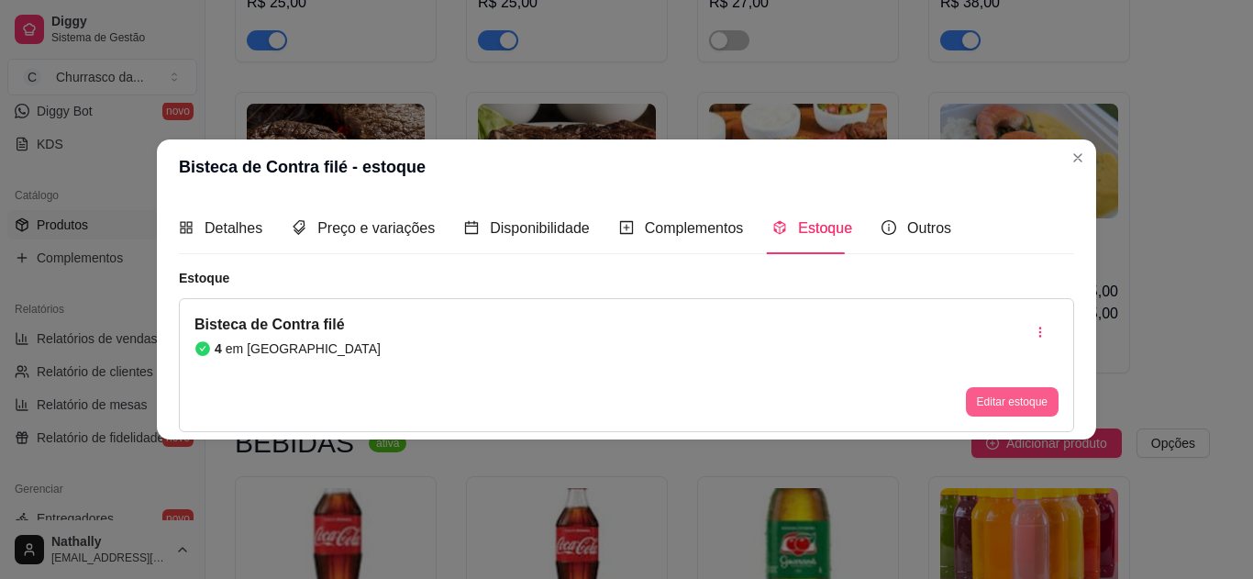
click at [998, 392] on button "Editar estoque" at bounding box center [1012, 401] width 93 height 29
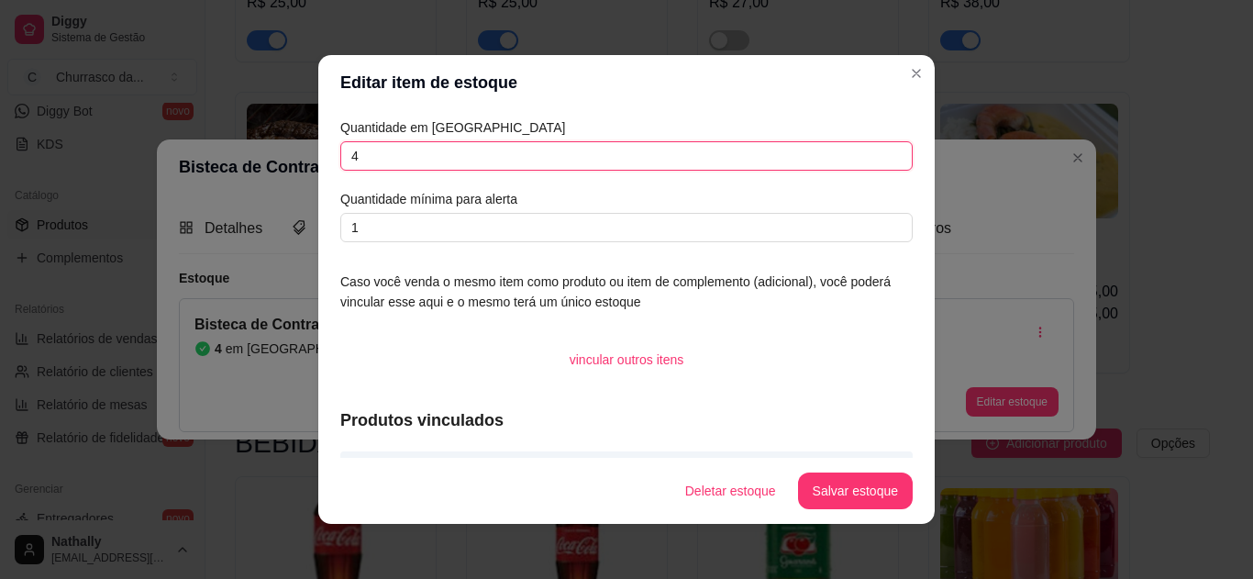
drag, startPoint x: 394, startPoint y: 164, endPoint x: 260, endPoint y: 145, distance: 135.4
click at [267, 146] on div "Editar item de estoque Quantidade em estoque 4 Quantidade mínima para alerta 1 …" at bounding box center [626, 289] width 1253 height 579
type input "5"
click at [843, 483] on button "Salvar estoque" at bounding box center [855, 491] width 115 height 37
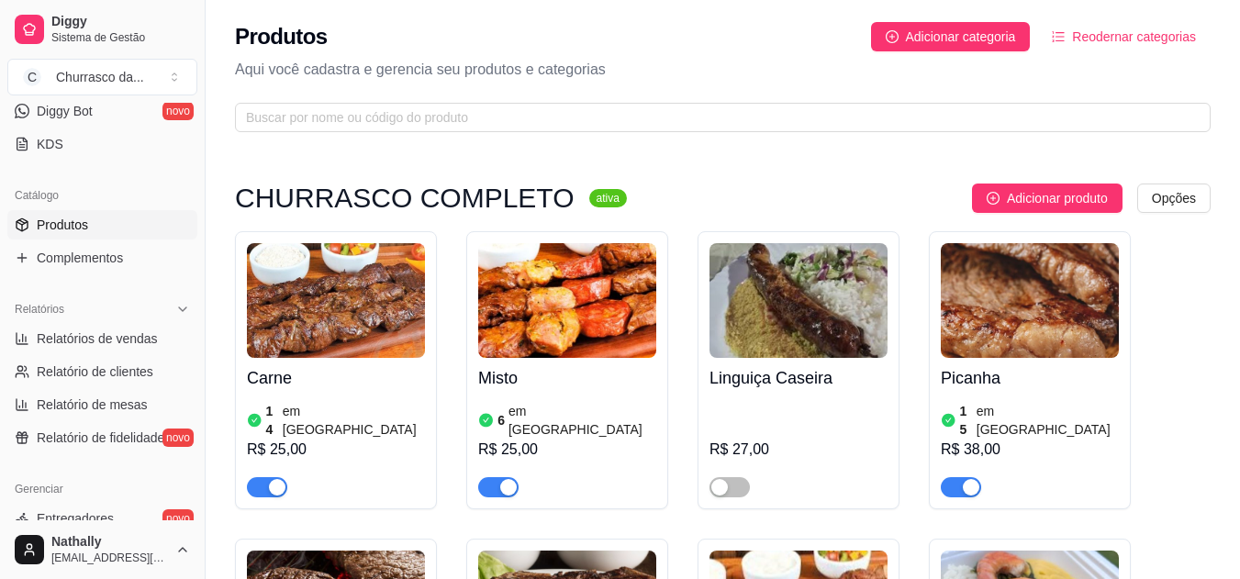
scroll to position [1734, 0]
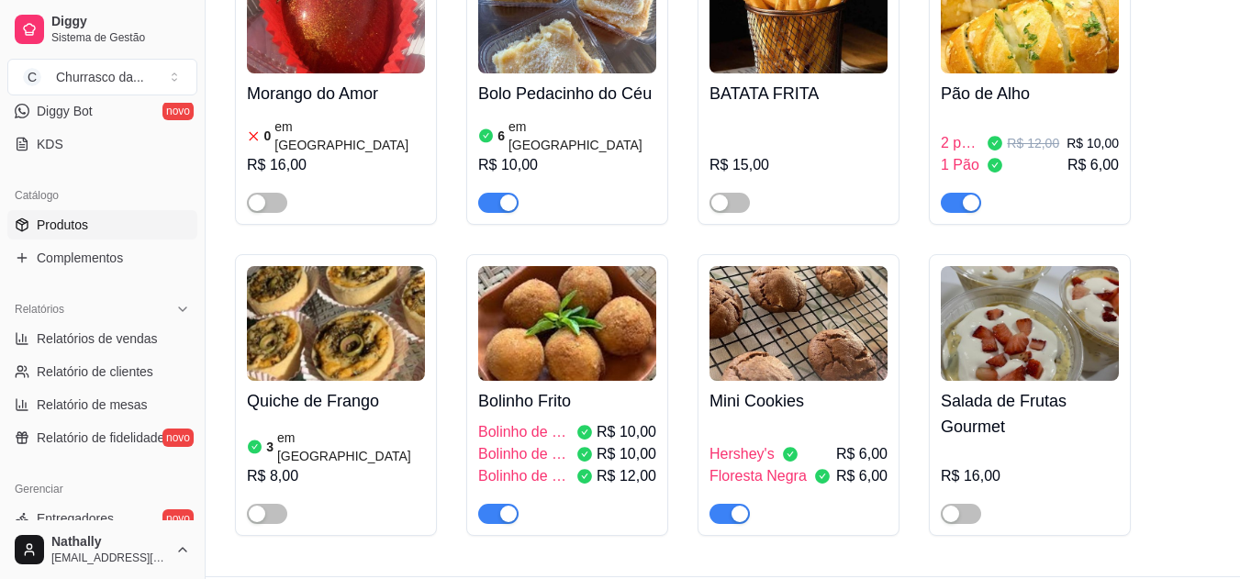
drag, startPoint x: 1237, startPoint y: 485, endPoint x: 1244, endPoint y: 502, distance: 18.1
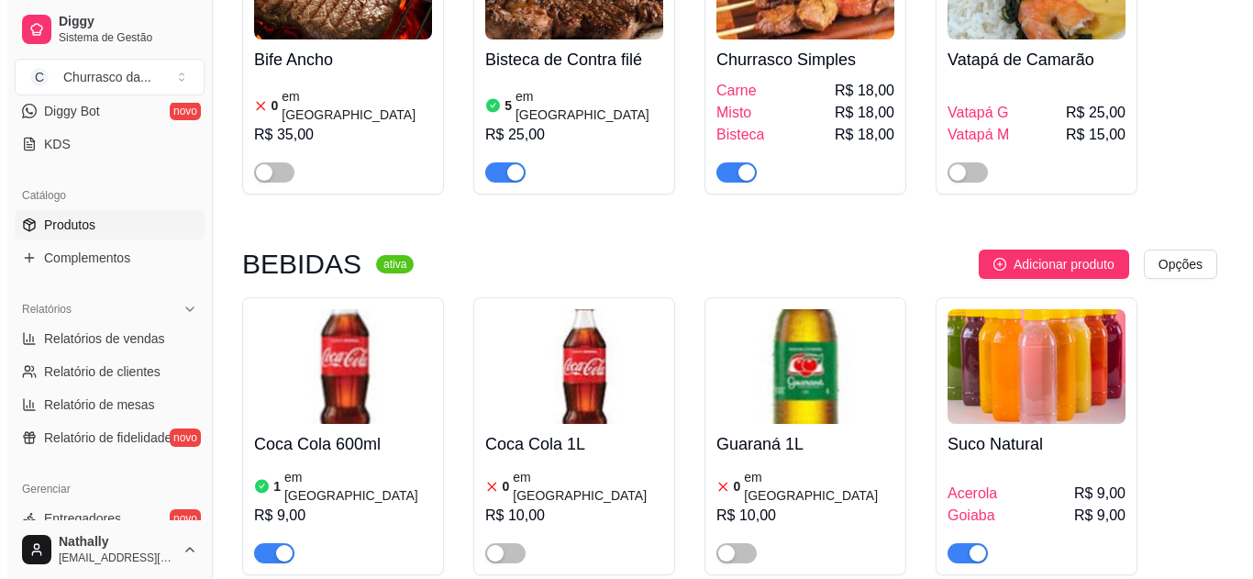
scroll to position [665, 0]
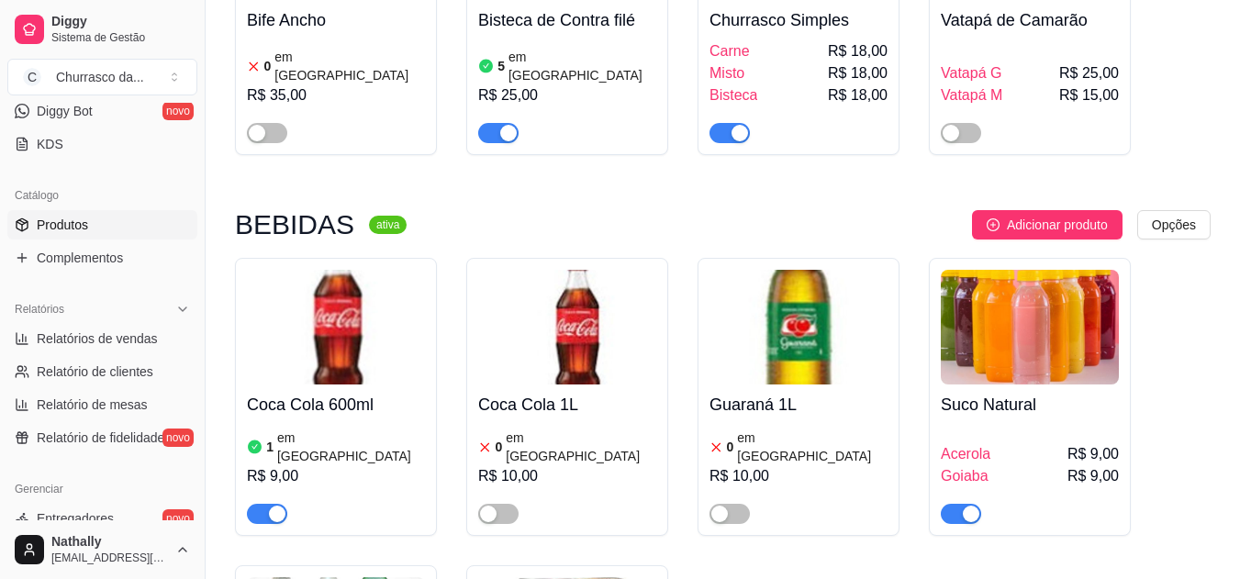
click at [1061, 392] on h4 "Suco Natural" at bounding box center [1030, 405] width 178 height 26
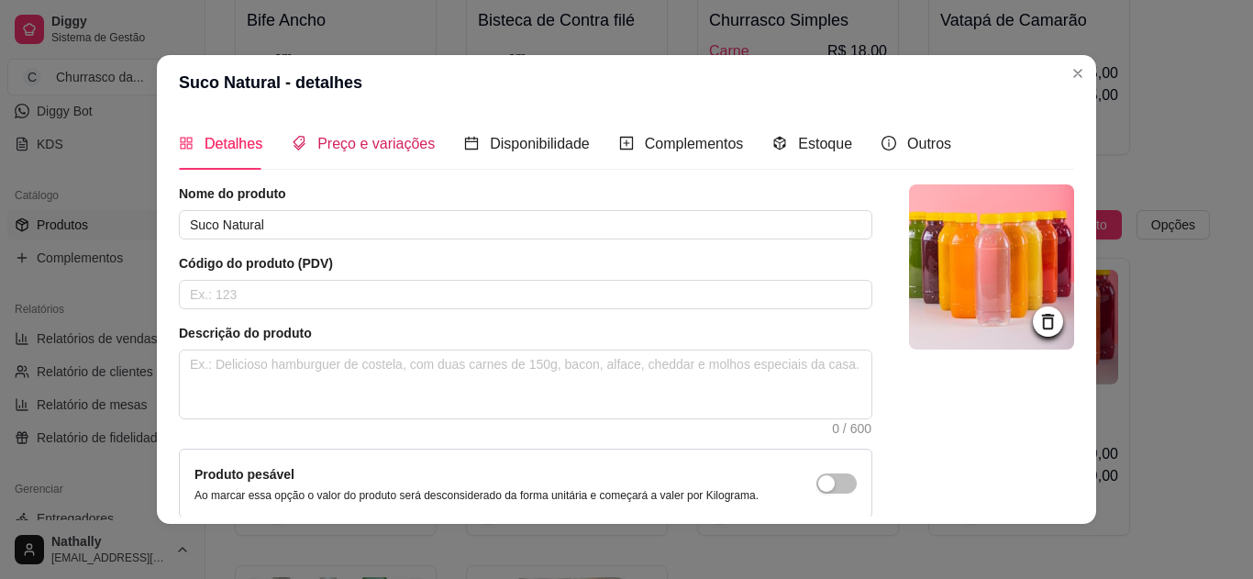
click at [379, 148] on span "Preço e variações" at bounding box center [376, 144] width 117 height 16
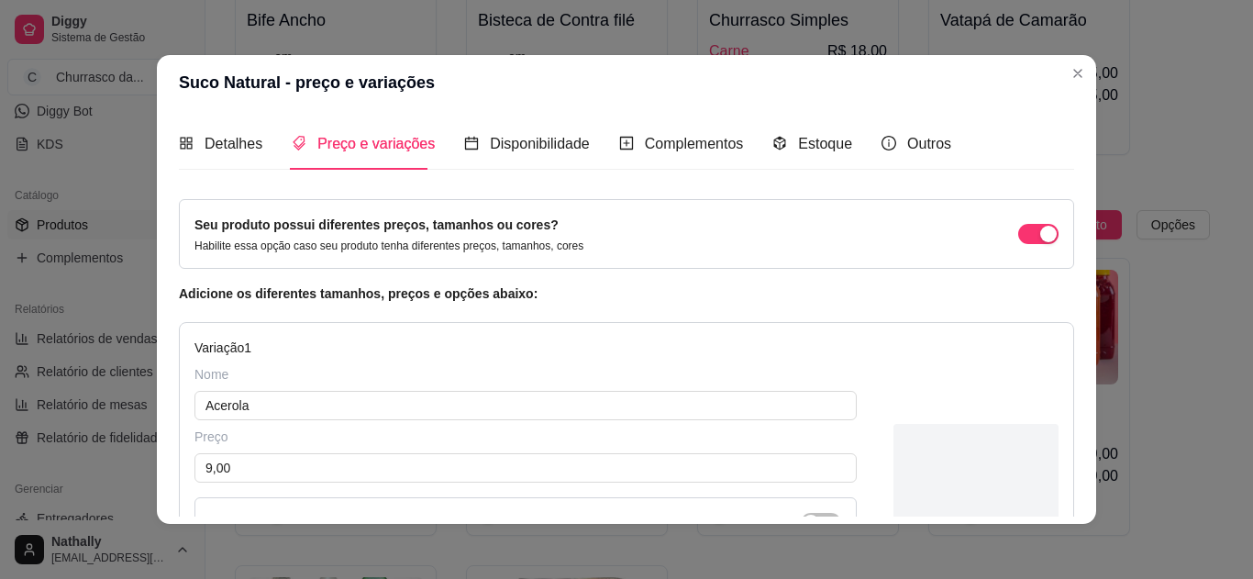
scroll to position [706, 0]
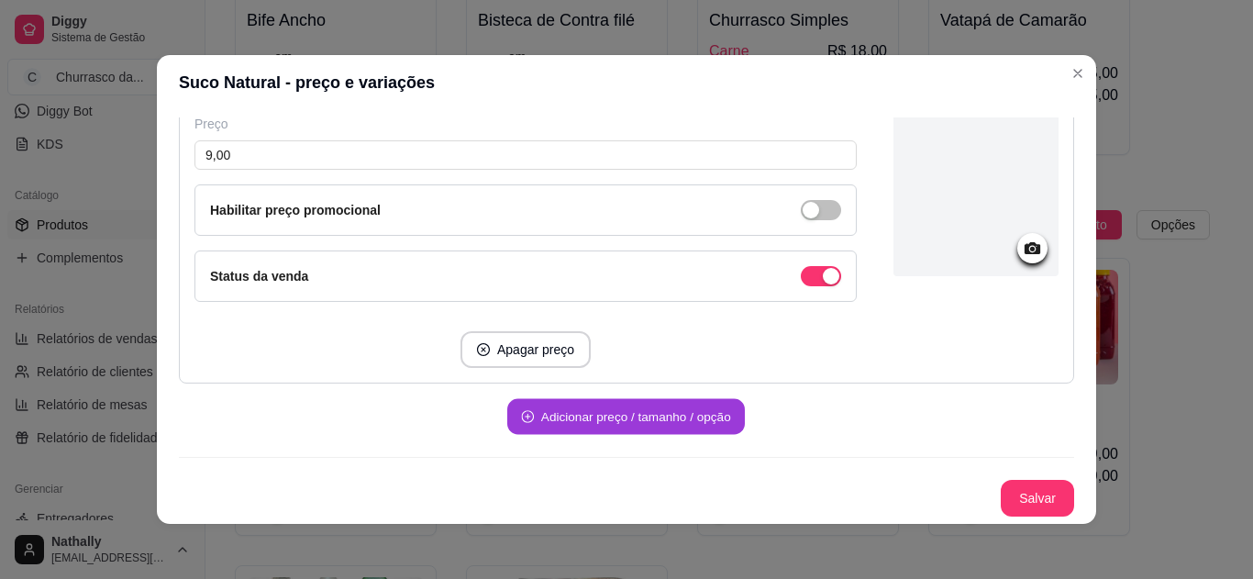
click at [591, 406] on button "Adicionar preço / tamanho / opção" at bounding box center [626, 417] width 238 height 36
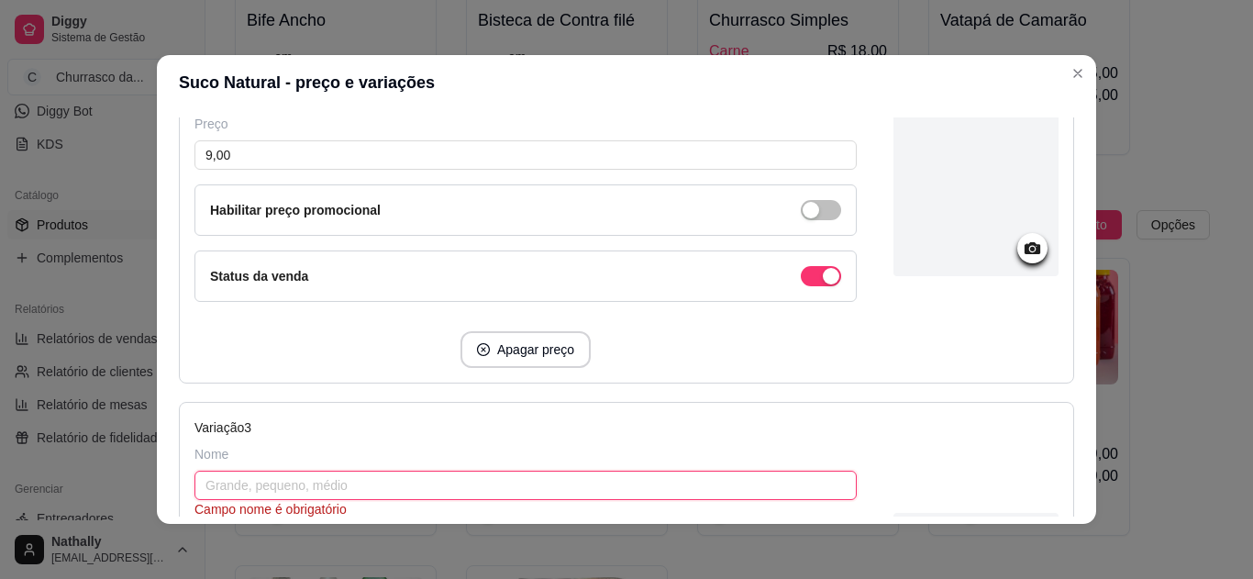
click at [471, 472] on input "text" at bounding box center [526, 485] width 663 height 29
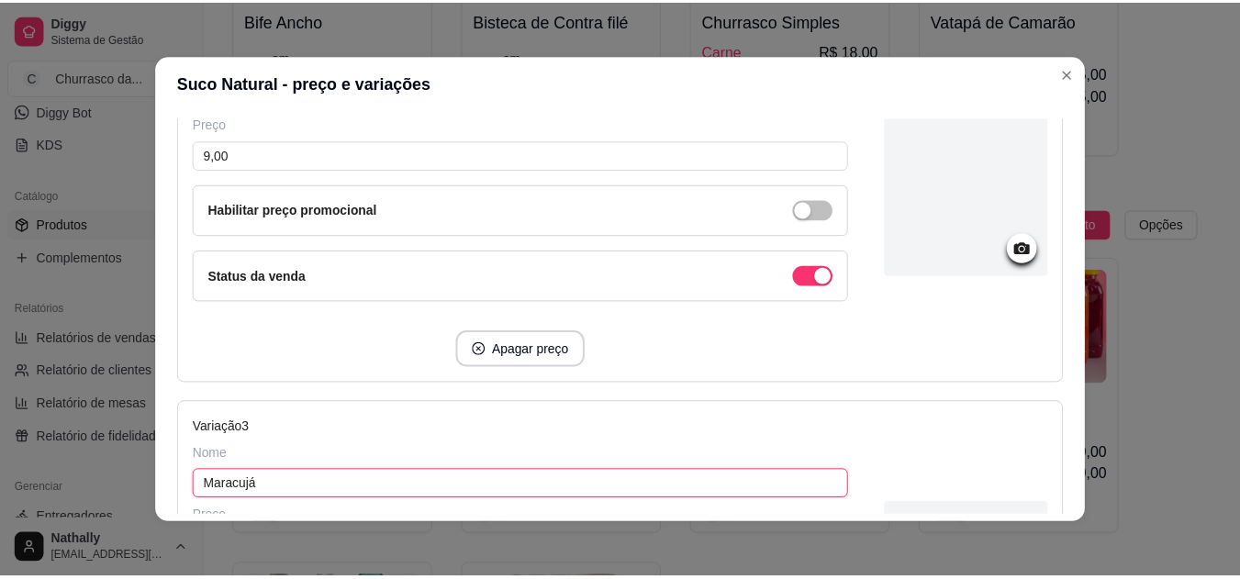
scroll to position [1098, 0]
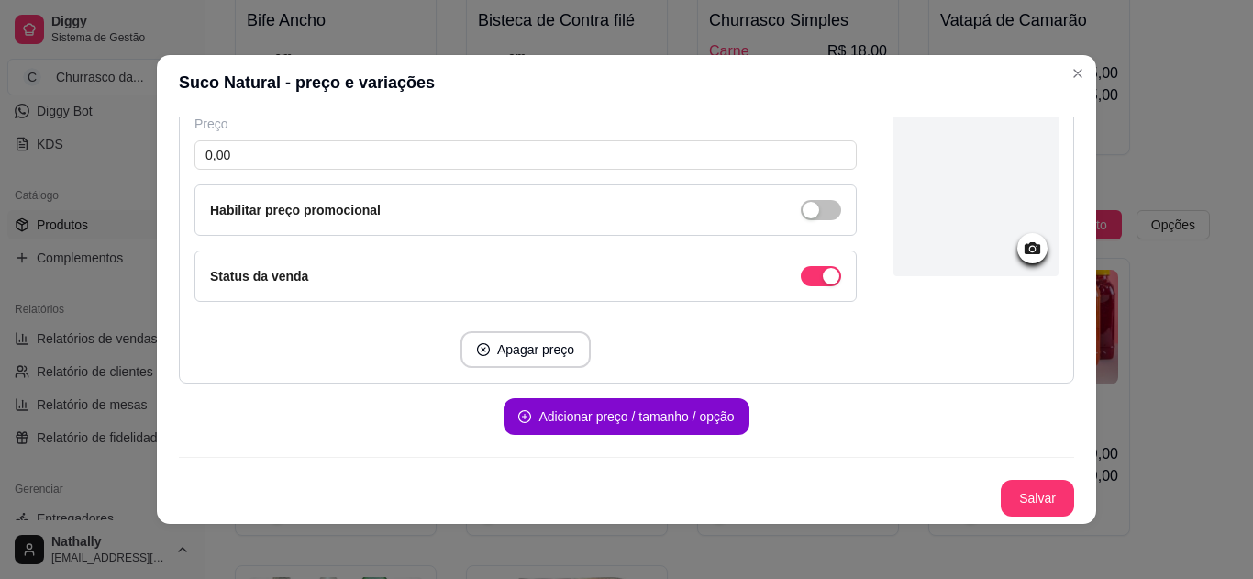
type input "Maracujá"
click at [323, 154] on input "0,00" at bounding box center [526, 154] width 663 height 29
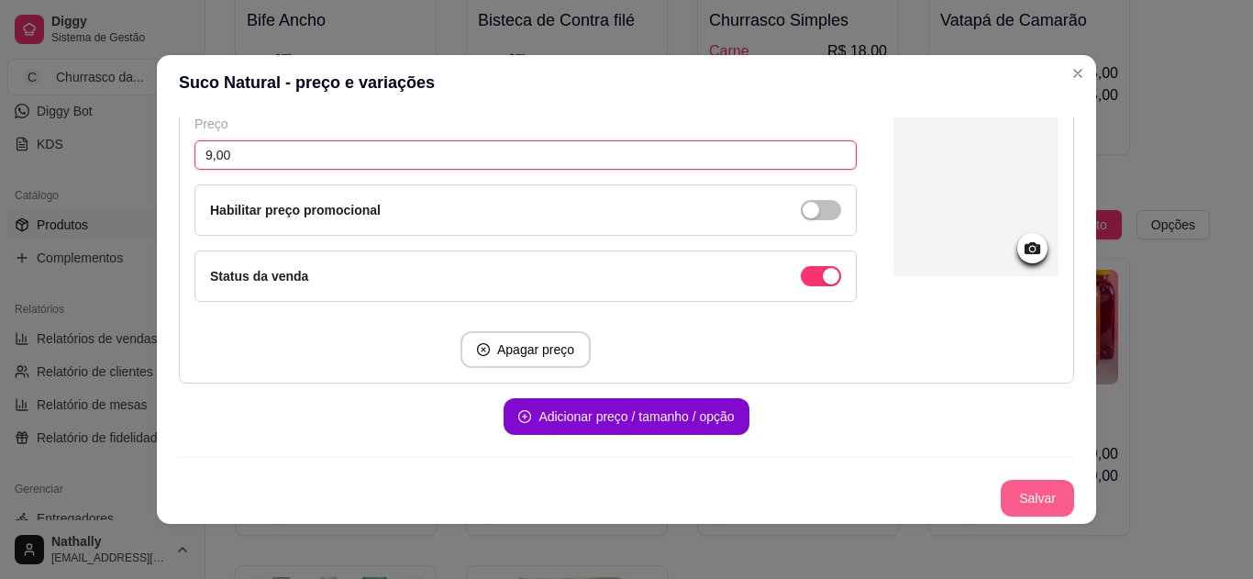
type input "9,00"
click at [1023, 494] on button "Salvar" at bounding box center [1037, 498] width 73 height 37
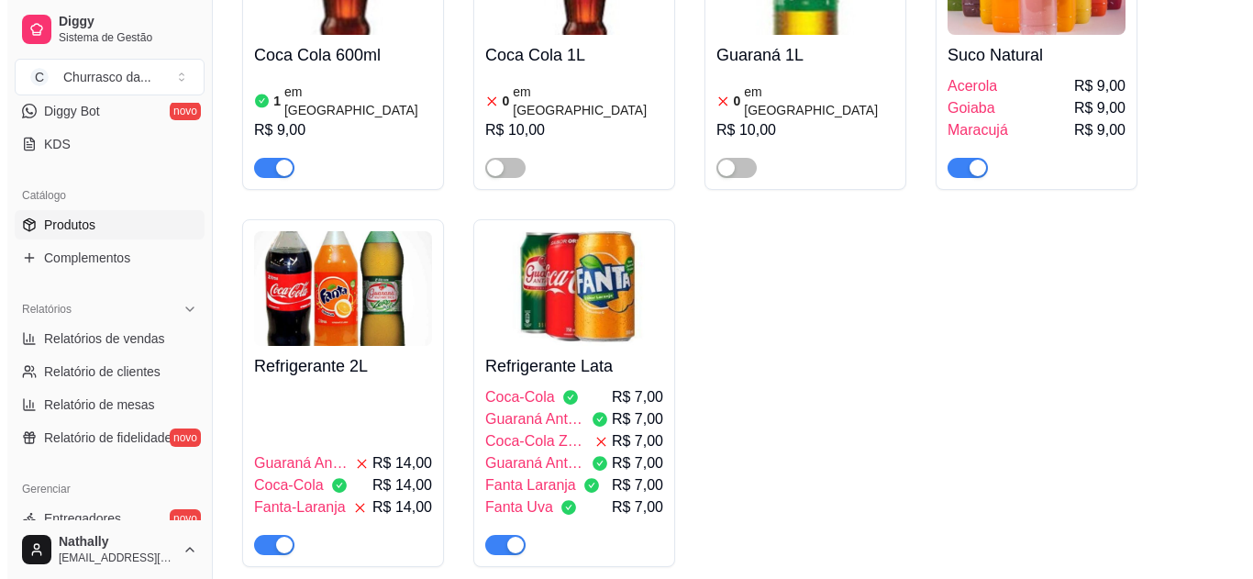
scroll to position [1022, 0]
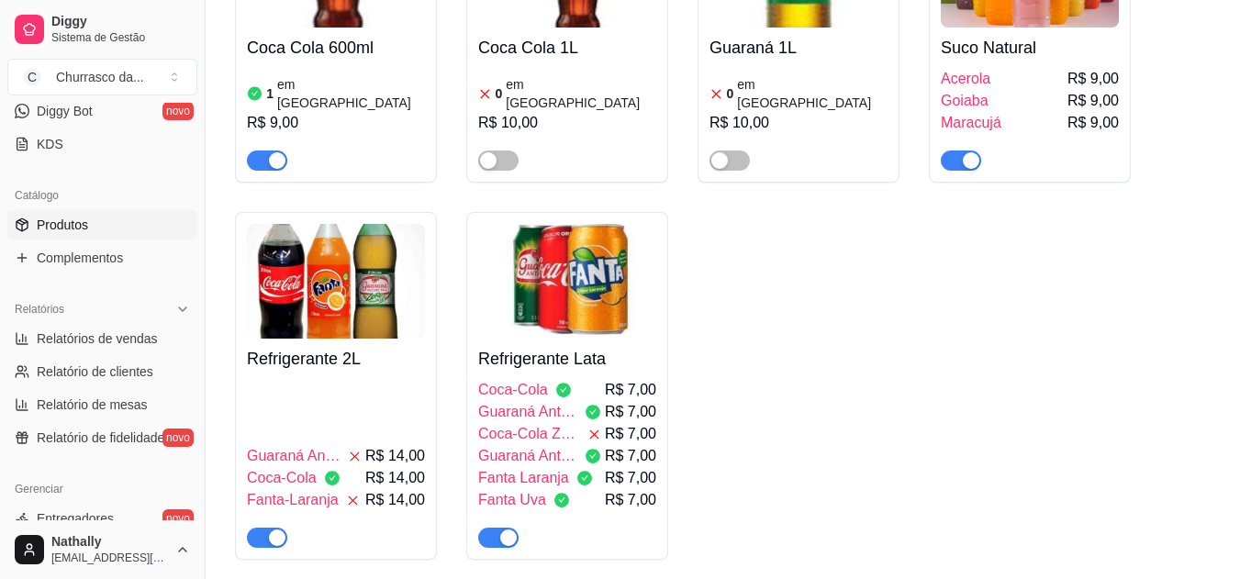
click at [495, 401] on span "Guaraná Antártica" at bounding box center [527, 412] width 99 height 22
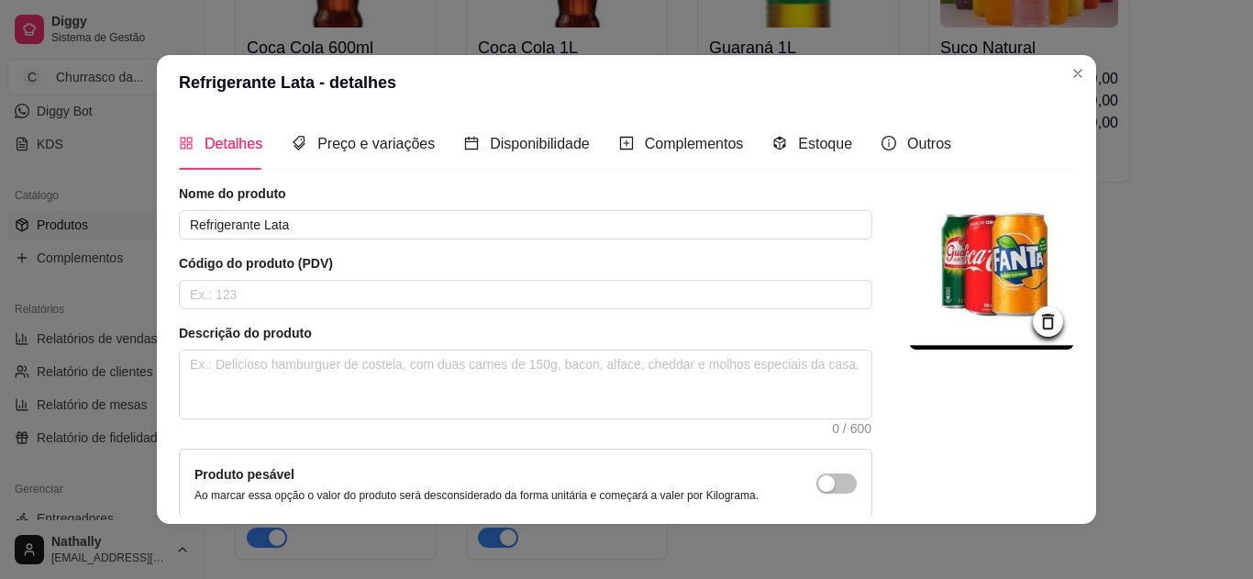
click at [794, 130] on div "Estoque" at bounding box center [813, 143] width 80 height 52
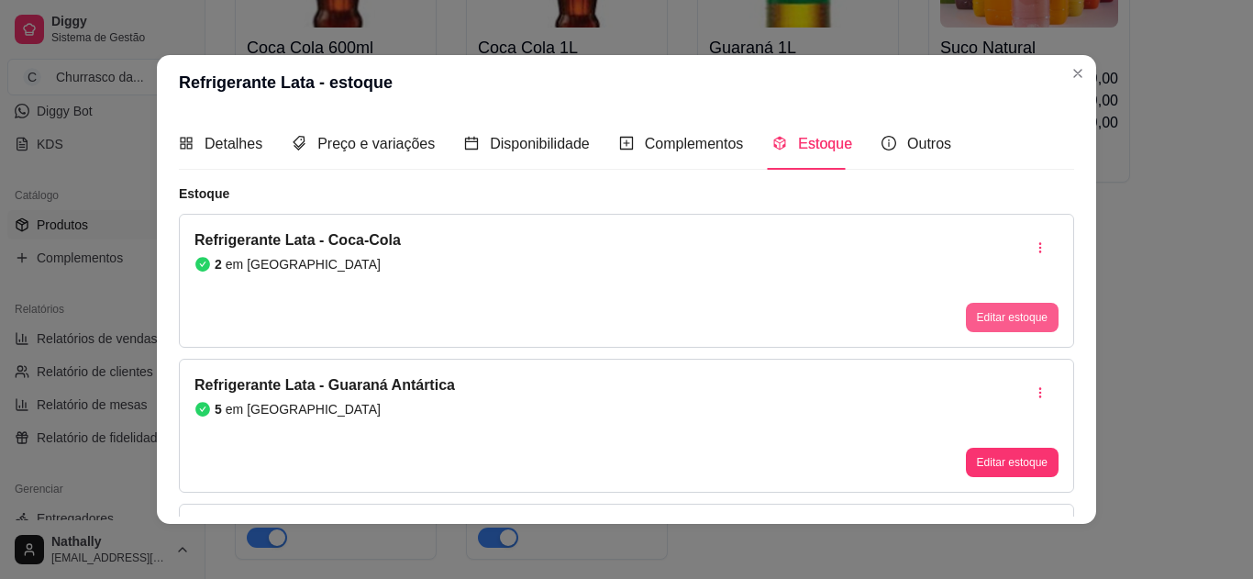
scroll to position [556, 0]
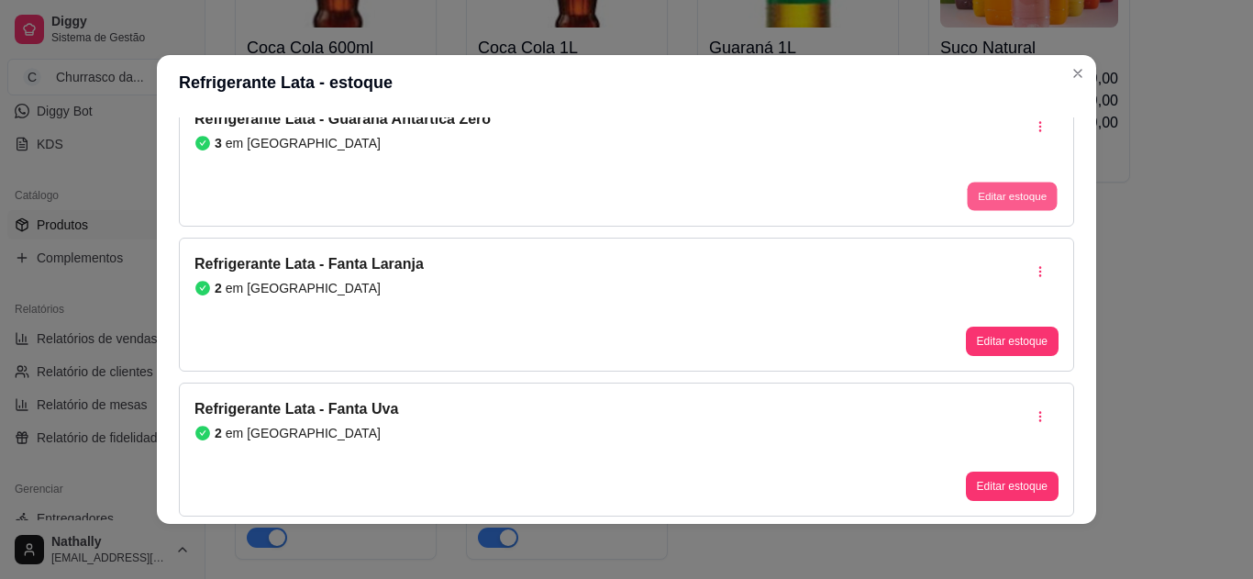
click at [985, 195] on button "Editar estoque" at bounding box center [1012, 197] width 90 height 28
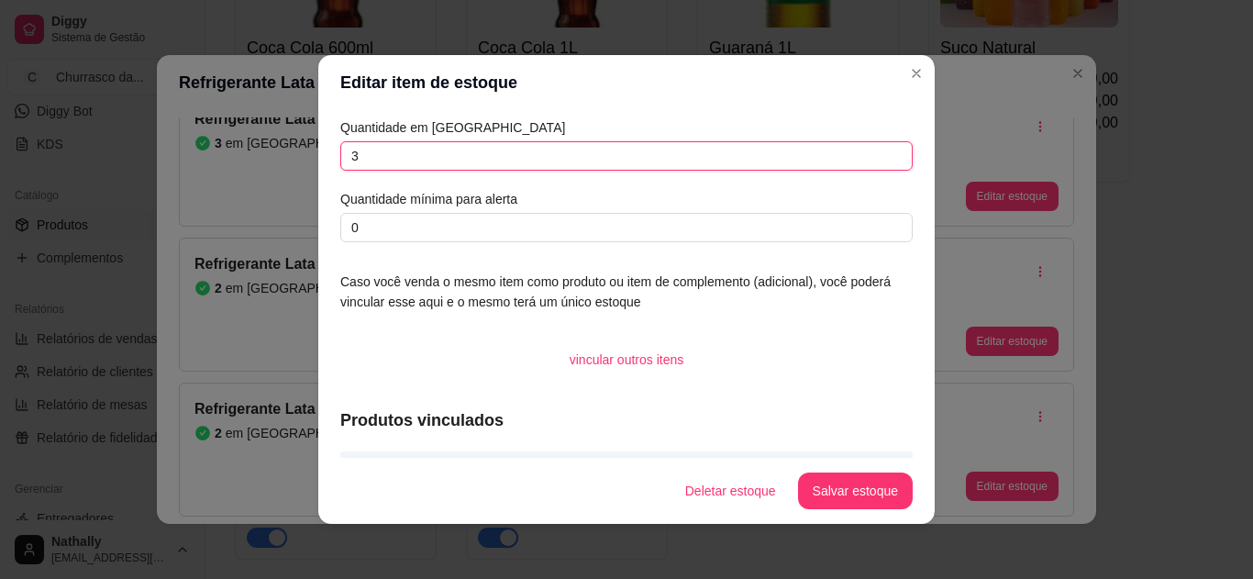
drag, startPoint x: 472, startPoint y: 155, endPoint x: 240, endPoint y: 183, distance: 232.9
click at [168, 156] on div "Editar item de estoque Quantidade em estoque 3 Quantidade mínima para alerta 0 …" at bounding box center [626, 289] width 1253 height 579
type input "1"
click at [863, 510] on footer "Deletar estoque Salvar estoque" at bounding box center [626, 491] width 617 height 66
click at [874, 480] on button "Salvar estoque" at bounding box center [855, 491] width 115 height 37
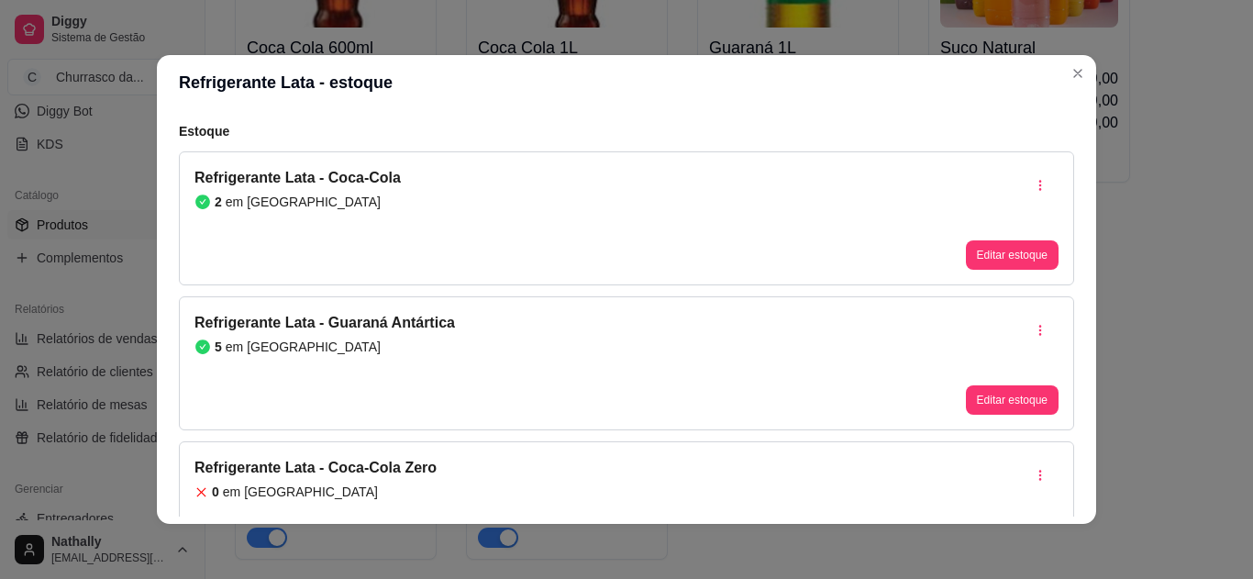
scroll to position [60, 0]
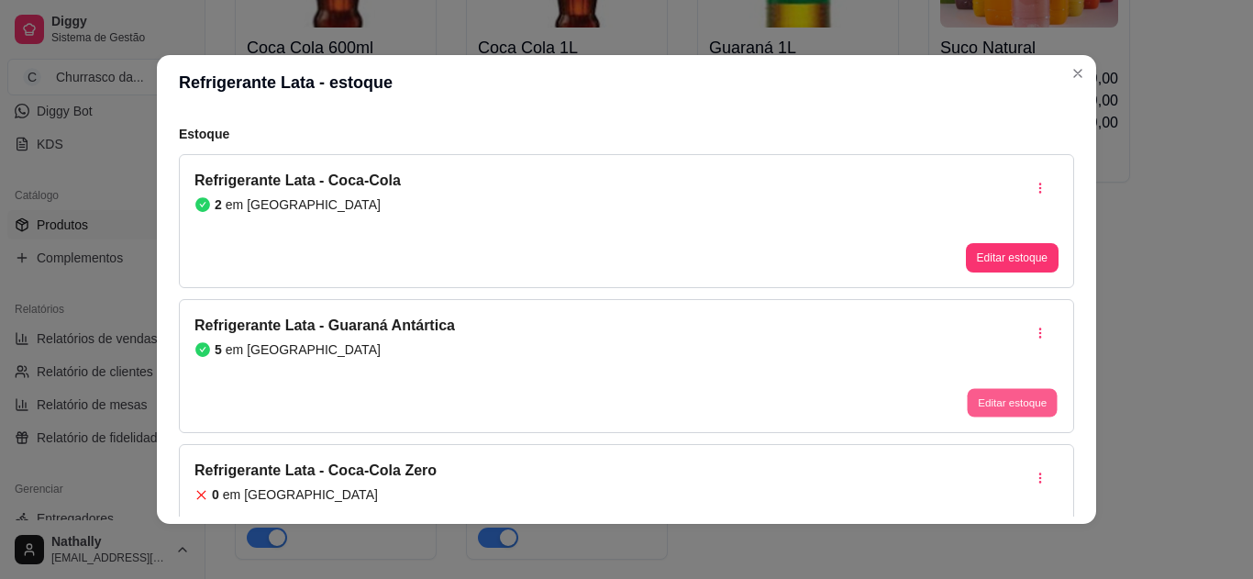
click at [972, 399] on button "Editar estoque" at bounding box center [1012, 403] width 90 height 28
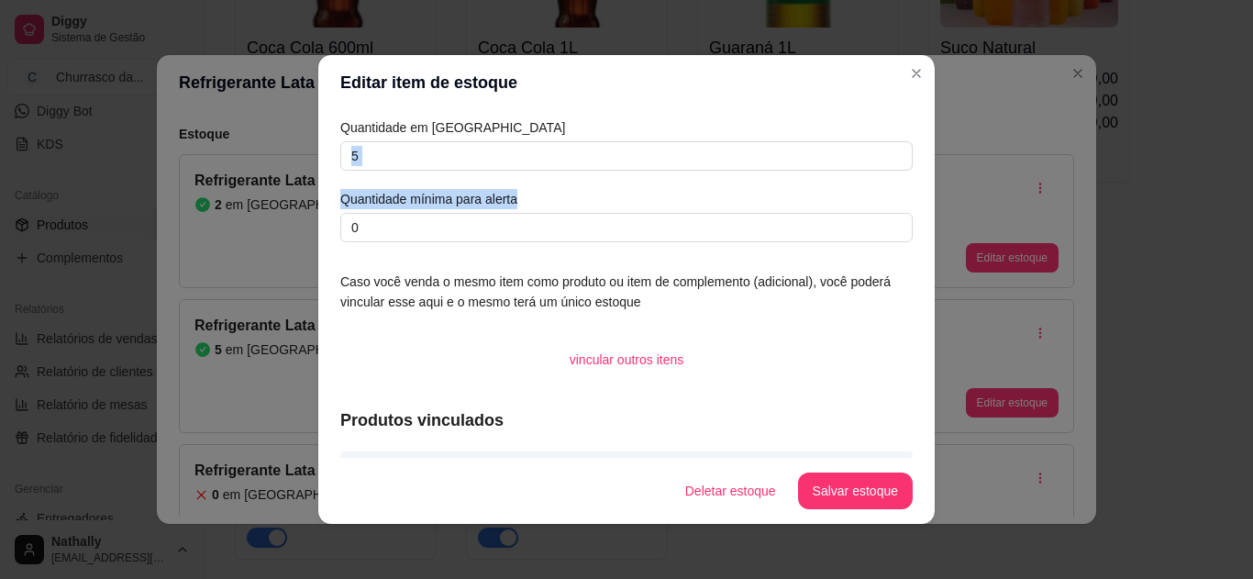
drag, startPoint x: 619, startPoint y: 171, endPoint x: 588, endPoint y: 143, distance: 41.6
click at [591, 147] on div "Quantidade em estoque 5 Quantidade mínima para alerta 0" at bounding box center [626, 179] width 573 height 125
drag, startPoint x: 588, startPoint y: 139, endPoint x: 328, endPoint y: 138, distance: 260.6
click at [353, 138] on div "Quantidade em estoque 5 Quantidade mínima para alerta 0" at bounding box center [626, 179] width 573 height 125
click at [280, 139] on div "Editar item de estoque Quantidade em estoque 5 Quantidade mínima para alerta 0 …" at bounding box center [626, 289] width 1253 height 579
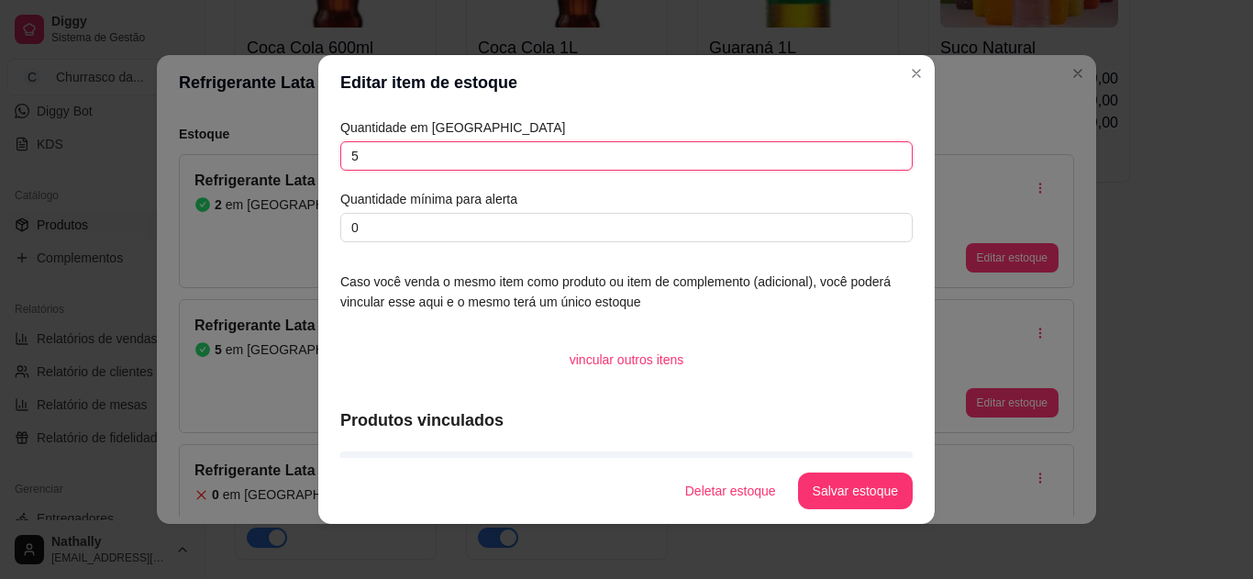
click at [744, 150] on input "5" at bounding box center [626, 155] width 573 height 29
type input "0"
click at [890, 496] on button "Salvar estoque" at bounding box center [855, 491] width 115 height 37
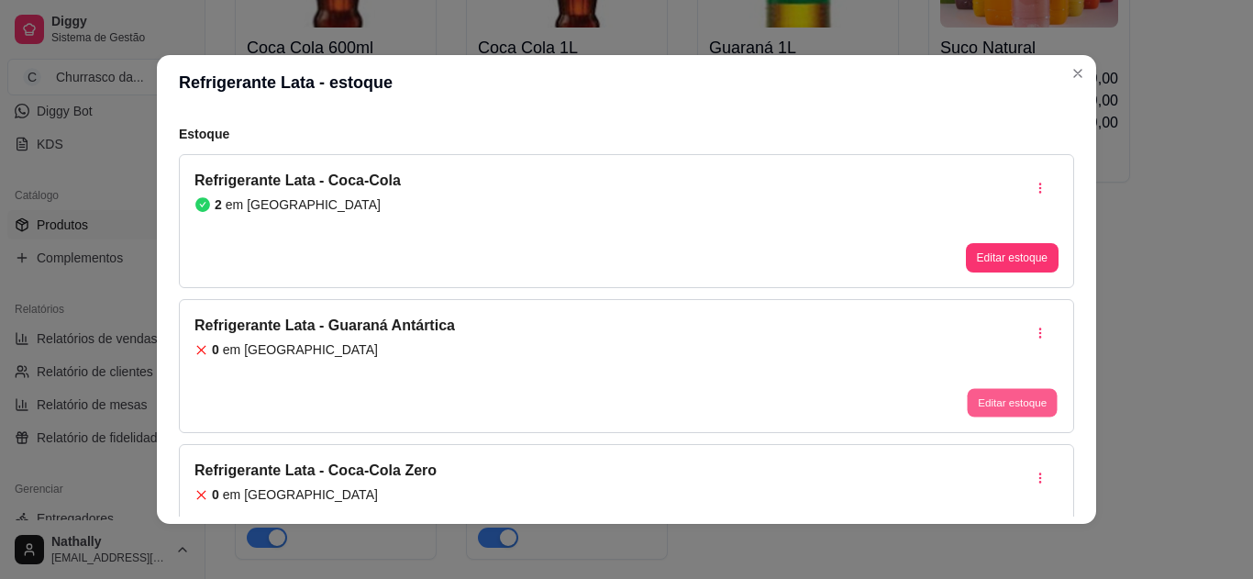
click at [967, 395] on button "Editar estoque" at bounding box center [1012, 403] width 90 height 28
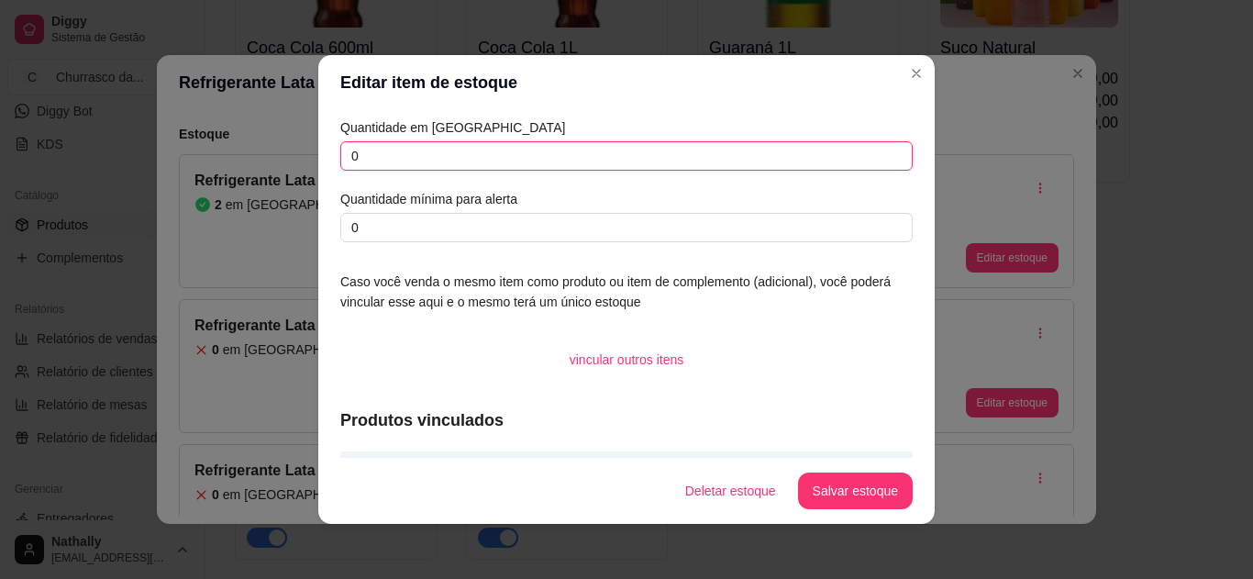
drag, startPoint x: 457, startPoint y: 163, endPoint x: 269, endPoint y: 162, distance: 188.1
click at [269, 162] on div "Editar item de estoque Quantidade em estoque 0 Quantidade mínima para alerta 0 …" at bounding box center [626, 289] width 1253 height 579
type input "1"
click at [837, 488] on button "Salvar estoque" at bounding box center [855, 491] width 115 height 37
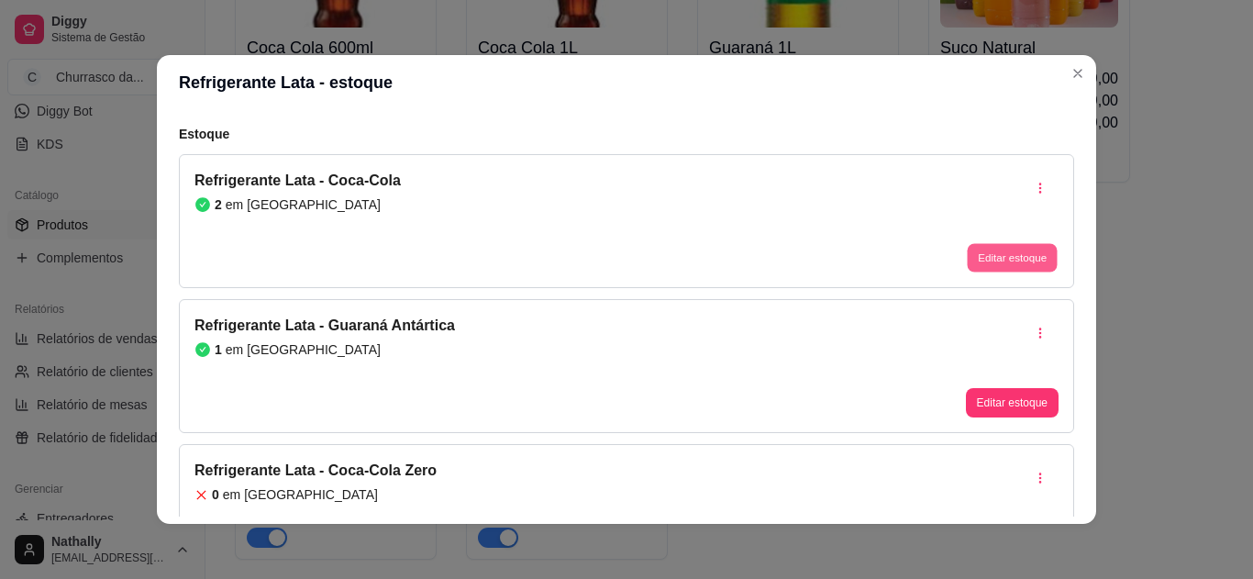
click at [983, 252] on button "Editar estoque" at bounding box center [1012, 258] width 90 height 28
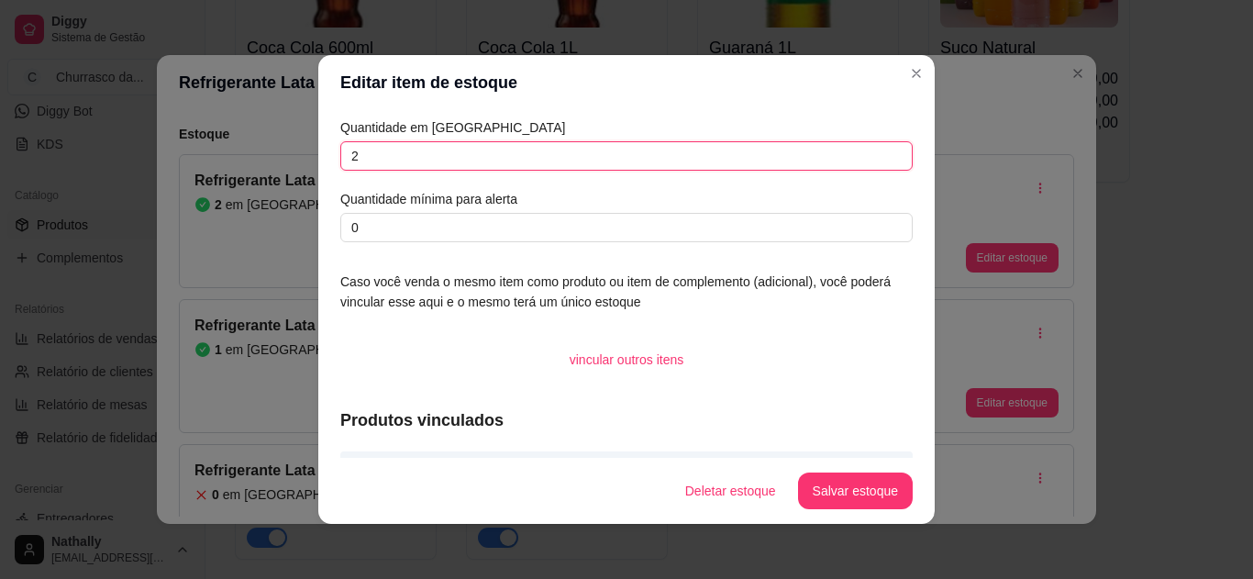
click at [740, 149] on input "2" at bounding box center [626, 155] width 573 height 29
drag, startPoint x: 641, startPoint y: 136, endPoint x: 0, endPoint y: 24, distance: 650.2
click at [0, 24] on div "Editar item de estoque Quantidade em estoque 2 Quantidade mínima para alerta 0 …" at bounding box center [626, 289] width 1253 height 579
type input "0"
click at [862, 474] on button "Salvar estoque" at bounding box center [855, 492] width 112 height 36
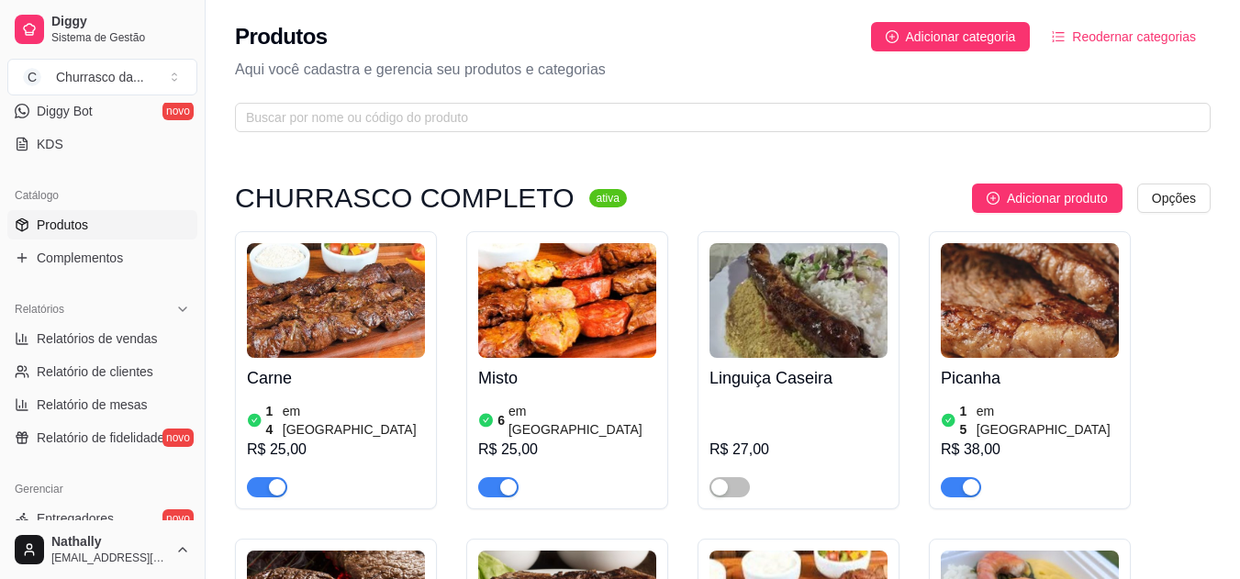
scroll to position [0, 0]
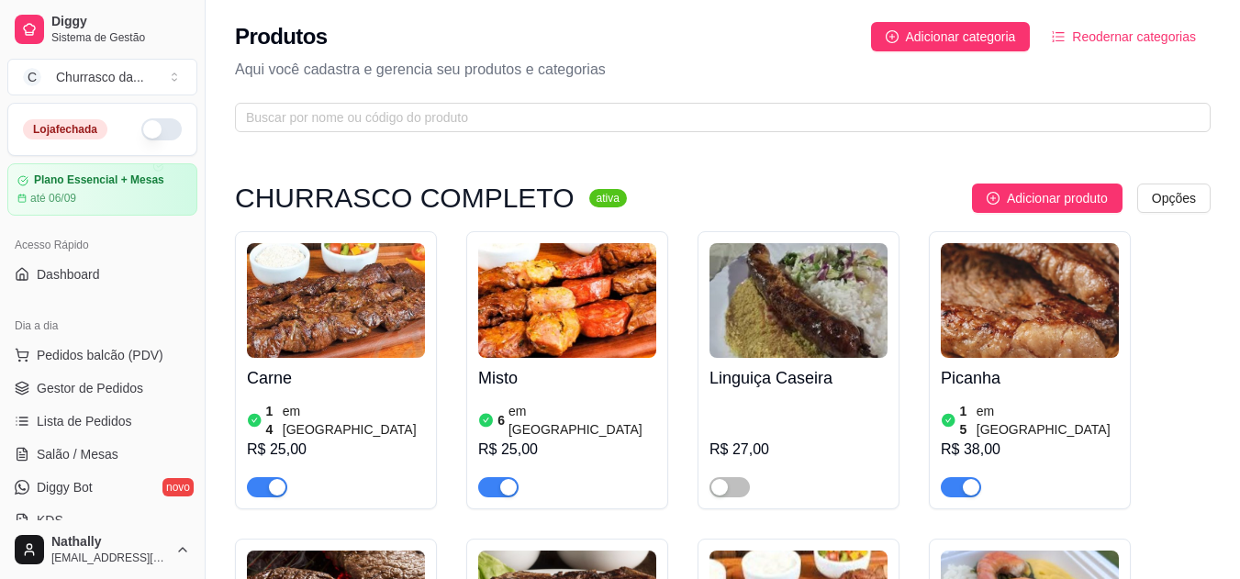
click at [158, 126] on button "button" at bounding box center [161, 129] width 40 height 22
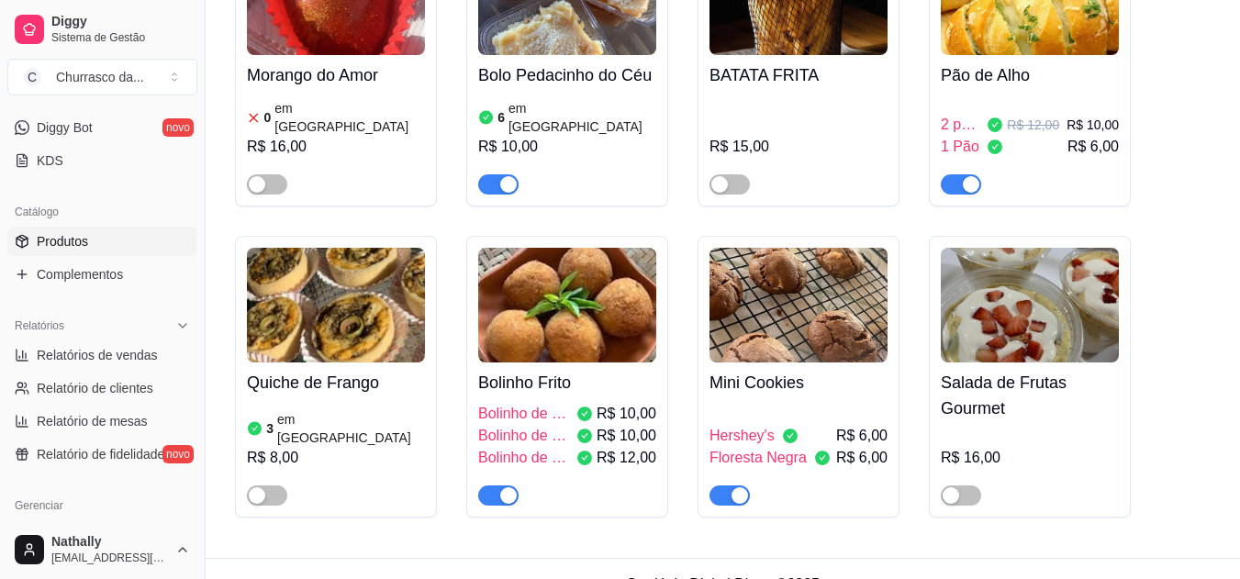
scroll to position [407, 0]
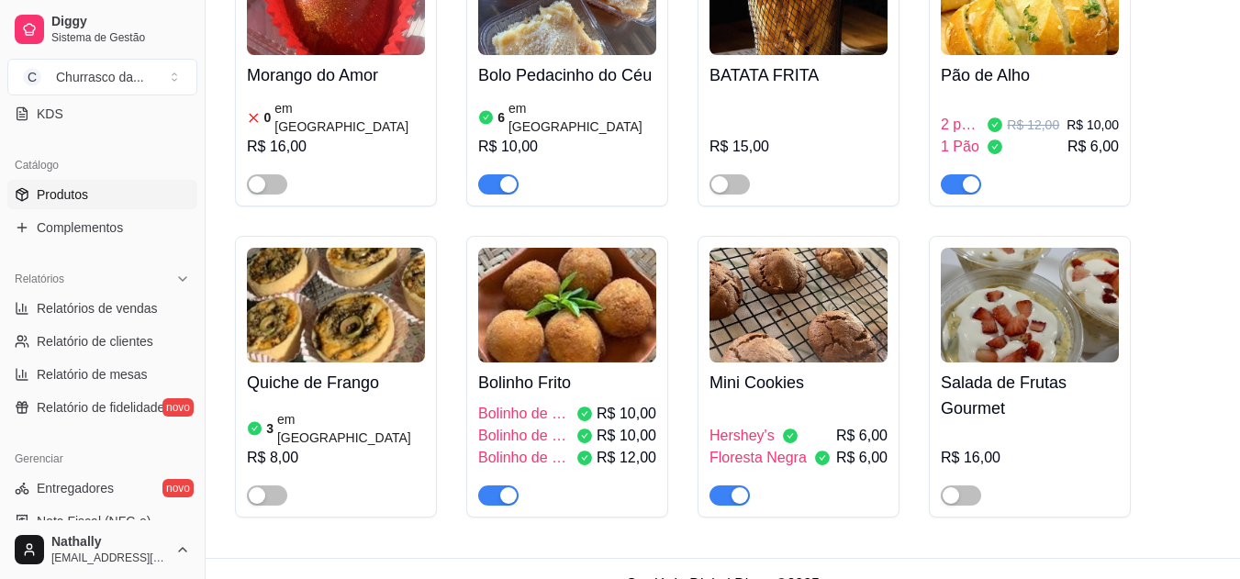
click at [97, 222] on span "Complementos" at bounding box center [80, 227] width 86 height 18
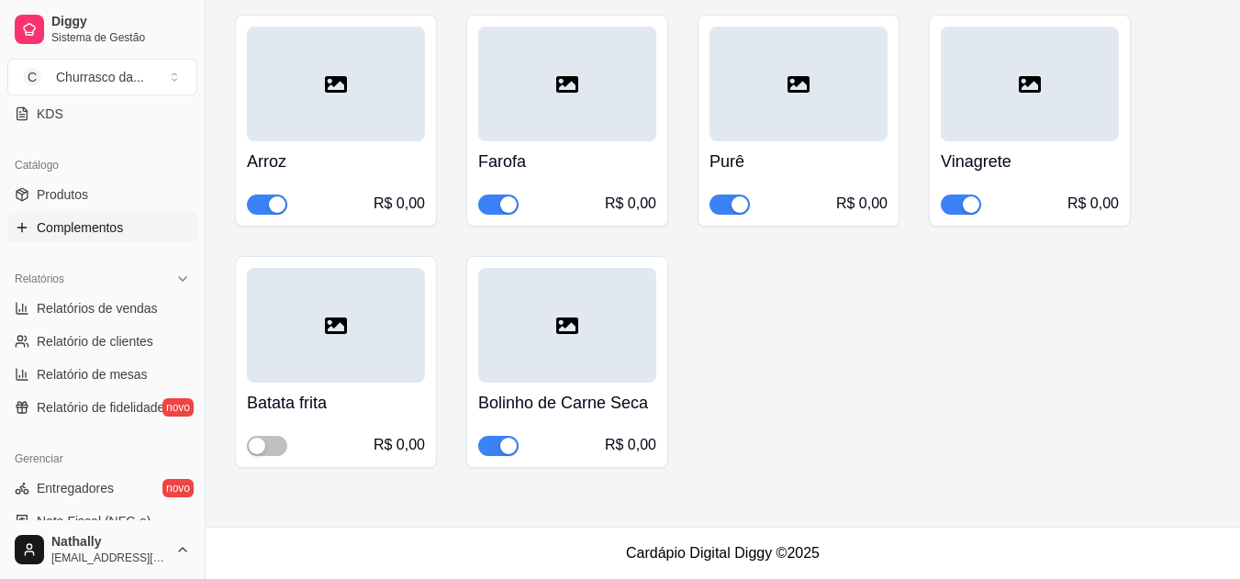
scroll to position [2133, 0]
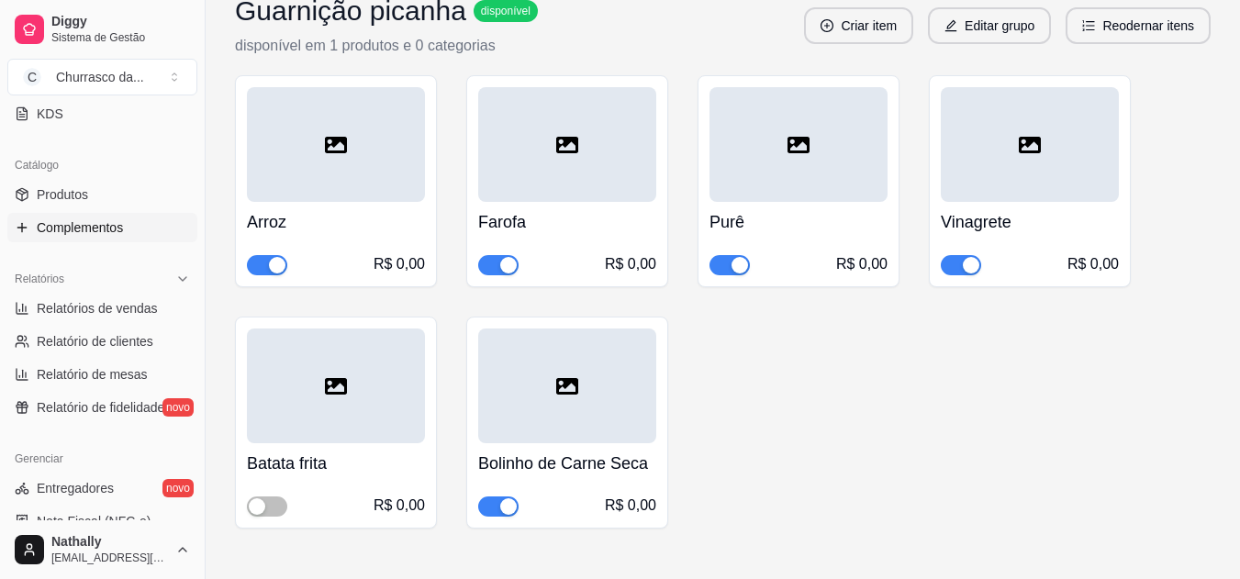
click at [515, 502] on div "button" at bounding box center [508, 506] width 17 height 17
click at [271, 504] on span "button" at bounding box center [267, 506] width 40 height 20
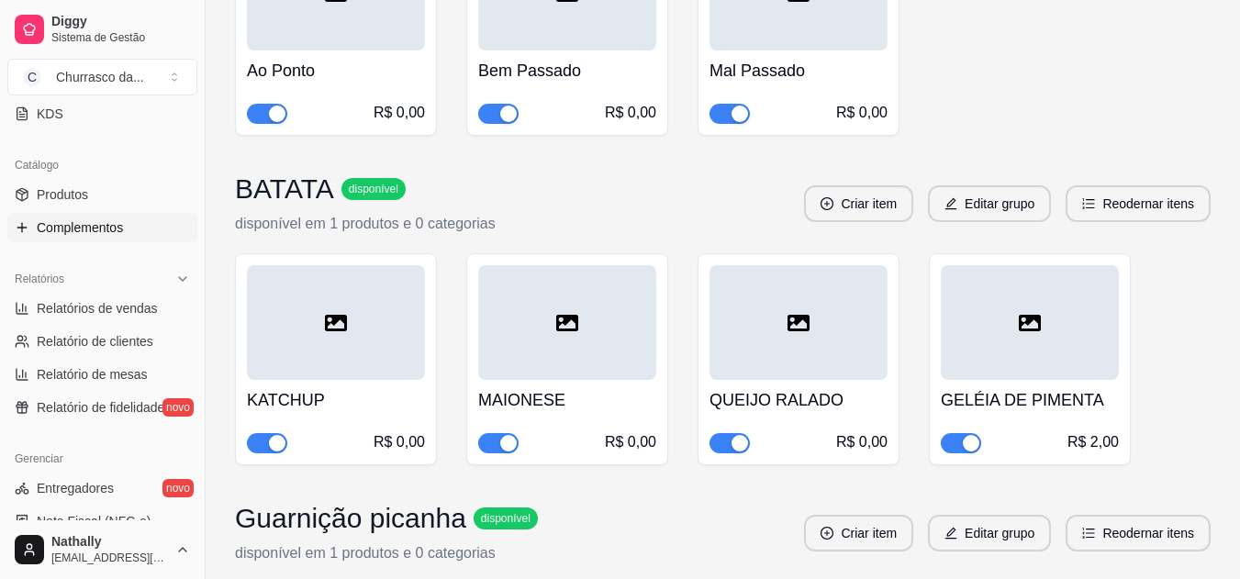
scroll to position [1611, 0]
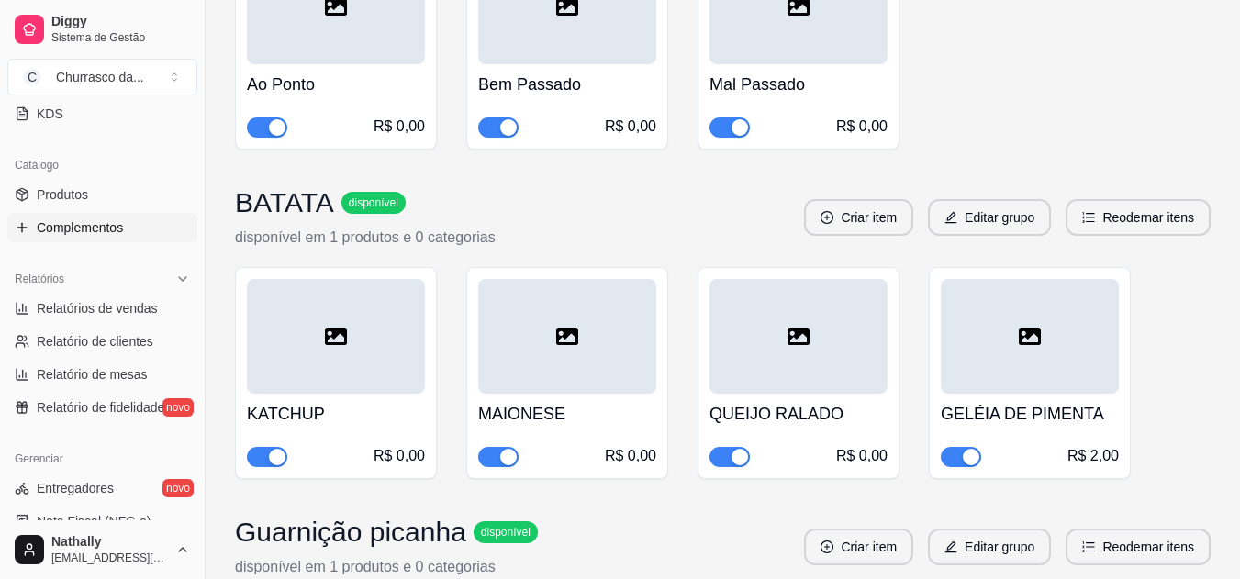
click at [496, 455] on span "button" at bounding box center [498, 457] width 40 height 20
click at [262, 451] on span "button" at bounding box center [267, 457] width 40 height 20
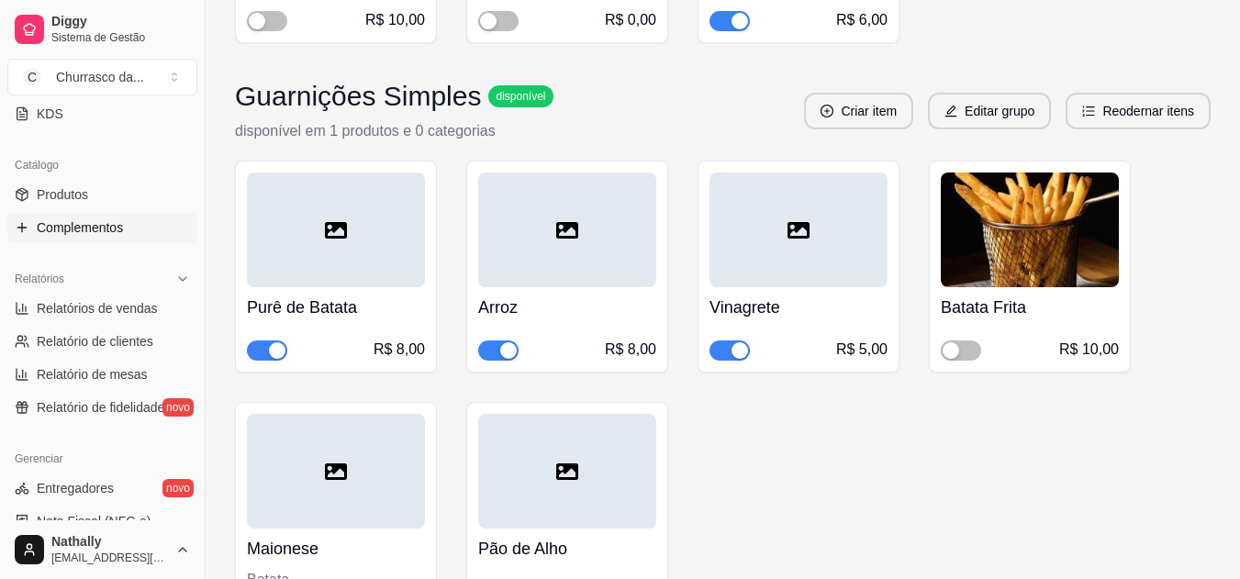
scroll to position [787, 0]
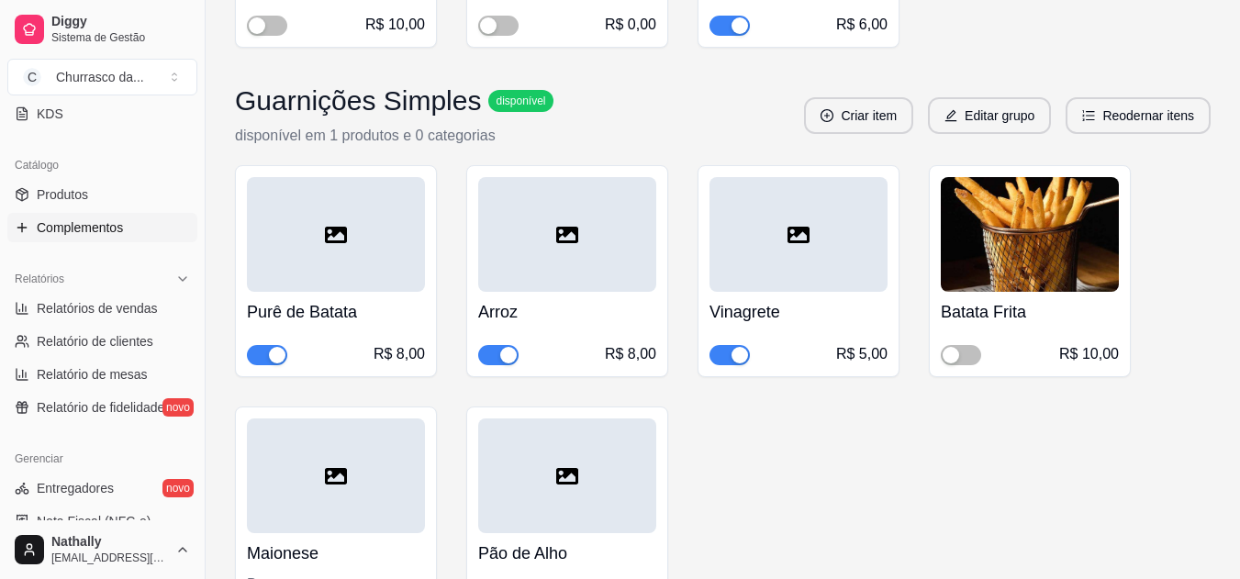
click at [106, 195] on link "Produtos" at bounding box center [102, 194] width 190 height 29
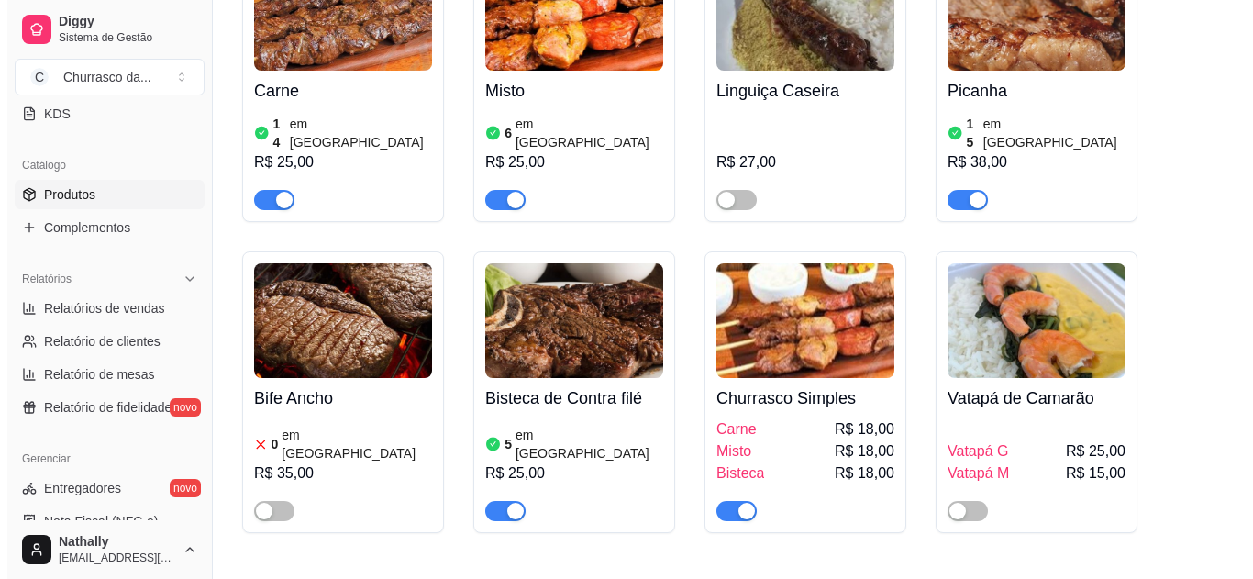
scroll to position [401, 0]
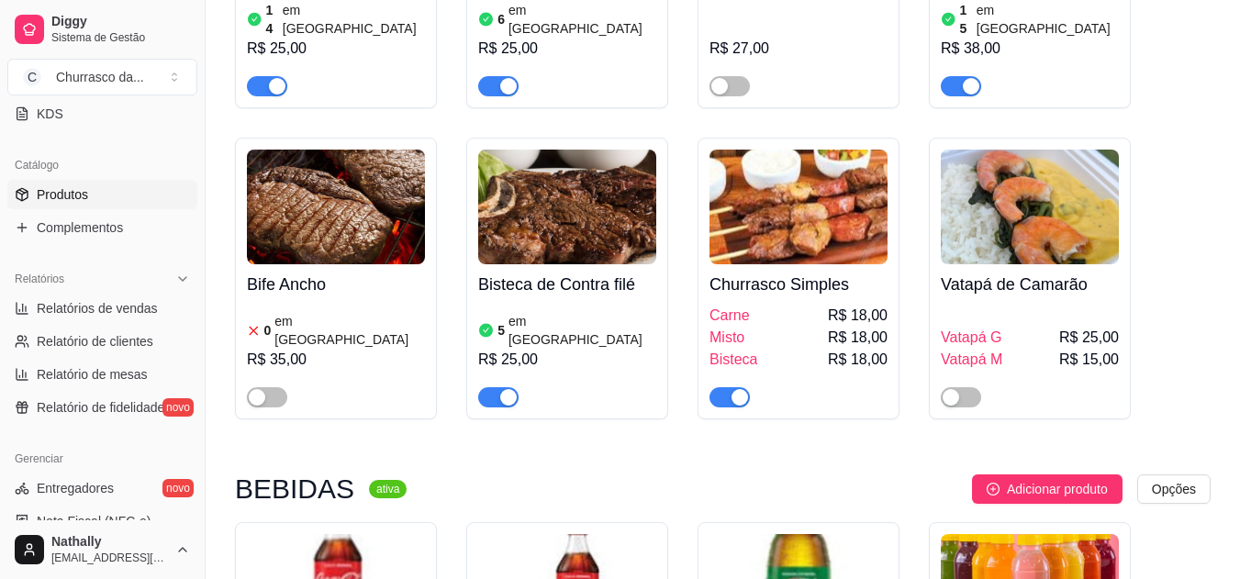
click at [869, 279] on h4 "Churrasco Simples" at bounding box center [798, 285] width 178 height 26
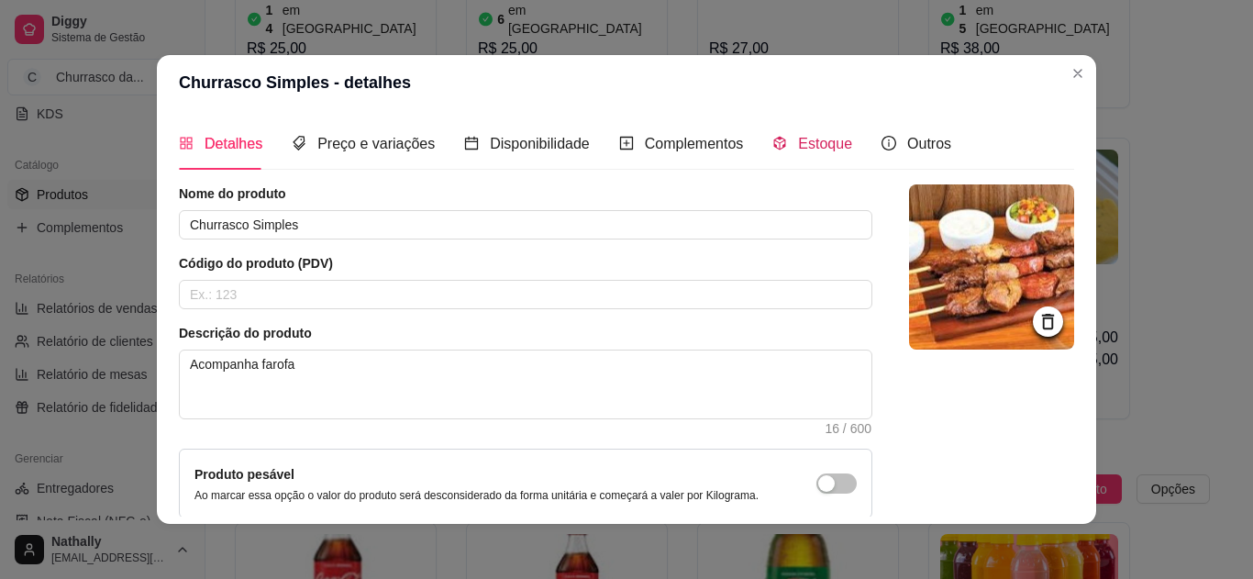
click at [805, 146] on span "Estoque" at bounding box center [825, 144] width 54 height 16
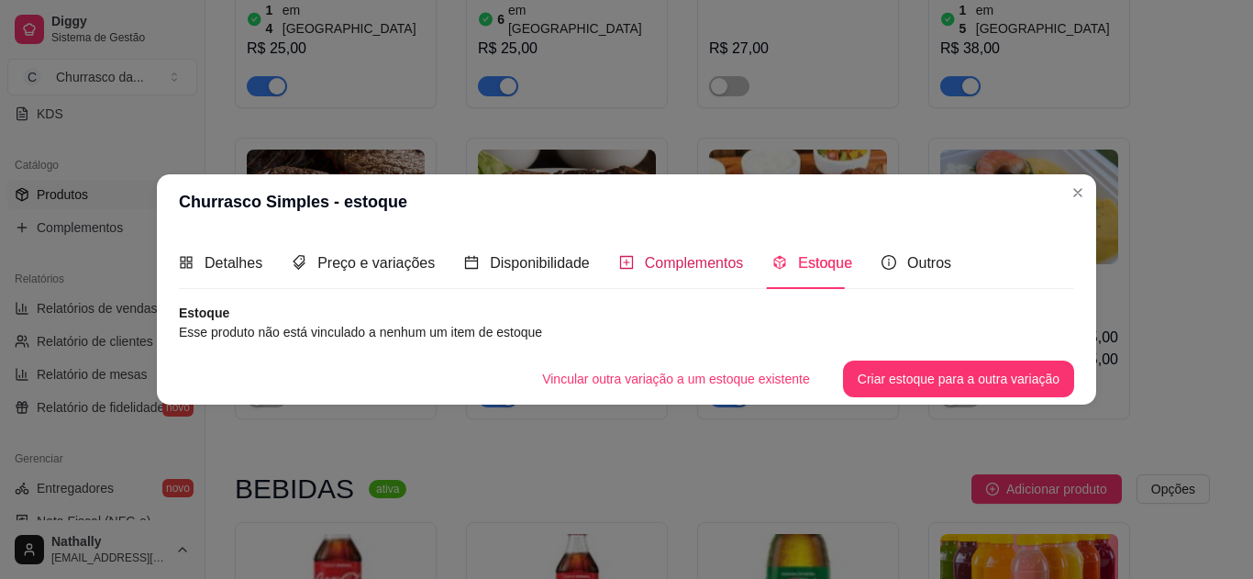
click at [730, 259] on span "Complementos" at bounding box center [694, 263] width 99 height 16
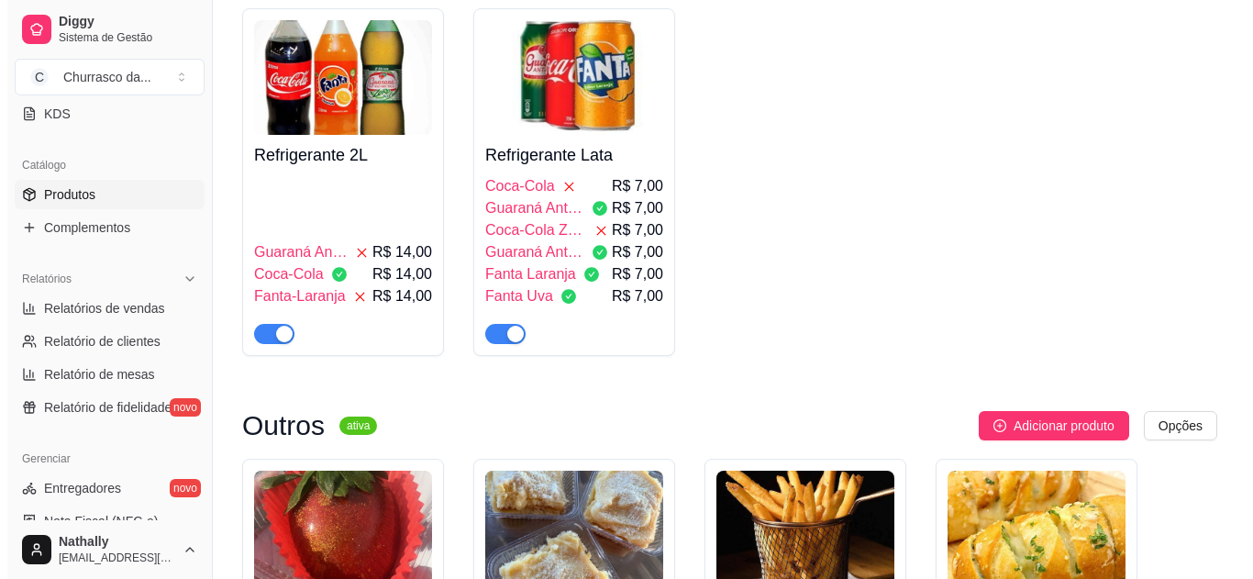
scroll to position [1163, 0]
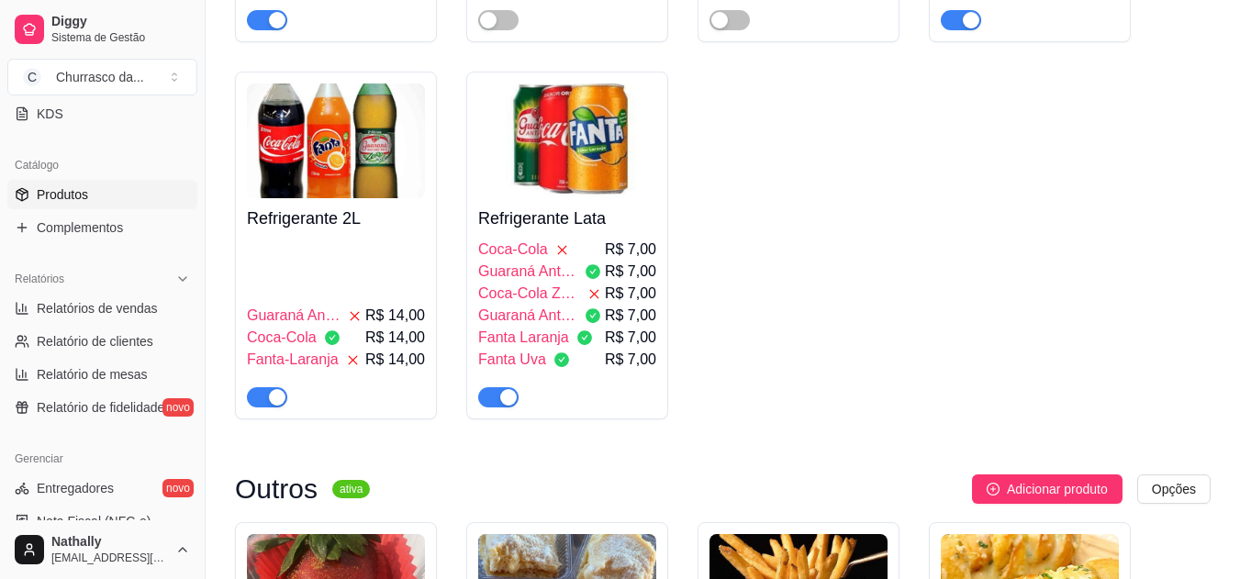
click at [321, 259] on div "Guaraná Antártica R$ 14,00 Coca-Cola R$ 14,00 Fanta-Laranja R$ 14,00" at bounding box center [336, 323] width 178 height 169
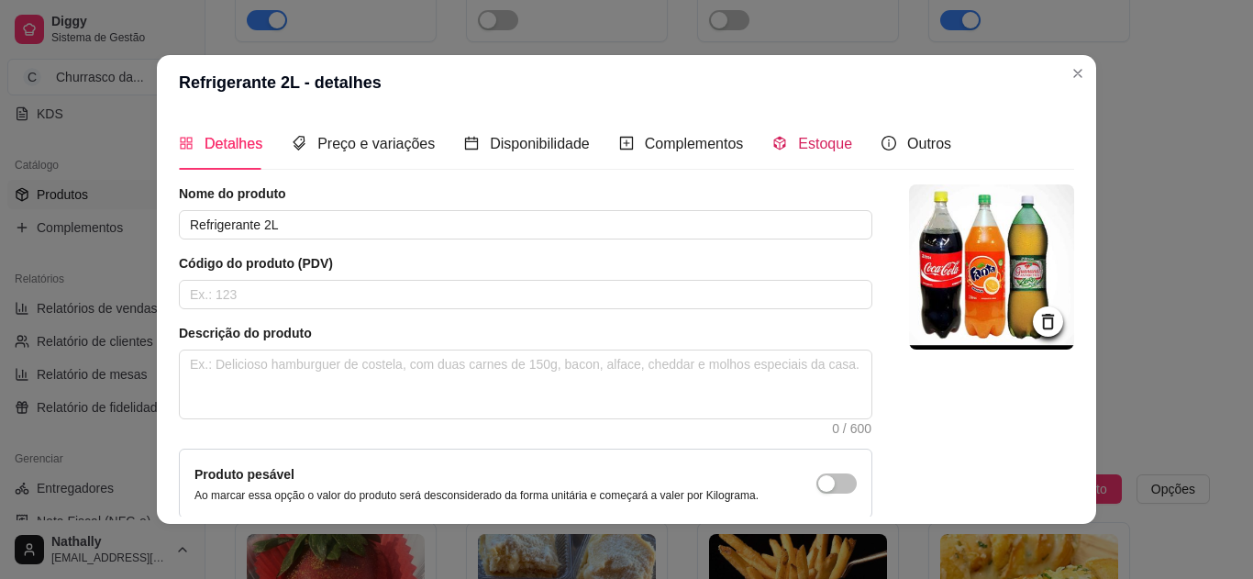
click at [824, 146] on span "Estoque" at bounding box center [825, 144] width 54 height 16
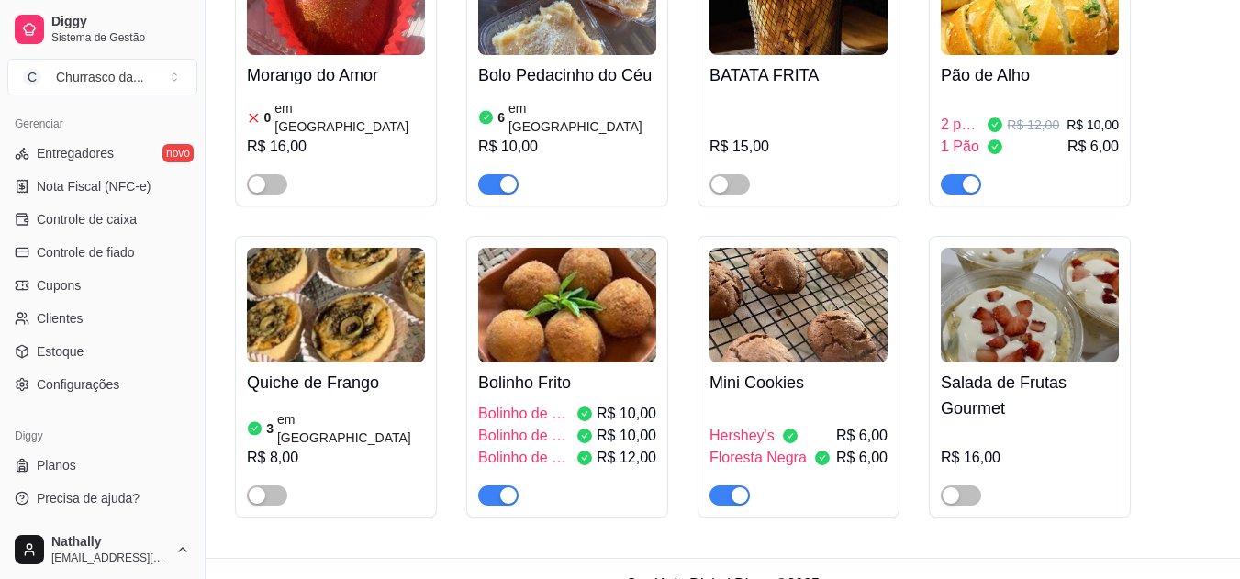
scroll to position [0, 0]
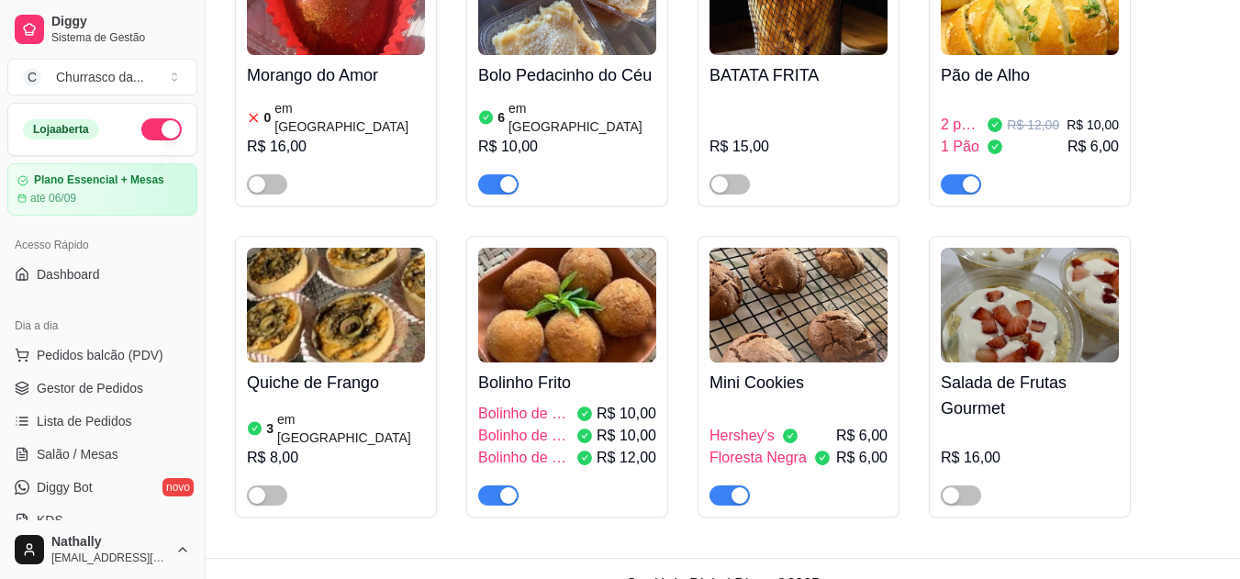
click at [718, 176] on div "button" at bounding box center [719, 184] width 17 height 17
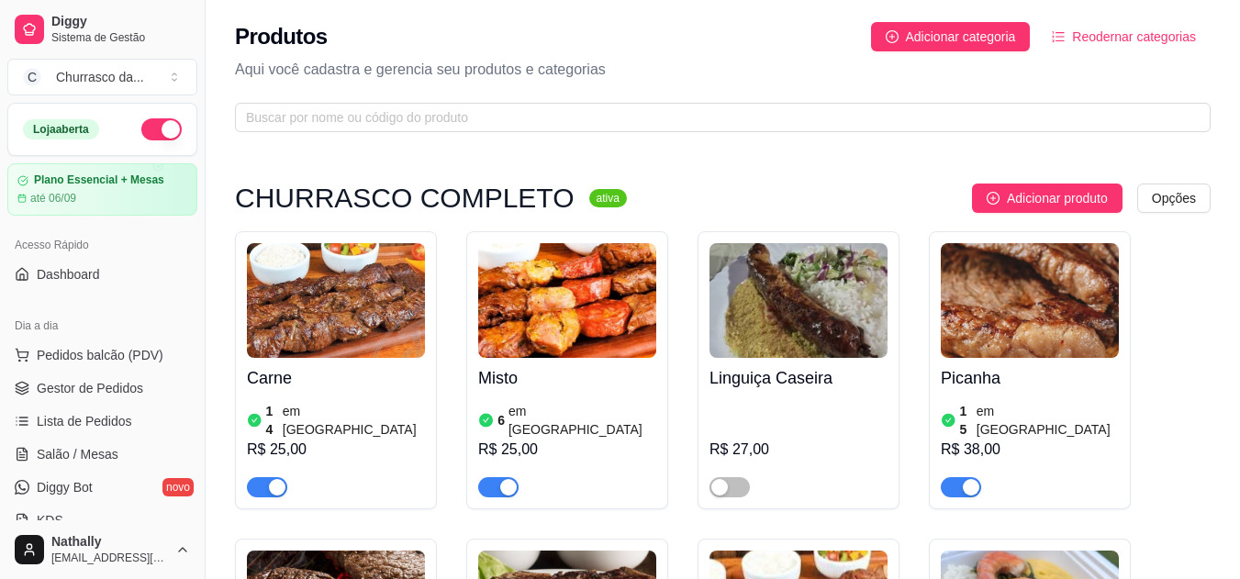
scroll to position [1756, 0]
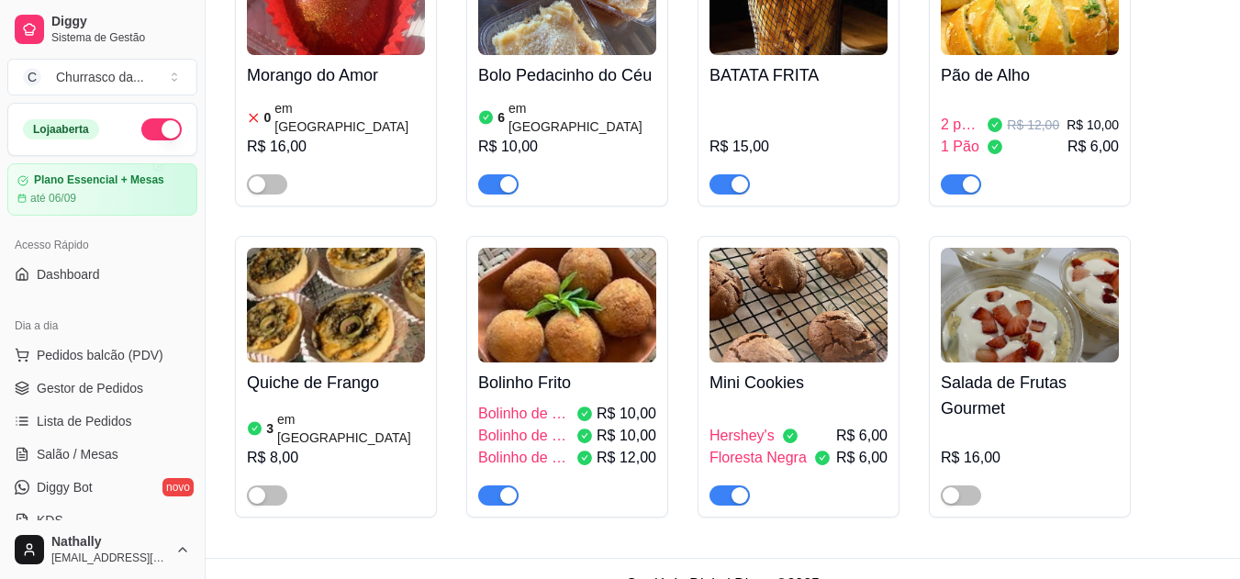
click at [796, 158] on div at bounding box center [798, 176] width 178 height 37
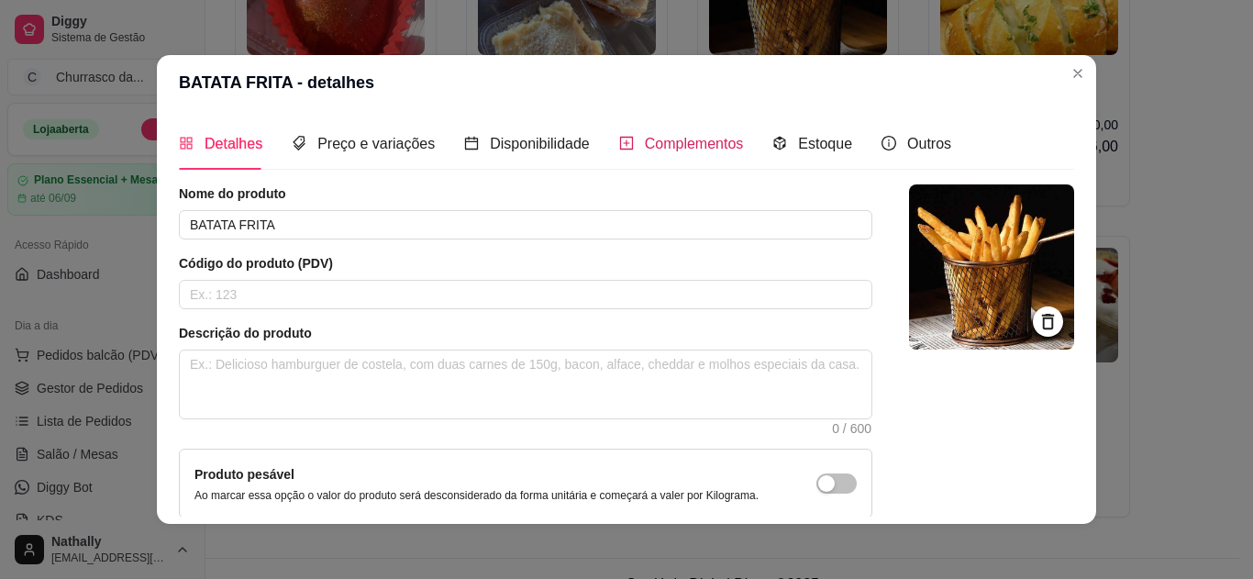
click at [642, 154] on div "Complementos" at bounding box center [681, 143] width 125 height 23
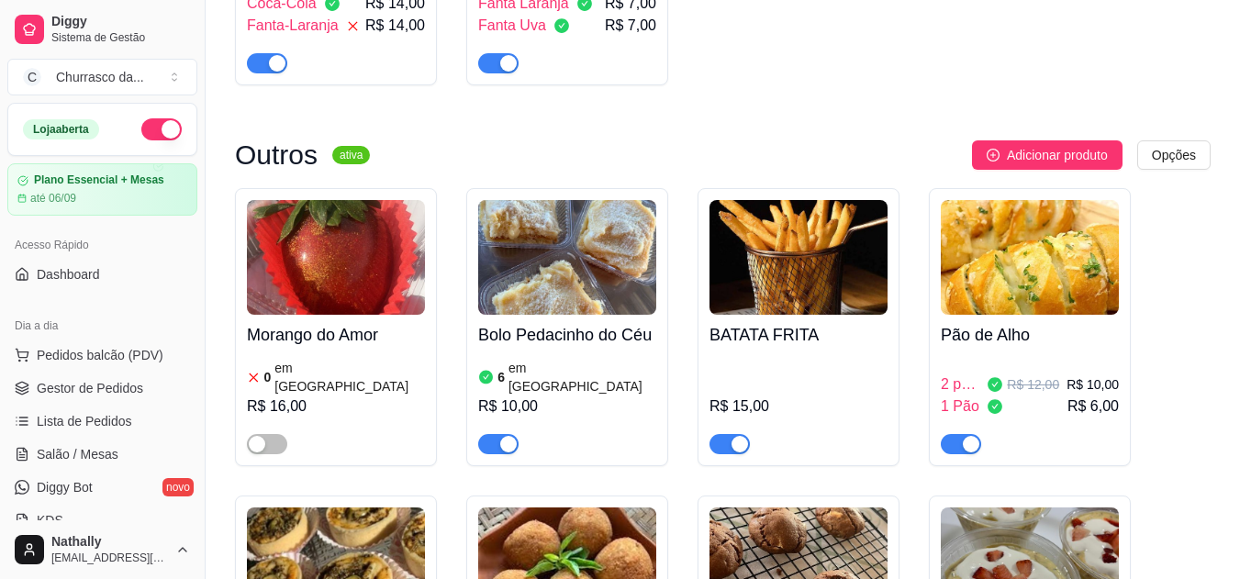
scroll to position [1499, 0]
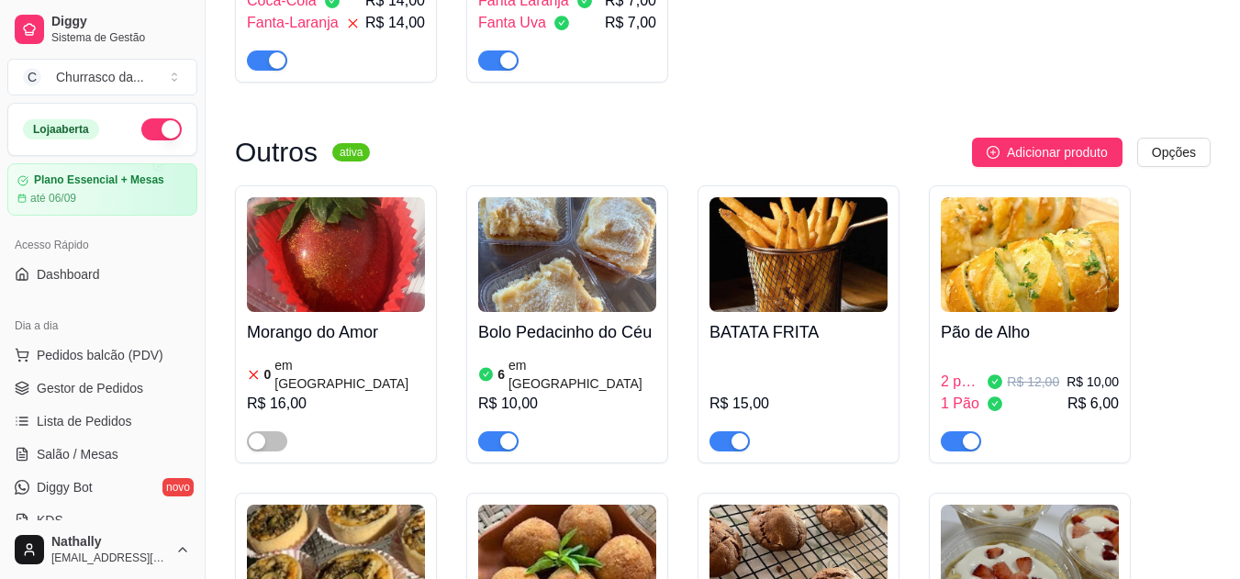
click at [964, 419] on div "Pão de Alho 2 pães R$ 12,00 R$ 10,00 1 Pão R$ 6,00" at bounding box center [1030, 324] width 202 height 278
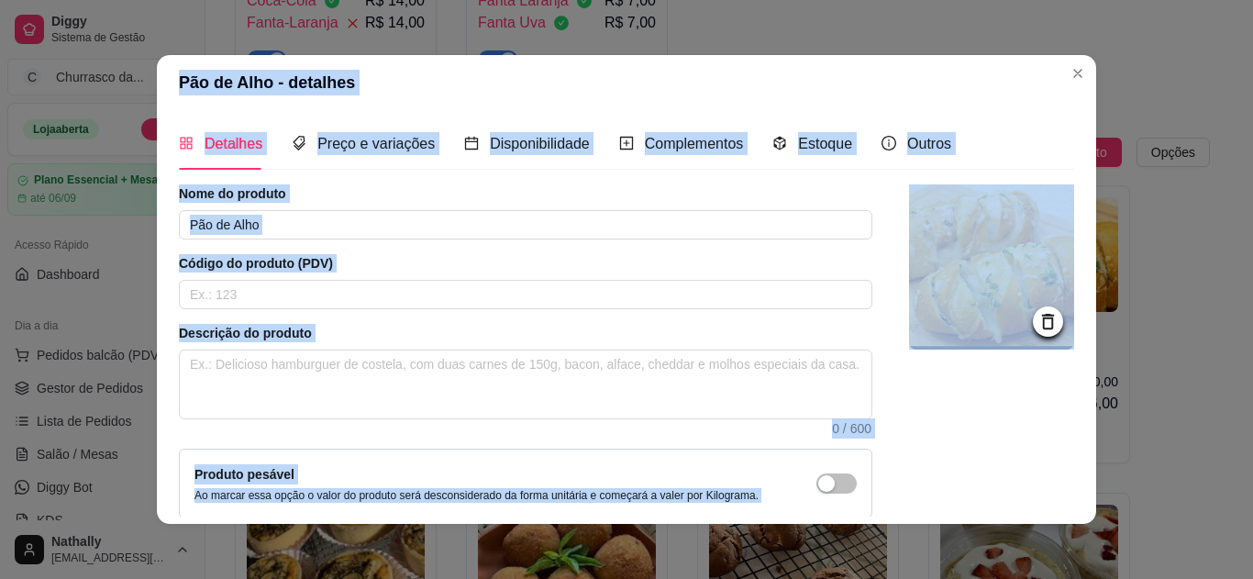
drag, startPoint x: 964, startPoint y: 419, endPoint x: 1075, endPoint y: 72, distance: 364.2
click at [1075, 72] on section "Pão de Alho - detalhes Detalhes Preço e variações Disponibilidade Complementos …" at bounding box center [627, 289] width 940 height 469
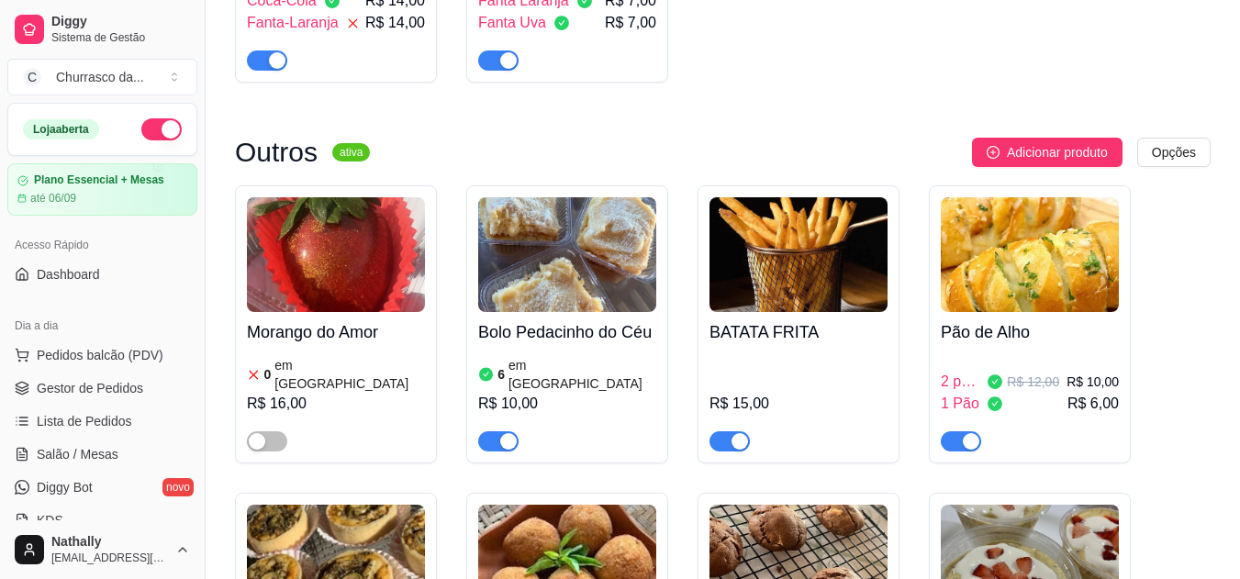
click at [964, 433] on div "button" at bounding box center [971, 441] width 17 height 17
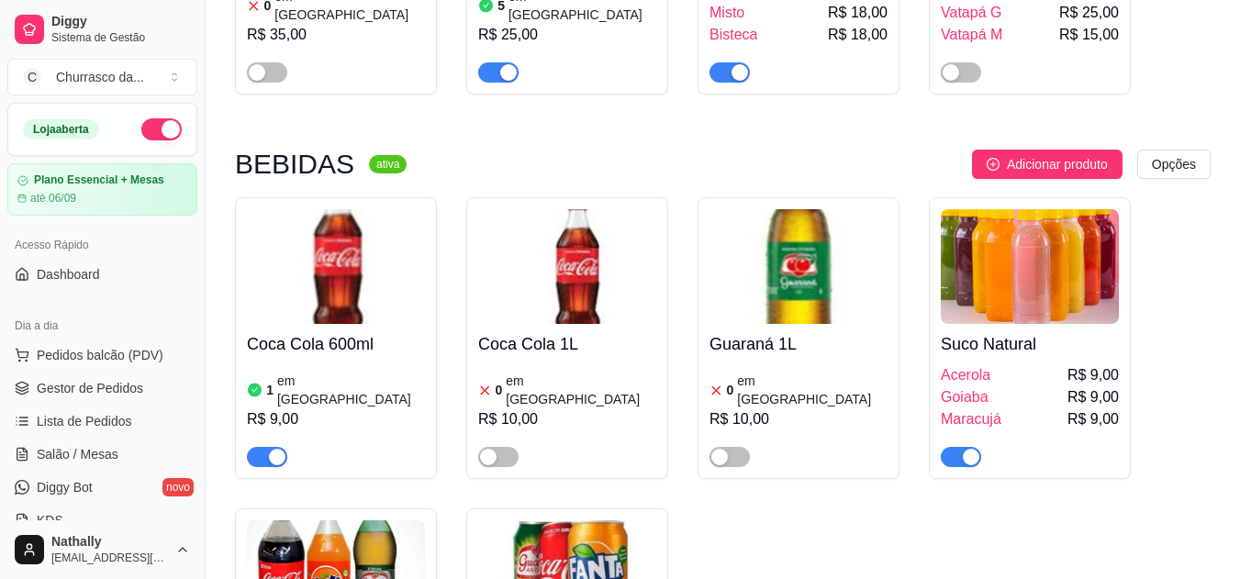
scroll to position [729, 0]
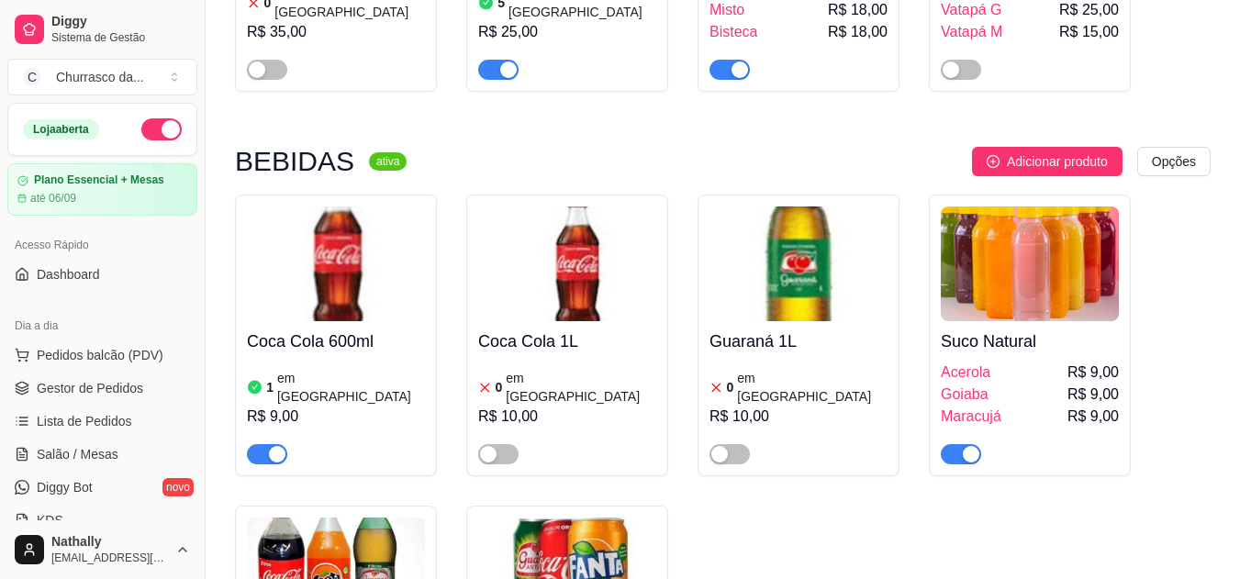
click at [270, 446] on div "button" at bounding box center [277, 454] width 17 height 17
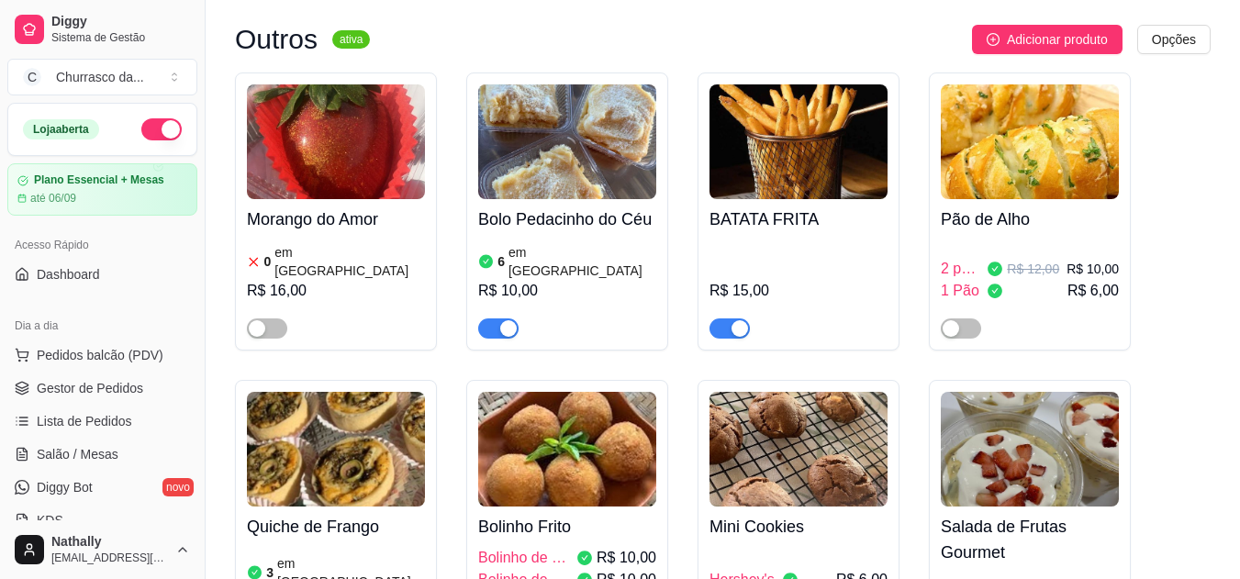
scroll to position [1610, 0]
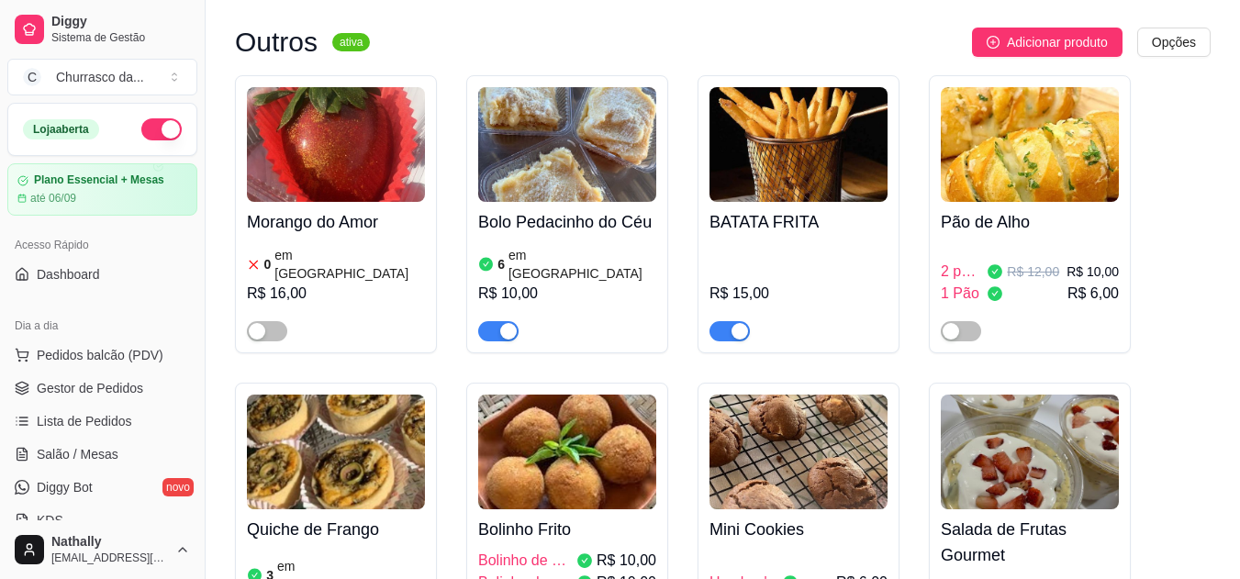
click at [504, 323] on div "button" at bounding box center [508, 331] width 17 height 17
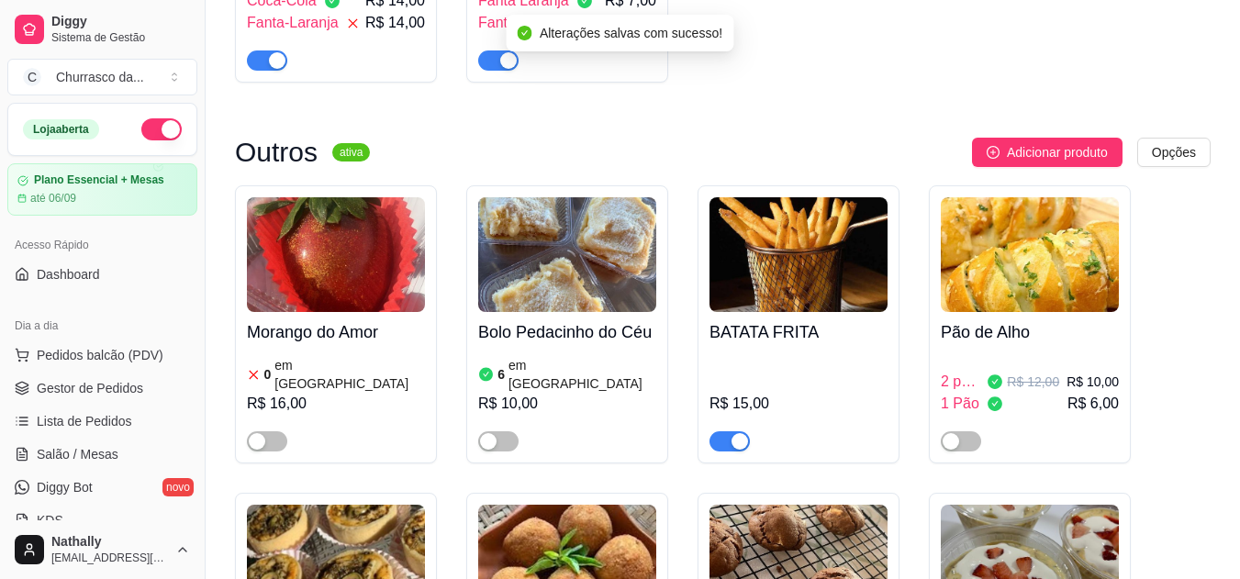
scroll to position [1536, 0]
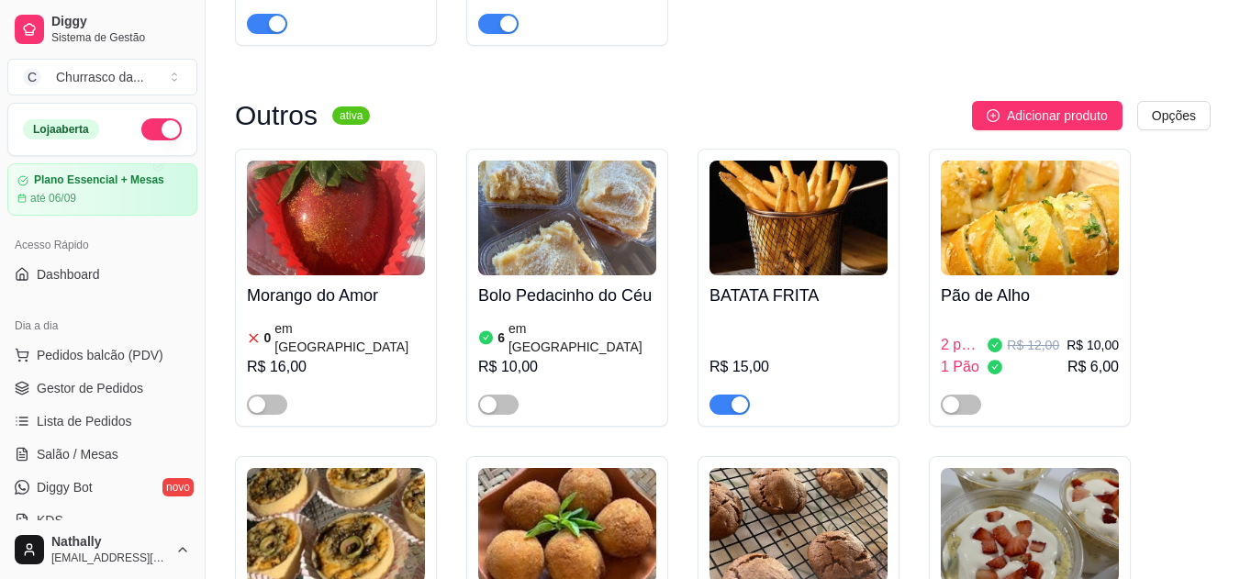
click at [44, 357] on button "Pedidos balcão (PDV)" at bounding box center [102, 354] width 190 height 29
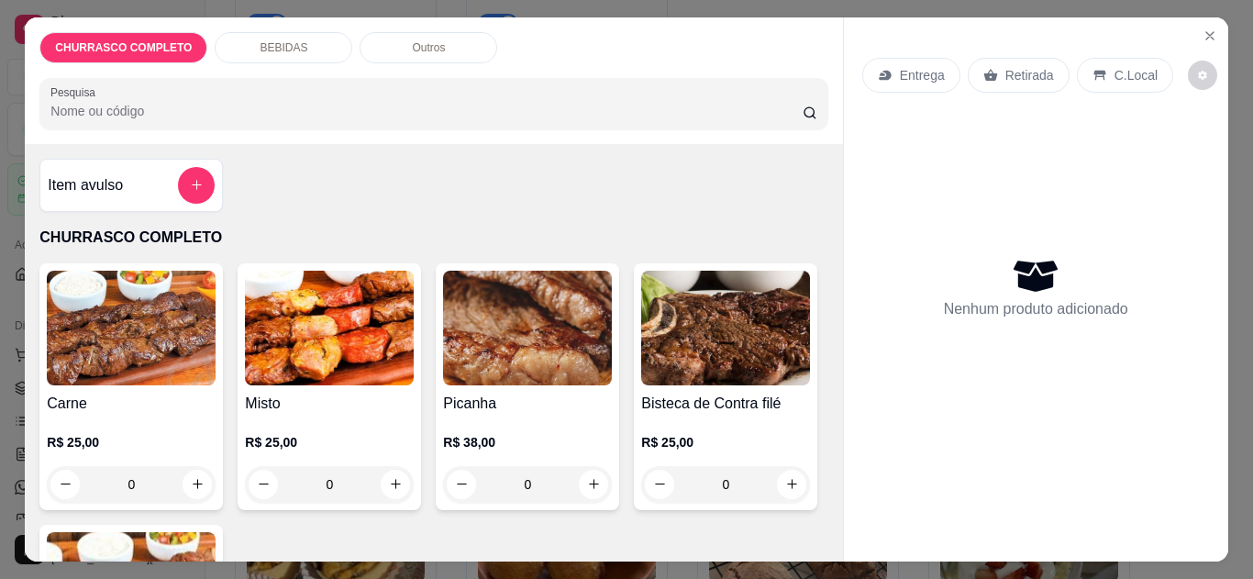
click at [1203, 28] on icon "Close" at bounding box center [1210, 35] width 15 height 15
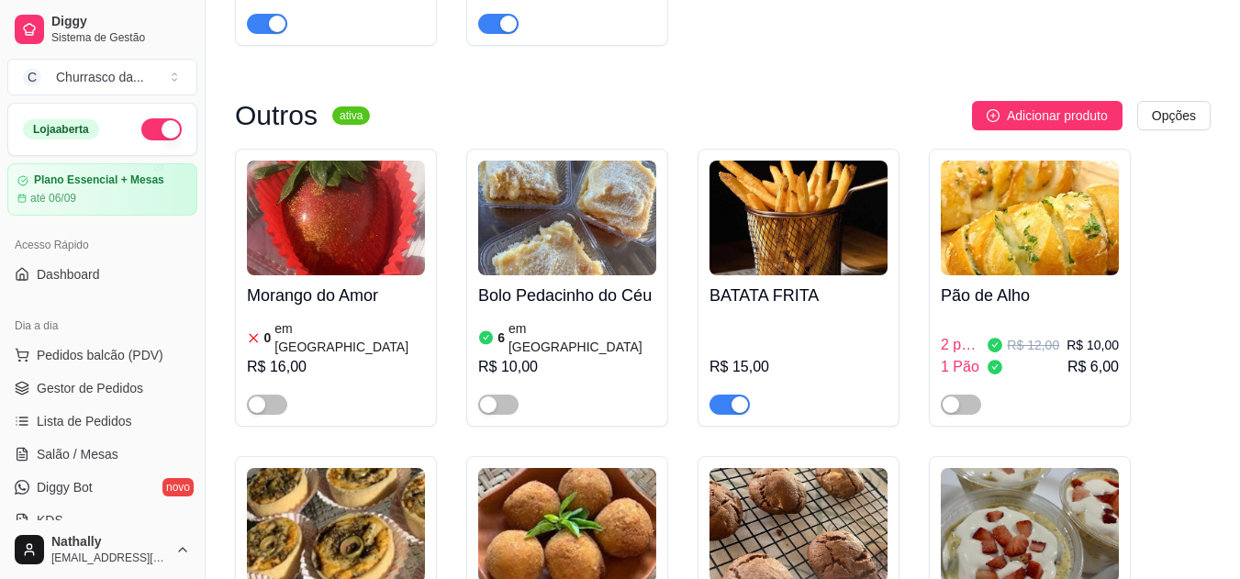
click at [93, 401] on link "Gestor de Pedidos" at bounding box center [102, 387] width 190 height 29
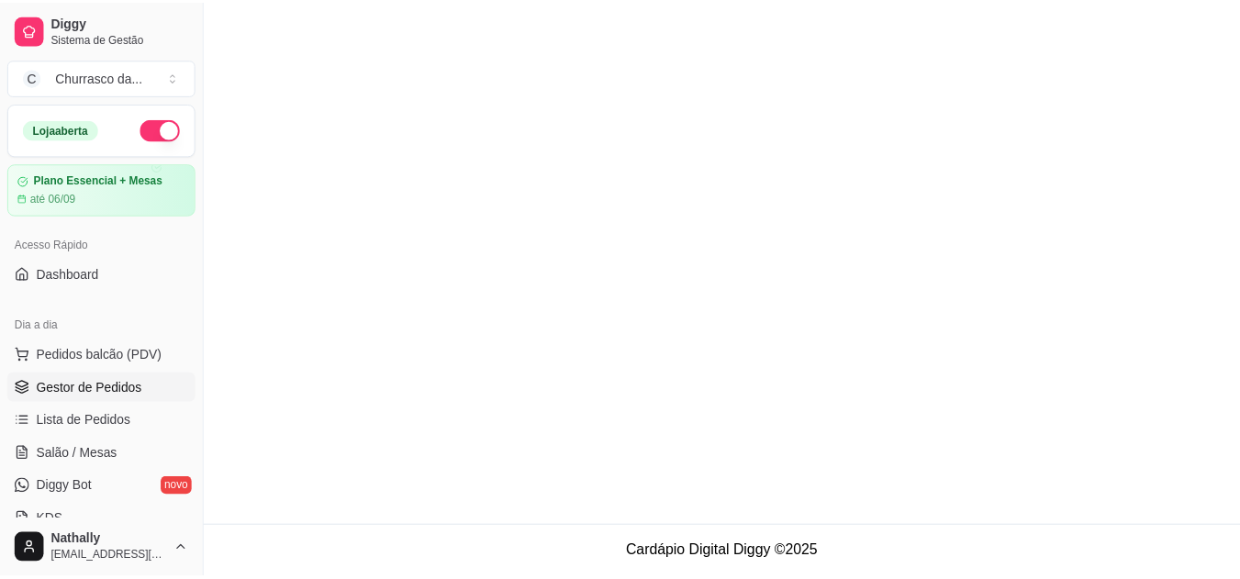
scroll to position [188, 0]
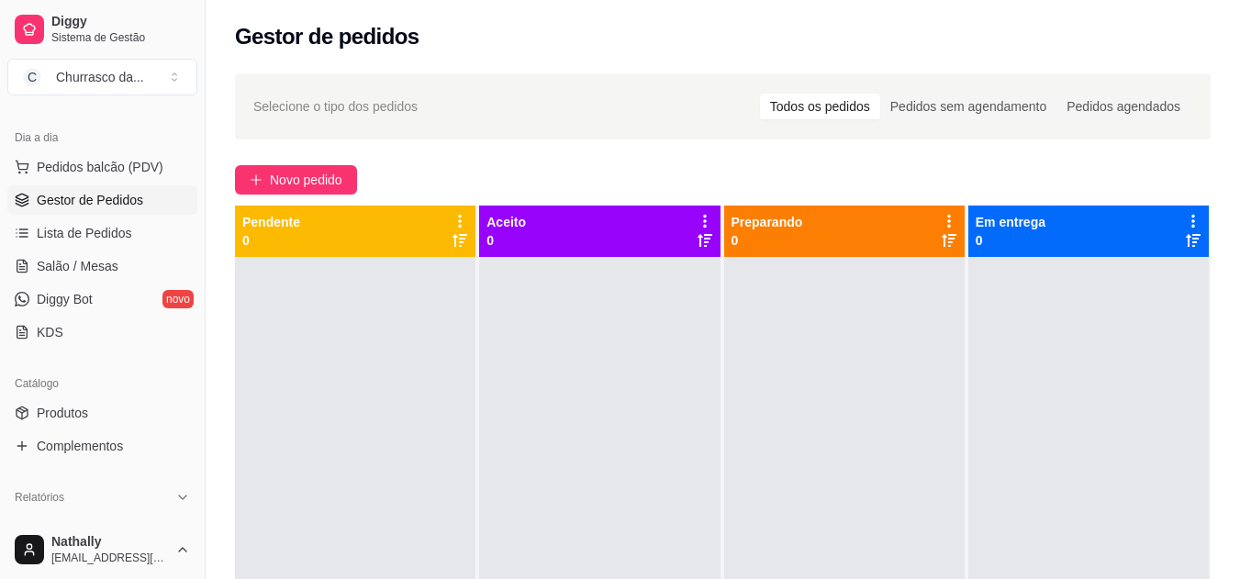
drag, startPoint x: 198, startPoint y: 210, endPoint x: 203, endPoint y: 161, distance: 49.8
click at [203, 162] on button "Toggle Sidebar" at bounding box center [204, 289] width 15 height 579
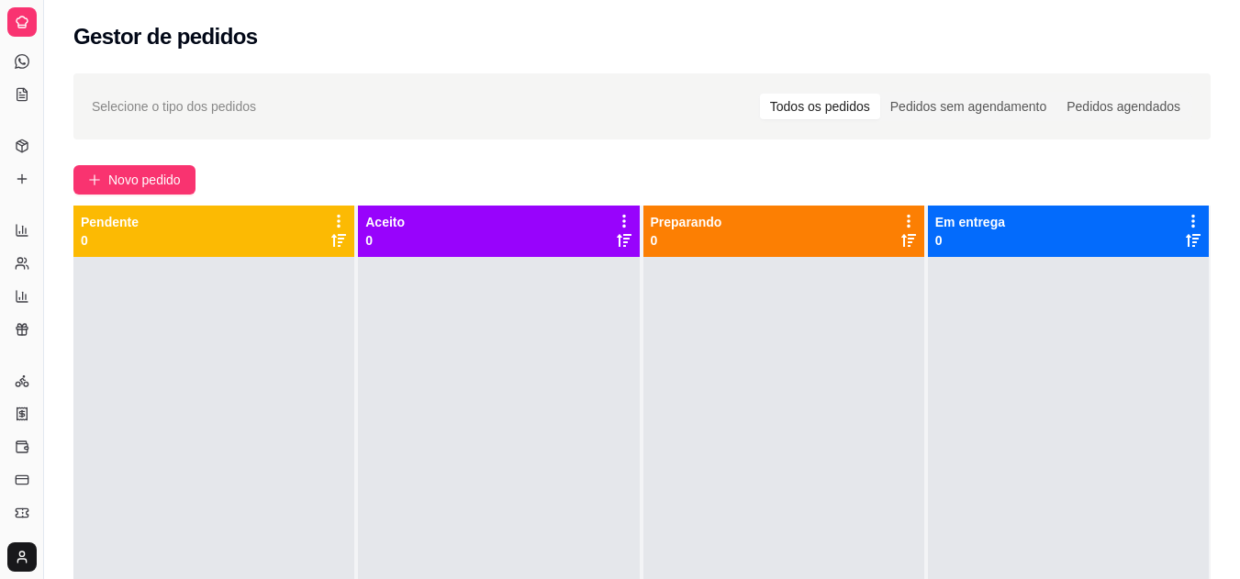
scroll to position [68, 0]
click at [43, 144] on button "Toggle Sidebar" at bounding box center [43, 289] width 15 height 579
click at [36, 97] on li "Gestor de Pedidos" at bounding box center [21, 82] width 28 height 29
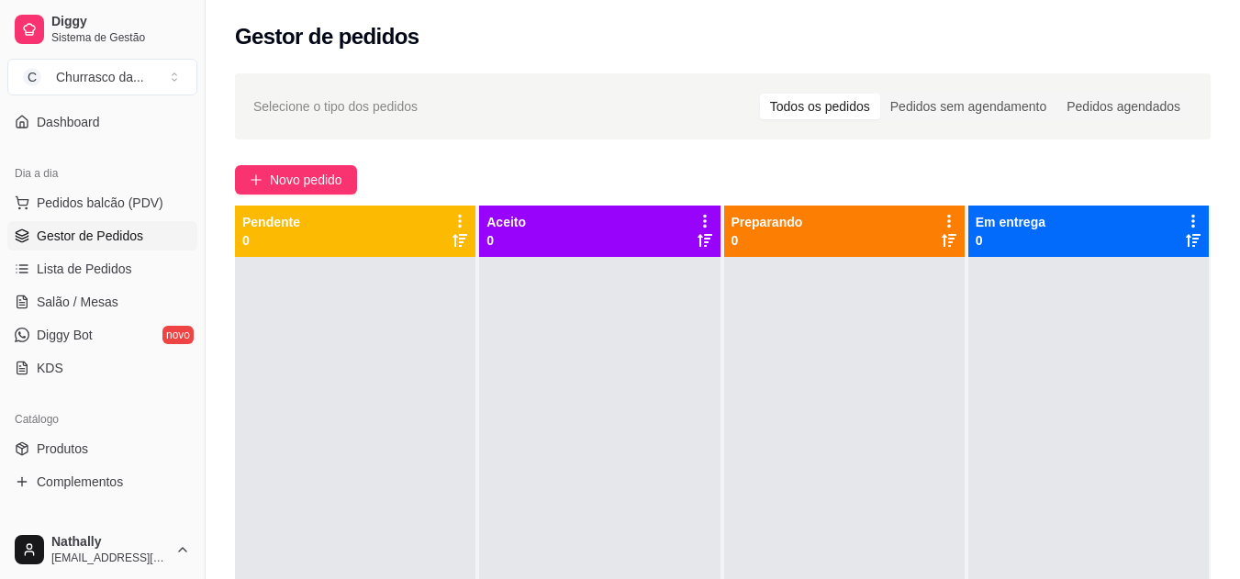
scroll to position [17, 0]
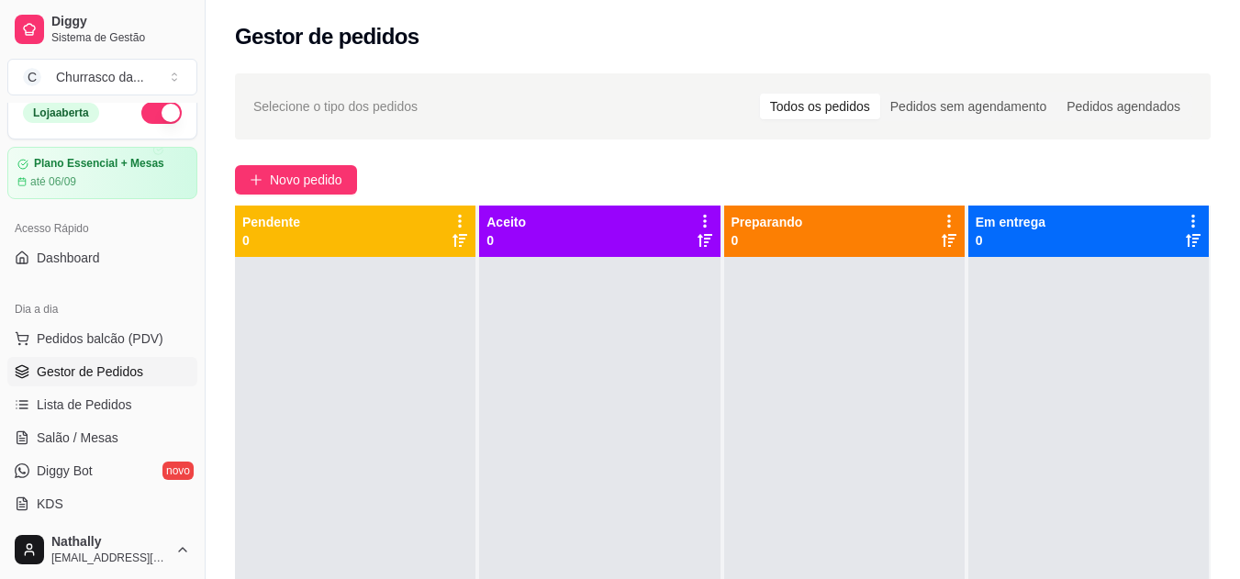
click at [172, 68] on button "C Churrasco da ..." at bounding box center [102, 77] width 190 height 37
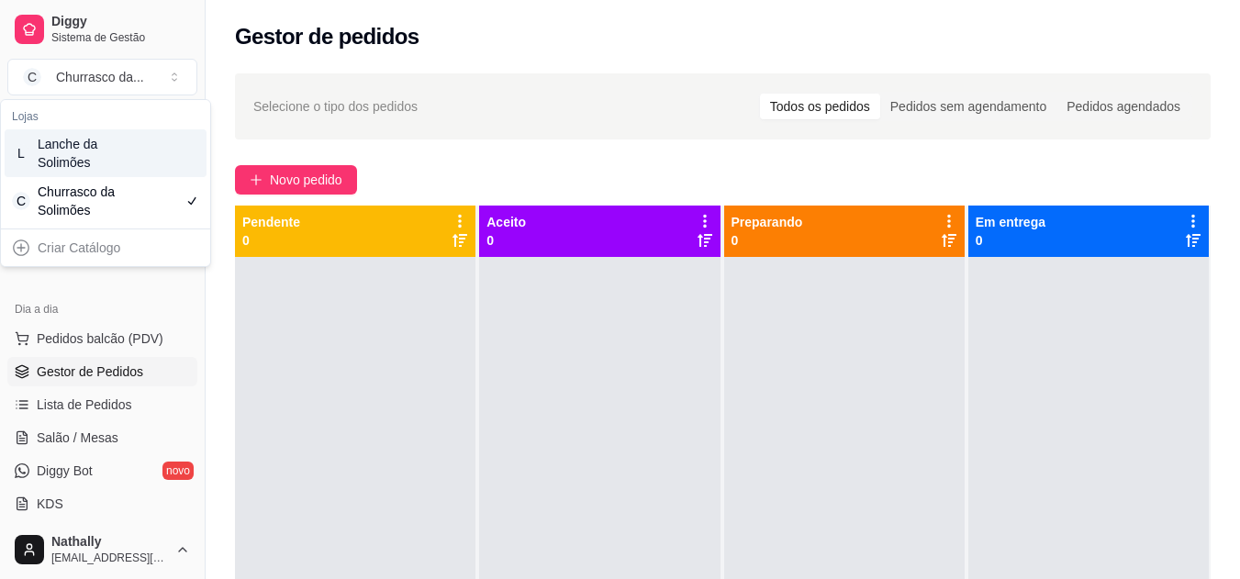
click at [133, 159] on div "L Lanche da Solimões" at bounding box center [106, 153] width 202 height 48
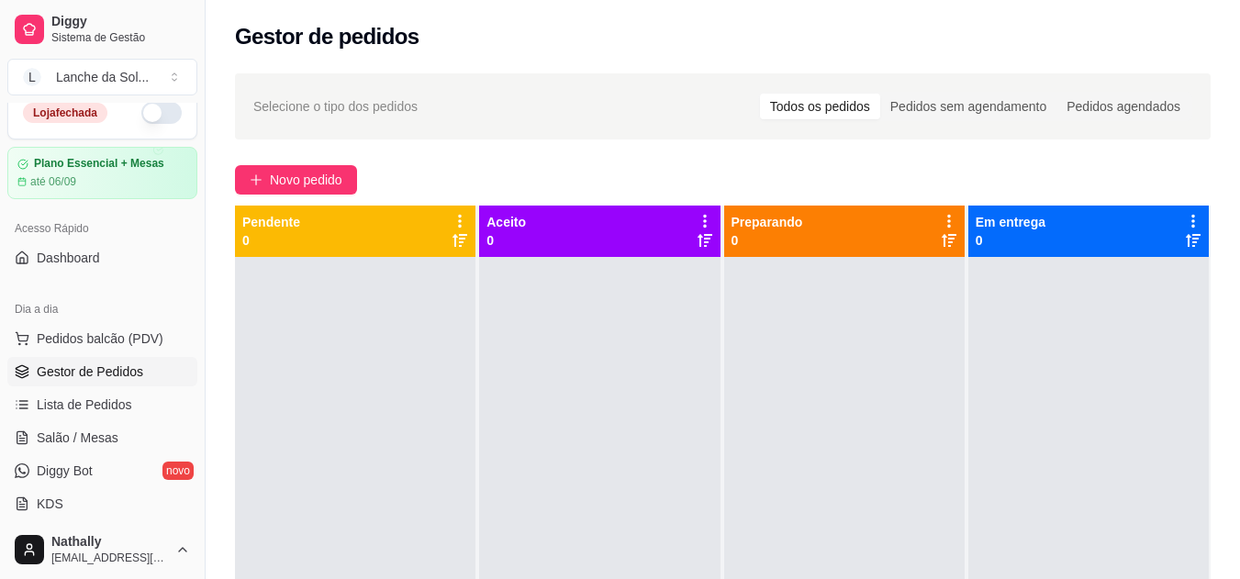
click at [186, 76] on button "L Lanche da Sol ..." at bounding box center [102, 77] width 190 height 37
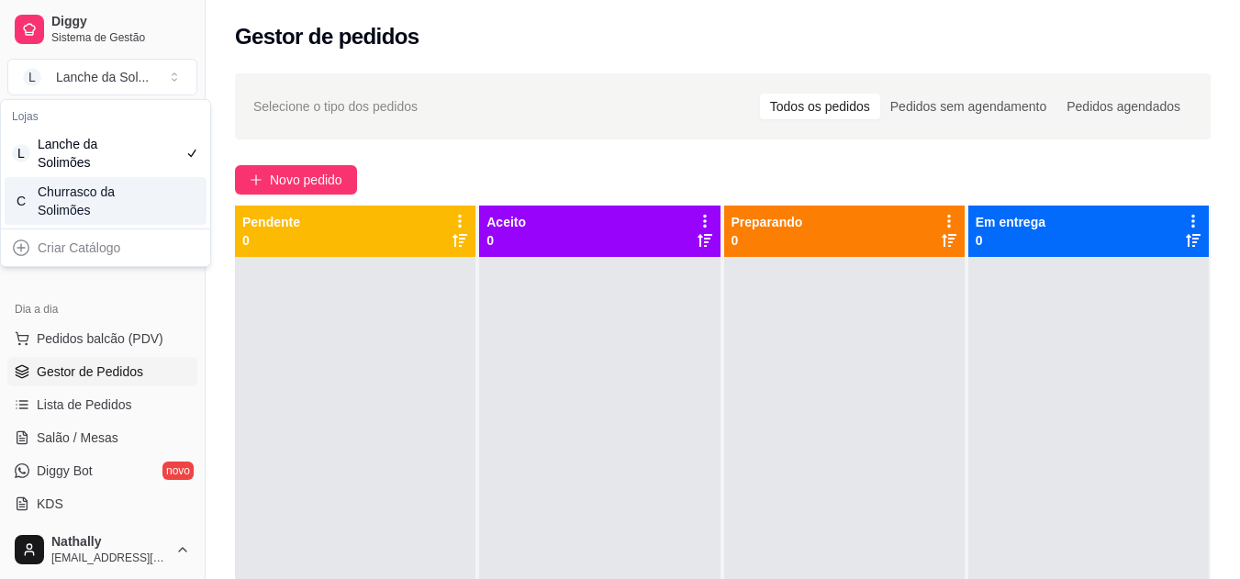
click at [118, 206] on div "Churrasco da Solimões" at bounding box center [79, 201] width 83 height 37
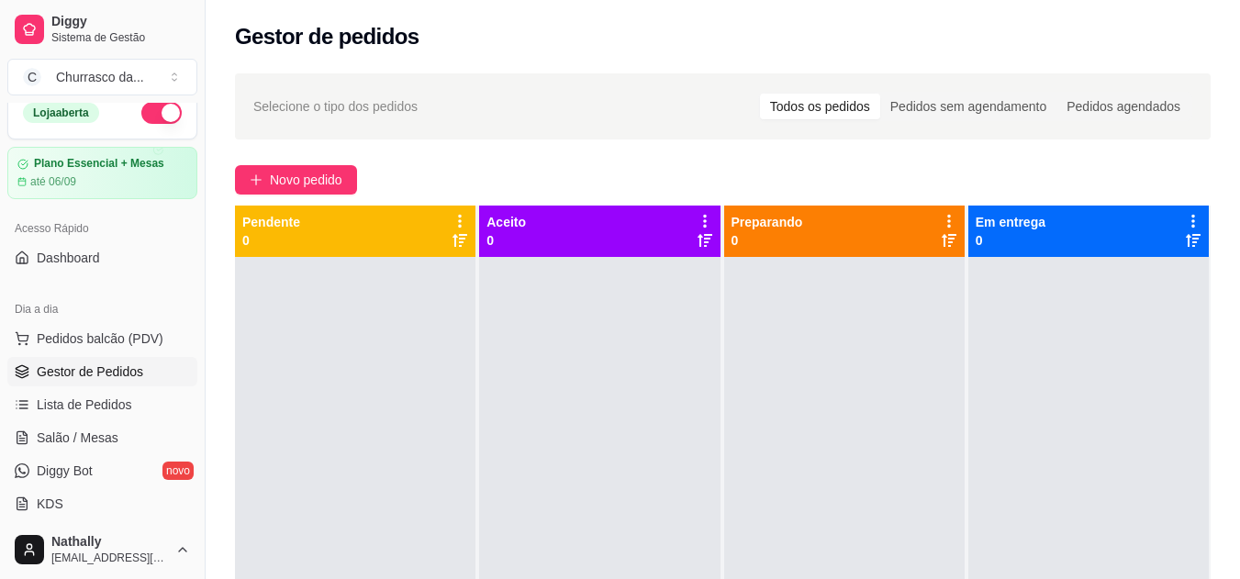
click at [178, 85] on button "C Churrasco da ..." at bounding box center [102, 77] width 190 height 37
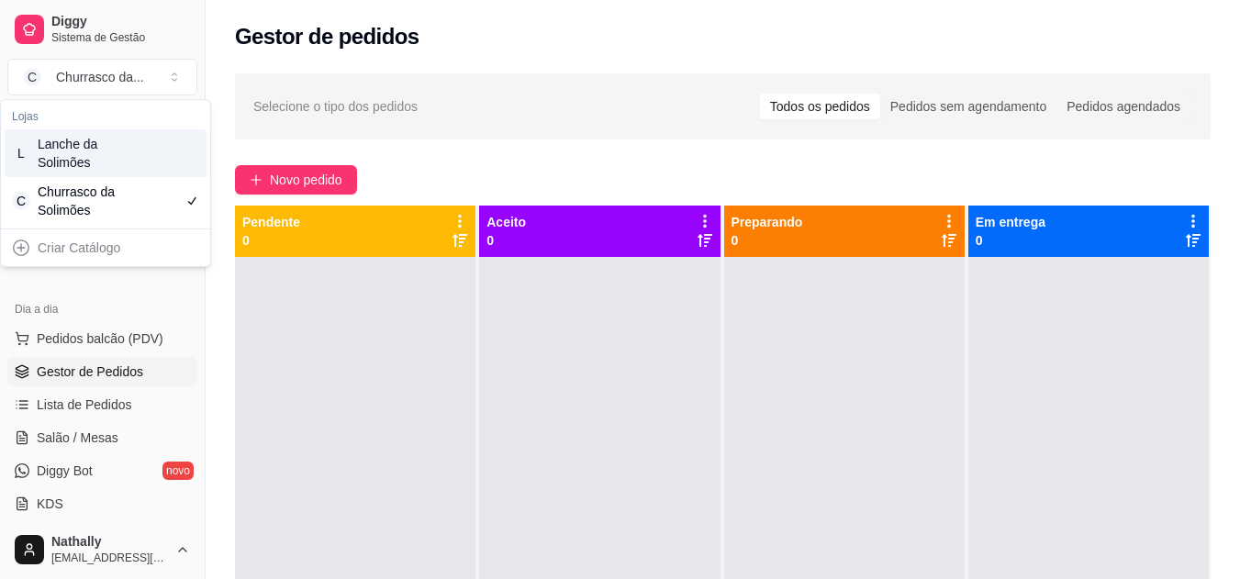
click at [130, 152] on div "L Lanche da Solimões" at bounding box center [106, 153] width 202 height 48
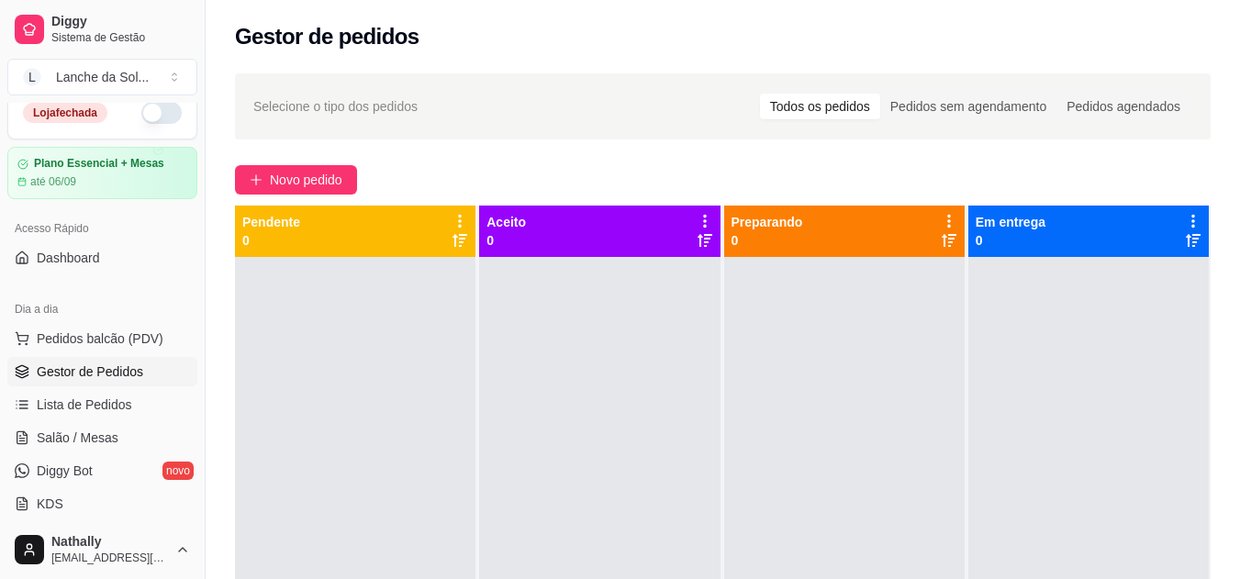
click at [186, 61] on button "L Lanche da Sol ..." at bounding box center [102, 77] width 190 height 37
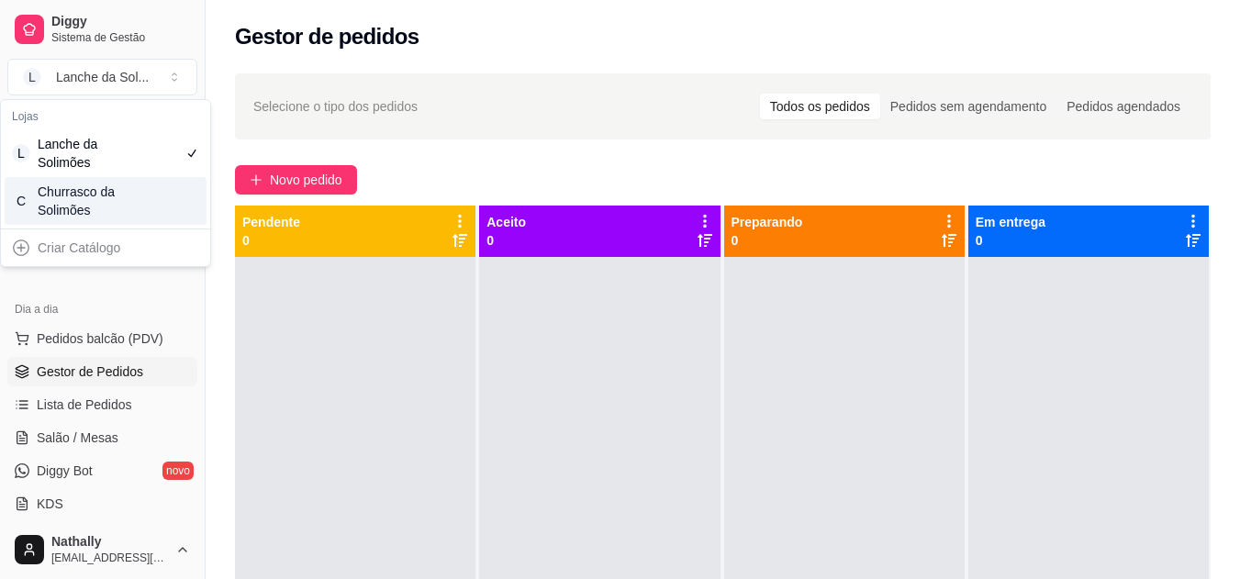
click at [110, 190] on div "Churrasco da Solimões" at bounding box center [79, 201] width 83 height 37
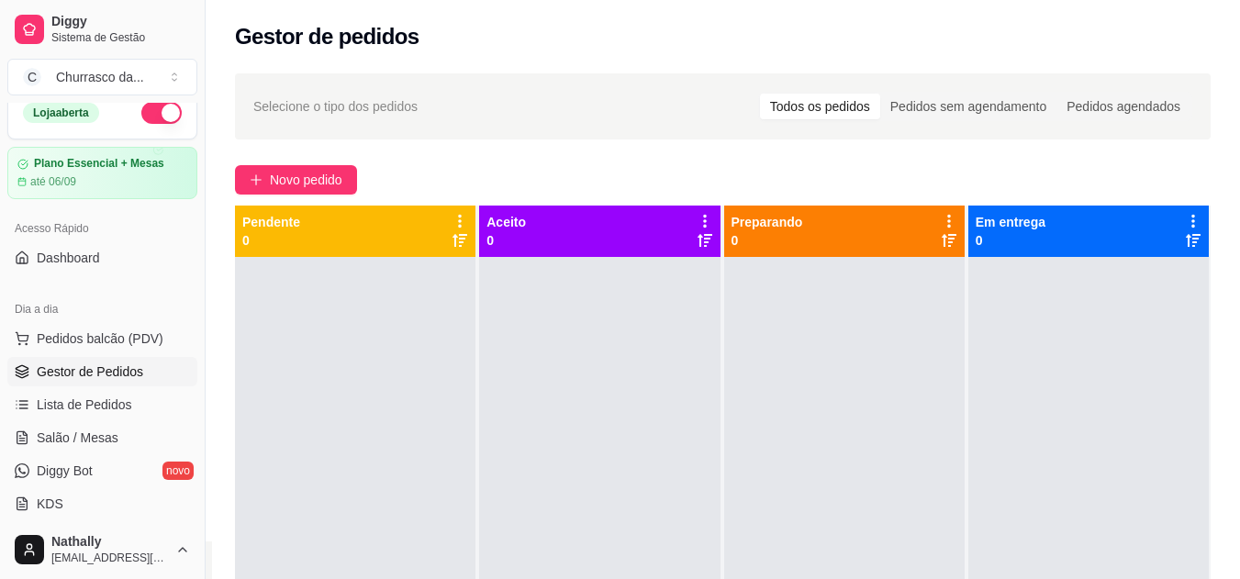
click at [95, 396] on span "Lista de Pedidos" at bounding box center [84, 405] width 95 height 18
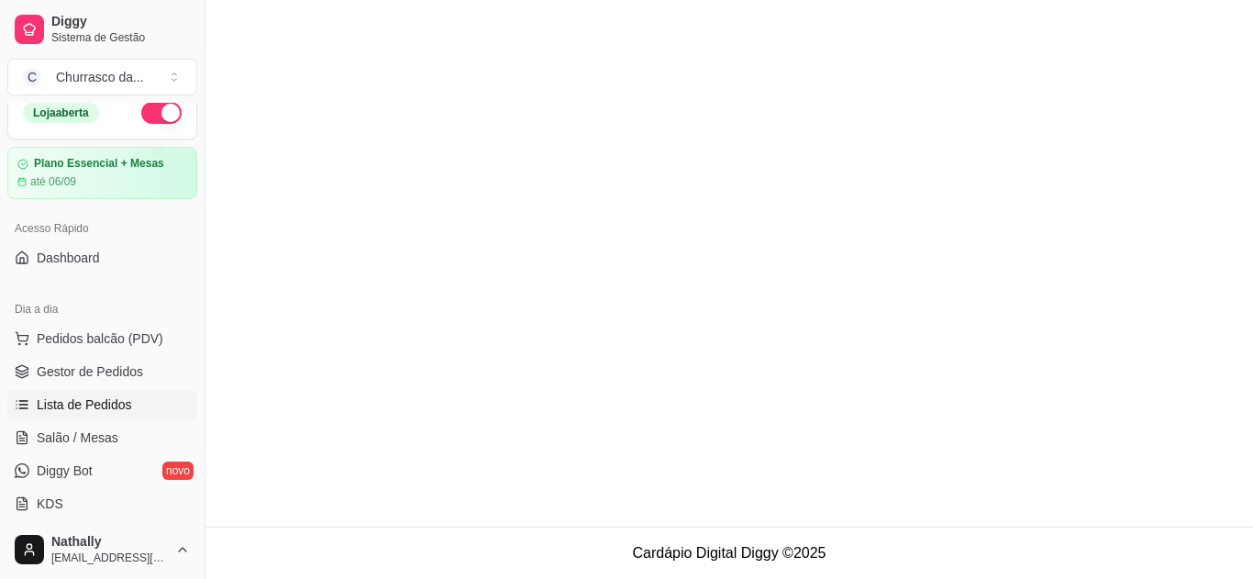
click at [150, 364] on link "Gestor de Pedidos" at bounding box center [102, 371] width 190 height 29
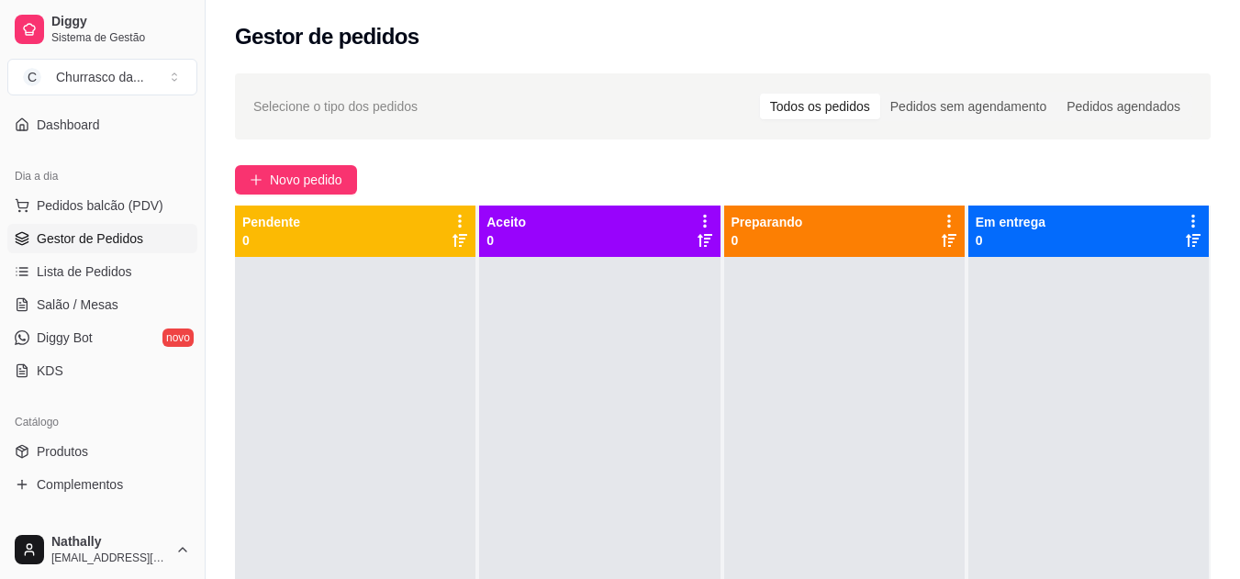
scroll to position [183, 0]
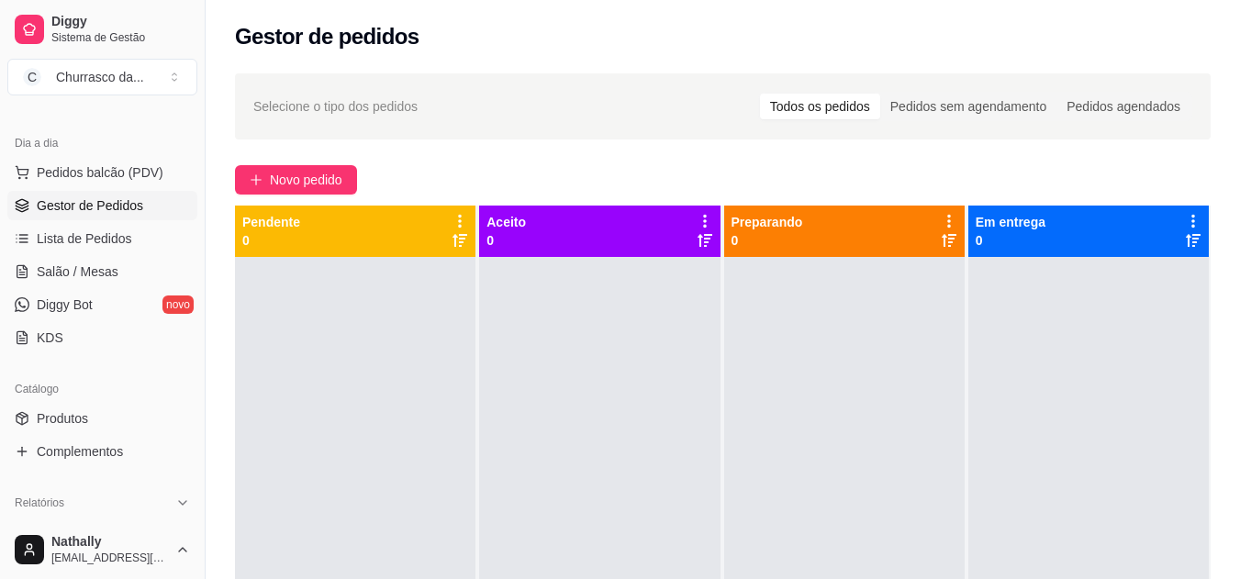
click at [202, 173] on button "Toggle Sidebar" at bounding box center [204, 289] width 15 height 579
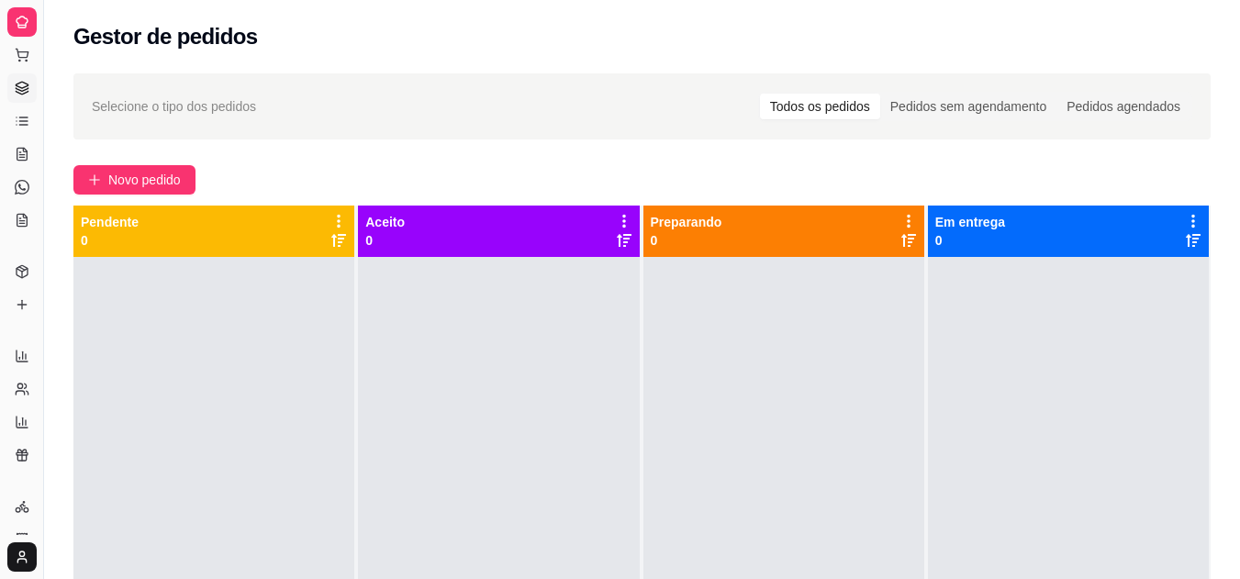
click at [24, 282] on link "Produtos" at bounding box center [21, 271] width 29 height 29
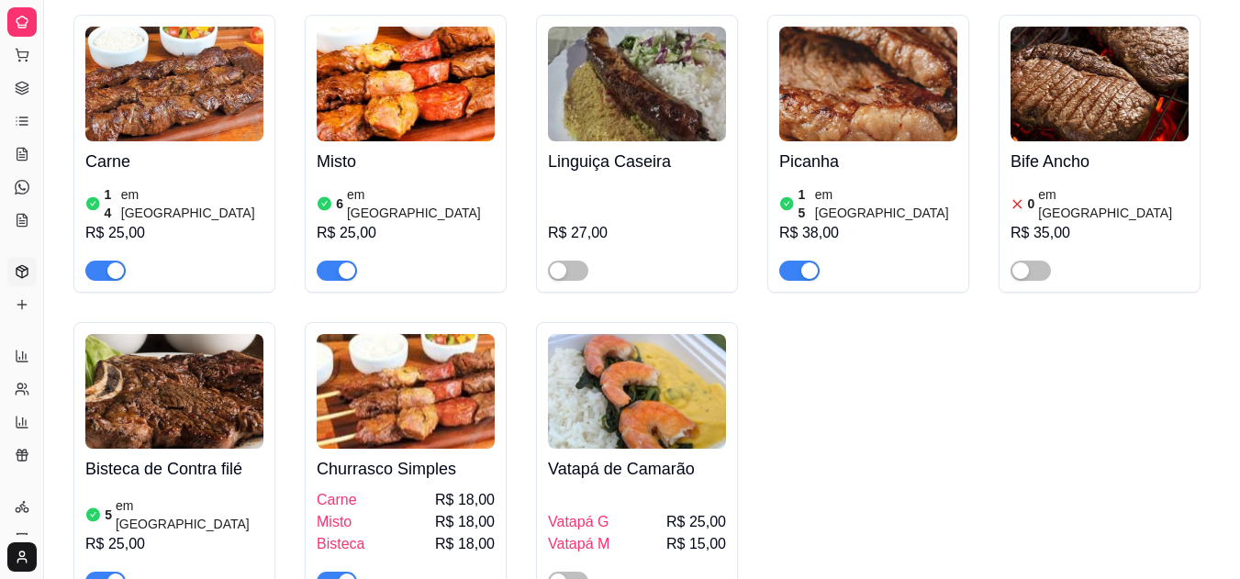
scroll to position [220, 0]
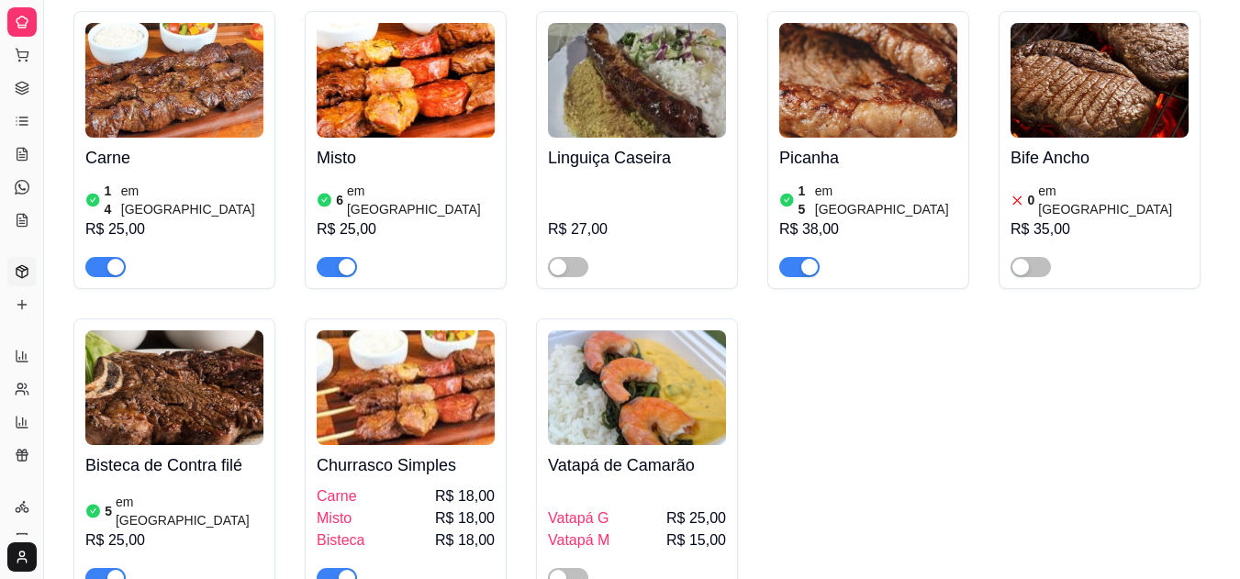
click at [144, 424] on img at bounding box center [174, 387] width 178 height 115
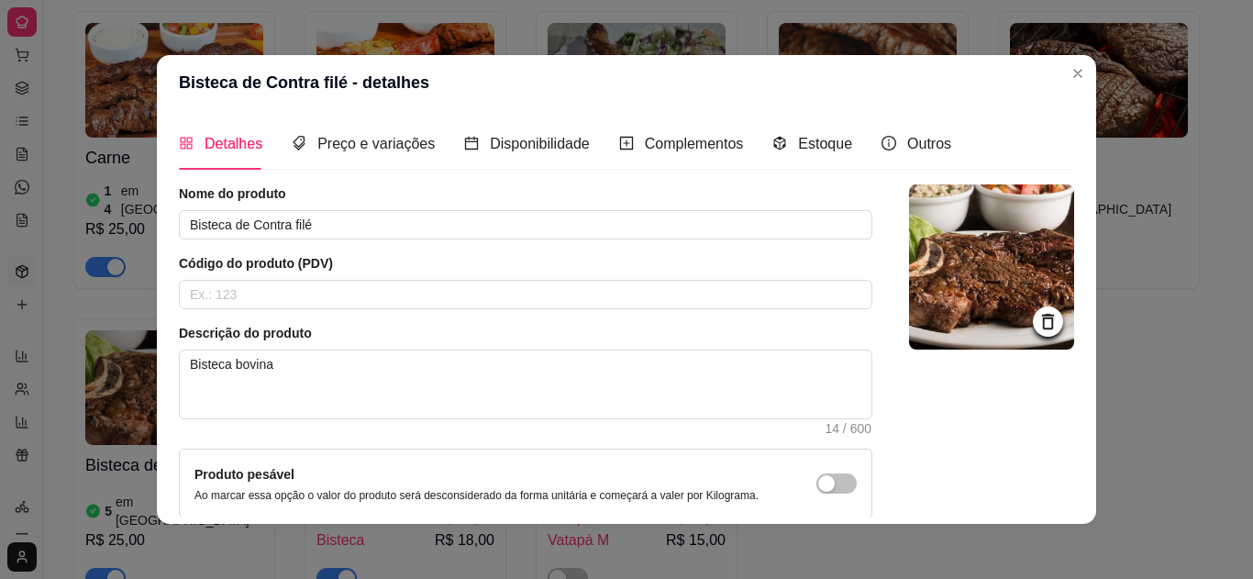
click at [786, 157] on div "Estoque" at bounding box center [813, 143] width 80 height 52
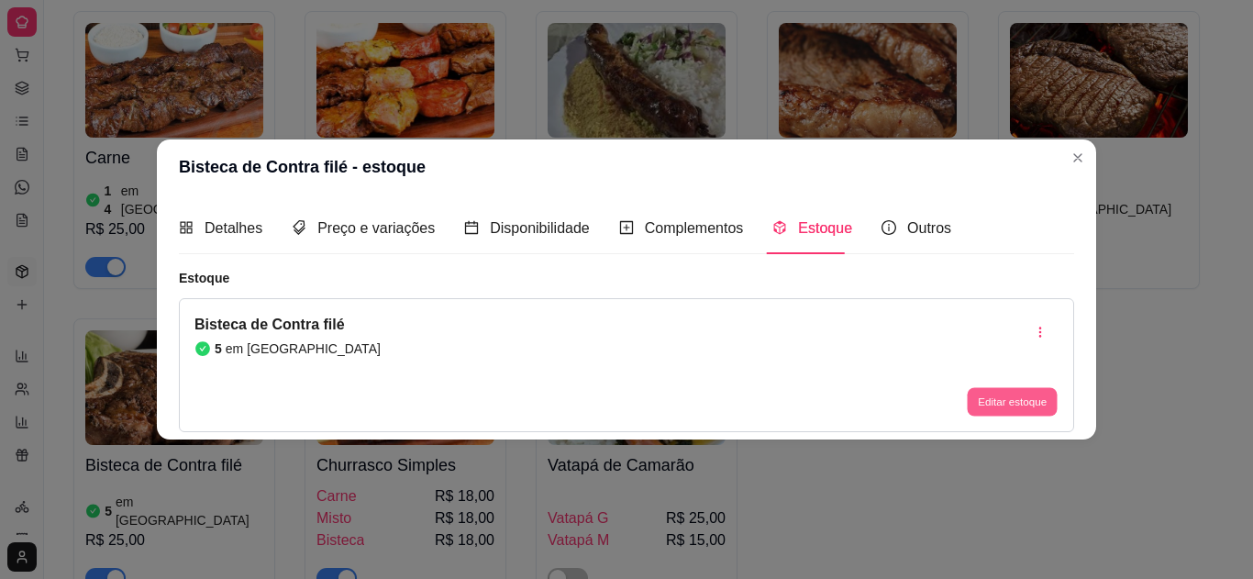
click at [987, 402] on button "Editar estoque" at bounding box center [1012, 402] width 90 height 28
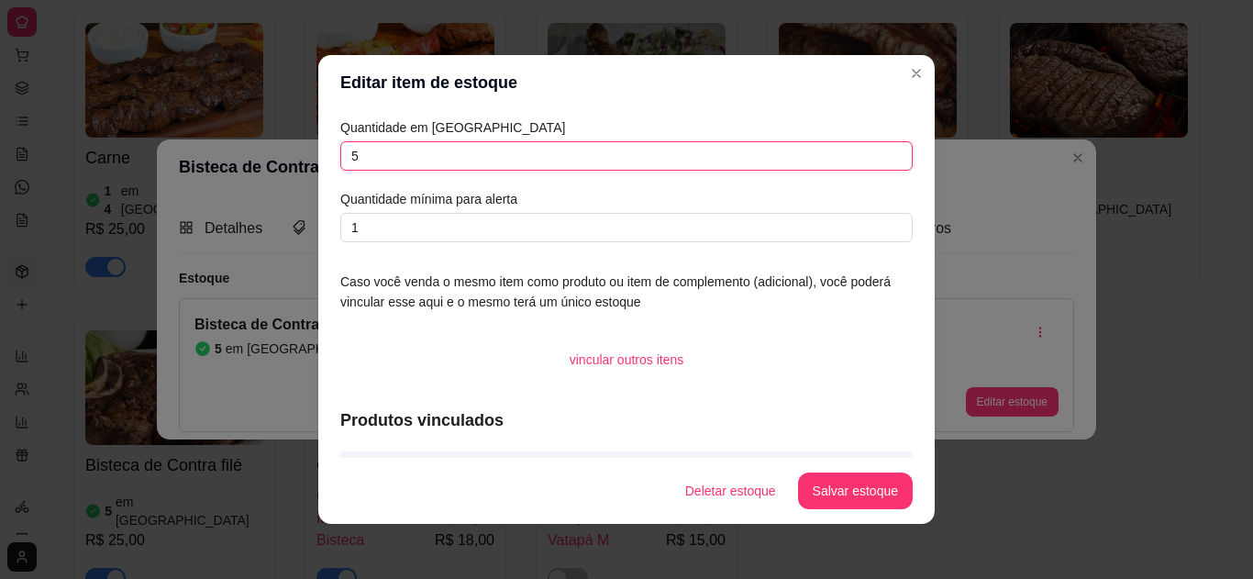
click at [812, 160] on input "5" at bounding box center [626, 155] width 573 height 29
type input "3"
click at [856, 489] on button "Salvar estoque" at bounding box center [855, 492] width 112 height 36
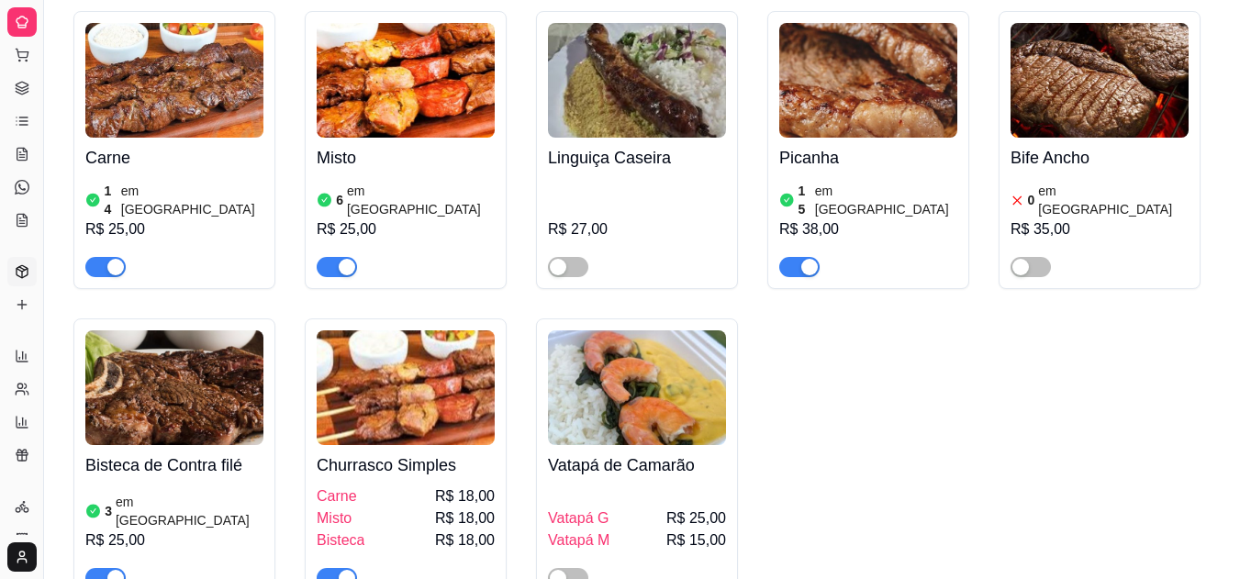
click at [1141, 240] on div at bounding box center [1099, 258] width 178 height 37
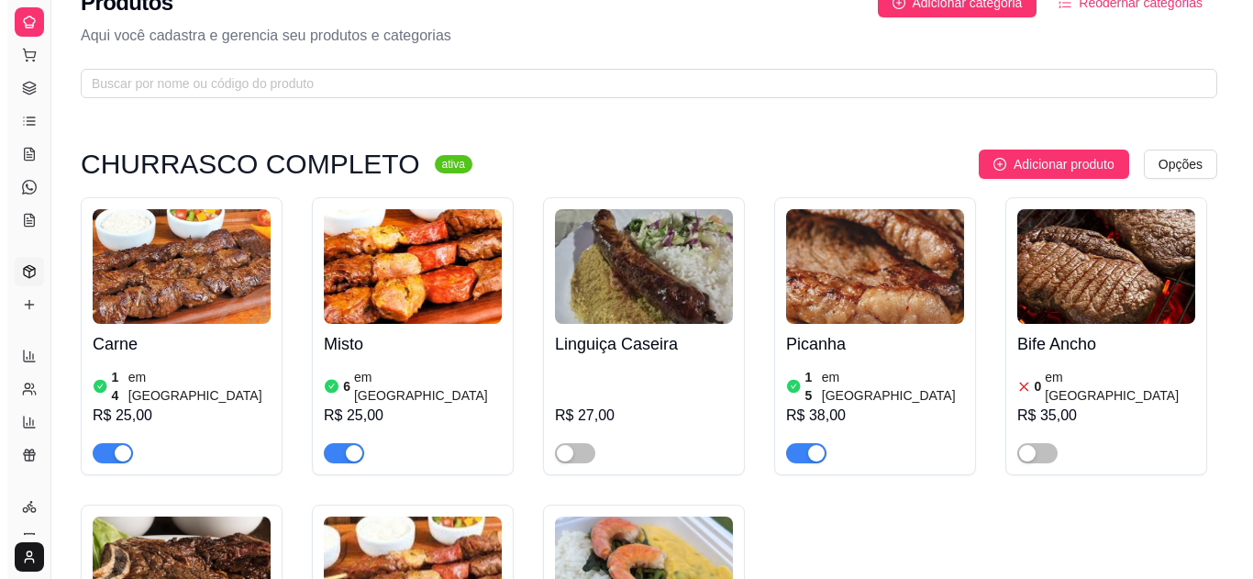
scroll to position [0, 0]
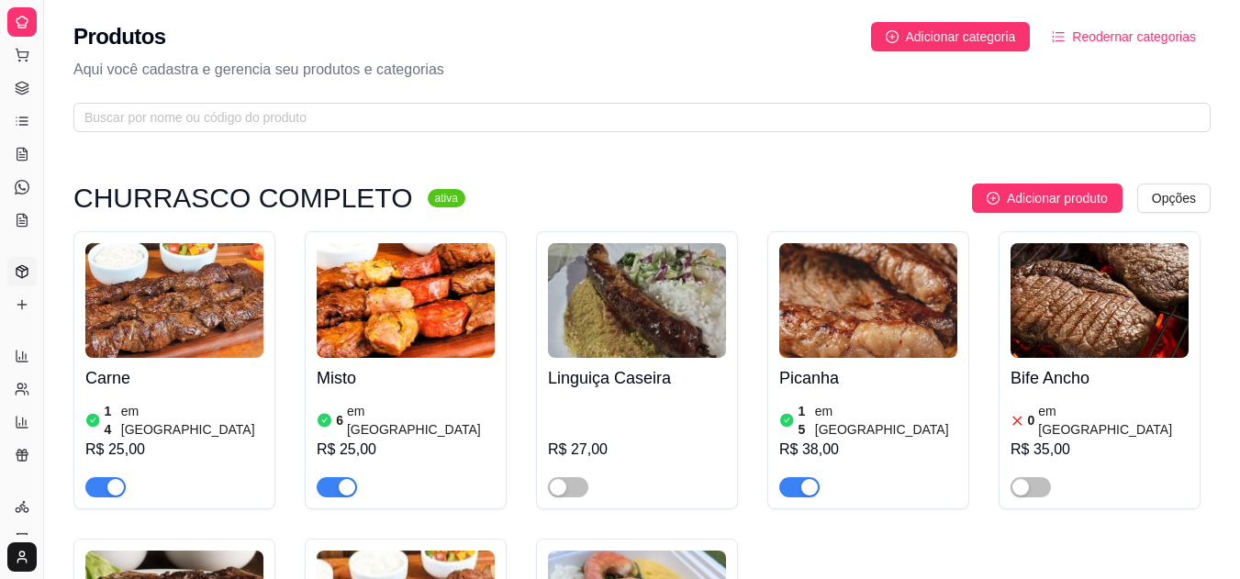
click at [16, 84] on icon at bounding box center [22, 85] width 12 height 6
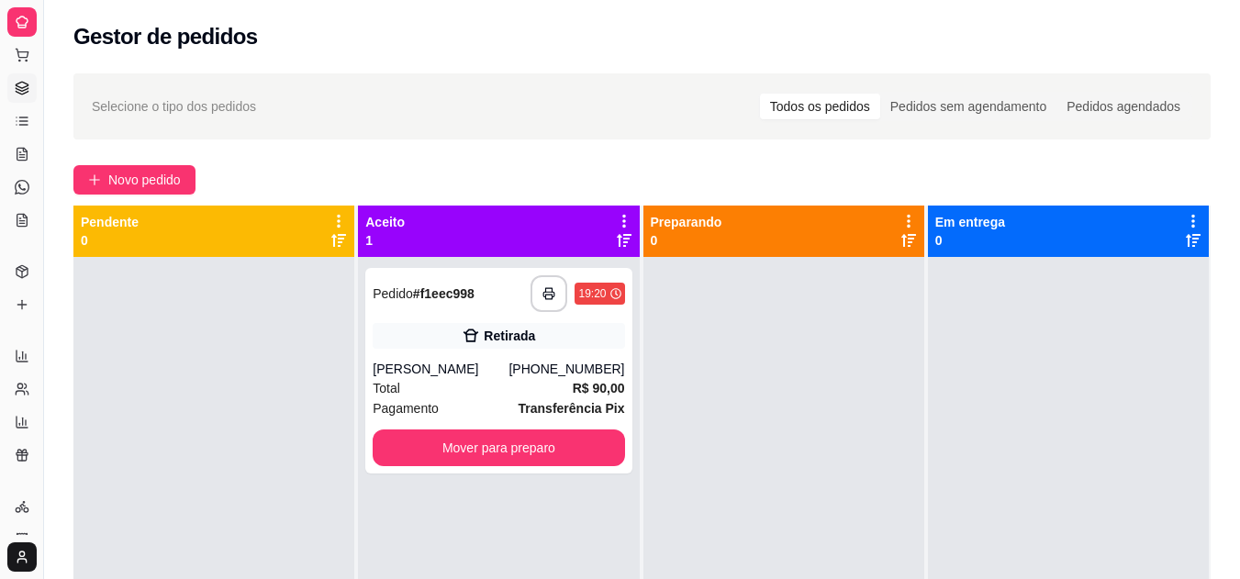
click at [526, 389] on div "Total R$ 90,00" at bounding box center [498, 388] width 251 height 20
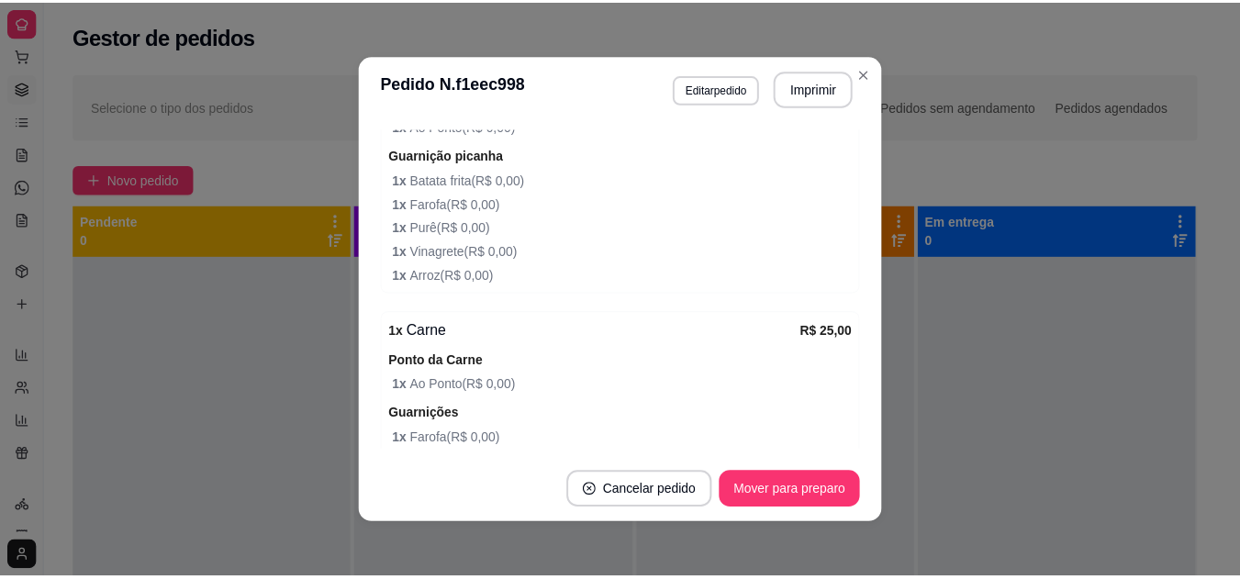
scroll to position [524, 0]
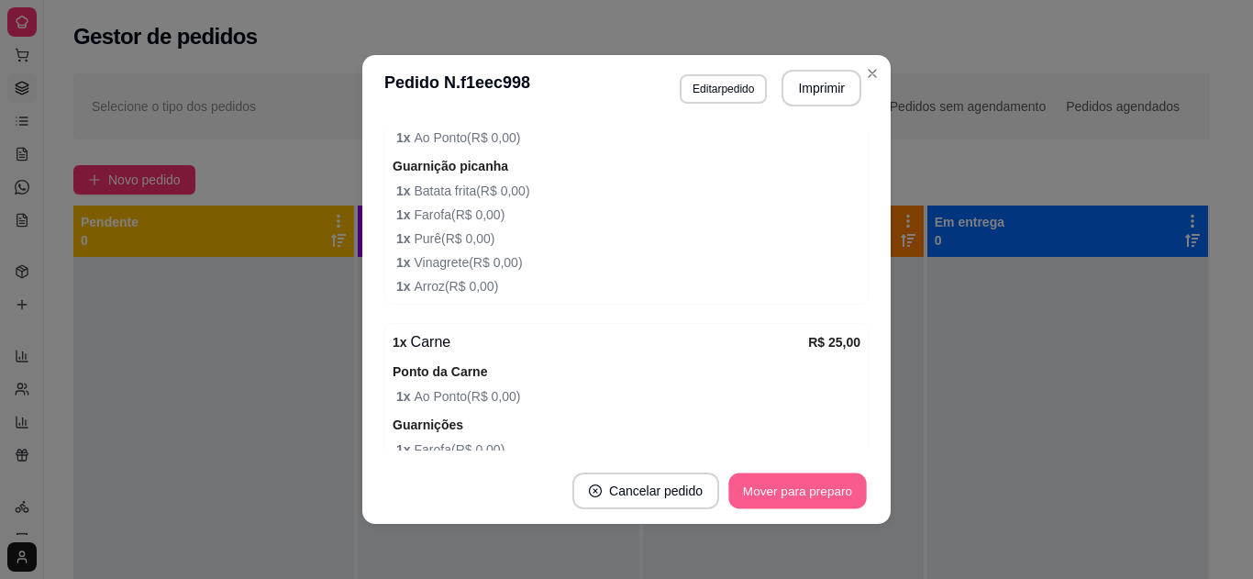
click at [783, 484] on button "Mover para preparo" at bounding box center [798, 492] width 138 height 36
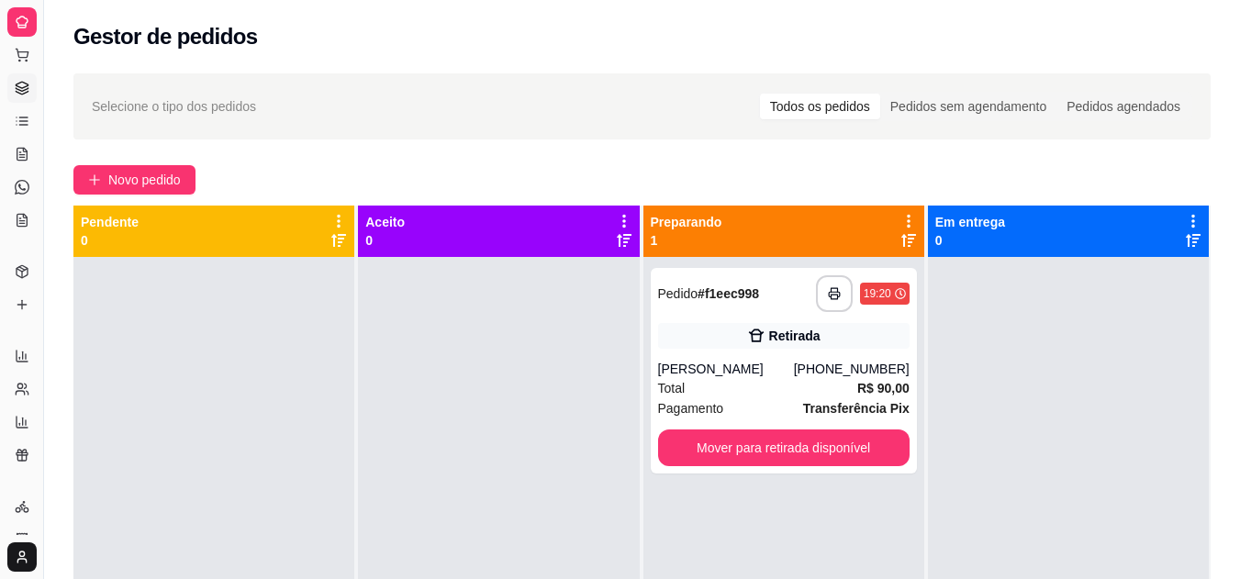
click at [38, 86] on button "Toggle Sidebar" at bounding box center [43, 289] width 15 height 579
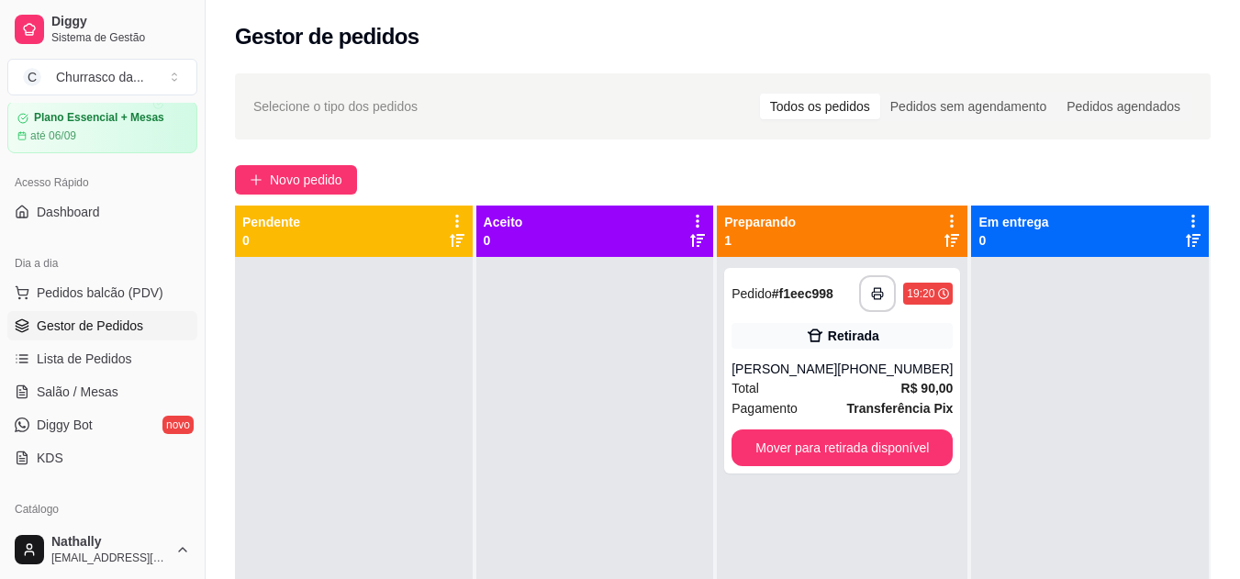
scroll to position [505, 0]
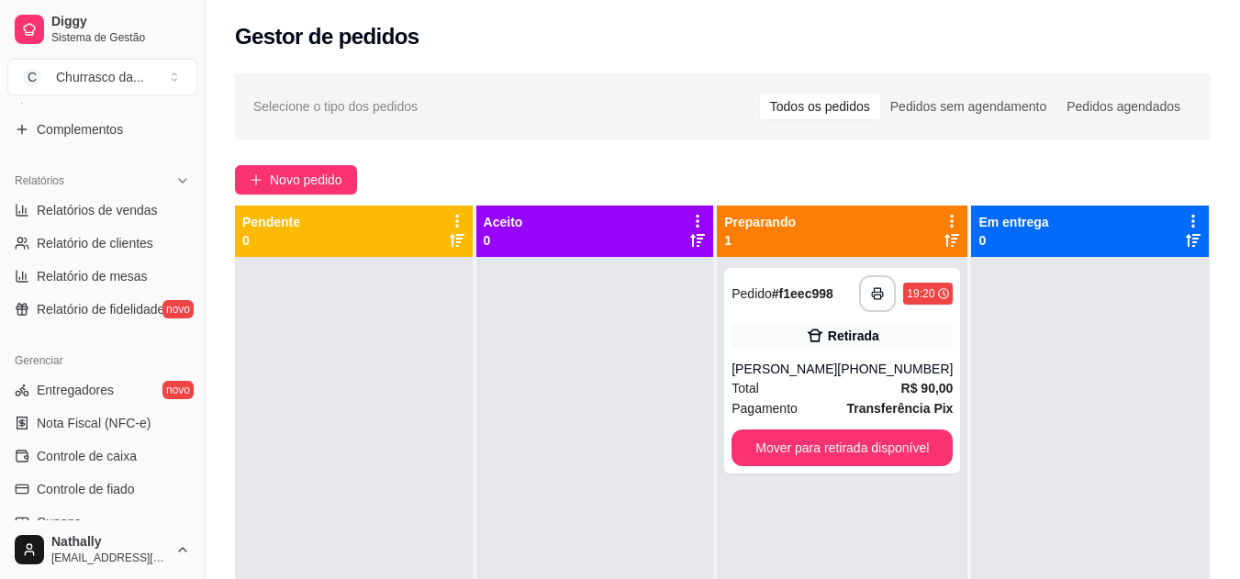
click at [197, 302] on button "Toggle Sidebar" at bounding box center [204, 289] width 15 height 579
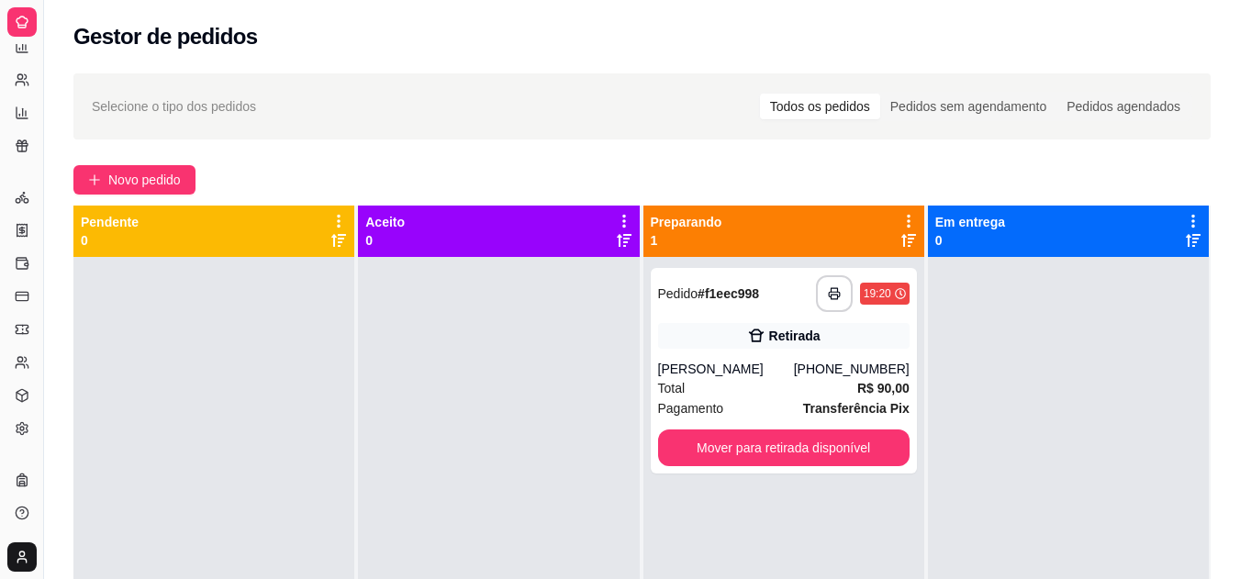
scroll to position [355, 0]
click at [39, 195] on button "Toggle Sidebar" at bounding box center [43, 289] width 15 height 579
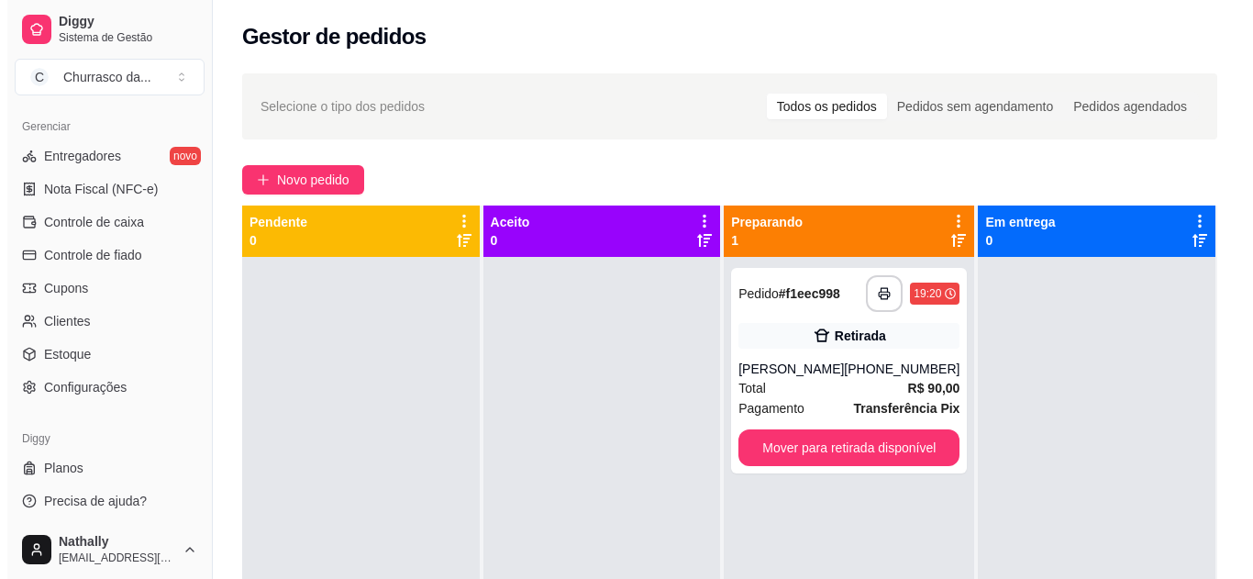
scroll to position [741, 0]
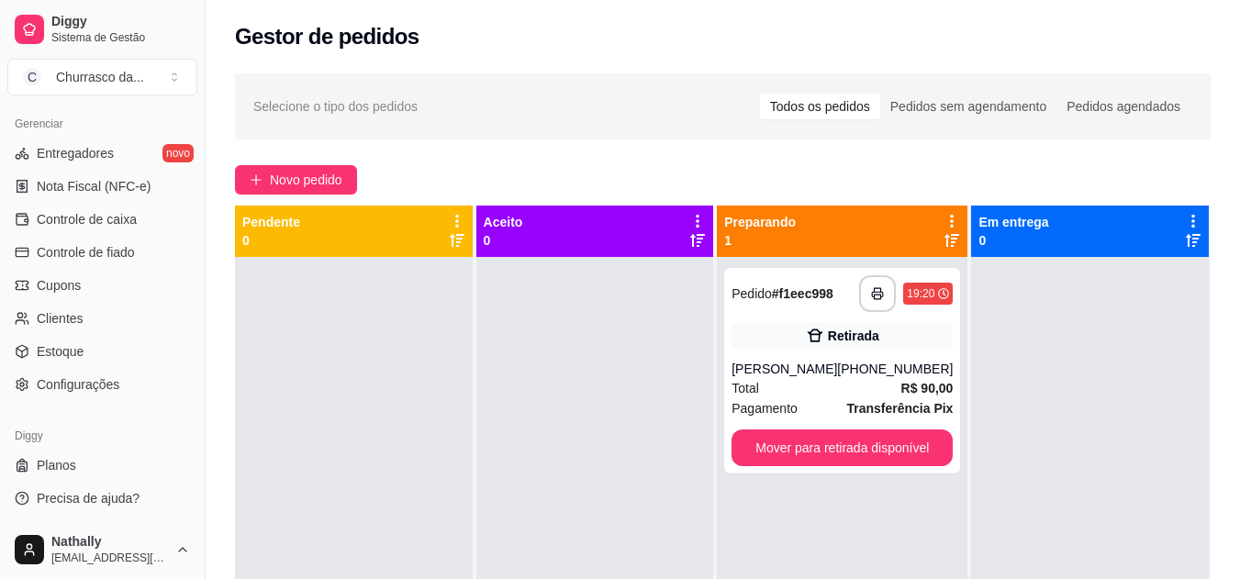
click at [110, 405] on div "Gerenciar Entregadores novo Nota Fiscal (NFC-e) Controle de caixa Controle de f…" at bounding box center [102, 254] width 205 height 305
click at [98, 389] on span "Configurações" at bounding box center [78, 384] width 83 height 18
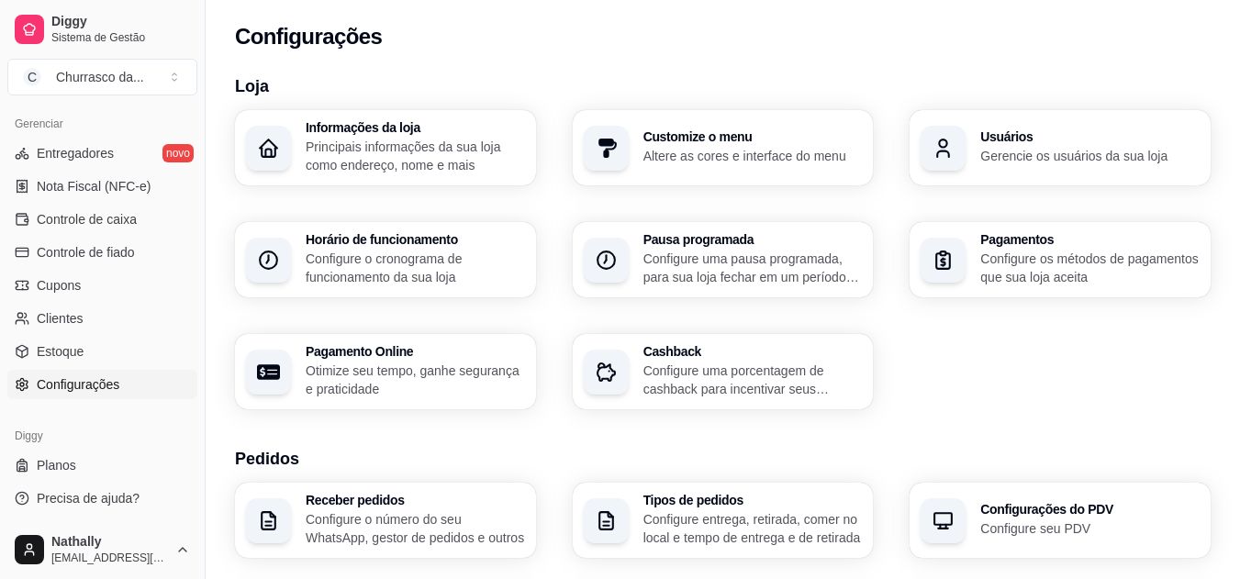
click at [758, 162] on p "Altere as cores e interface do menu" at bounding box center [752, 156] width 219 height 18
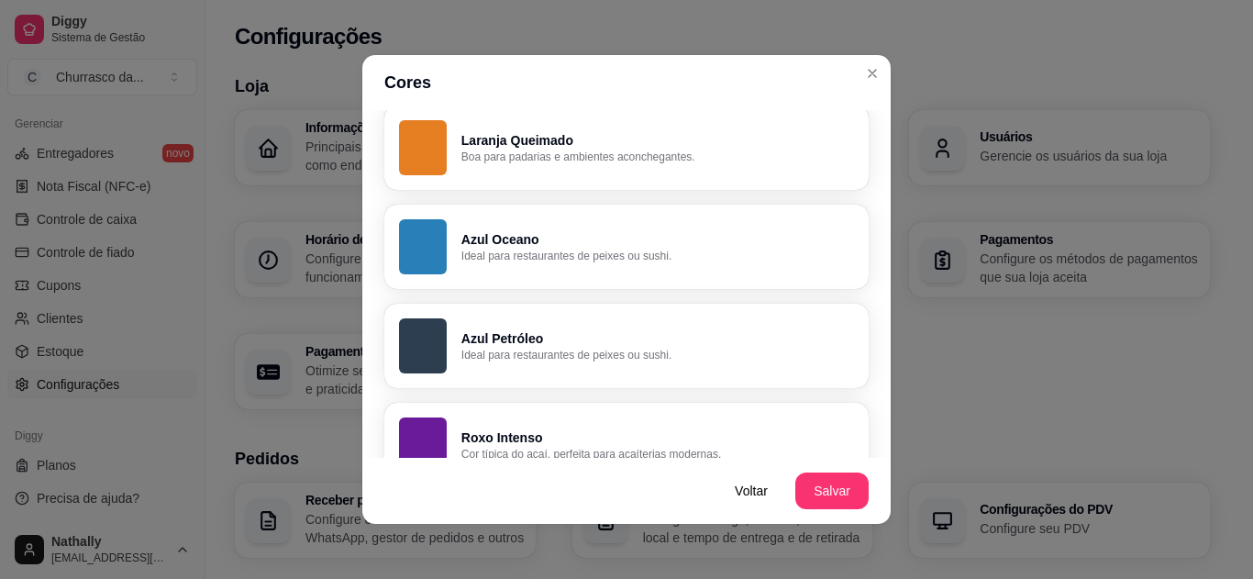
scroll to position [752, 0]
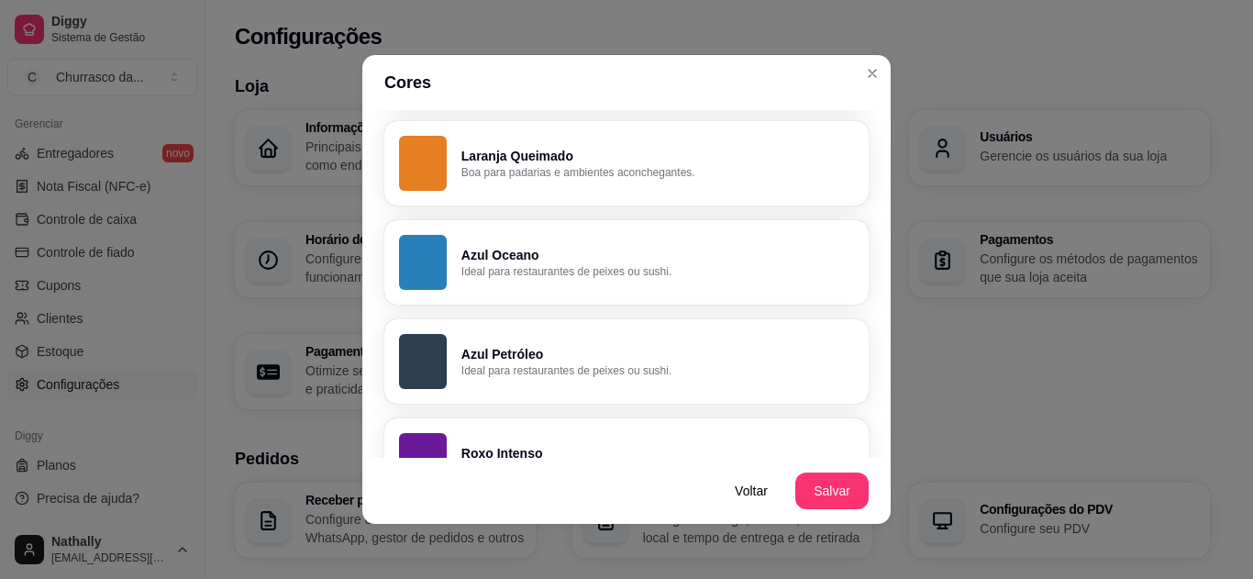
click at [610, 358] on p "Azul Petróleo" at bounding box center [658, 354] width 393 height 18
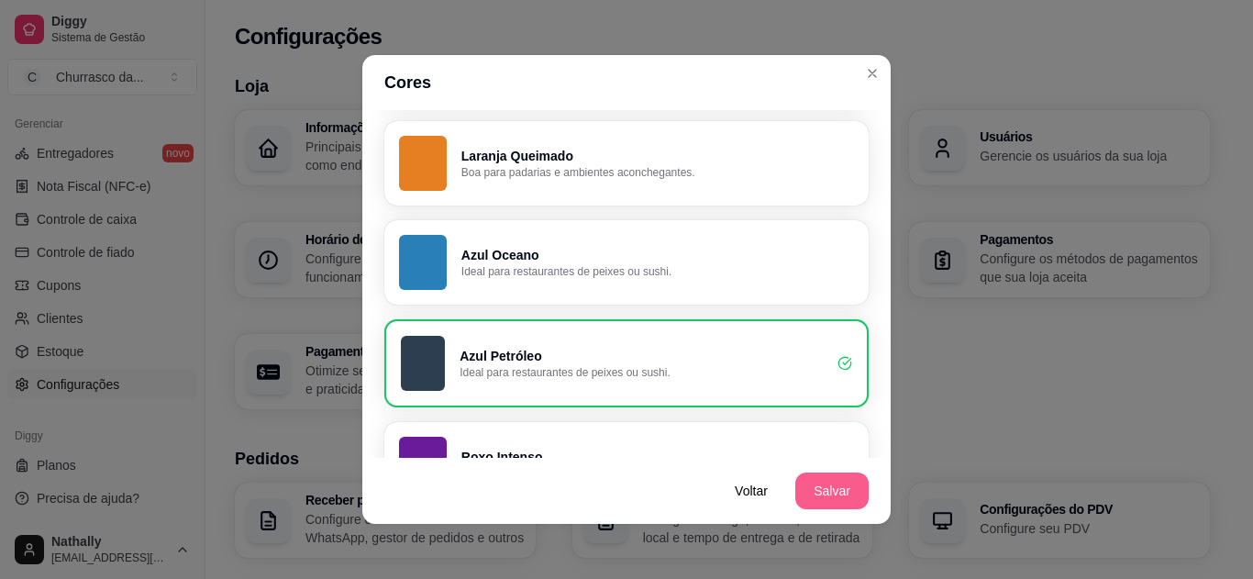
click at [846, 484] on button "Salvar" at bounding box center [832, 491] width 73 height 37
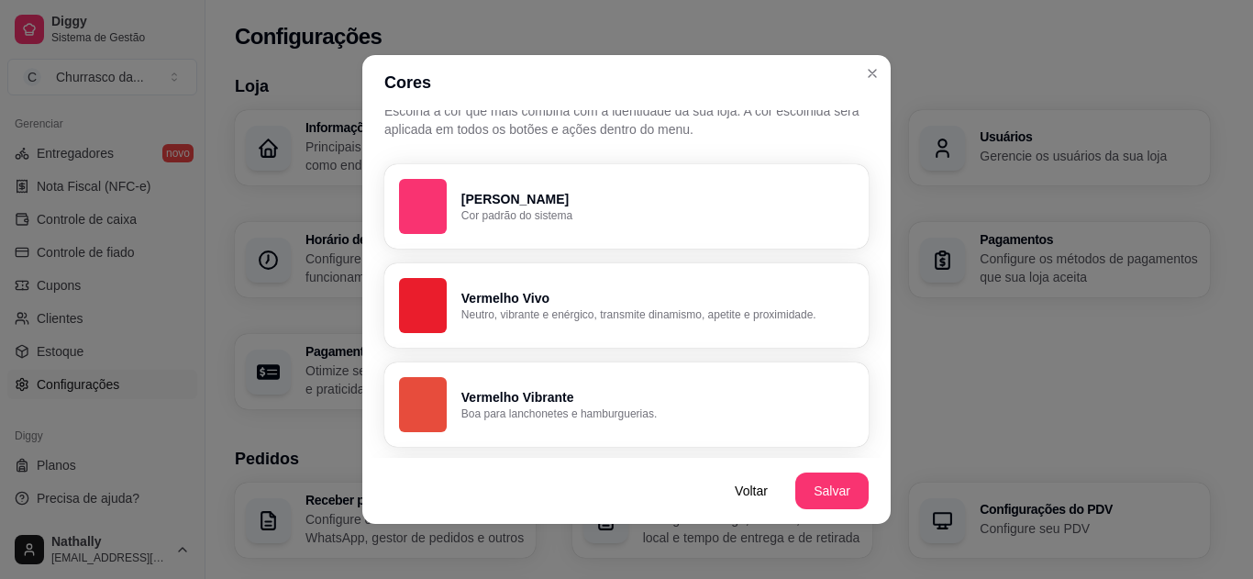
scroll to position [117, 0]
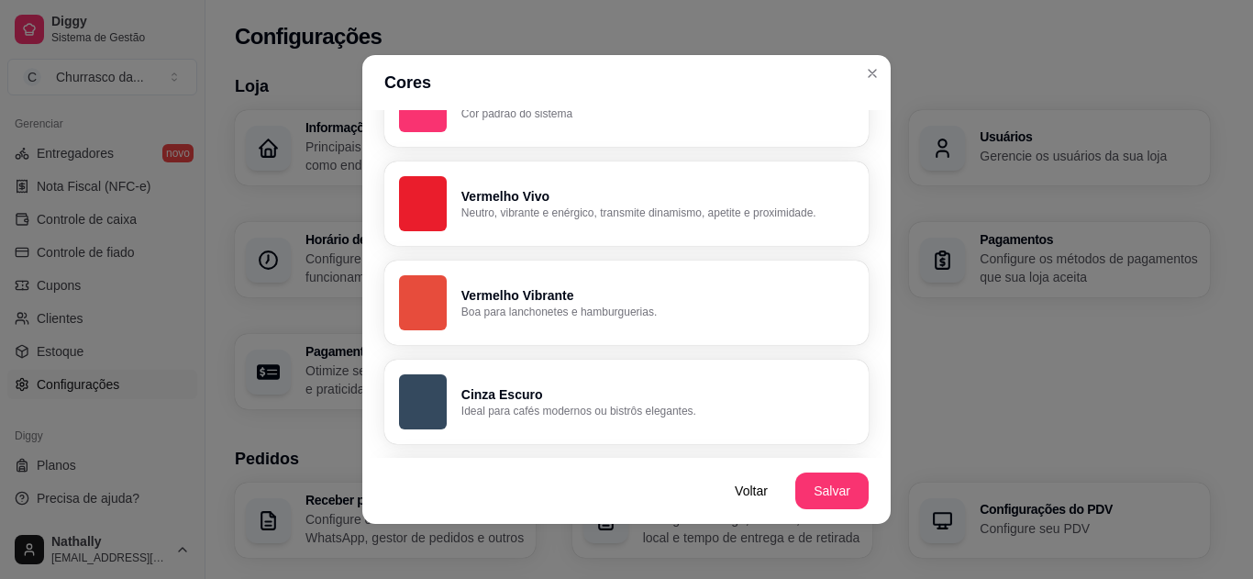
click at [637, 207] on p "Neutro, vibrante e enérgico, transmite dinamismo, apetite e proximidade." at bounding box center [658, 213] width 393 height 15
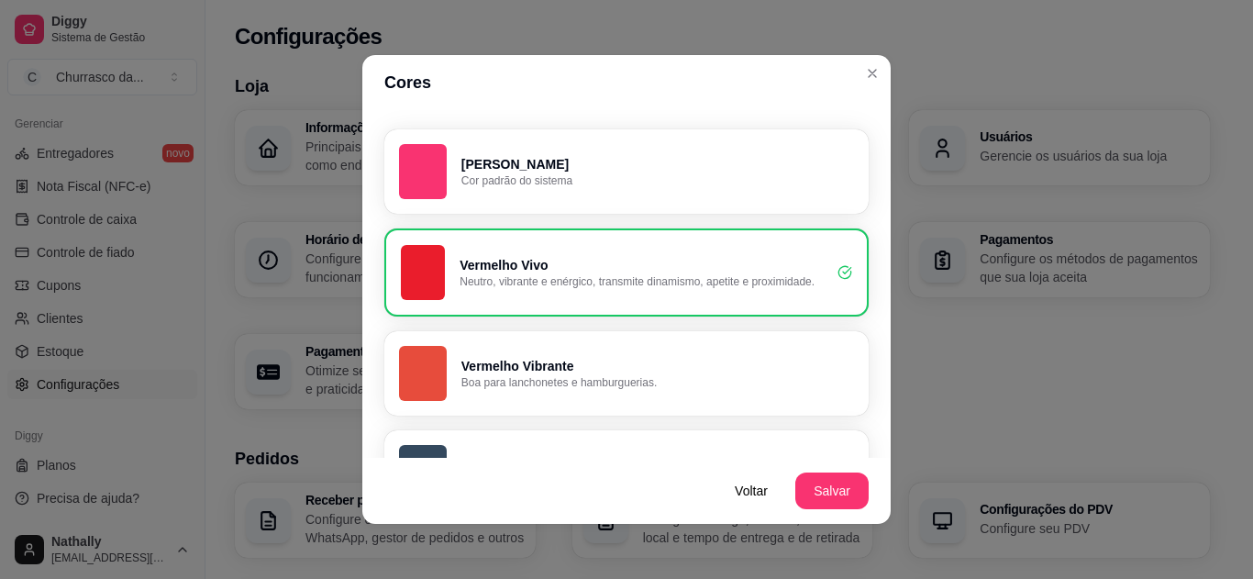
scroll to position [36, 0]
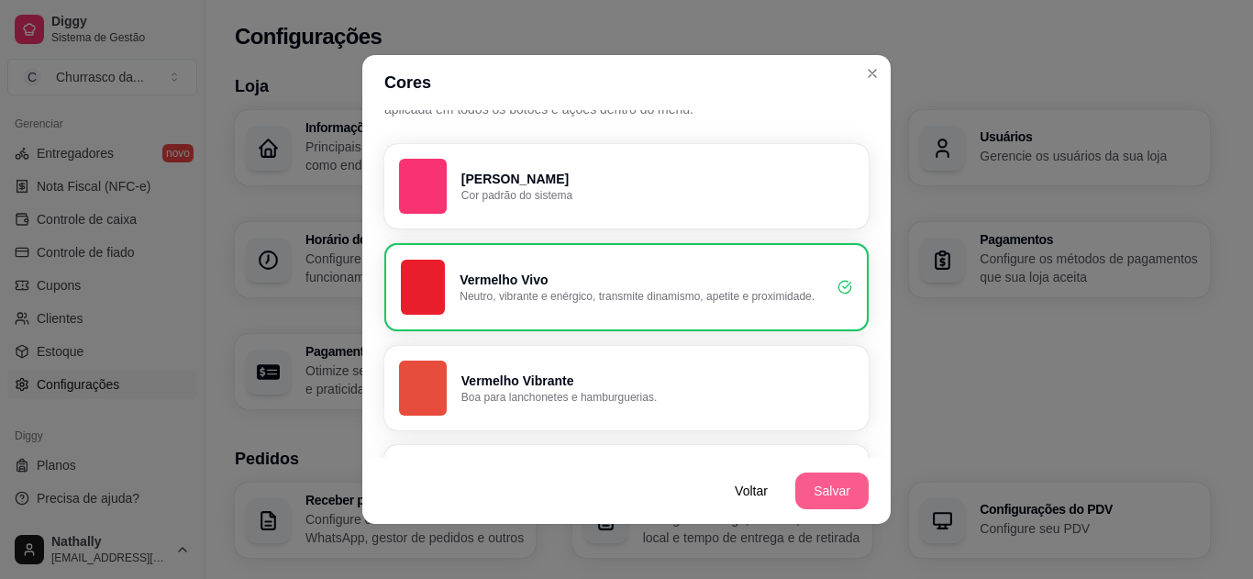
click at [819, 485] on button "Salvar" at bounding box center [832, 491] width 73 height 37
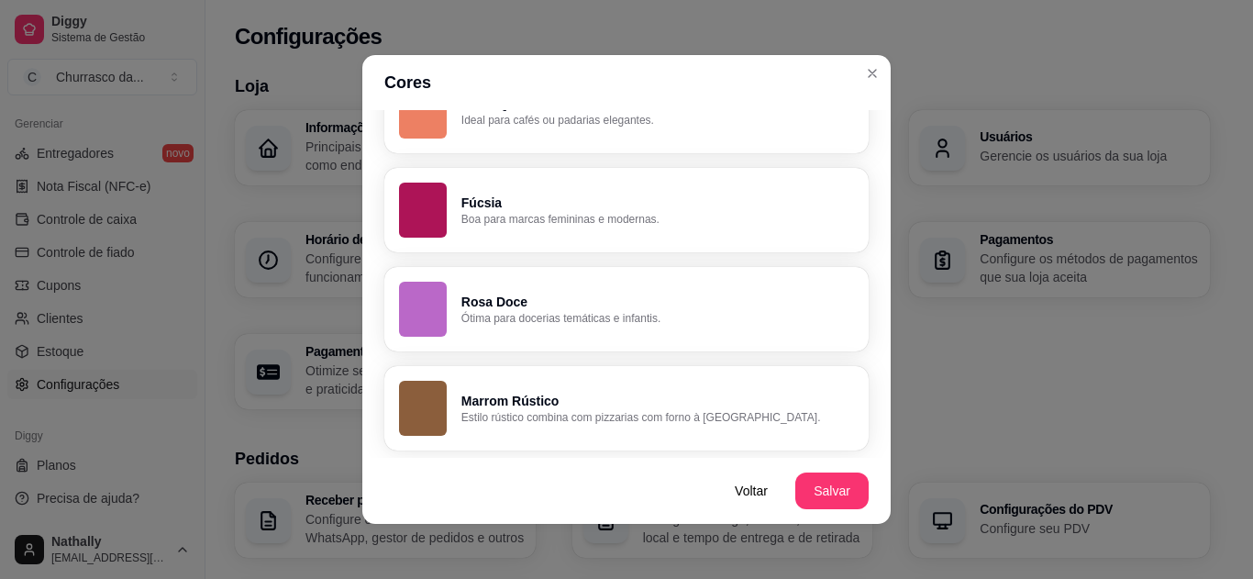
scroll to position [0, 0]
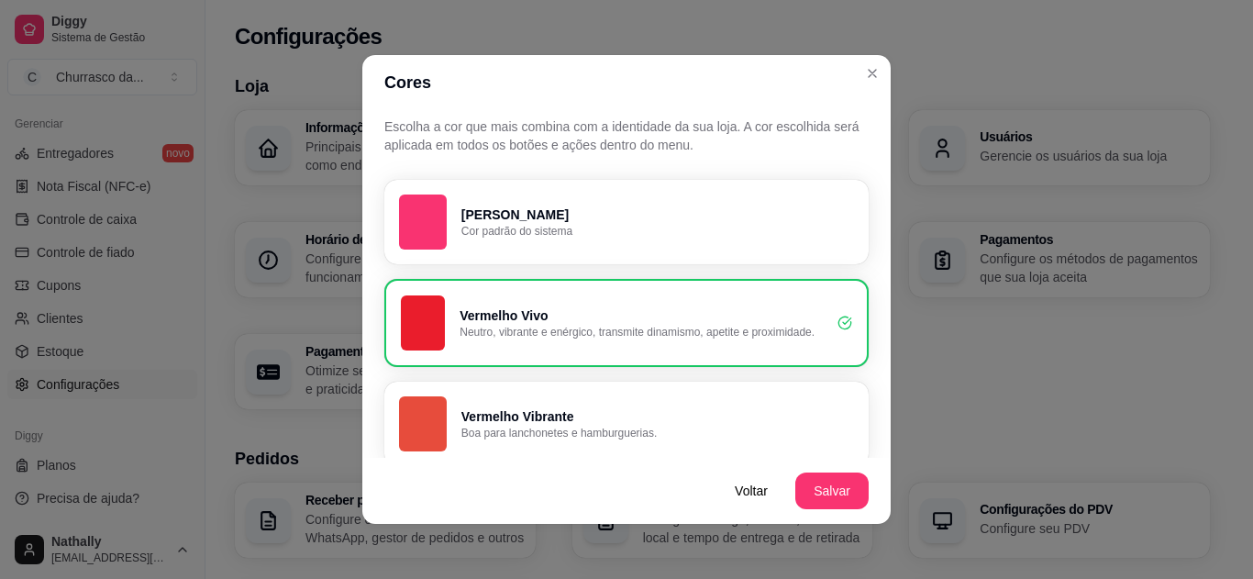
click at [665, 143] on p "Escolha a cor que mais combina com a identidade da sua loja. A cor escolhida se…" at bounding box center [626, 135] width 485 height 37
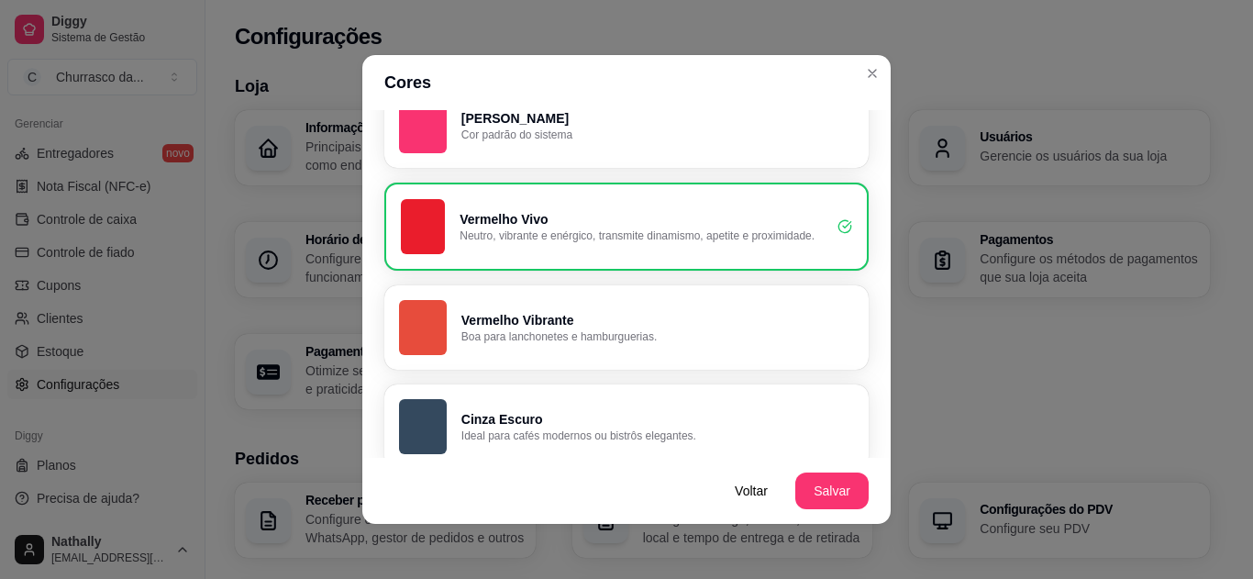
scroll to position [102, 0]
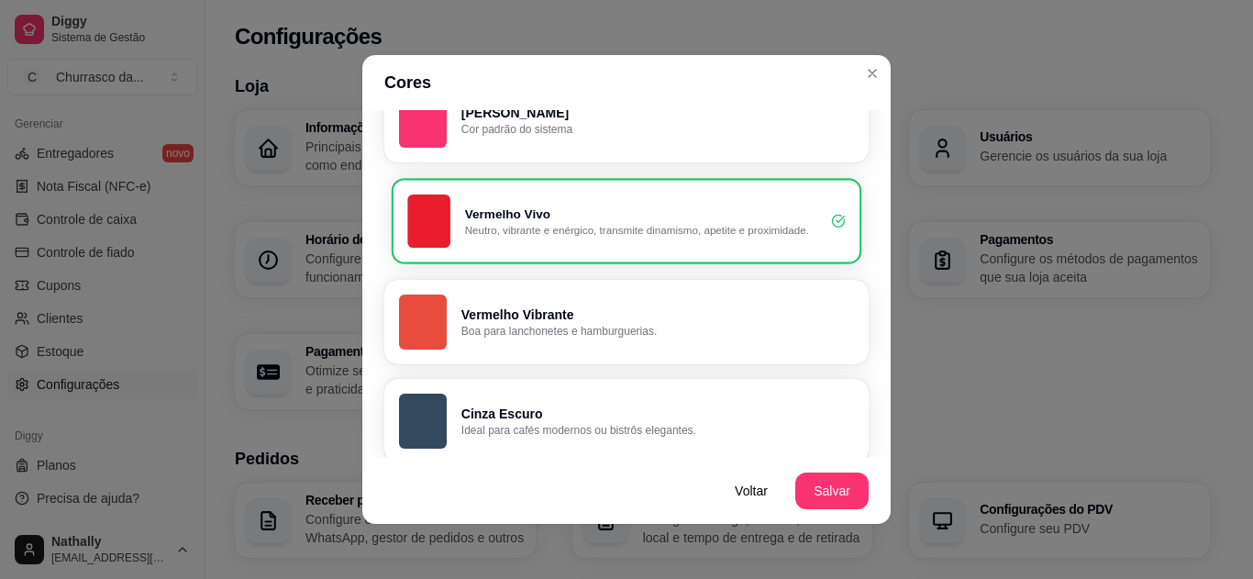
click at [705, 223] on p "Neutro, vibrante e enérgico, transmite dinamismo, apetite e proximidade." at bounding box center [641, 230] width 352 height 15
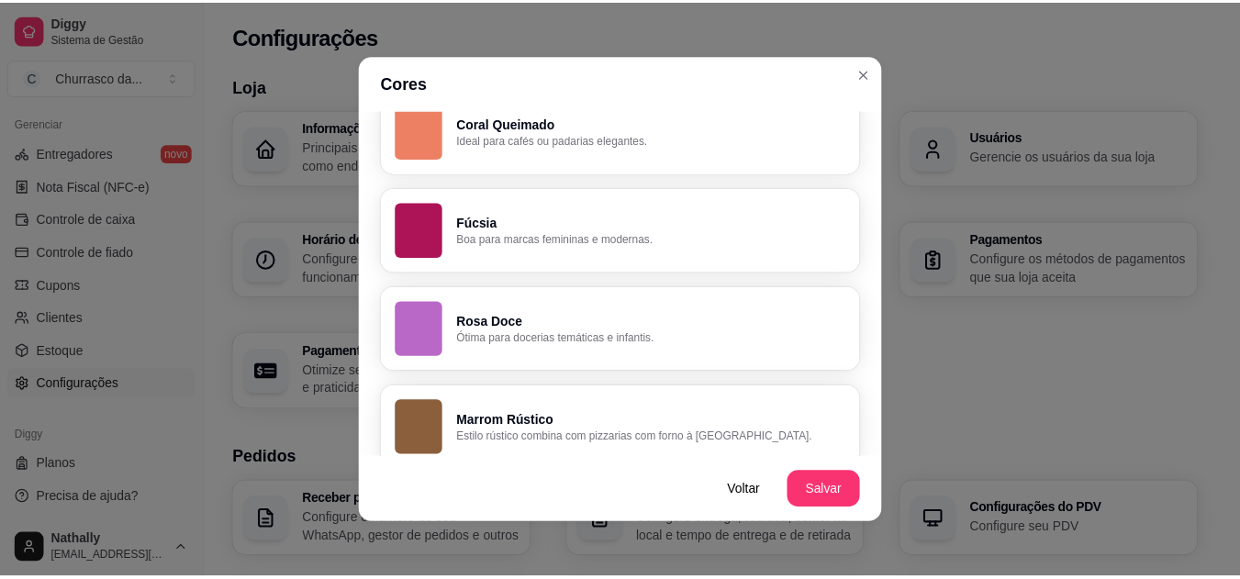
scroll to position [1403, 0]
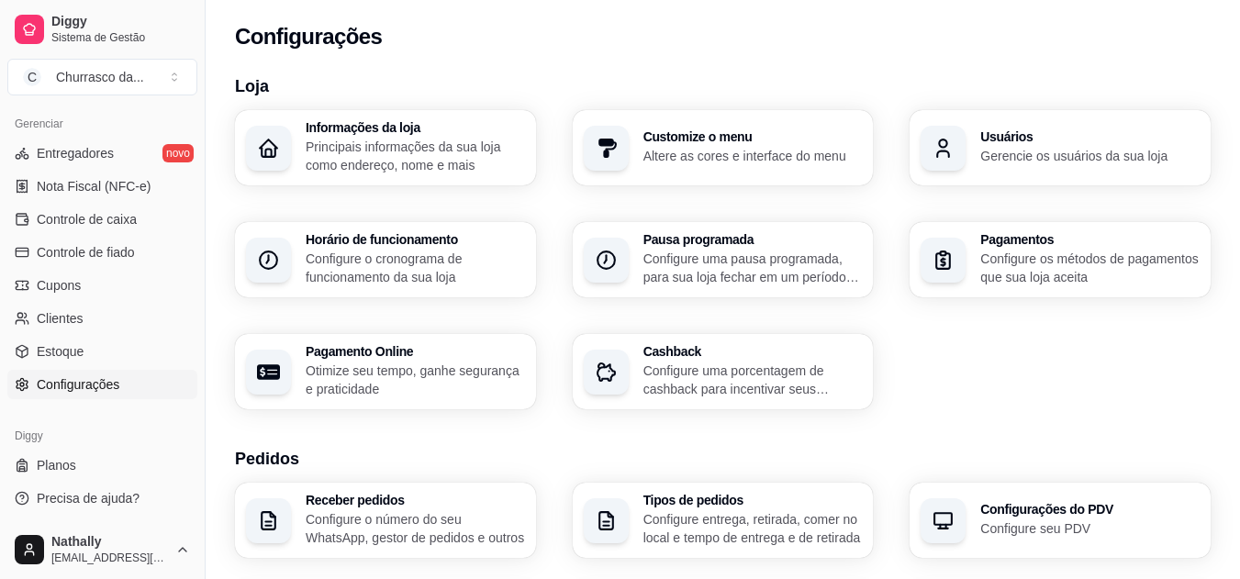
click at [412, 166] on p "Principais informações da sua loja como endereço, nome e mais" at bounding box center [415, 156] width 219 height 37
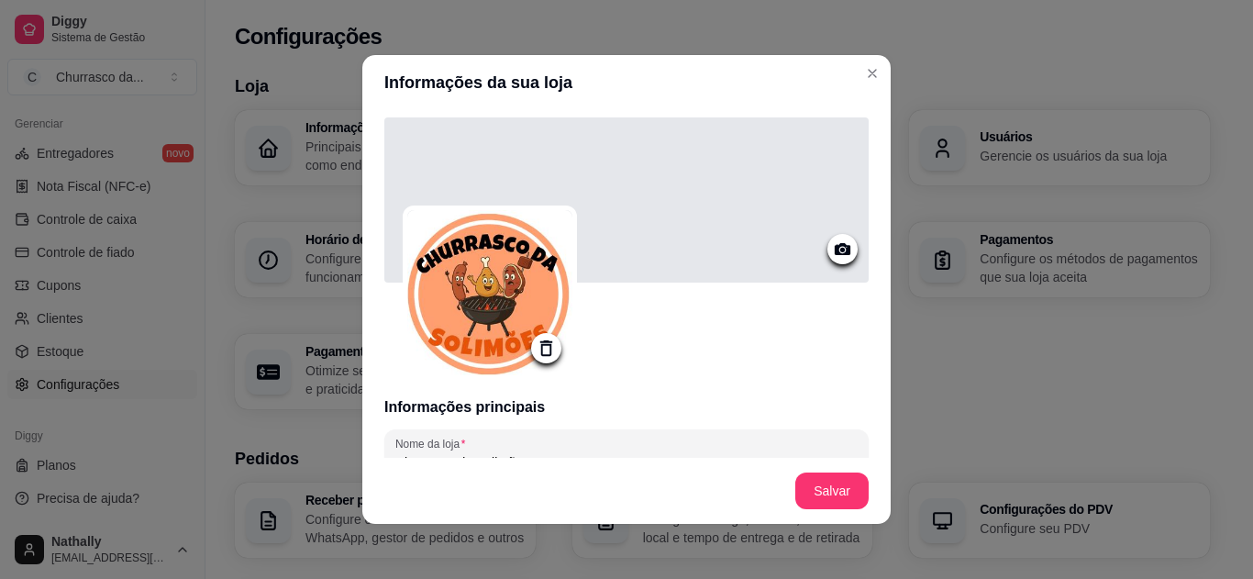
click at [832, 258] on icon at bounding box center [842, 249] width 21 height 21
click at [832, 243] on icon at bounding box center [842, 249] width 21 height 21
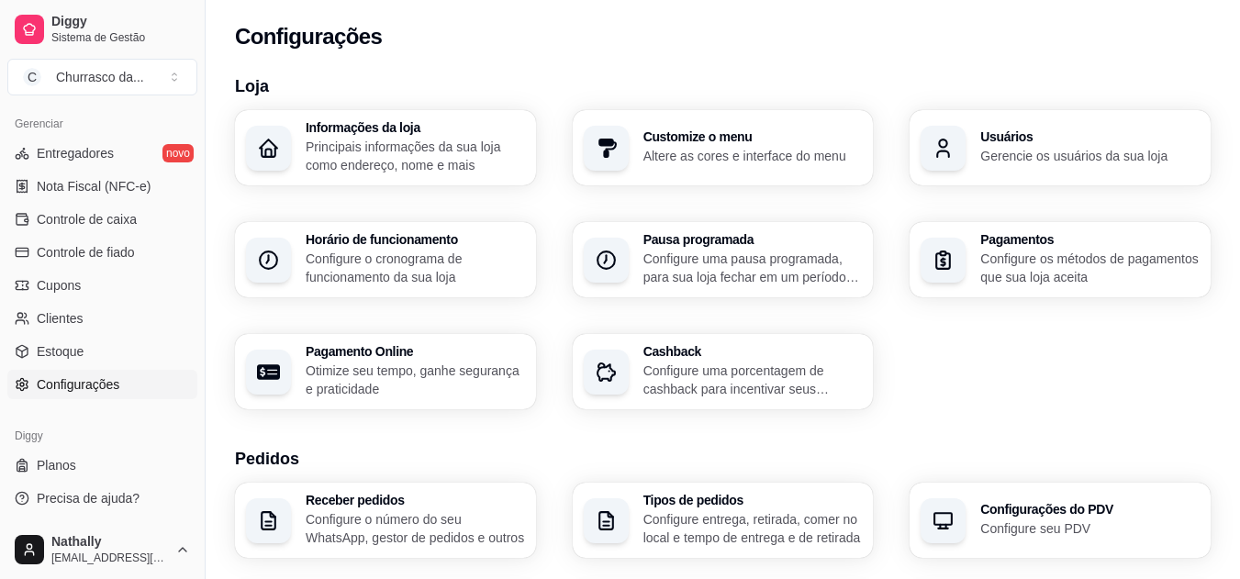
drag, startPoint x: 197, startPoint y: 397, endPoint x: 213, endPoint y: 321, distance: 77.7
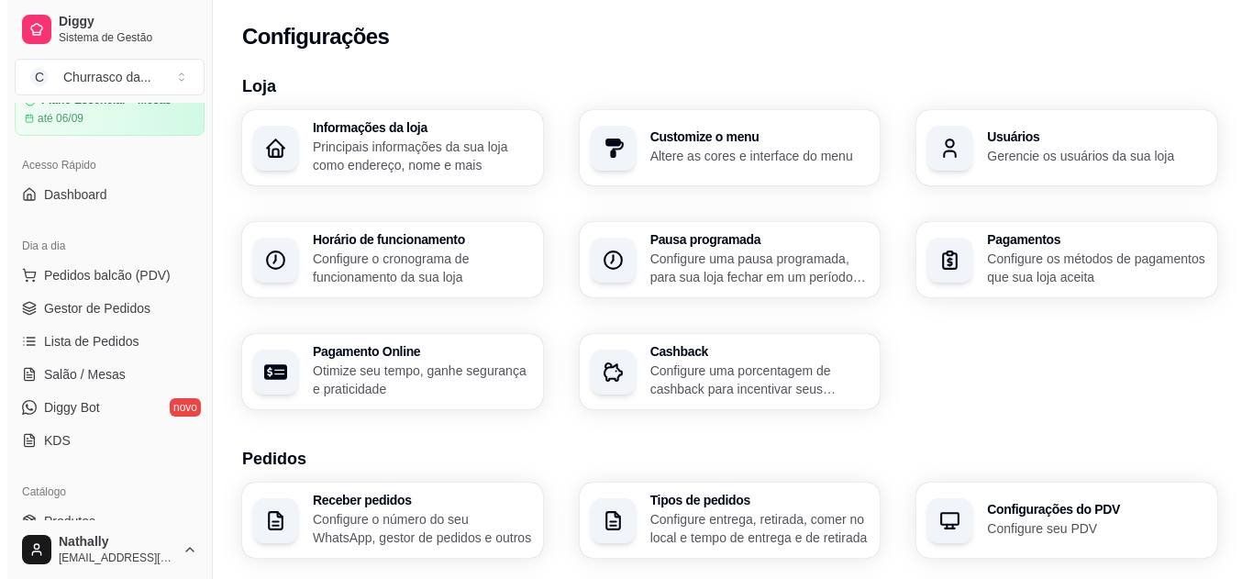
scroll to position [77, 0]
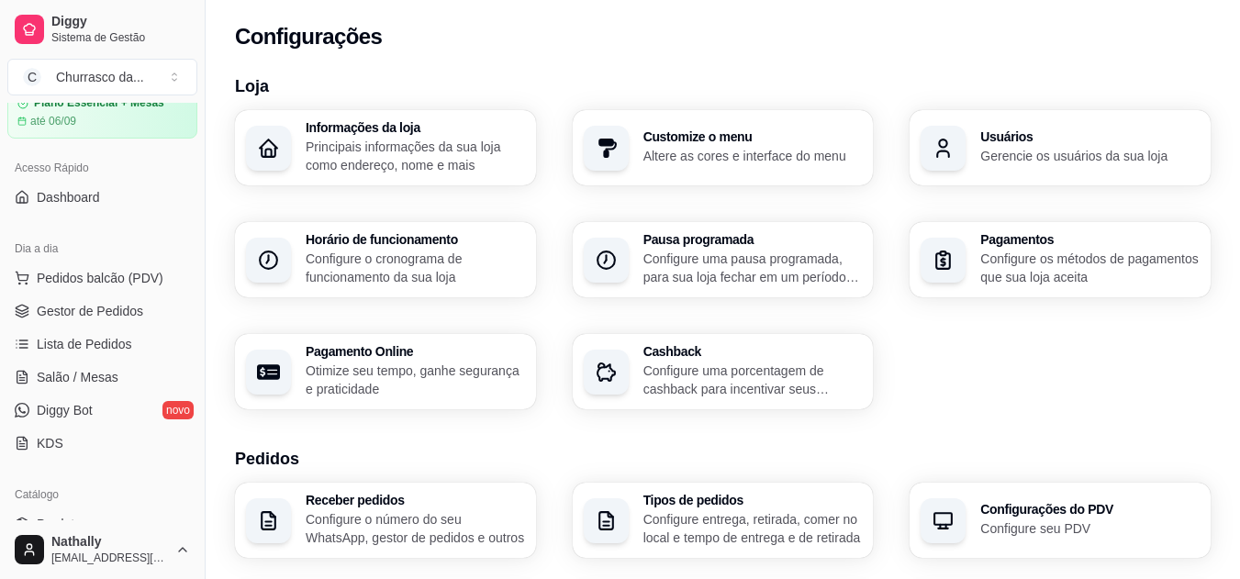
click at [128, 315] on span "Gestor de Pedidos" at bounding box center [90, 311] width 106 height 18
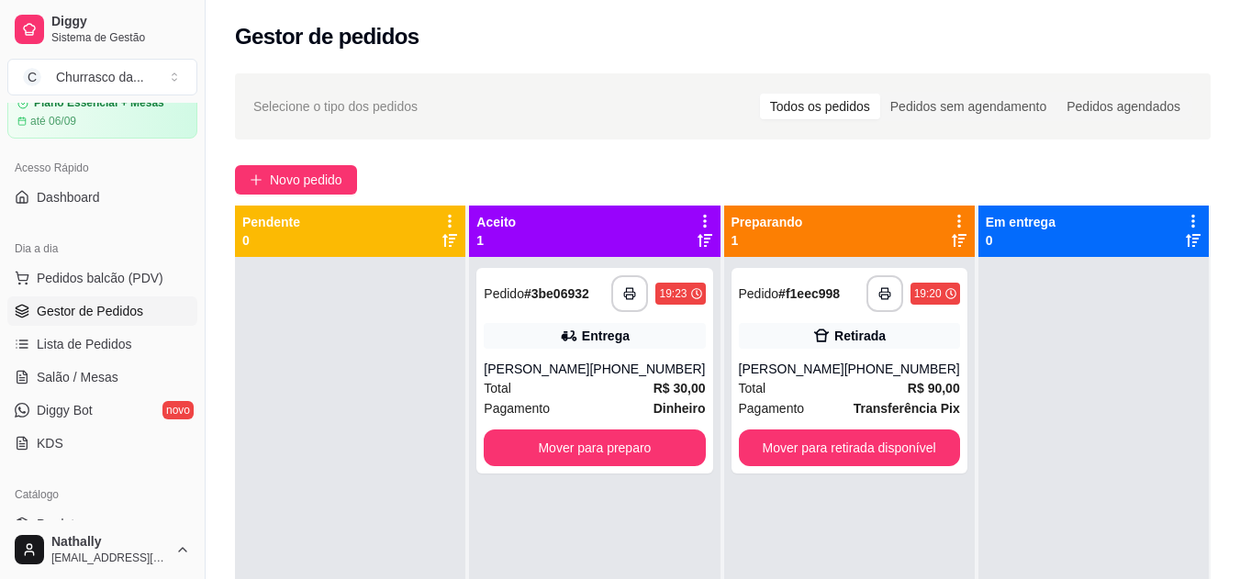
click at [605, 407] on div "Pagamento Dinheiro" at bounding box center [594, 408] width 221 height 20
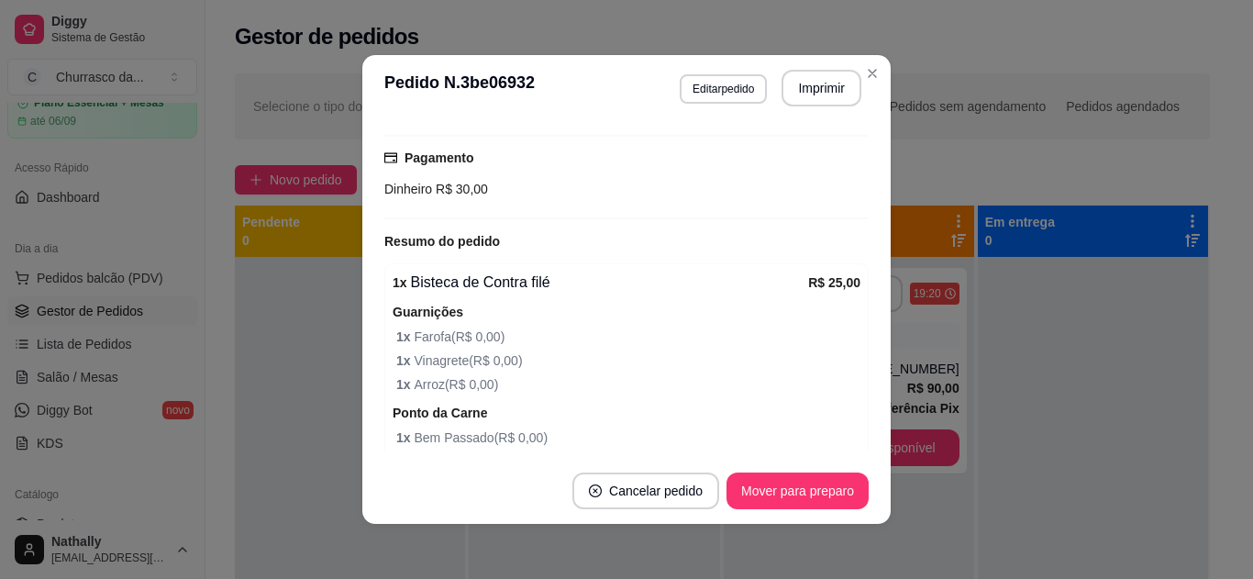
scroll to position [514, 0]
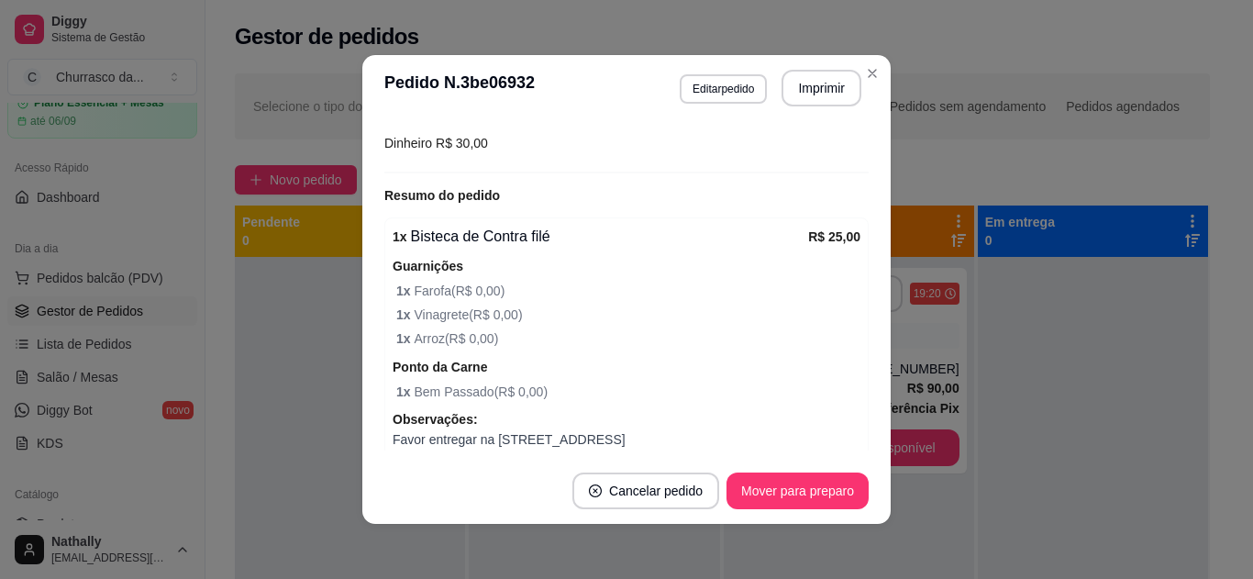
drag, startPoint x: 850, startPoint y: 197, endPoint x: 783, endPoint y: 334, distance: 152.3
click at [783, 334] on span "1 x Arroz ( R$ 0,00 )" at bounding box center [628, 339] width 464 height 20
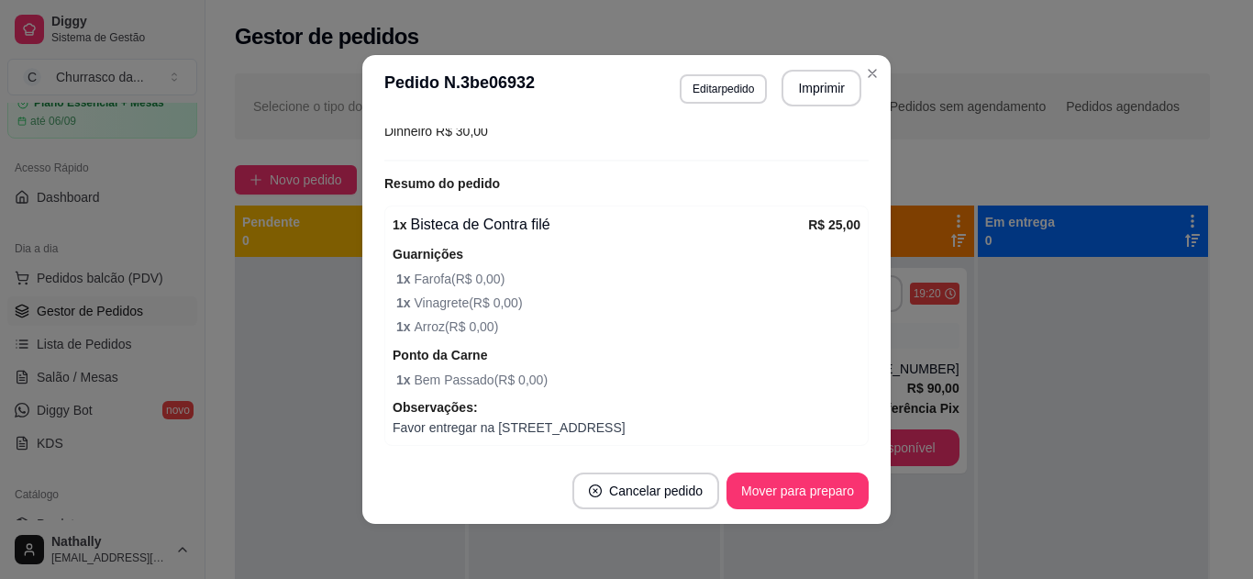
scroll to position [593, 0]
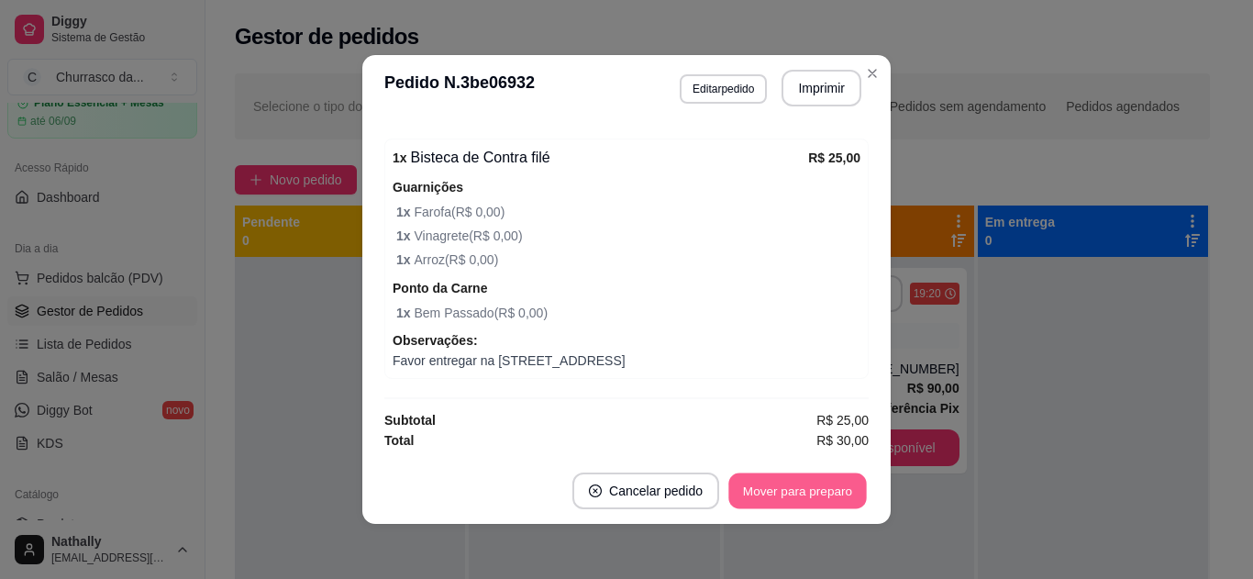
click at [789, 494] on button "Mover para preparo" at bounding box center [798, 492] width 138 height 36
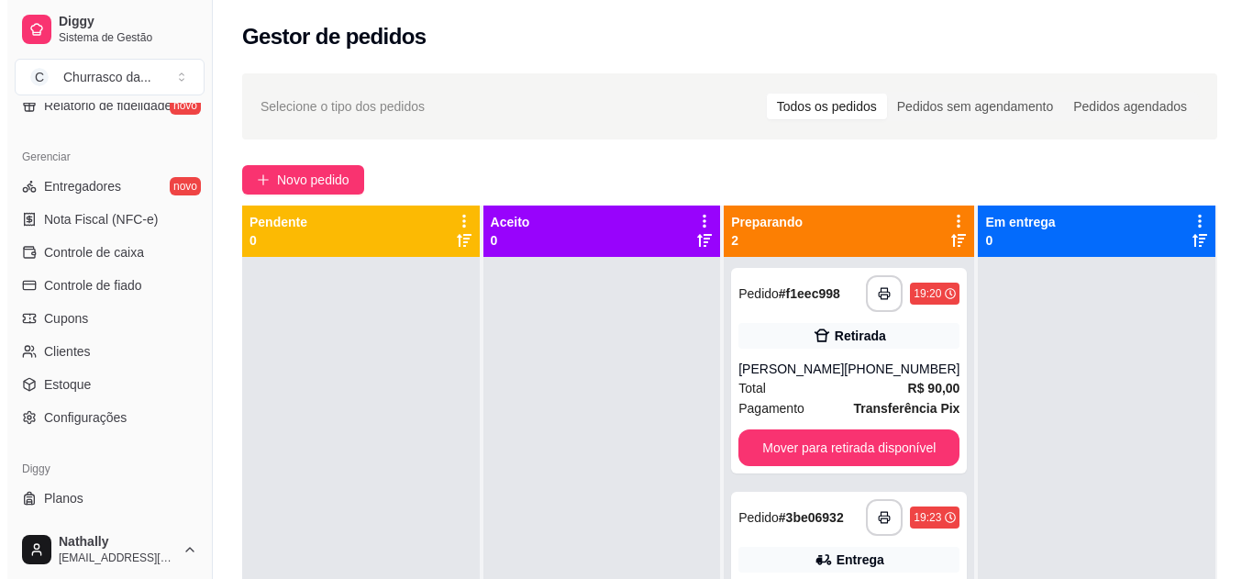
scroll to position [717, 0]
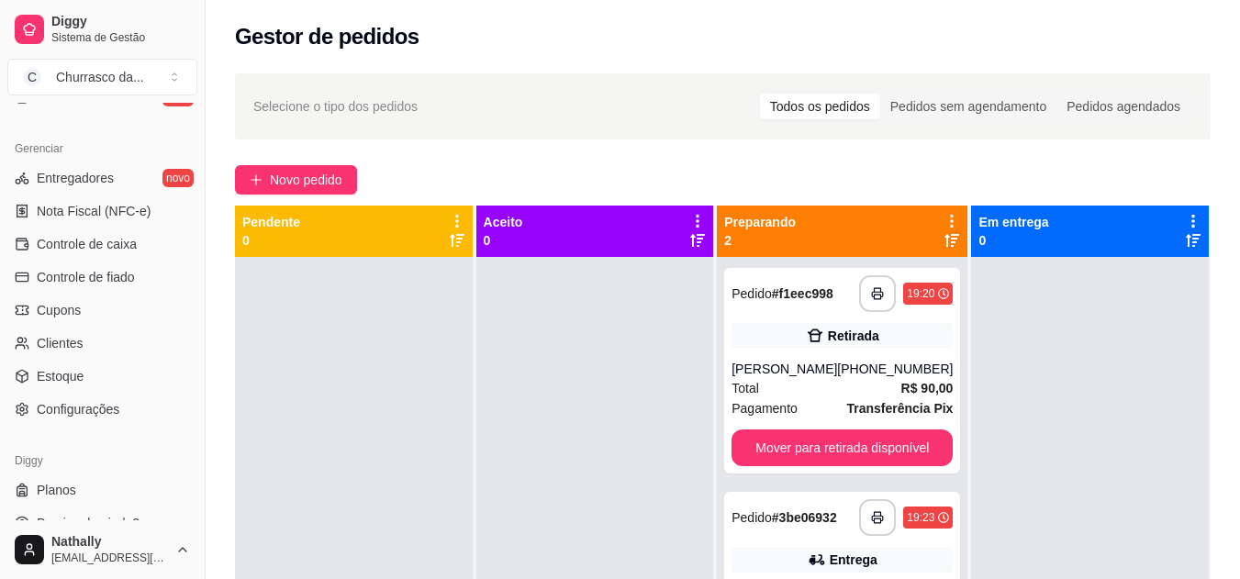
click at [124, 416] on link "Configurações" at bounding box center [102, 409] width 190 height 29
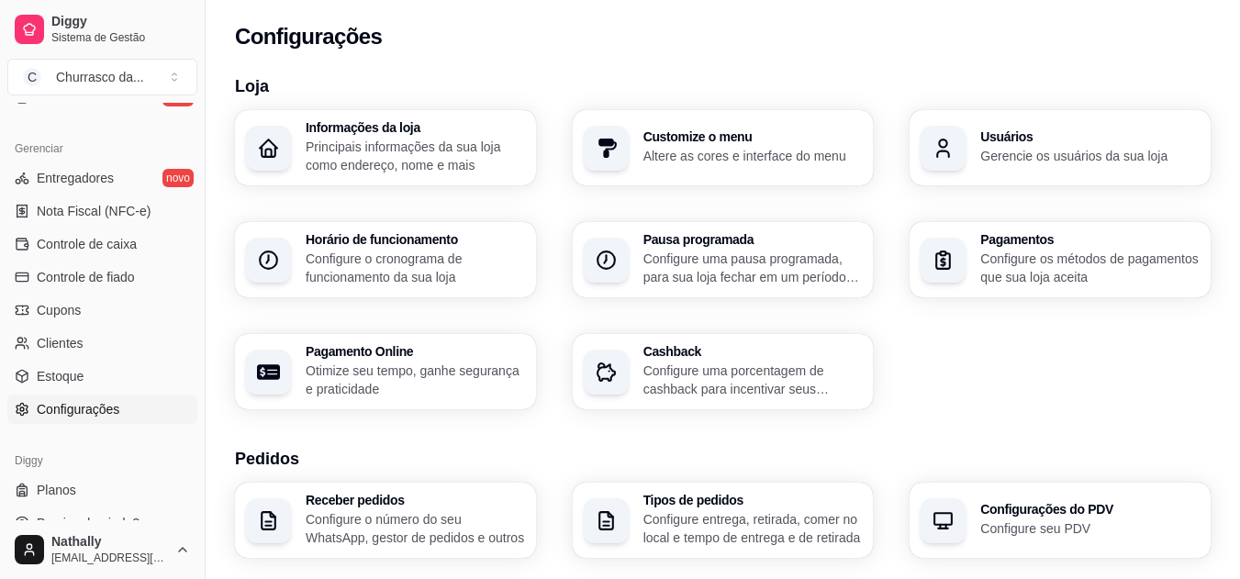
click at [412, 133] on h3 "Informações da loja" at bounding box center [415, 127] width 219 height 13
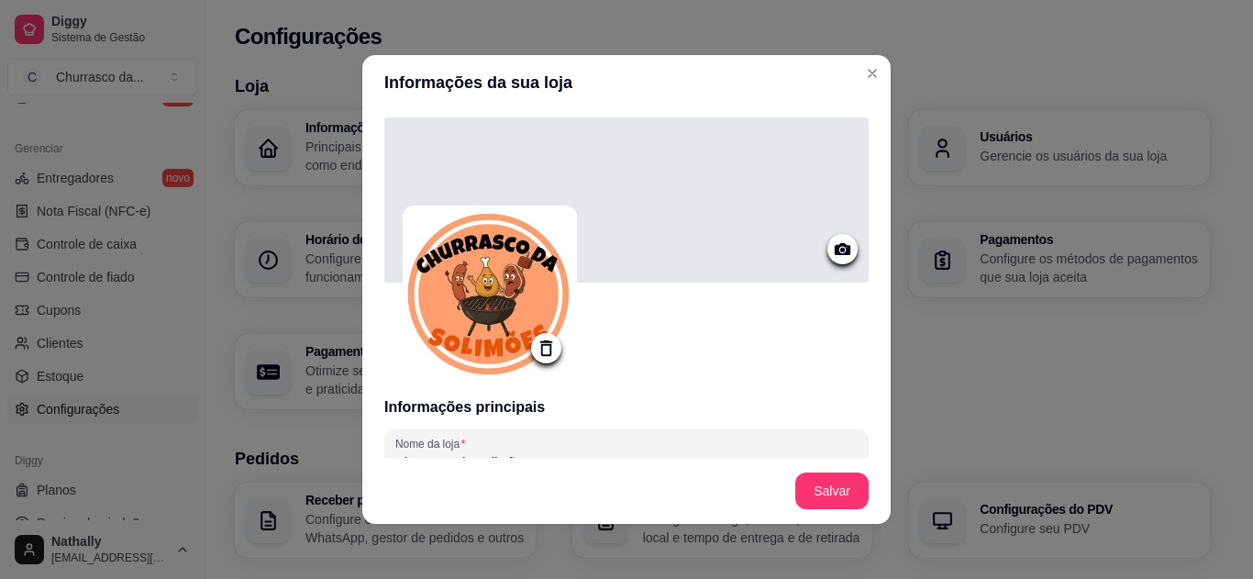
click at [835, 246] on icon at bounding box center [843, 249] width 16 height 12
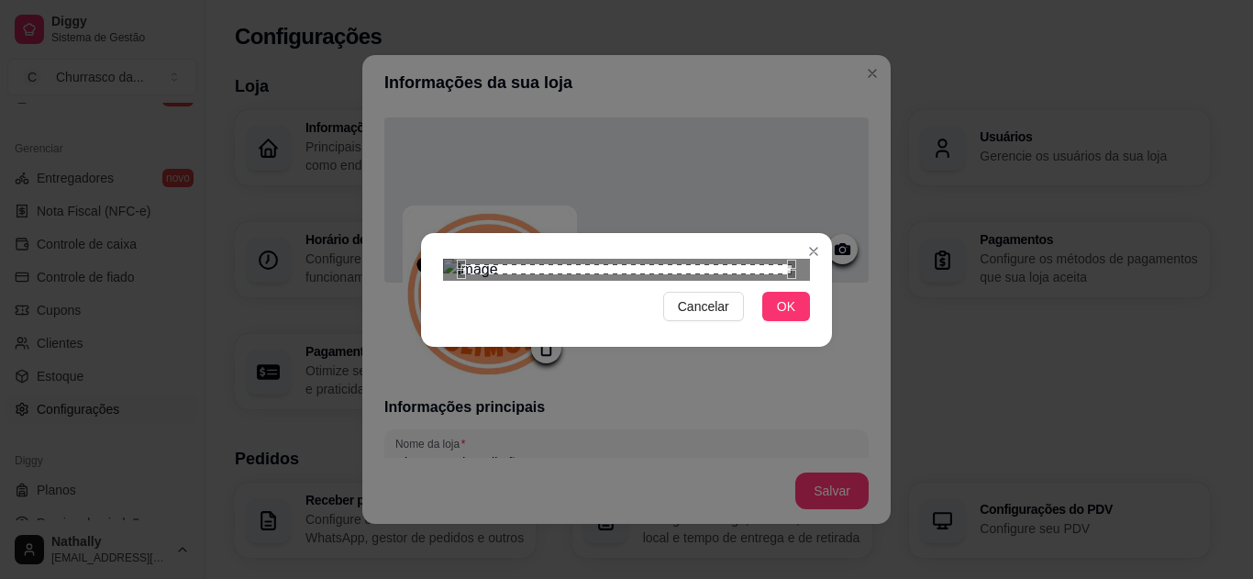
click at [727, 259] on div at bounding box center [626, 270] width 367 height 22
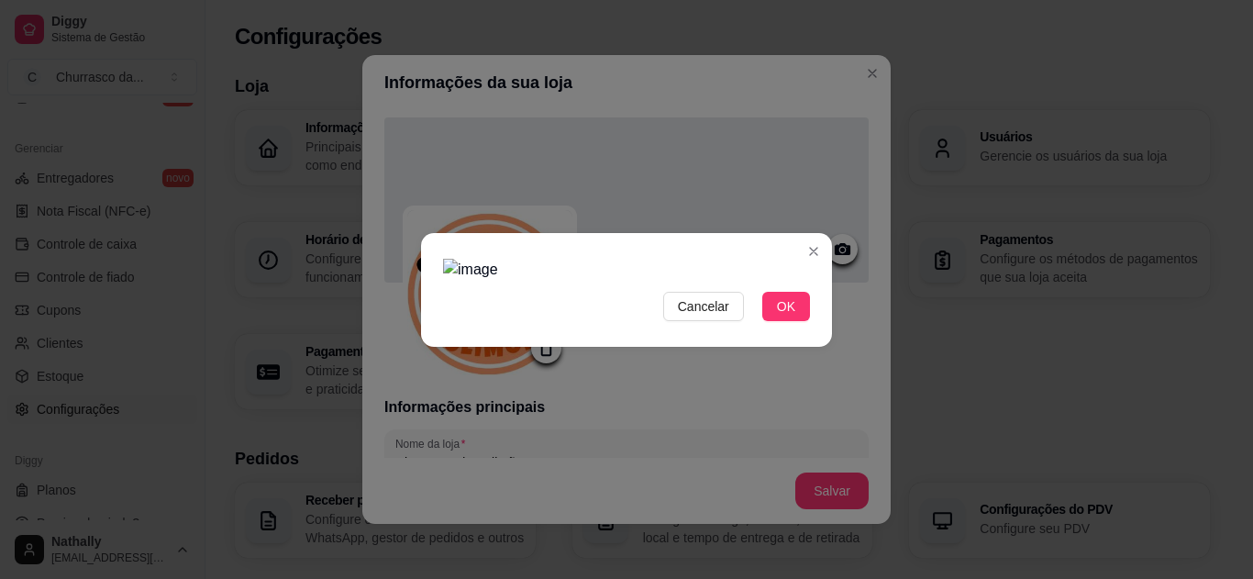
click at [688, 259] on img at bounding box center [626, 270] width 367 height 22
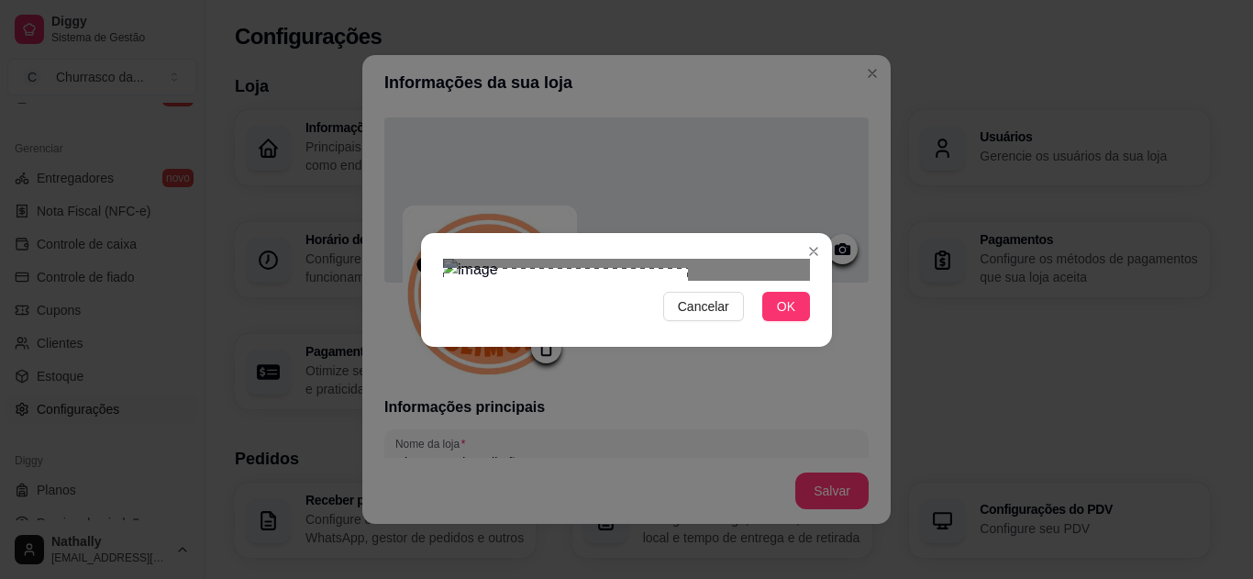
click at [373, 305] on div "Cancelar OK" at bounding box center [626, 289] width 1253 height 579
click at [796, 259] on div at bounding box center [626, 270] width 367 height 22
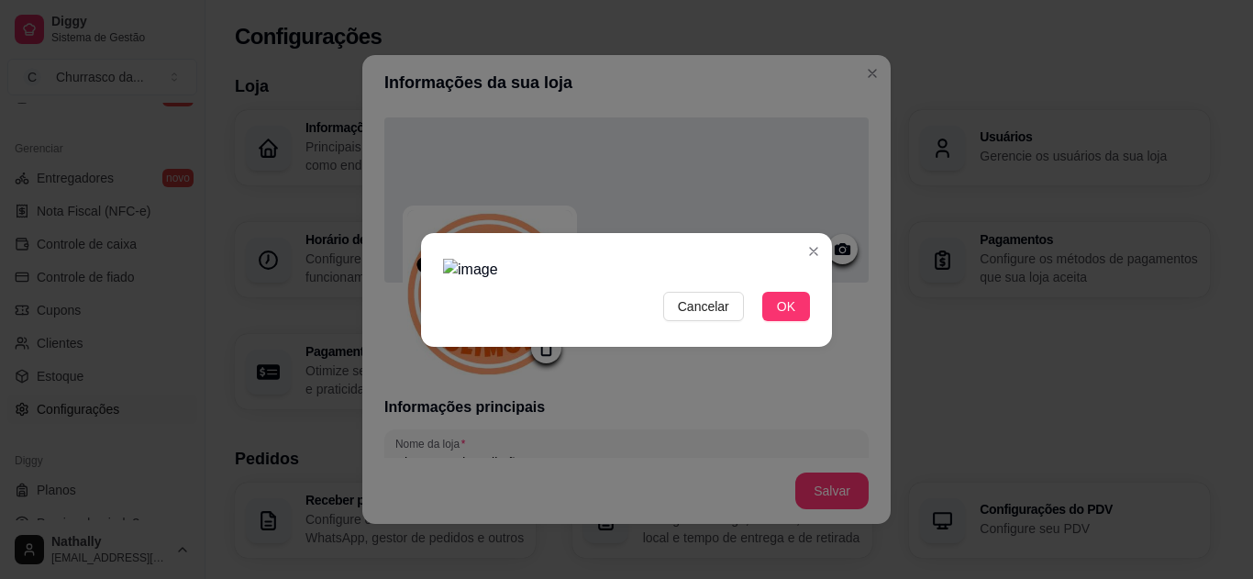
click at [685, 259] on img at bounding box center [626, 270] width 367 height 22
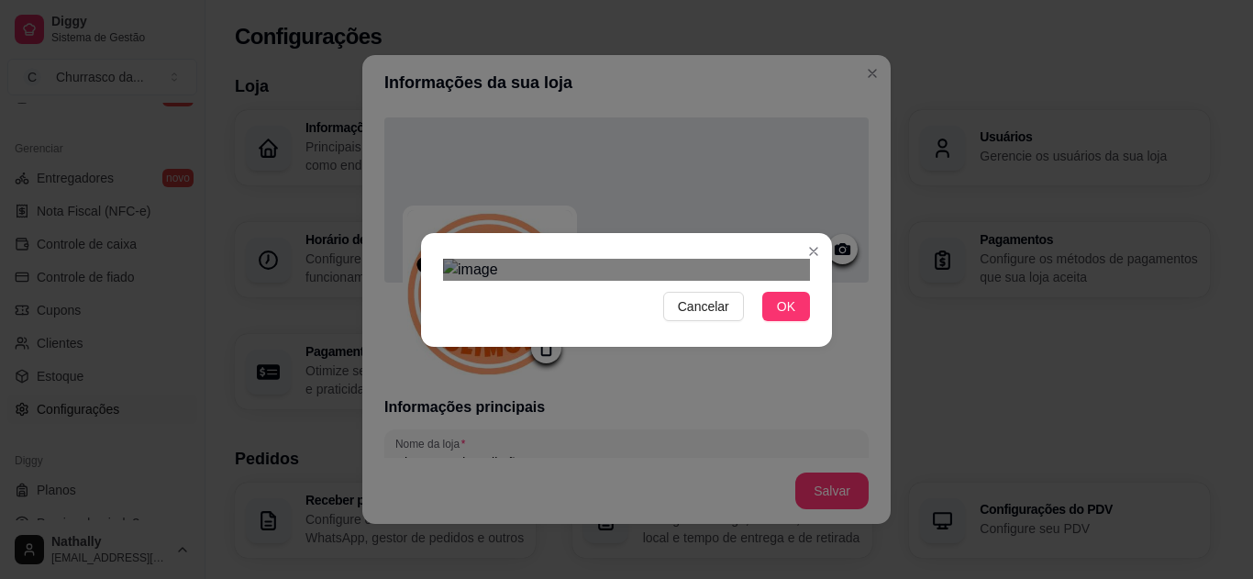
click at [237, 217] on div "Cancelar OK" at bounding box center [626, 289] width 1253 height 579
click at [718, 259] on div at bounding box center [626, 270] width 367 height 22
click at [426, 274] on div "Cancelar OK" at bounding box center [626, 289] width 411 height 77
click at [785, 317] on span "OK" at bounding box center [786, 306] width 18 height 20
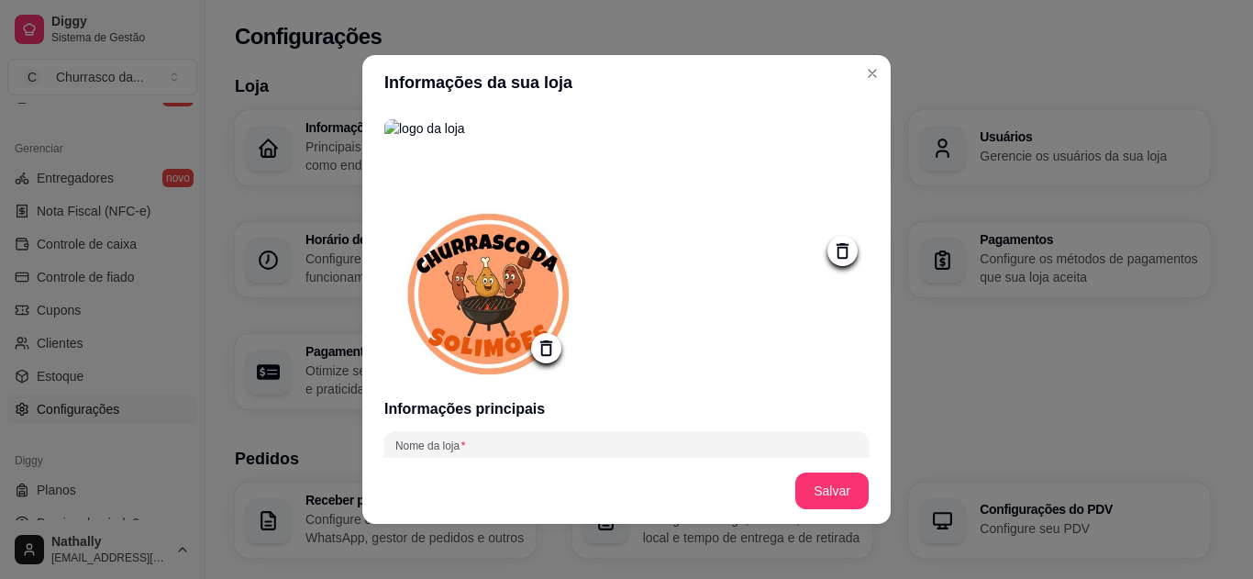
click at [832, 260] on icon at bounding box center [842, 250] width 21 height 21
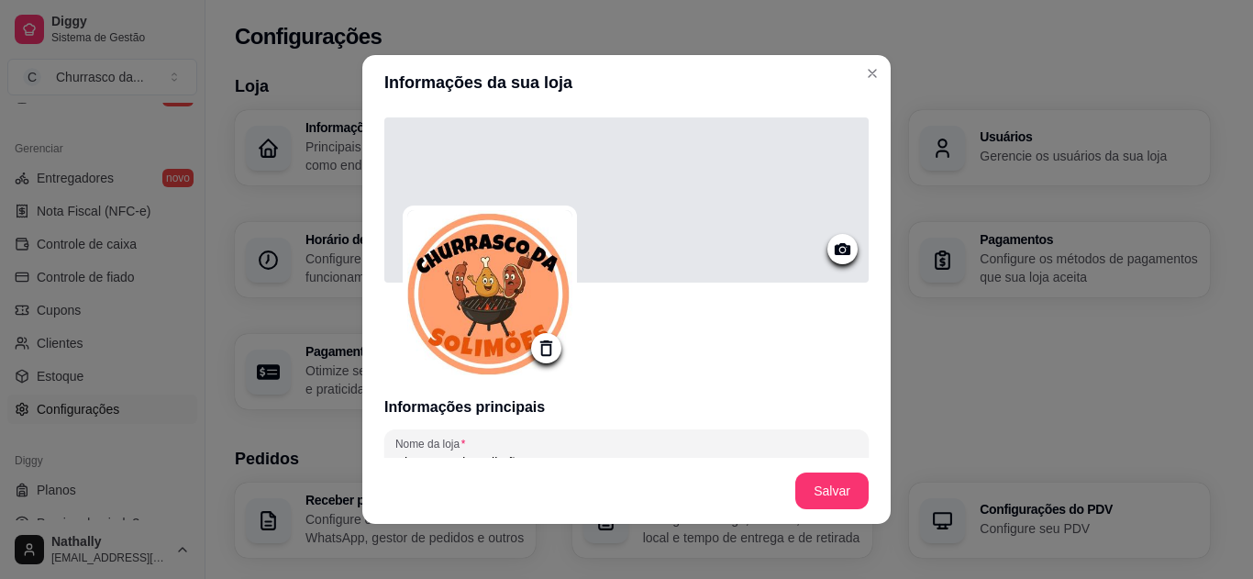
click at [828, 251] on div at bounding box center [843, 249] width 30 height 30
click at [832, 244] on icon at bounding box center [842, 249] width 21 height 21
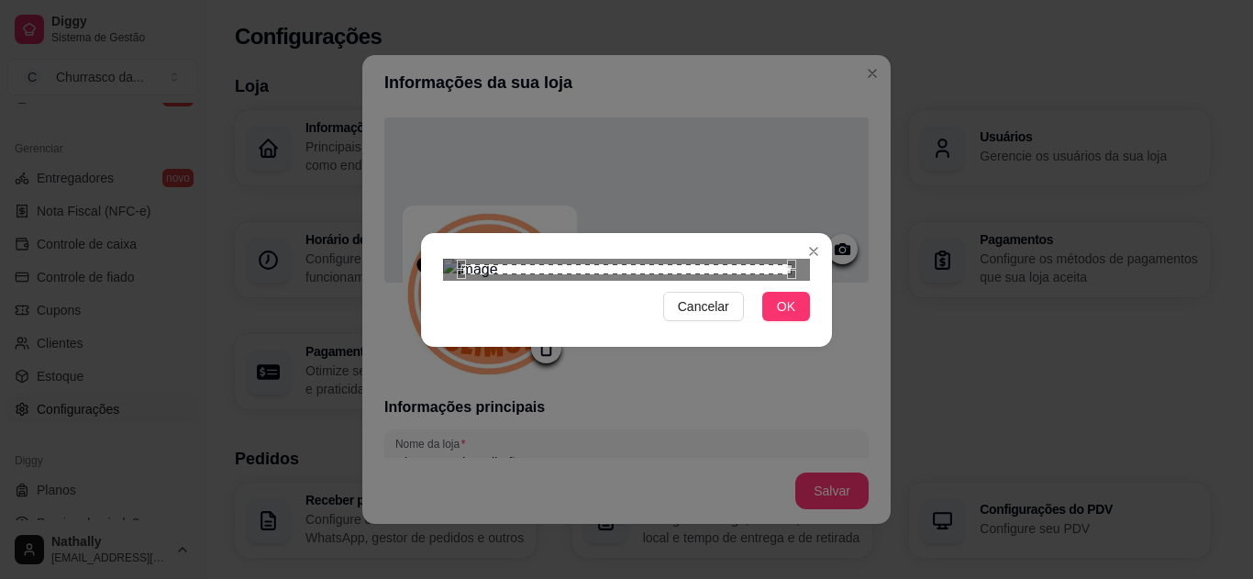
click at [747, 259] on div at bounding box center [626, 270] width 367 height 22
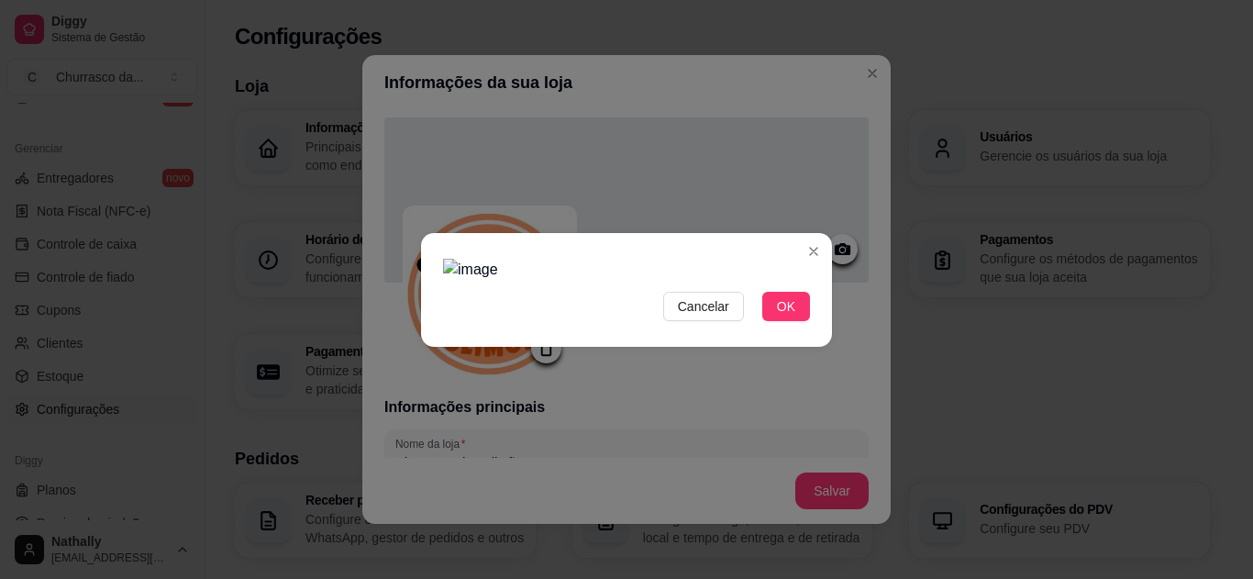
click at [693, 259] on img at bounding box center [626, 270] width 367 height 22
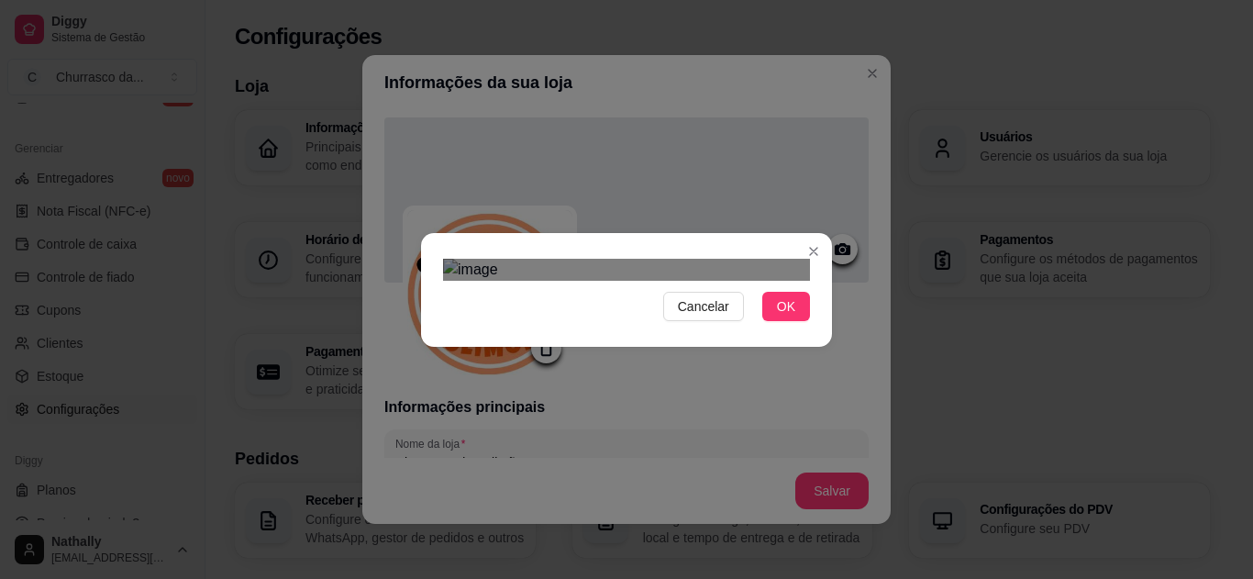
click at [395, 256] on div "Cancelar OK" at bounding box center [626, 289] width 1253 height 579
click at [542, 312] on div "Use the arrow keys to move the crop selection area" at bounding box center [572, 354] width 250 height 84
drag, startPoint x: 774, startPoint y: 373, endPoint x: 784, endPoint y: 376, distance: 10.5
click at [774, 321] on button "OK" at bounding box center [787, 306] width 48 height 29
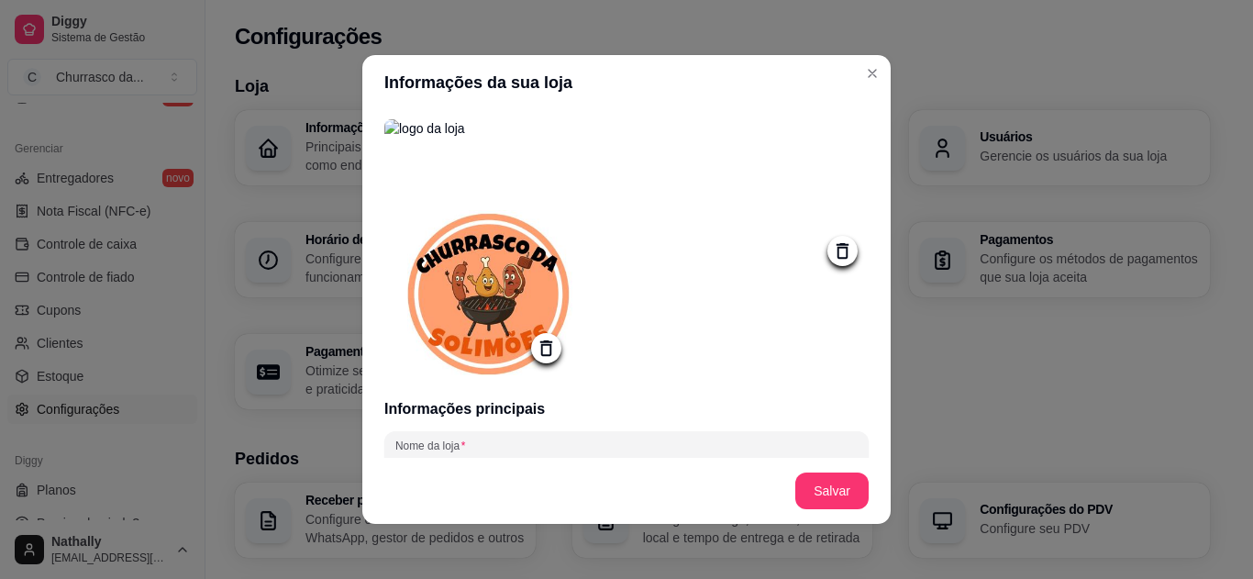
drag, startPoint x: 884, startPoint y: 150, endPoint x: 873, endPoint y: 175, distance: 28.0
click at [873, 175] on div "Informações principais Nome da loja Churrasco da Solimões Número de contato [PH…" at bounding box center [626, 284] width 529 height 348
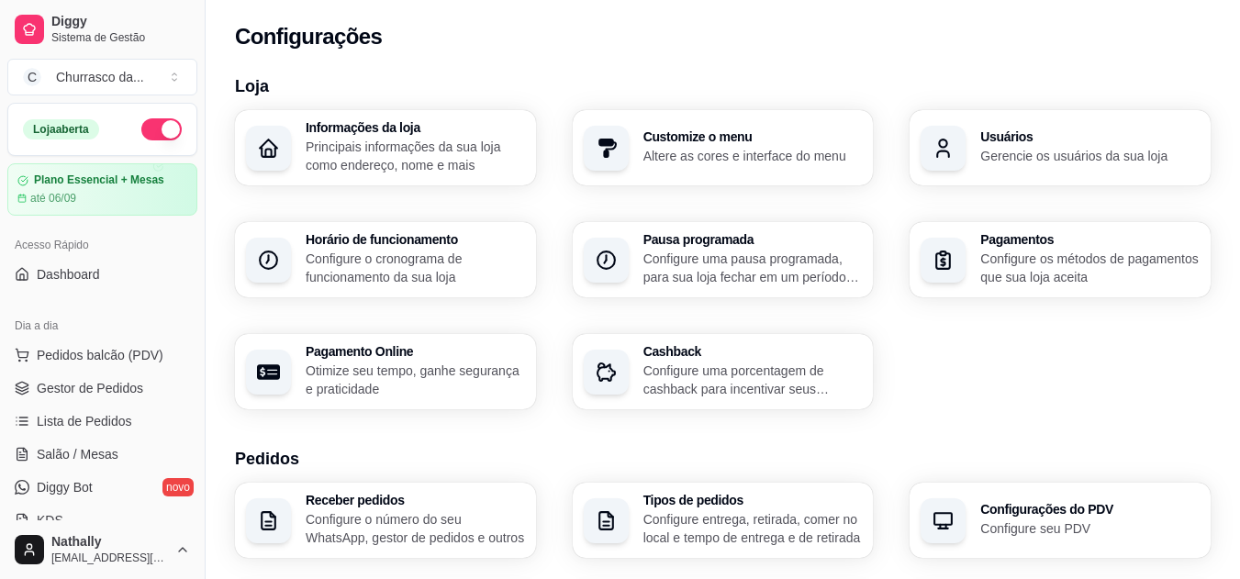
click at [100, 379] on span "Gestor de Pedidos" at bounding box center [90, 388] width 106 height 18
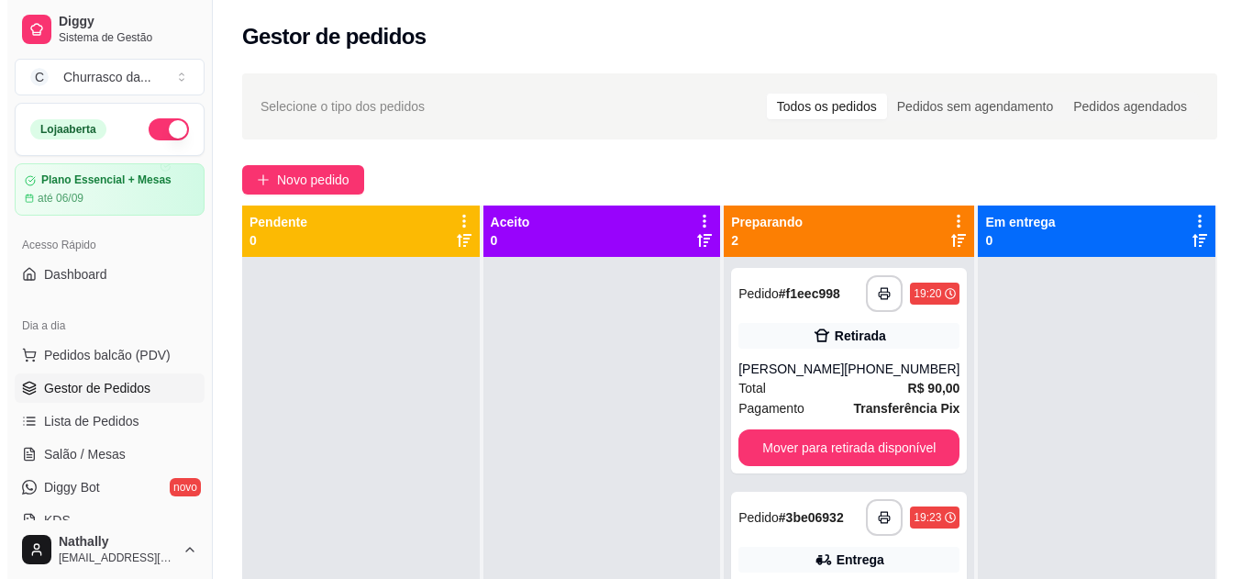
scroll to position [98, 0]
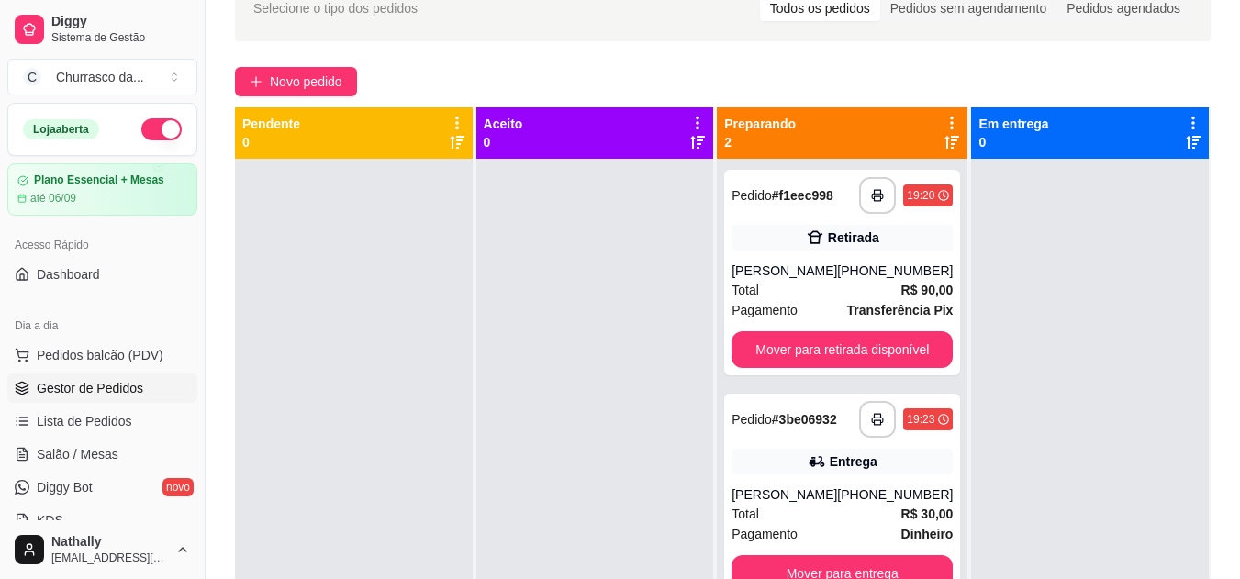
click at [810, 279] on div "[PERSON_NAME]" at bounding box center [784, 271] width 106 height 18
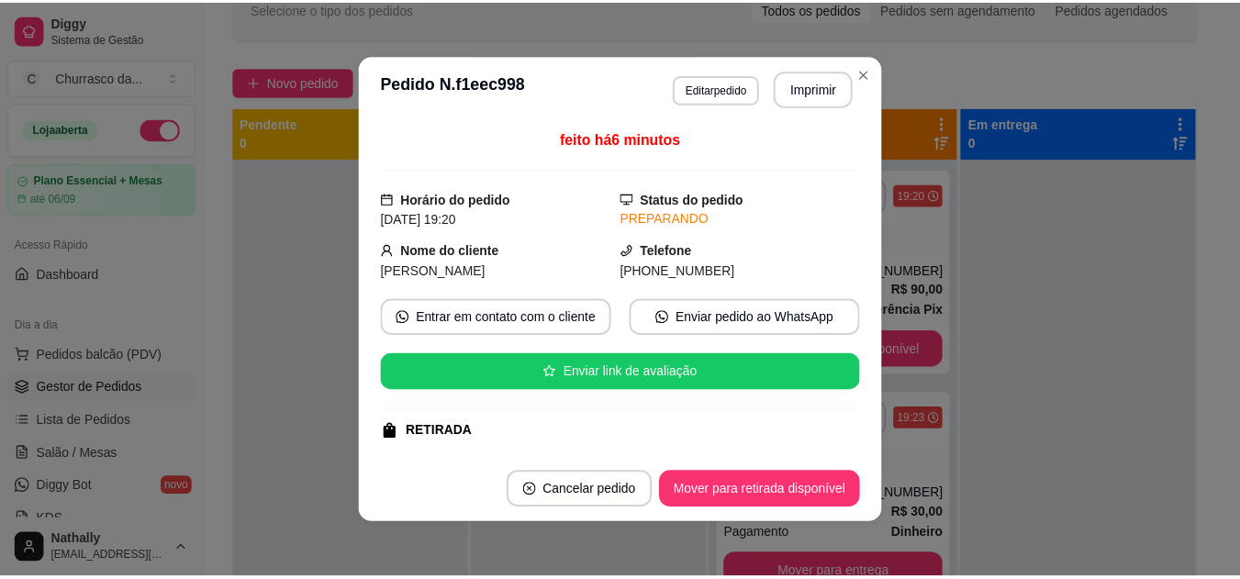
scroll to position [798, 0]
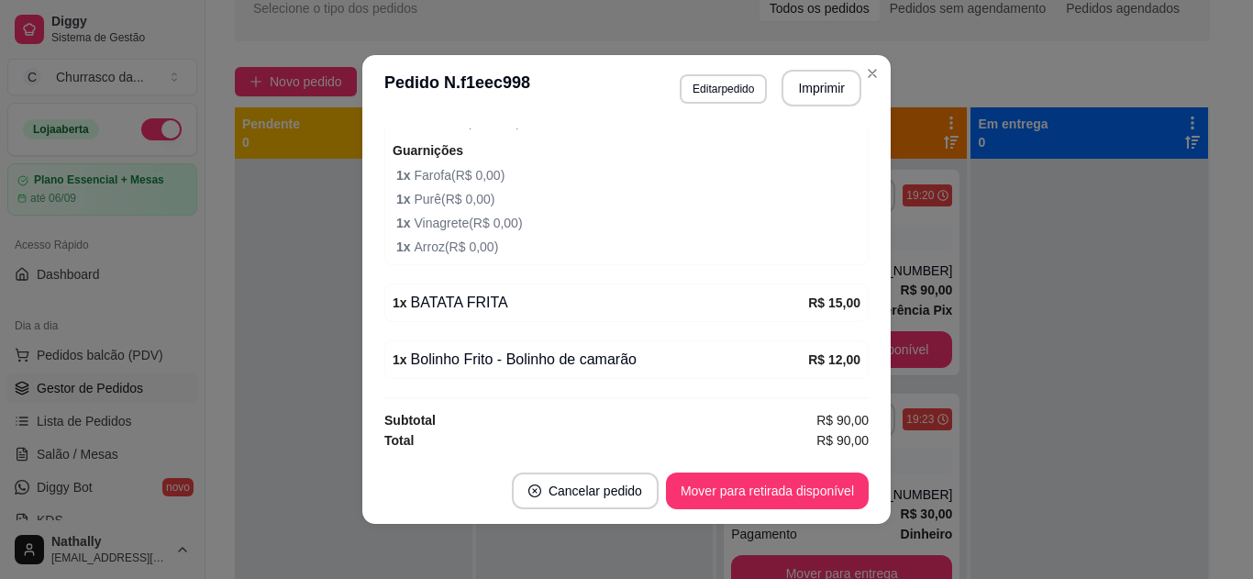
click at [459, 351] on div "1 x Bolinho Frito - Bolinho de camarão" at bounding box center [601, 360] width 416 height 22
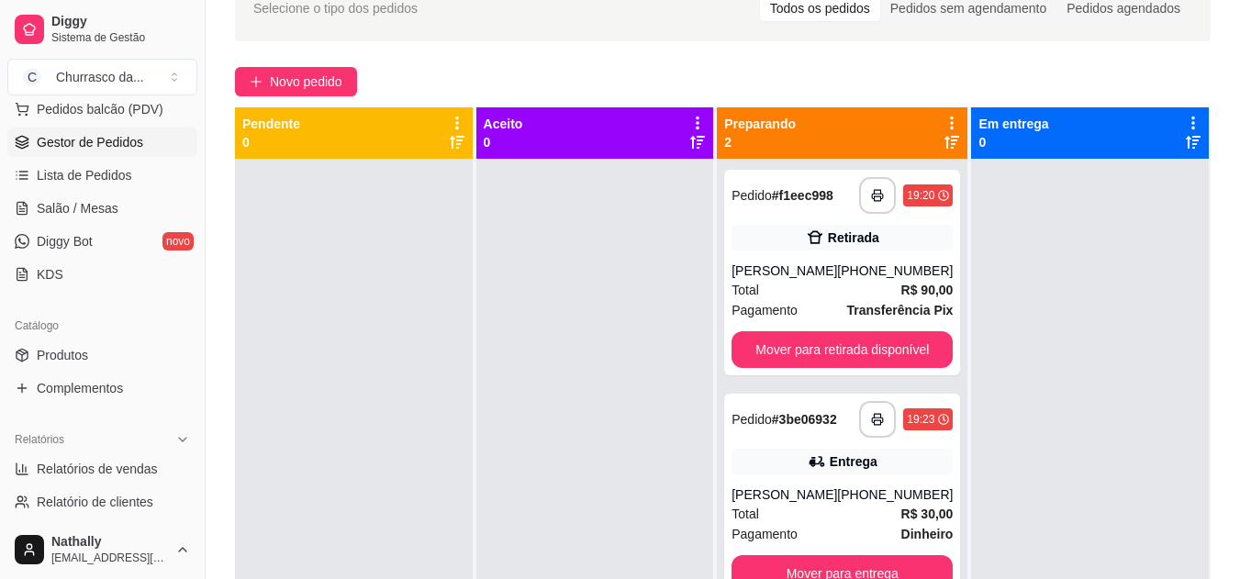
scroll to position [291, 0]
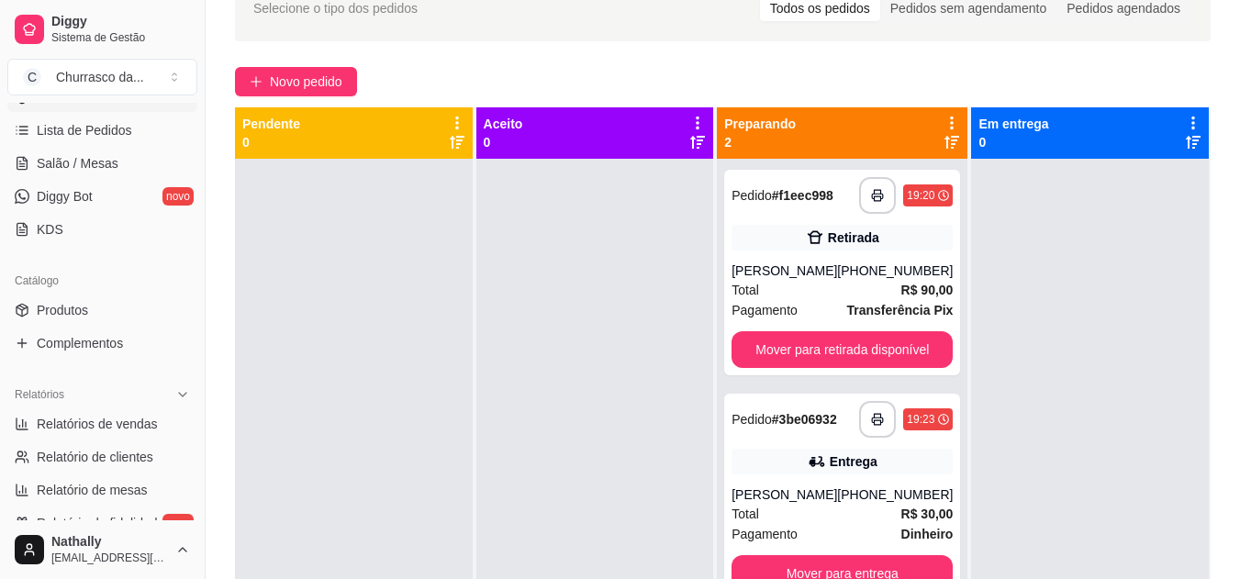
click at [141, 297] on link "Produtos" at bounding box center [102, 309] width 190 height 29
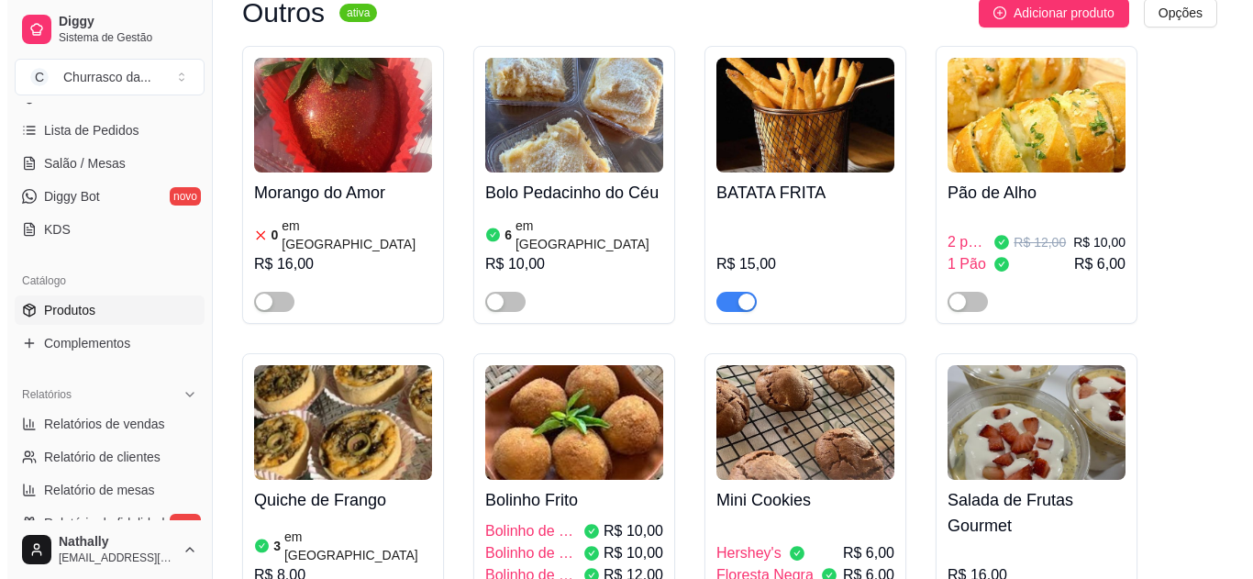
scroll to position [1655, 0]
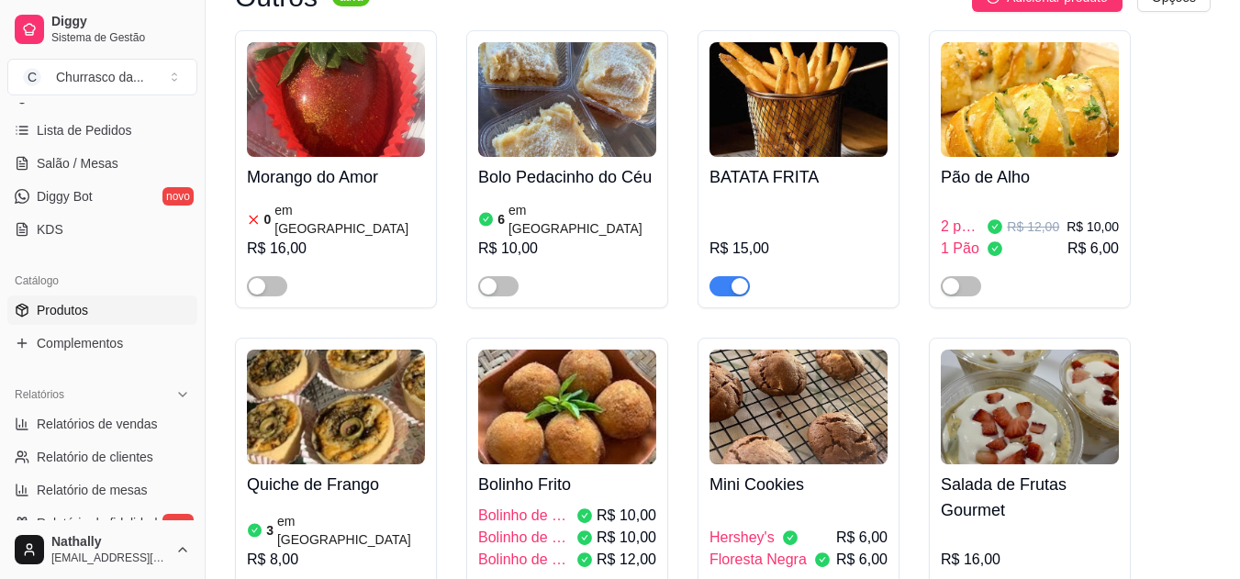
click at [496, 398] on img at bounding box center [567, 407] width 178 height 115
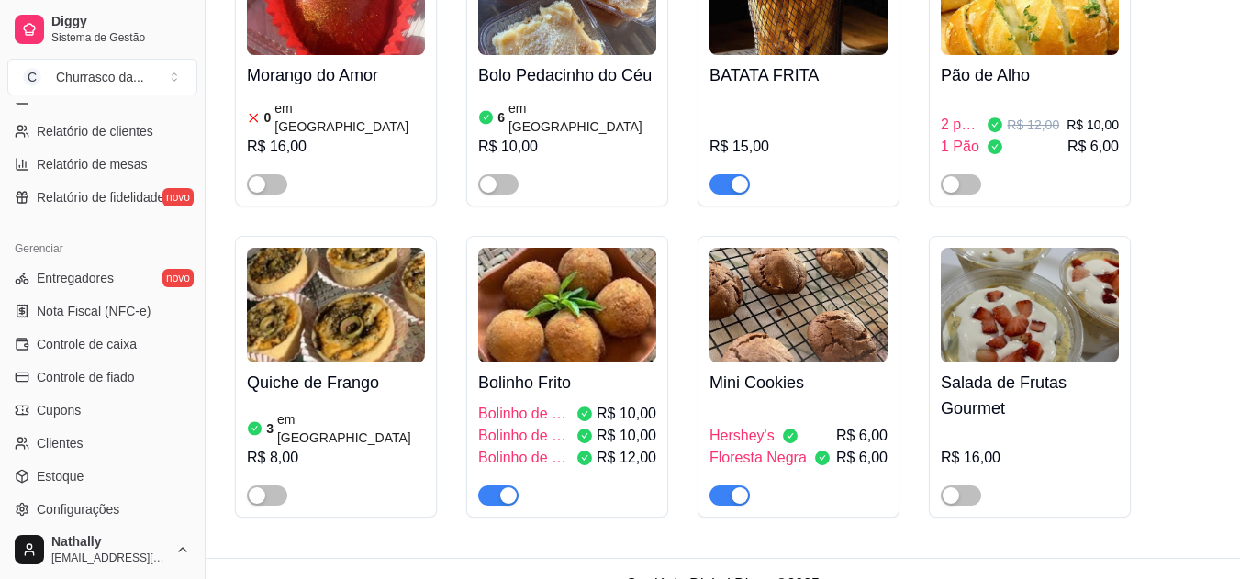
scroll to position [741, 0]
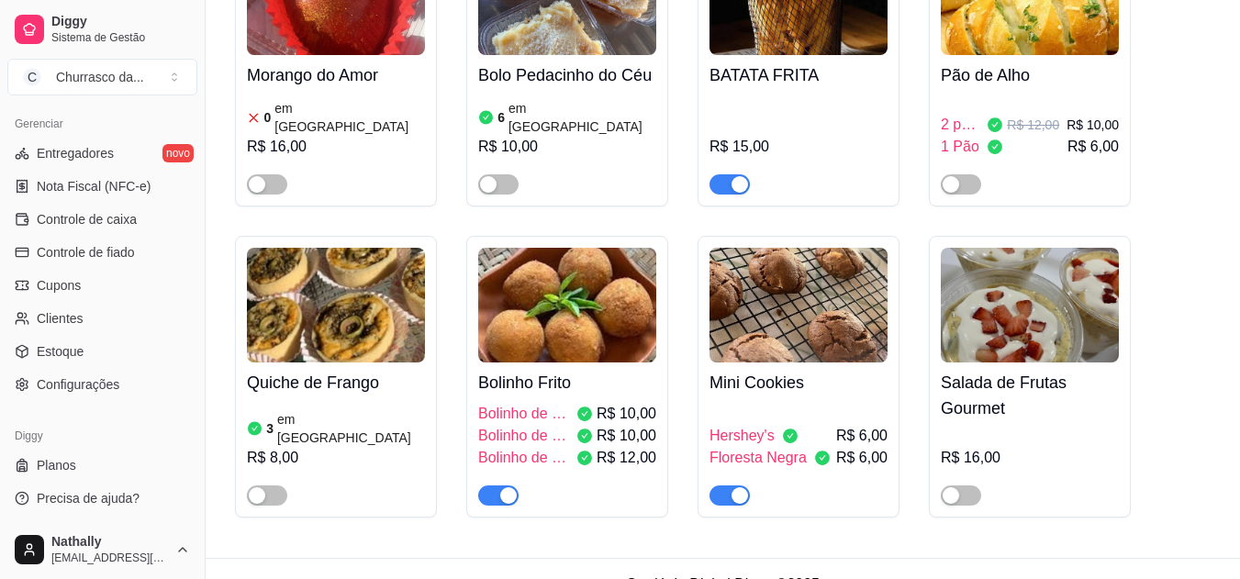
click at [117, 384] on span "Configurações" at bounding box center [78, 384] width 83 height 18
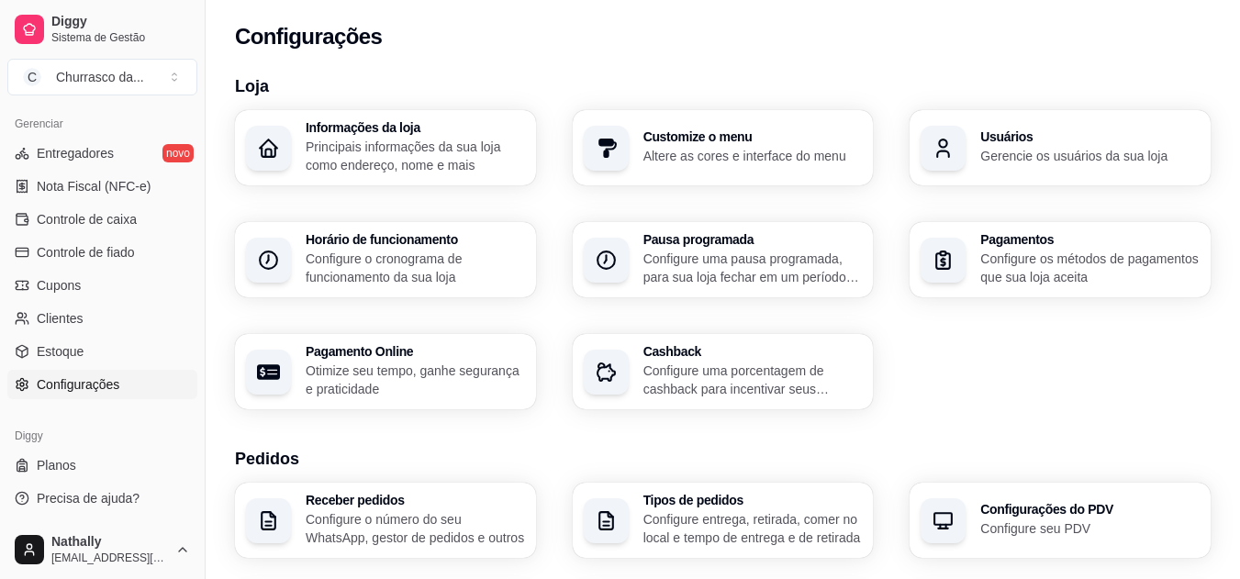
click at [725, 161] on p "Altere as cores e interface do menu" at bounding box center [752, 156] width 219 height 18
click at [1116, 158] on p "Gerencie os usuários da sua loja" at bounding box center [1089, 155] width 212 height 17
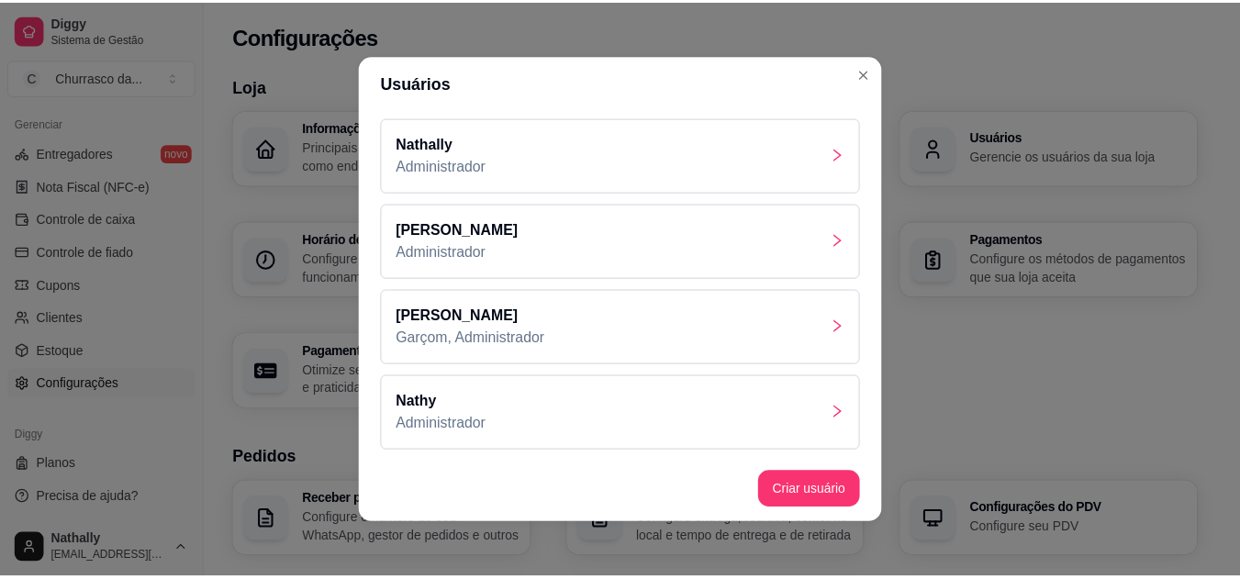
scroll to position [173, 0]
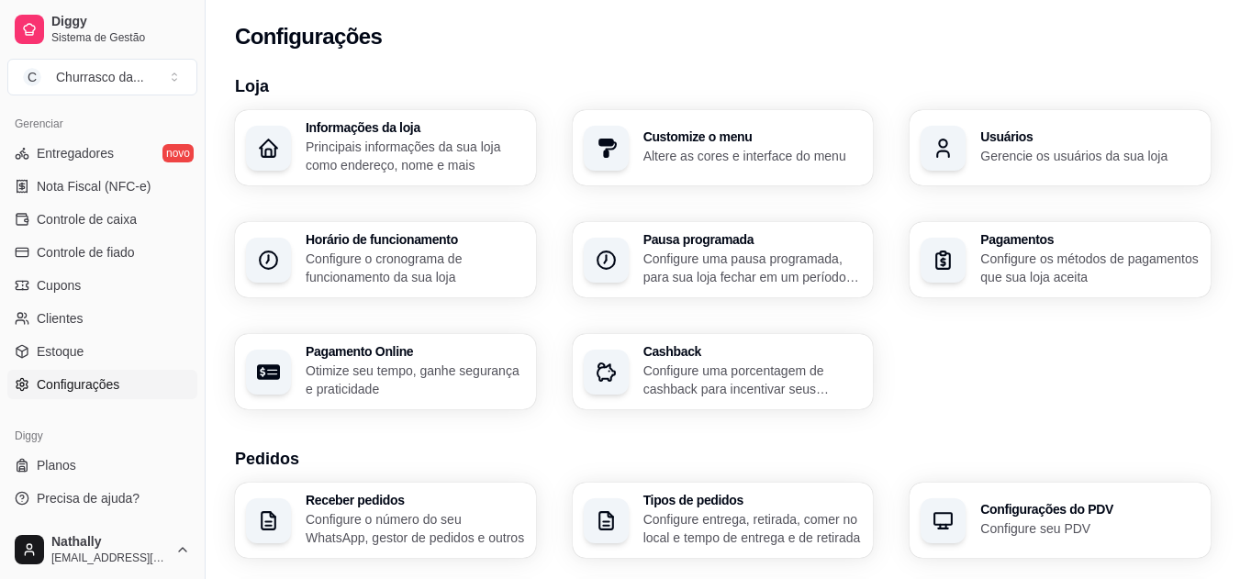
click at [752, 266] on p "Configure uma pausa programada, para sua loja fechar em um período específico" at bounding box center [752, 268] width 219 height 37
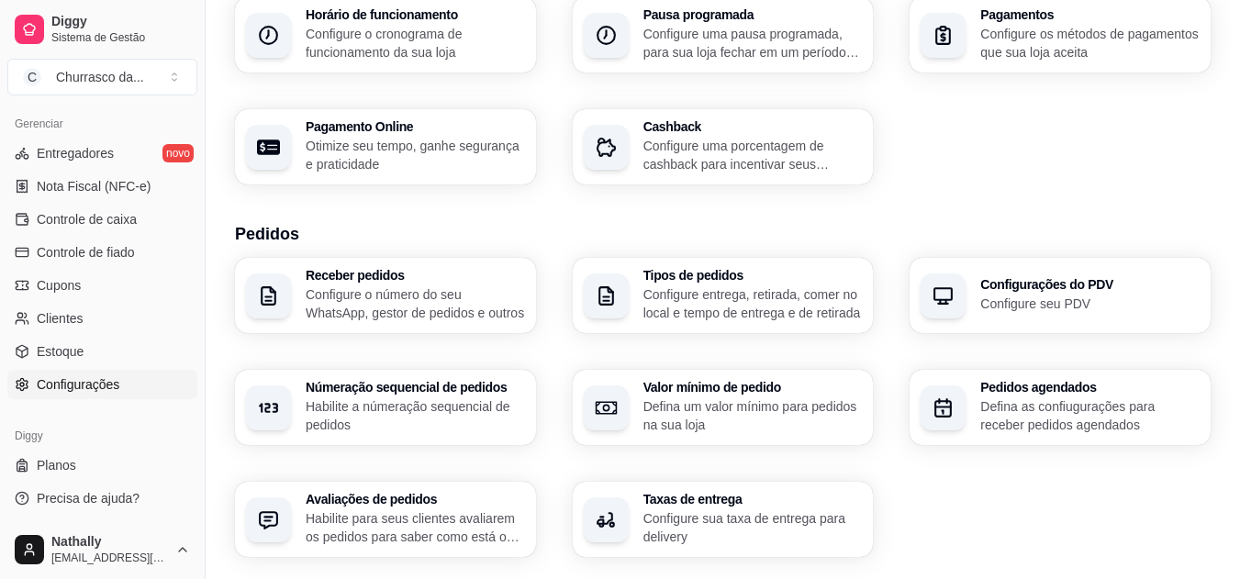
scroll to position [231, 0]
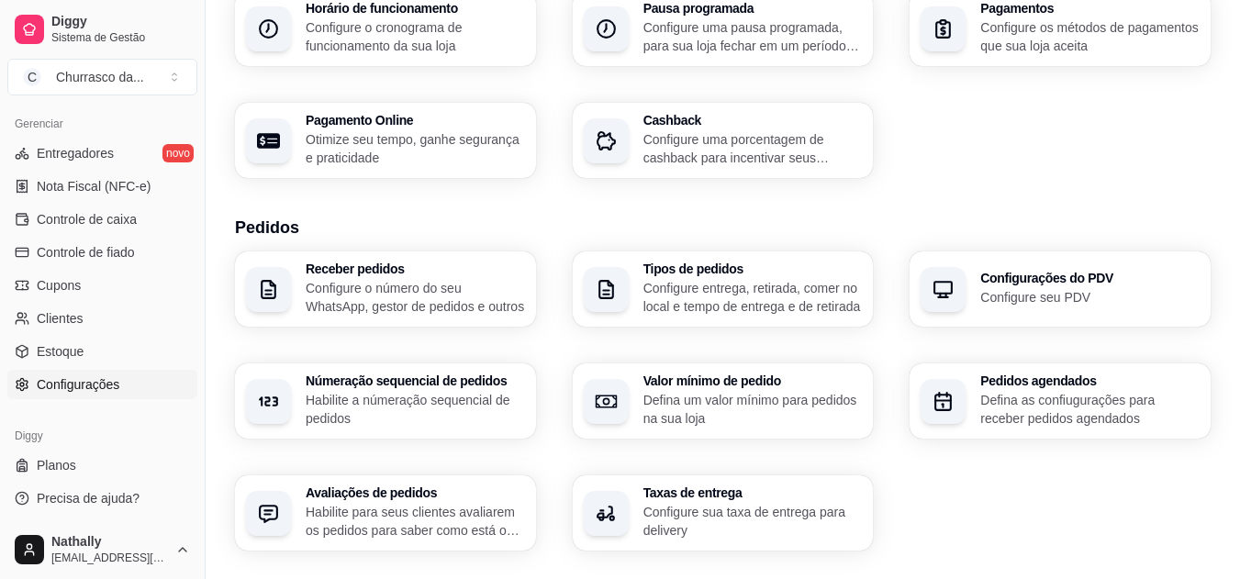
click at [1085, 287] on div "Configurações do PDV Configure seu PDV" at bounding box center [1089, 289] width 219 height 35
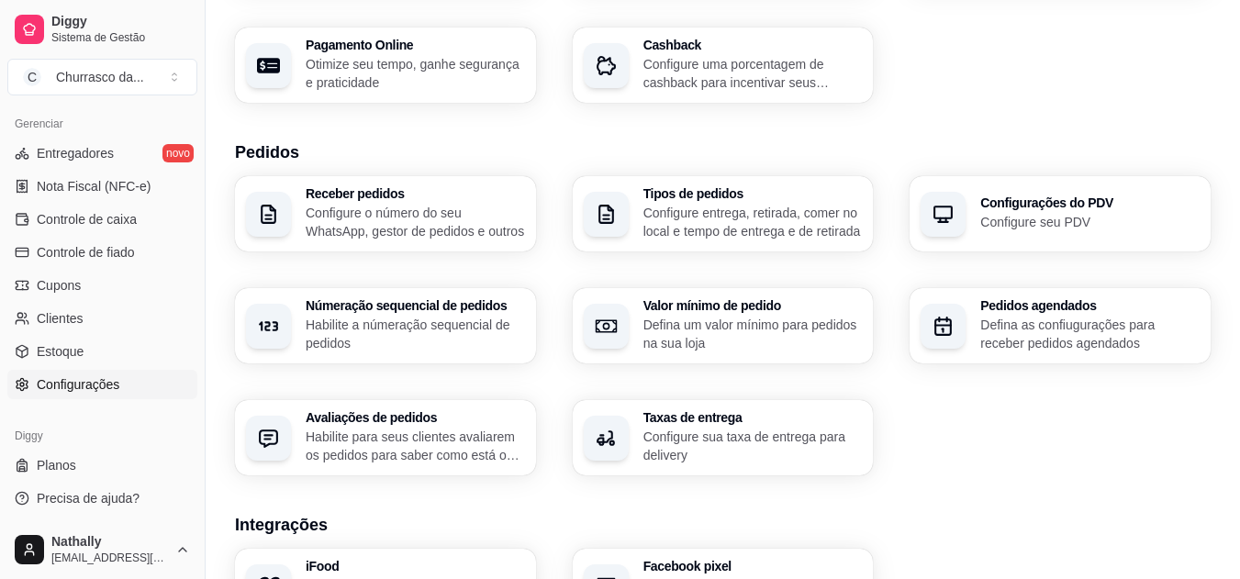
scroll to position [318, 0]
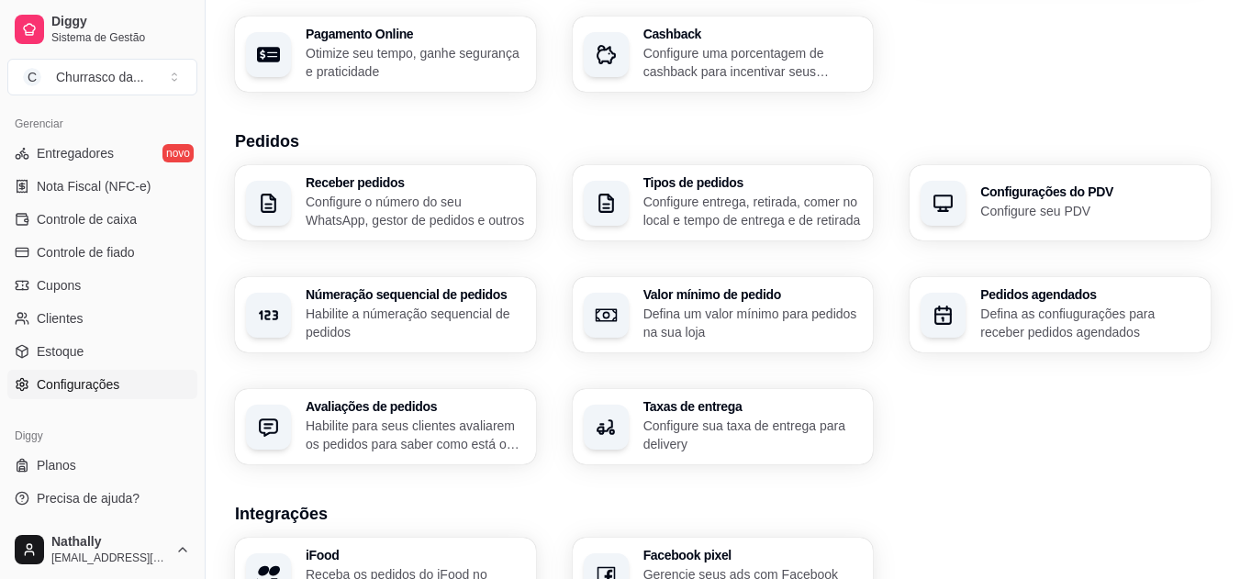
click at [701, 318] on p "Defina um valor mínimo para pedidos na sua loja" at bounding box center [752, 323] width 219 height 37
click at [425, 309] on p "Habilite a númeração sequencial de pedidos" at bounding box center [414, 323] width 212 height 36
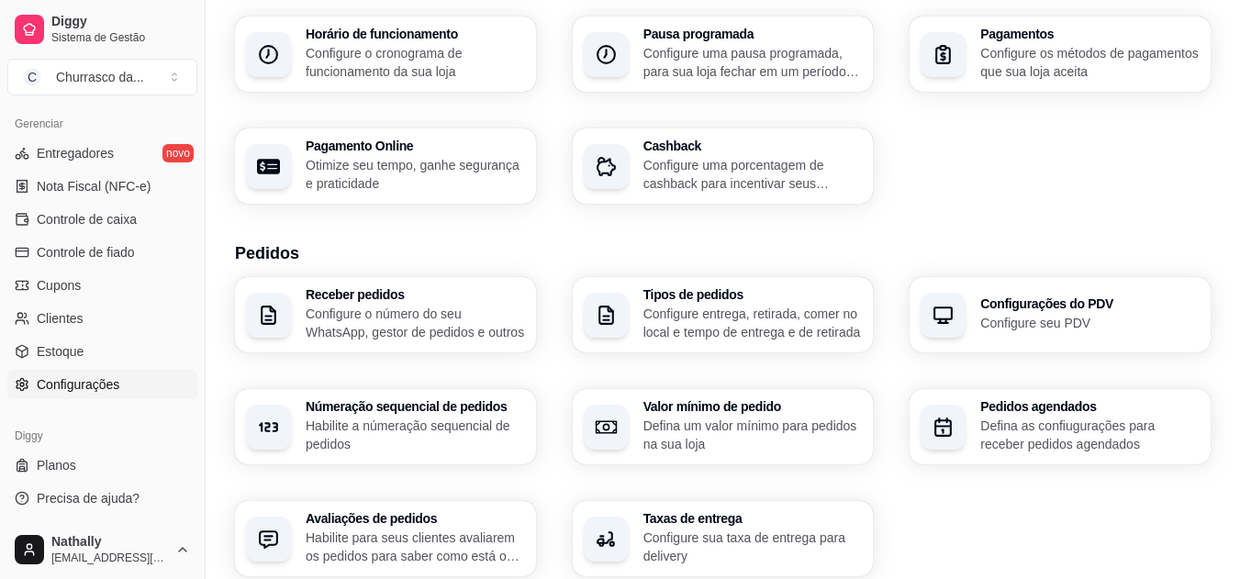
scroll to position [0, 0]
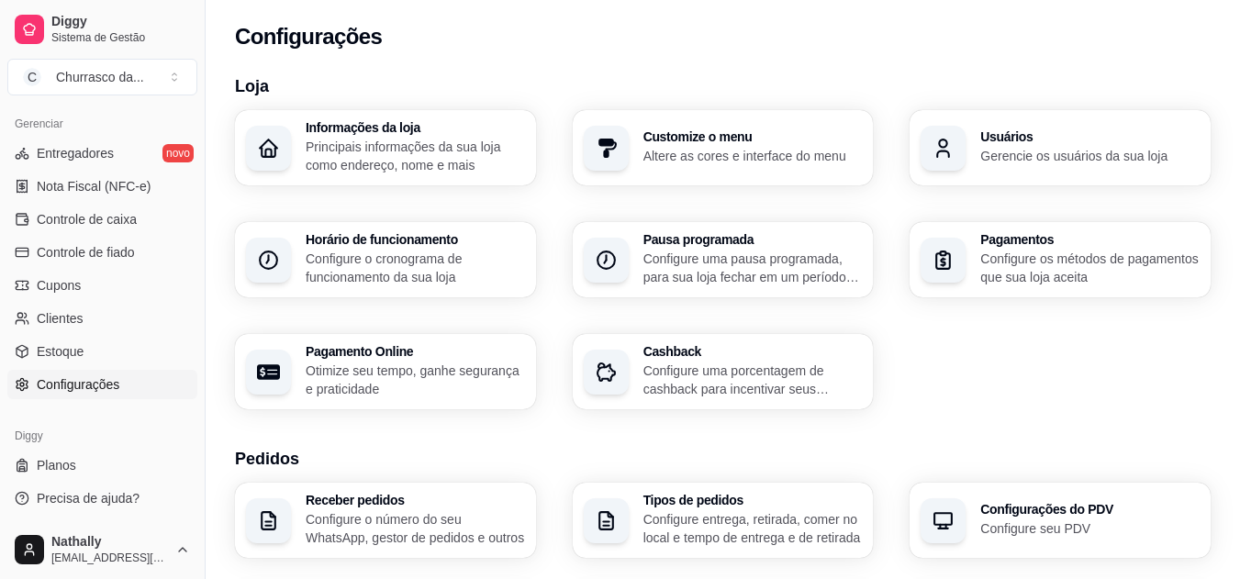
click at [102, 351] on link "Estoque" at bounding box center [102, 351] width 190 height 29
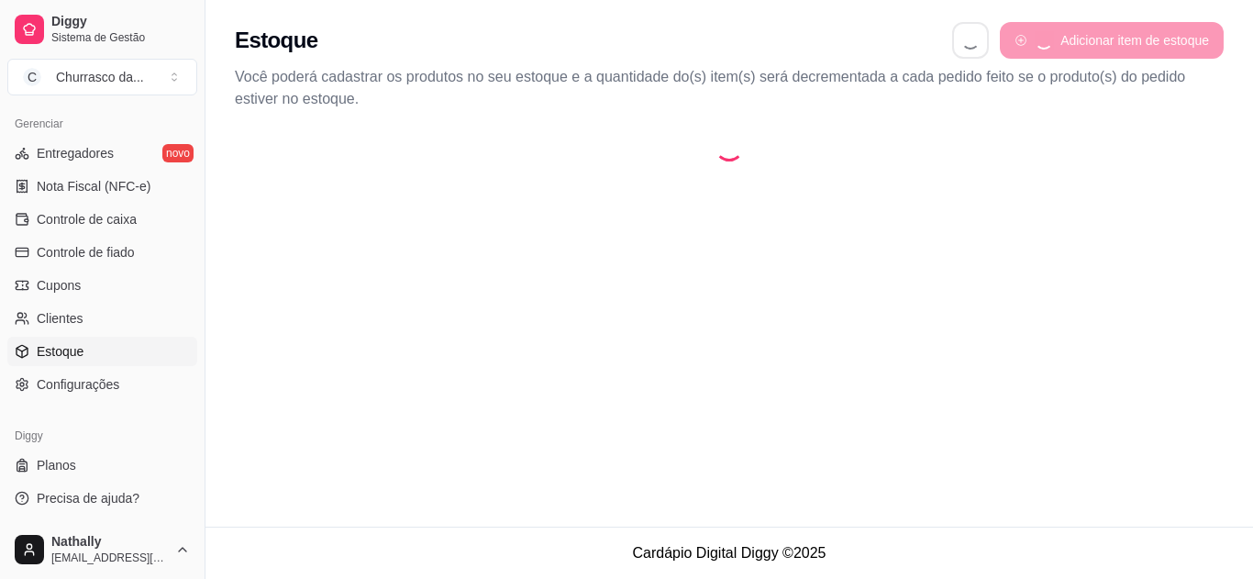
select select "QUANTITY_ORDER"
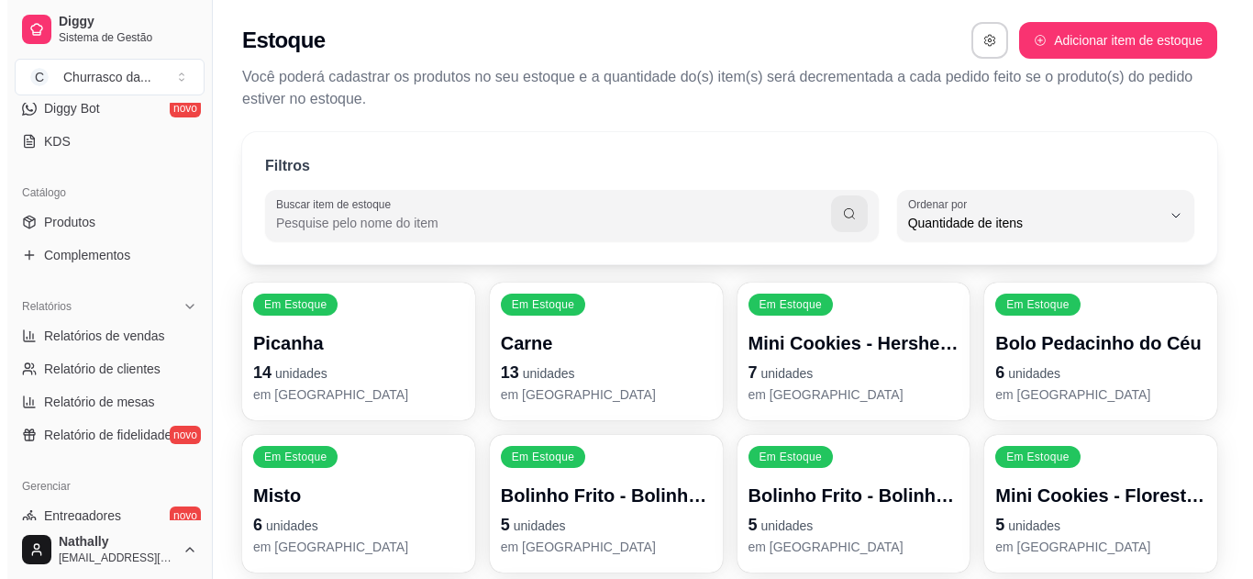
scroll to position [376, 0]
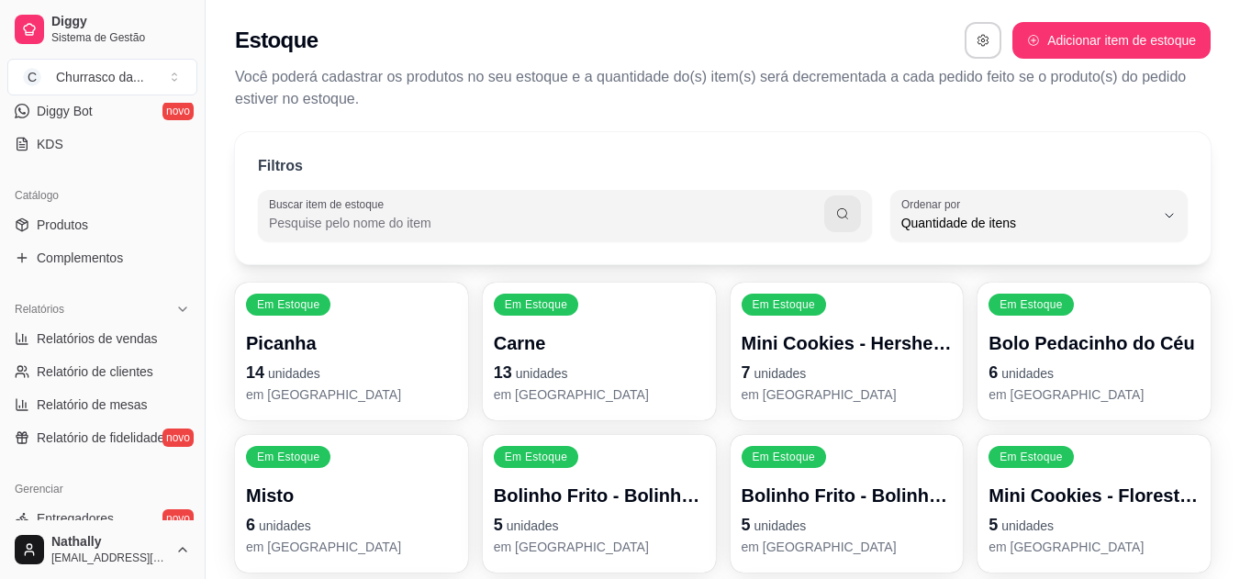
click at [147, 396] on link "Relatório de mesas" at bounding box center [102, 404] width 190 height 29
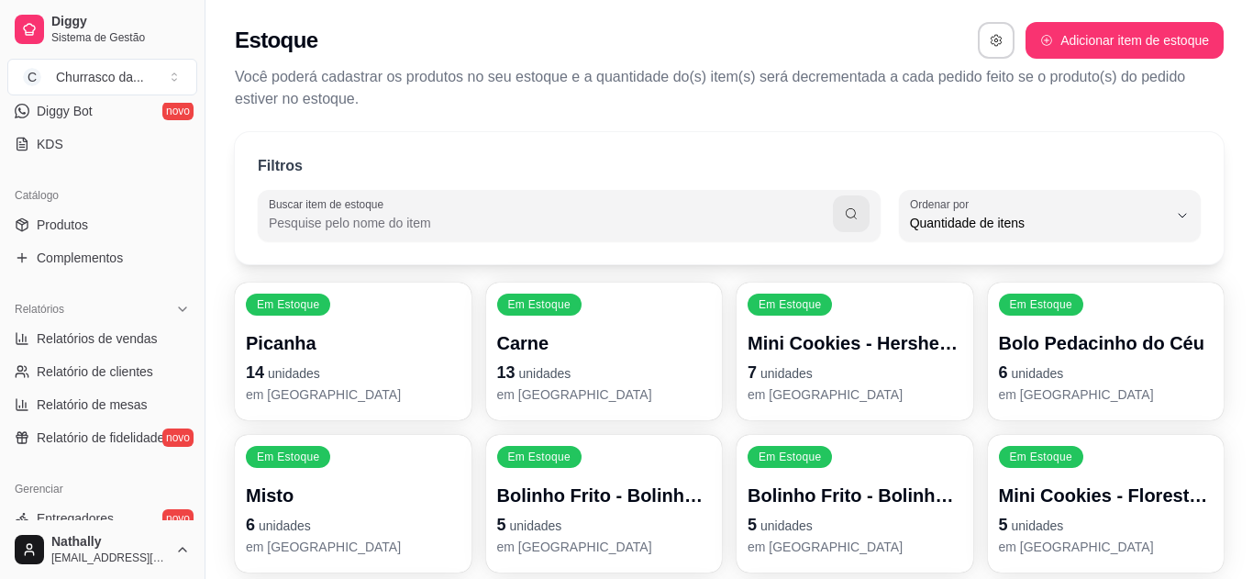
select select "TOTAL_OF_ORDERS"
select select "7"
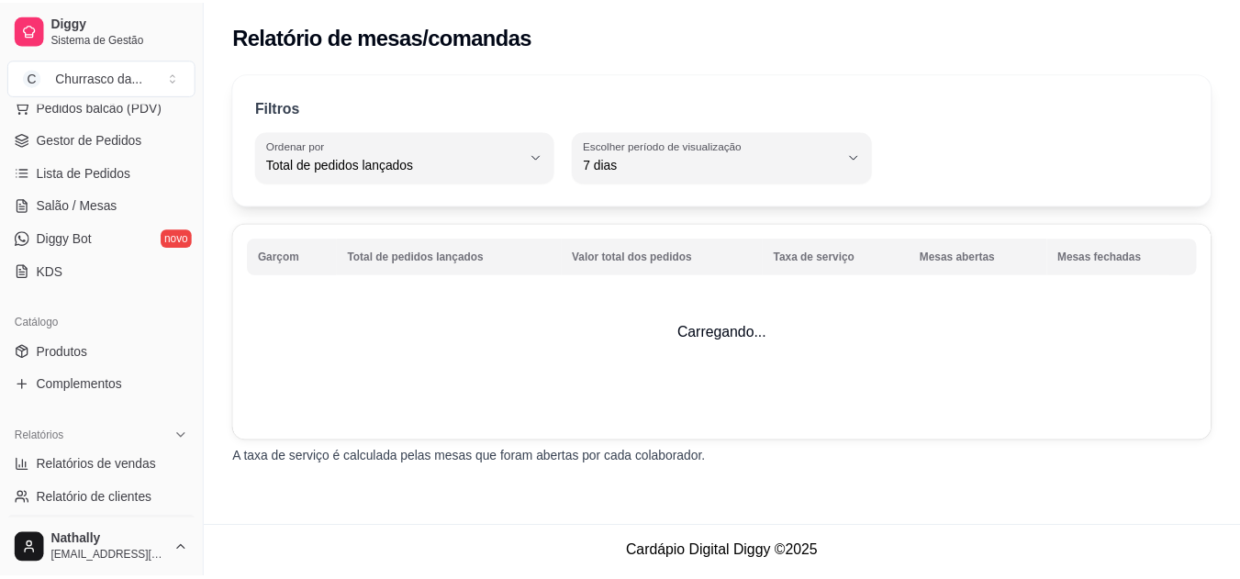
scroll to position [240, 0]
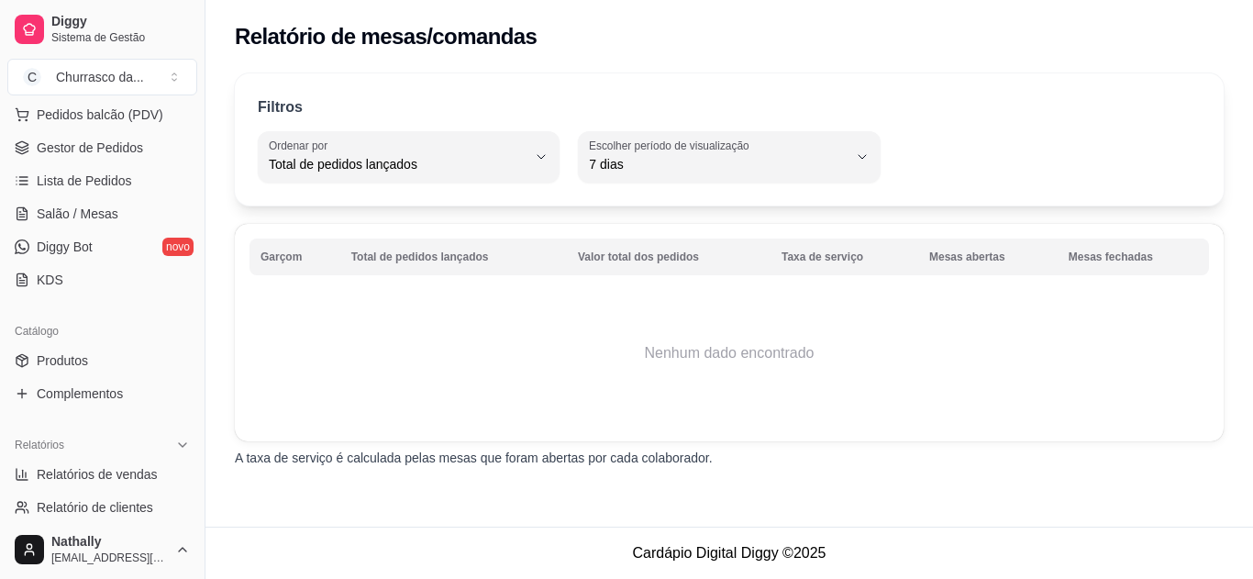
click at [134, 357] on link "Produtos" at bounding box center [102, 360] width 190 height 29
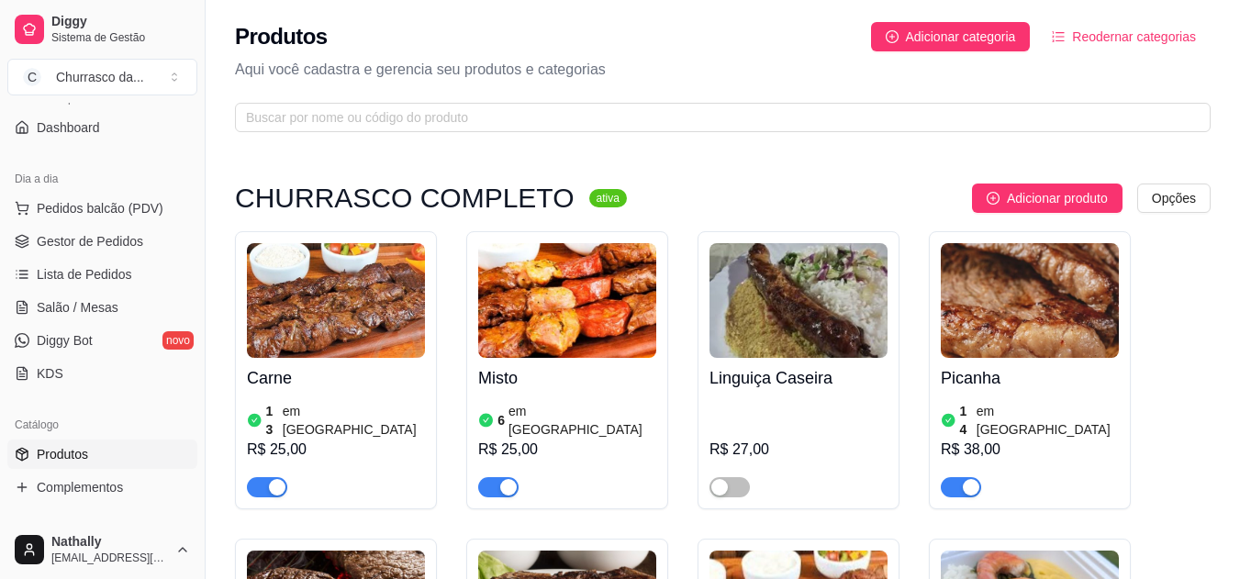
scroll to position [141, 0]
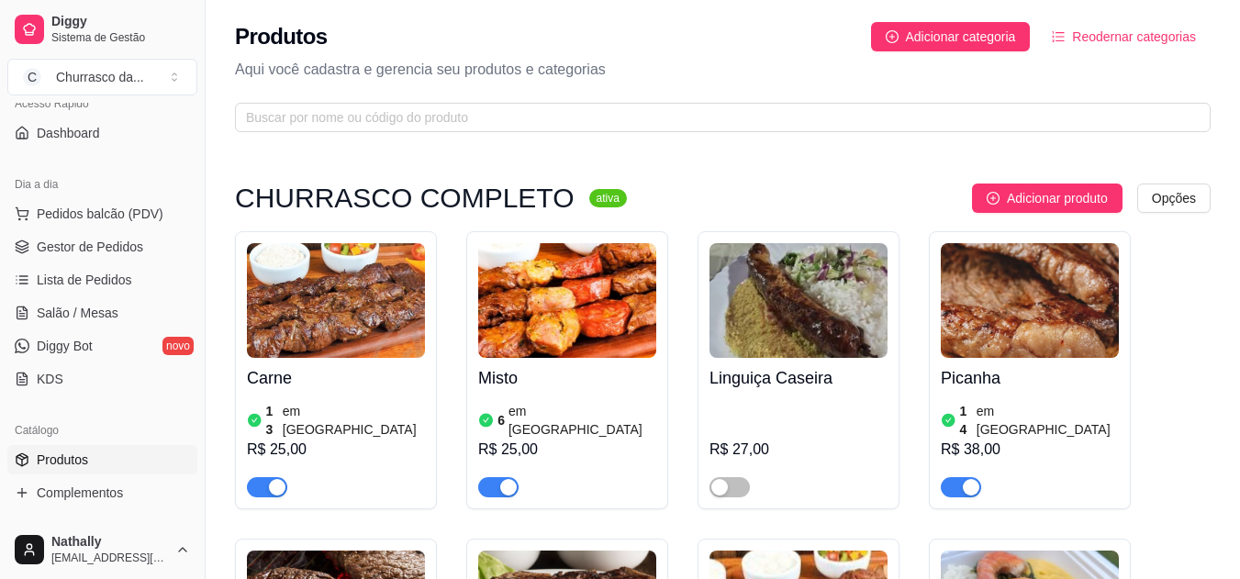
click at [157, 228] on ul "Pedidos balcão (PDV) Gestor de Pedidos Lista de Pedidos Salão / Mesas Diggy Bot…" at bounding box center [102, 296] width 190 height 195
click at [155, 240] on link "Gestor de Pedidos" at bounding box center [102, 246] width 190 height 29
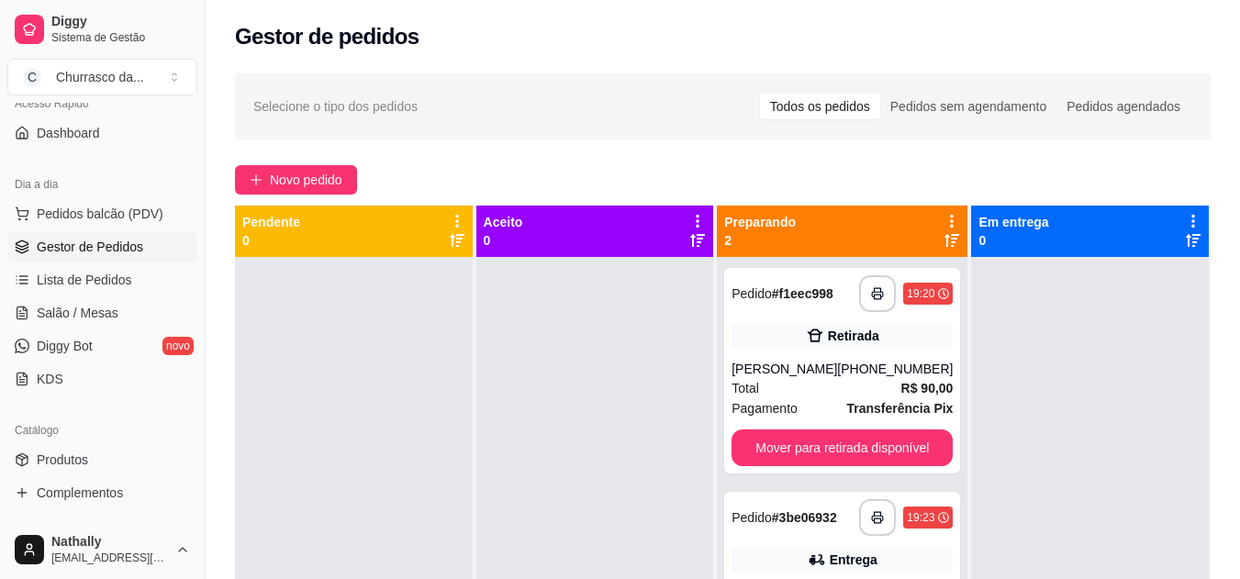
click at [197, 217] on button "Toggle Sidebar" at bounding box center [204, 289] width 15 height 579
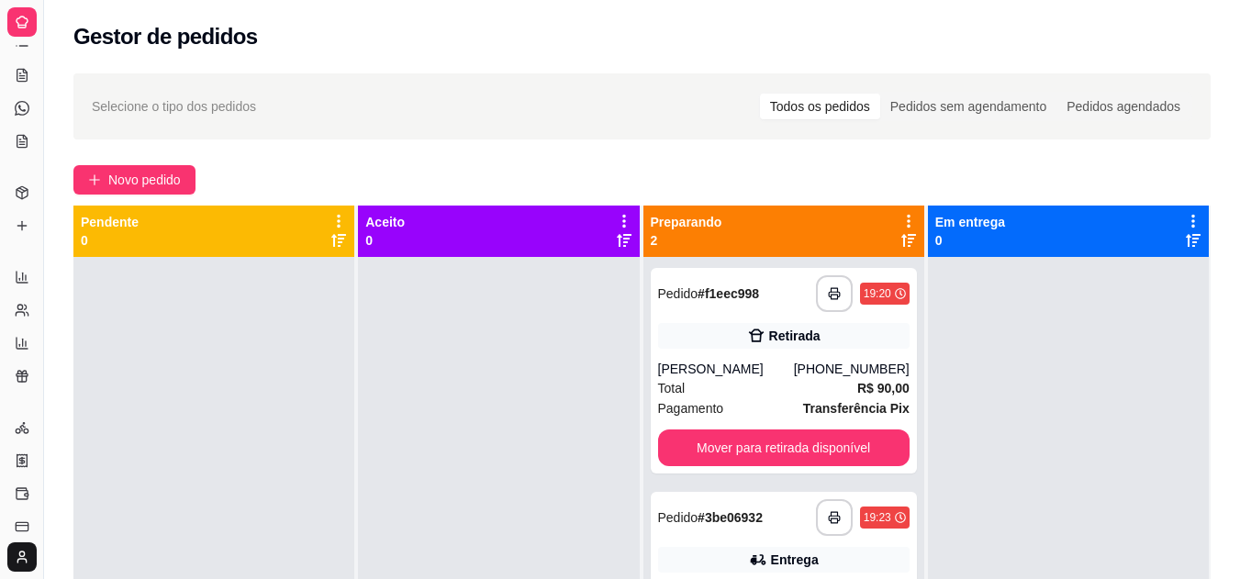
scroll to position [21, 0]
click at [40, 166] on button "Toggle Sidebar" at bounding box center [43, 289] width 15 height 579
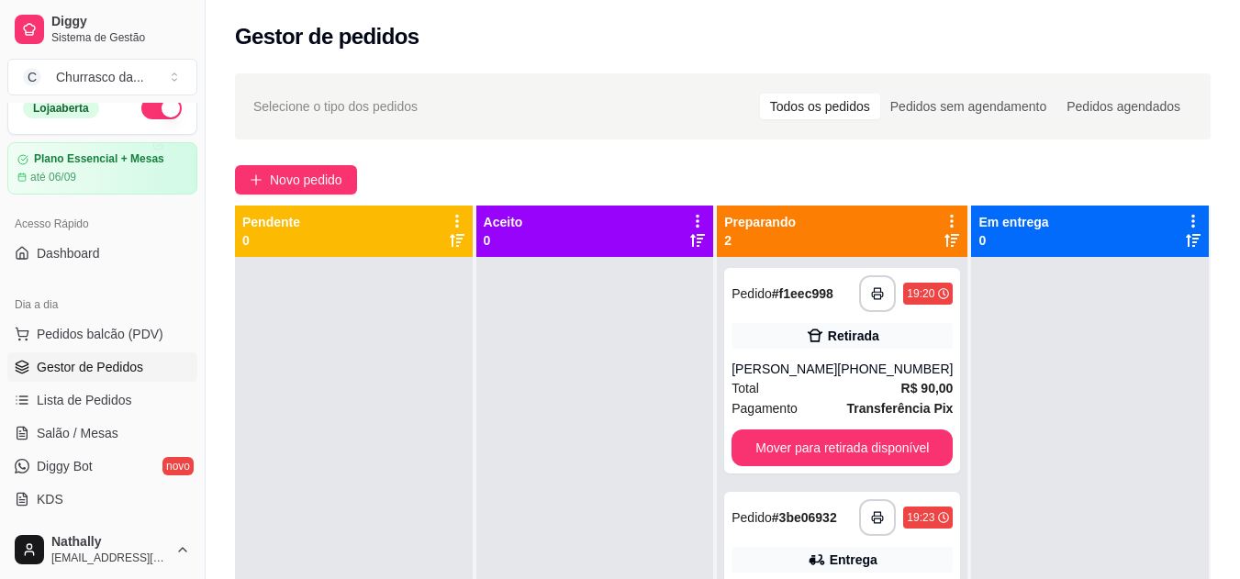
click at [204, 167] on button "Toggle Sidebar" at bounding box center [204, 289] width 15 height 579
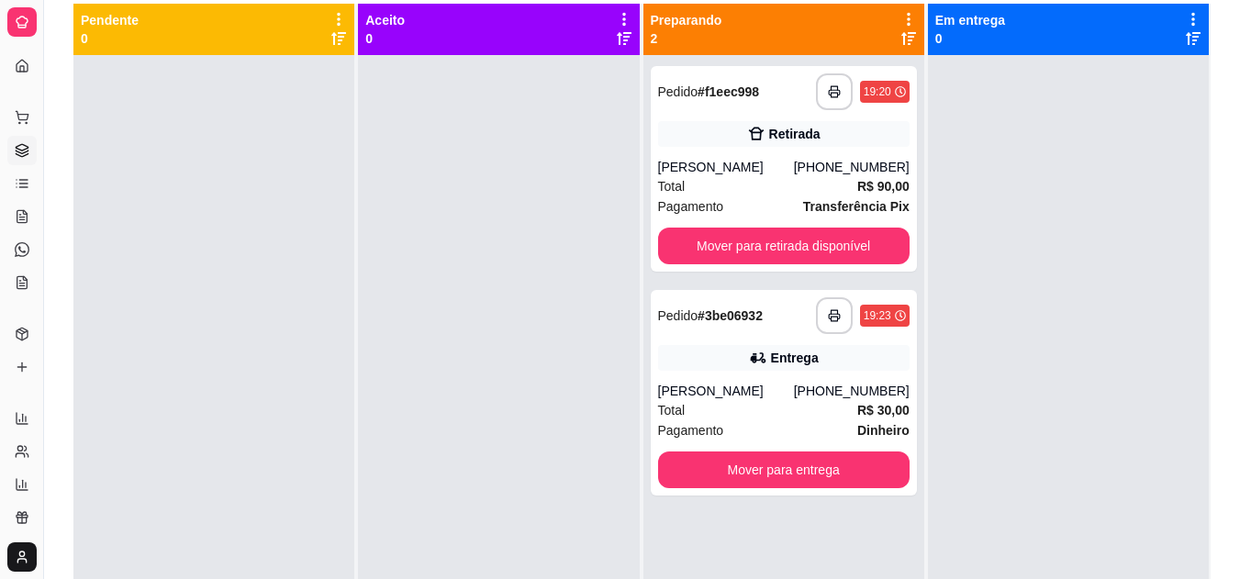
scroll to position [204, 0]
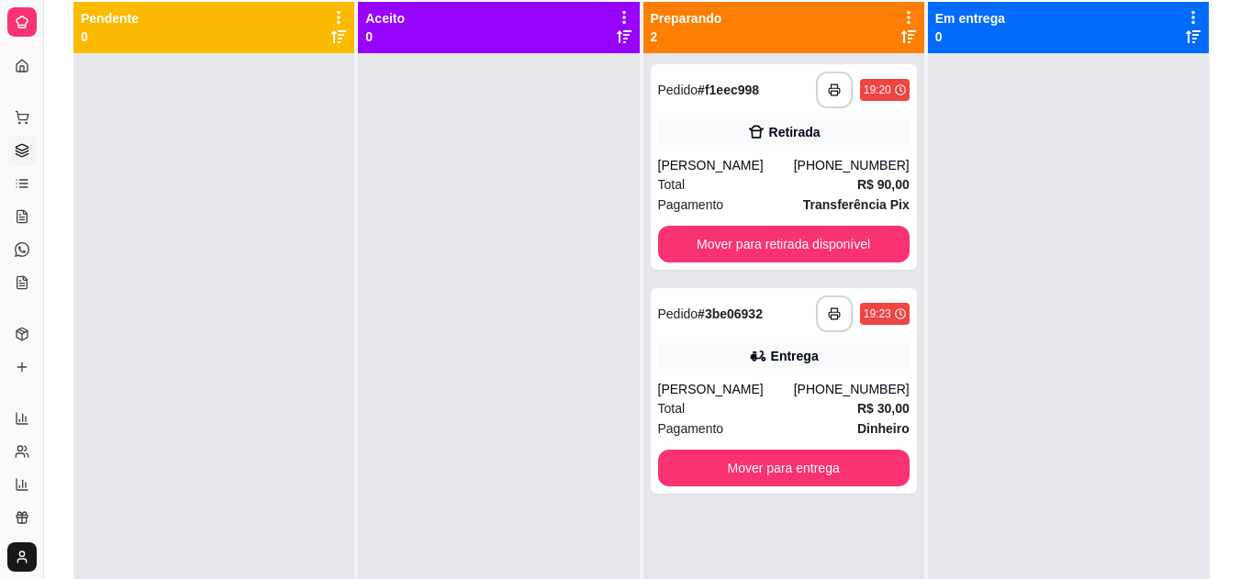
drag, startPoint x: 1253, startPoint y: 147, endPoint x: 1212, endPoint y: 106, distance: 57.8
click at [1212, 106] on div "**********" at bounding box center [642, 231] width 1196 height 744
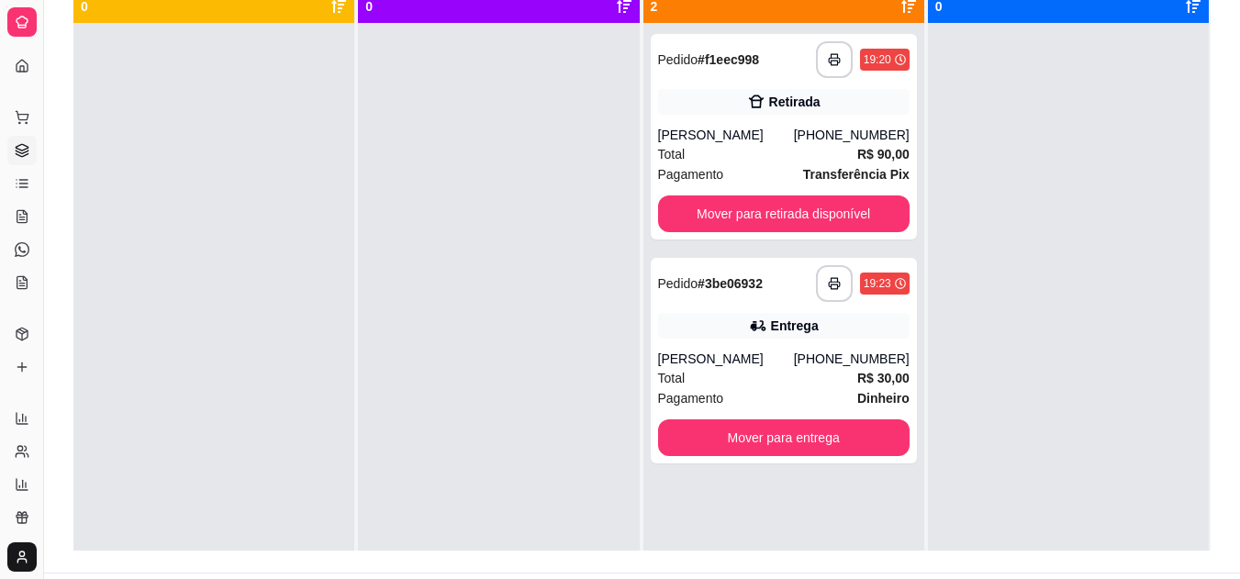
scroll to position [224, 0]
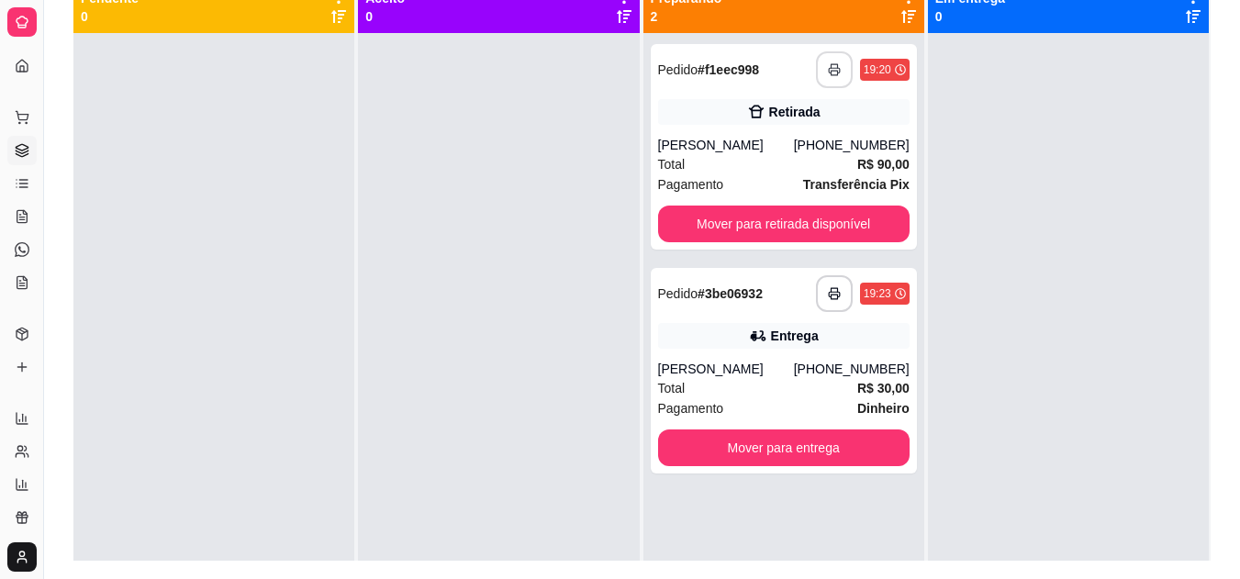
click at [828, 77] on button "button" at bounding box center [834, 69] width 37 height 37
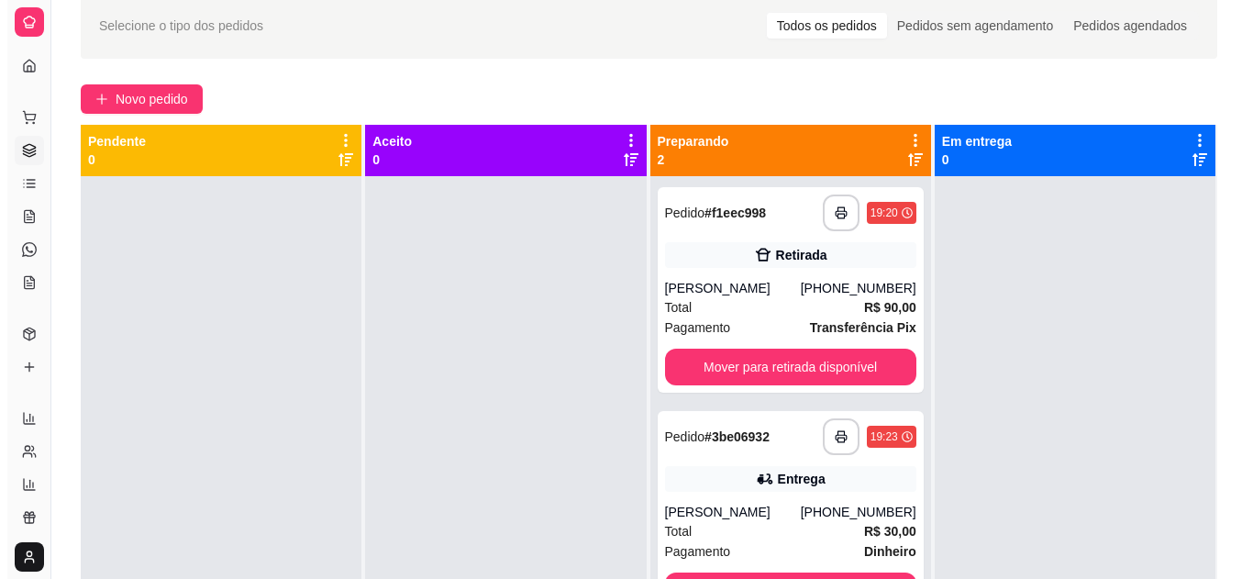
scroll to position [76, 0]
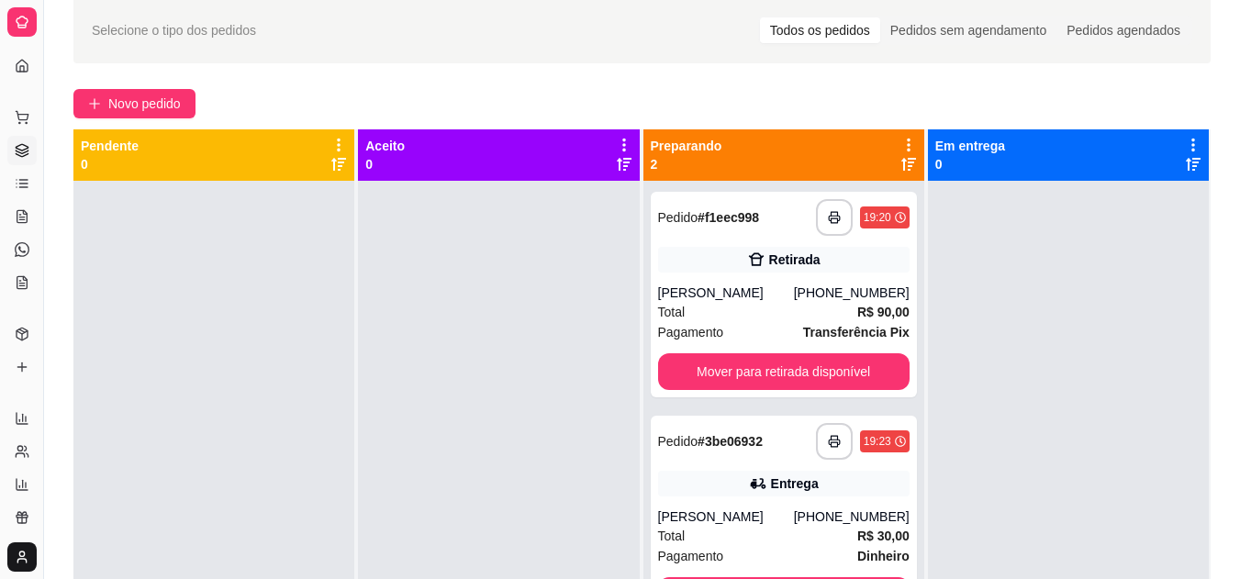
click at [741, 469] on div "**********" at bounding box center [784, 519] width 266 height 206
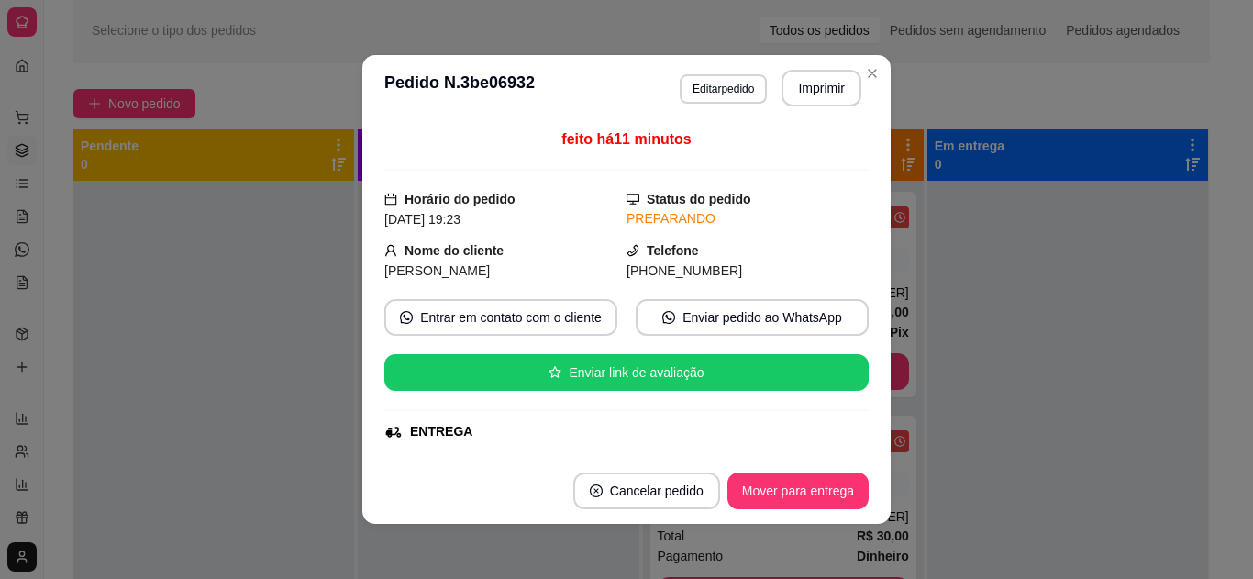
scroll to position [114, 0]
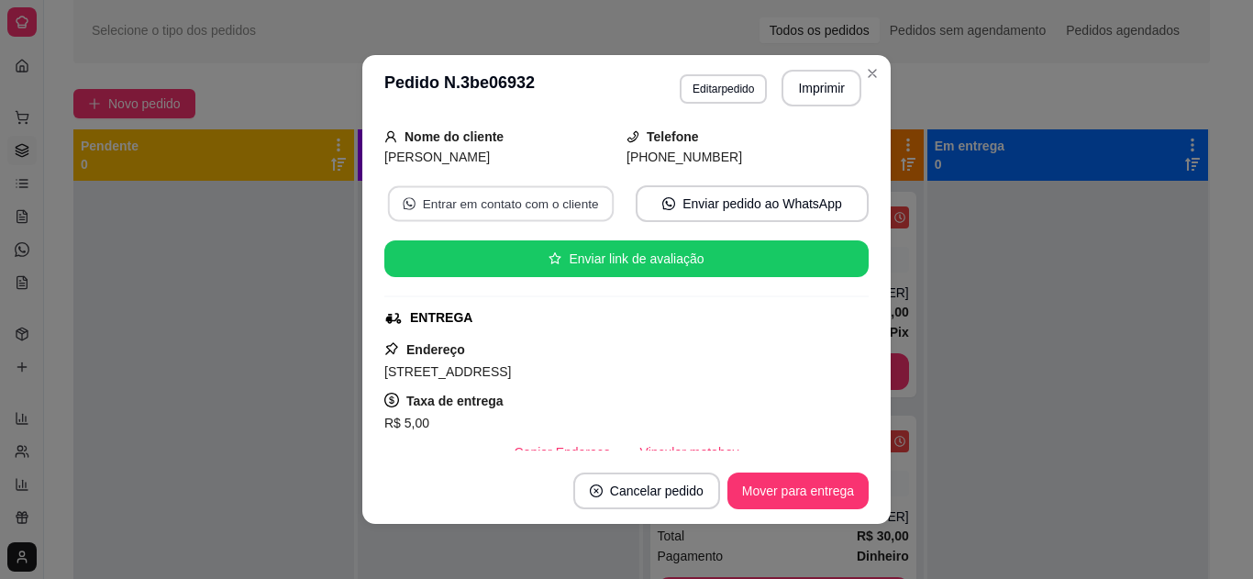
click at [559, 195] on button "Entrar em contato com o cliente" at bounding box center [501, 204] width 226 height 36
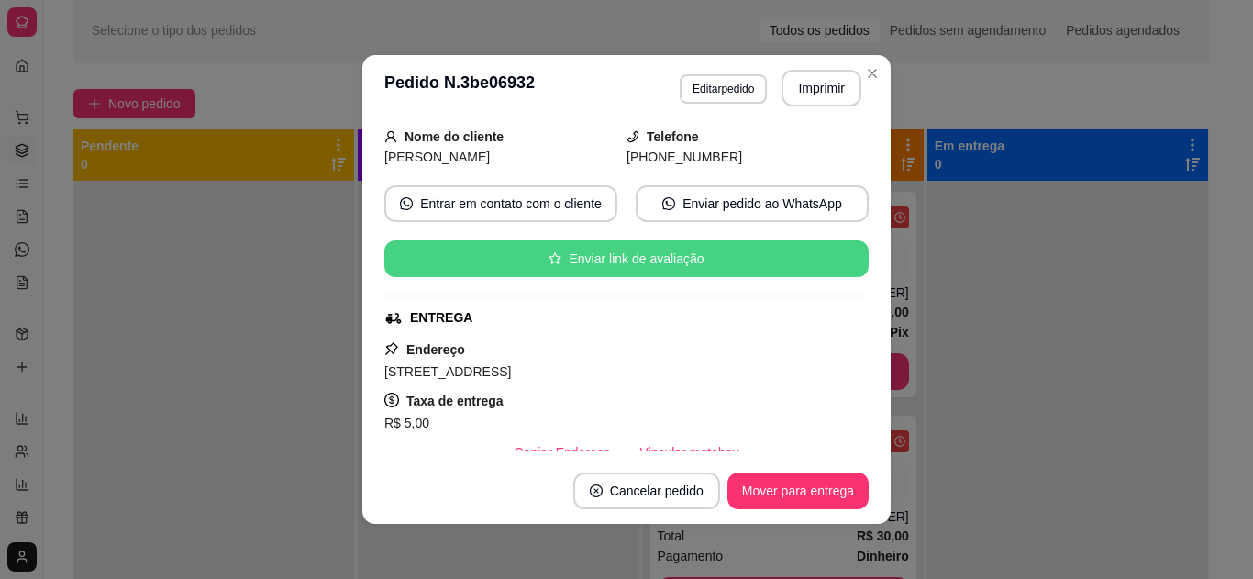
click at [837, 243] on div "feito há 14 minutos Horário do pedido [DATE] 19:23 Status do pedido PREPARANDO …" at bounding box center [626, 289] width 485 height 322
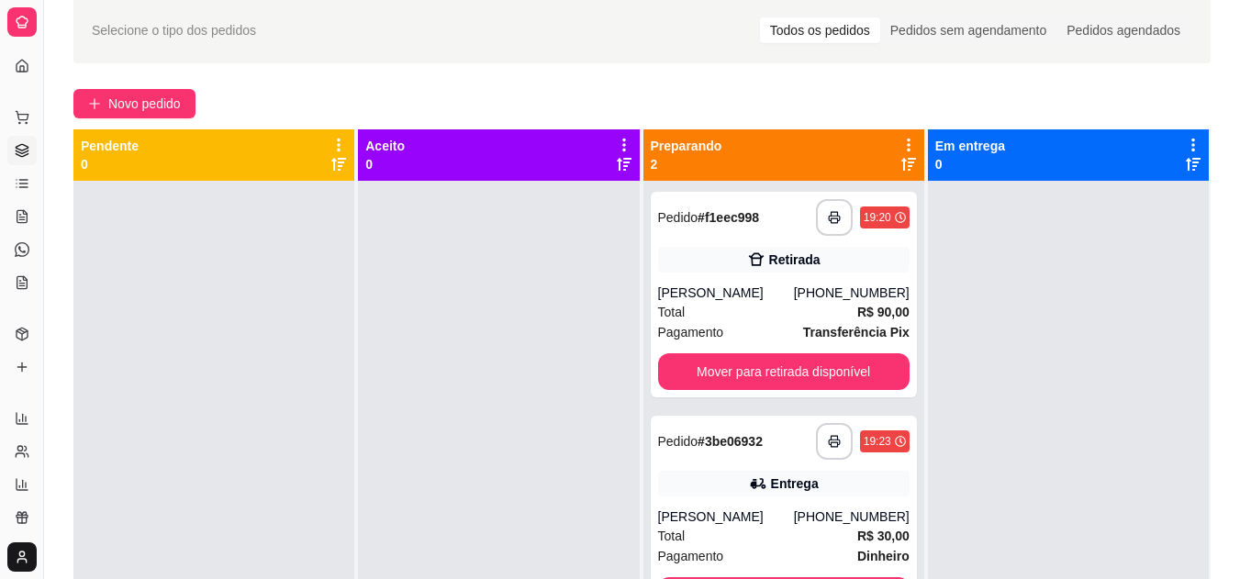
scroll to position [179, 0]
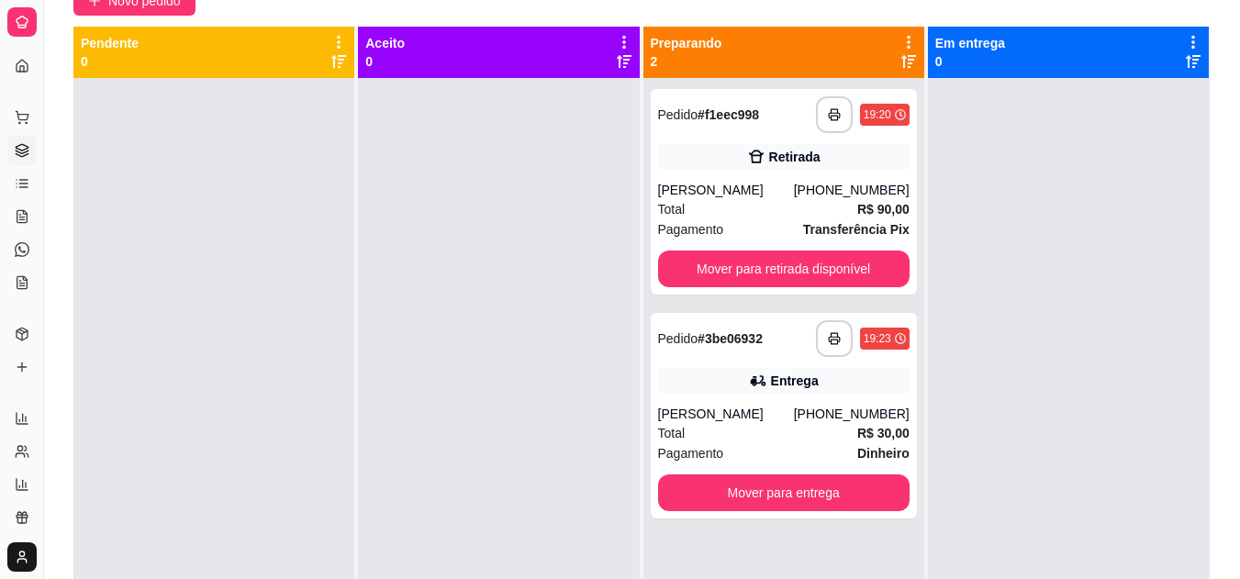
click at [49, 173] on button "Toggle Sidebar" at bounding box center [43, 289] width 15 height 579
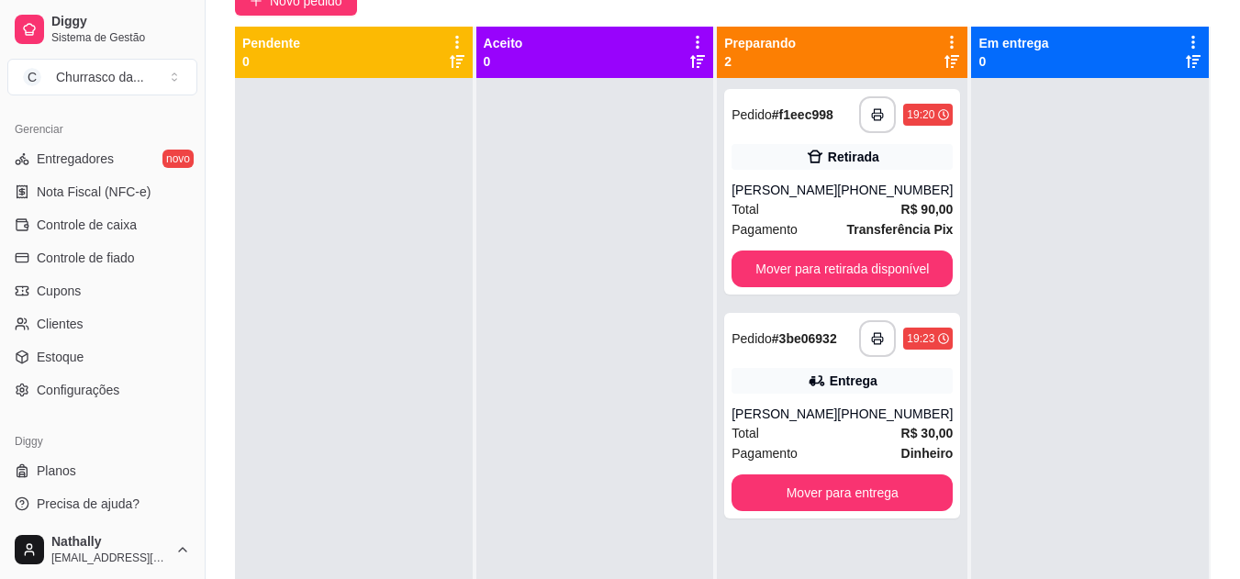
scroll to position [741, 0]
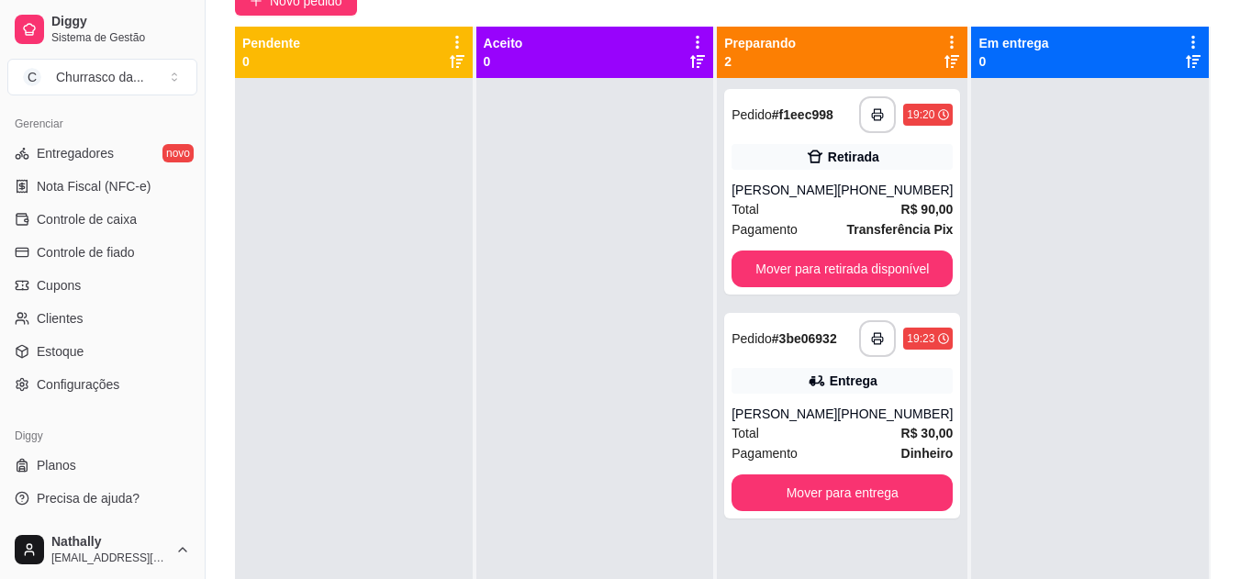
click at [106, 312] on link "Clientes" at bounding box center [102, 318] width 190 height 29
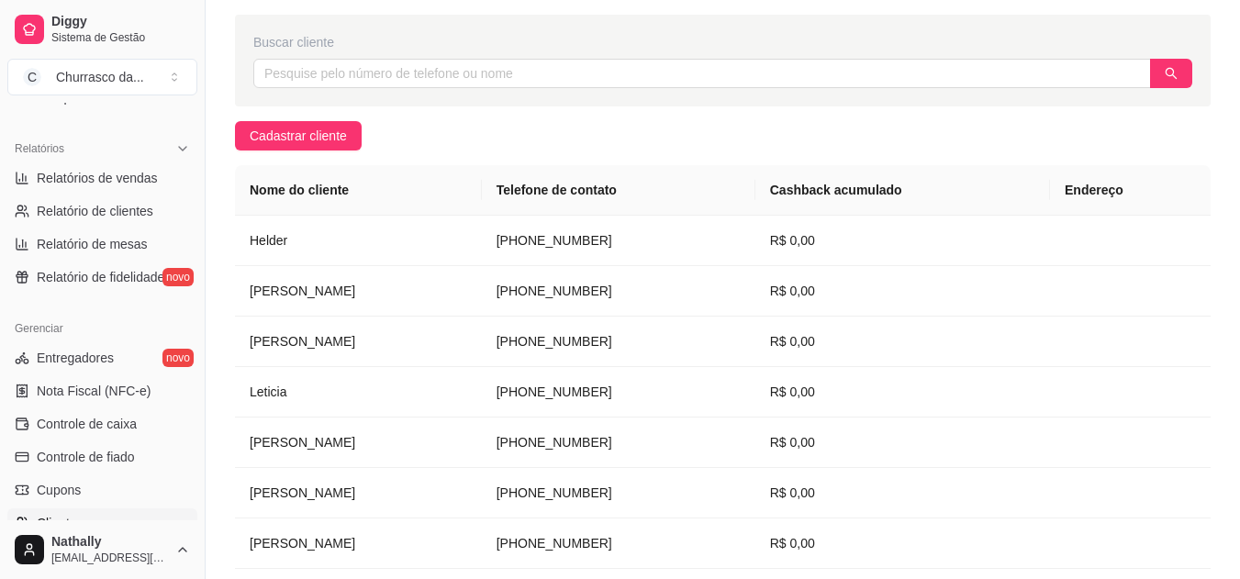
scroll to position [509, 0]
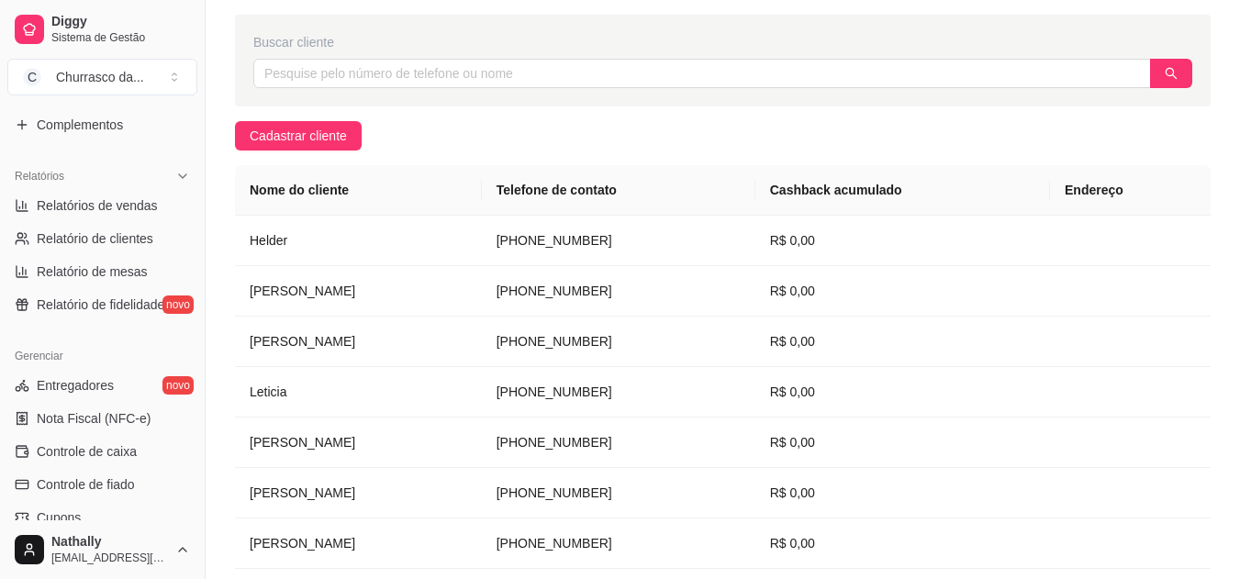
click at [73, 268] on span "Relatório de mesas" at bounding box center [92, 271] width 111 height 18
select select "TOTAL_OF_ORDERS"
select select "7"
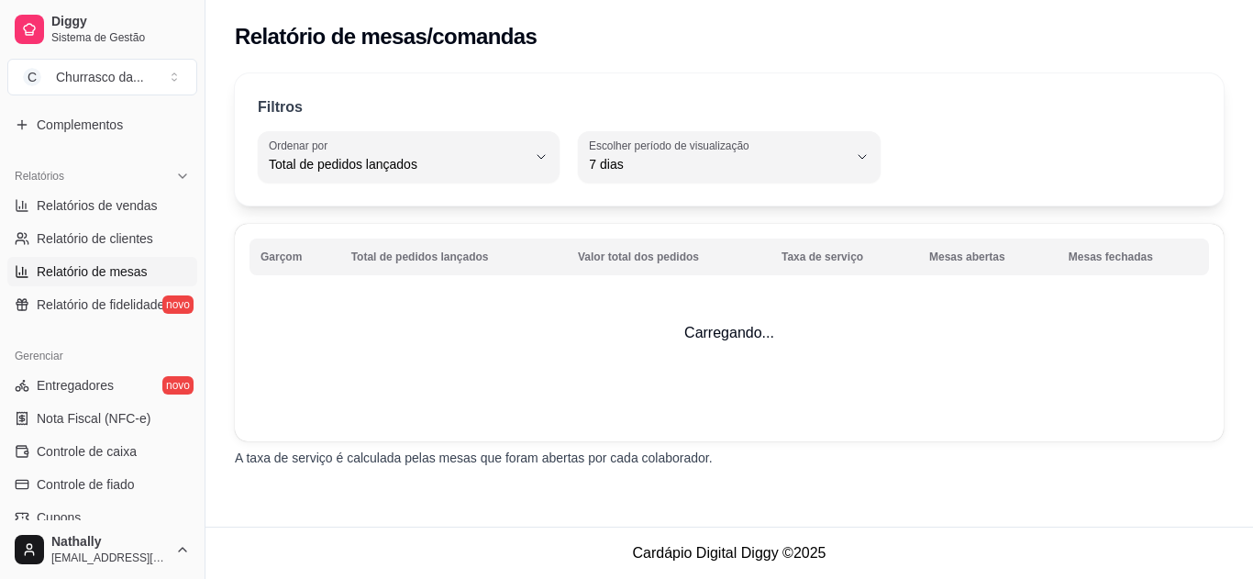
click at [138, 239] on span "Relatório de clientes" at bounding box center [95, 238] width 117 height 18
select select "30"
select select "HIGHEST_TOTAL_SPENT_WITH_ORDERS"
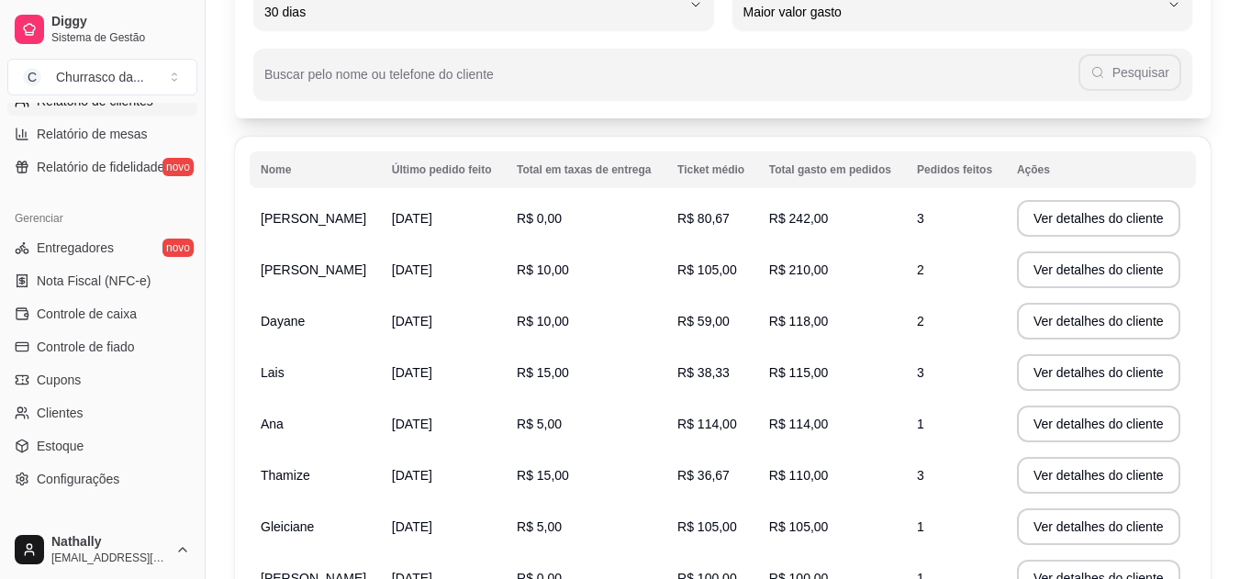
scroll to position [164, 0]
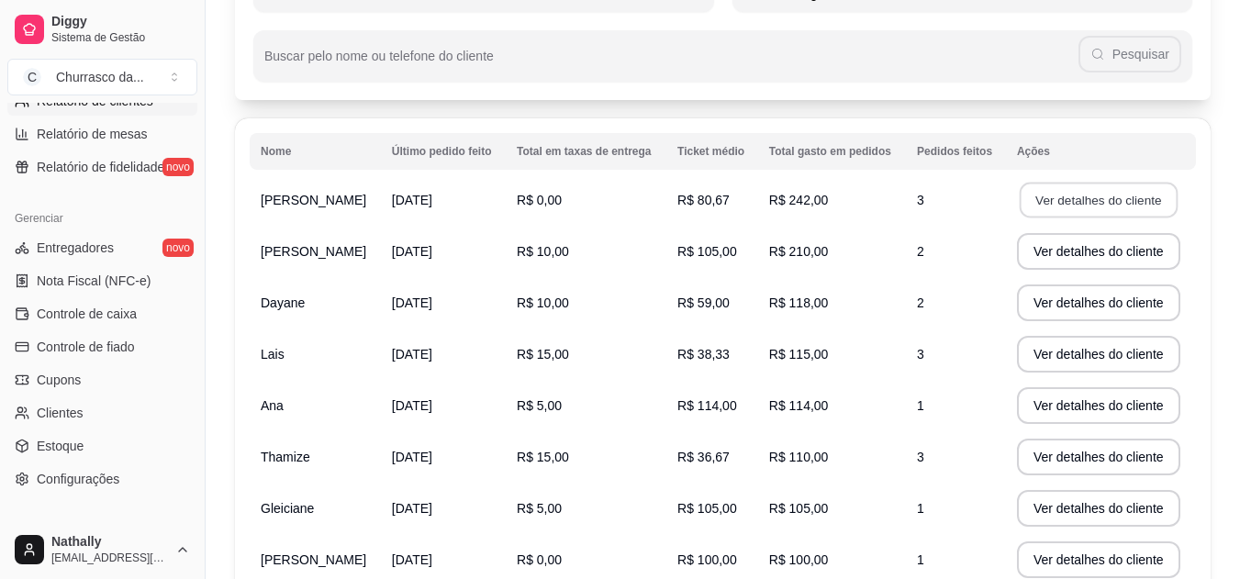
click at [1085, 206] on button "Ver detalhes do cliente" at bounding box center [1098, 201] width 158 height 36
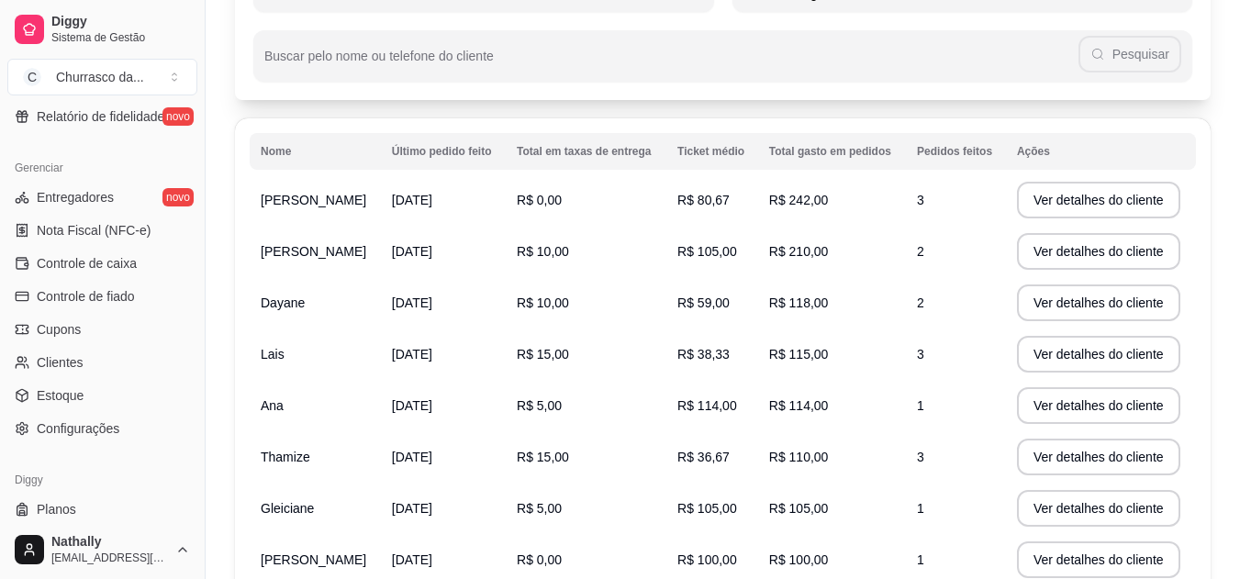
scroll to position [741, 0]
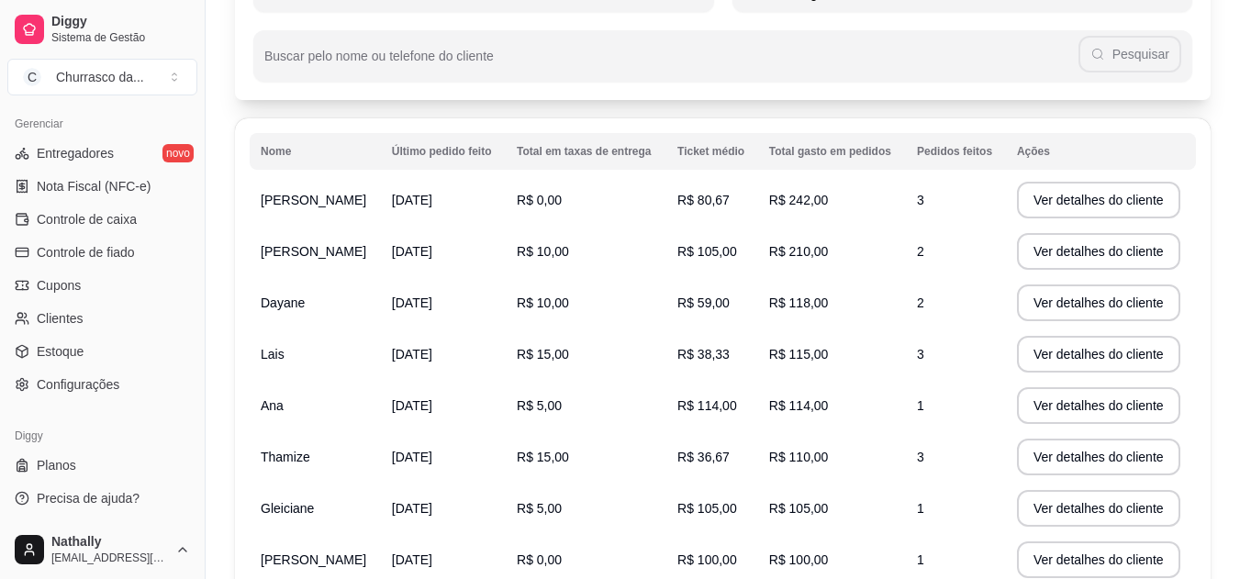
click at [127, 503] on span "Precisa de ajuda?" at bounding box center [88, 498] width 103 height 18
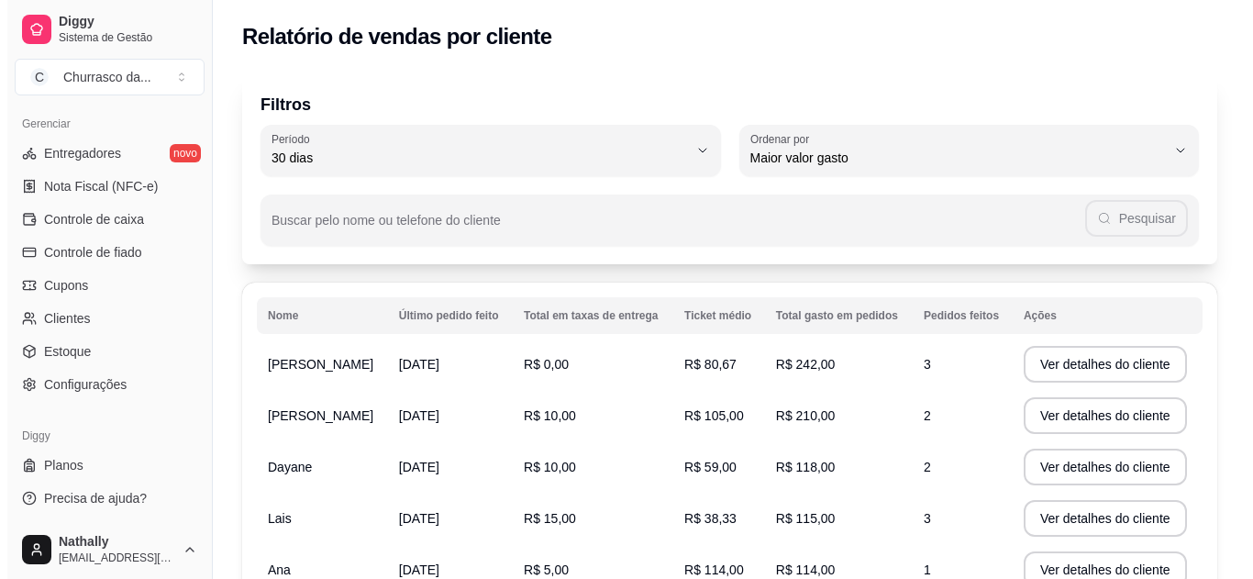
scroll to position [0, 0]
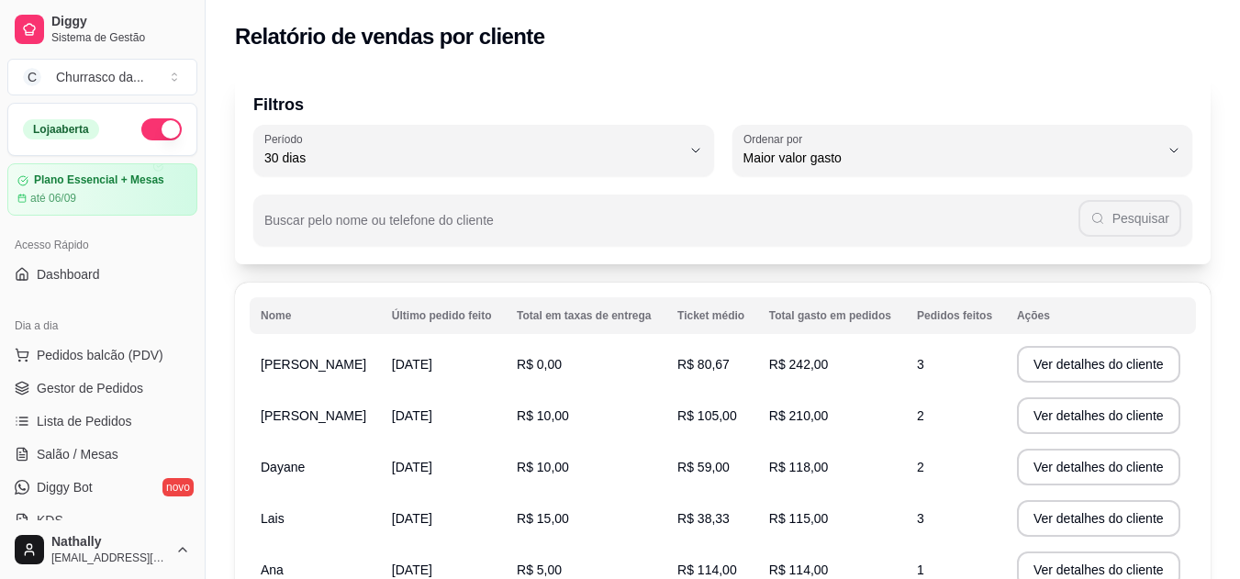
click at [103, 385] on span "Gestor de Pedidos" at bounding box center [90, 388] width 106 height 18
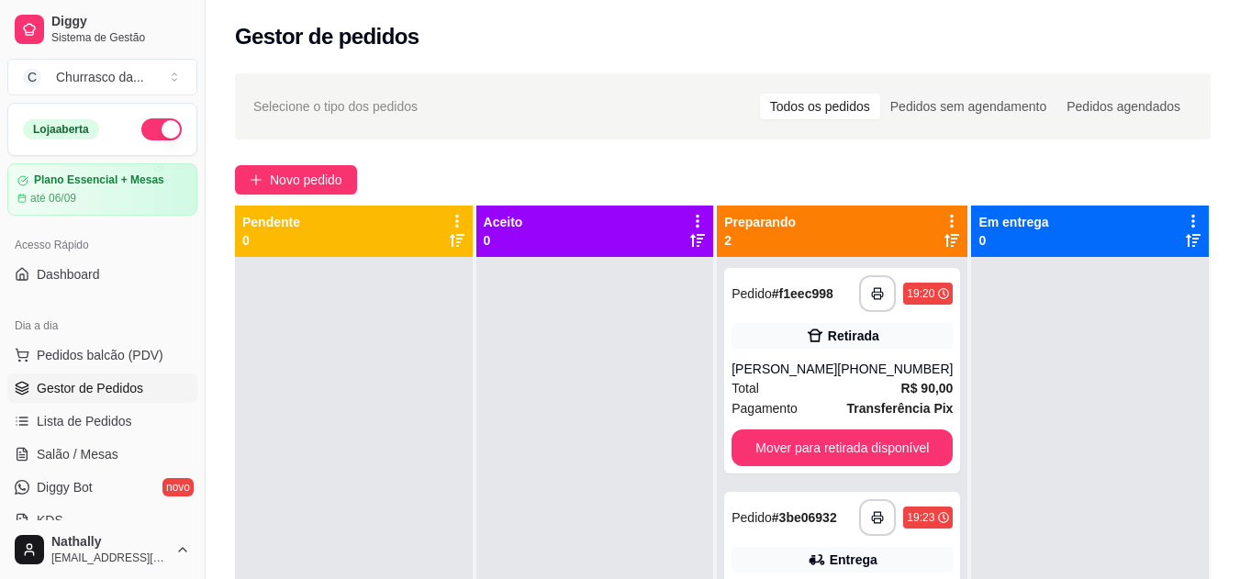
click at [778, 362] on div "[PERSON_NAME]" at bounding box center [784, 369] width 106 height 18
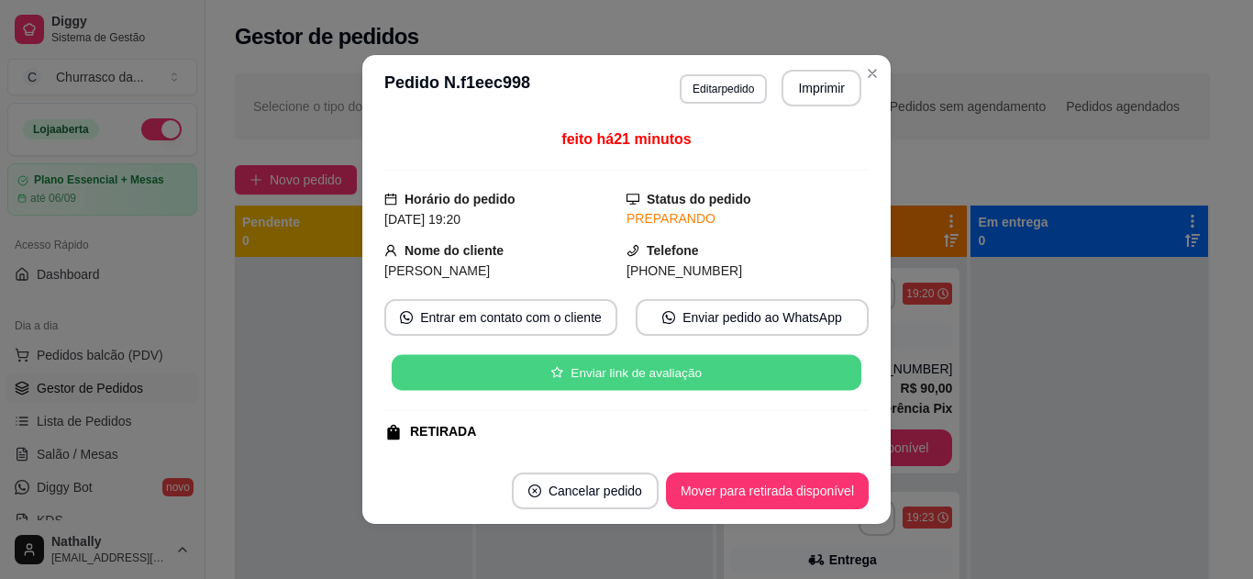
click at [554, 378] on button "Enviar link de avaliação" at bounding box center [627, 373] width 470 height 36
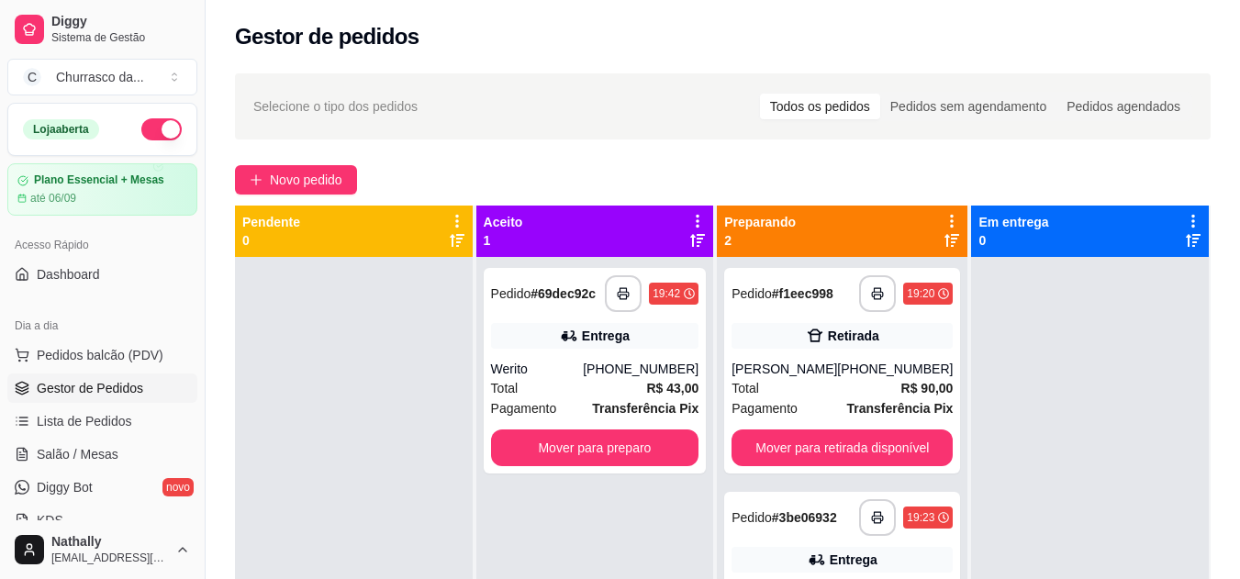
click at [589, 391] on div "Total R$ 43,00" at bounding box center [595, 388] width 208 height 20
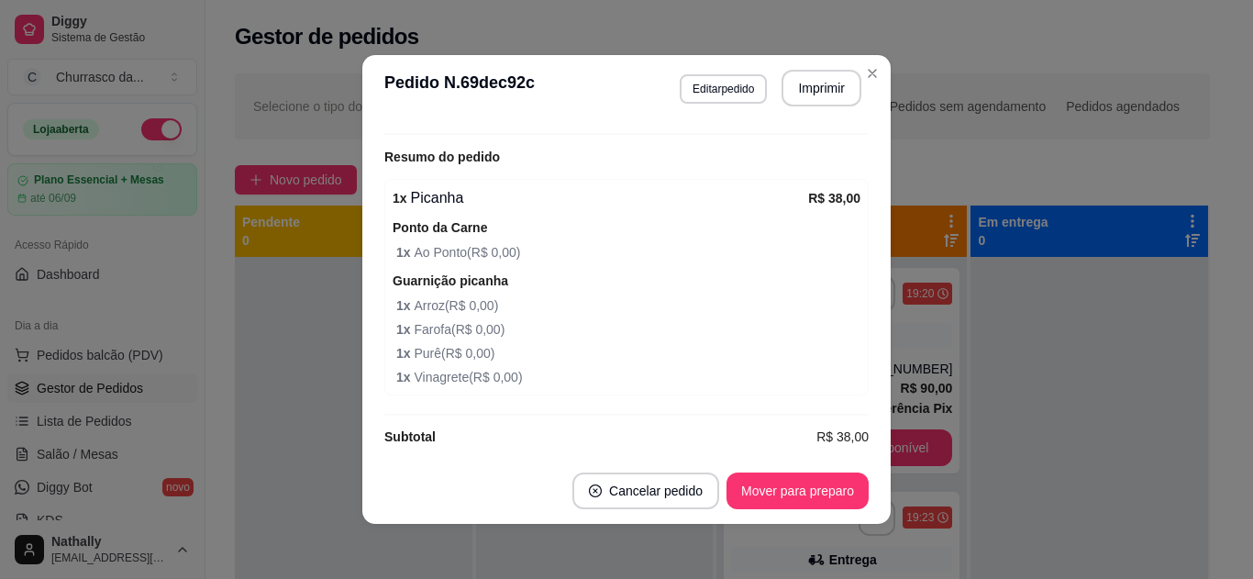
scroll to position [569, 0]
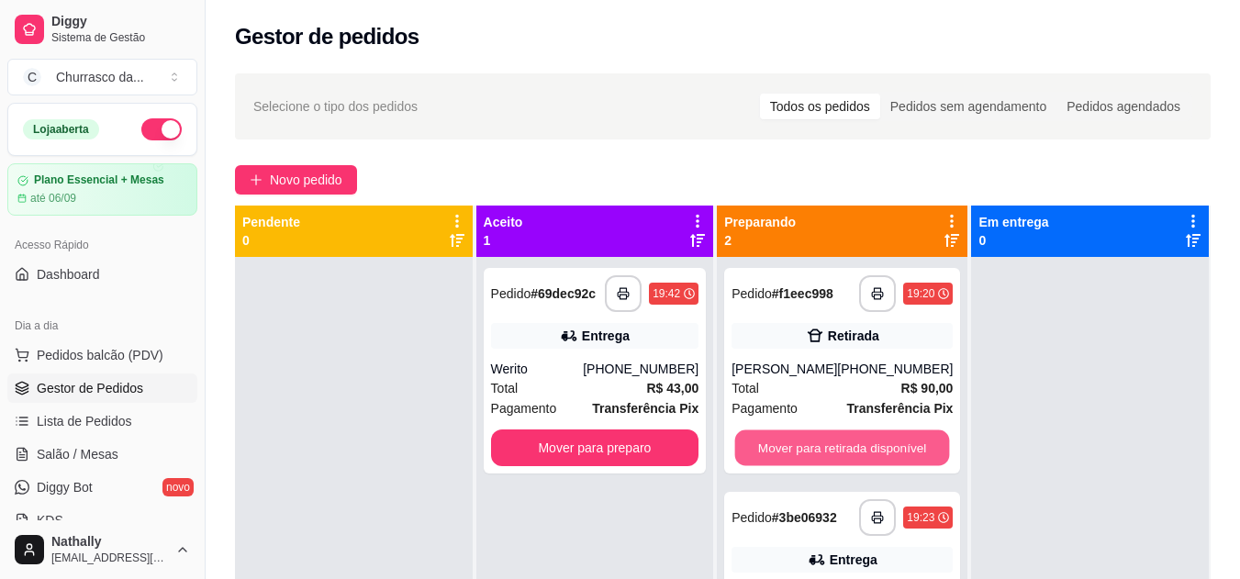
click at [877, 448] on button "Mover para retirada disponível" at bounding box center [842, 448] width 215 height 36
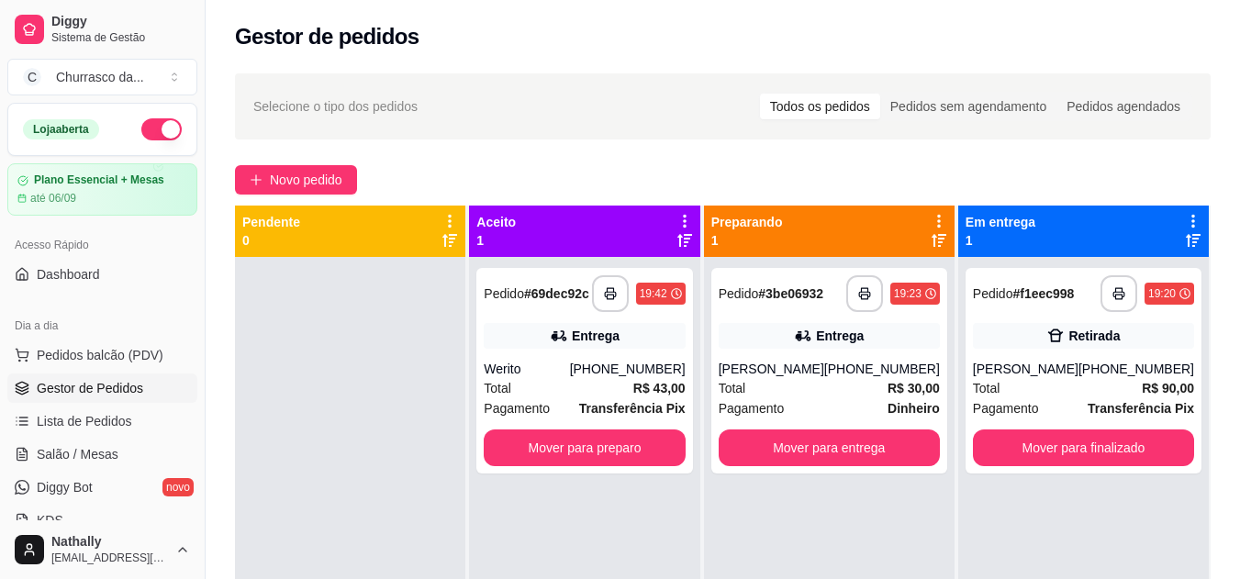
click at [1028, 396] on div "Total R$ 90,00" at bounding box center [1083, 388] width 221 height 20
click at [1142, 370] on div "[PHONE_NUMBER]" at bounding box center [1136, 369] width 116 height 18
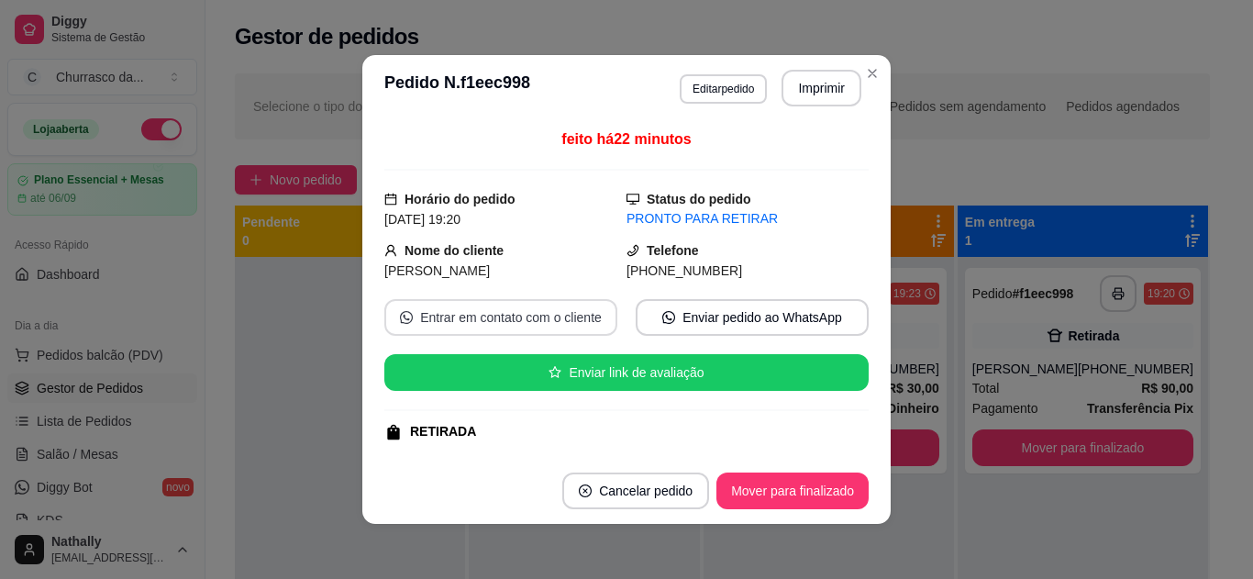
click at [521, 316] on button "Entrar em contato com o cliente" at bounding box center [500, 317] width 233 height 37
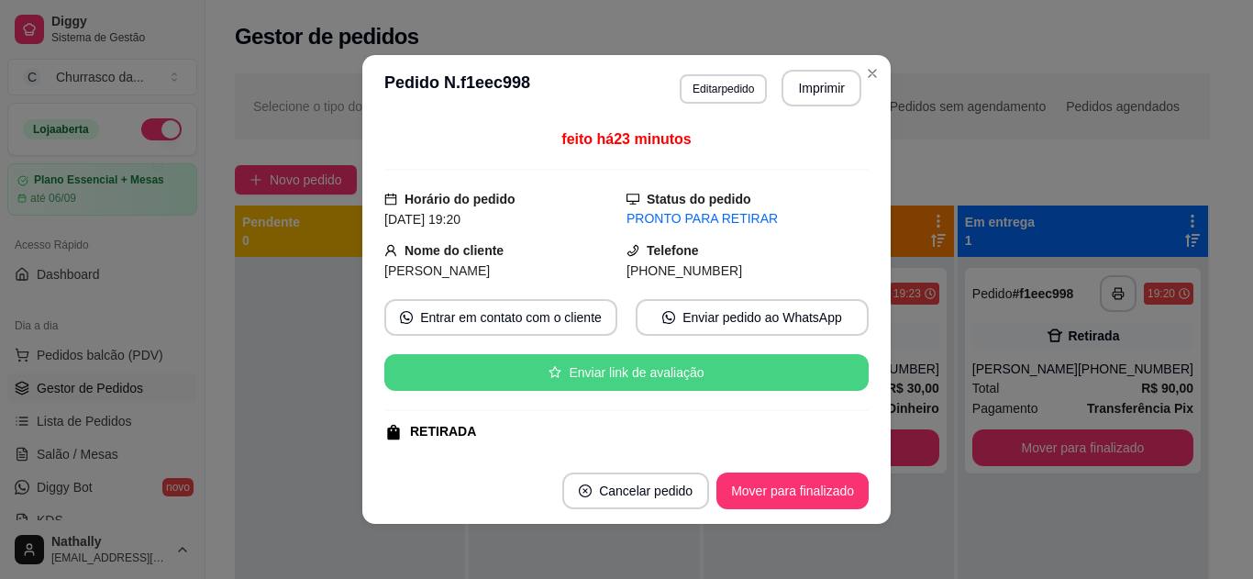
click at [639, 372] on button "Enviar link de avaliação" at bounding box center [626, 372] width 485 height 37
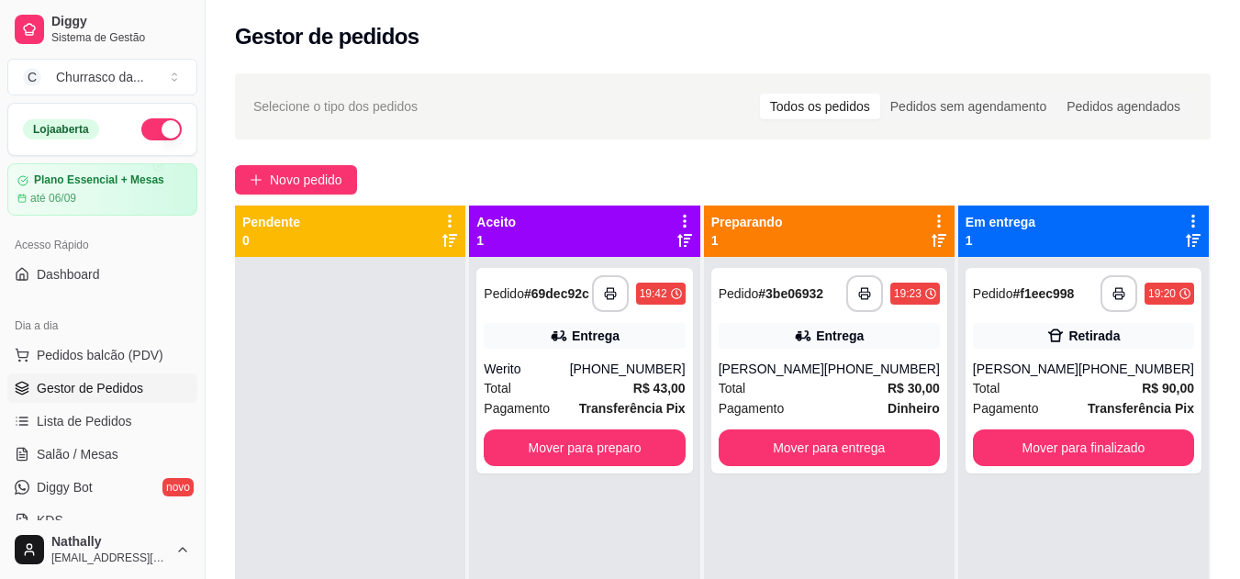
click at [583, 392] on div "Total R$ 43,00" at bounding box center [584, 388] width 201 height 20
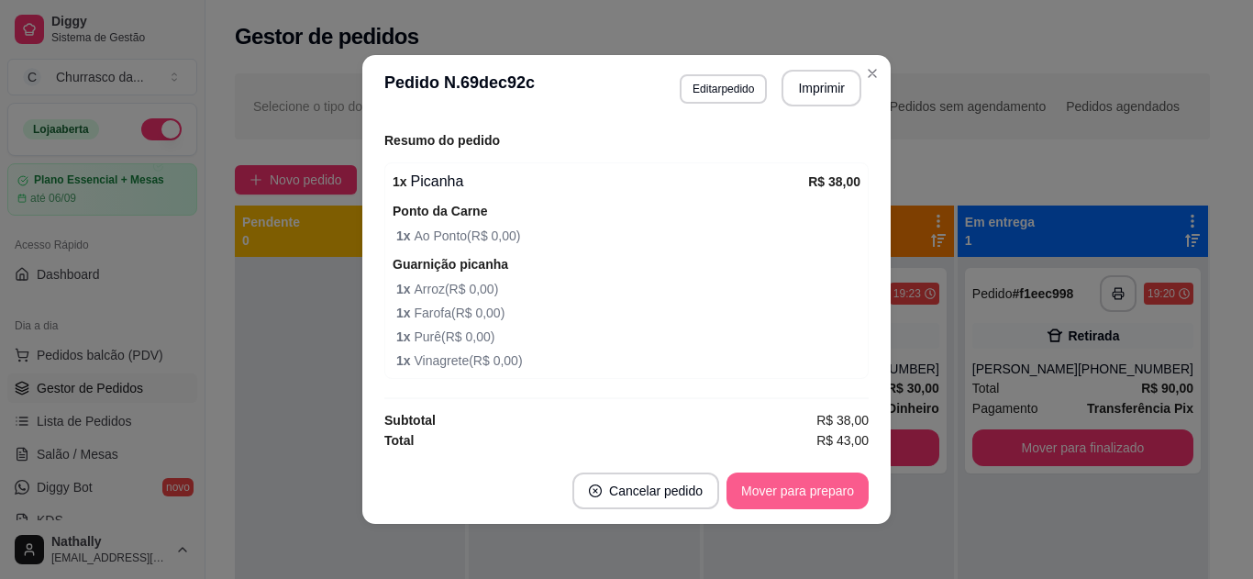
click at [851, 489] on button "Mover para preparo" at bounding box center [798, 491] width 142 height 37
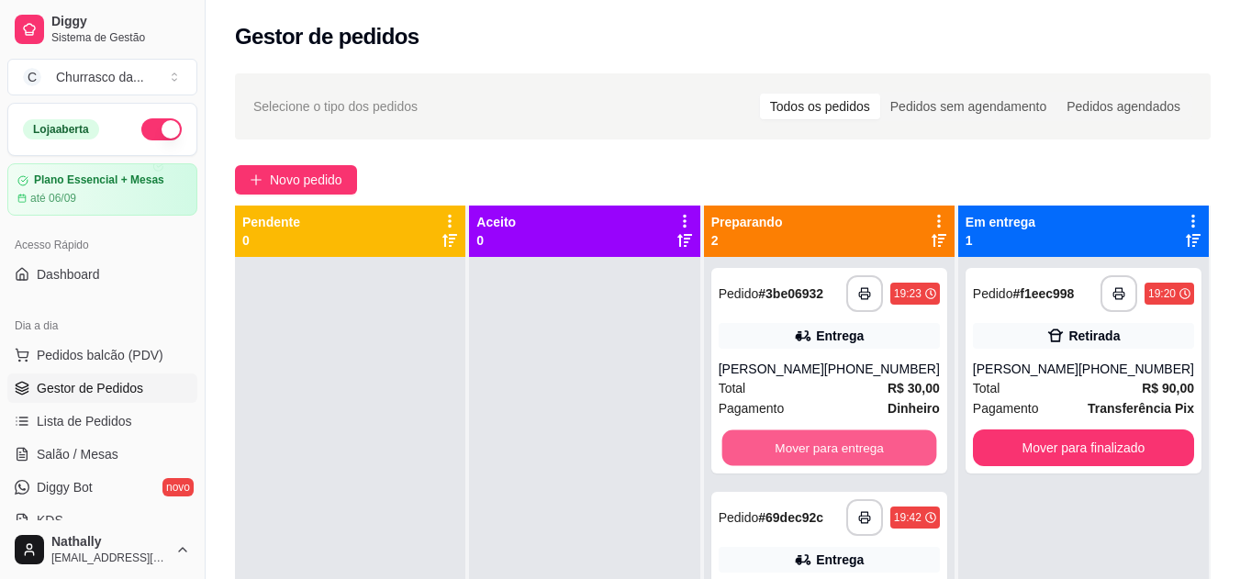
click at [835, 450] on button "Mover para entrega" at bounding box center [828, 448] width 215 height 36
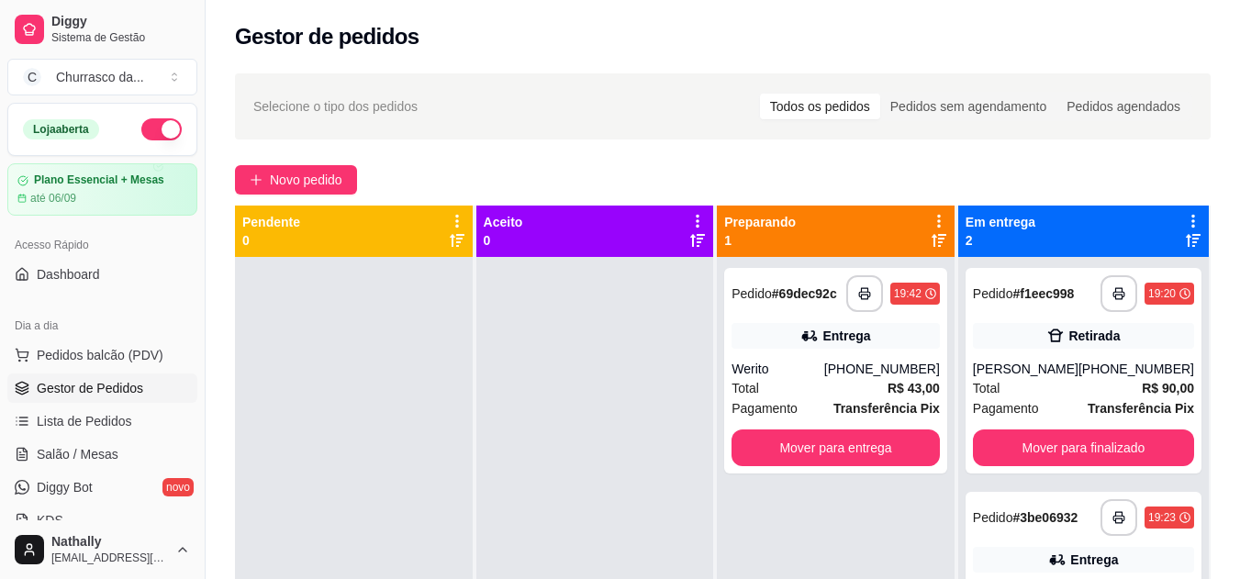
click at [1064, 534] on div "**********" at bounding box center [1083, 517] width 221 height 37
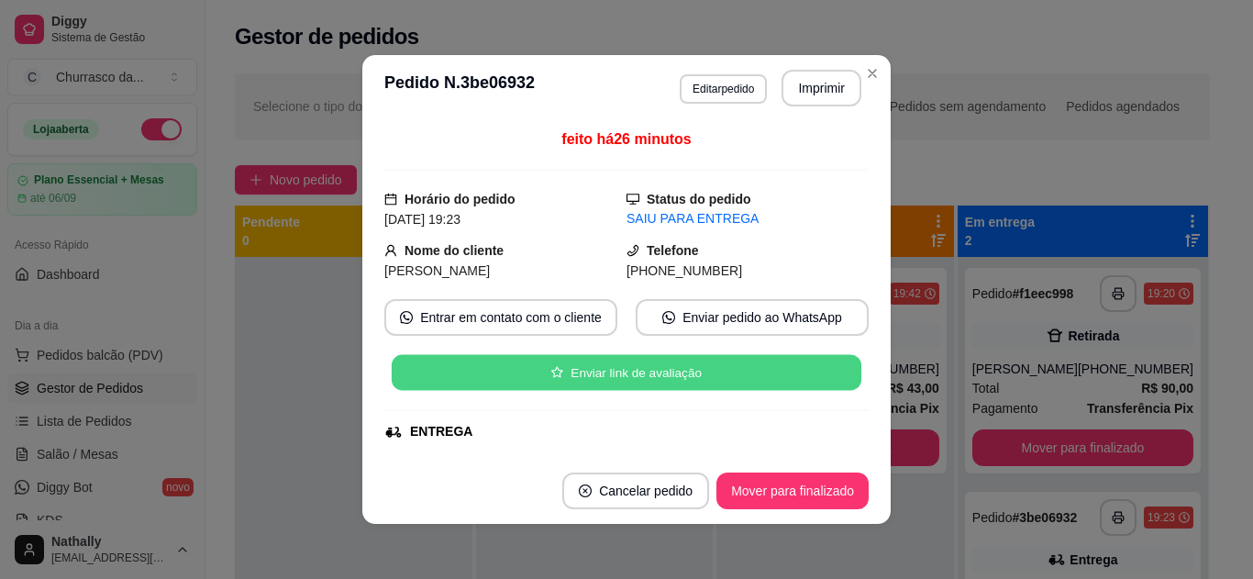
click at [743, 387] on button "Enviar link de avaliação" at bounding box center [627, 373] width 470 height 36
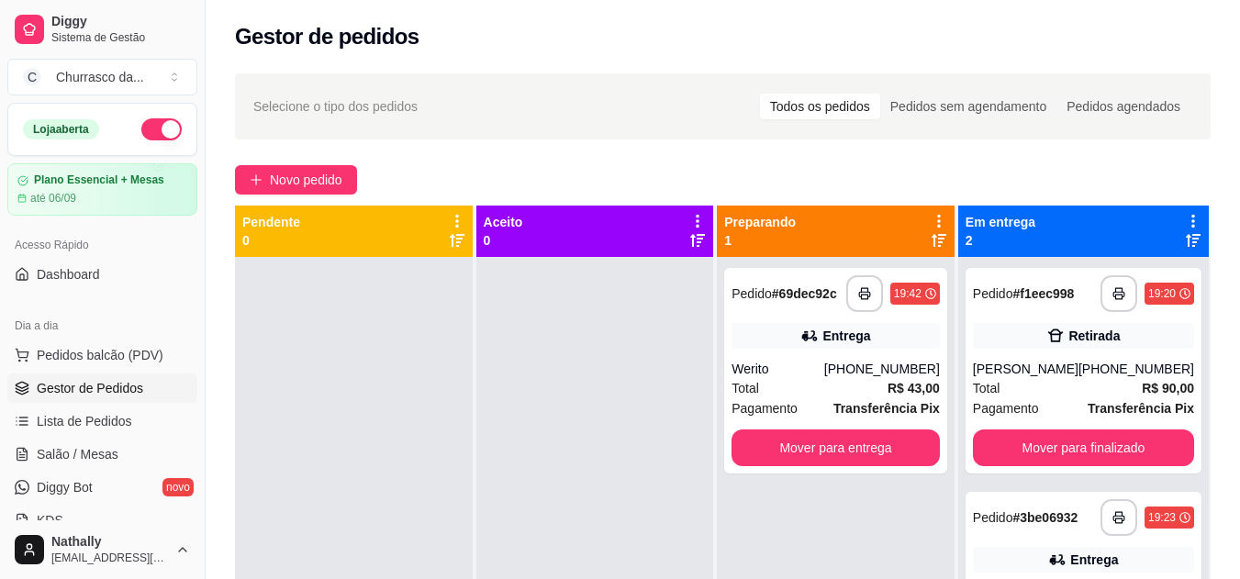
click at [848, 370] on div "[PHONE_NUMBER]" at bounding box center [882, 369] width 116 height 18
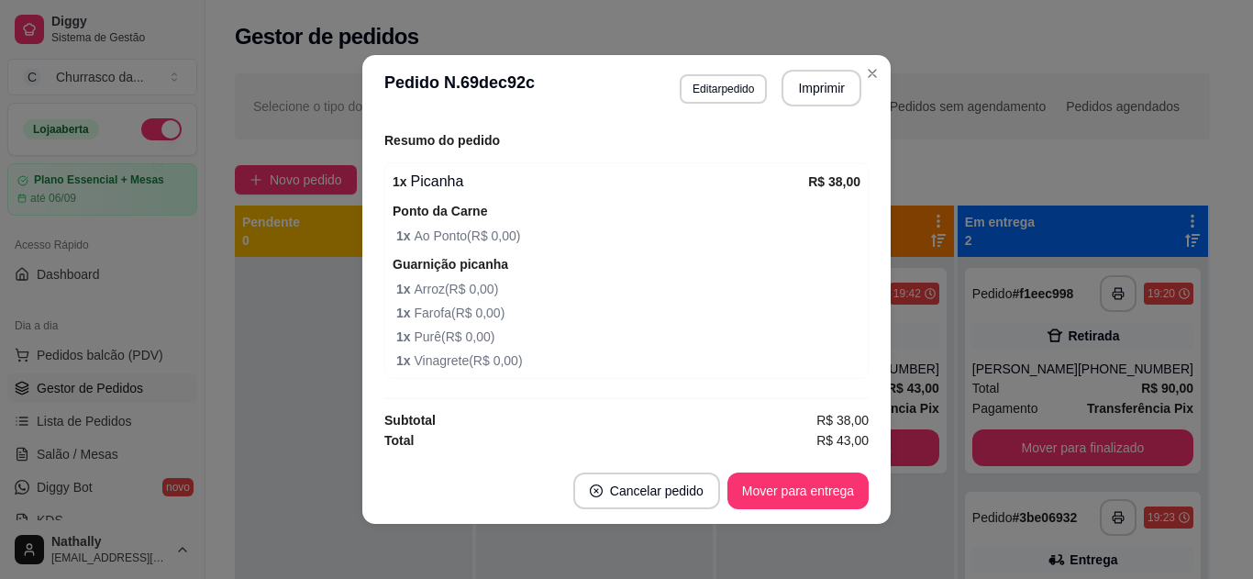
scroll to position [0, 0]
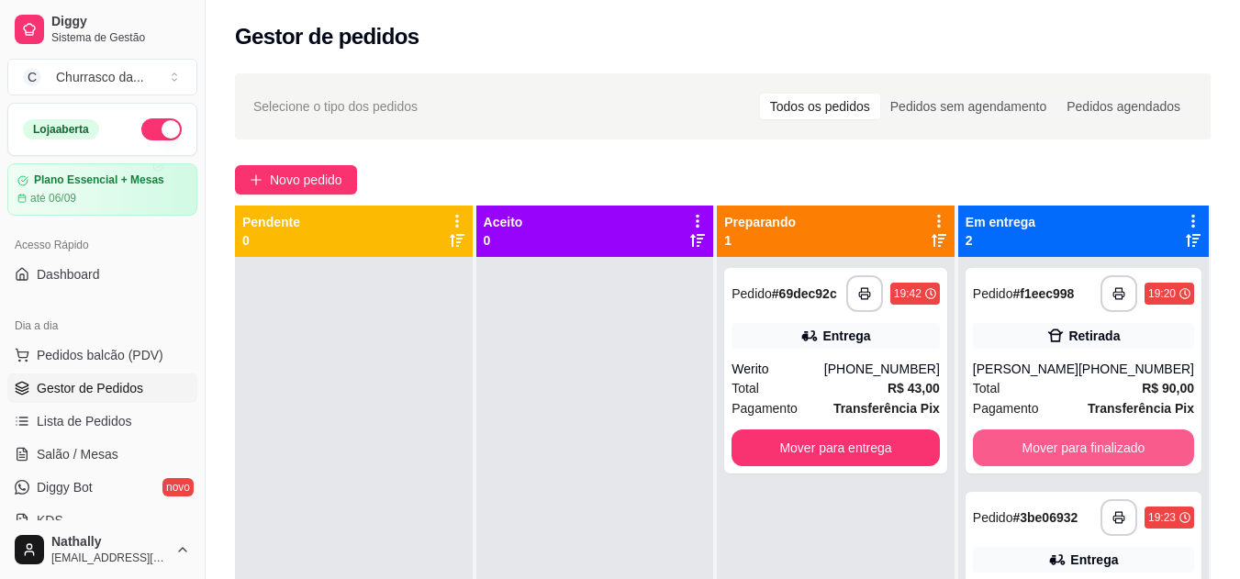
click at [1109, 449] on button "Mover para finalizado" at bounding box center [1083, 447] width 221 height 37
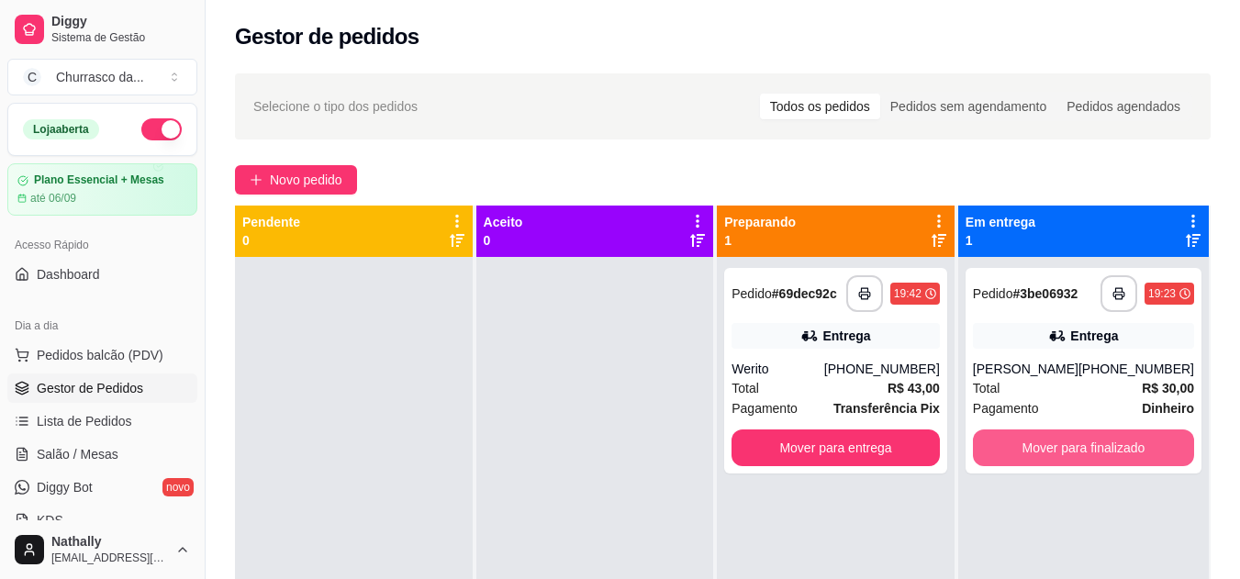
click at [1071, 451] on button "Mover para finalizado" at bounding box center [1083, 447] width 221 height 37
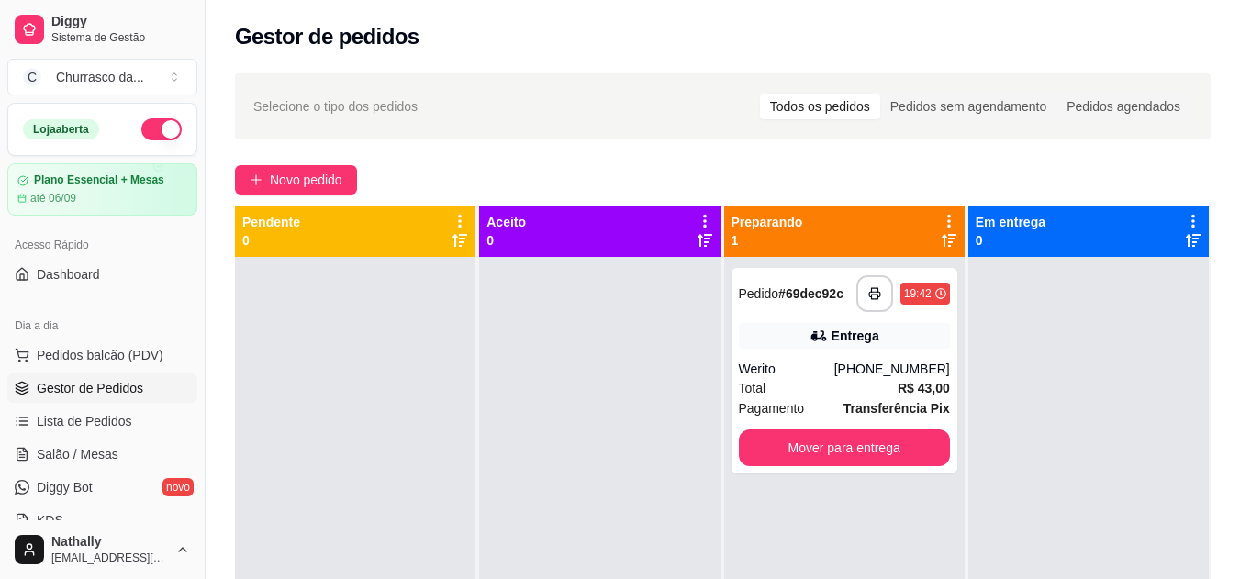
click at [793, 354] on div "**********" at bounding box center [844, 371] width 226 height 206
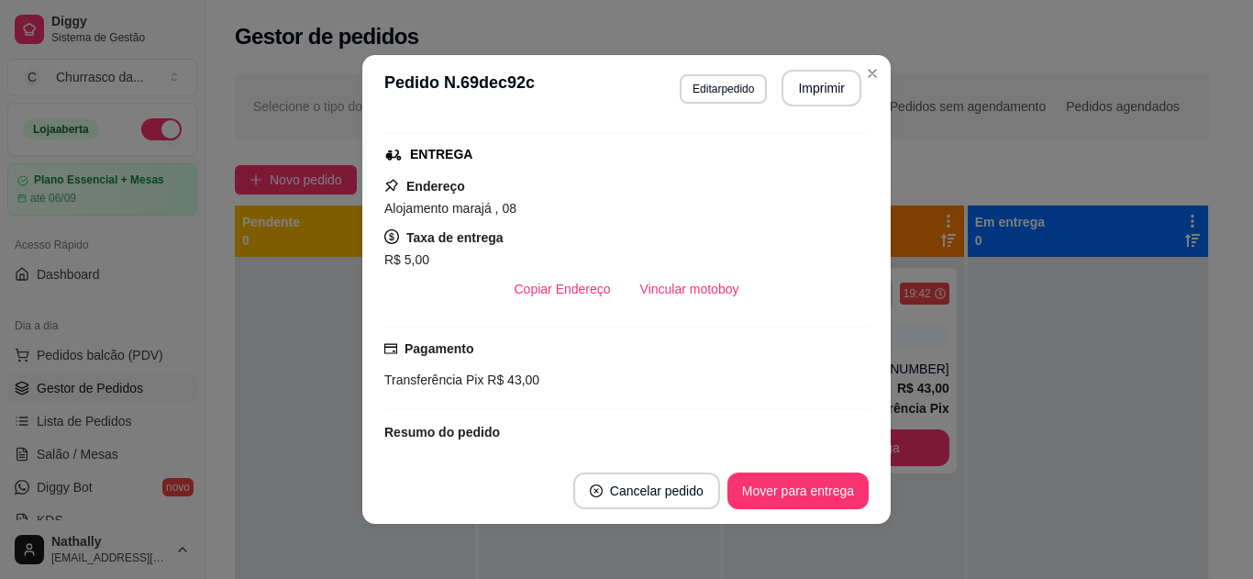
scroll to position [263, 0]
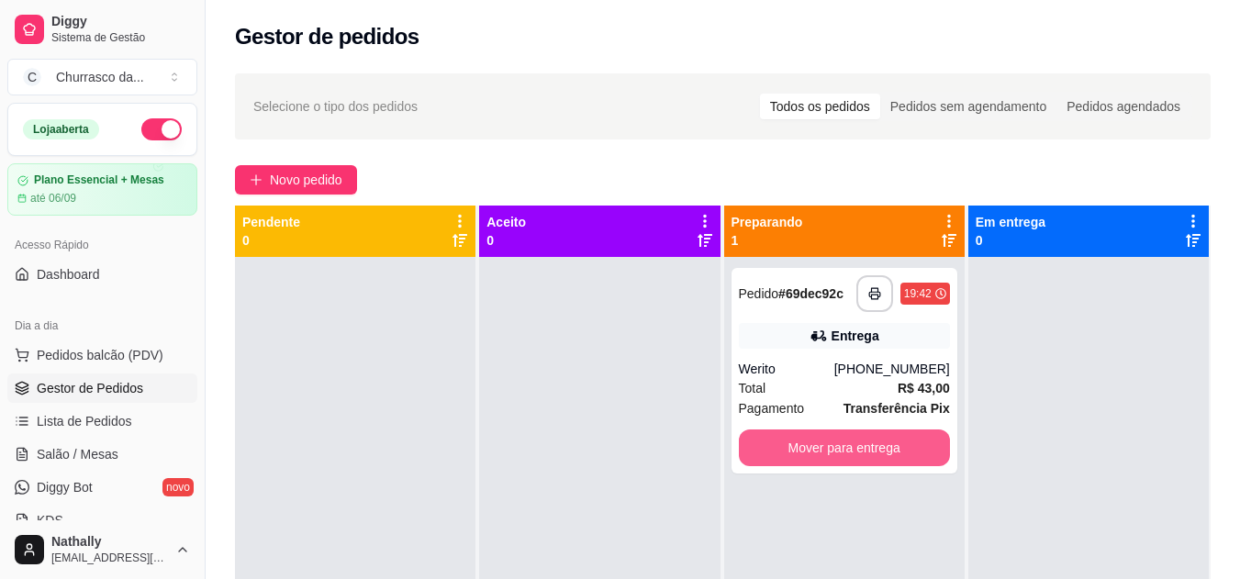
click at [829, 451] on button "Mover para entrega" at bounding box center [844, 447] width 211 height 37
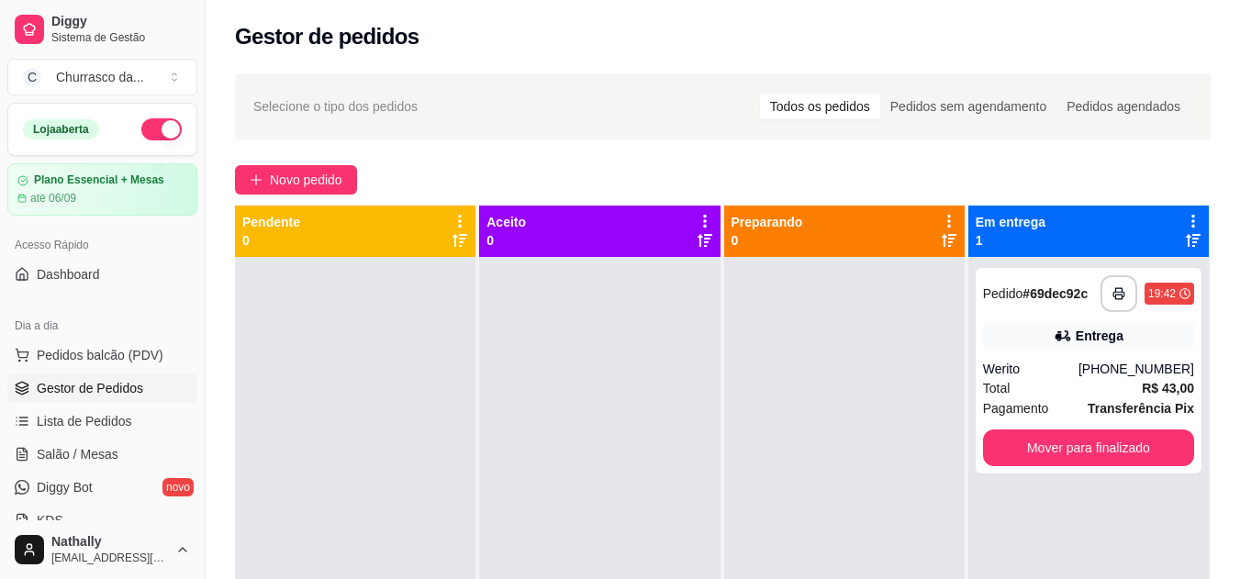
click at [1068, 368] on div "Werito" at bounding box center [1030, 369] width 95 height 18
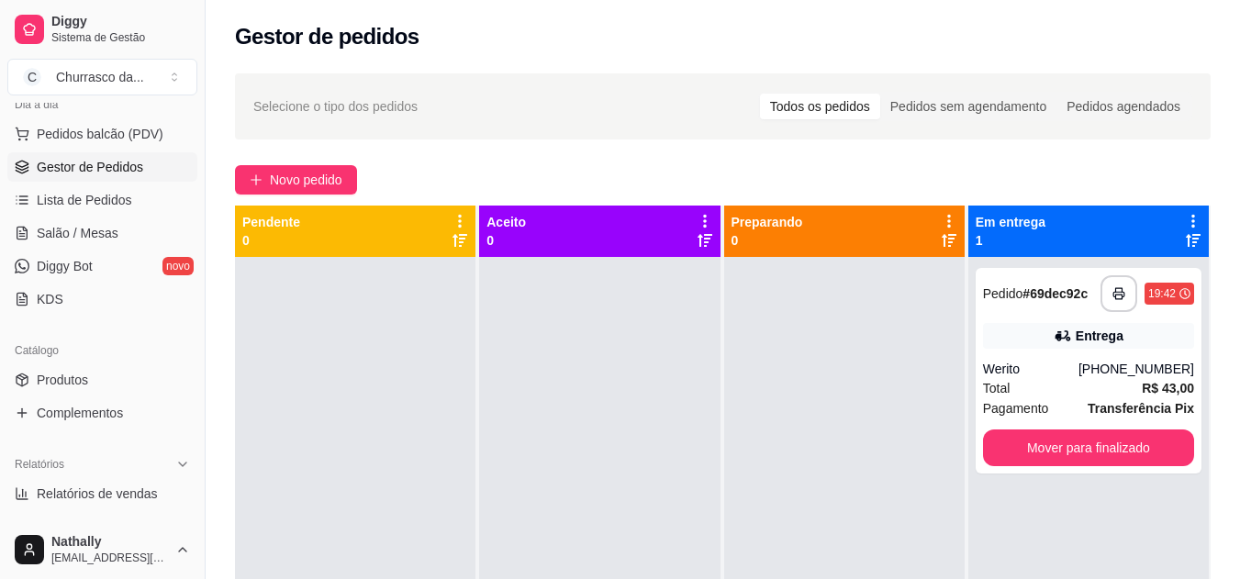
scroll to position [238, 0]
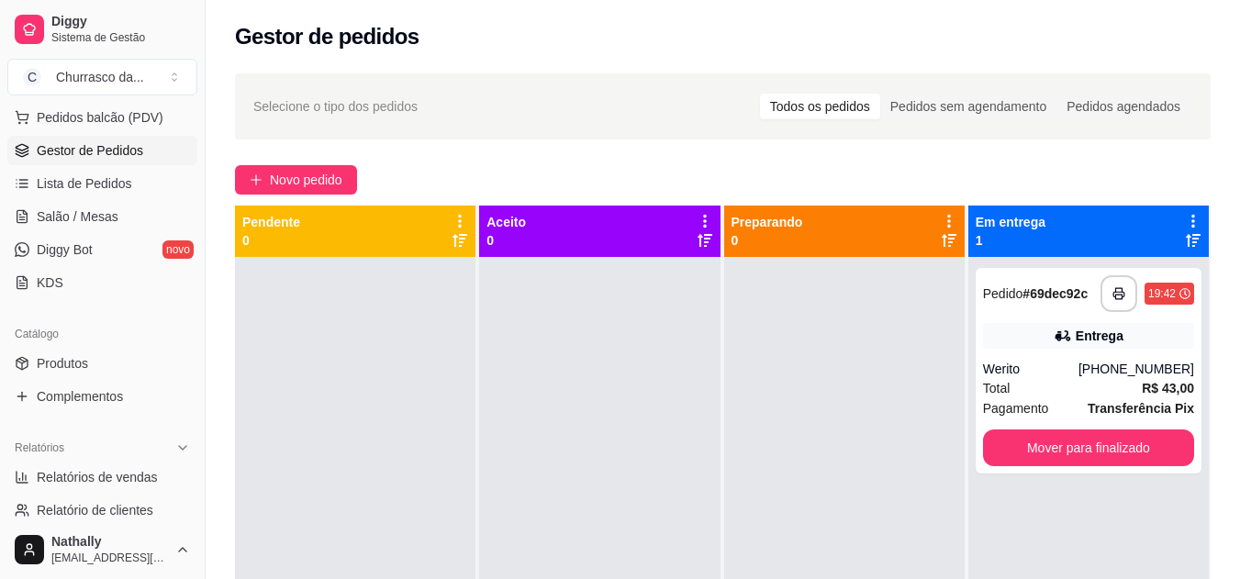
click at [77, 242] on span "Diggy Bot" at bounding box center [65, 249] width 56 height 18
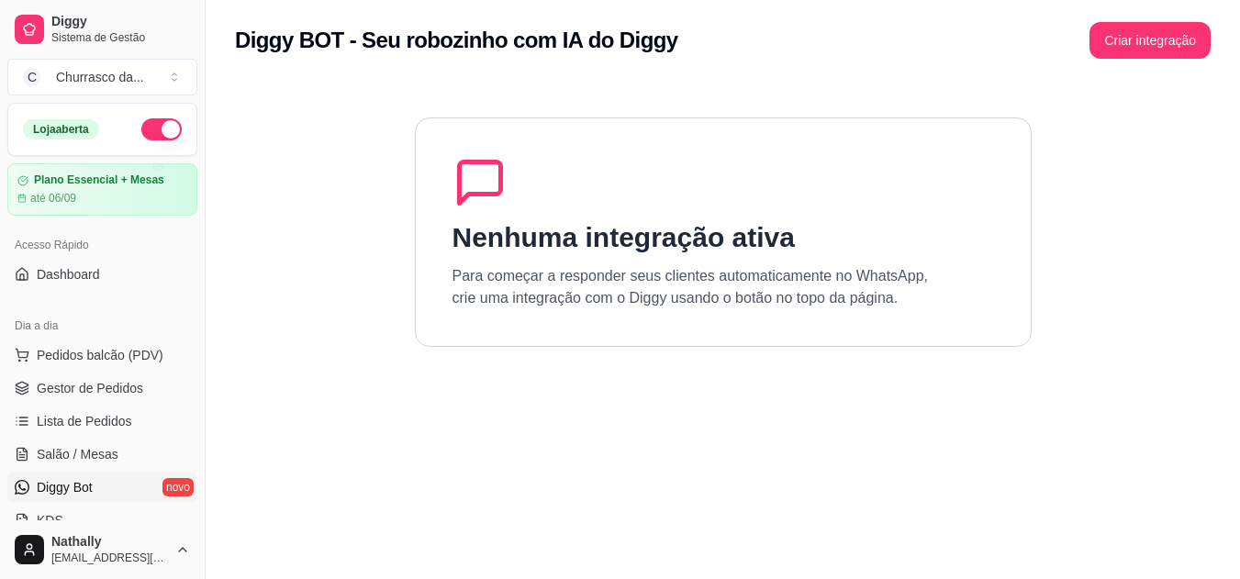
click at [95, 387] on span "Gestor de Pedidos" at bounding box center [90, 388] width 106 height 18
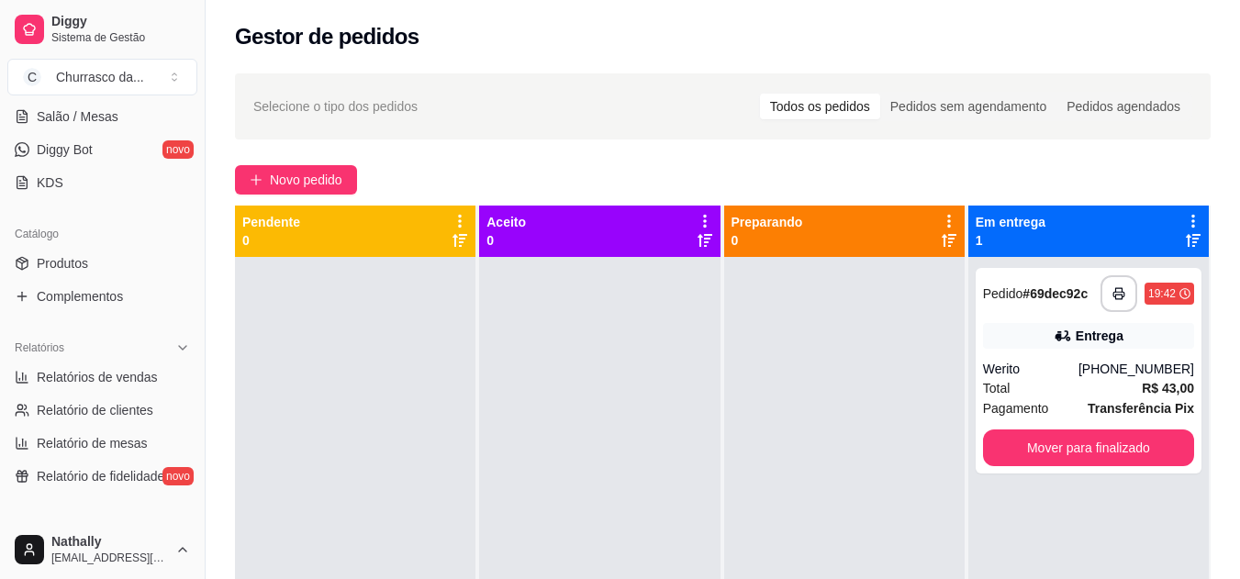
scroll to position [357, 0]
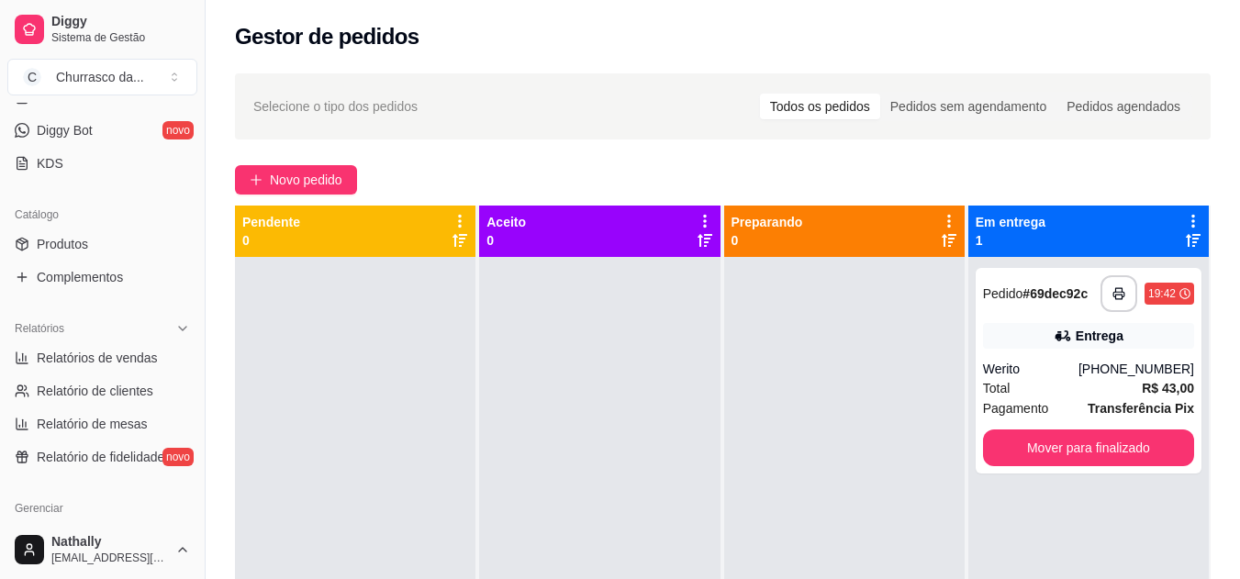
click at [127, 354] on span "Relatórios de vendas" at bounding box center [97, 358] width 121 height 18
select select "ALL"
select select "0"
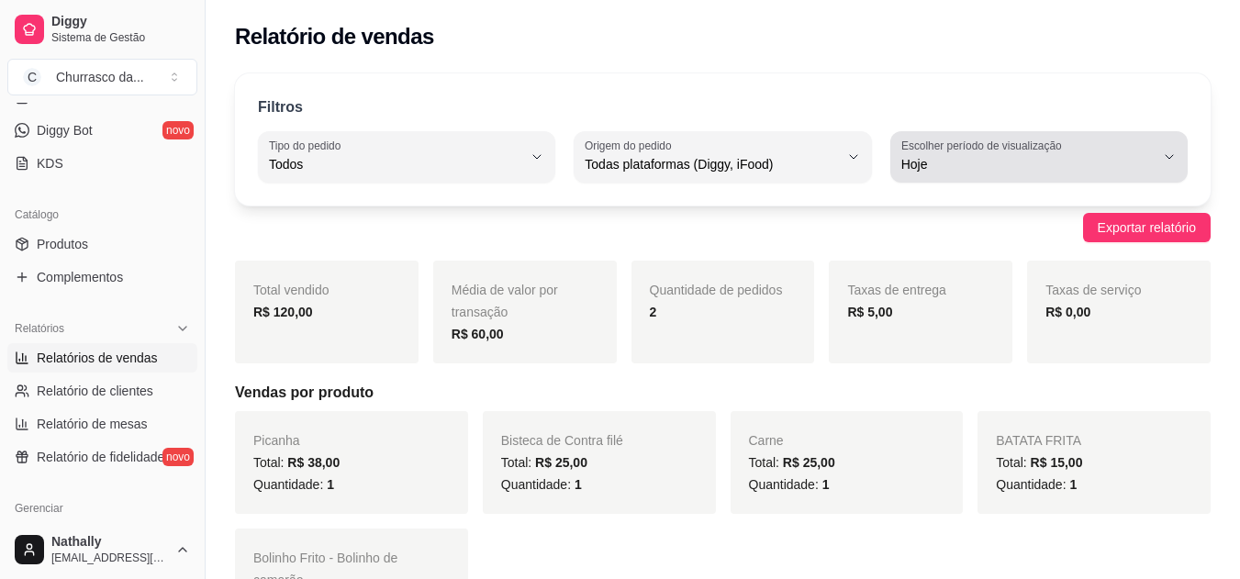
click at [1167, 147] on button "Escolher período de visualização Hoje" at bounding box center [1038, 156] width 297 height 51
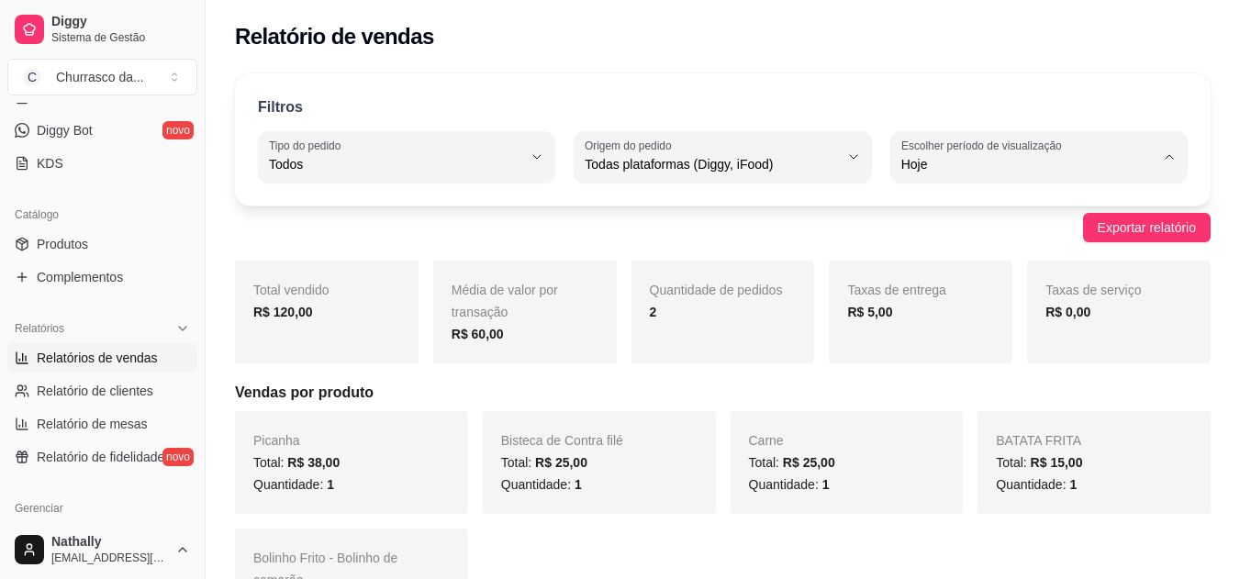
click at [935, 333] on span "30 dias" at bounding box center [1029, 327] width 240 height 17
type input "30"
select select "30"
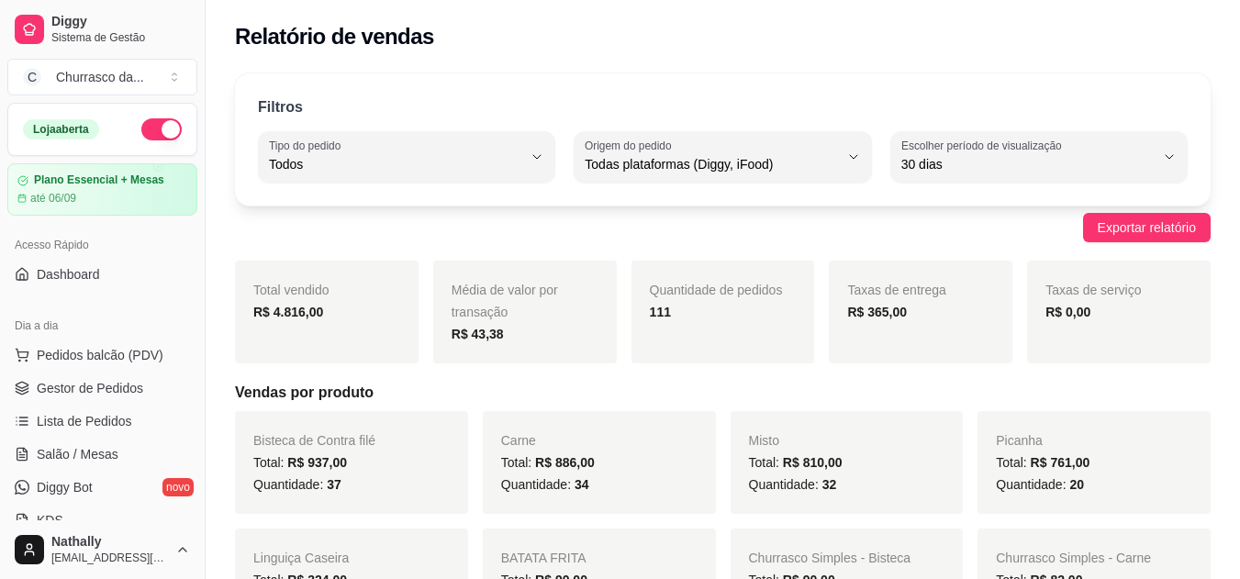
click at [81, 384] on span "Gestor de Pedidos" at bounding box center [90, 388] width 106 height 18
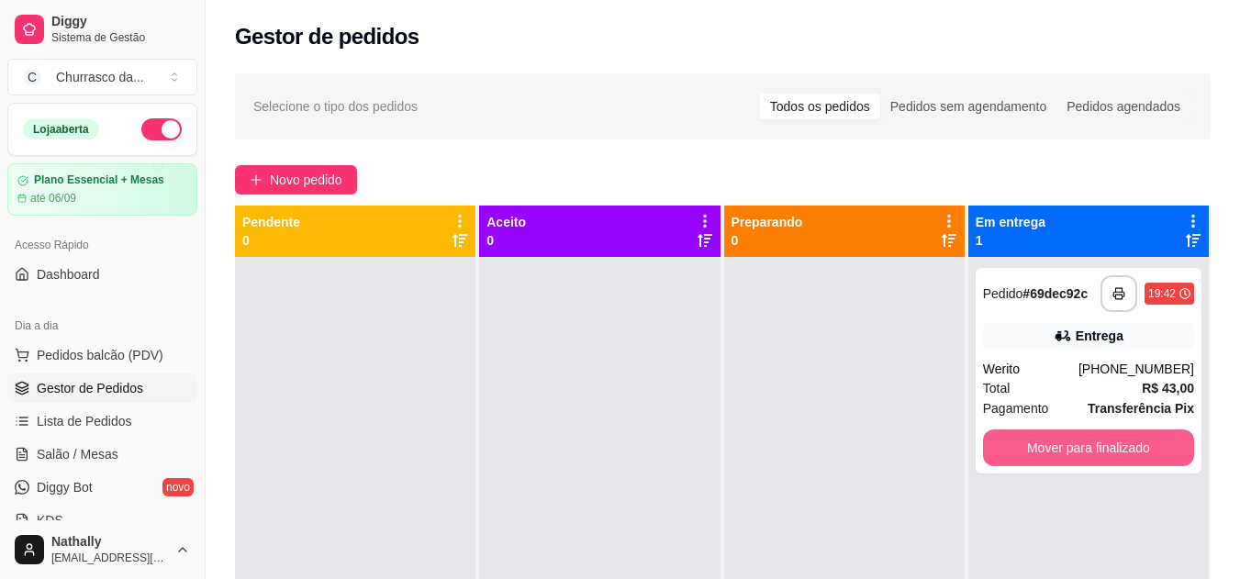
click at [1049, 444] on button "Mover para finalizado" at bounding box center [1088, 447] width 211 height 37
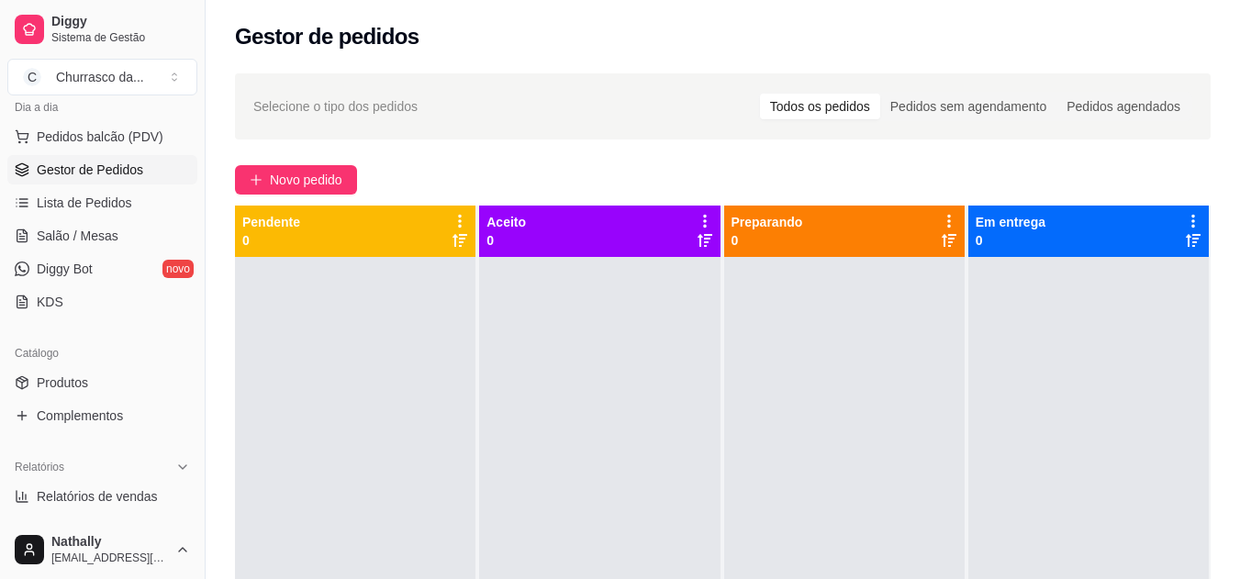
scroll to position [229, 0]
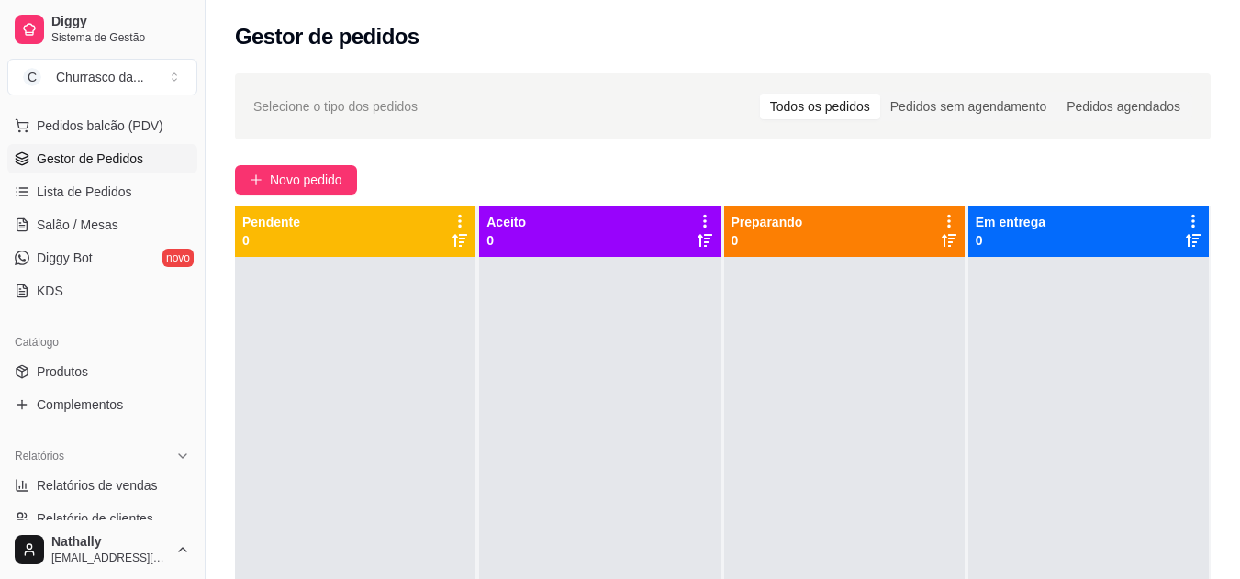
click at [60, 367] on span "Produtos" at bounding box center [62, 371] width 51 height 18
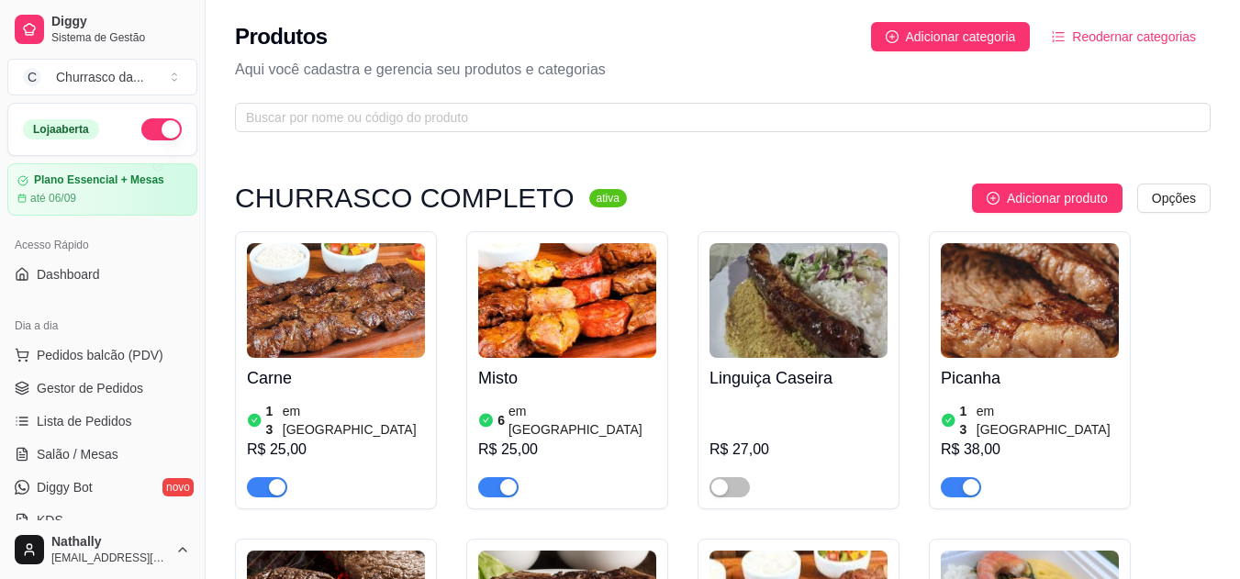
click at [103, 349] on span "Pedidos balcão (PDV)" at bounding box center [100, 355] width 127 height 18
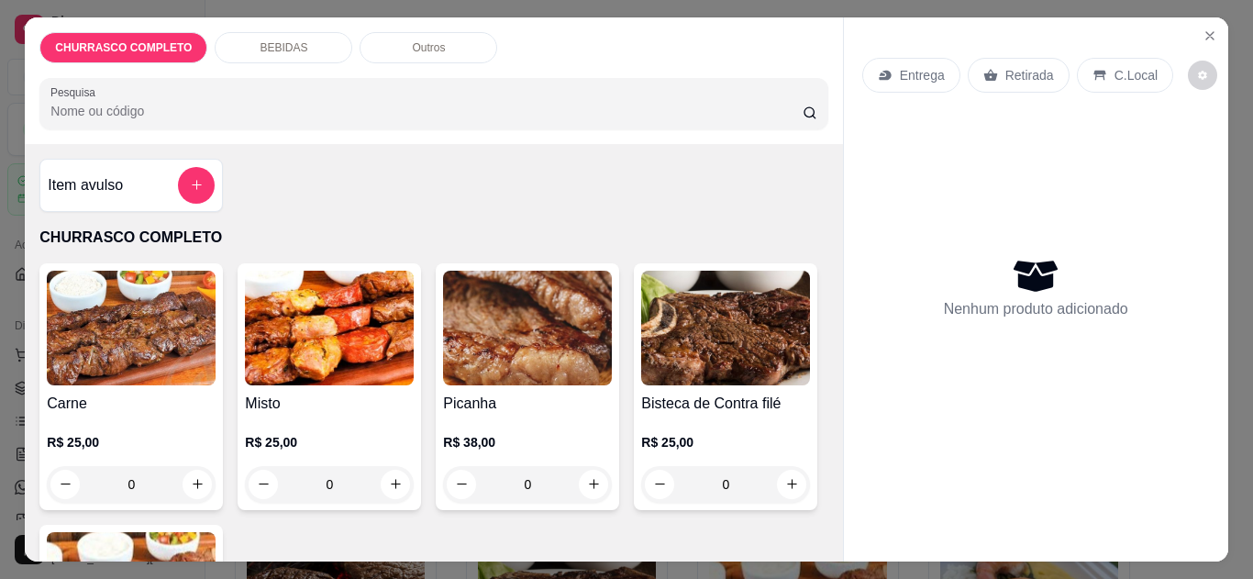
click at [184, 471] on div "0" at bounding box center [131, 484] width 169 height 37
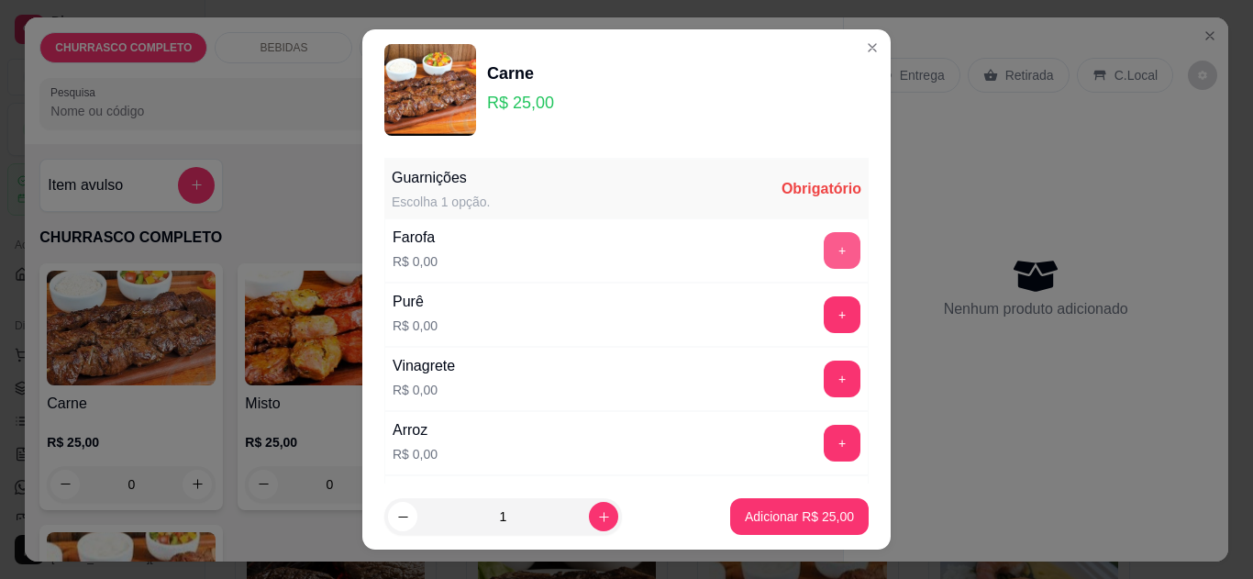
click at [824, 250] on button "+" at bounding box center [842, 250] width 37 height 37
click at [824, 304] on button "+" at bounding box center [842, 314] width 37 height 37
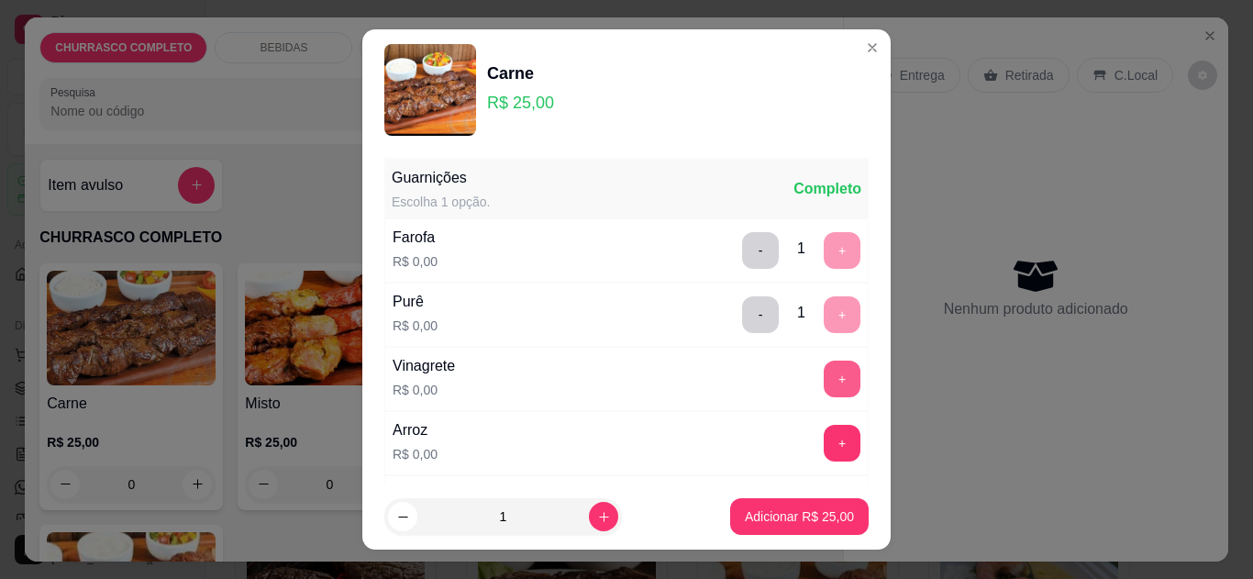
click at [824, 384] on button "+" at bounding box center [842, 379] width 37 height 37
click at [824, 446] on button "+" at bounding box center [842, 443] width 37 height 37
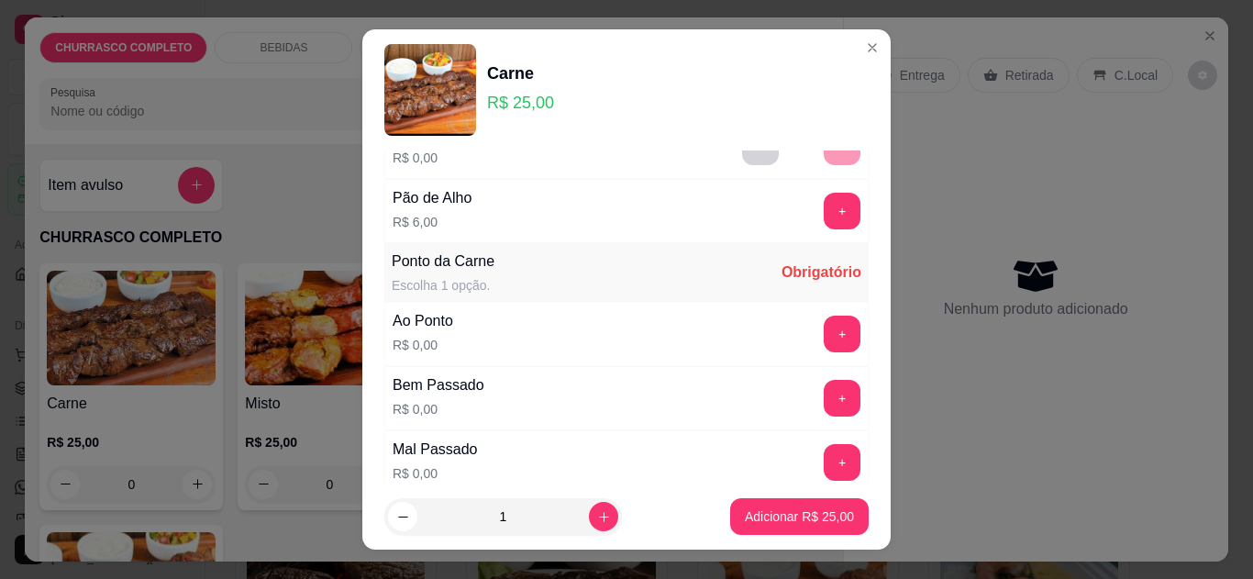
scroll to position [347, 0]
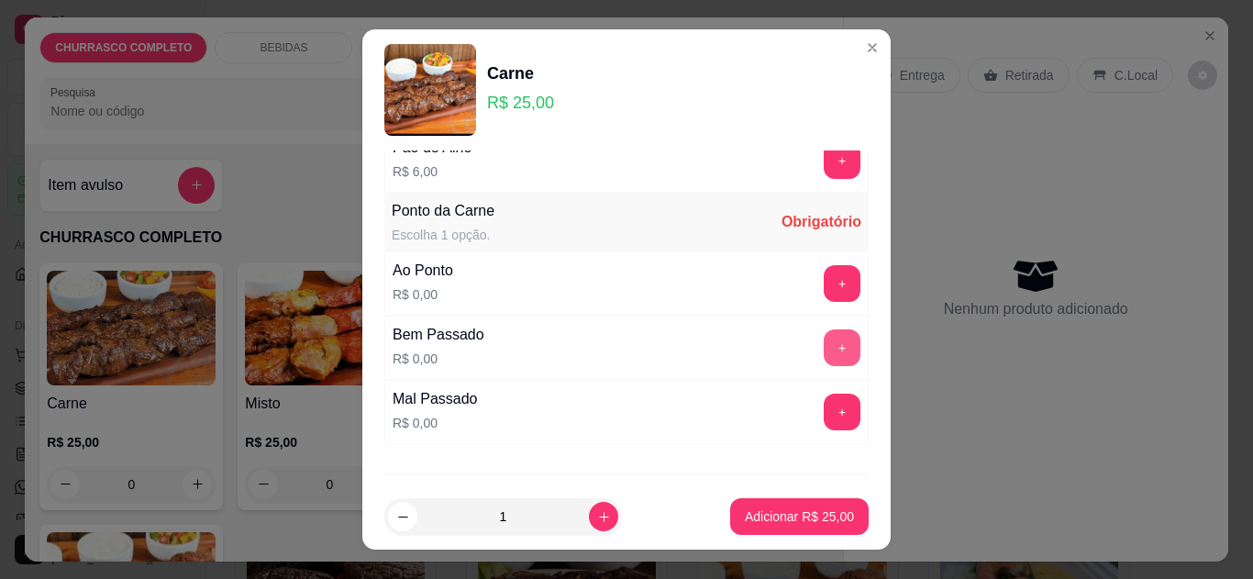
click at [824, 359] on button "+" at bounding box center [842, 347] width 37 height 37
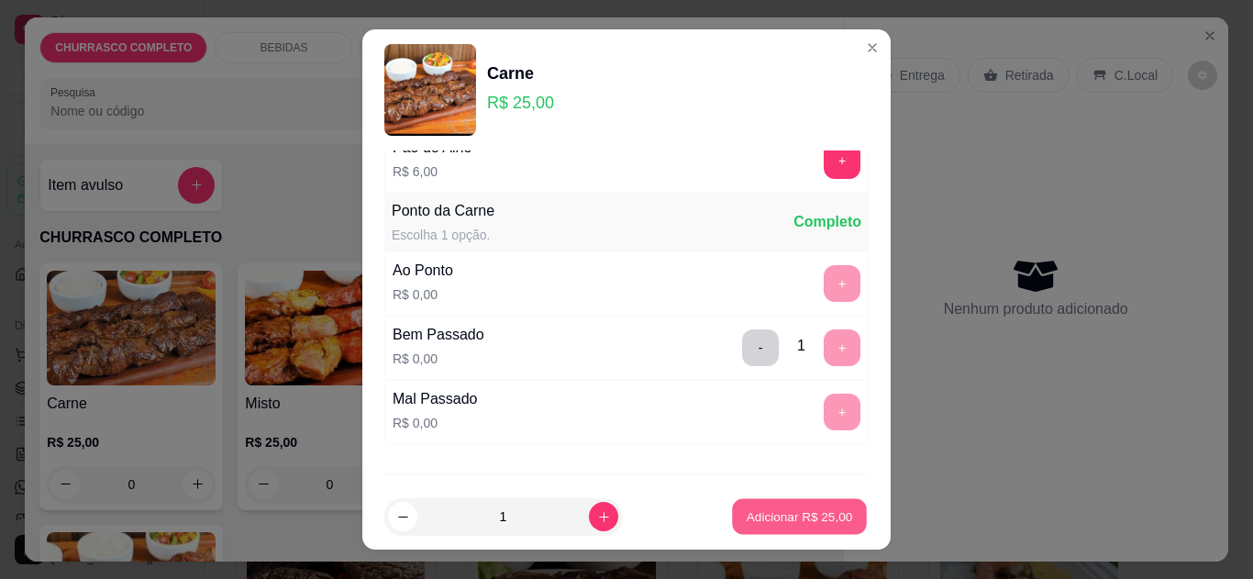
click at [819, 518] on p "Adicionar R$ 25,00" at bounding box center [800, 516] width 106 height 17
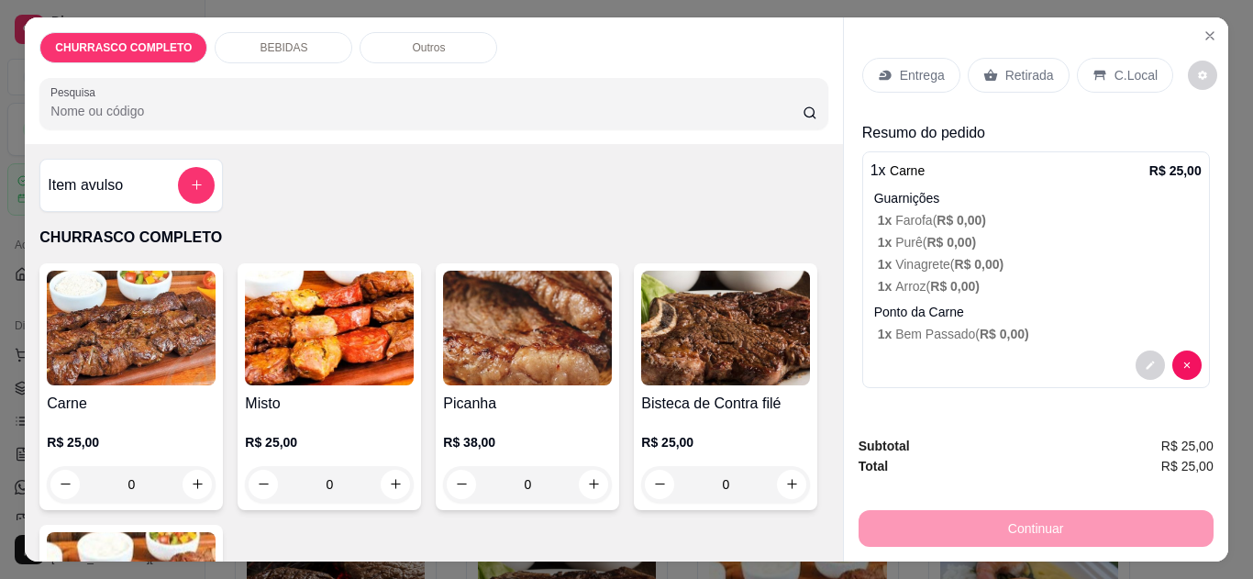
click at [1021, 72] on p "Retirada" at bounding box center [1030, 75] width 49 height 18
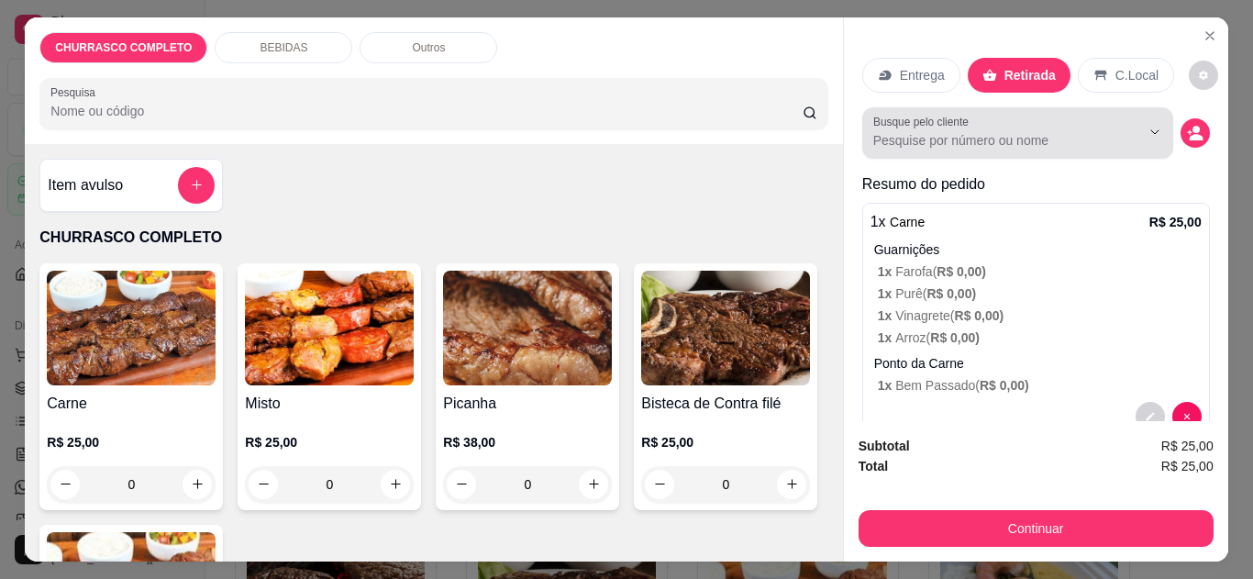
click at [1031, 136] on input "Busque pelo cliente" at bounding box center [993, 140] width 238 height 18
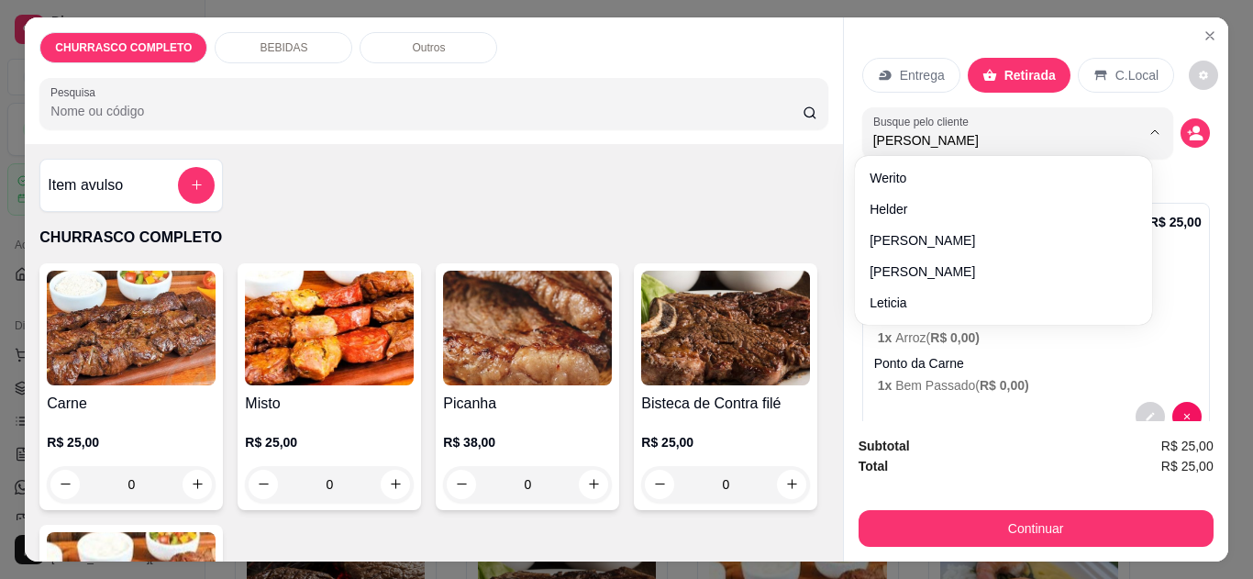
type input "[PERSON_NAME]"
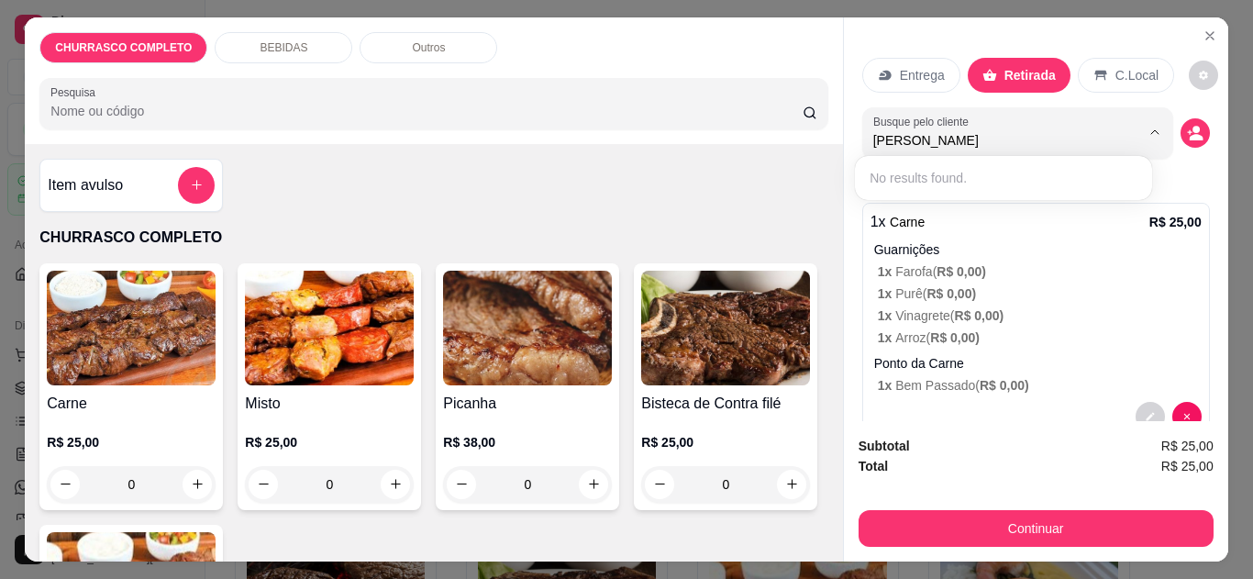
click at [1030, 541] on div "Subtotal R$ 25,00 Total R$ 25,00 Continuar" at bounding box center [1036, 491] width 384 height 140
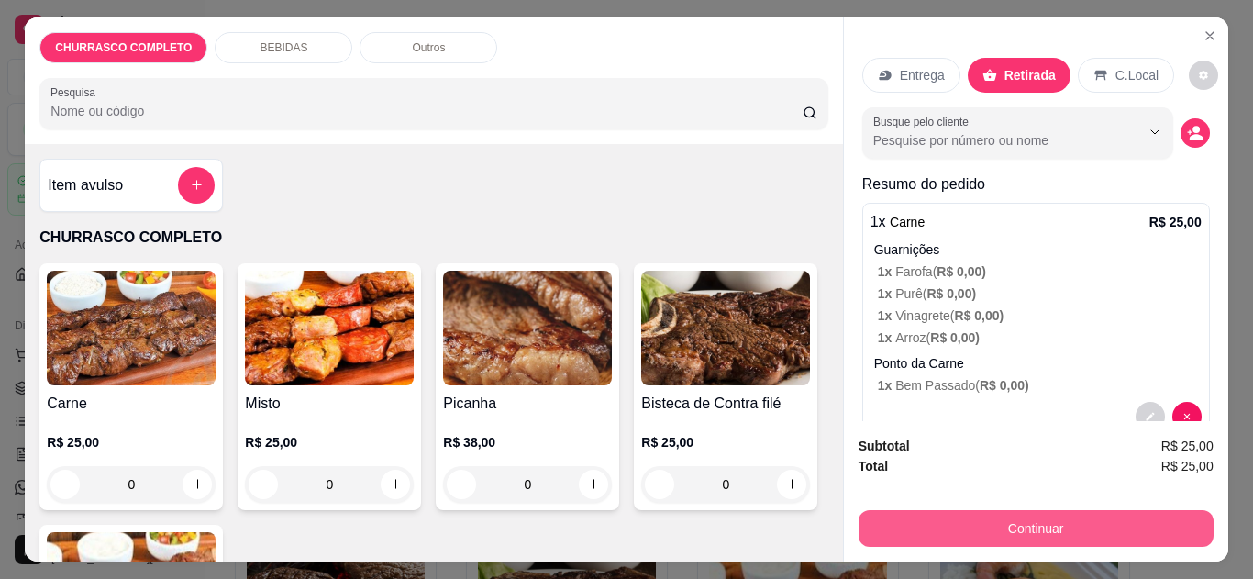
click at [1038, 517] on button "Continuar" at bounding box center [1036, 528] width 355 height 37
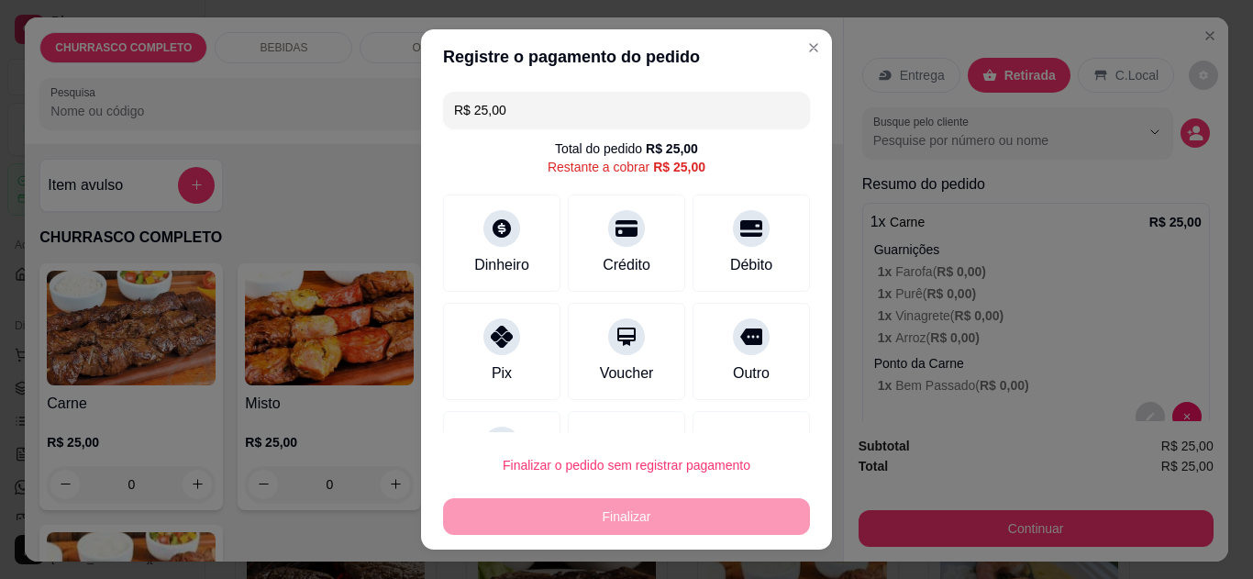
click at [514, 340] on div "Pix" at bounding box center [501, 351] width 117 height 97
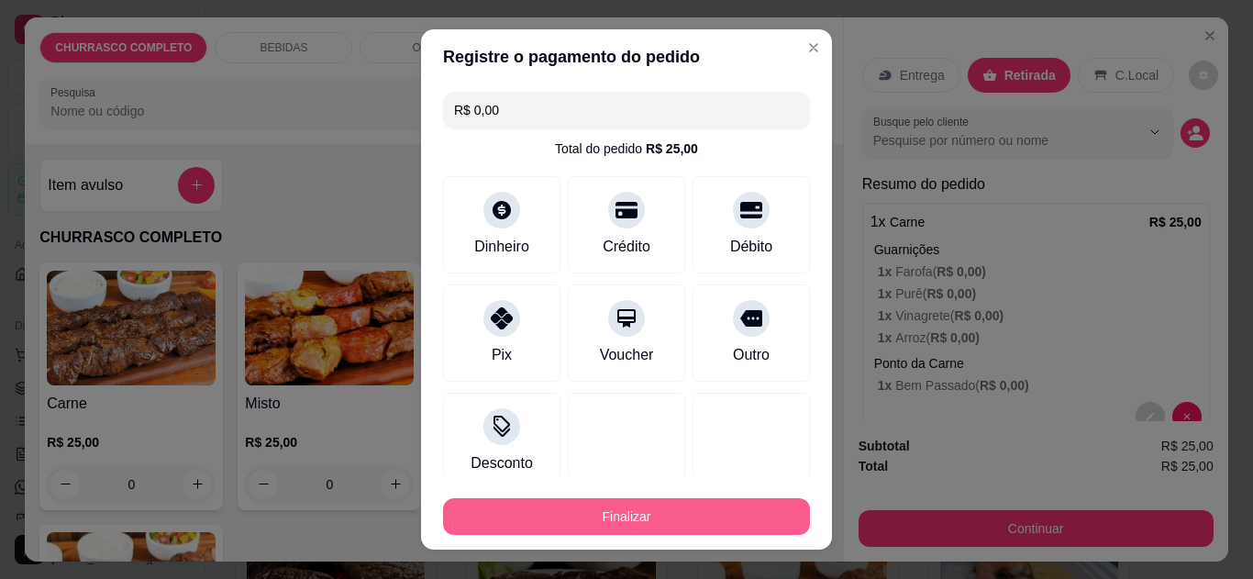
click at [618, 517] on button "Finalizar" at bounding box center [626, 516] width 367 height 37
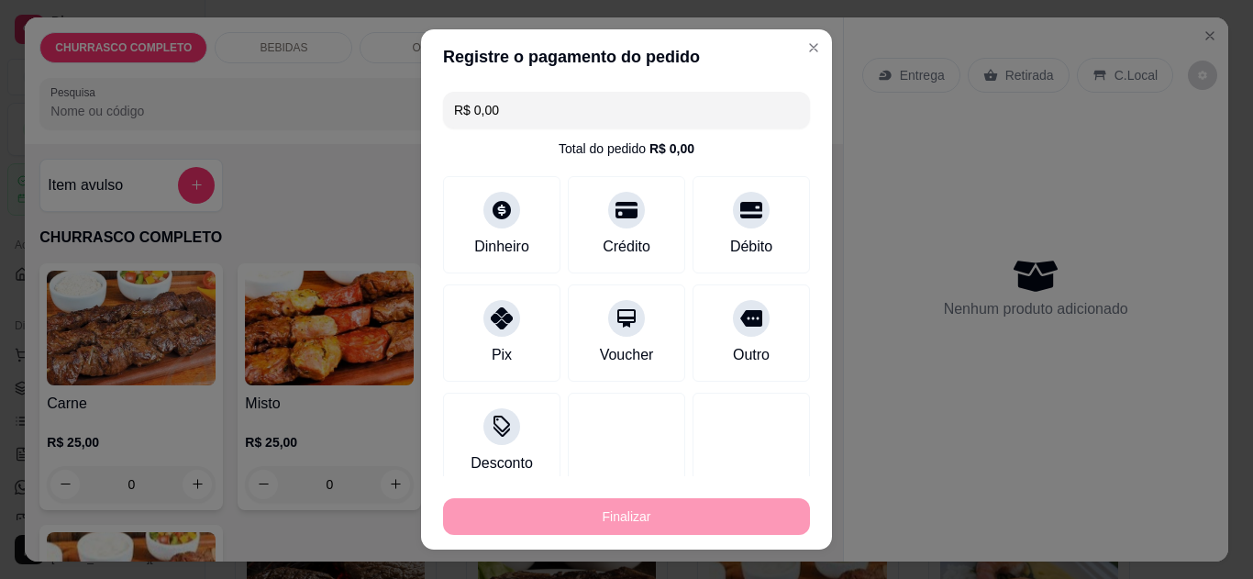
type input "-R$ 25,00"
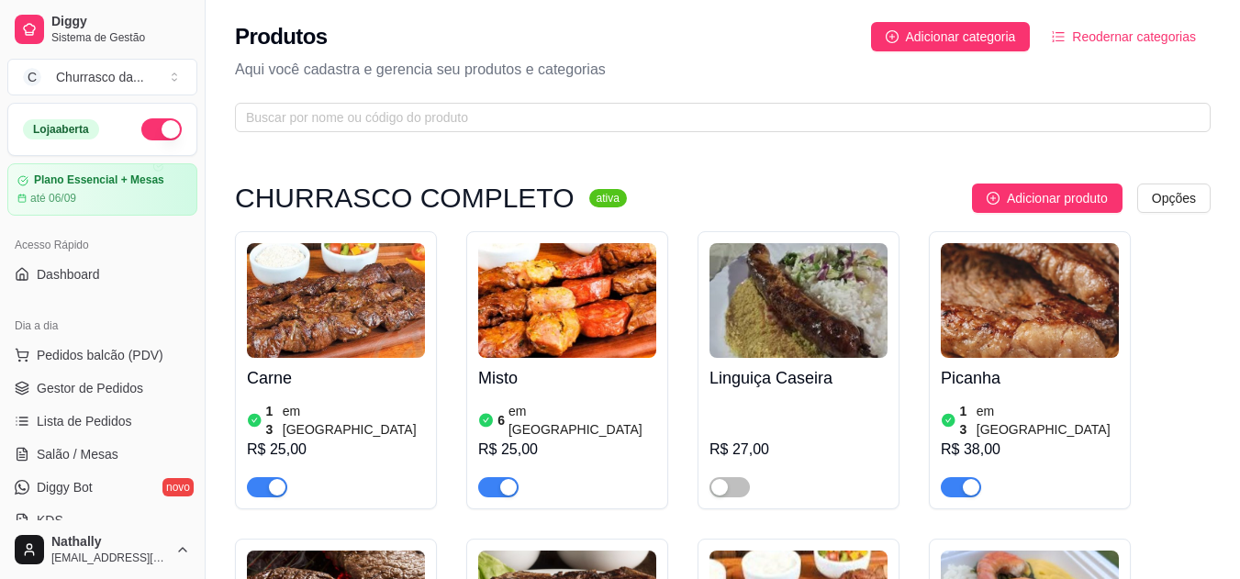
click at [64, 380] on span "Gestor de Pedidos" at bounding box center [90, 388] width 106 height 18
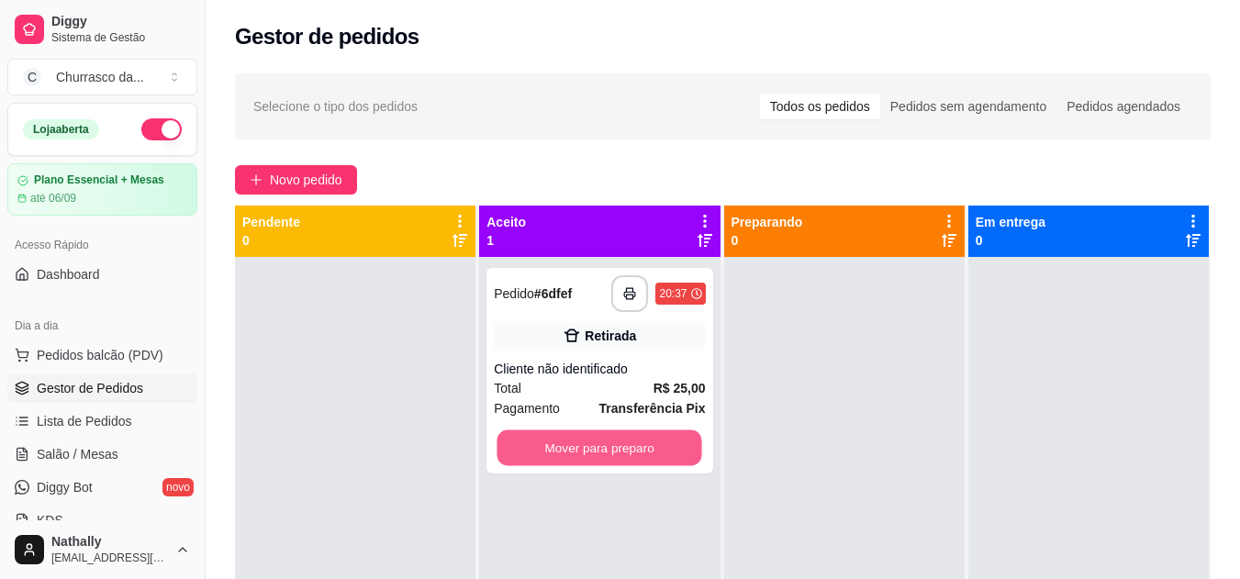
click at [552, 459] on button "Mover para preparo" at bounding box center [599, 448] width 205 height 36
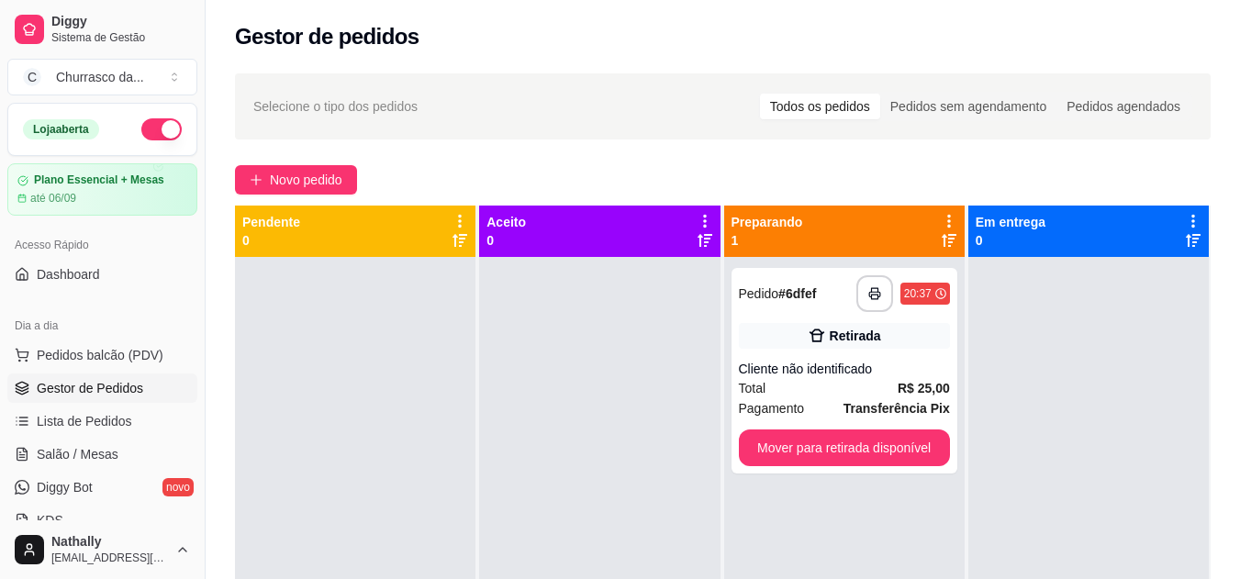
click at [787, 384] on div "Total R$ 25,00" at bounding box center [844, 388] width 211 height 20
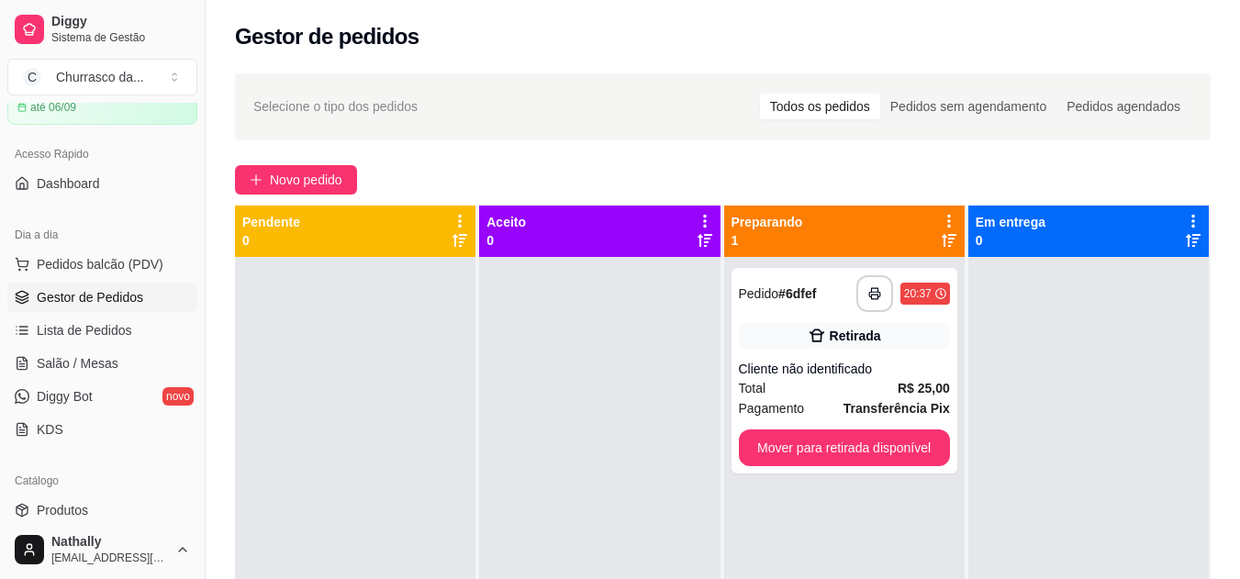
scroll to position [95, 0]
click at [138, 315] on link "Lista de Pedidos" at bounding box center [102, 326] width 190 height 29
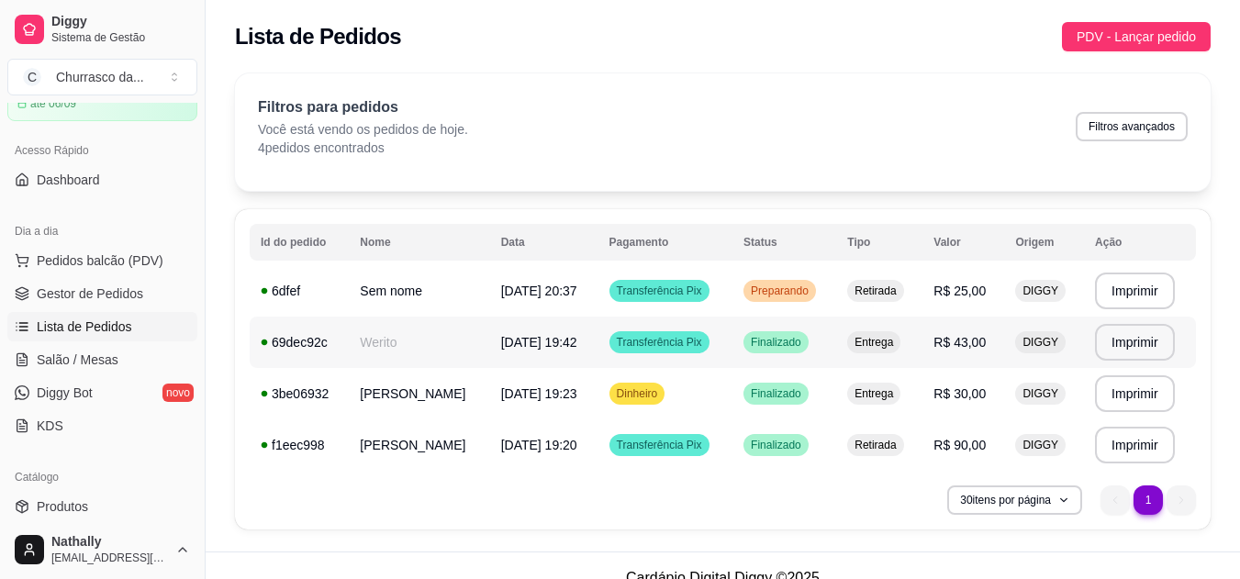
click at [501, 339] on span "[DATE] 19:42" at bounding box center [539, 342] width 76 height 15
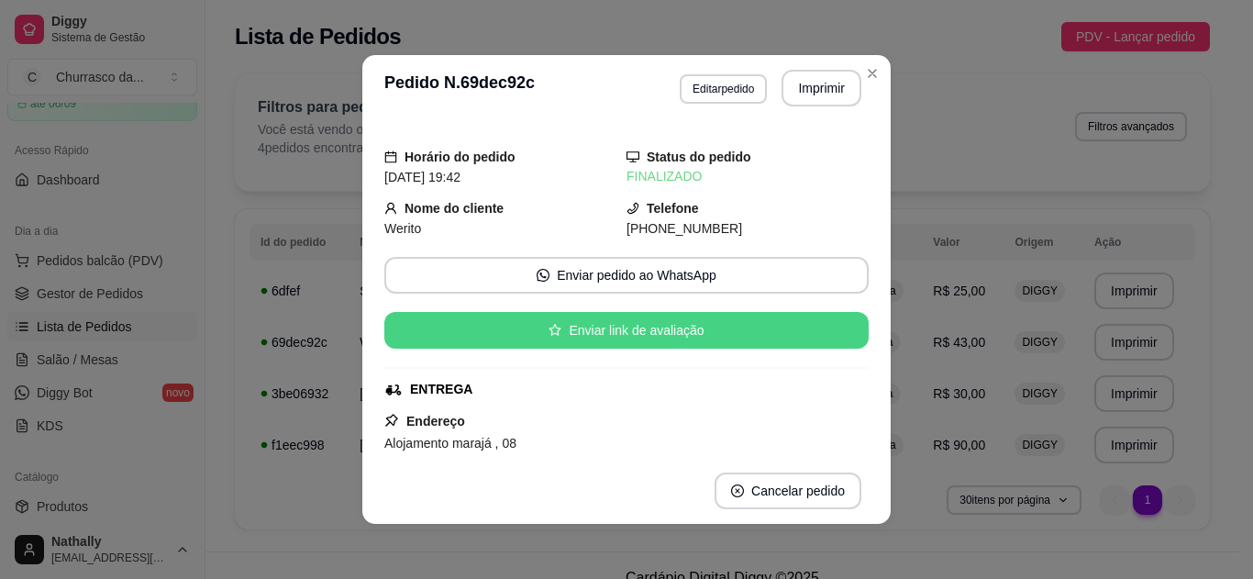
click at [603, 334] on button "Enviar link de avaliação" at bounding box center [626, 330] width 485 height 37
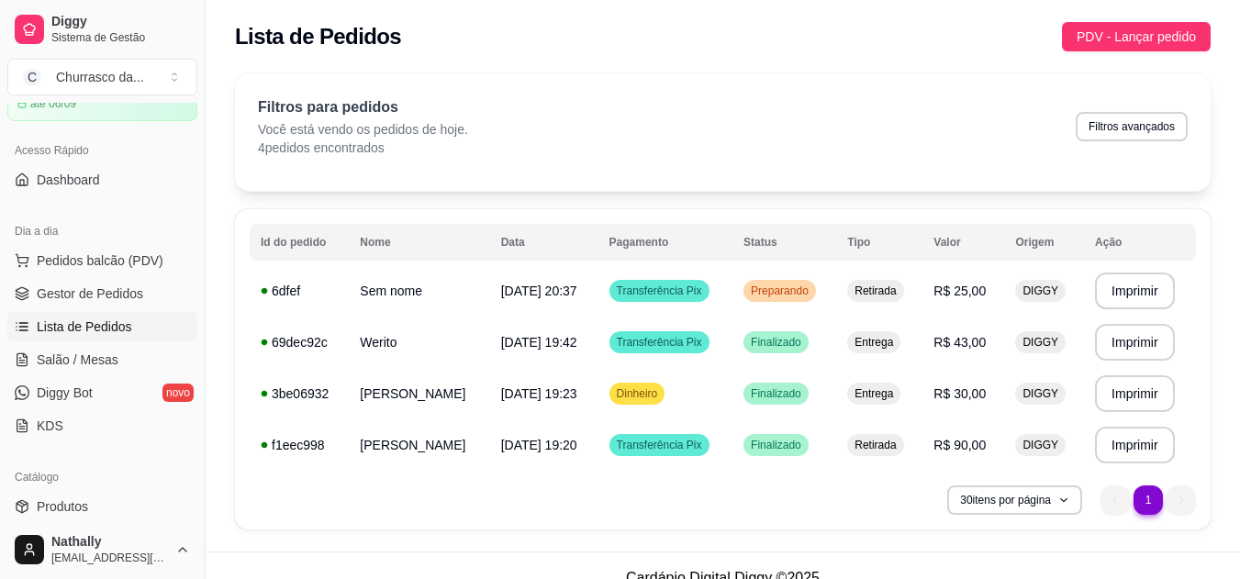
click at [113, 314] on link "Lista de Pedidos" at bounding box center [102, 326] width 190 height 29
click at [128, 295] on span "Gestor de Pedidos" at bounding box center [90, 293] width 106 height 18
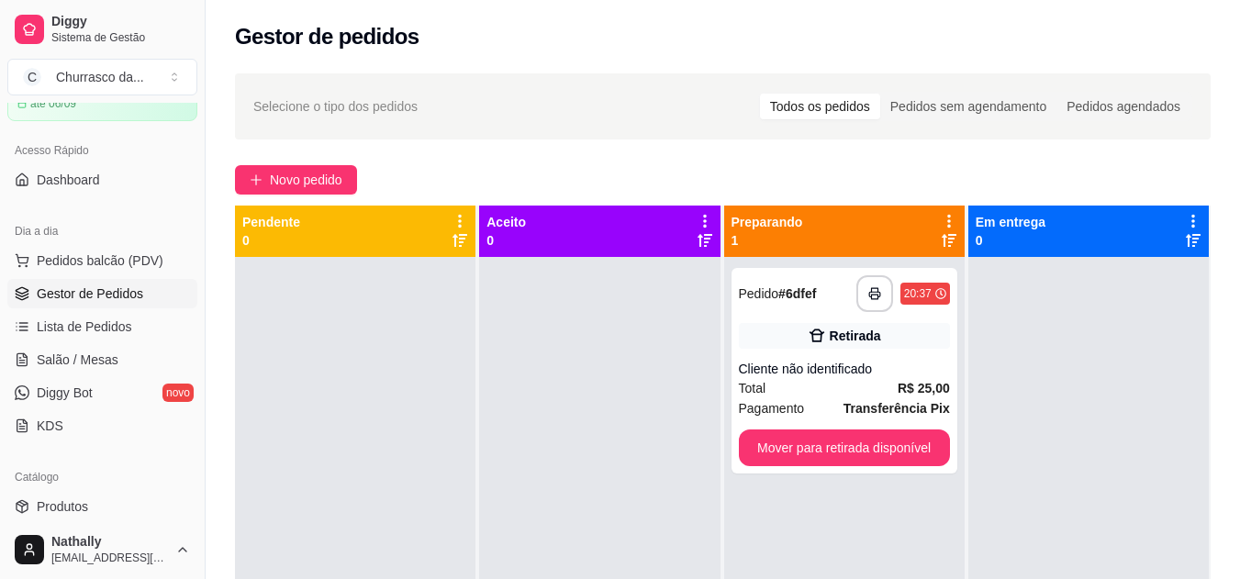
click at [153, 258] on span "Pedidos balcão (PDV)" at bounding box center [100, 260] width 127 height 18
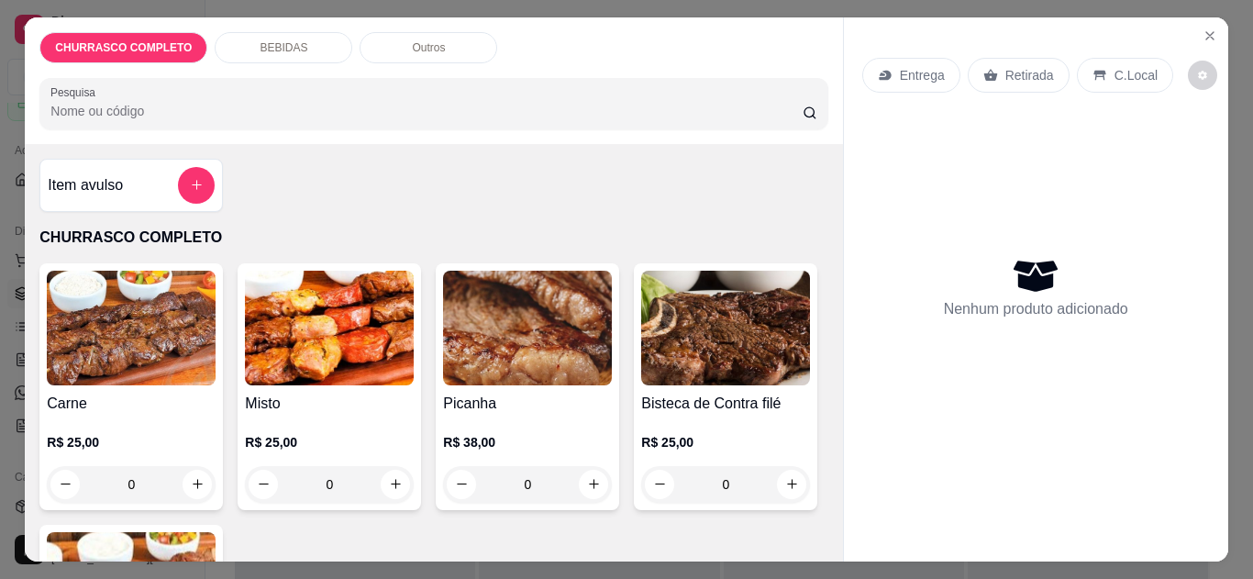
click at [1210, 28] on icon "Close" at bounding box center [1210, 35] width 15 height 15
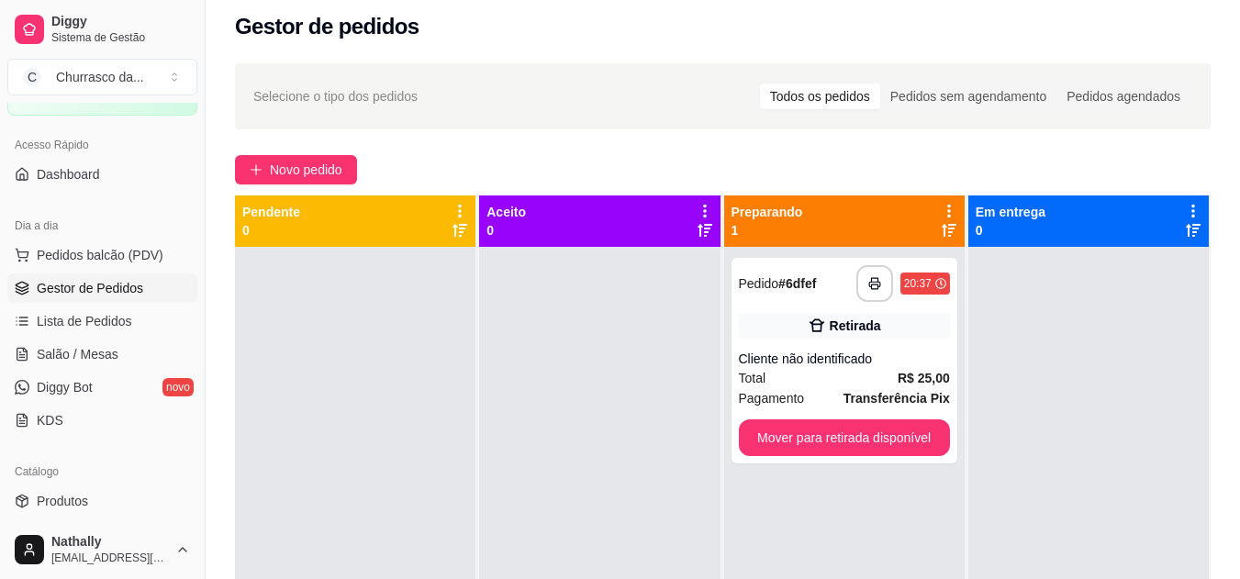
scroll to position [136, 0]
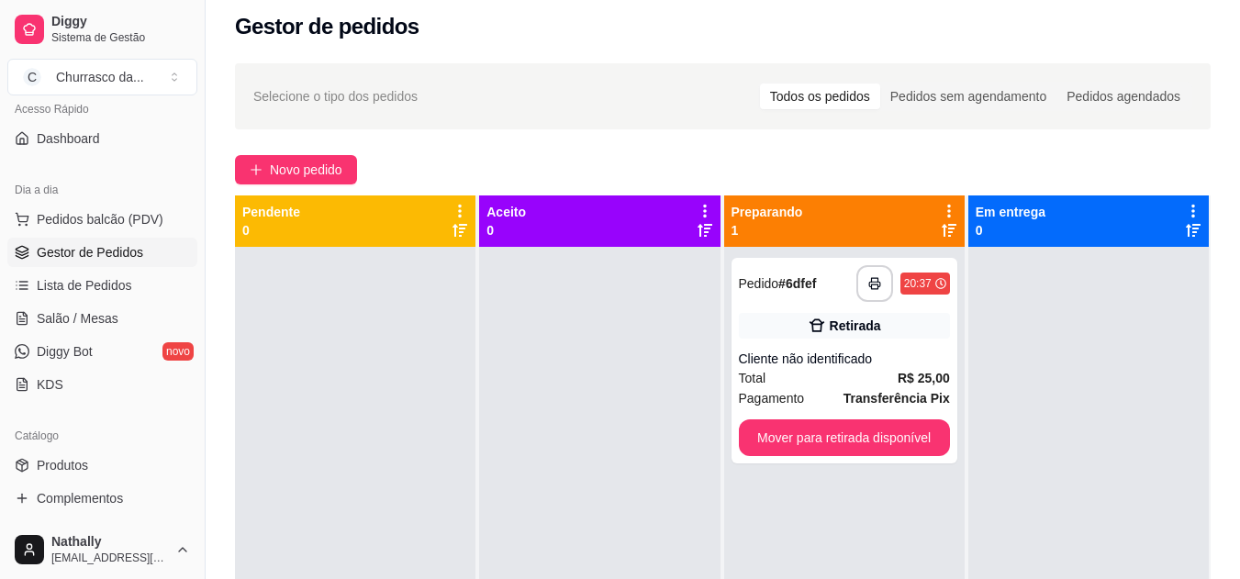
click at [111, 286] on span "Lista de Pedidos" at bounding box center [84, 285] width 95 height 18
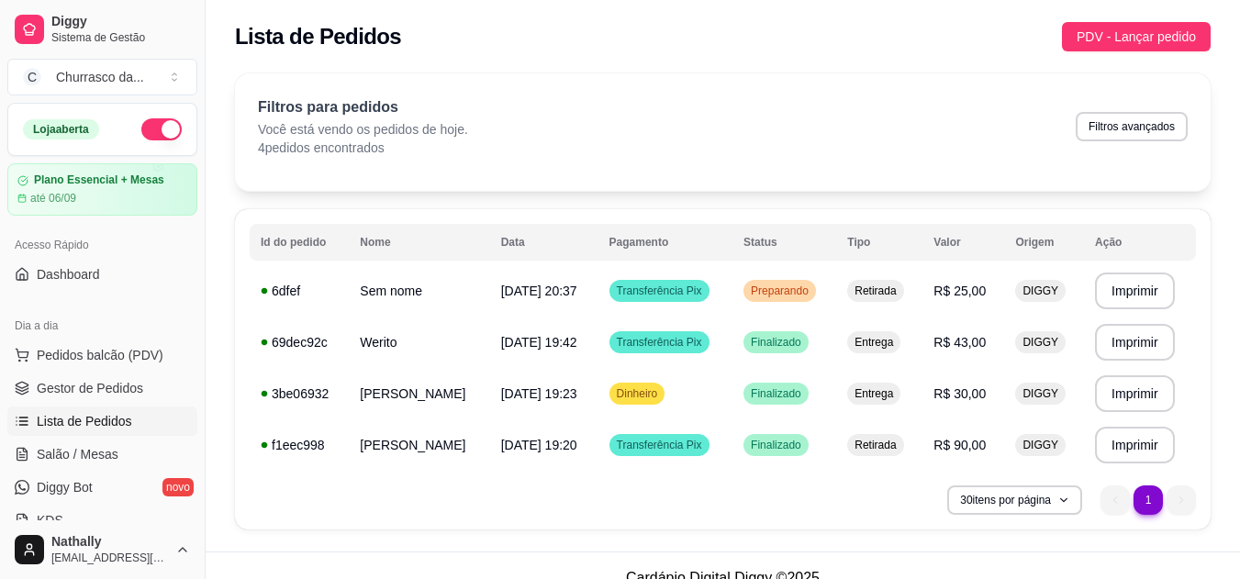
click at [105, 393] on span "Gestor de Pedidos" at bounding box center [90, 388] width 106 height 18
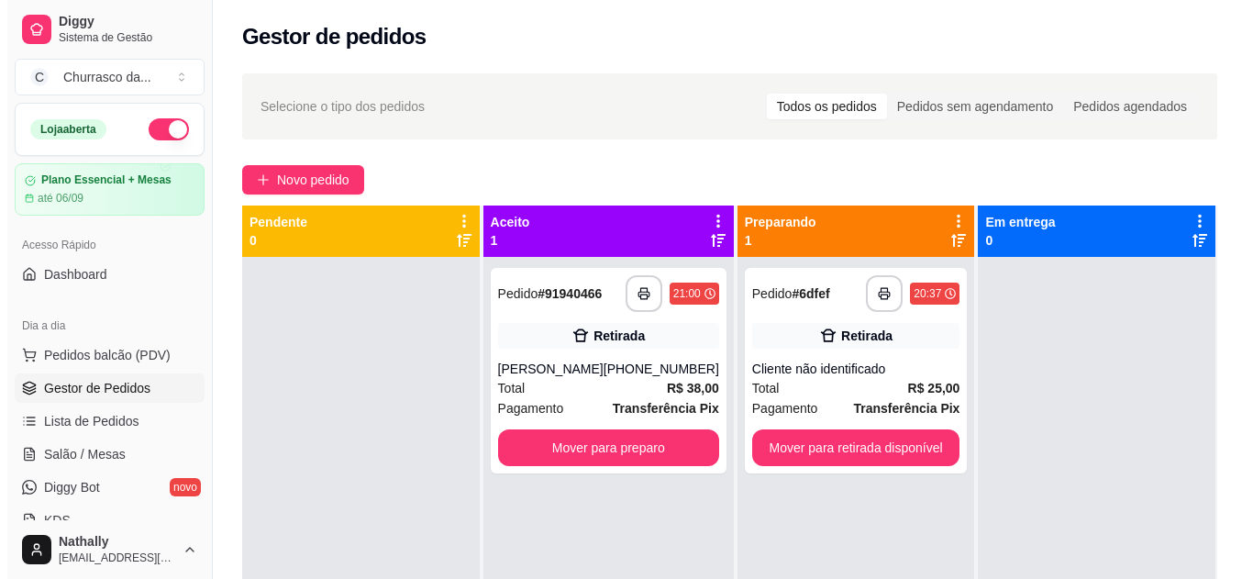
scroll to position [280, 0]
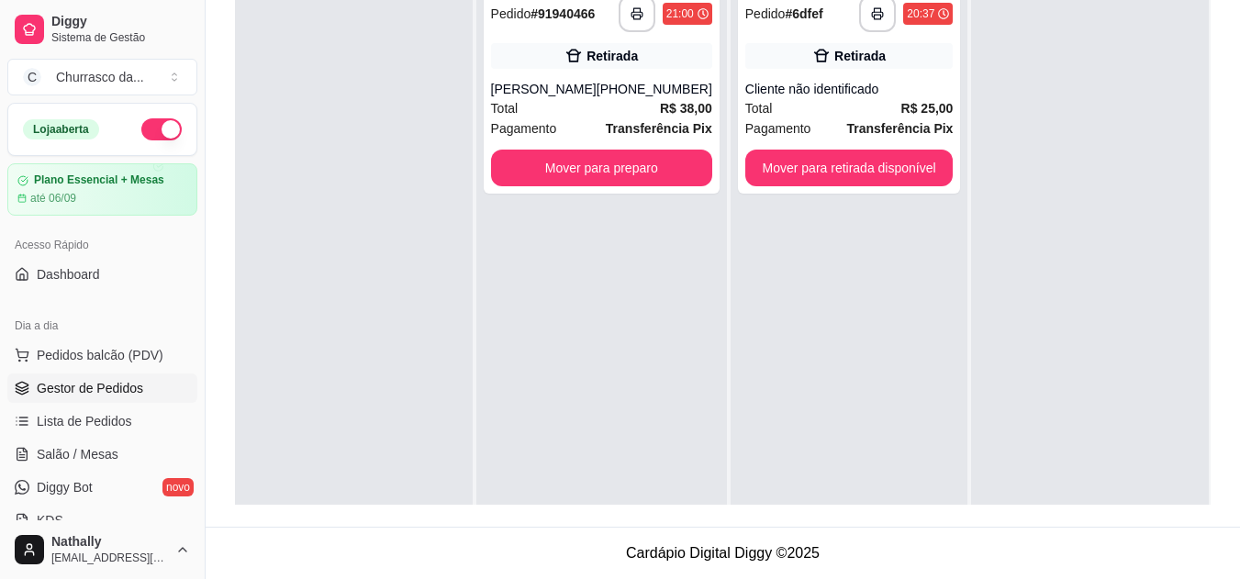
click at [531, 19] on span "Pedido" at bounding box center [511, 13] width 40 height 15
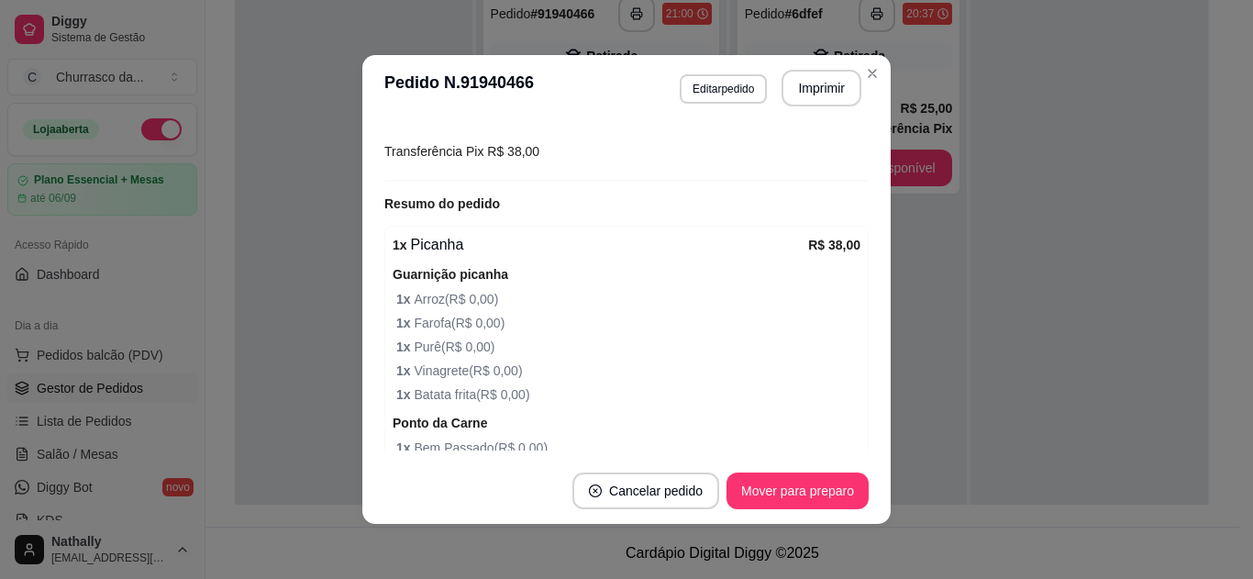
scroll to position [41, 0]
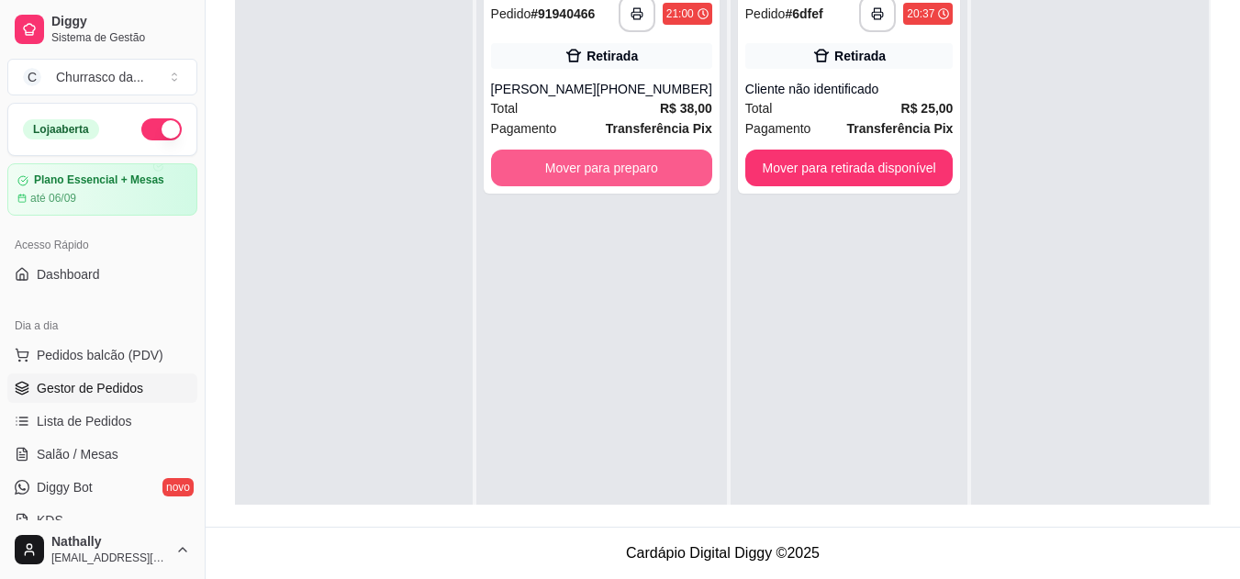
click at [594, 168] on button "Mover para preparo" at bounding box center [601, 168] width 221 height 37
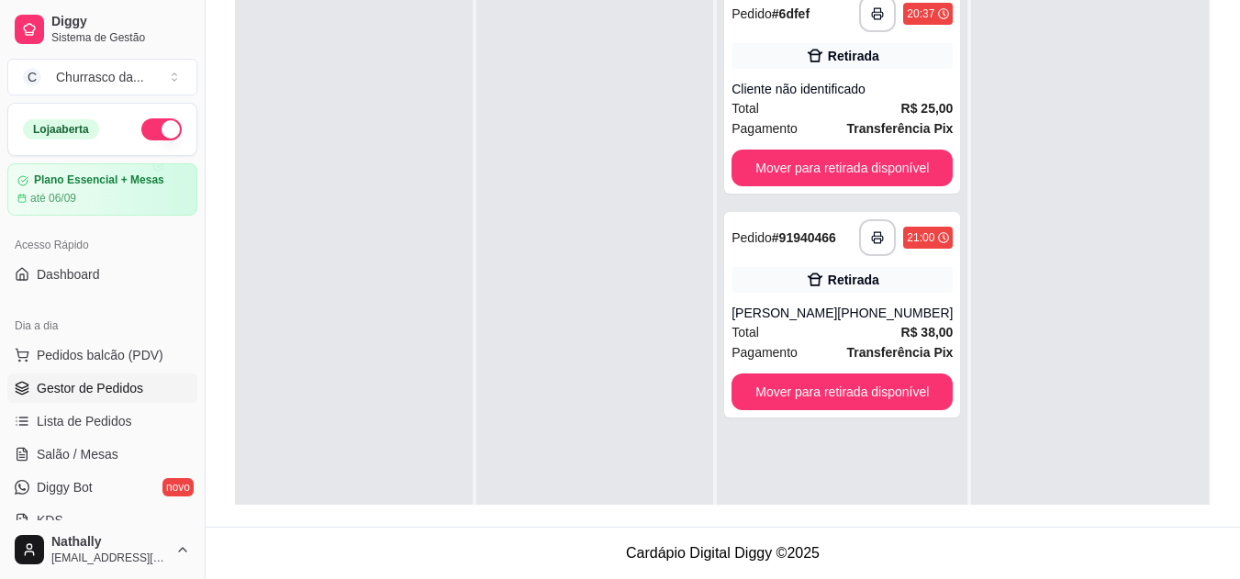
click at [821, 102] on div "Total R$ 25,00" at bounding box center [841, 108] width 221 height 20
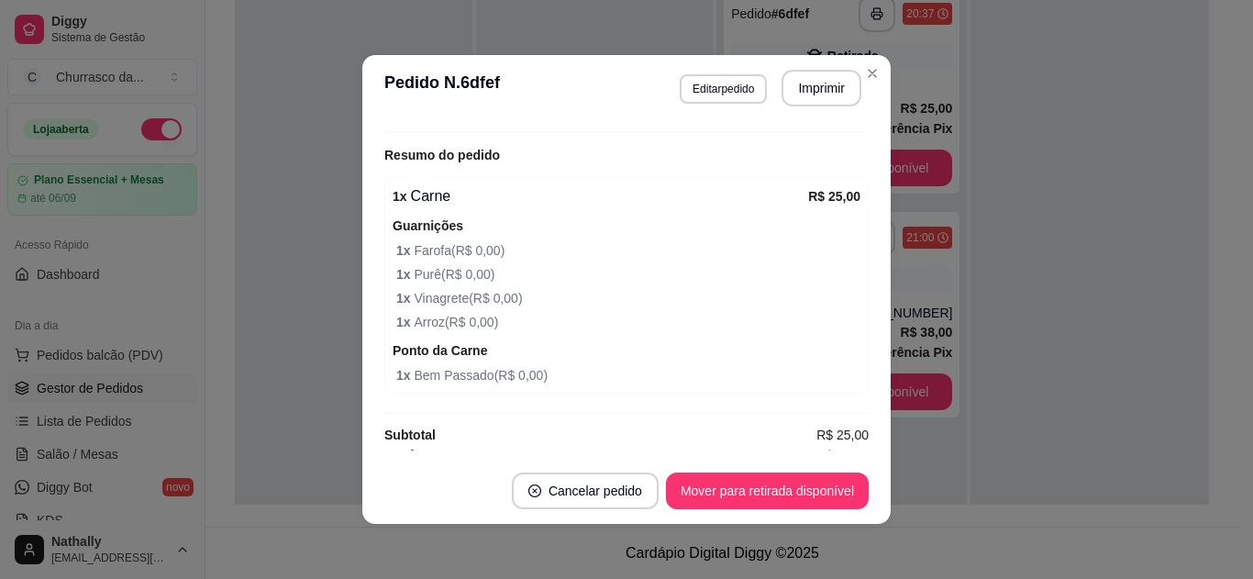
scroll to position [330, 0]
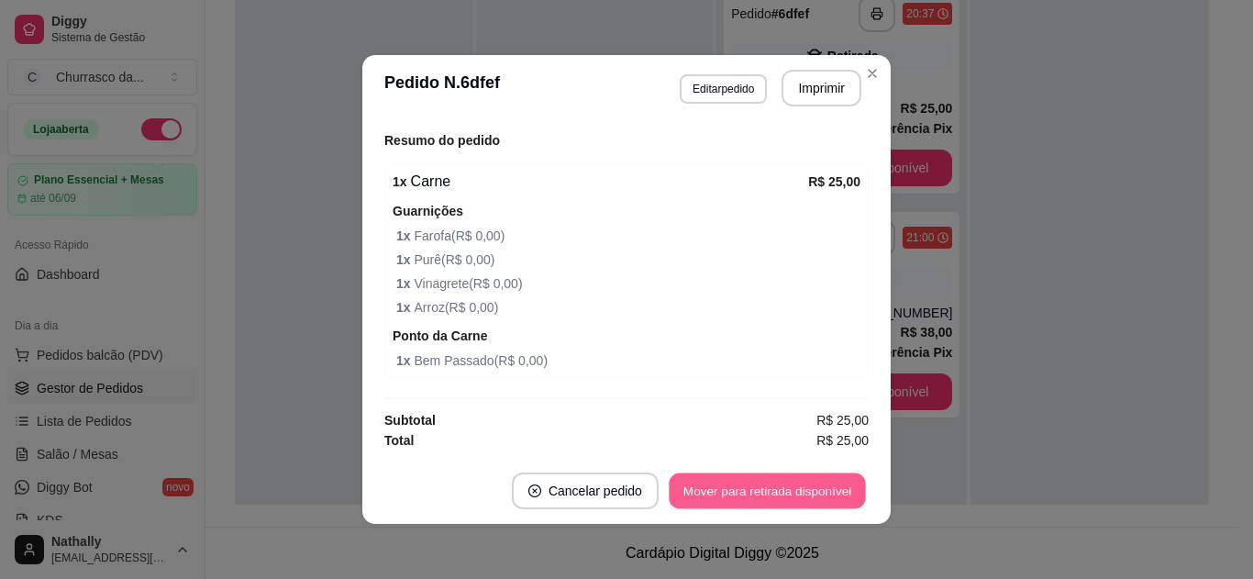
click at [772, 482] on button "Mover para retirada disponível" at bounding box center [767, 492] width 196 height 36
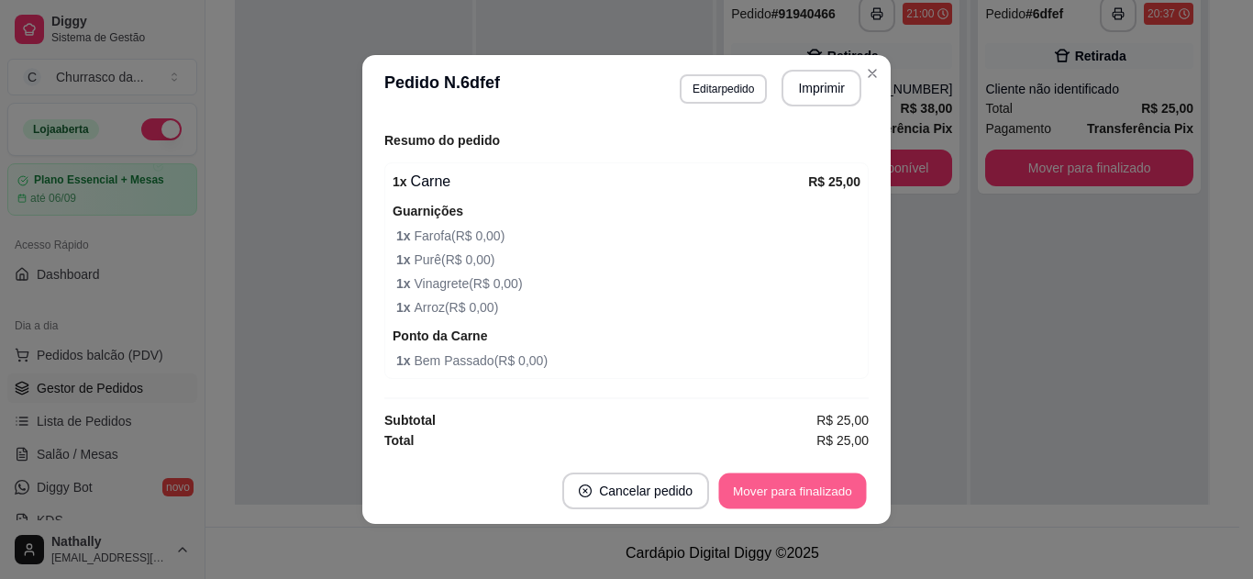
click at [782, 485] on button "Mover para finalizado" at bounding box center [793, 492] width 148 height 36
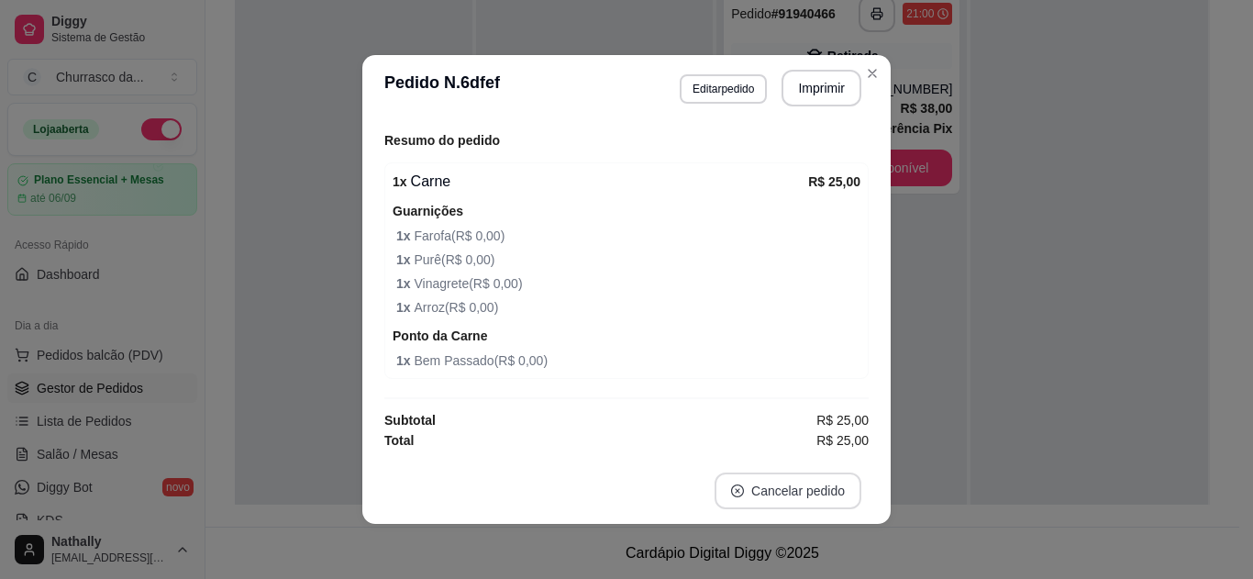
scroll to position [251, 0]
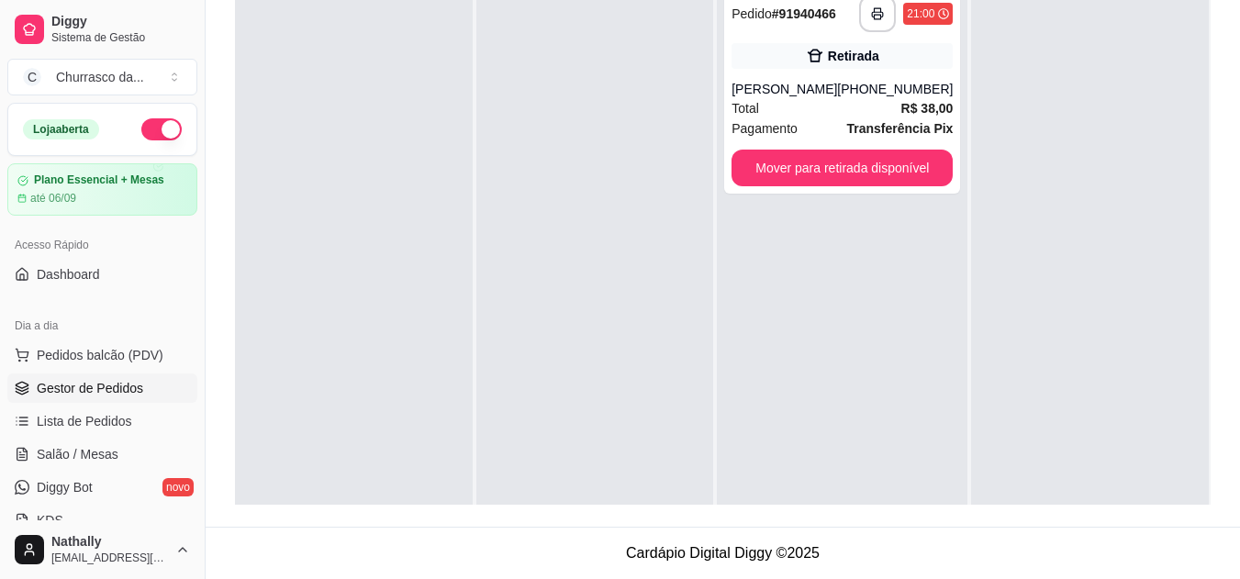
click at [831, 78] on div "**********" at bounding box center [842, 91] width 236 height 206
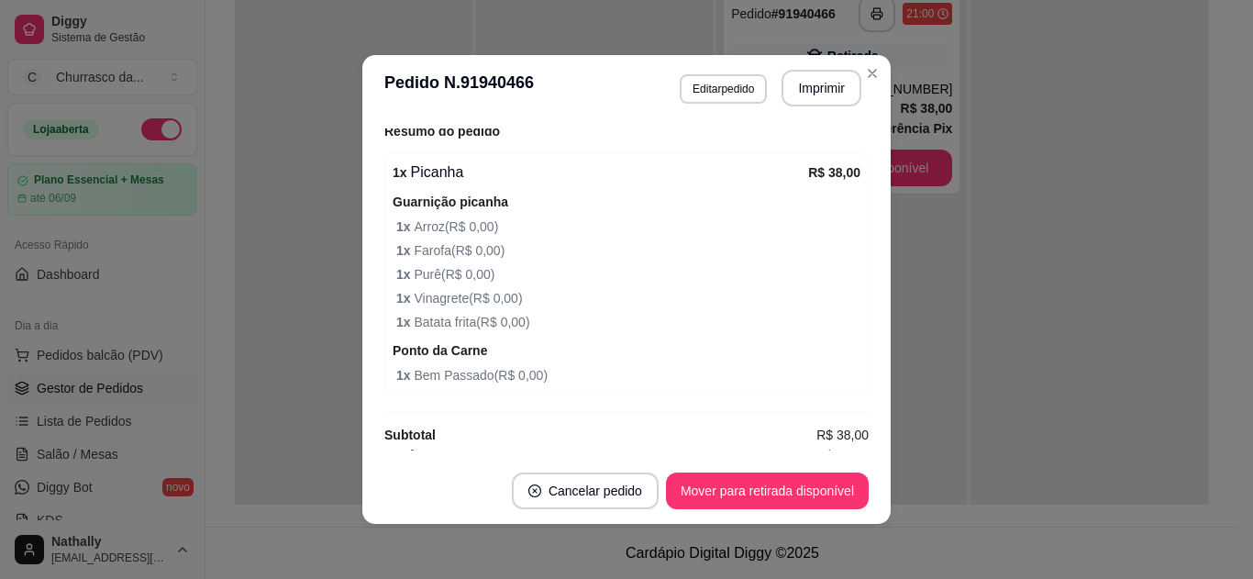
scroll to position [450, 0]
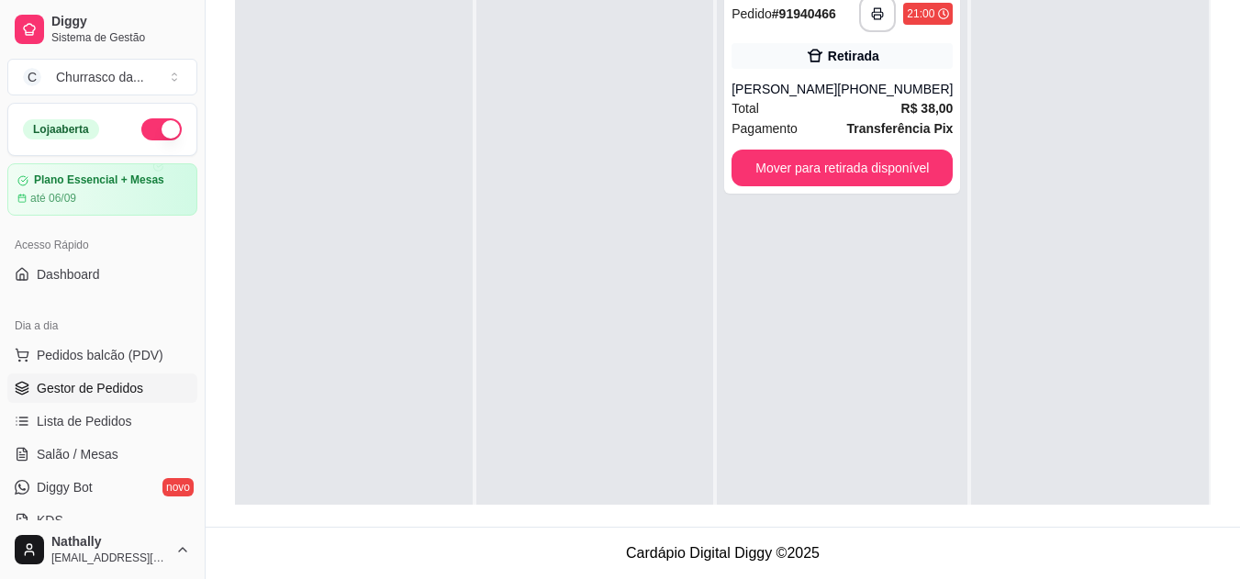
click at [824, 93] on div "[PERSON_NAME]" at bounding box center [784, 89] width 106 height 18
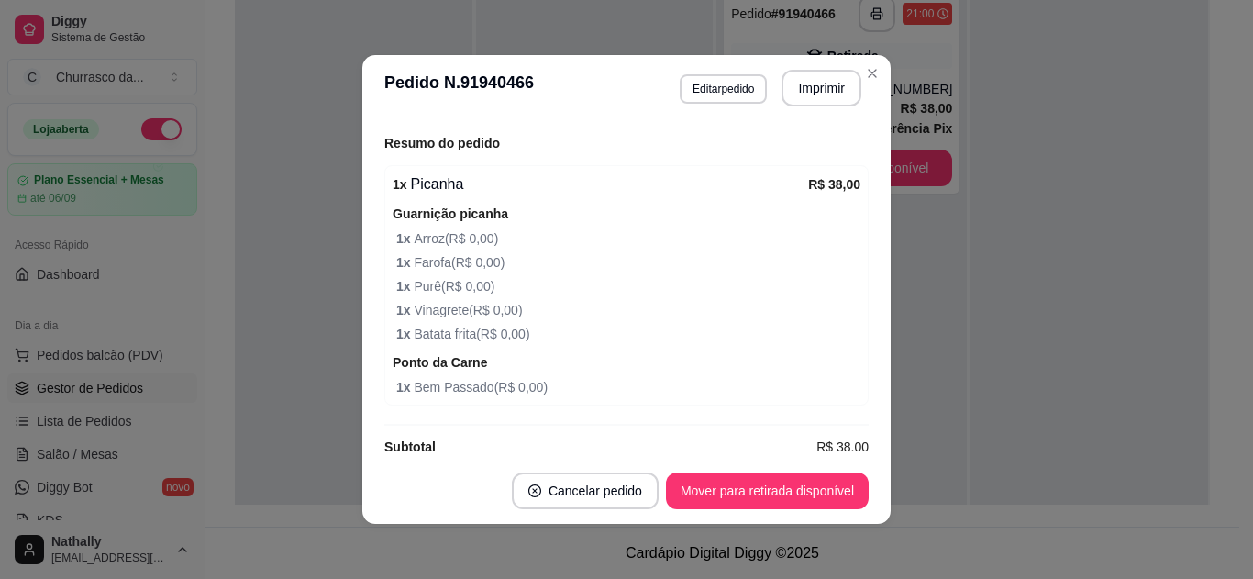
scroll to position [440, 0]
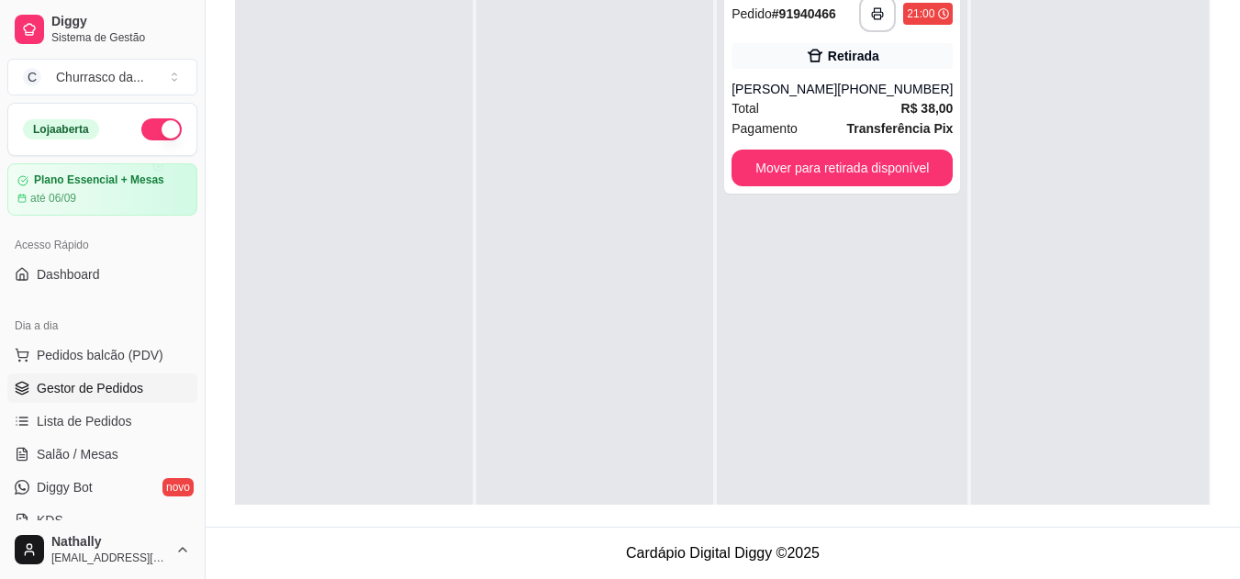
click at [872, 73] on div "**********" at bounding box center [842, 91] width 236 height 206
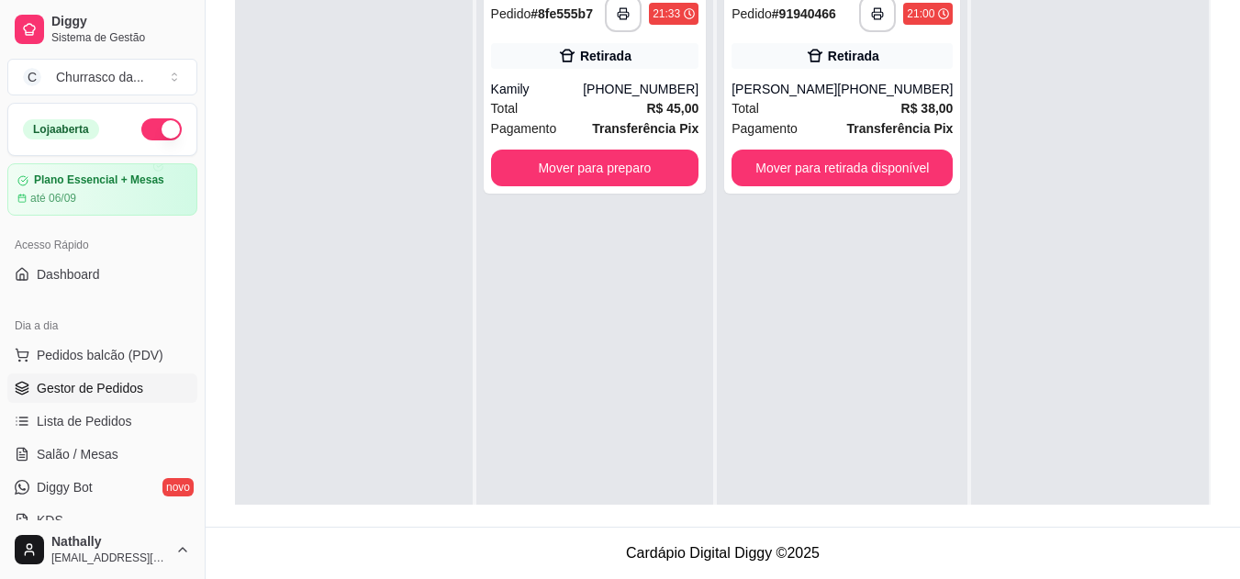
click at [629, 64] on div "Retirada" at bounding box center [605, 56] width 51 height 18
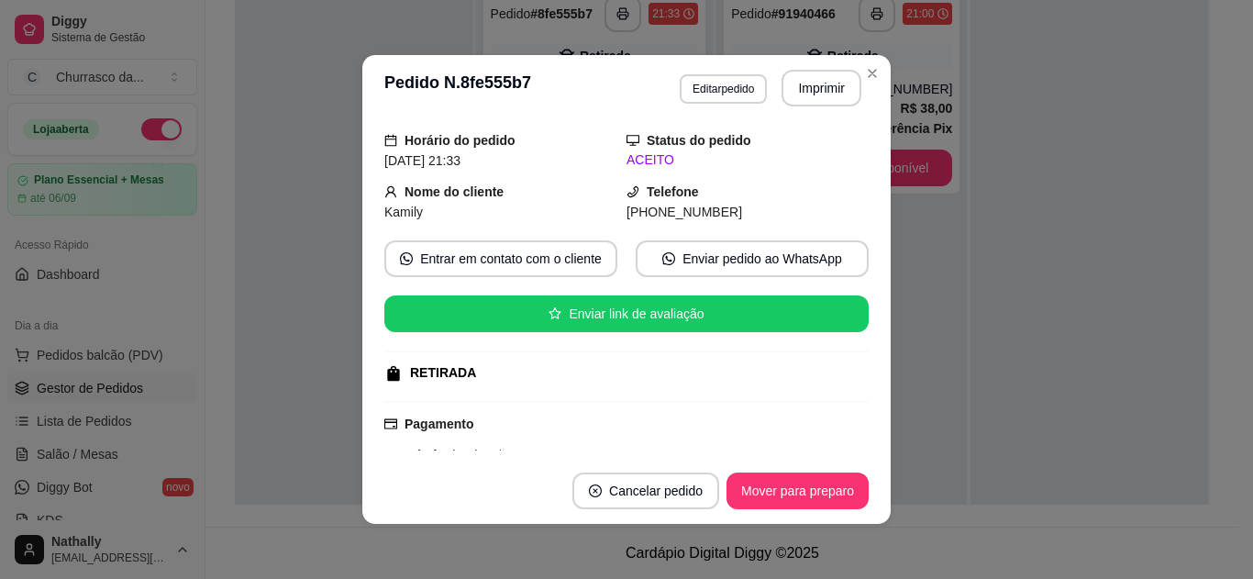
scroll to position [29, 0]
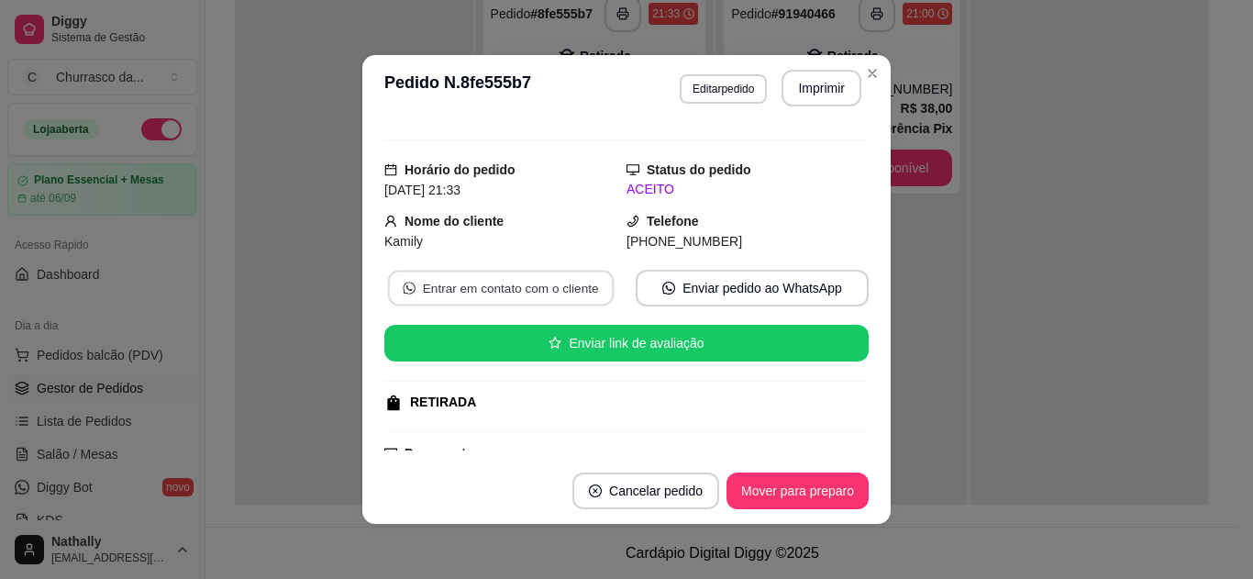
click at [548, 285] on button "Entrar em contato com o cliente" at bounding box center [501, 289] width 226 height 36
click at [836, 496] on button "Mover para preparo" at bounding box center [798, 492] width 138 height 36
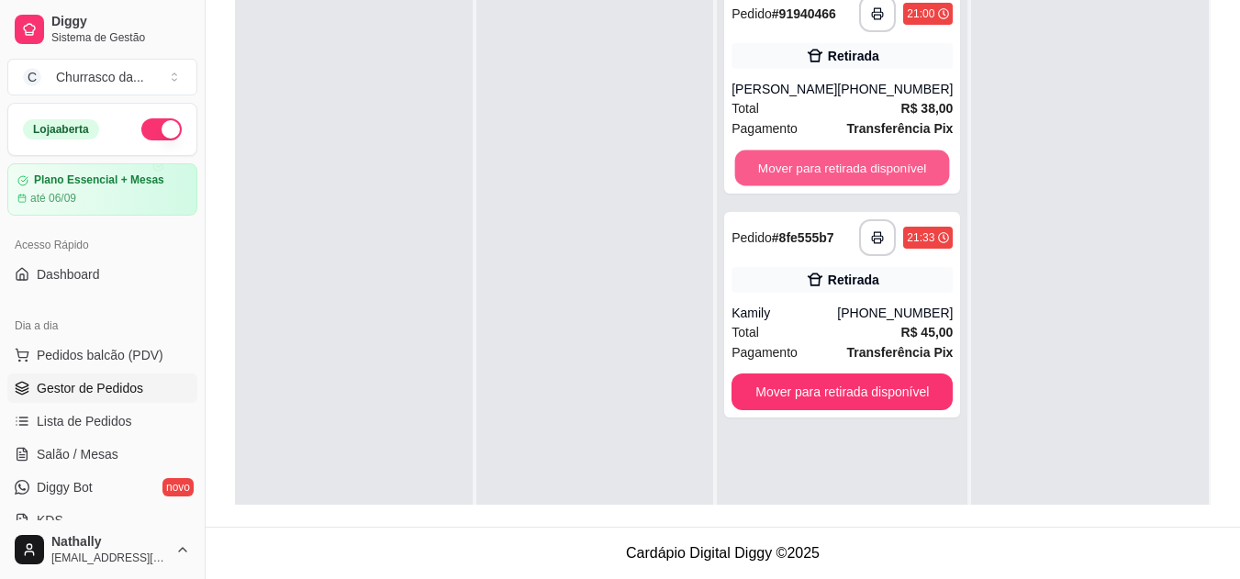
click at [907, 173] on button "Mover para retirada disponível" at bounding box center [842, 168] width 215 height 36
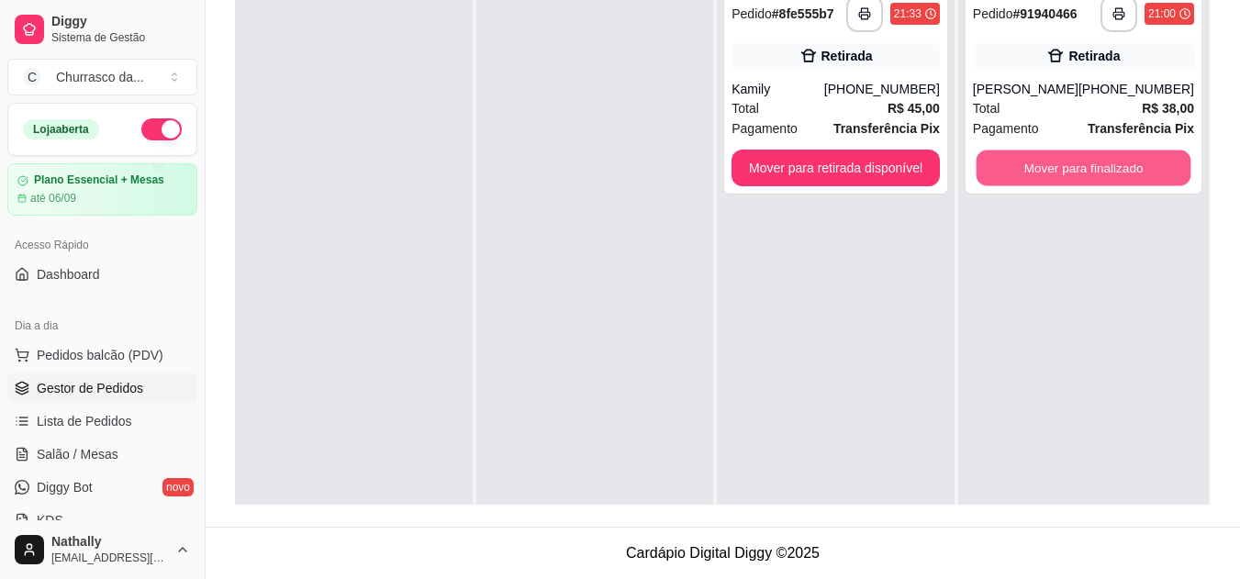
click at [1088, 170] on button "Mover para finalizado" at bounding box center [1082, 168] width 215 height 36
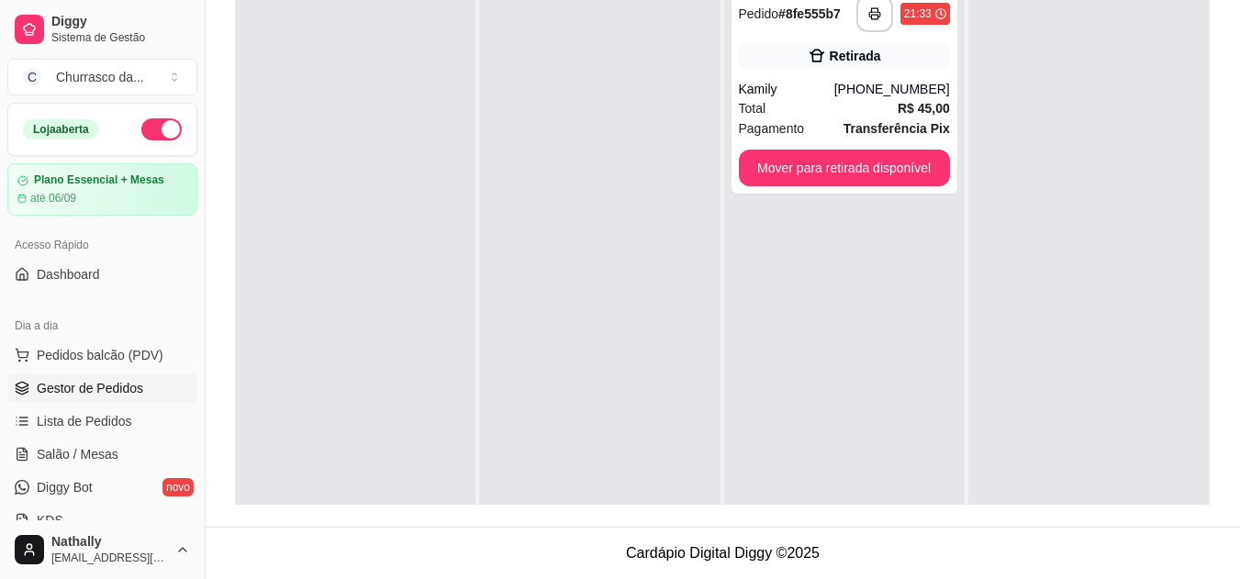
click at [788, 109] on div "Total R$ 45,00" at bounding box center [844, 108] width 211 height 20
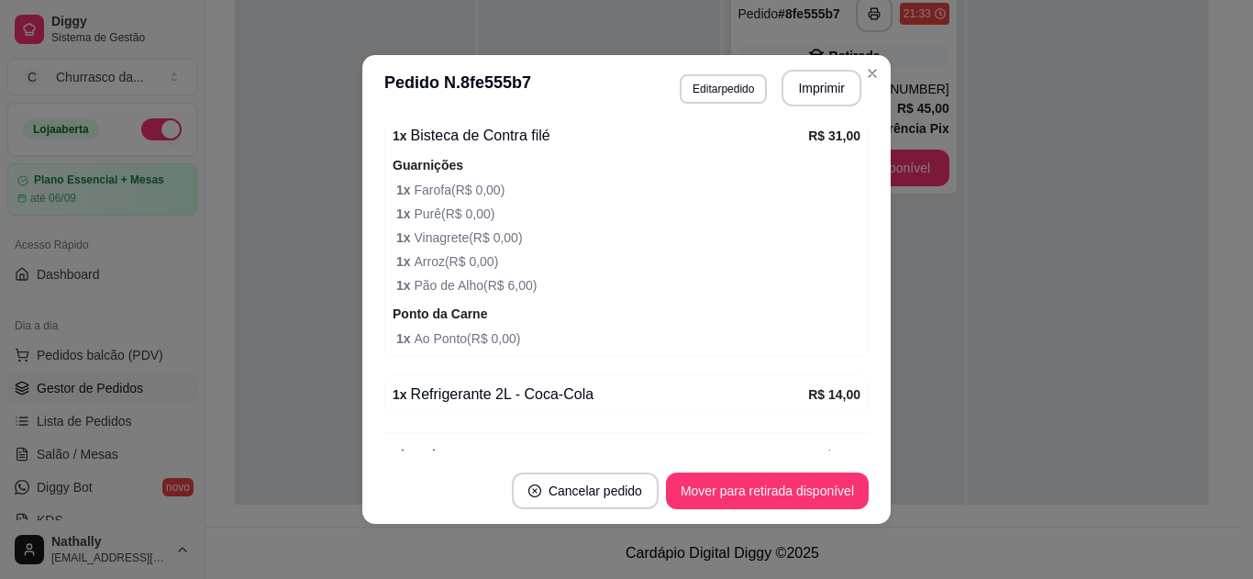
scroll to position [477, 0]
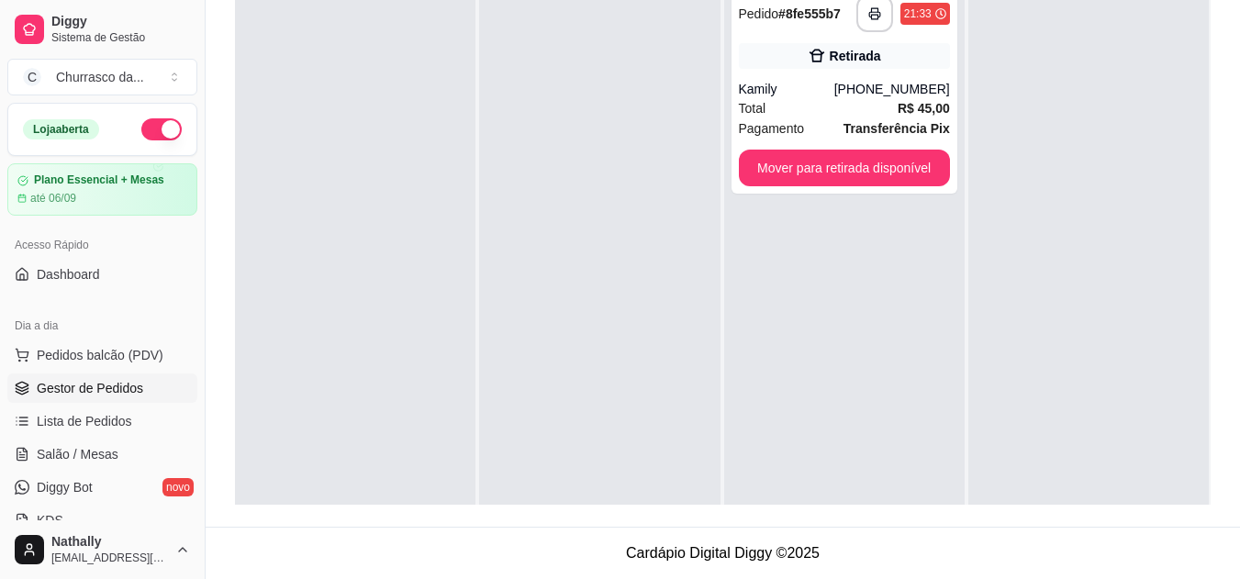
click at [875, 111] on div "Total R$ 45,00" at bounding box center [844, 108] width 211 height 20
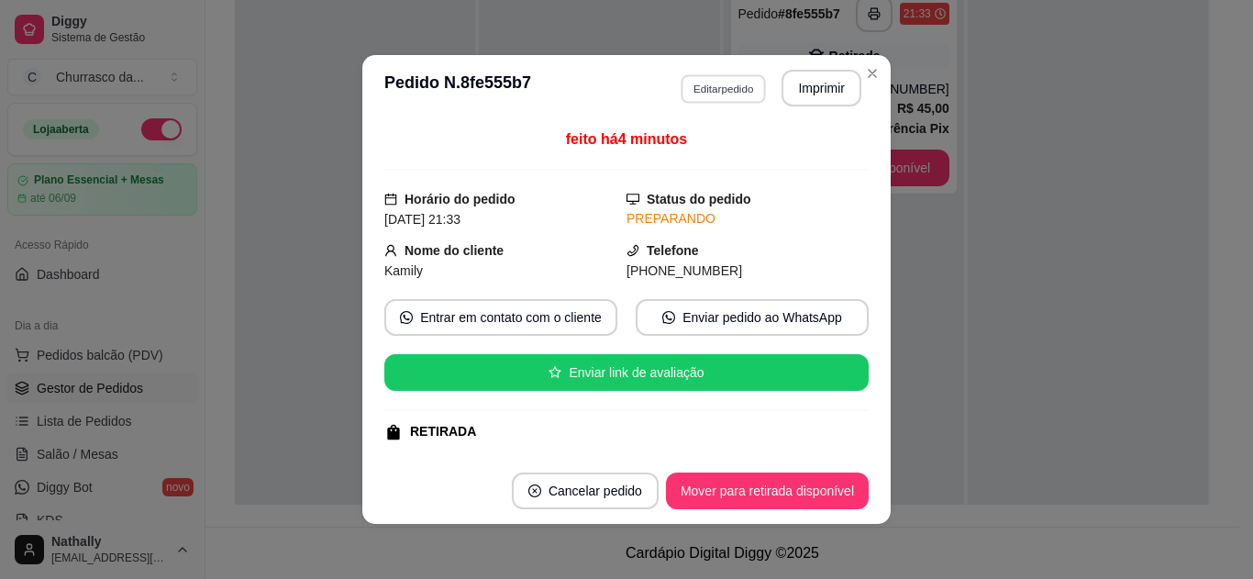
click at [716, 90] on button "Editar pedido" at bounding box center [723, 88] width 85 height 28
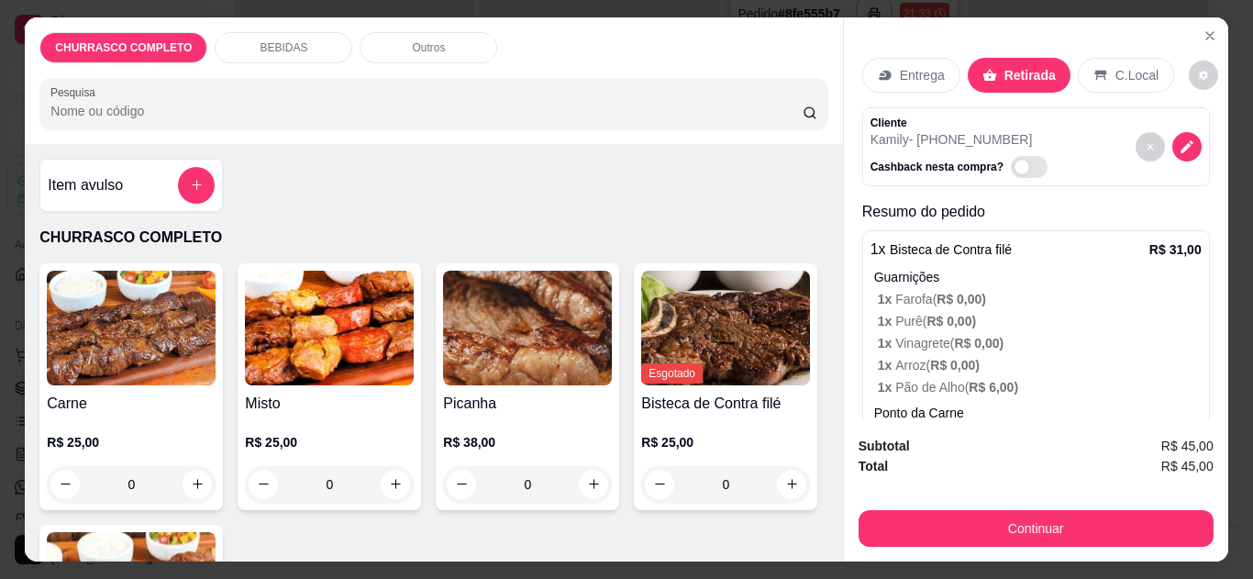
click at [1022, 337] on p "1 x Vinagrete ( R$ 0,00 )" at bounding box center [1040, 343] width 324 height 18
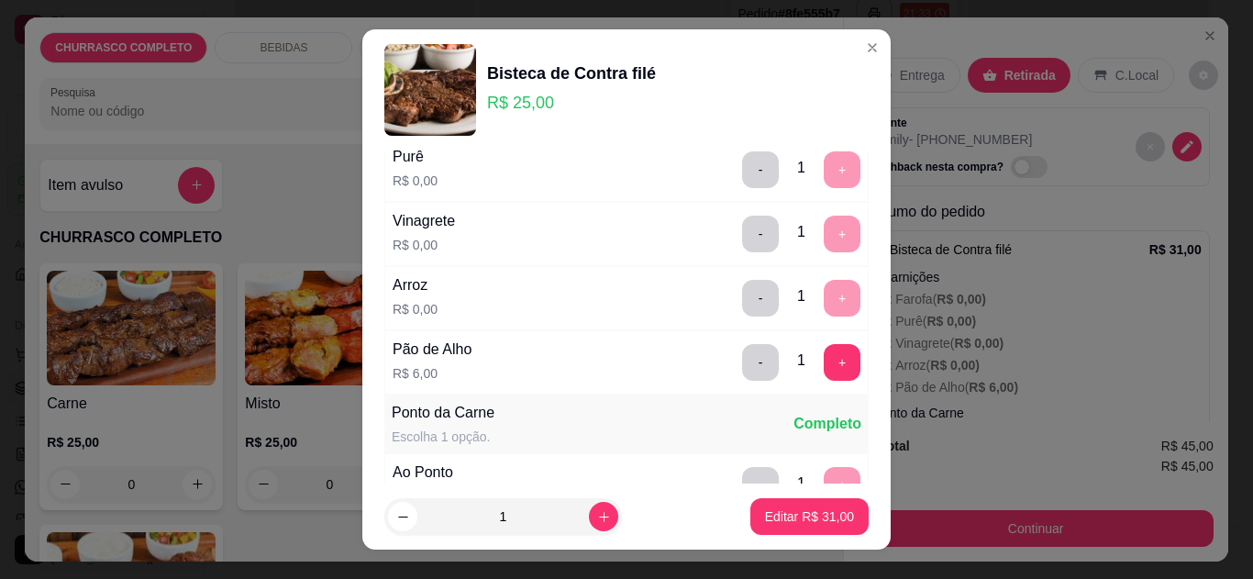
scroll to position [147, 0]
click at [743, 351] on button "-" at bounding box center [761, 360] width 36 height 36
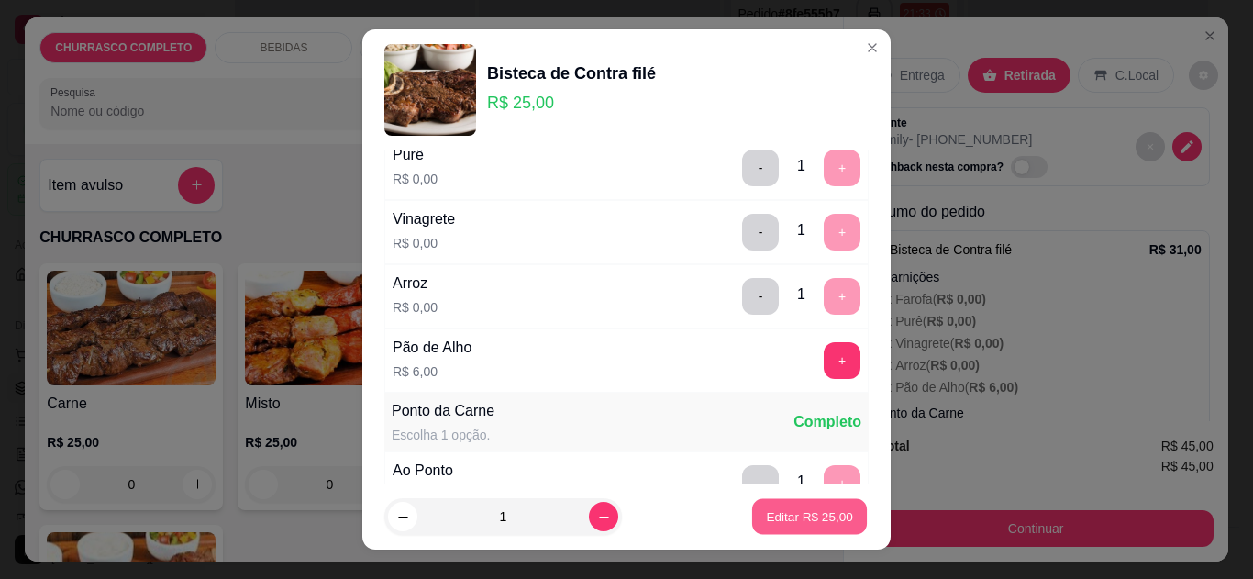
click at [766, 523] on p "Editar R$ 25,00" at bounding box center [809, 516] width 86 height 17
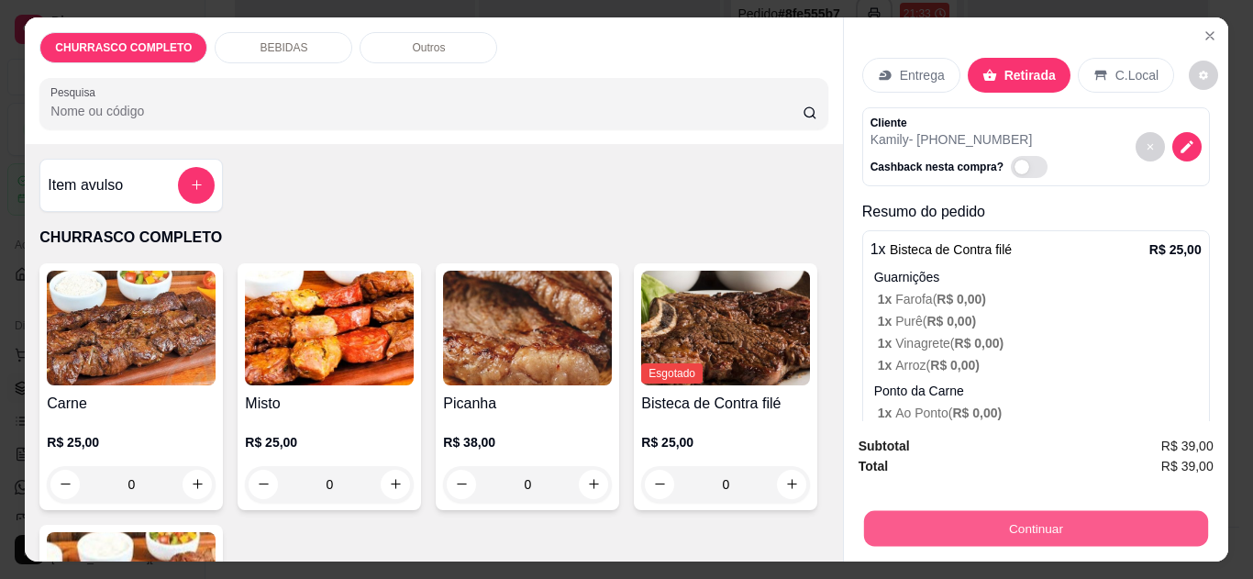
click at [967, 537] on button "Continuar" at bounding box center [1035, 529] width 344 height 36
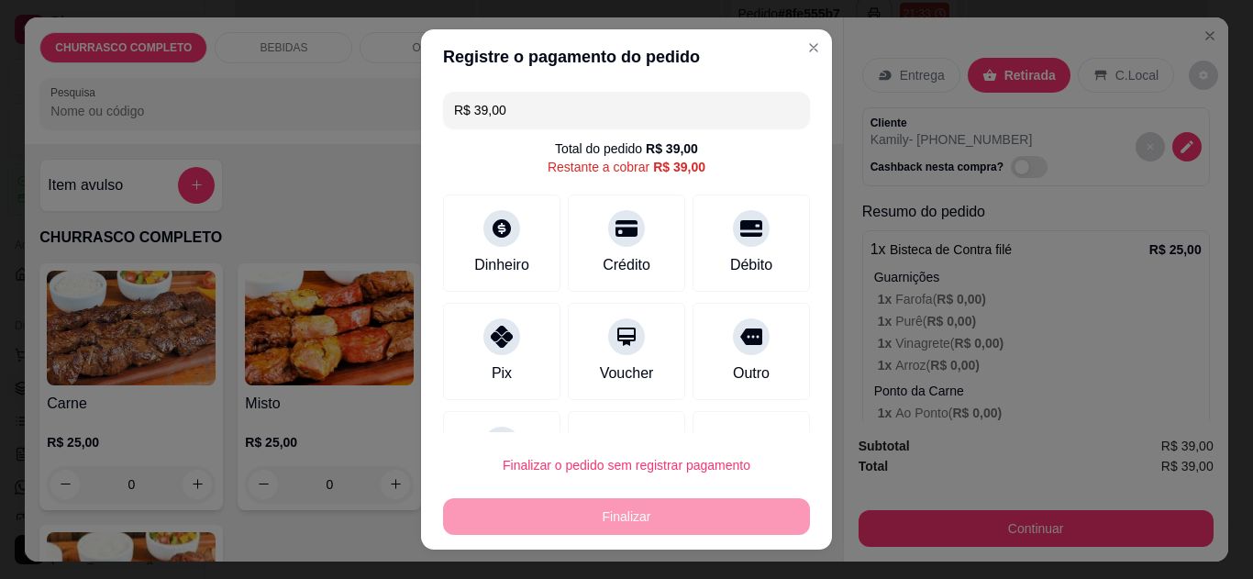
click at [493, 362] on div "Pix" at bounding box center [502, 373] width 20 height 22
type input "R$ 0,00"
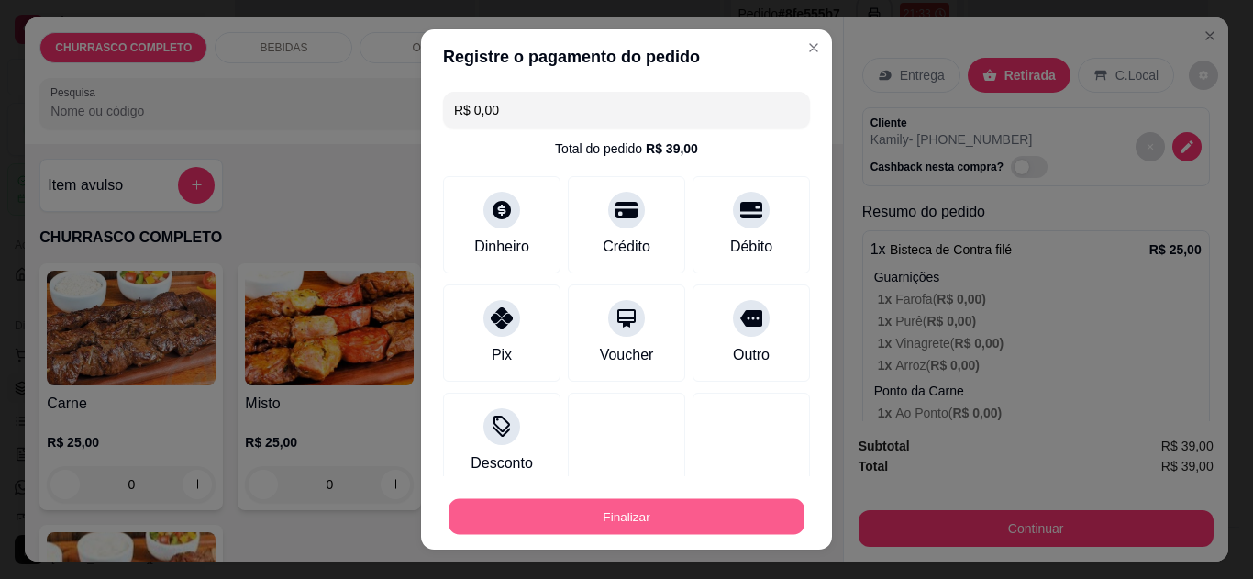
click at [585, 518] on button "Finalizar" at bounding box center [627, 517] width 356 height 36
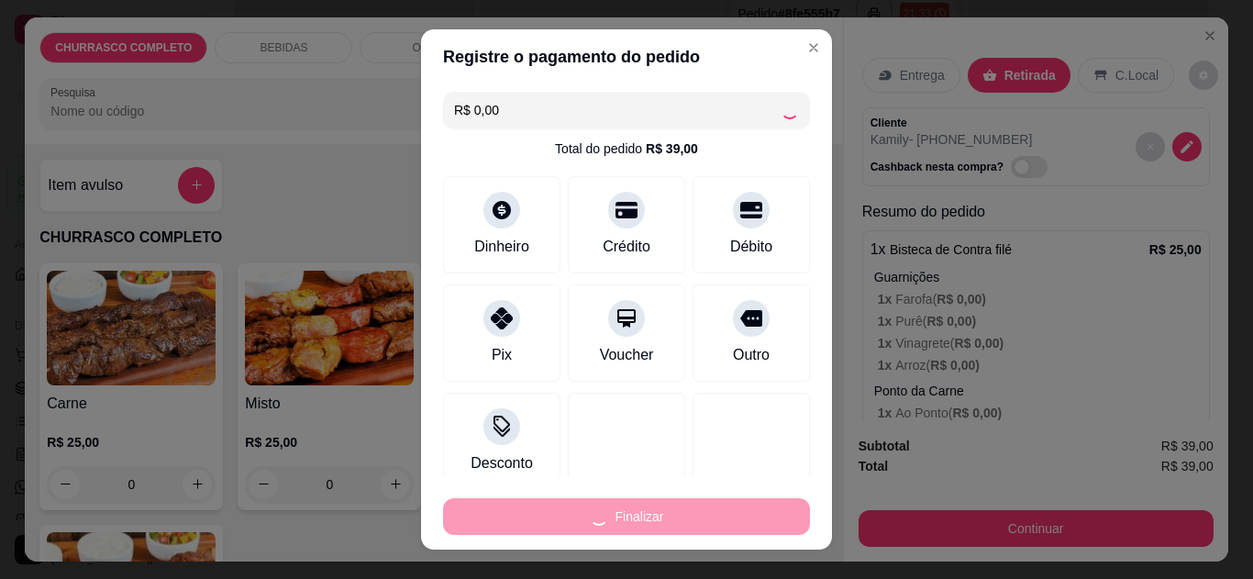
type input "0"
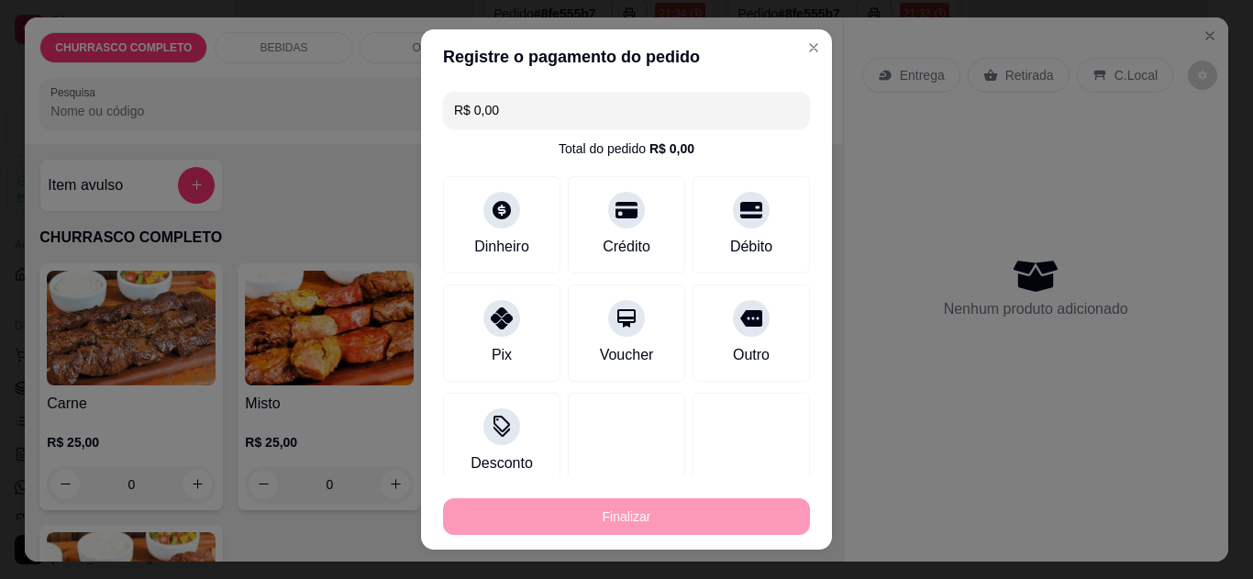
type input "-R$ 39,00"
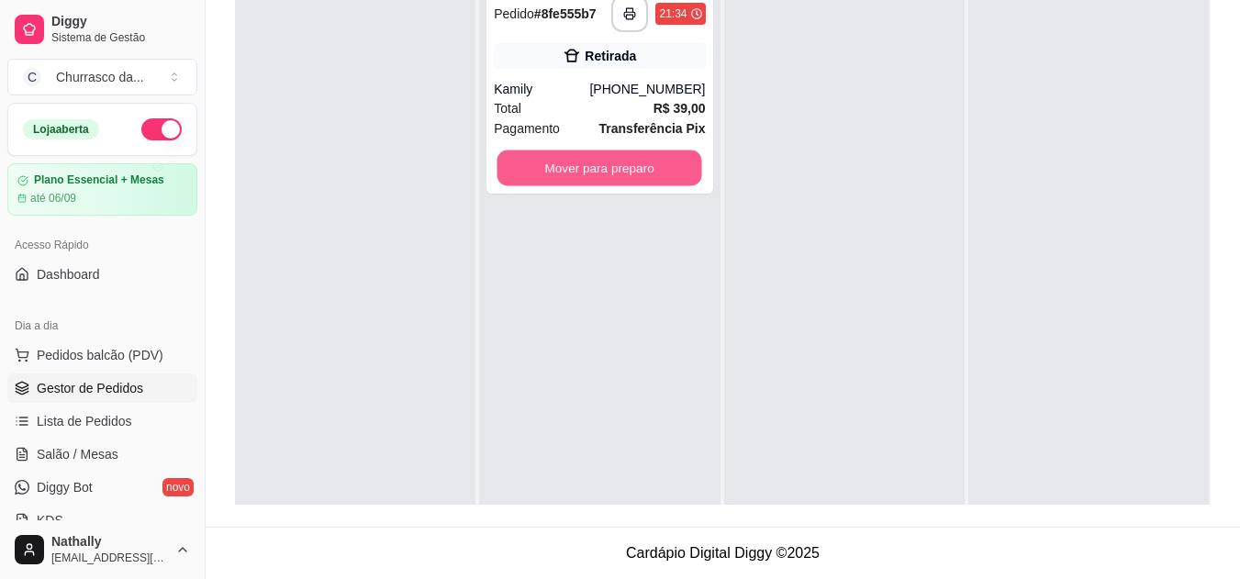
click at [674, 161] on button "Mover para preparo" at bounding box center [599, 168] width 205 height 36
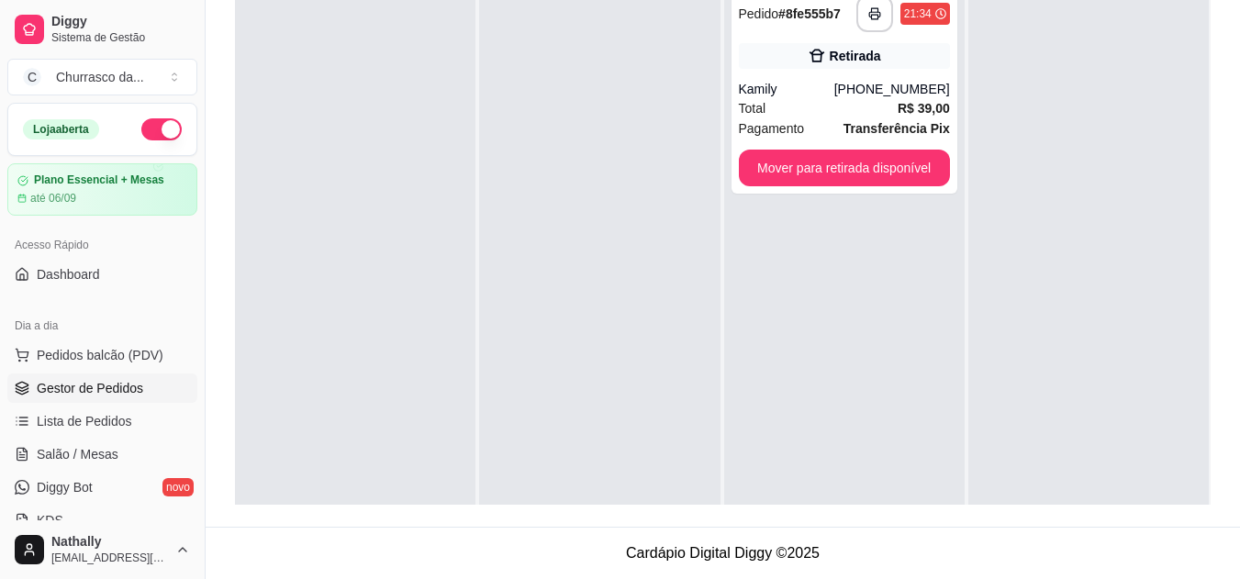
click at [765, 103] on div "Total R$ 39,00" at bounding box center [844, 108] width 211 height 20
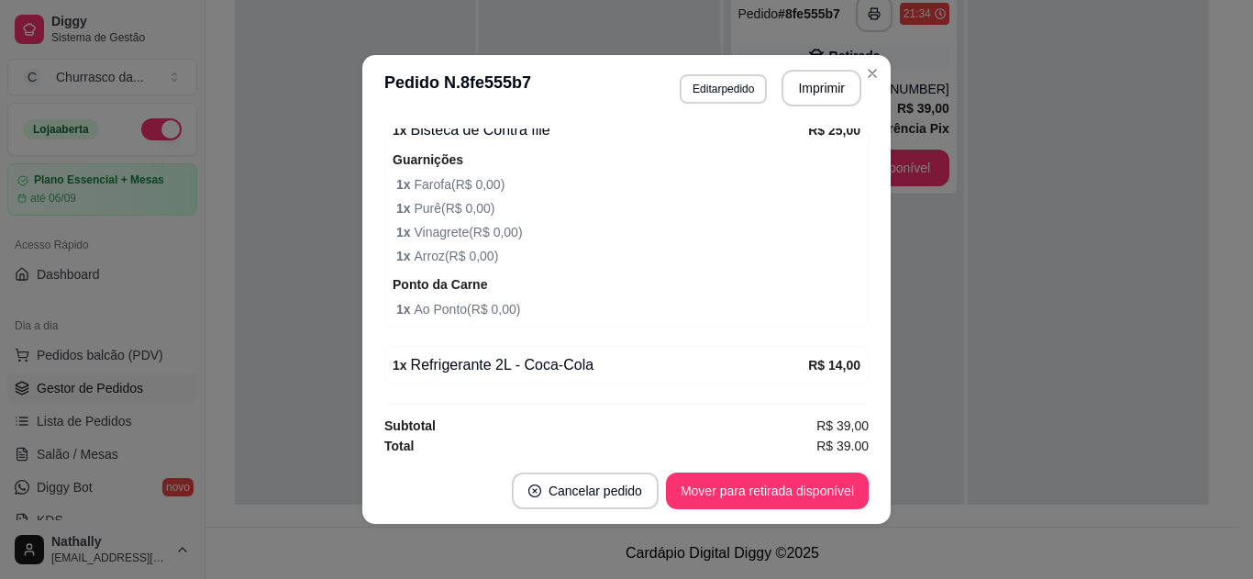
scroll to position [468, 0]
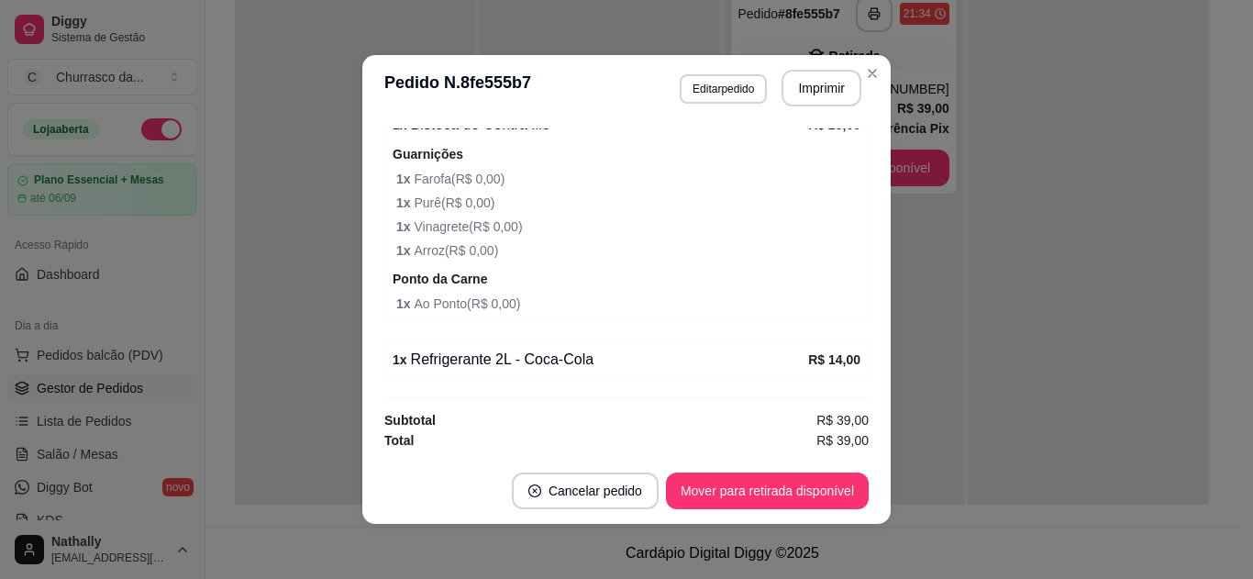
click at [856, 92] on header "**********" at bounding box center [626, 88] width 529 height 66
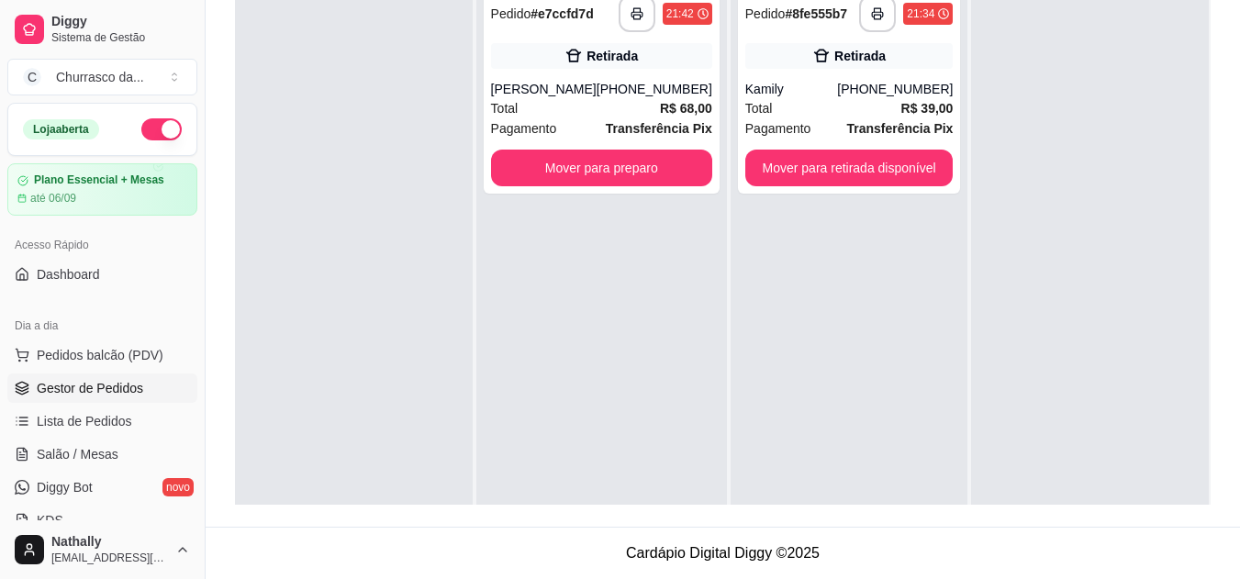
click at [601, 79] on div "**********" at bounding box center [602, 91] width 236 height 206
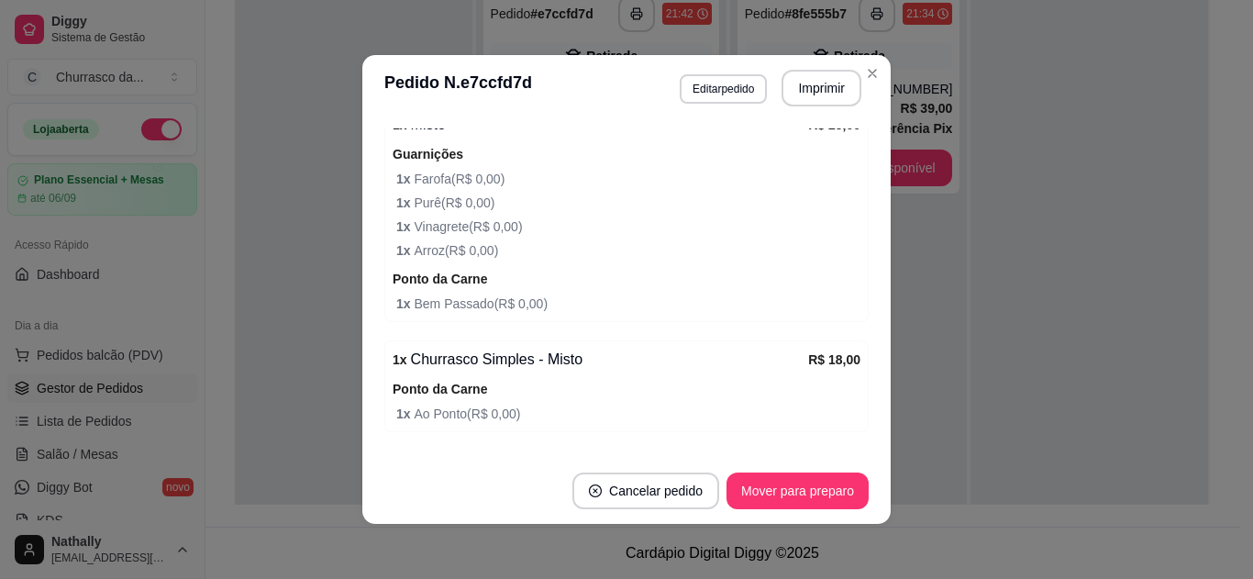
scroll to position [734, 0]
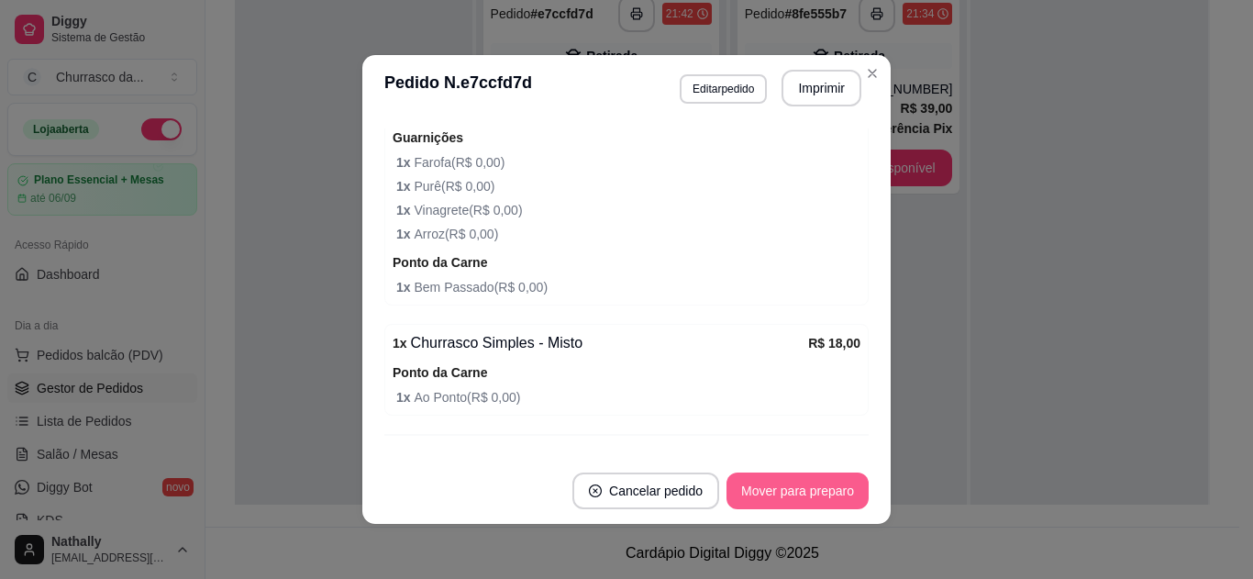
click at [801, 496] on button "Mover para preparo" at bounding box center [798, 491] width 142 height 37
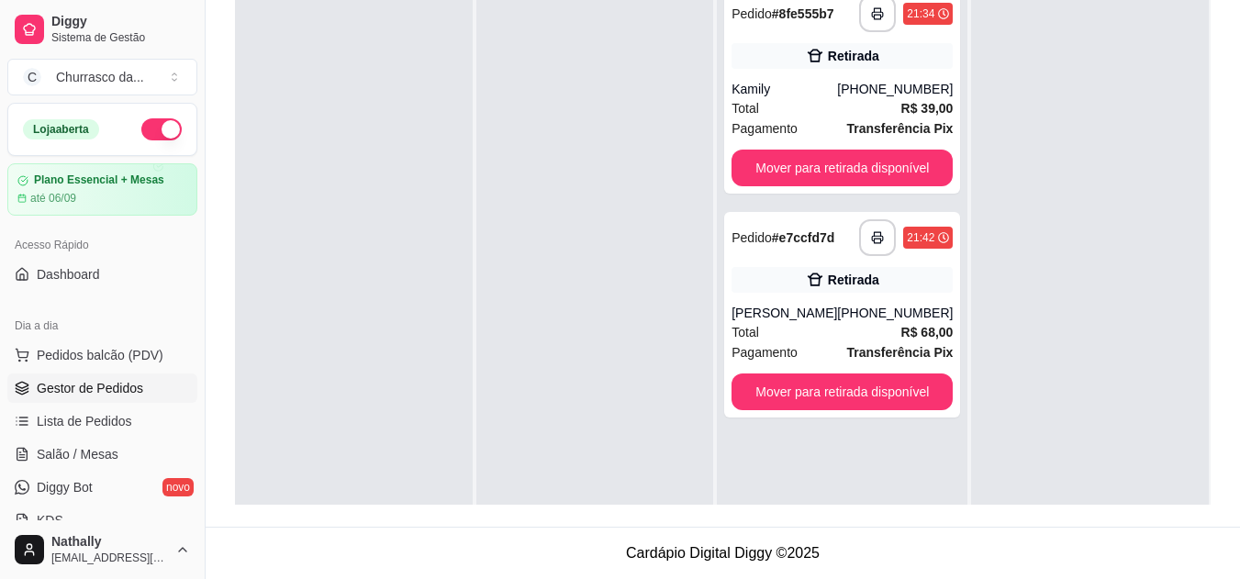
click at [795, 317] on div "[PERSON_NAME]" at bounding box center [784, 313] width 106 height 18
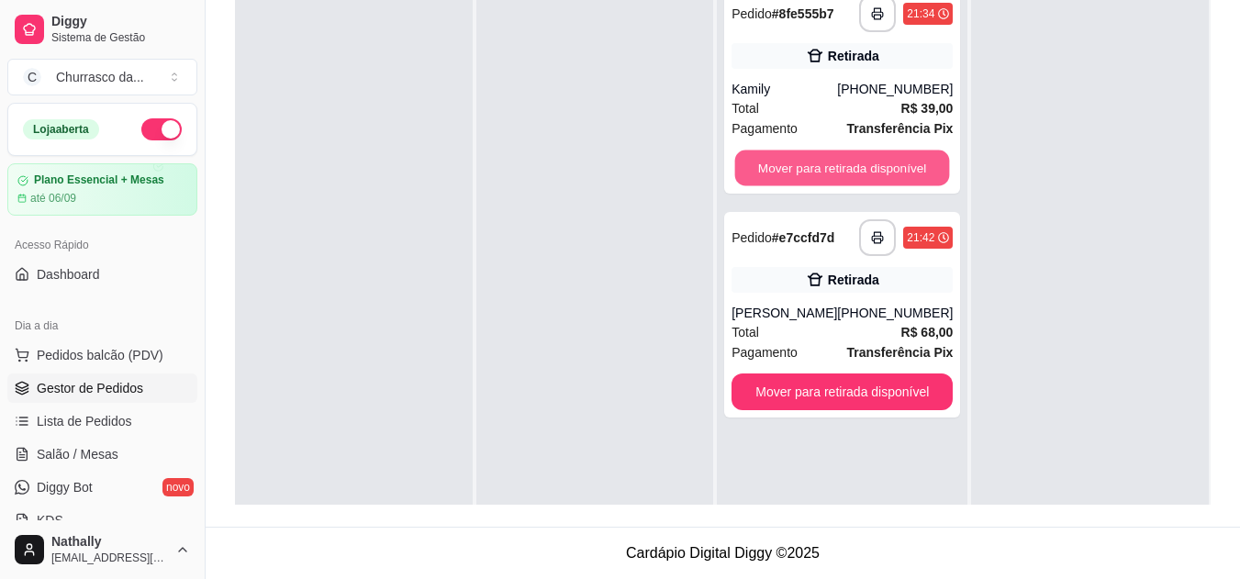
click at [887, 173] on button "Mover para retirada disponível" at bounding box center [842, 168] width 215 height 36
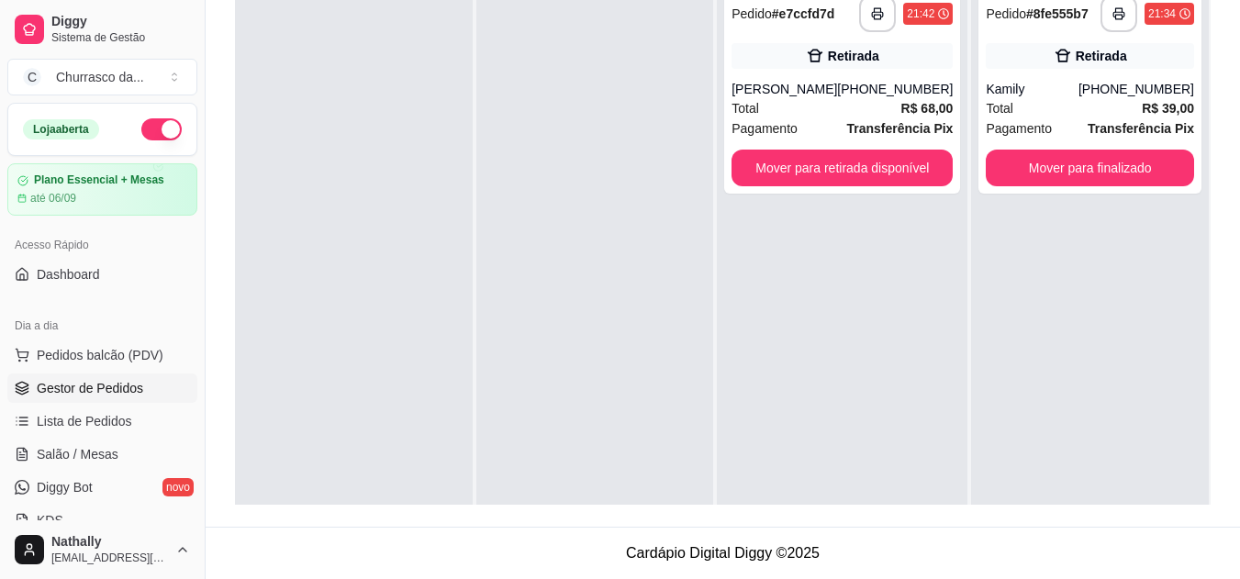
click at [156, 126] on button "button" at bounding box center [161, 129] width 40 height 22
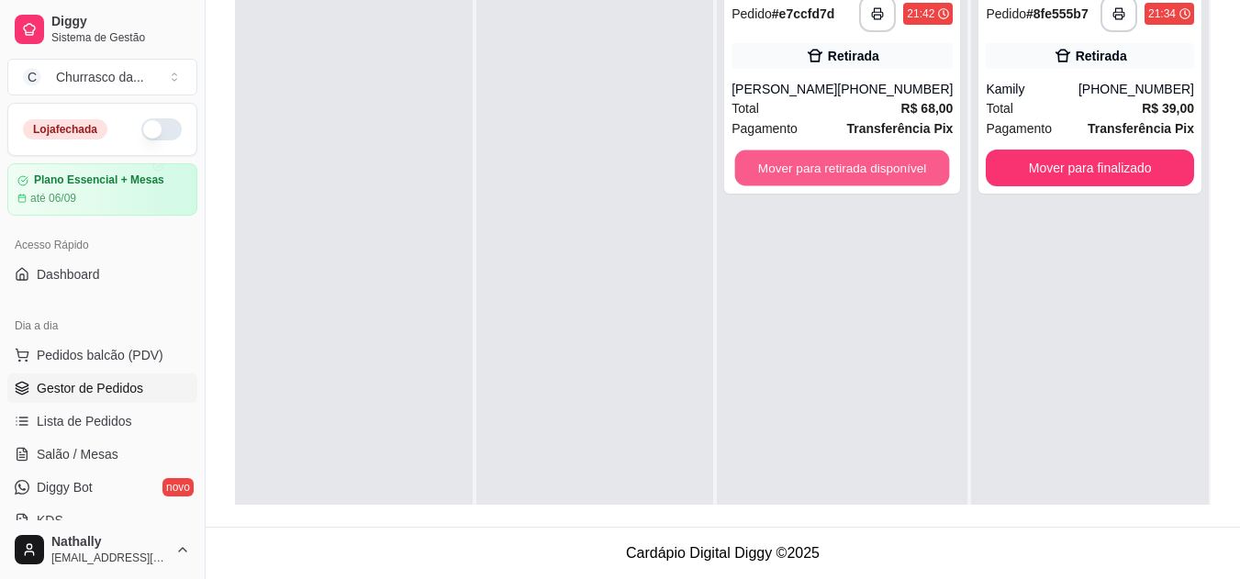
click at [896, 164] on button "Mover para retirada disponível" at bounding box center [842, 168] width 215 height 36
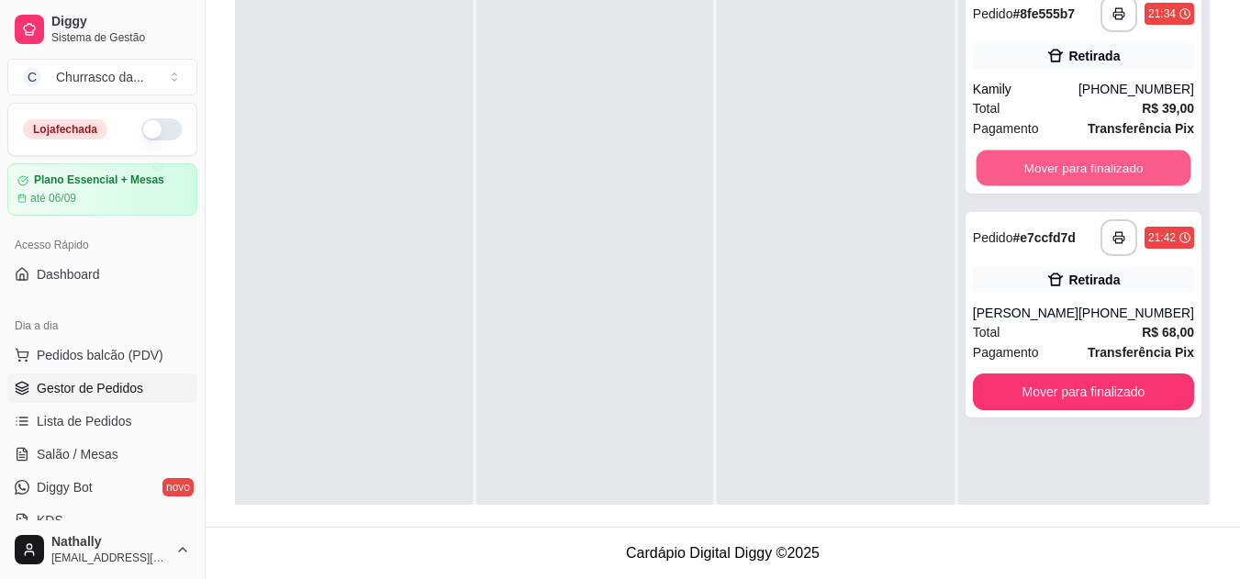
click at [1069, 174] on button "Mover para finalizado" at bounding box center [1082, 168] width 215 height 36
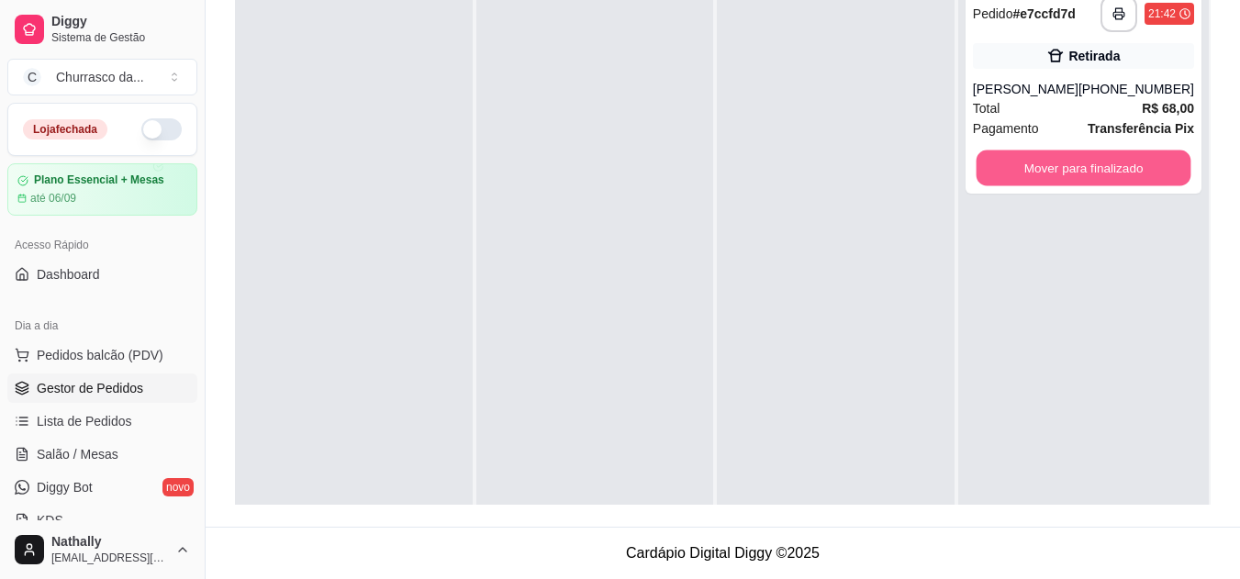
click at [1069, 174] on button "Mover para finalizado" at bounding box center [1082, 168] width 215 height 36
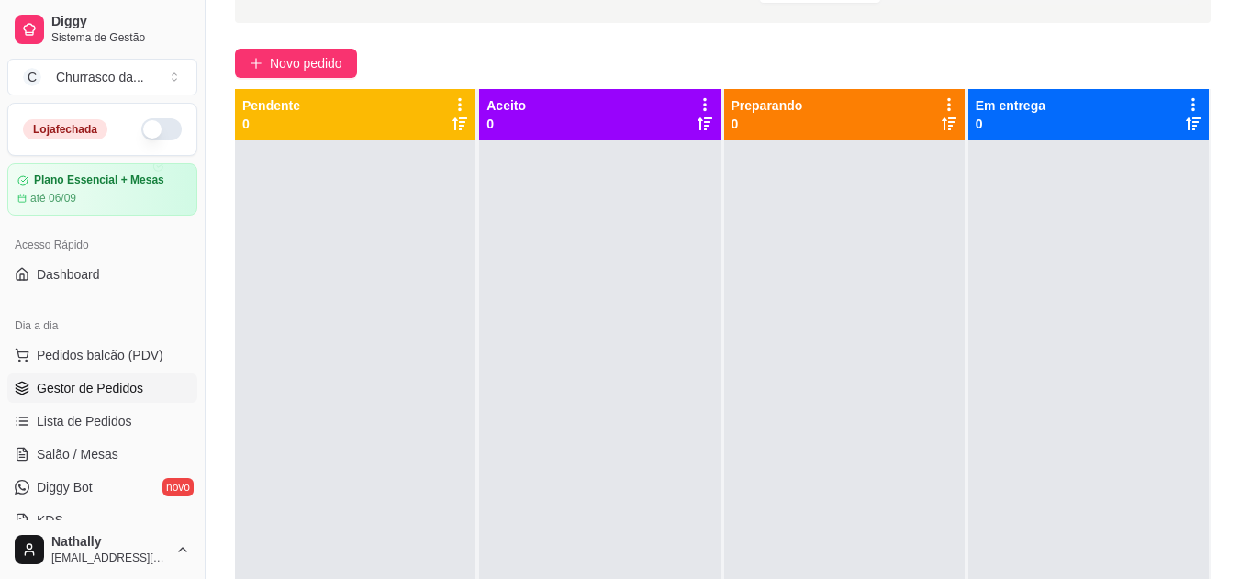
scroll to position [119, 0]
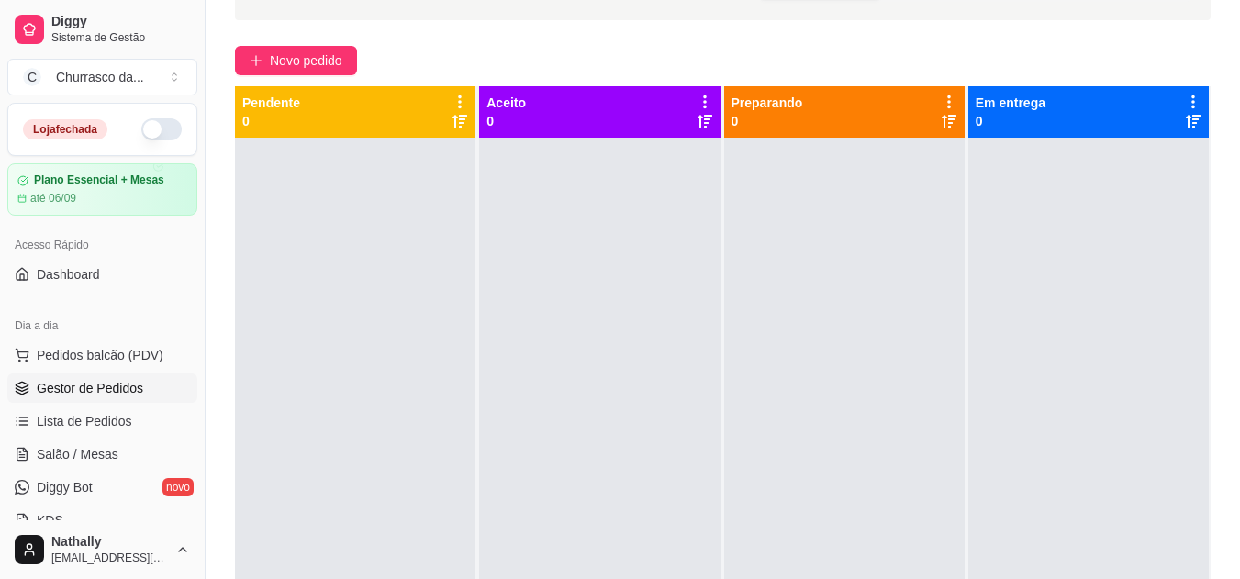
click at [150, 74] on button "C Churrasco da ..." at bounding box center [102, 77] width 190 height 37
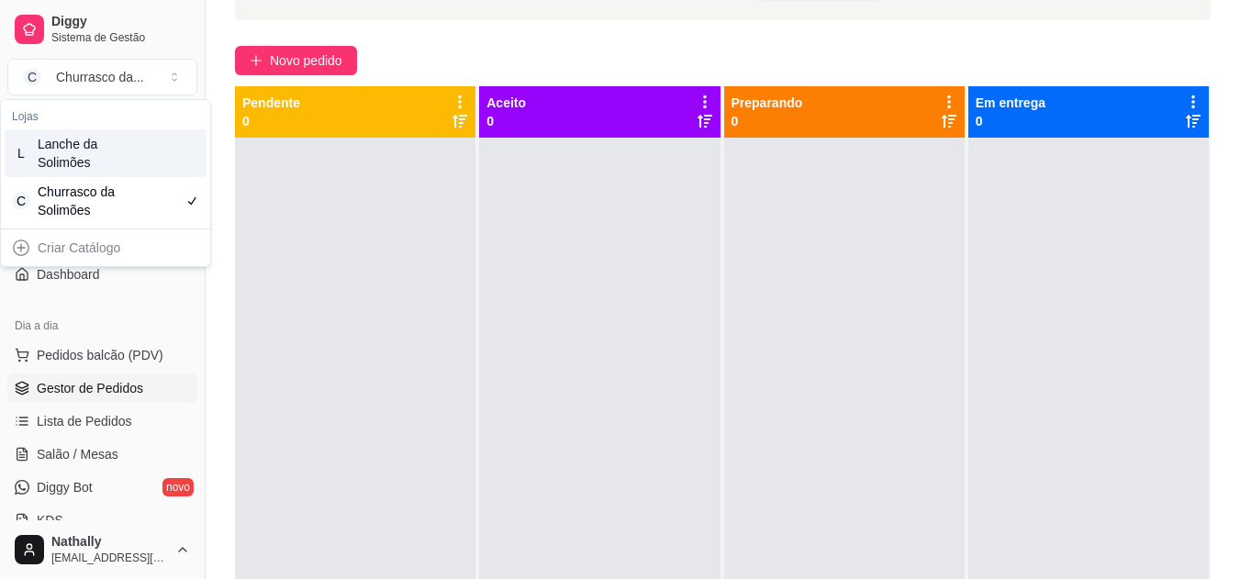
click at [121, 162] on div "L Lanche da Solimões" at bounding box center [106, 153] width 202 height 48
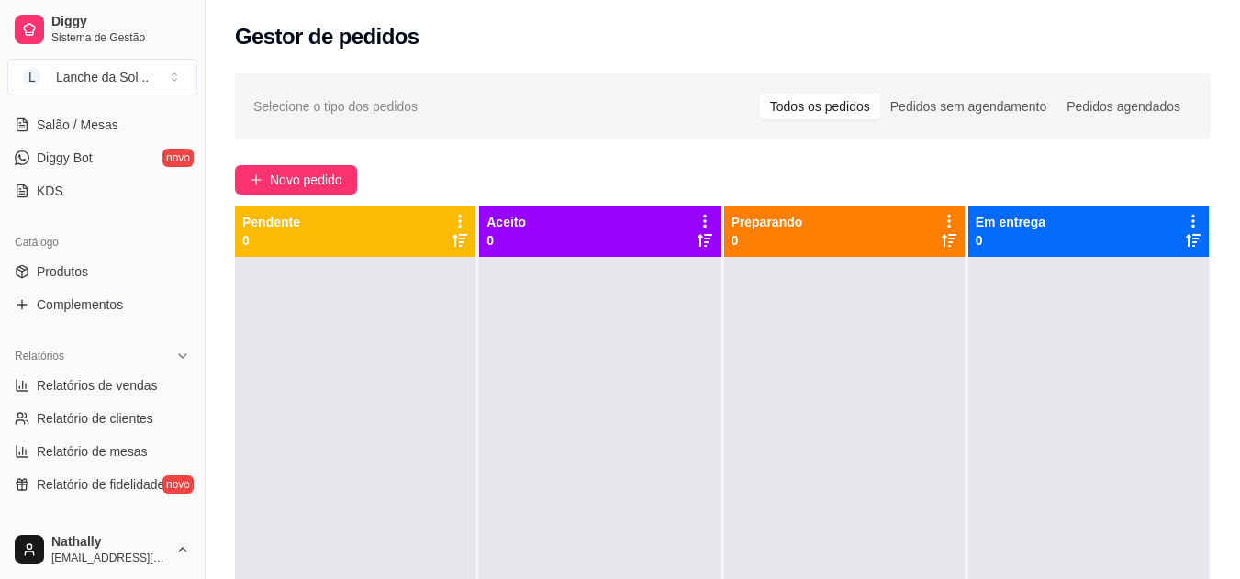
scroll to position [338, 0]
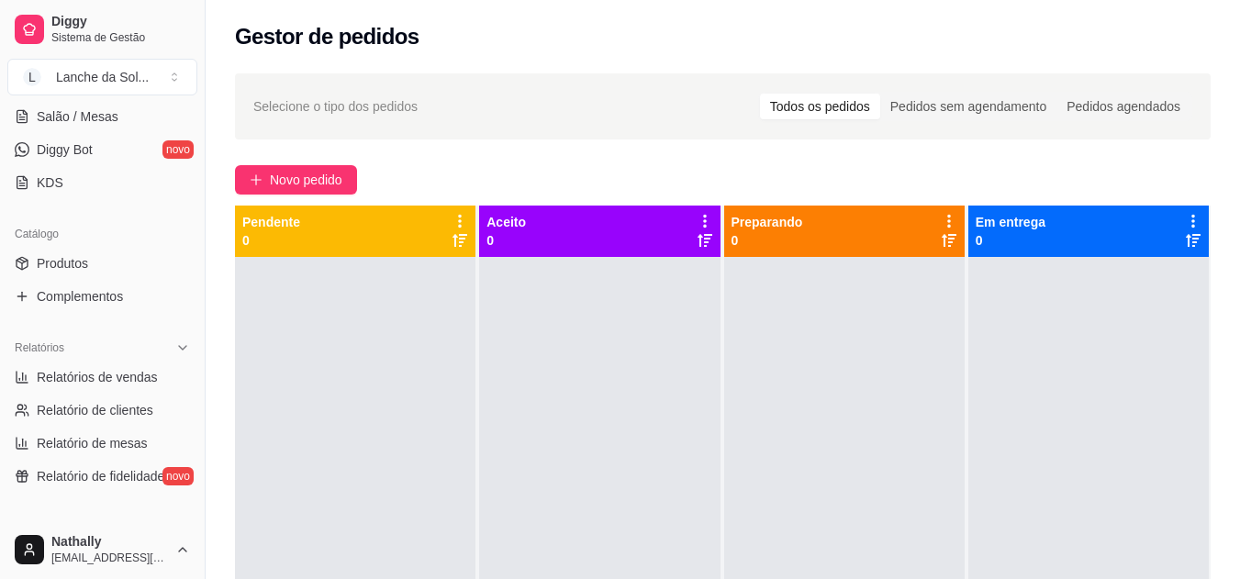
click at [137, 363] on link "Relatórios de vendas" at bounding box center [102, 376] width 190 height 29
select select "ALL"
select select "0"
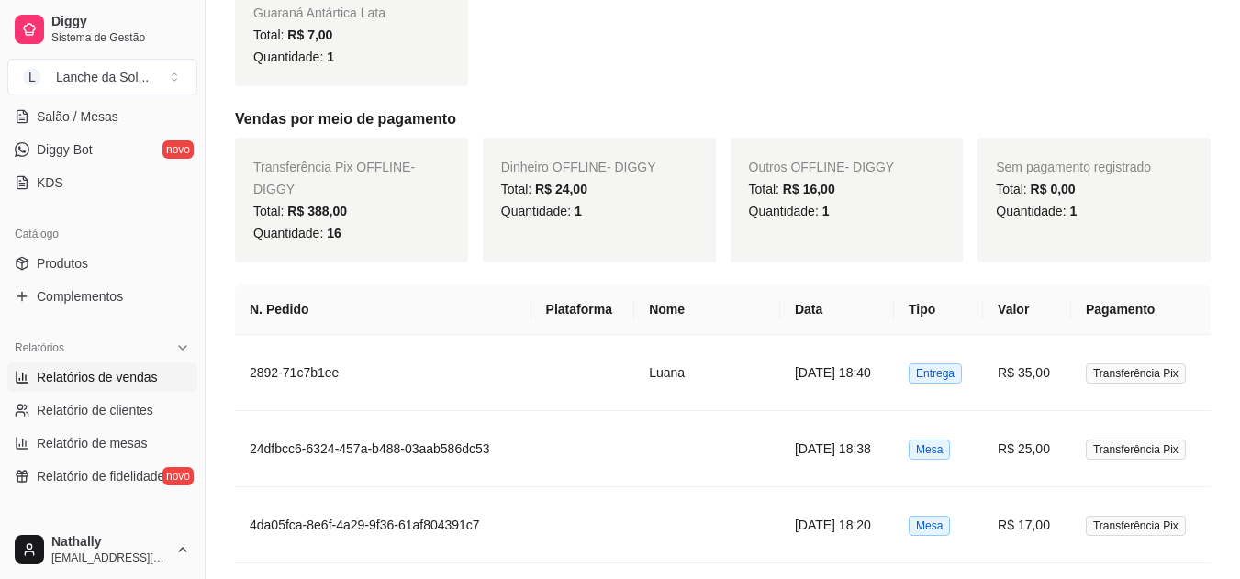
scroll to position [797, 0]
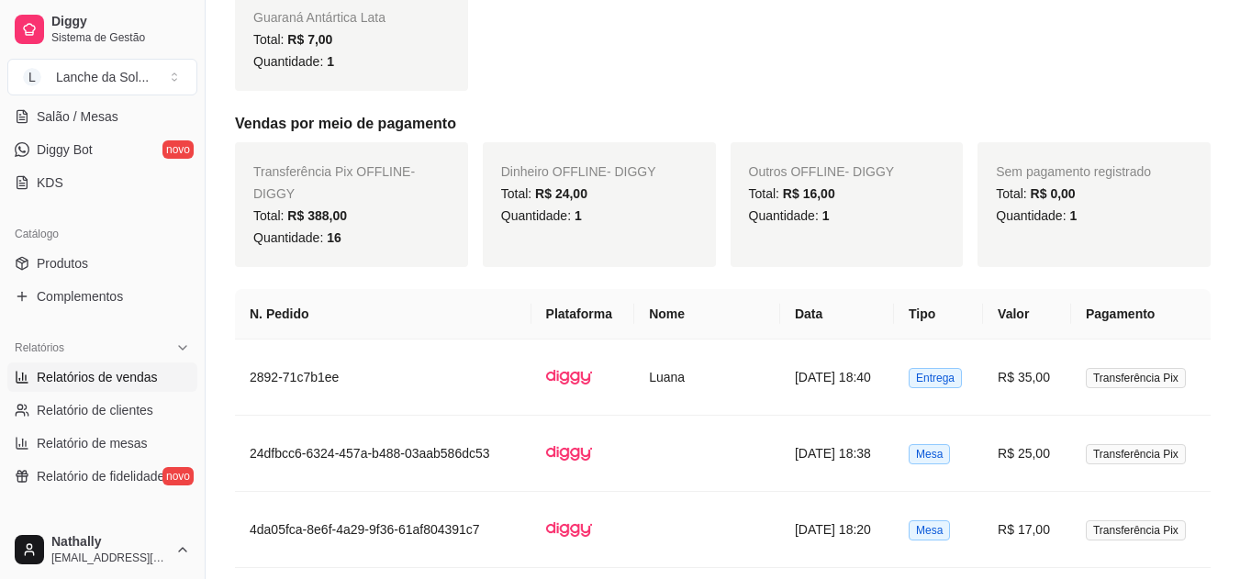
click at [796, 173] on span "Outros OFFLINE - DIGGY" at bounding box center [822, 171] width 146 height 15
drag, startPoint x: 777, startPoint y: 201, endPoint x: 797, endPoint y: 205, distance: 20.5
click at [797, 205] on div "Outros OFFLINE - DIGGY Total: R$ 16,00 Quantidade: 1" at bounding box center [846, 204] width 233 height 125
click at [797, 205] on div "Quantidade: 1" at bounding box center [847, 216] width 196 height 22
click at [866, 204] on div "Total: R$ 16,00" at bounding box center [847, 194] width 196 height 22
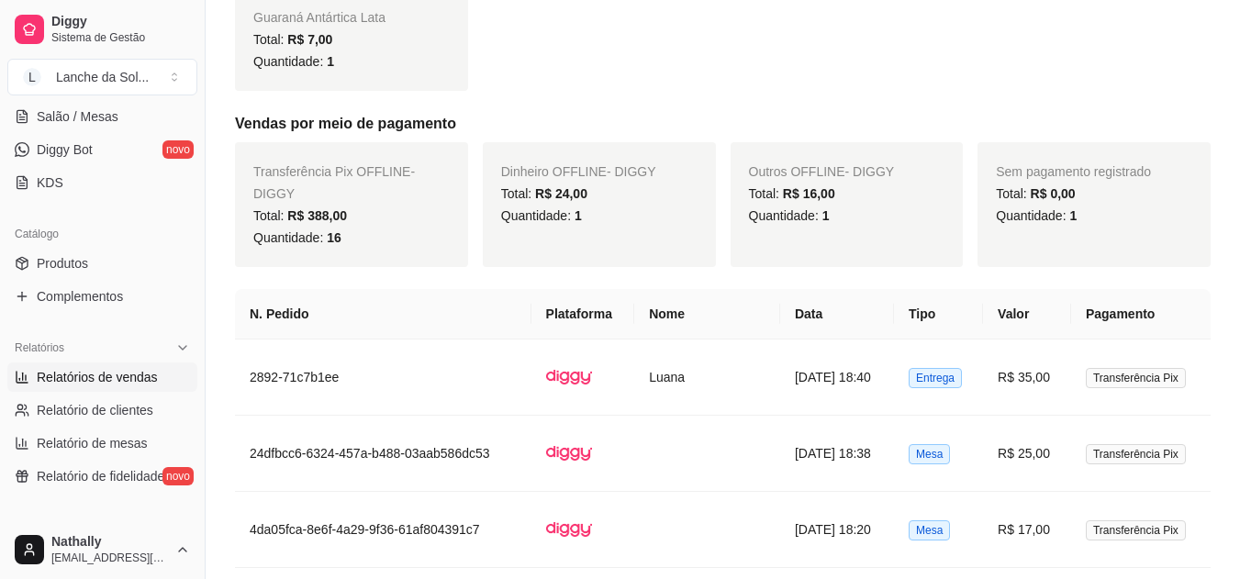
click at [896, 197] on div "Total: R$ 16,00" at bounding box center [847, 194] width 196 height 22
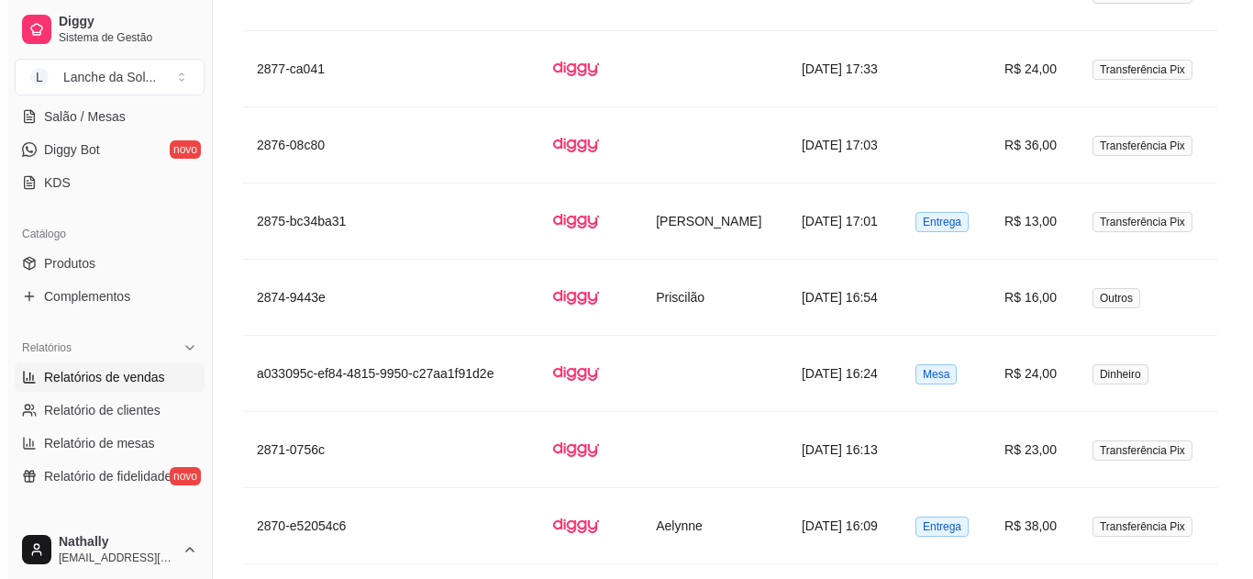
scroll to position [1971, 0]
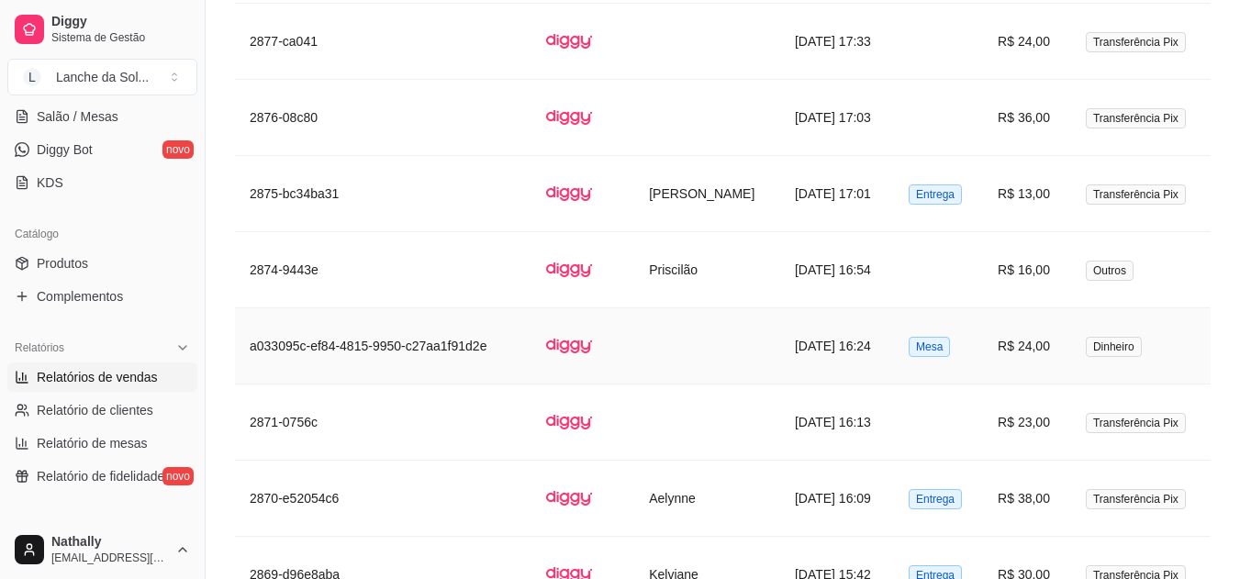
click at [589, 323] on img at bounding box center [569, 346] width 46 height 46
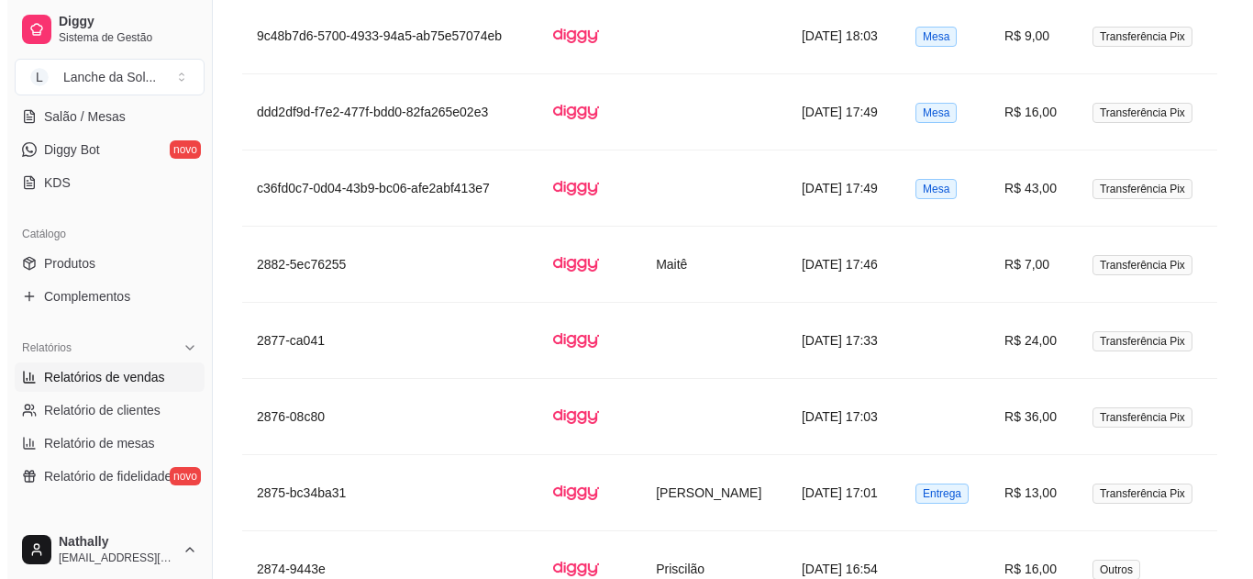
scroll to position [1667, 0]
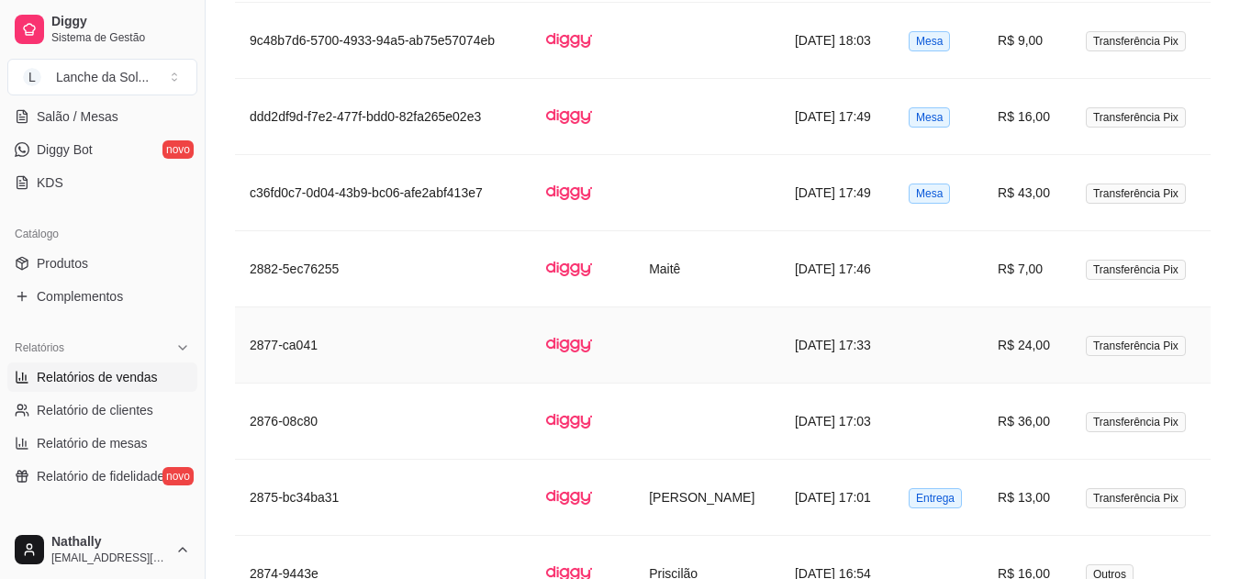
click at [1036, 307] on td "R$ 24,00" at bounding box center [1027, 345] width 88 height 76
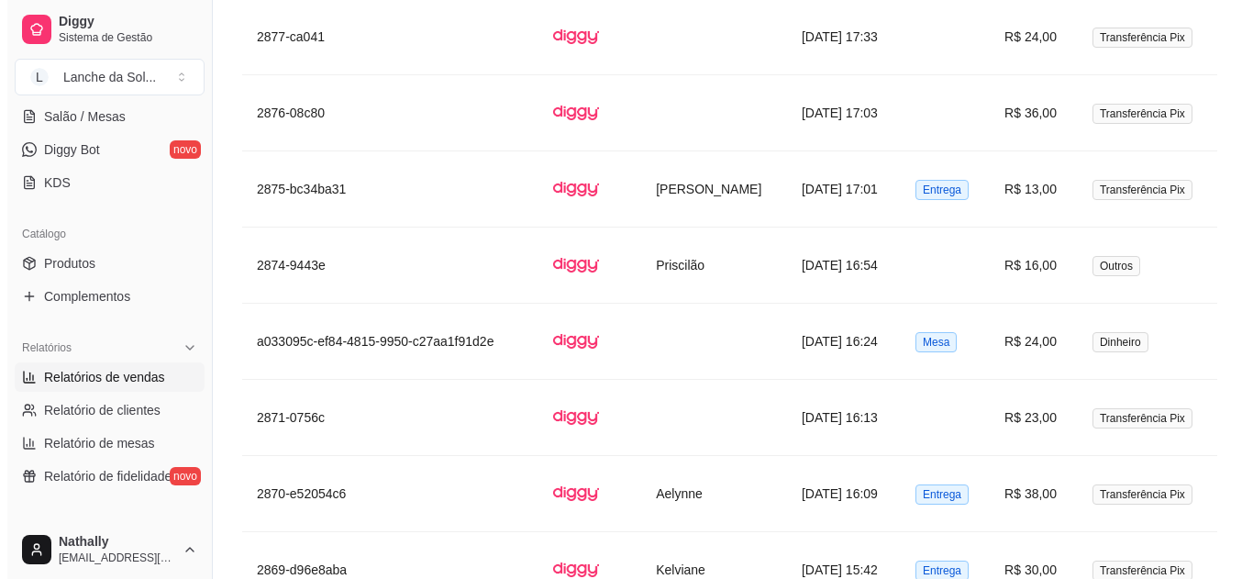
scroll to position [1989, 0]
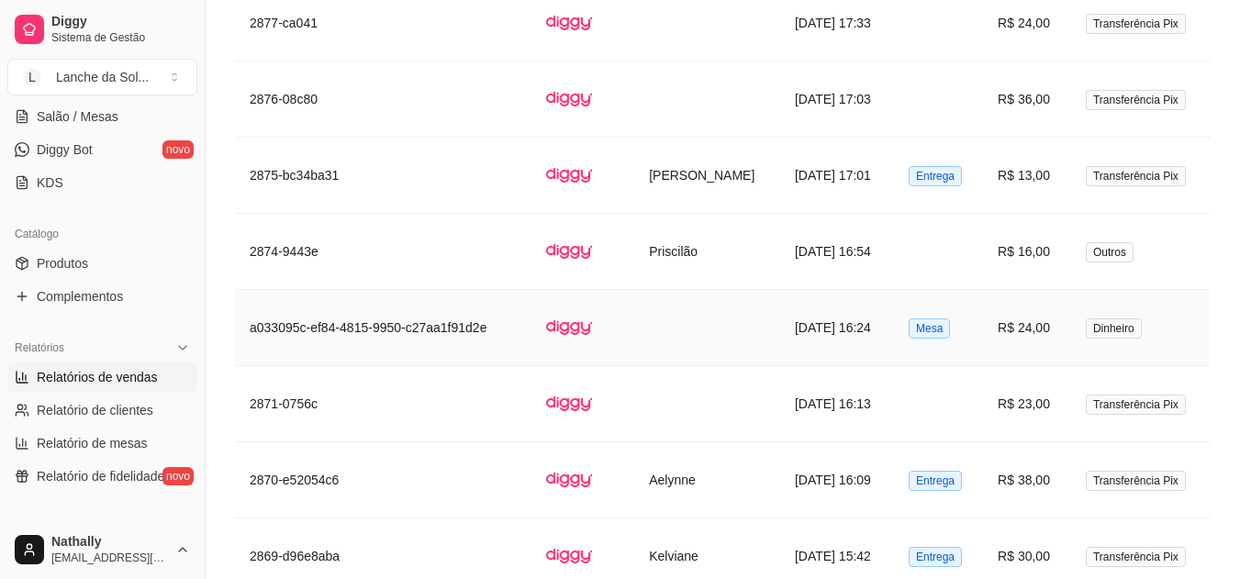
click at [786, 290] on td "[DATE] 16:24" at bounding box center [837, 328] width 114 height 76
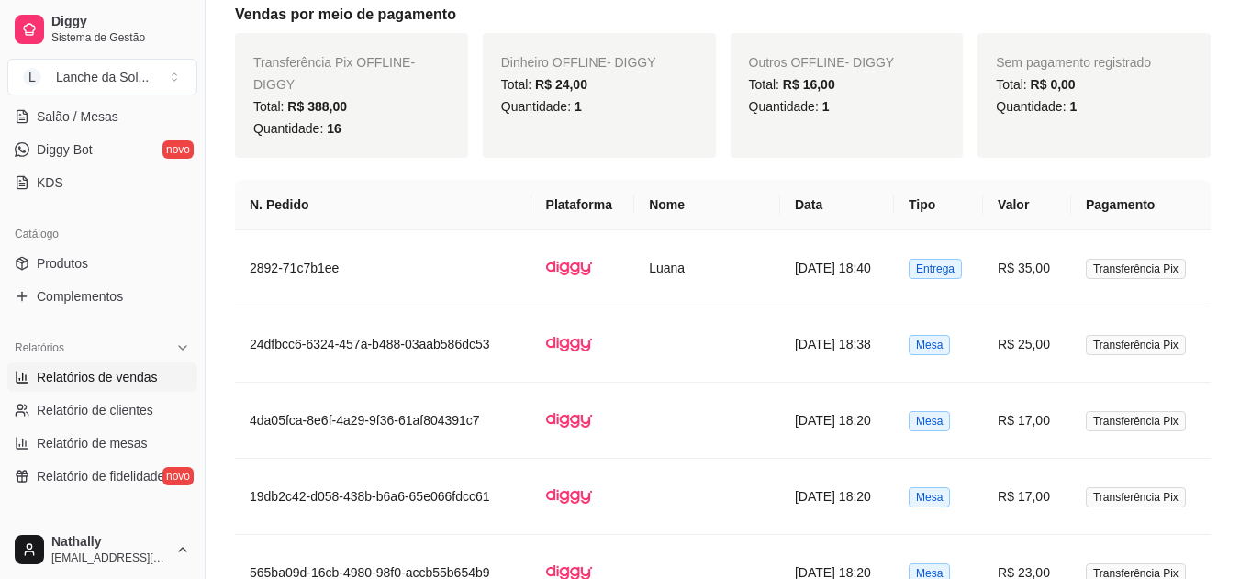
scroll to position [875, 0]
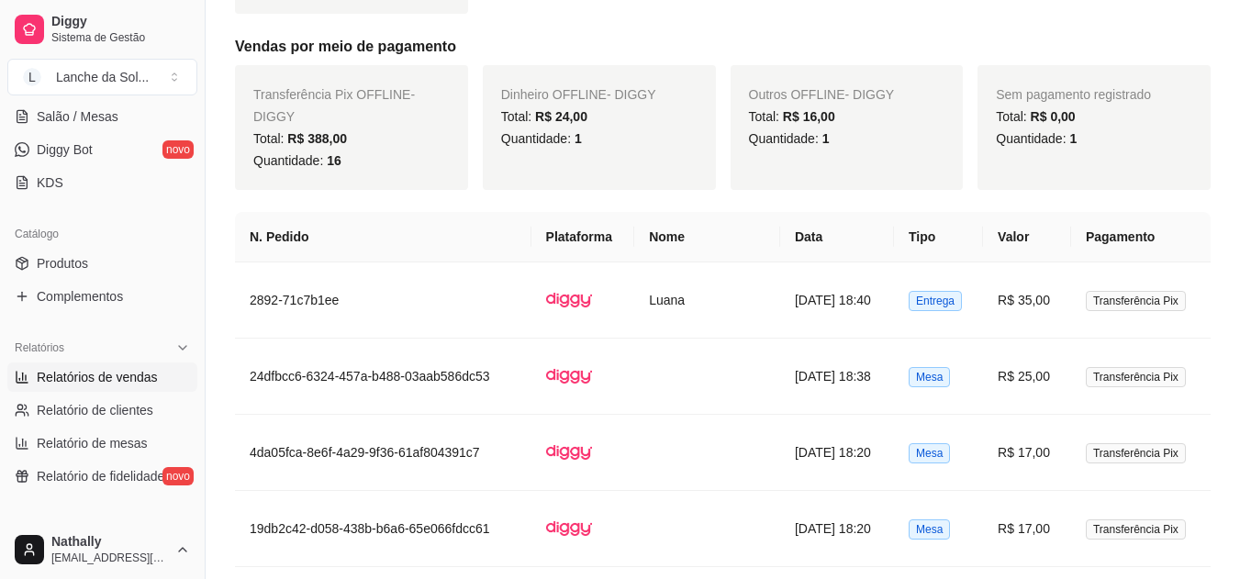
drag, startPoint x: 1238, startPoint y: 285, endPoint x: 1237, endPoint y: 262, distance: 23.9
click at [1237, 262] on div "Filtros ALL Tipo do pedido Todos Entrega Retirada Mesa Consumo local Tipo do pe…" at bounding box center [723, 489] width 1034 height 2602
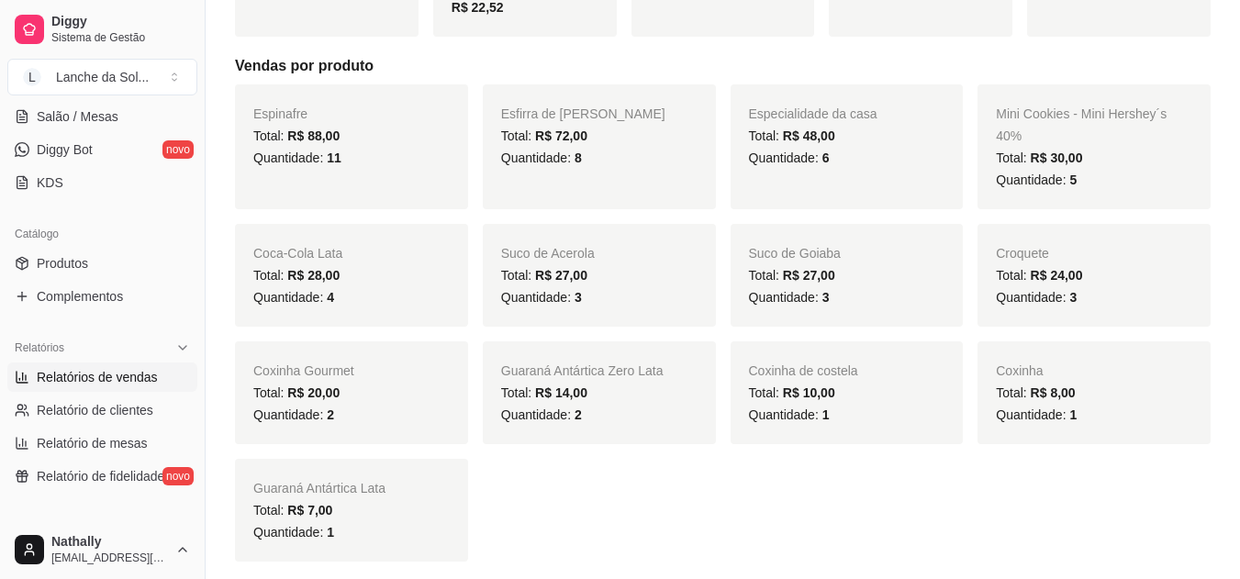
scroll to position [0, 0]
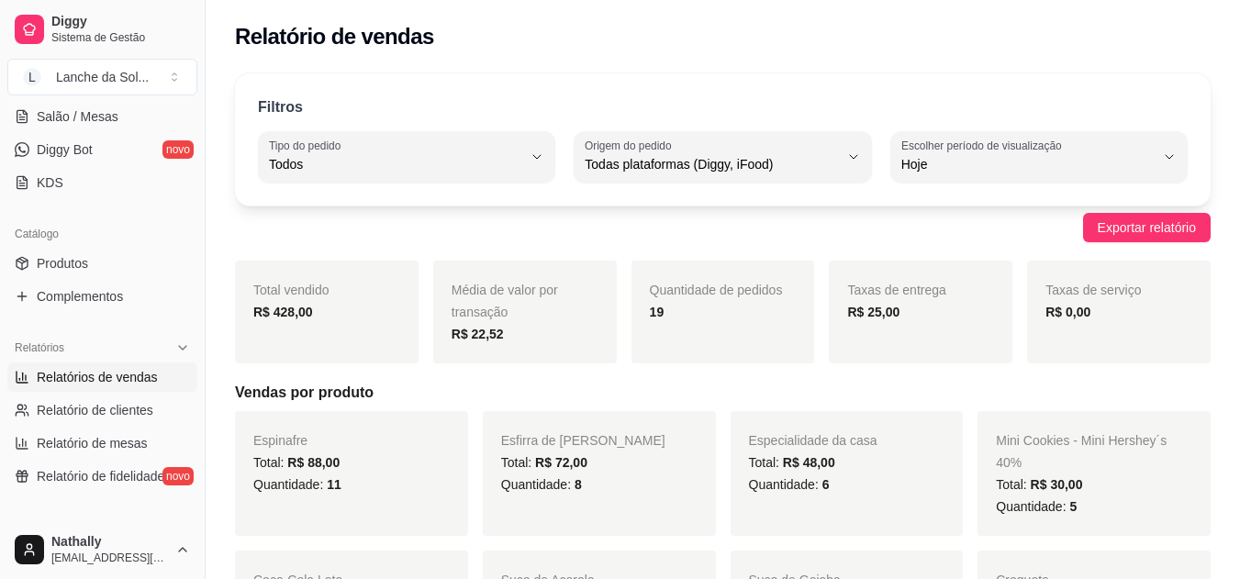
drag, startPoint x: 1246, startPoint y: 265, endPoint x: 1241, endPoint y: 43, distance: 222.1
click at [1240, 43] on html "Diggy Sistema de Gestão L Lanche da Sol ... Loja fechada Plano Essencial + Mesa…" at bounding box center [620, 289] width 1240 height 579
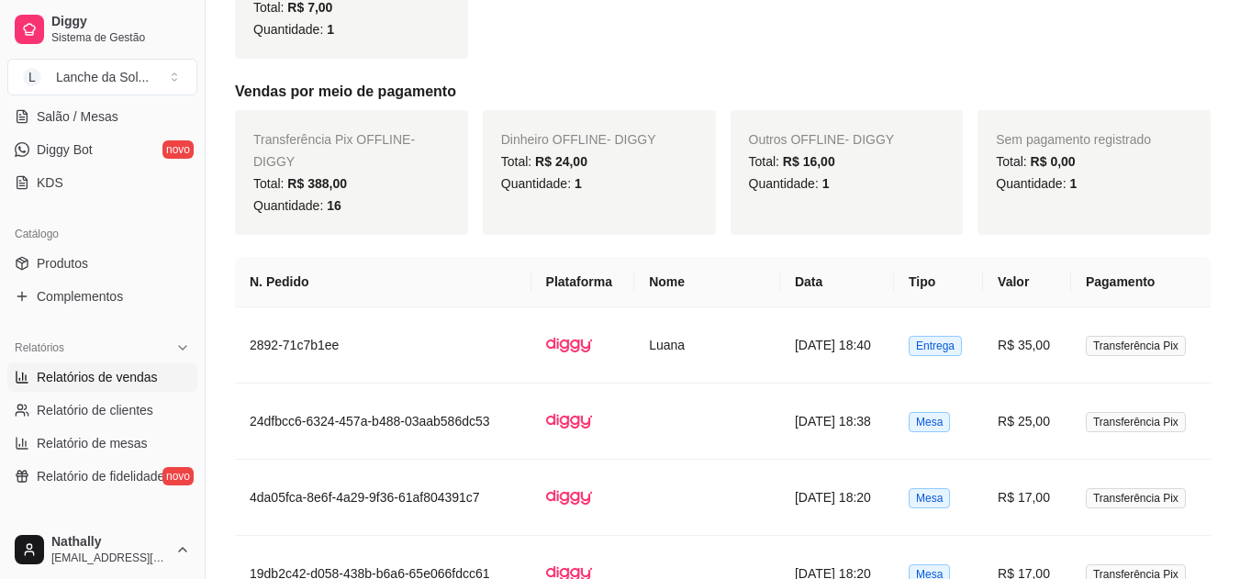
scroll to position [902, 0]
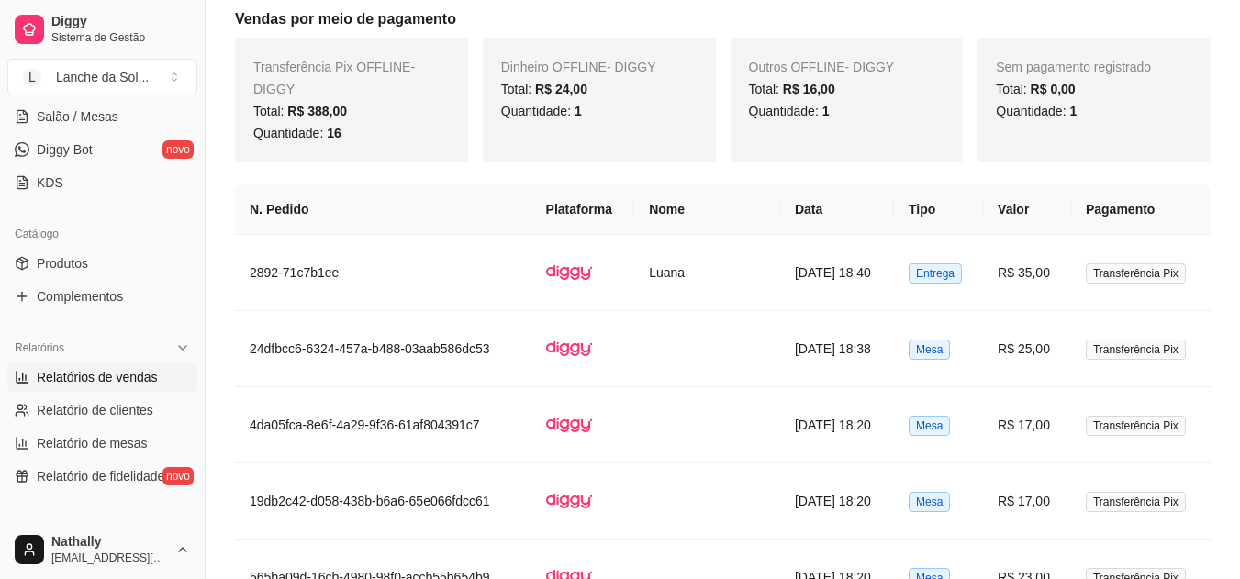
click at [97, 128] on link "Salão / Mesas" at bounding box center [102, 116] width 190 height 29
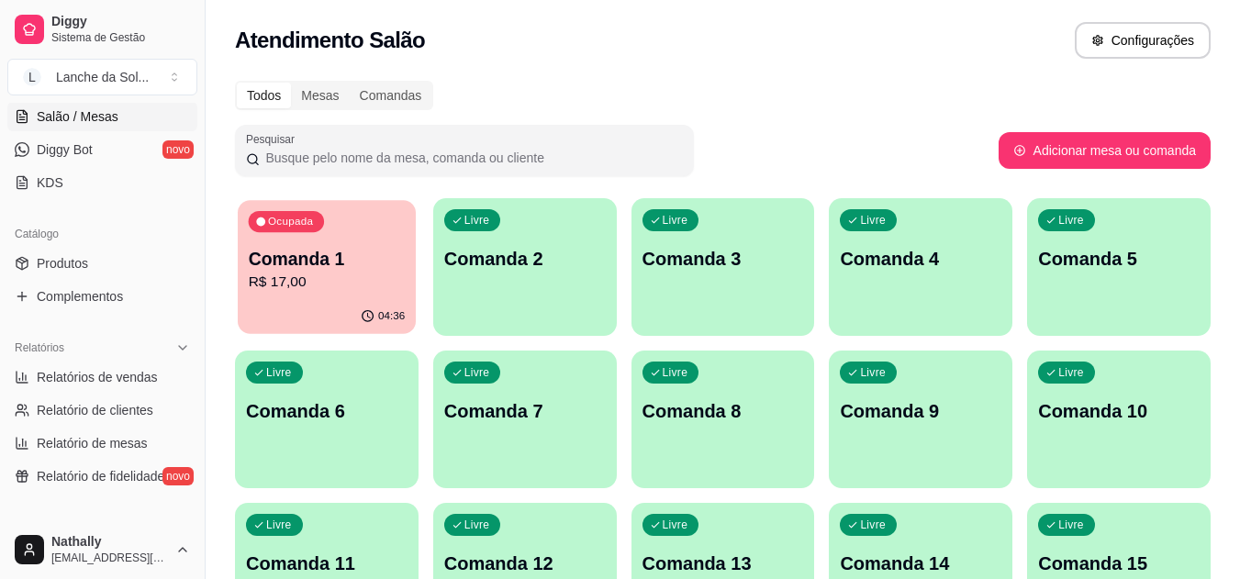
click at [377, 276] on p "R$ 17,00" at bounding box center [327, 282] width 157 height 21
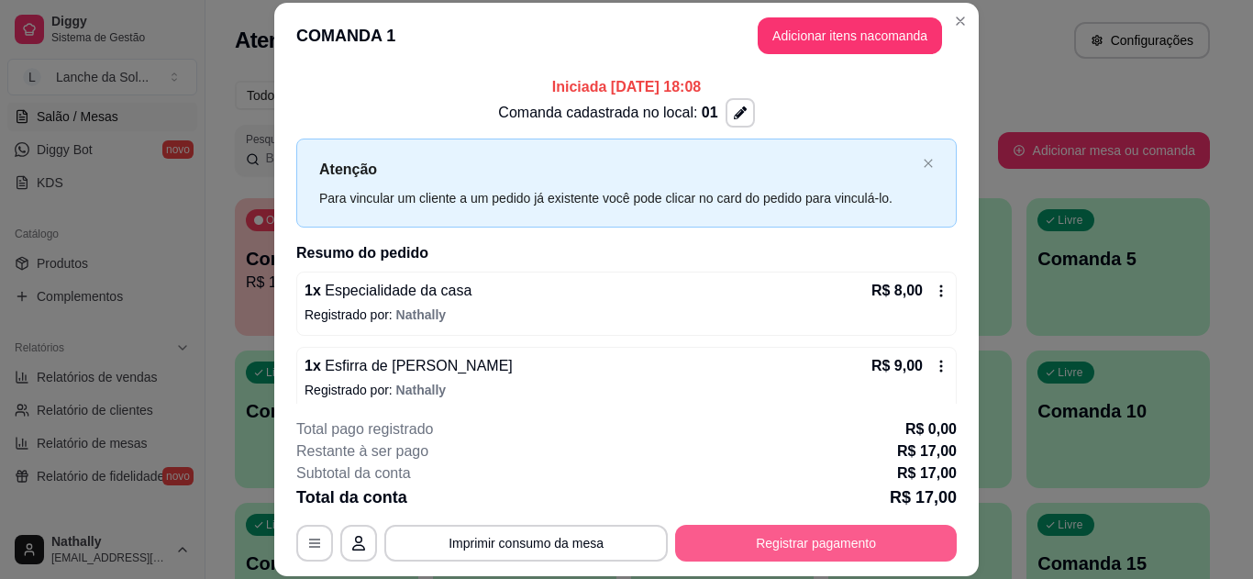
click at [836, 544] on button "Registrar pagamento" at bounding box center [816, 543] width 282 height 37
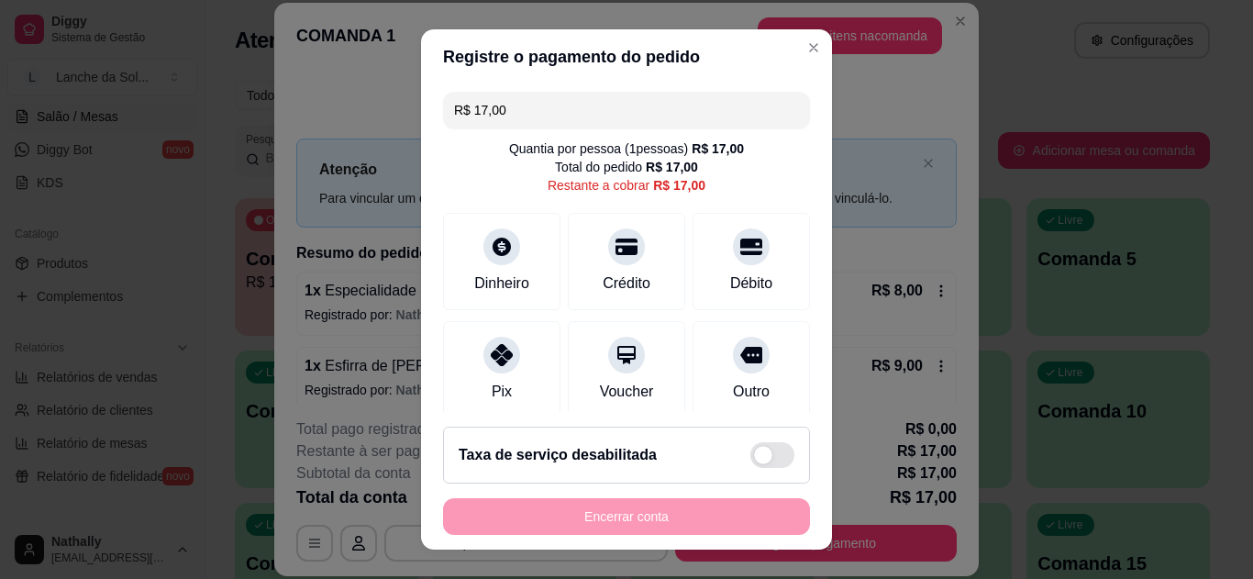
click at [496, 351] on icon at bounding box center [502, 355] width 22 height 22
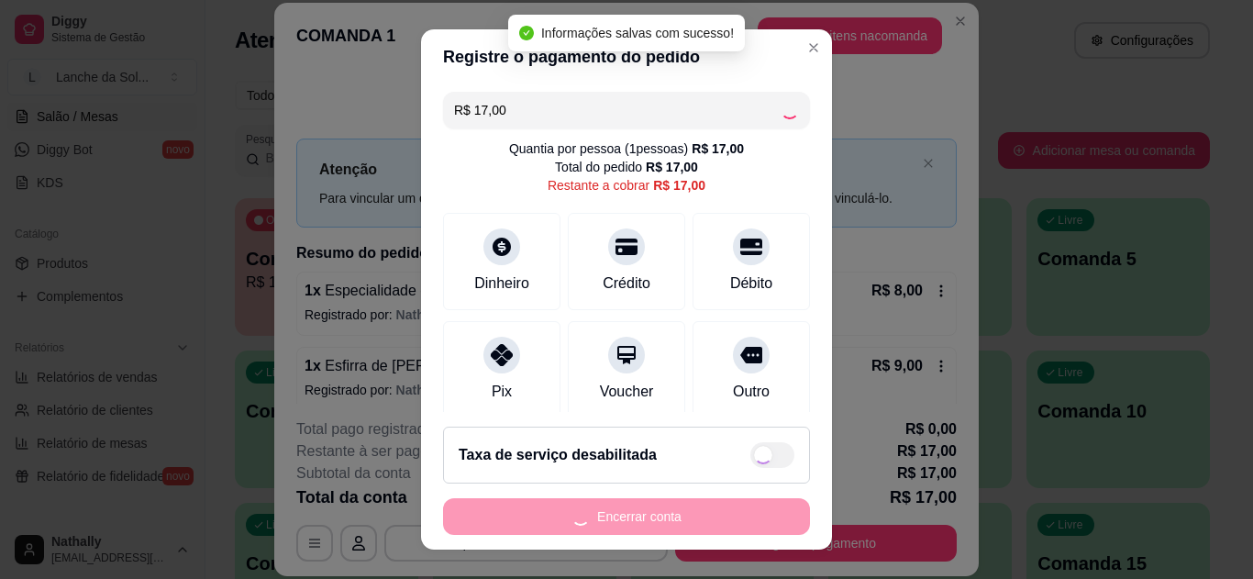
type input "R$ 0,00"
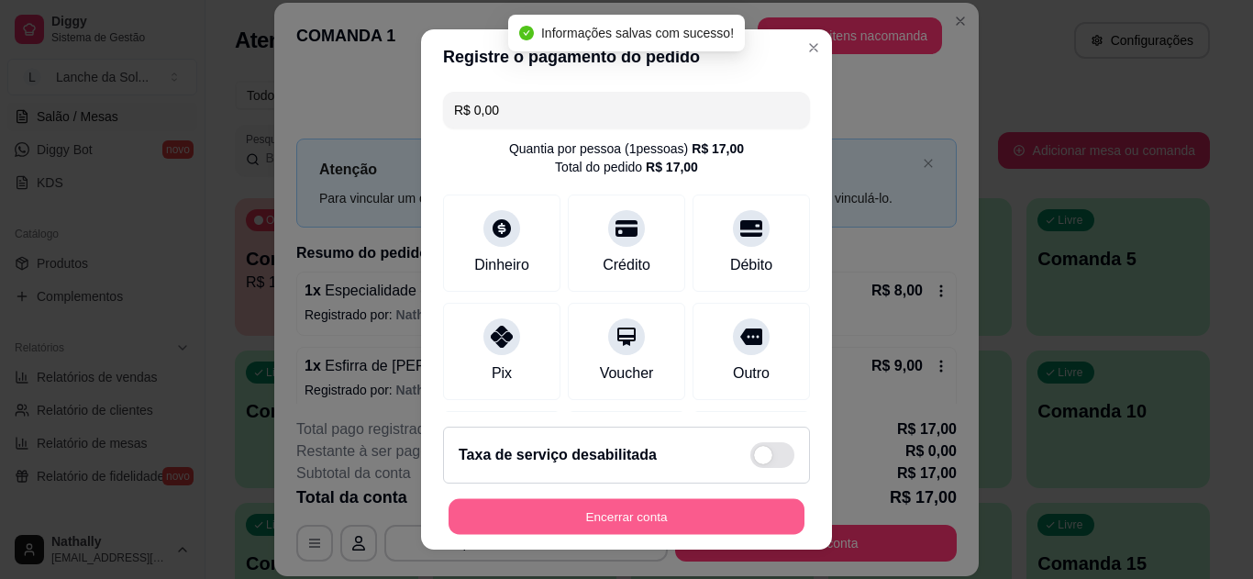
click at [711, 516] on button "Encerrar conta" at bounding box center [627, 517] width 356 height 36
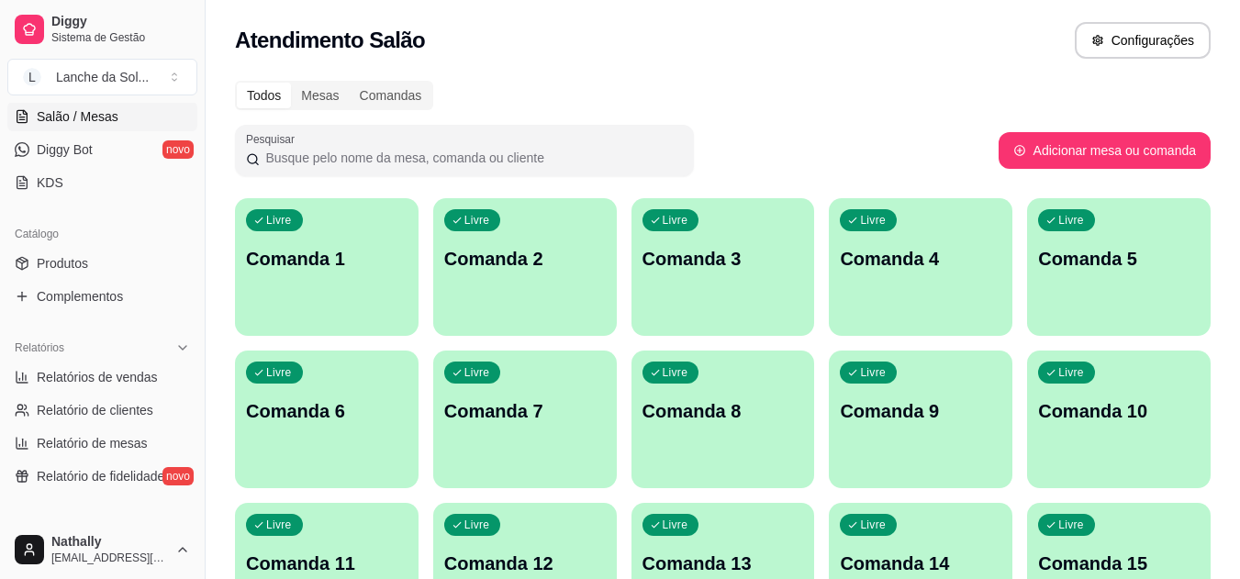
click at [132, 371] on span "Relatórios de vendas" at bounding box center [97, 377] width 121 height 18
select select "ALL"
select select "0"
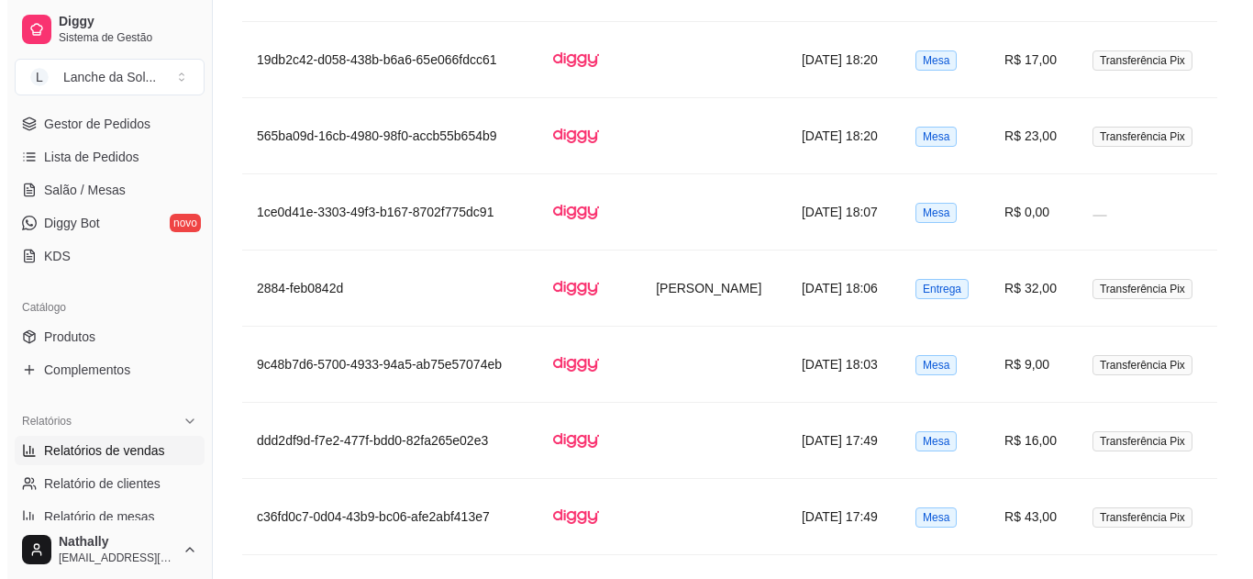
scroll to position [1392, 0]
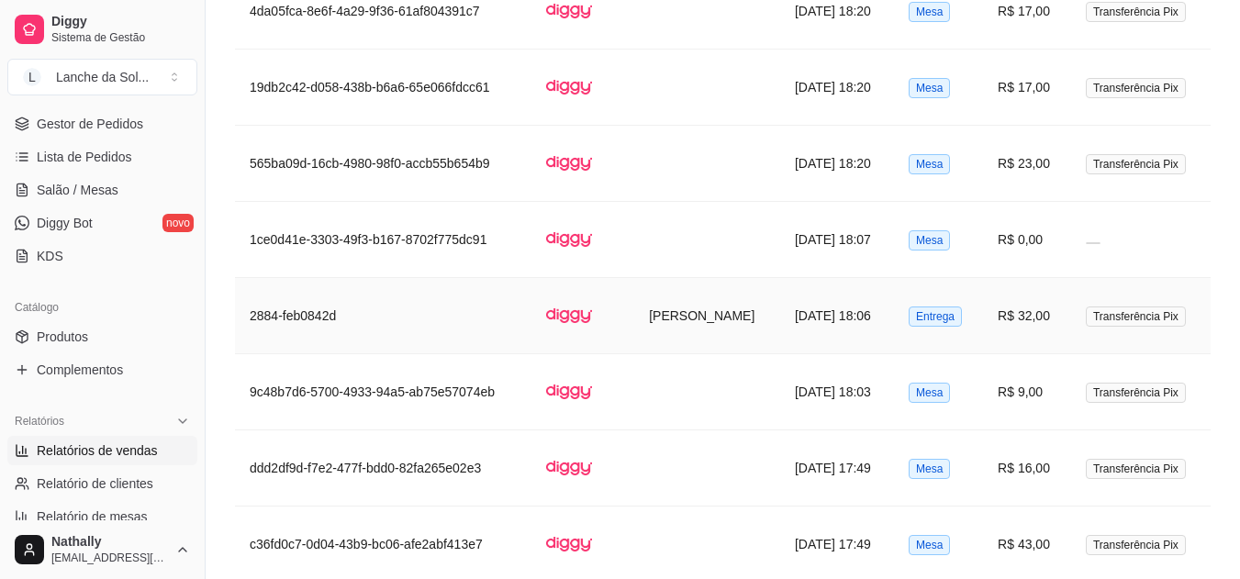
click at [665, 278] on td "[PERSON_NAME]" at bounding box center [707, 316] width 146 height 76
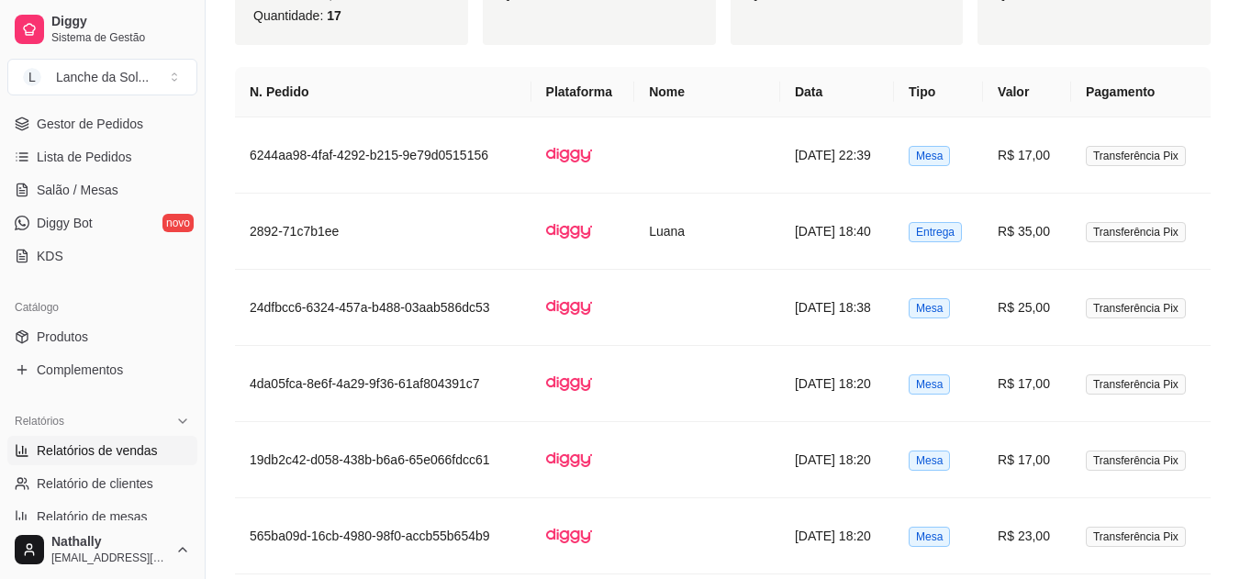
scroll to position [968, 0]
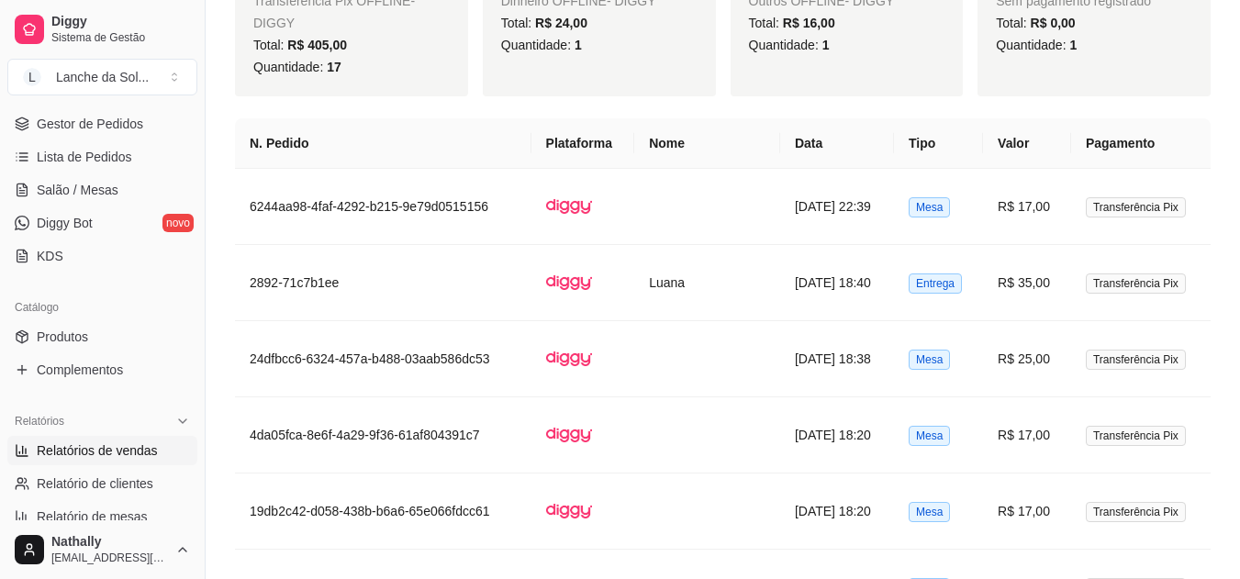
drag, startPoint x: 1239, startPoint y: 286, endPoint x: 1253, endPoint y: 281, distance: 14.8
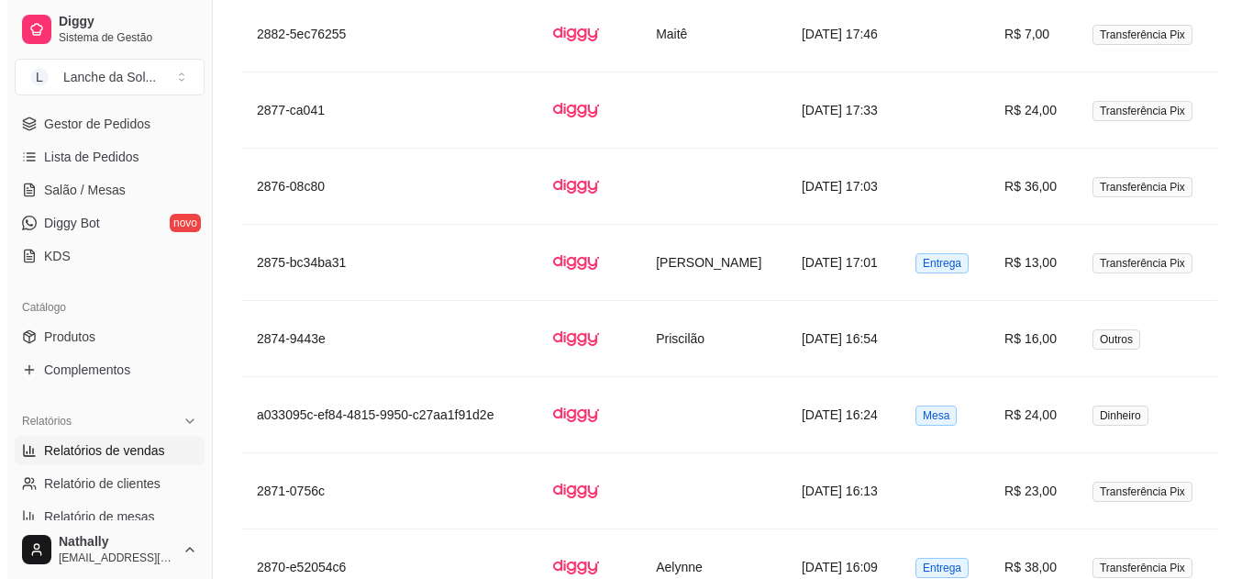
scroll to position [1969, 0]
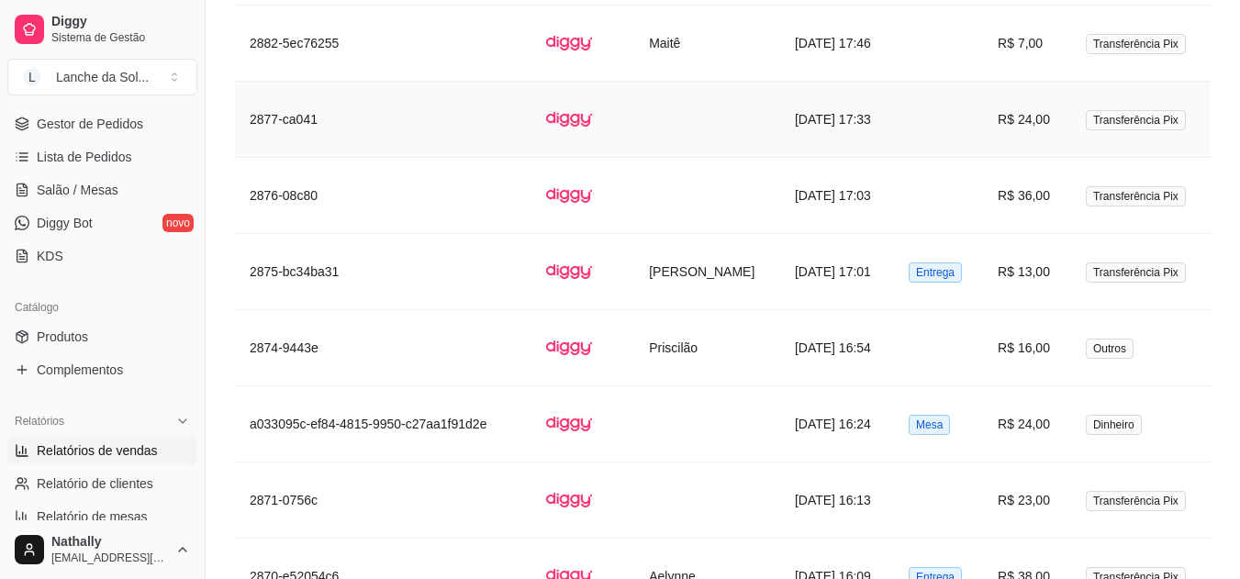
click at [933, 117] on td at bounding box center [938, 120] width 89 height 76
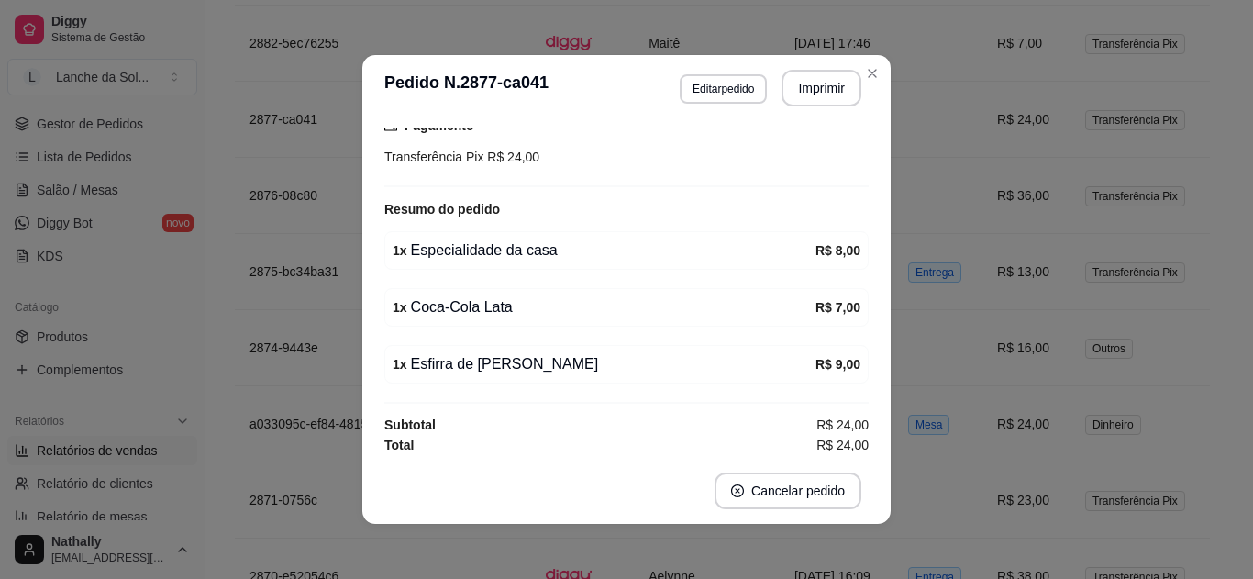
scroll to position [187, 0]
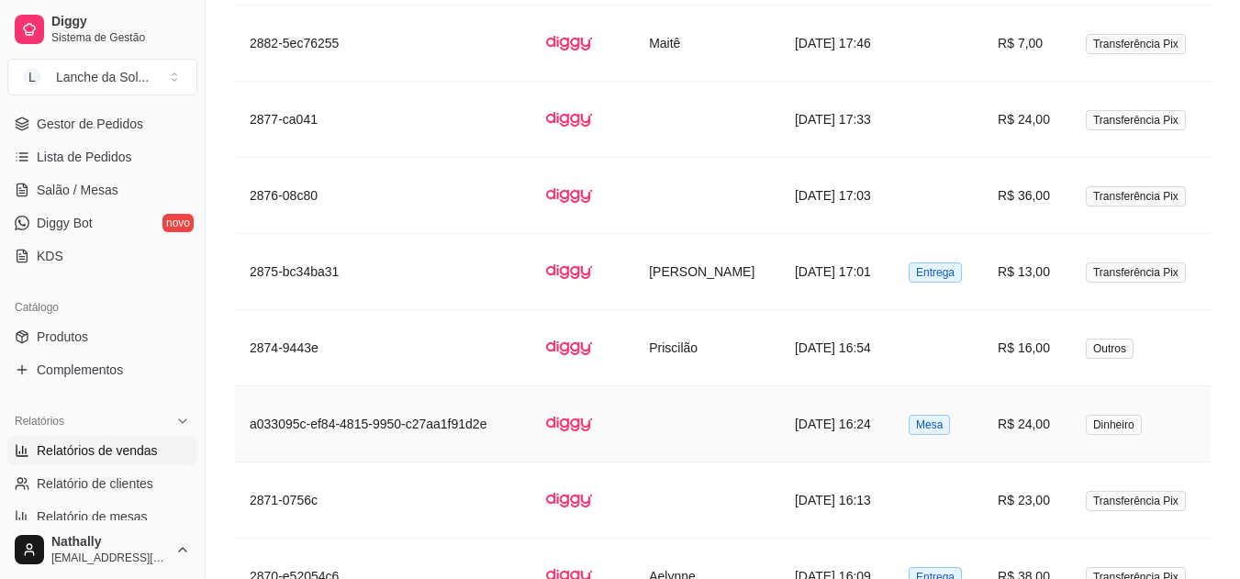
click at [1008, 412] on td "R$ 24,00" at bounding box center [1027, 424] width 88 height 76
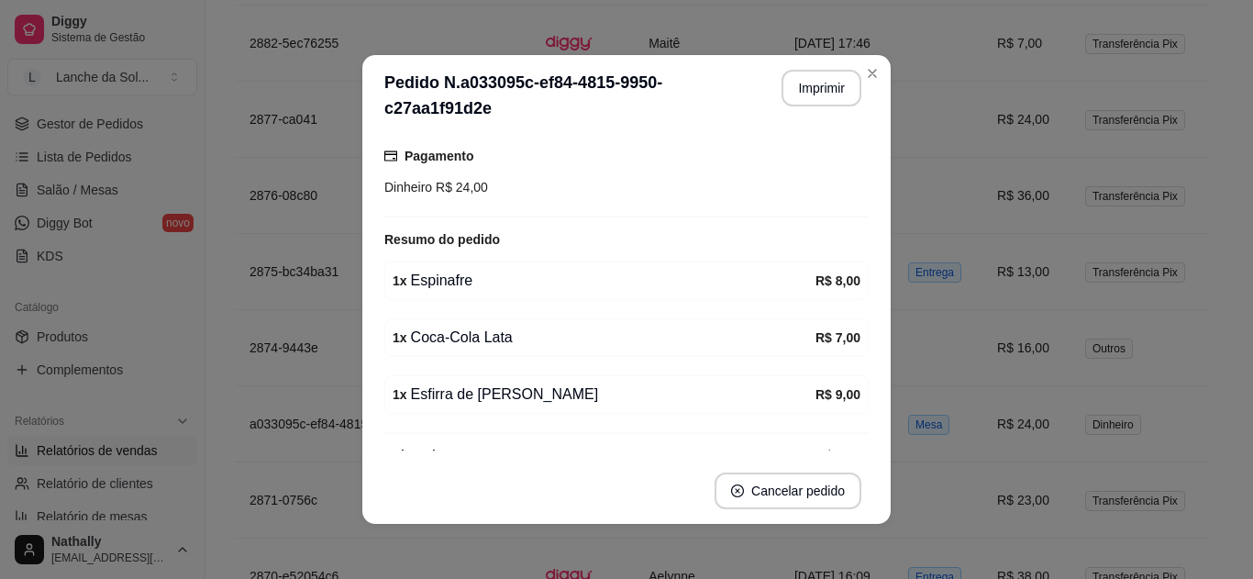
scroll to position [209, 0]
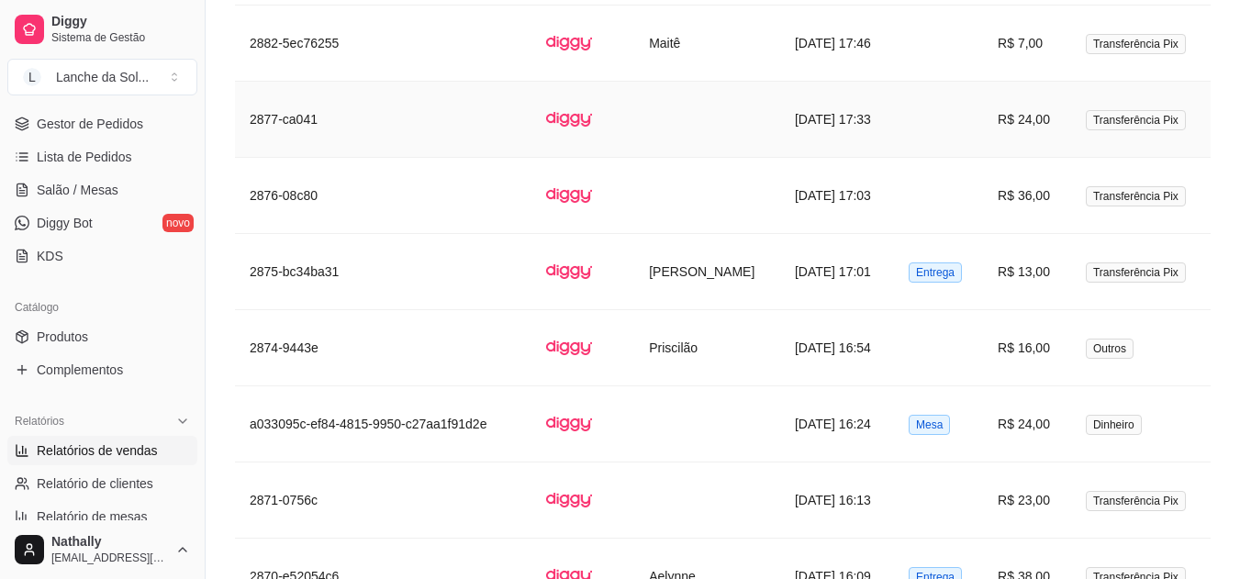
click at [863, 88] on td "[DATE] 17:33" at bounding box center [837, 120] width 114 height 76
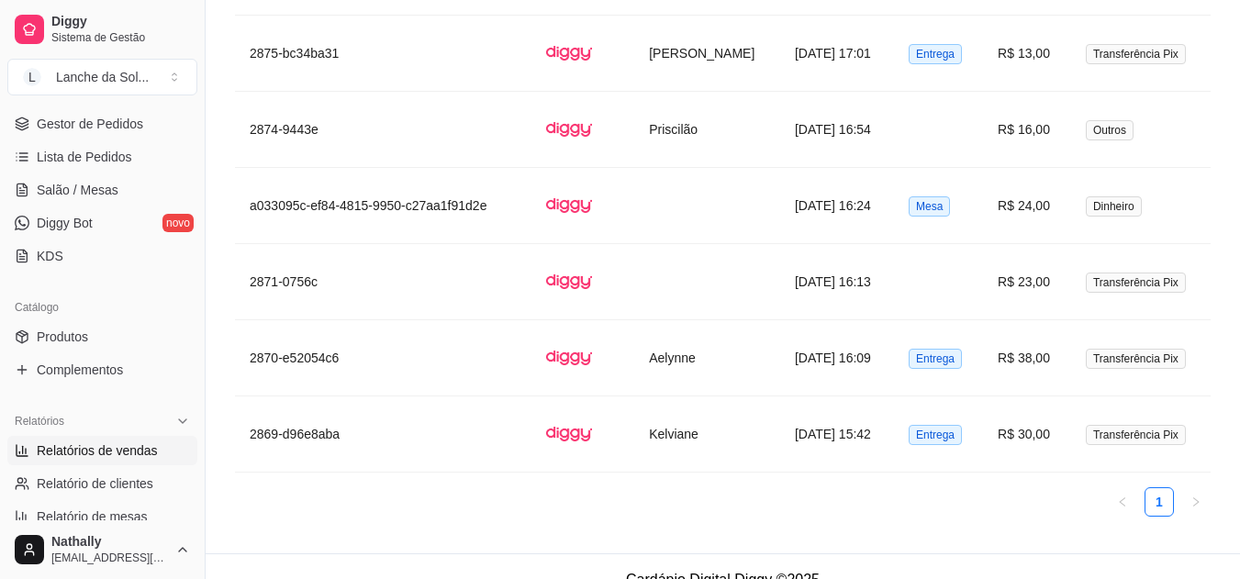
scroll to position [2192, 0]
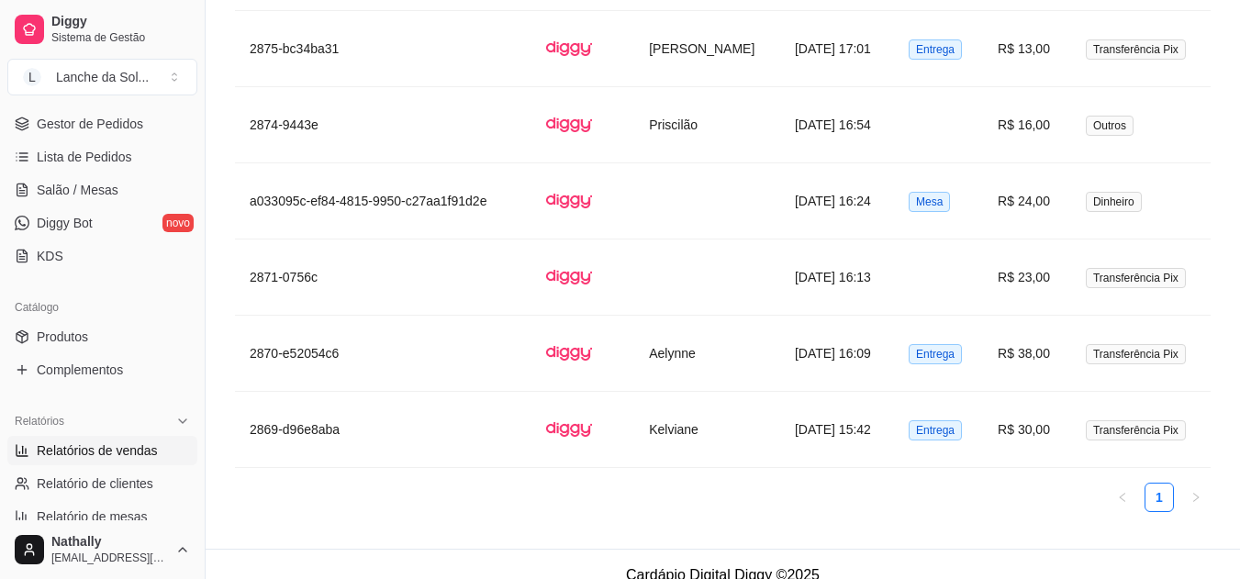
click at [127, 47] on link "Diggy Sistema de Gestão" at bounding box center [102, 29] width 190 height 44
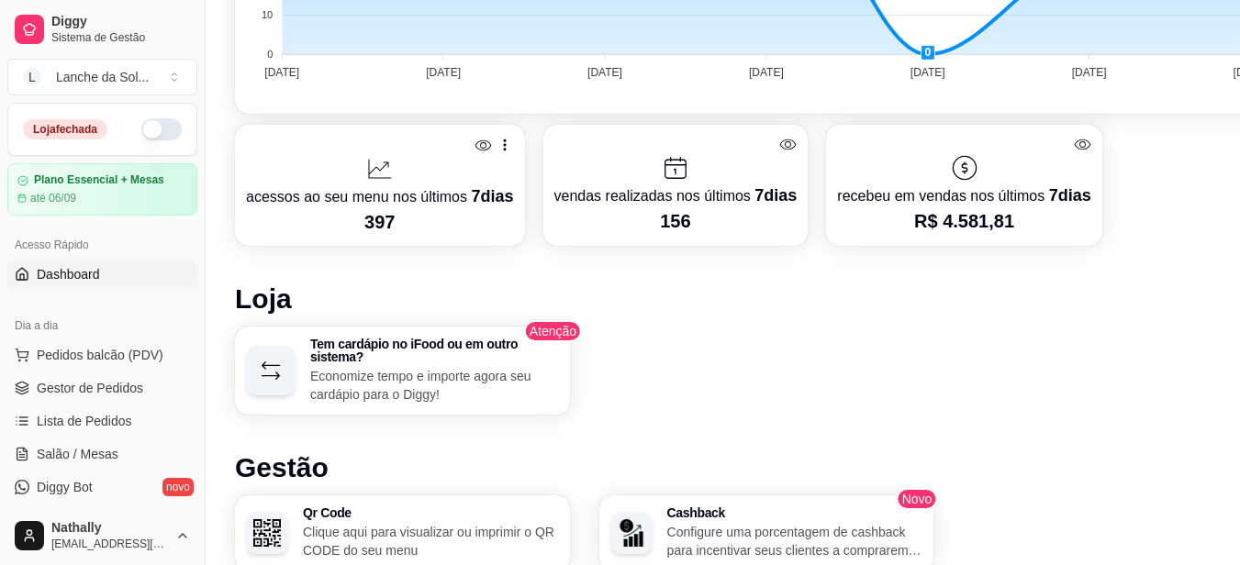
click at [109, 73] on div "Lanche da Sol ..." at bounding box center [102, 77] width 93 height 18
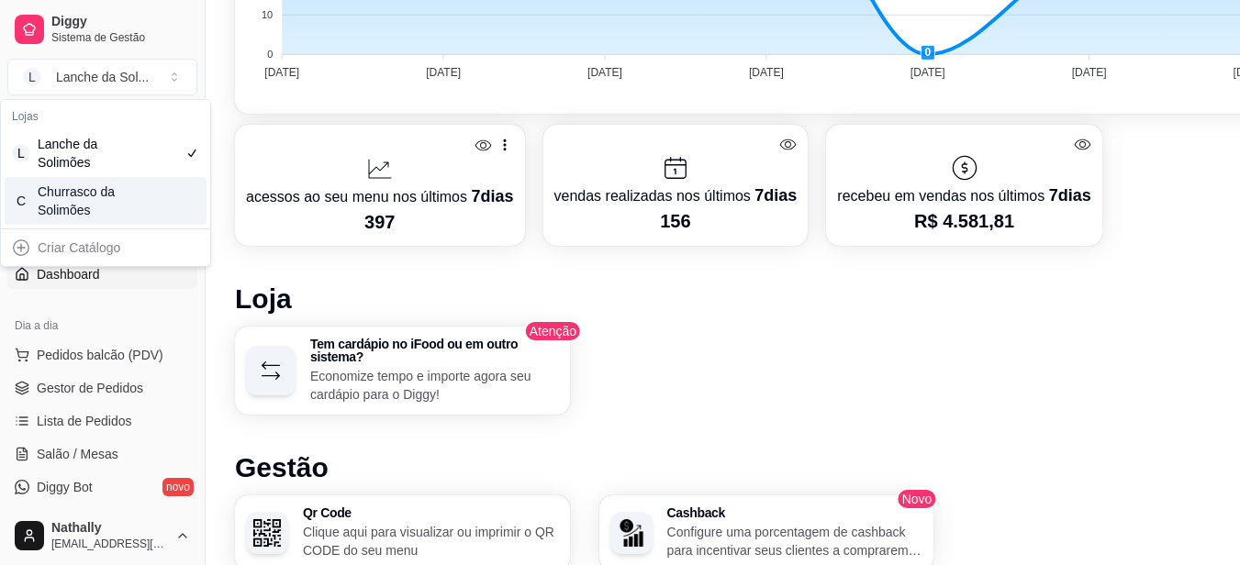
click at [90, 198] on div "Churrasco da Solimões" at bounding box center [79, 201] width 83 height 37
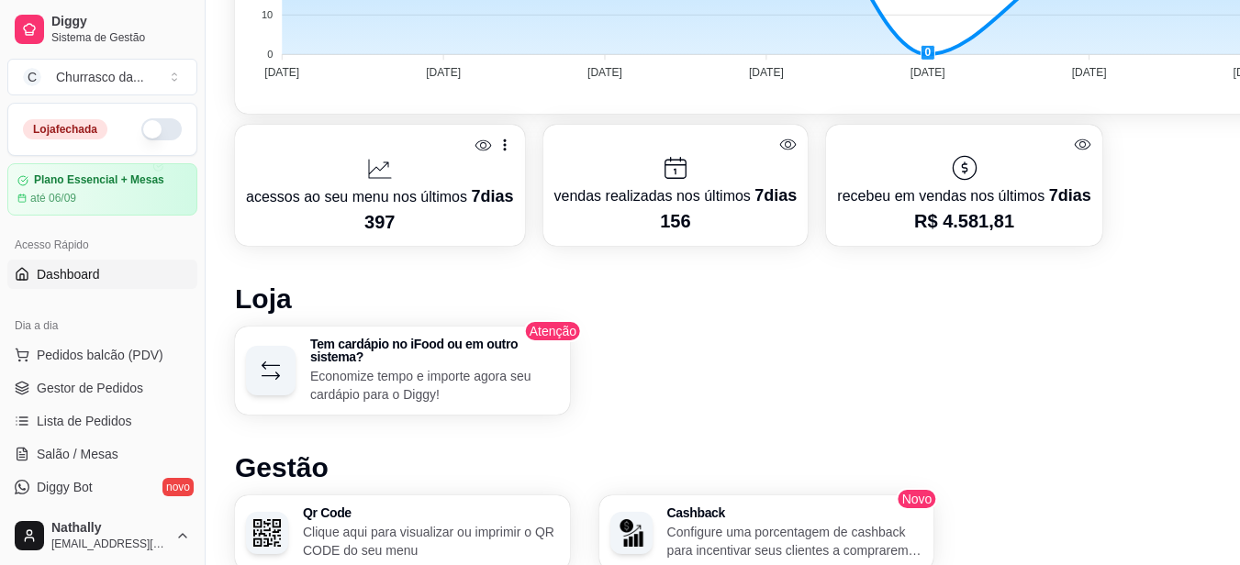
click at [94, 397] on link "Gestor de Pedidos" at bounding box center [102, 387] width 190 height 29
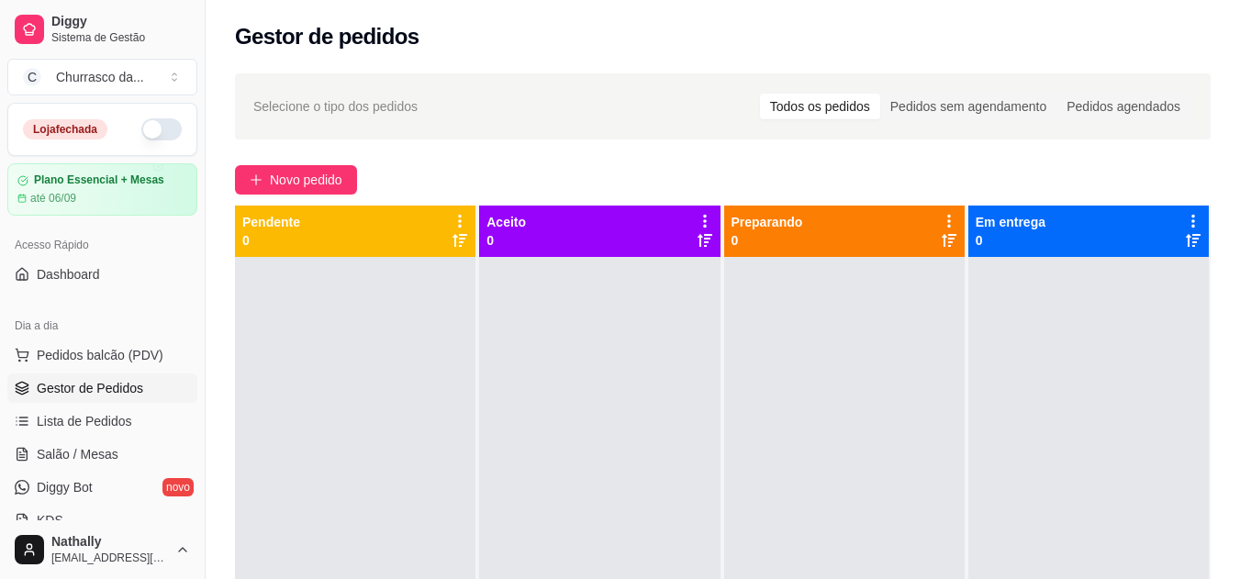
click at [101, 420] on span "Lista de Pedidos" at bounding box center [84, 421] width 95 height 18
